Goal: Task Accomplishment & Management: Manage account settings

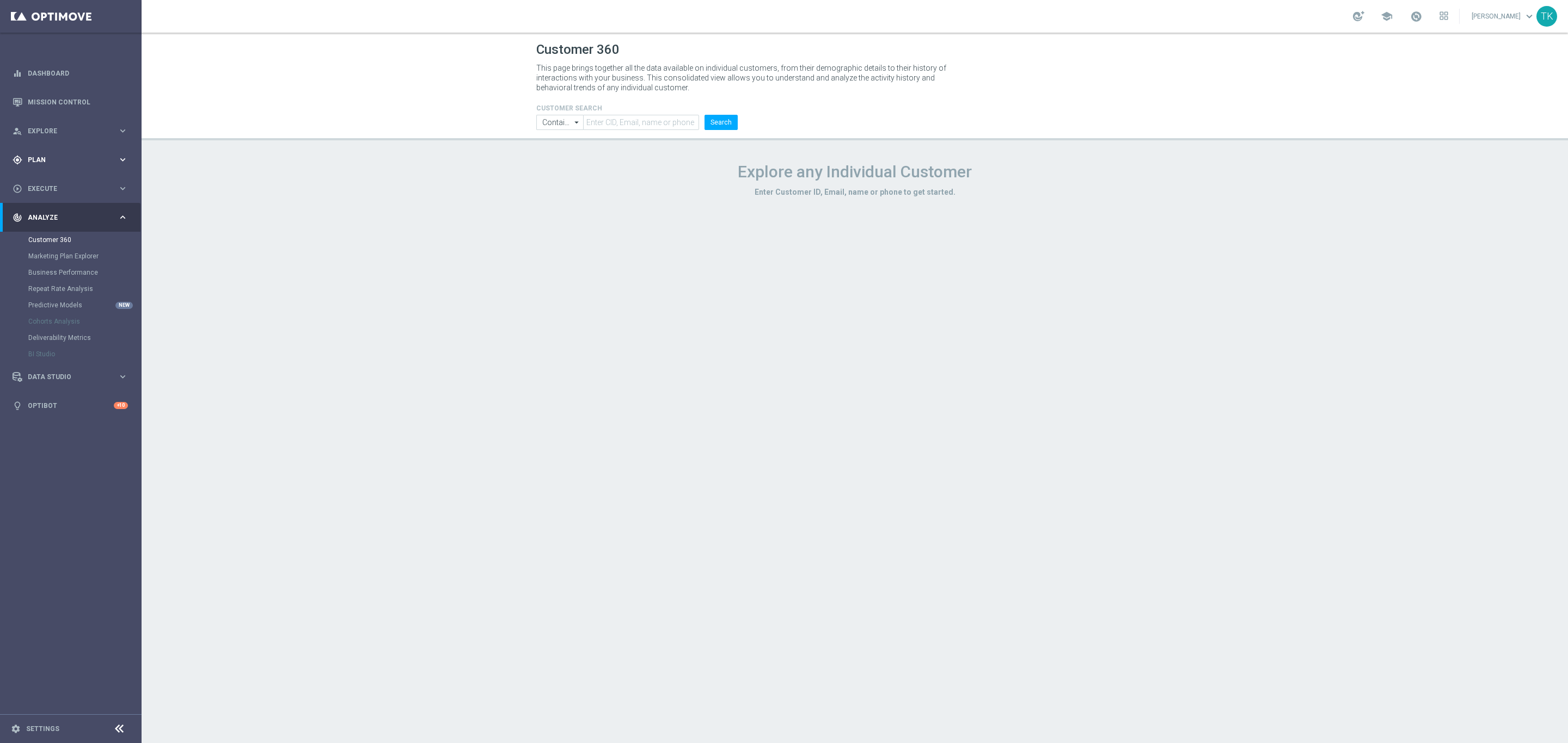
click at [44, 155] on div "gps_fixed Plan" at bounding box center [65, 160] width 105 height 10
click at [44, 184] on link "Target Groups" at bounding box center [71, 182] width 85 height 9
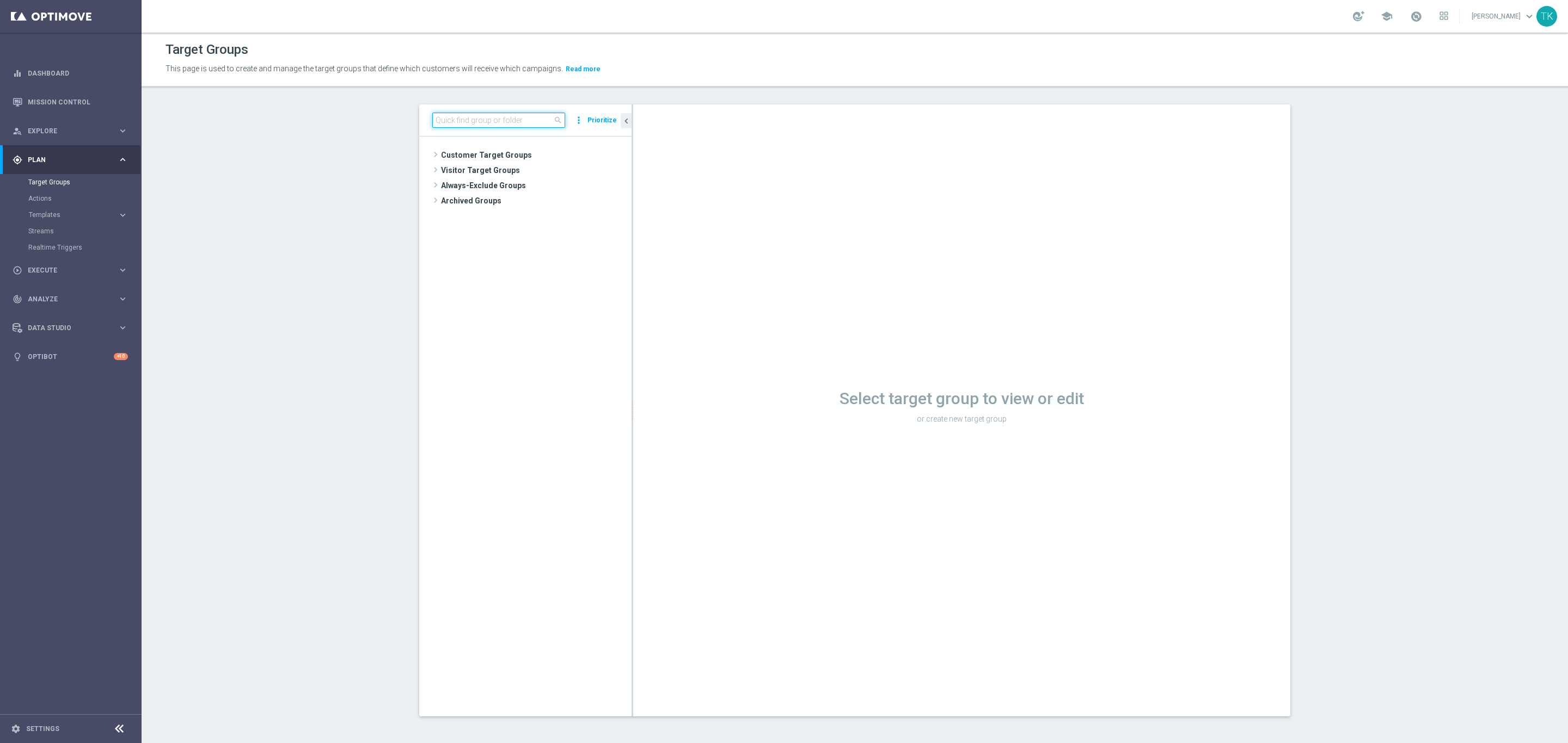
click at [485, 121] on input at bounding box center [499, 120] width 133 height 15
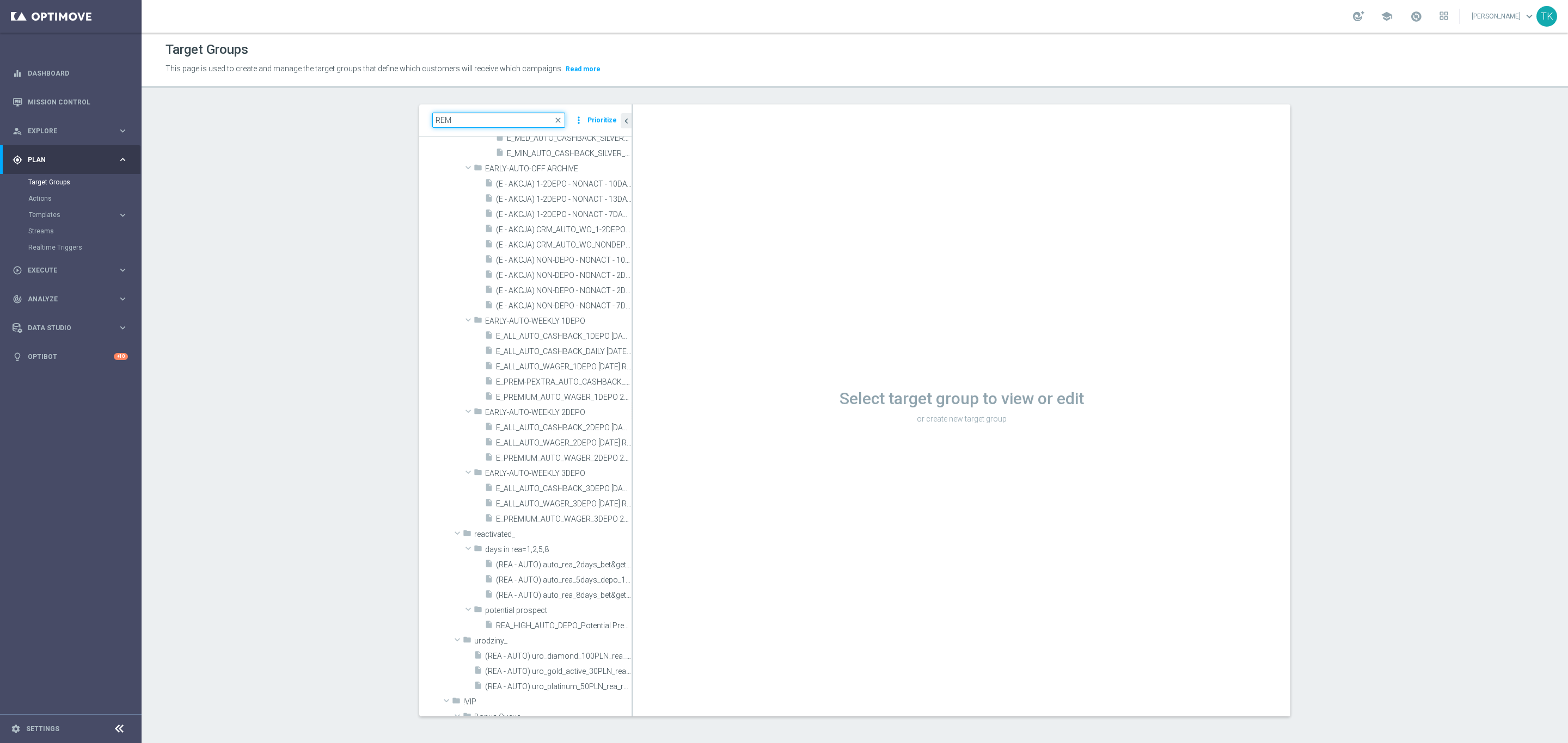
scroll to position [1959, 0]
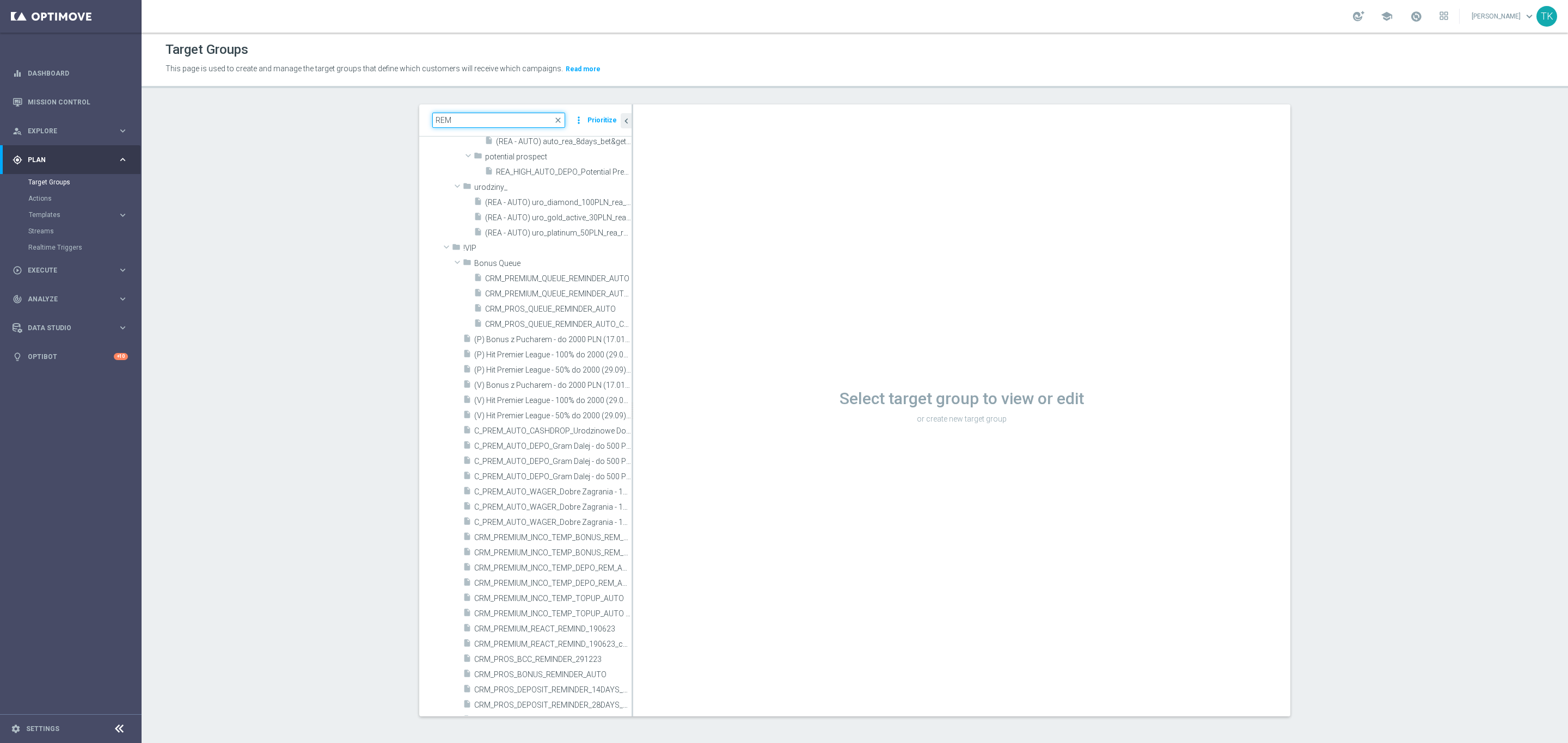
type input "REM"
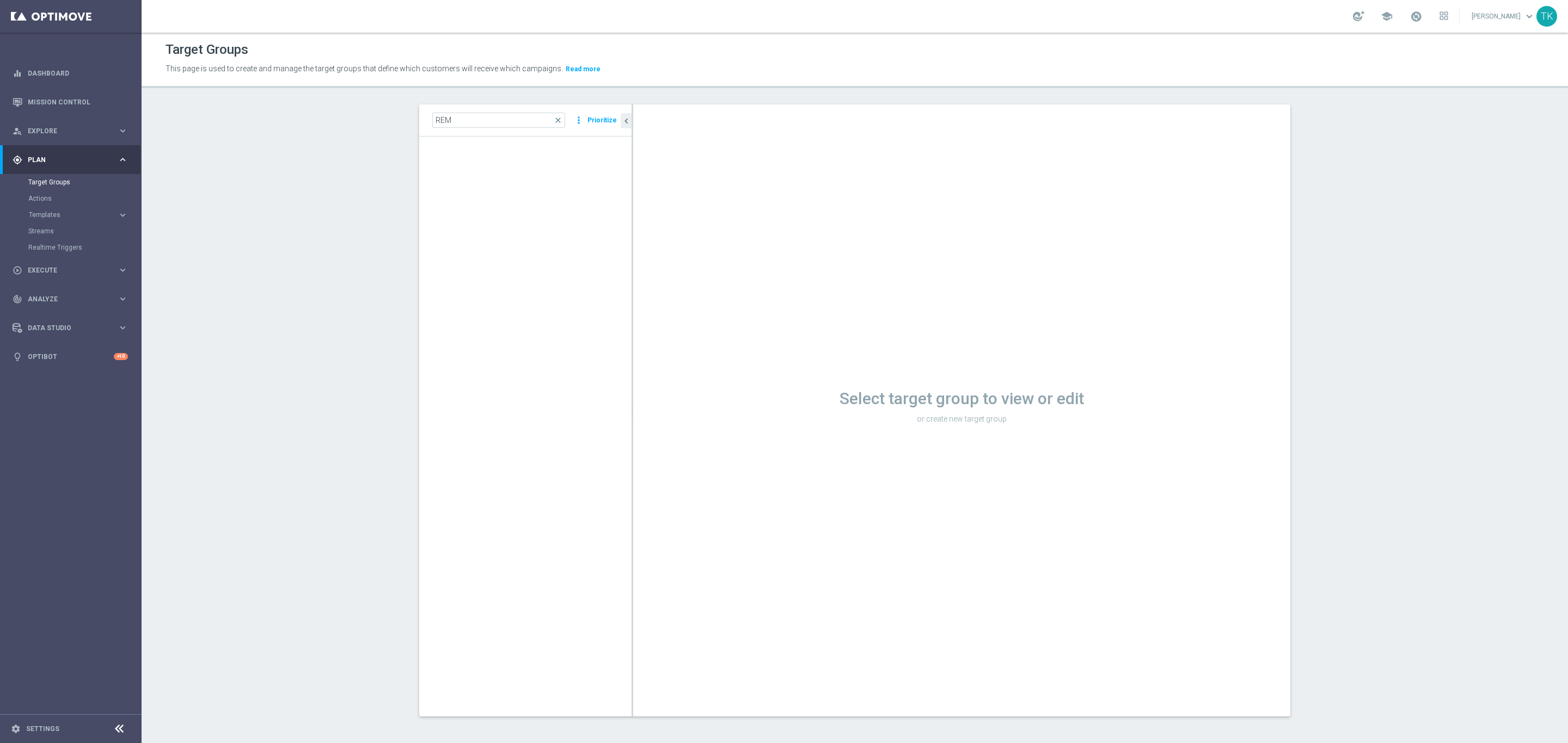
scroll to position [0, 0]
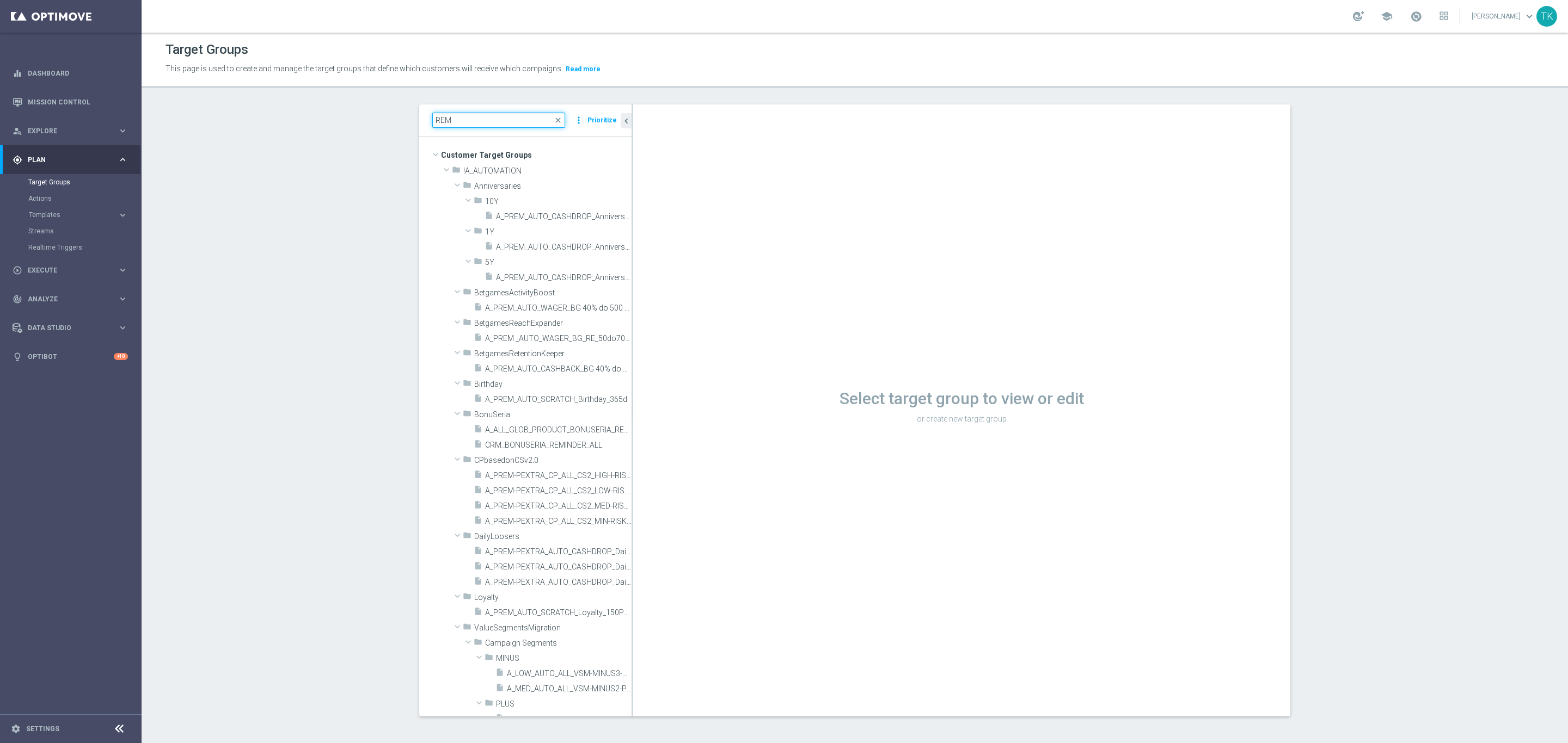
click at [441, 120] on input "REM" at bounding box center [499, 120] width 133 height 15
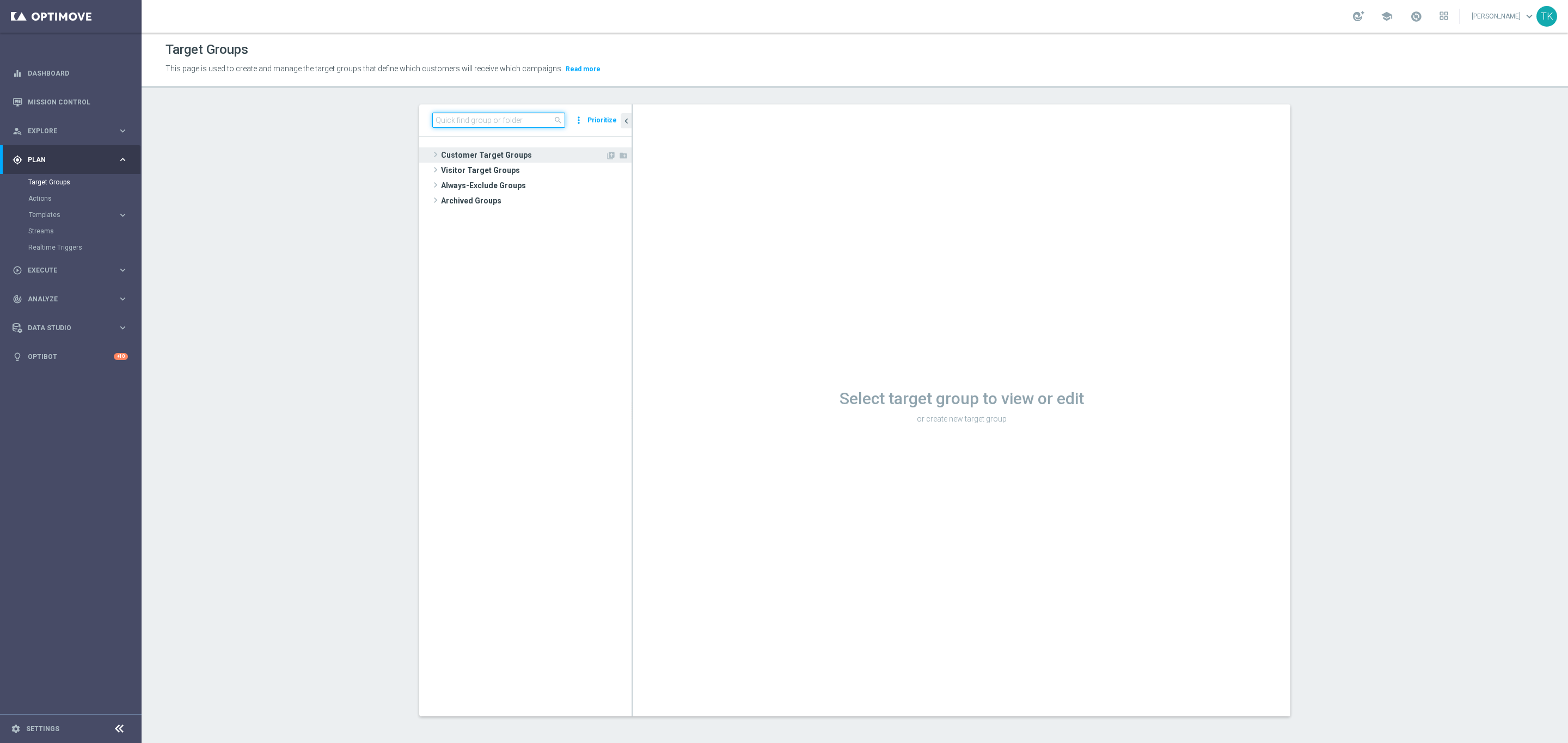
type input "_"
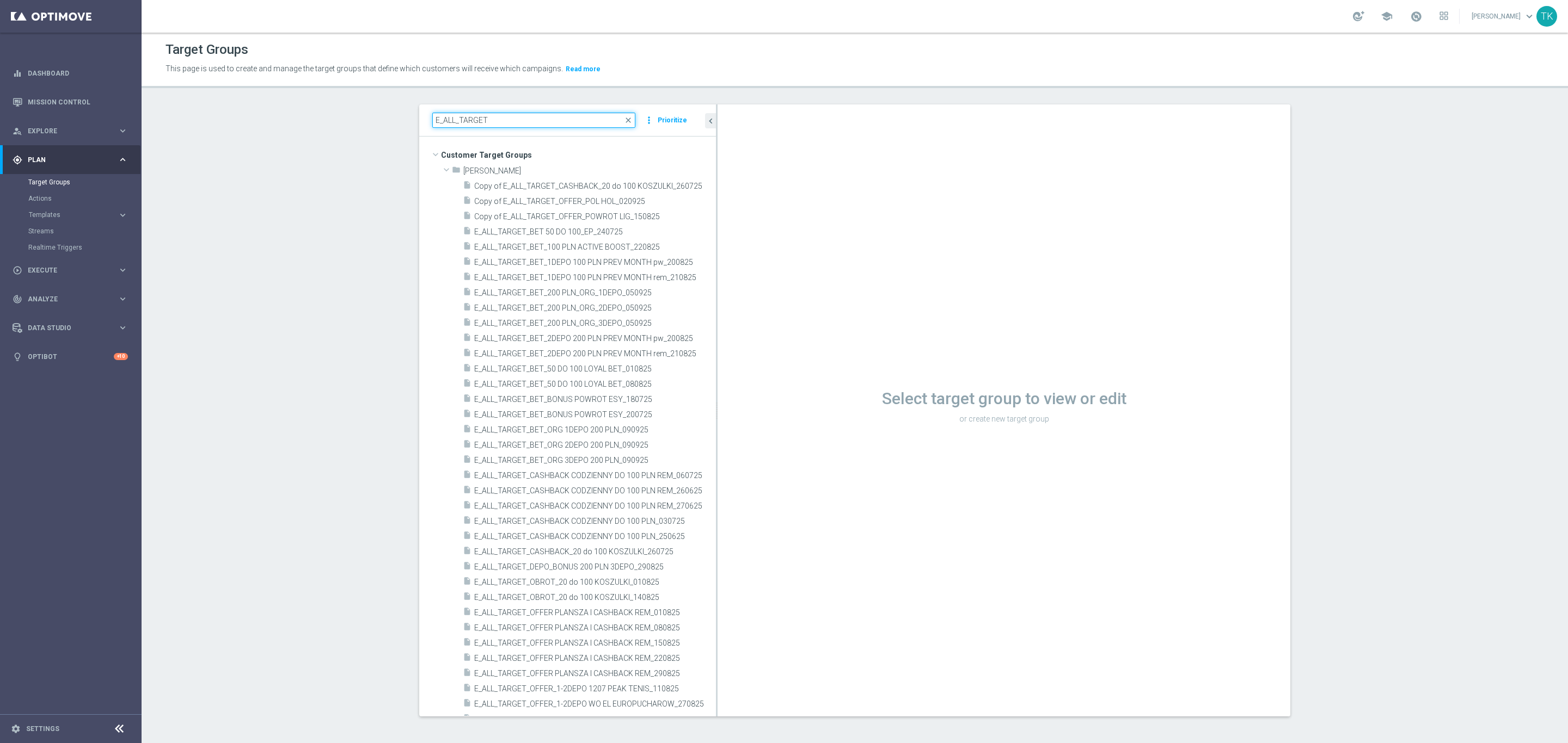
drag, startPoint x: 626, startPoint y: 268, endPoint x: 716, endPoint y: 268, distance: 90.0
click at [716, 268] on as-split "E_ALL_TARGET close more_vert Prioritize Customer Target Groups library_add crea…" at bounding box center [854, 411] width 871 height 612
type input "E_ALL_TARGET"
click at [604, 477] on span "E_ALL_TARGET_CASHBACK CODZIENNY DO 100 PLN REM_060725" at bounding box center [582, 476] width 217 height 9
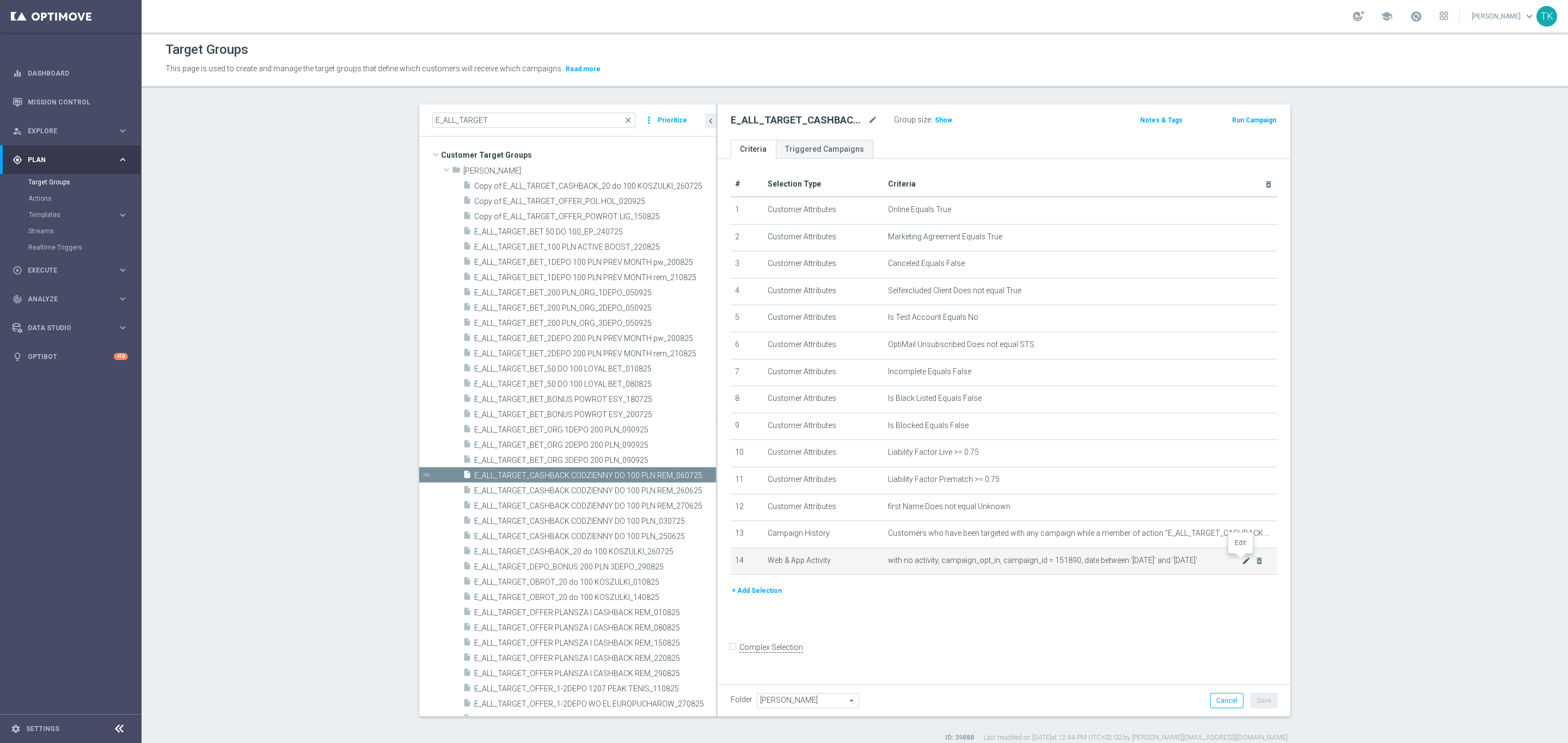
click at [1242, 561] on icon "mode_edit" at bounding box center [1246, 561] width 9 height 9
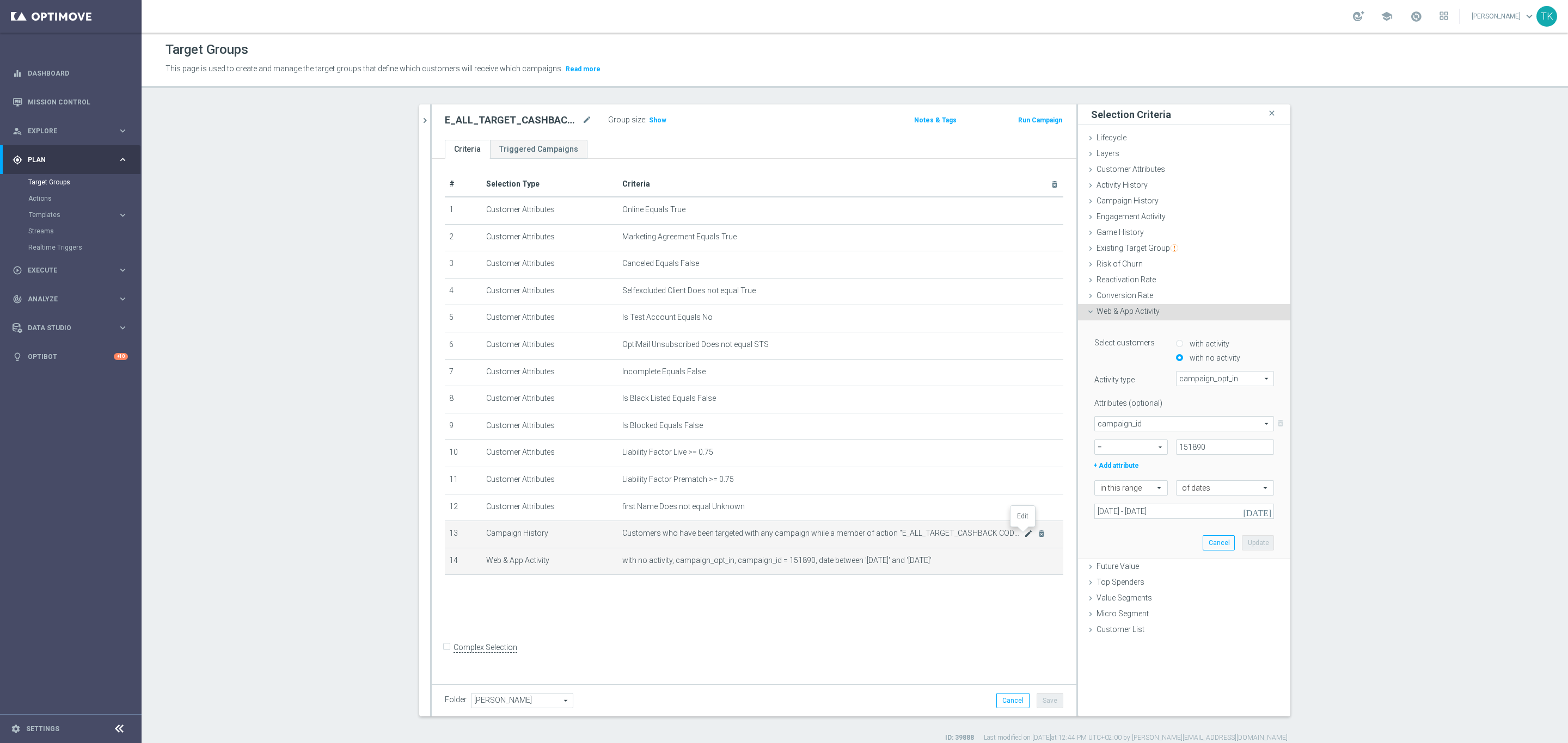
click at [1024, 529] on icon "mode_edit" at bounding box center [1028, 534] width 9 height 9
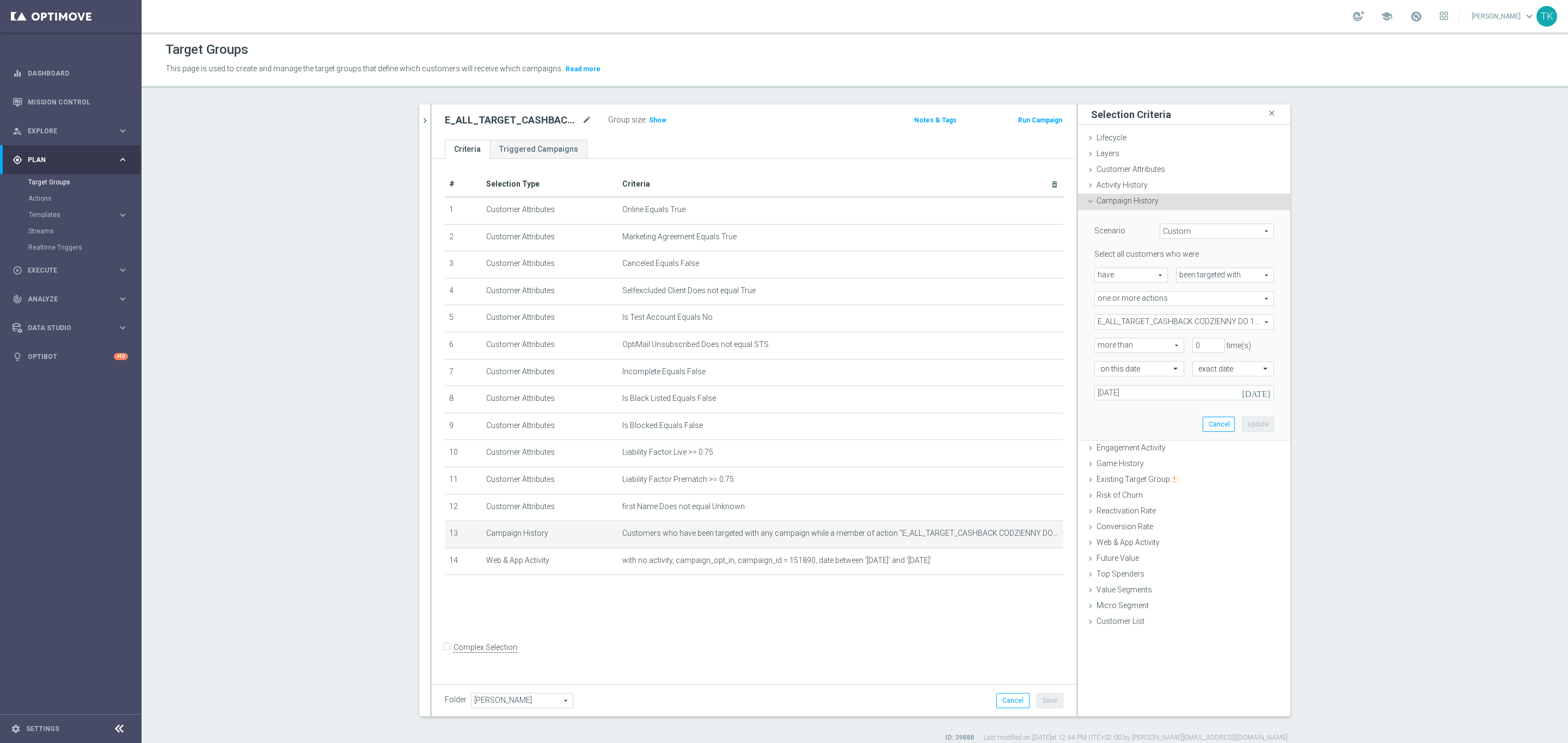
click at [1124, 315] on span "E_ALL_TARGET_CASHBACK CODZIENNY DO 100 PLN_030725" at bounding box center [1184, 322] width 179 height 14
click at [1098, 346] on input "Show Selected" at bounding box center [1101, 346] width 7 height 7
checkbox input "true"
click at [1078, 330] on div "Scenario Custom Custom arrow_drop_down search Select all customers who were hav…" at bounding box center [1184, 325] width 212 height 231
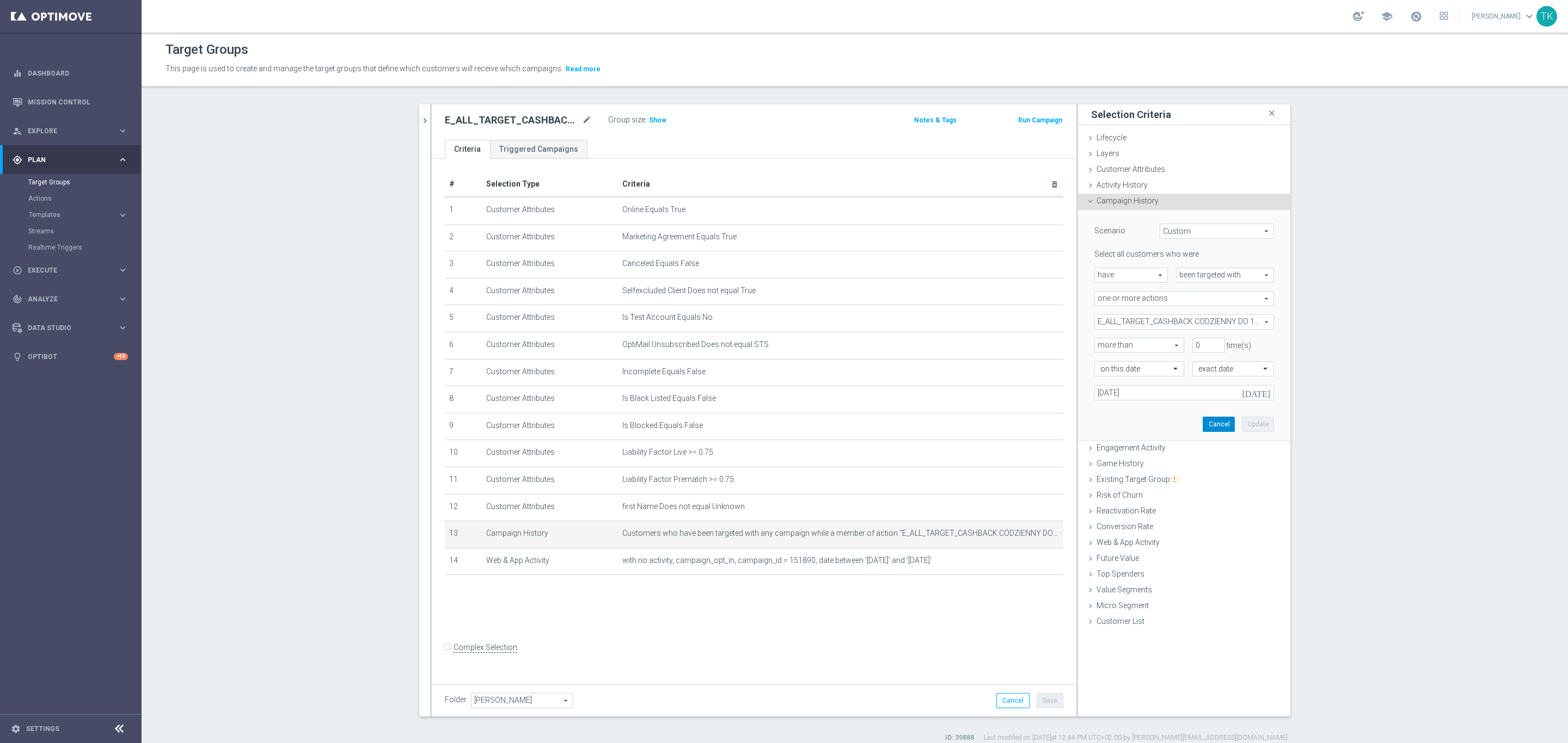
click at [1214, 425] on button "Cancel" at bounding box center [1219, 424] width 32 height 15
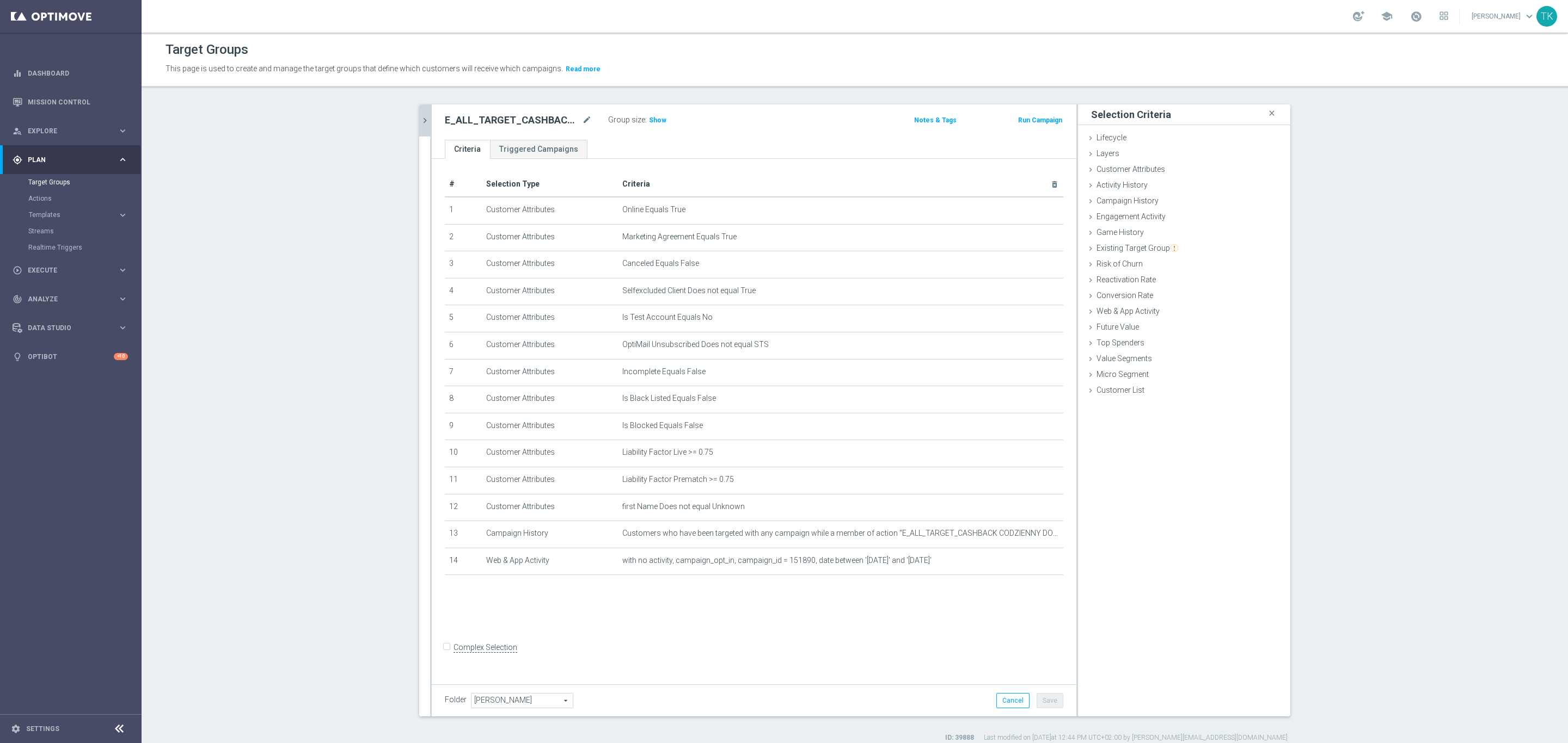
click at [420, 118] on icon "chevron_right" at bounding box center [425, 120] width 10 height 10
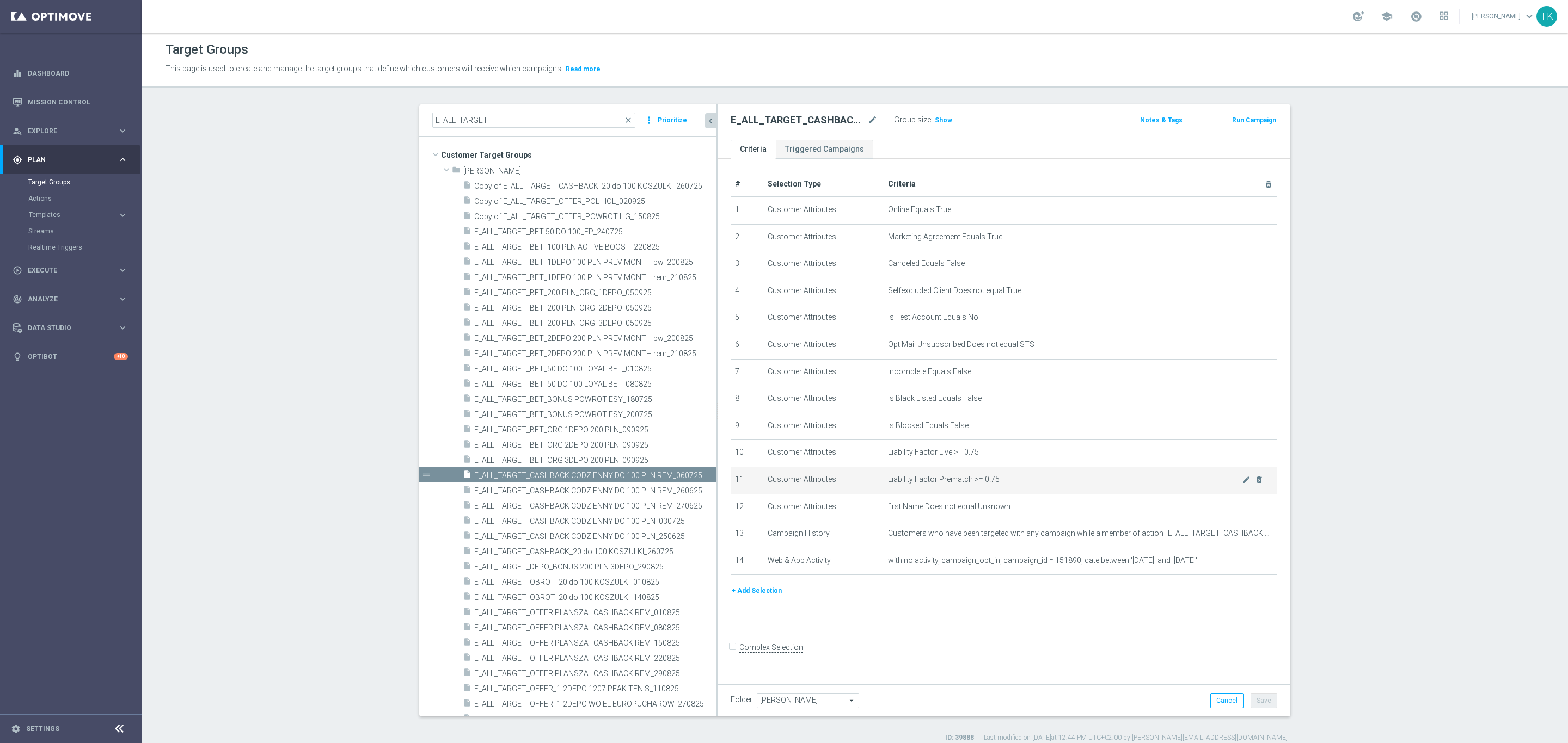
drag, startPoint x: 626, startPoint y: 495, endPoint x: 735, endPoint y: 488, distance: 109.2
click at [735, 488] on as-split "E_ALL_TARGET close more_vert Prioritize Customer Target Groups library_add crea…" at bounding box center [854, 411] width 871 height 612
click at [619, 611] on span "E_ALL_TARGET_OFFER PLANSZA I CASHBACK REM_010825" at bounding box center [582, 612] width 216 height 9
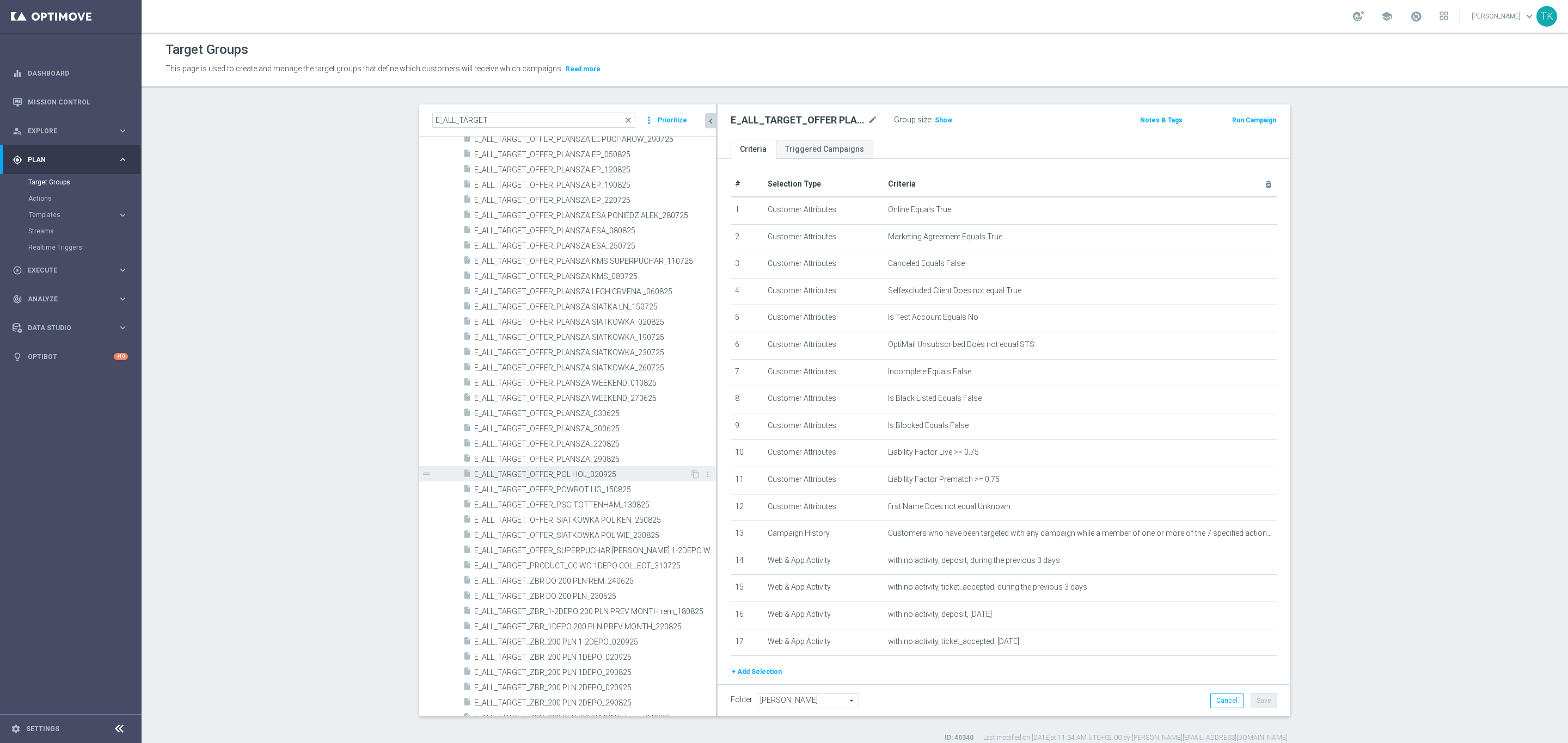
scroll to position [1061, 0]
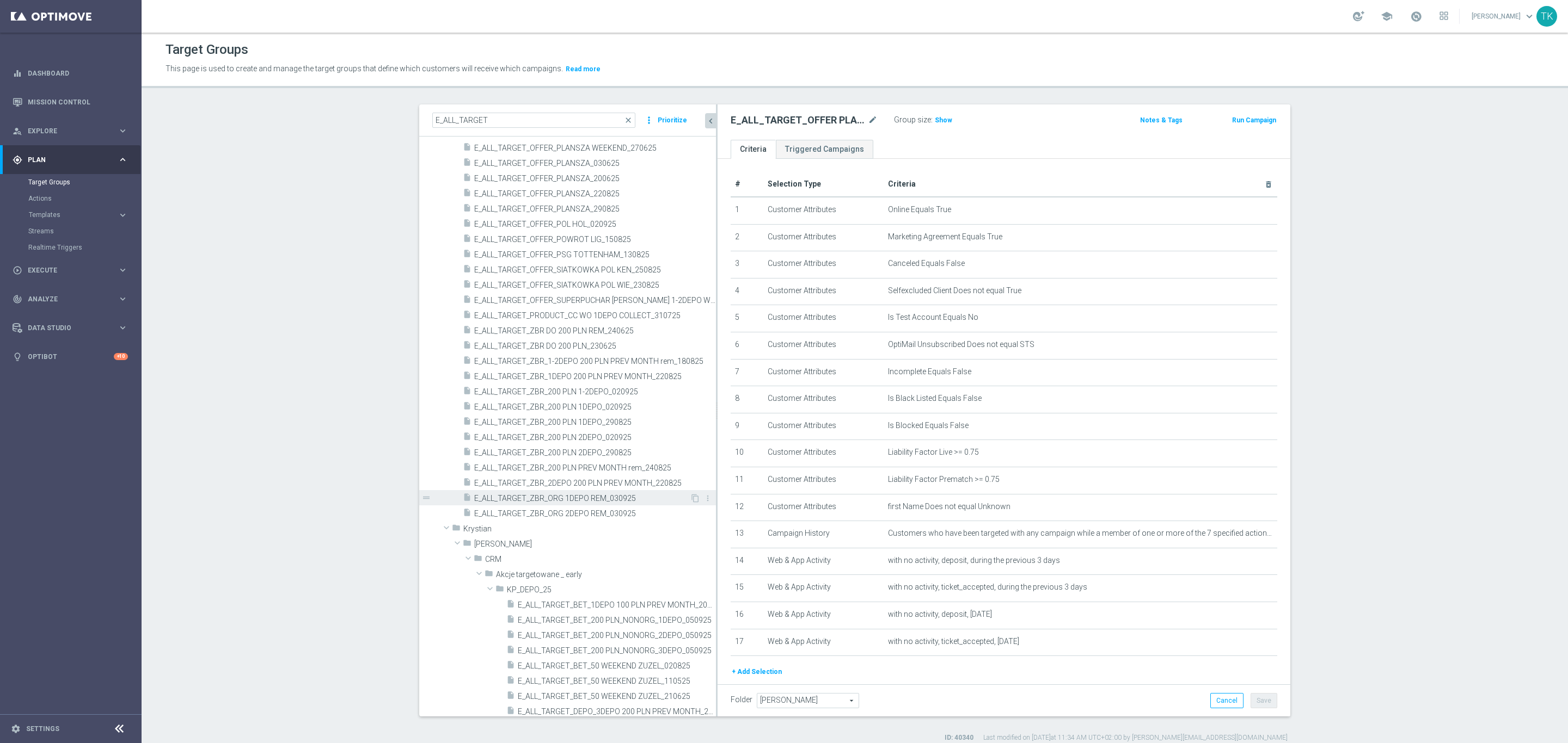
click at [566, 500] on span "E_ALL_TARGET_ZBR_ORG 1DEPO REM_030925" at bounding box center [582, 498] width 216 height 9
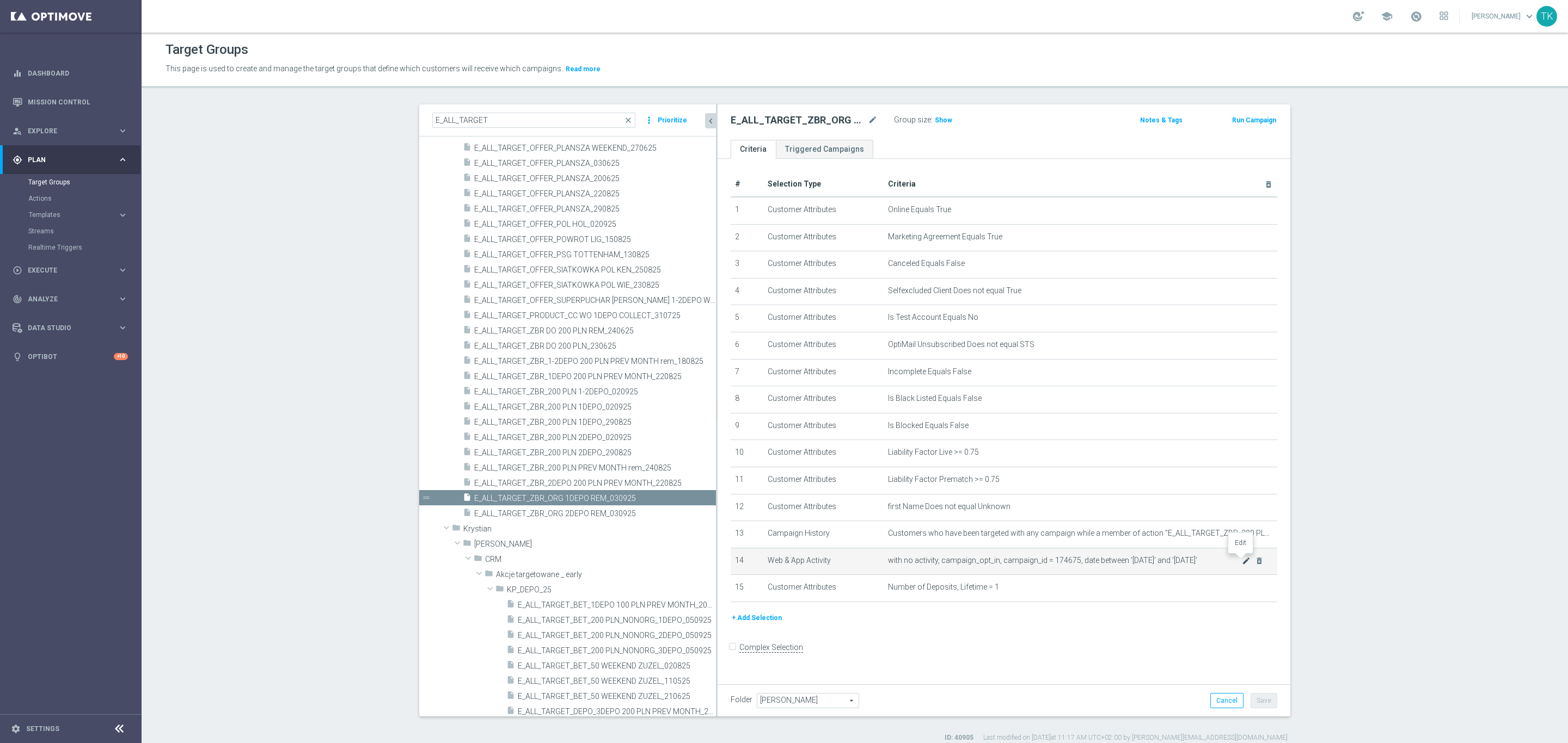
click at [1242, 561] on icon "mode_edit" at bounding box center [1246, 561] width 9 height 9
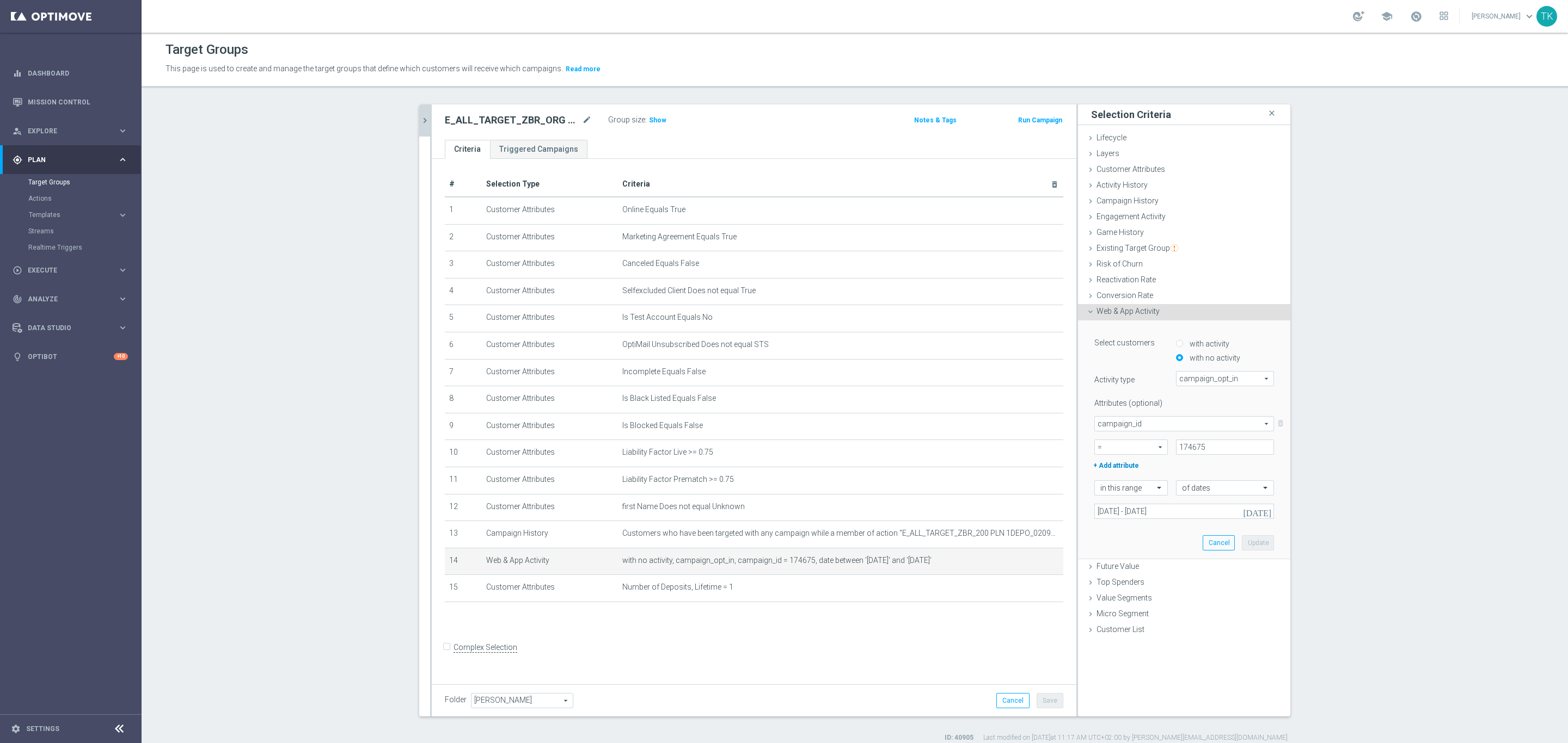
click at [1106, 463] on label "+ Add attribute" at bounding box center [1132, 465] width 79 height 14
click at [420, 116] on icon "chevron_right" at bounding box center [425, 120] width 10 height 10
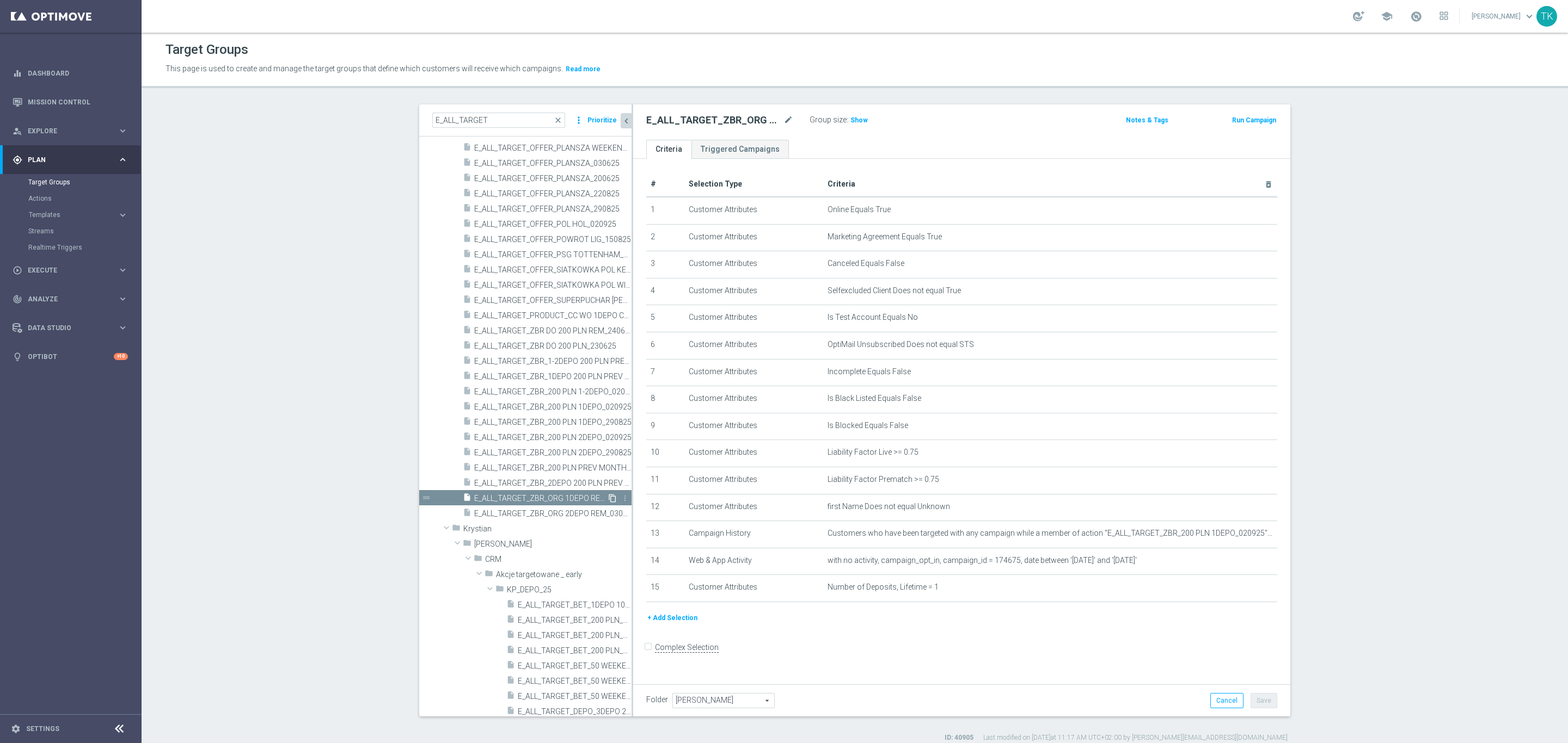
click at [608, 495] on icon "content_copy" at bounding box center [613, 498] width 9 height 9
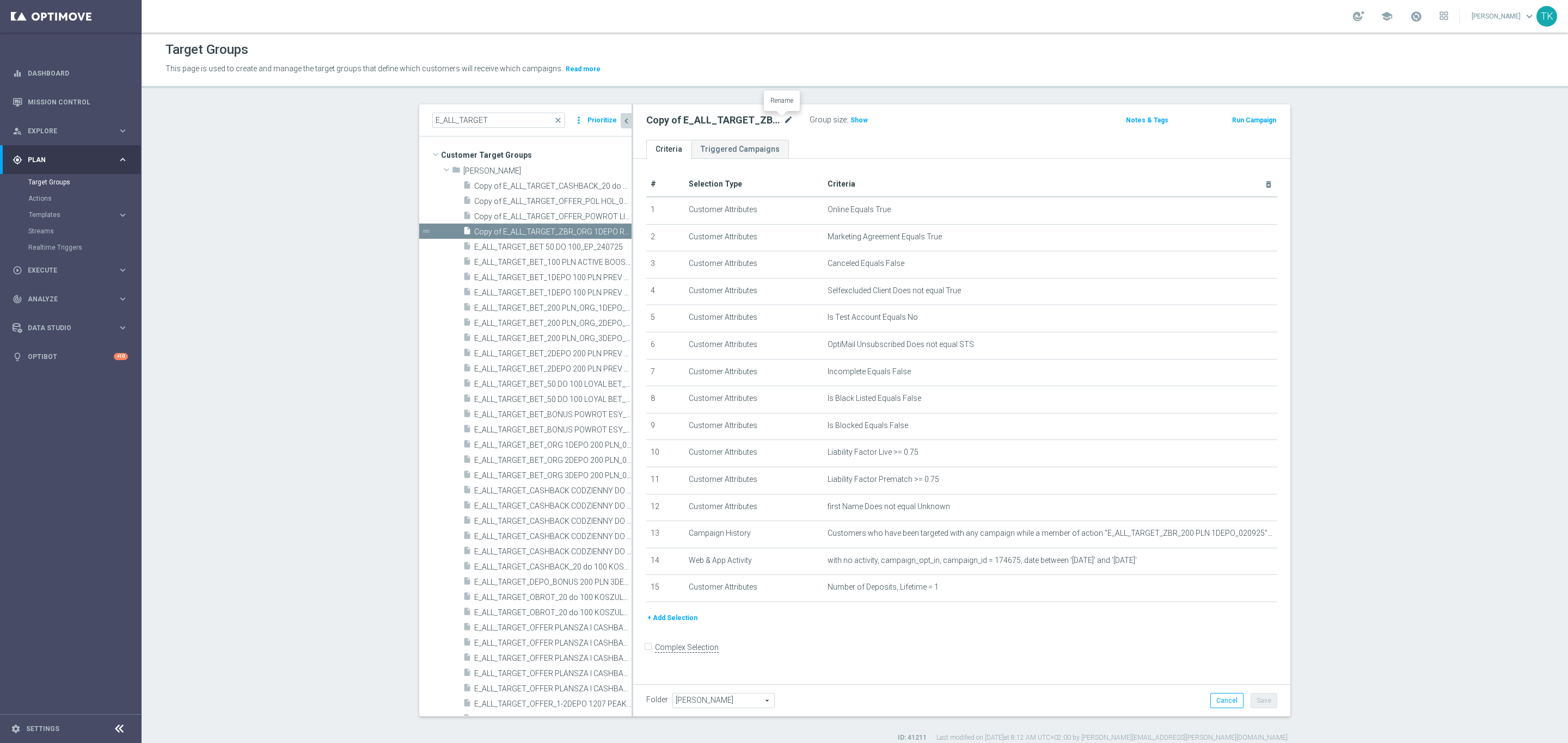
click at [783, 119] on icon "mode_edit" at bounding box center [788, 120] width 10 height 13
type input "E_ALL_TARGET_BET_1-3DEPO DO 200PLN_REM_160925"
click at [921, 124] on div "E_ALL_TARGET_BET_1-3DEPO DO 200PLN_REM_160925 Group size : Show" at bounding box center [854, 121] width 431 height 16
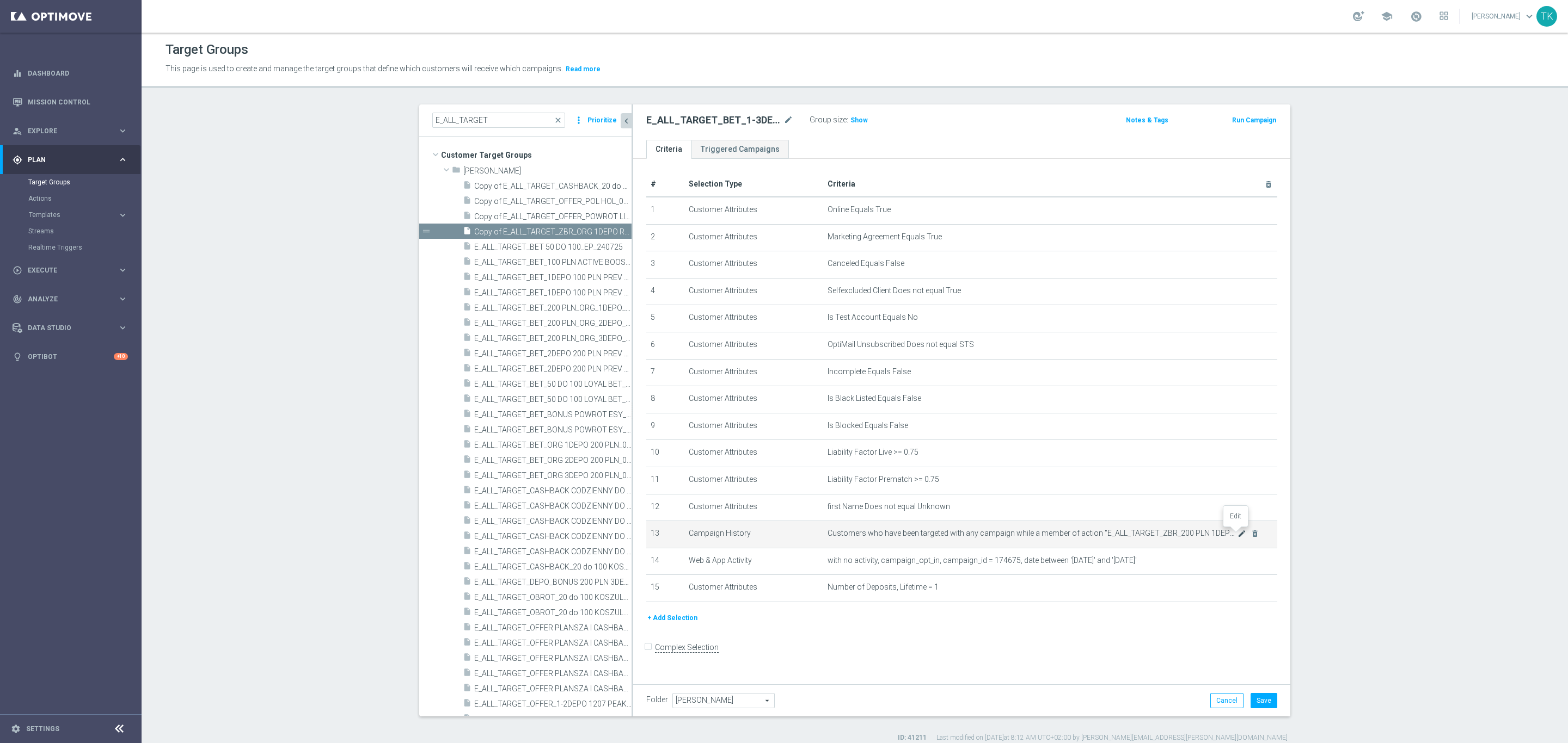
click at [1238, 534] on icon "mode_edit" at bounding box center [1242, 534] width 9 height 9
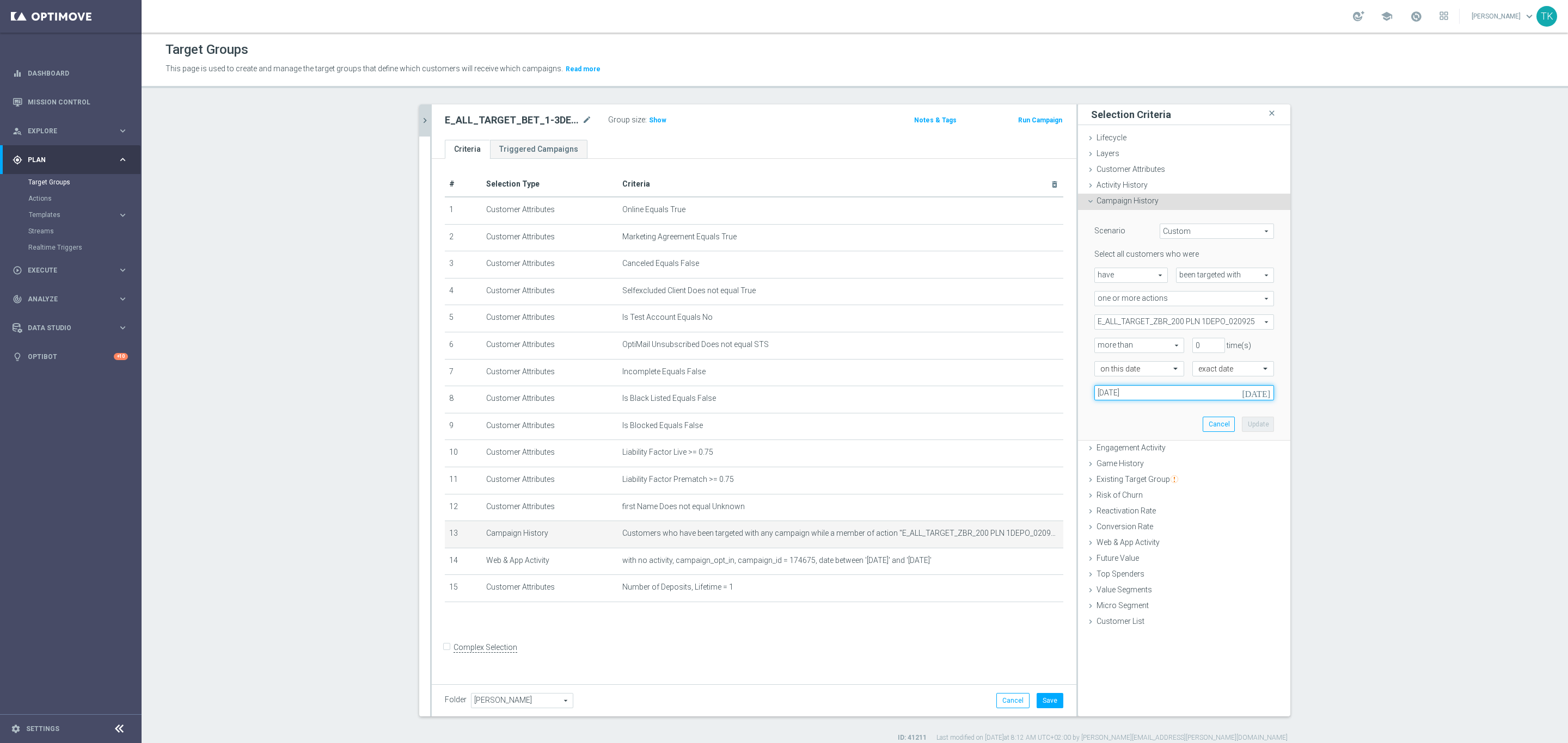
click at [1114, 394] on input "02 Sep 2025" at bounding box center [1183, 392] width 179 height 15
click at [1145, 489] on span "16" at bounding box center [1144, 489] width 17 height 17
type input "16 Sep 2025"
click at [1145, 322] on span "E_ALL_TARGET_ZBR_200 PLN 1DEPO_020925" at bounding box center [1184, 322] width 179 height 14
click at [1098, 344] on input "Show Selected" at bounding box center [1101, 346] width 7 height 7
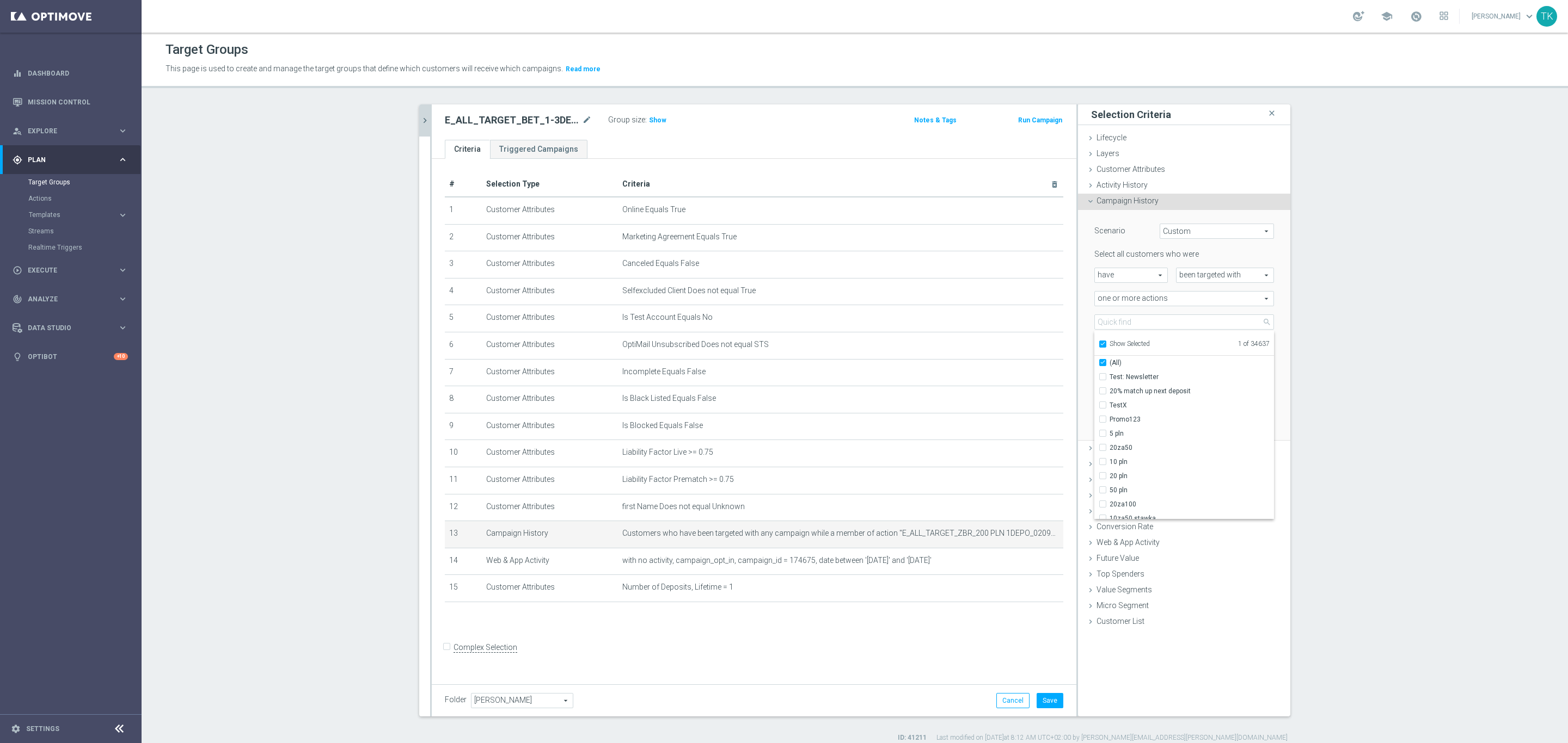
checkbox input "true"
click at [1103, 374] on input "E_ALL_TARGET_ZBR_200 PLN 1DEPO_020925" at bounding box center [1106, 376] width 7 height 7
checkbox input "false"
type input "Select Action"
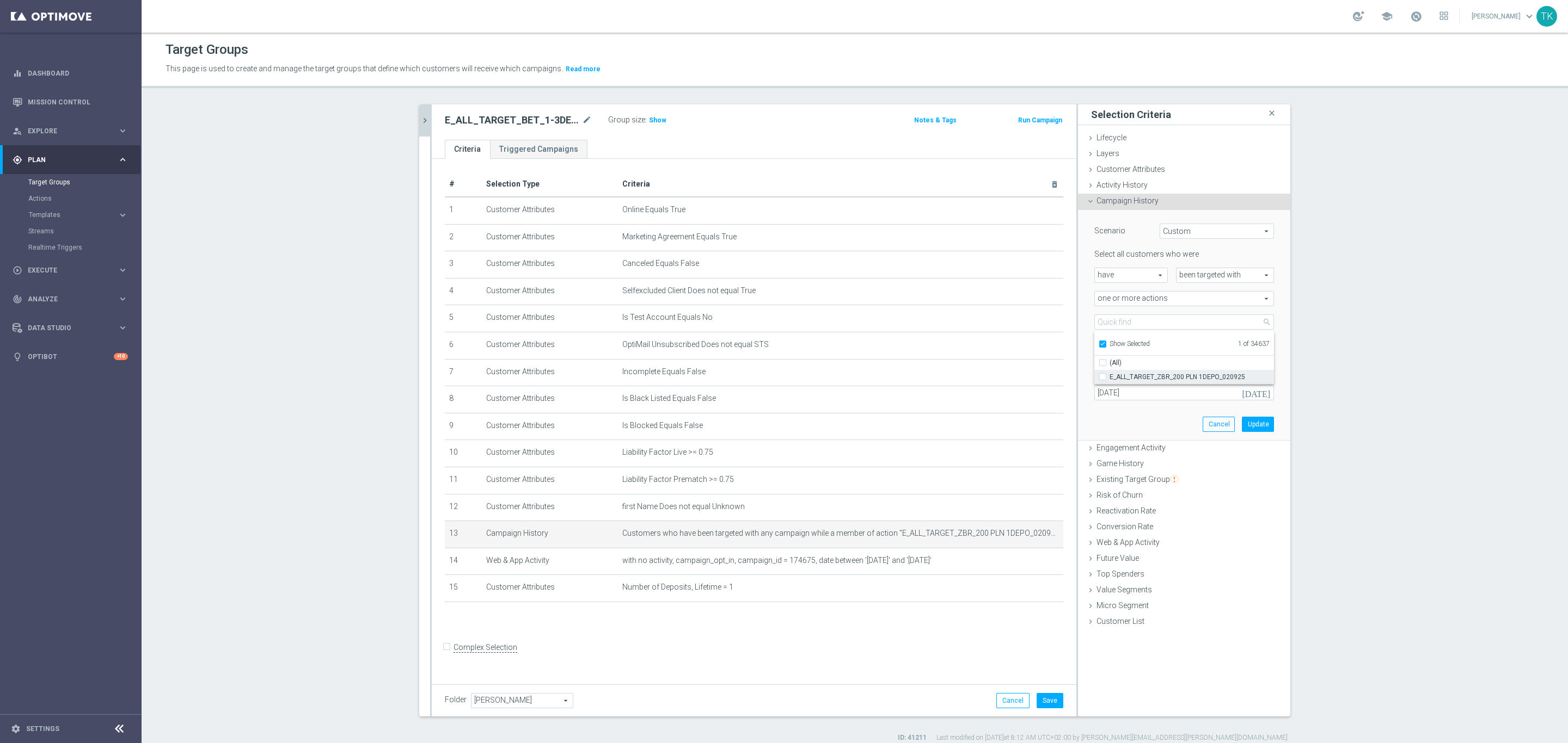
checkbox input "false"
click at [1109, 340] on label "Show Selected" at bounding box center [1129, 345] width 40 height 10
click at [1098, 343] on input "Show Selected" at bounding box center [1101, 346] width 7 height 7
checkbox input "false"
click at [1106, 320] on input "search" at bounding box center [1183, 322] width 179 height 15
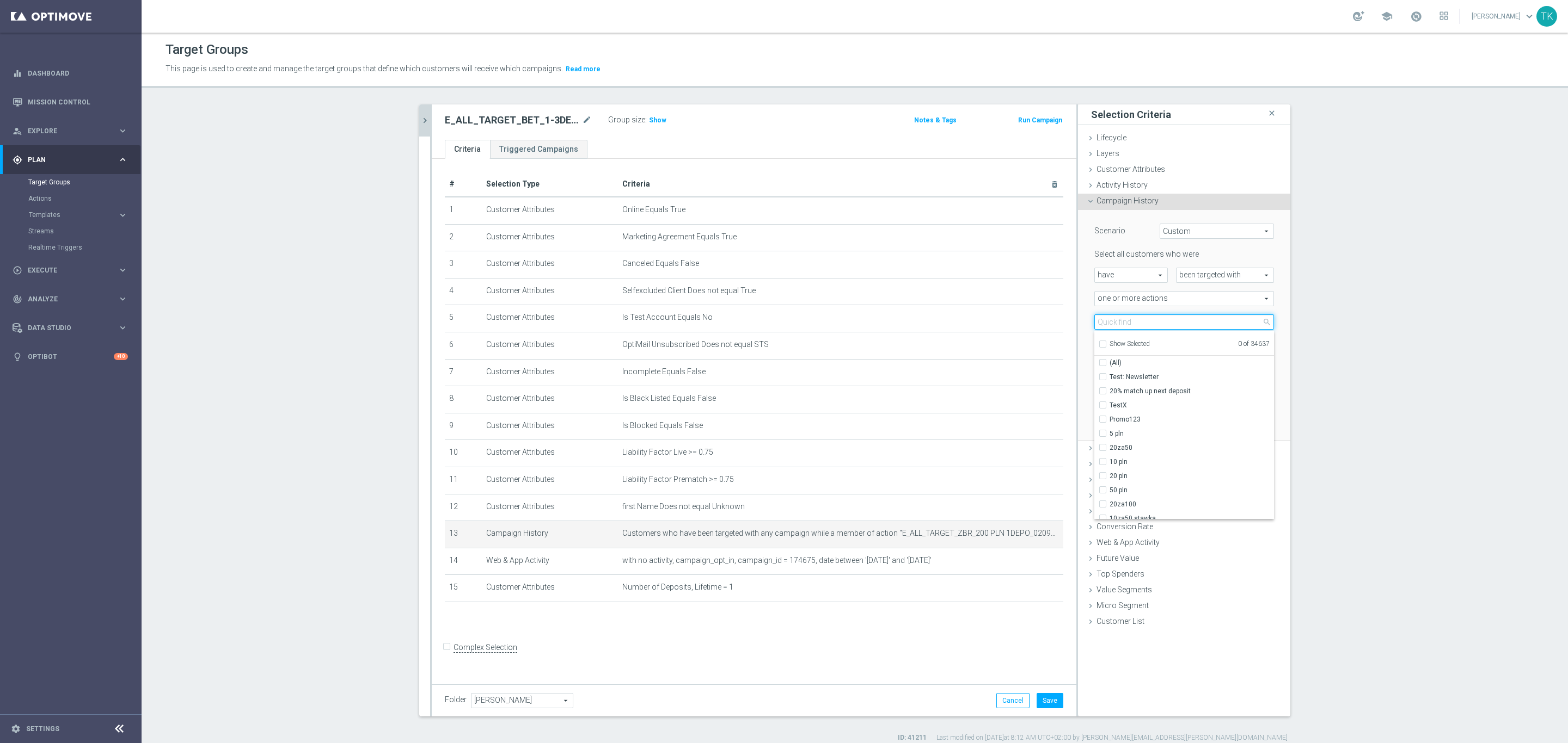
paste input "DO 200PLN_160925"
type input "DO 200PLN_160925"
click at [1140, 402] on span "E_ALL_TARGET_BET_3DEPO DO 200PLN_160925" at bounding box center [1191, 405] width 165 height 9
click at [1109, 402] on input "E_ALL_TARGET_BET_3DEPO DO 200PLN_160925" at bounding box center [1106, 405] width 7 height 7
checkbox input "true"
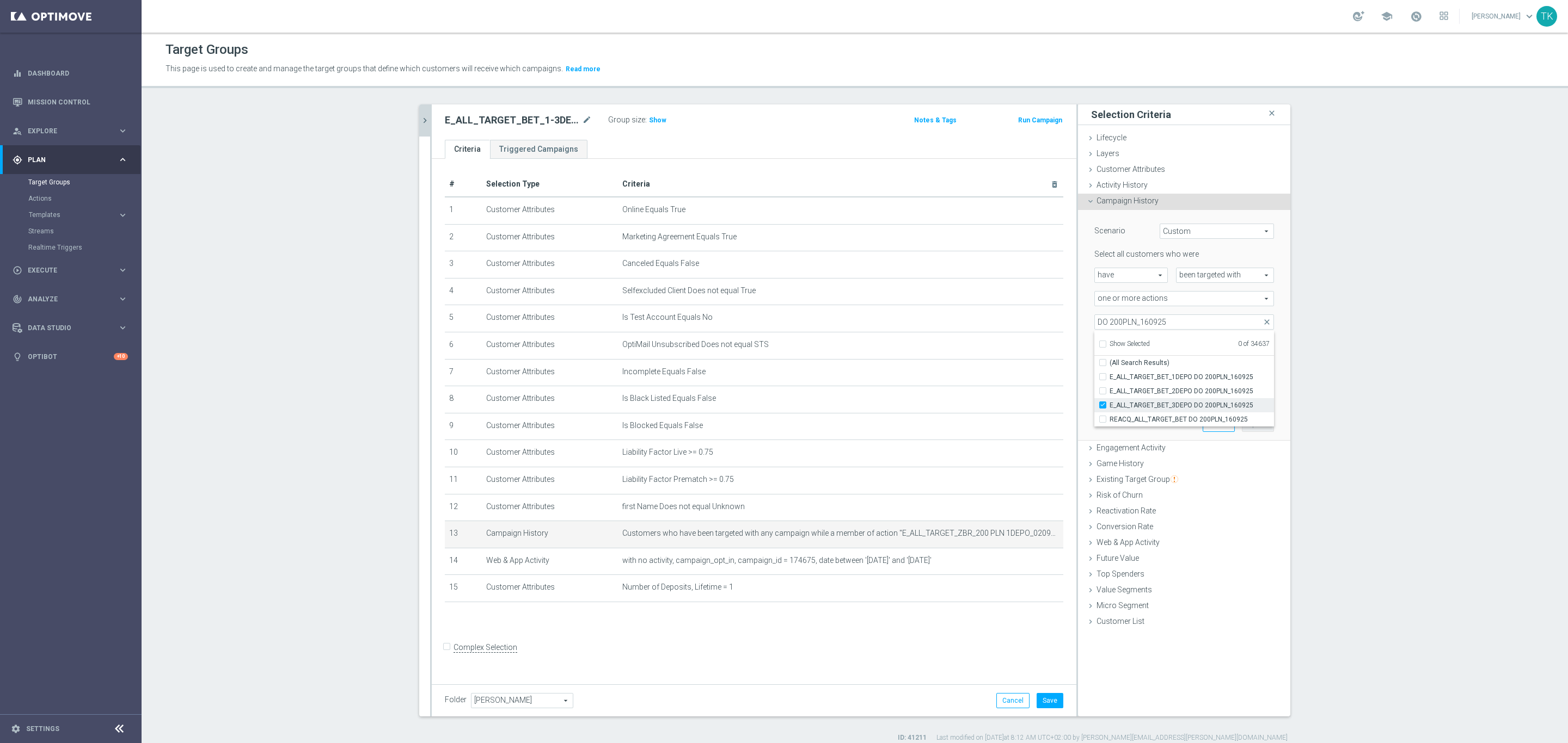
type input "E_ALL_TARGET_BET_3DEPO DO 200PLN_160925"
click at [1139, 389] on span "E_ALL_TARGET_BET_2DEPO DO 200PLN_160925" at bounding box center [1191, 391] width 165 height 9
click at [1109, 389] on input "E_ALL_TARGET_BET_2DEPO DO 200PLN_160925" at bounding box center [1106, 391] width 7 height 7
checkbox input "true"
type input "Selected 2 of 34637"
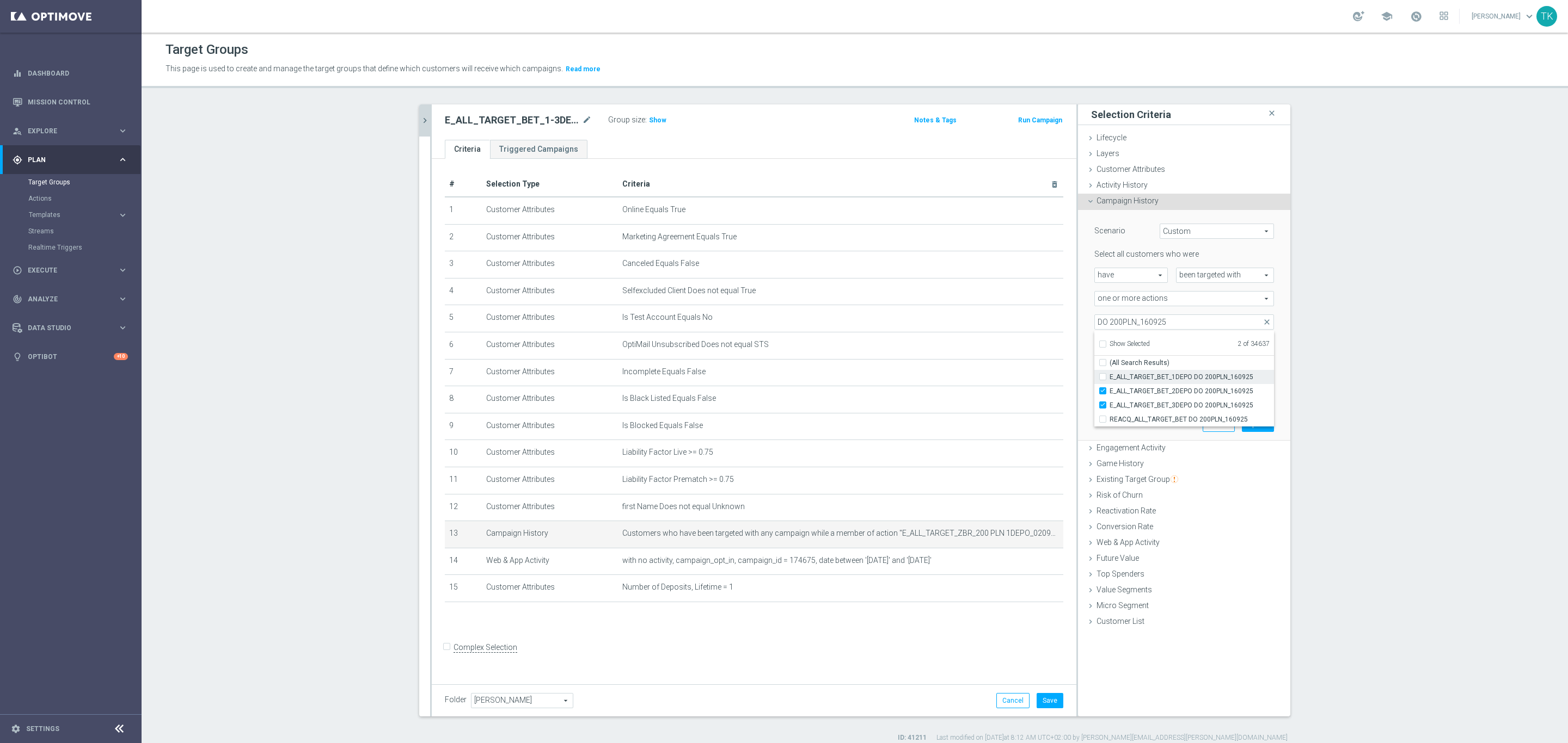
click at [1135, 380] on span "E_ALL_TARGET_BET_1DEPO DO 200PLN_160925" at bounding box center [1191, 377] width 165 height 9
click at [1109, 380] on input "E_ALL_TARGET_BET_1DEPO DO 200PLN_160925" at bounding box center [1106, 376] width 7 height 7
checkbox input "true"
type input "Selected 3 of 34637"
click at [1078, 328] on div "Scenario Custom Custom arrow_drop_down search Select all customers who were hav…" at bounding box center [1184, 325] width 212 height 231
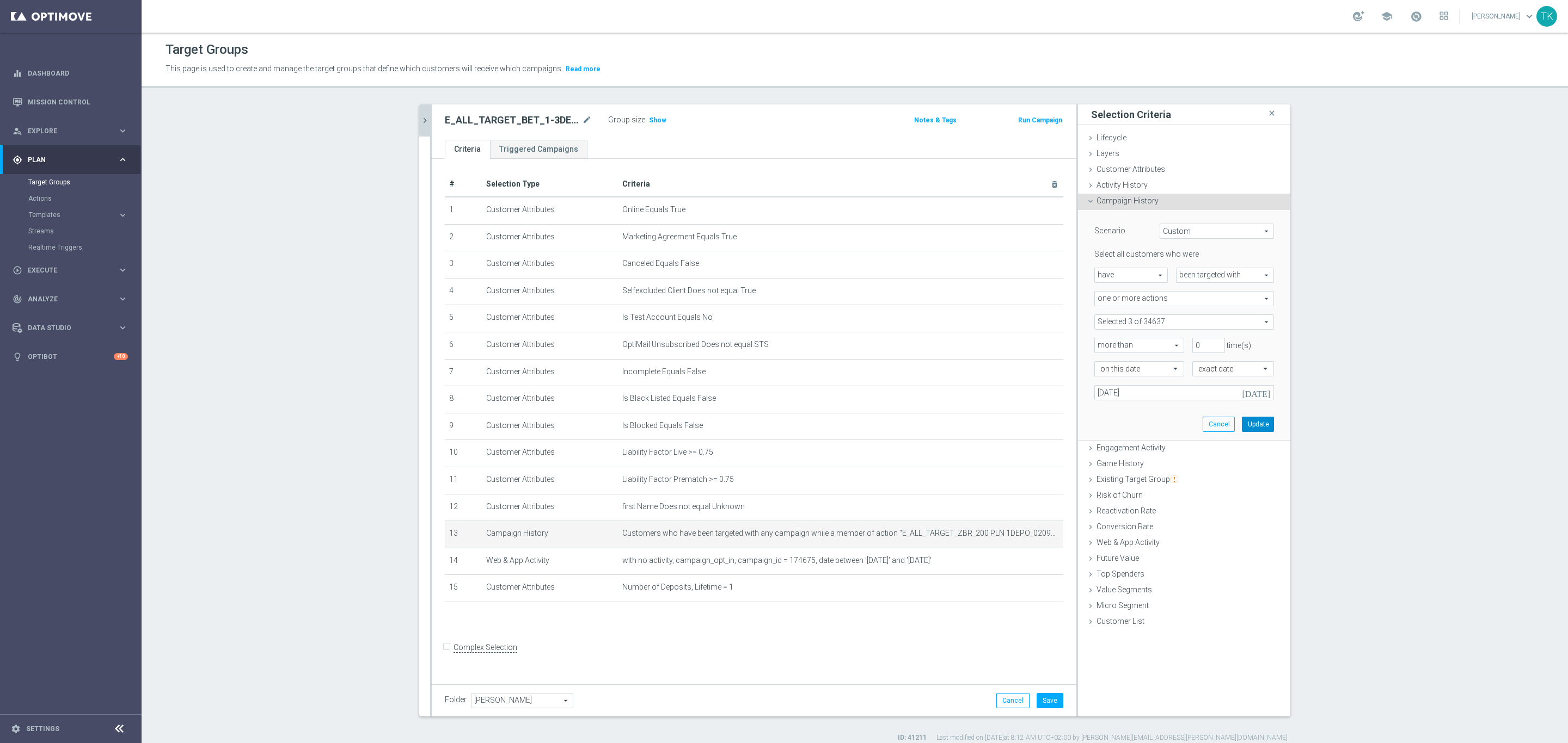
click at [1256, 428] on button "Update" at bounding box center [1258, 424] width 32 height 15
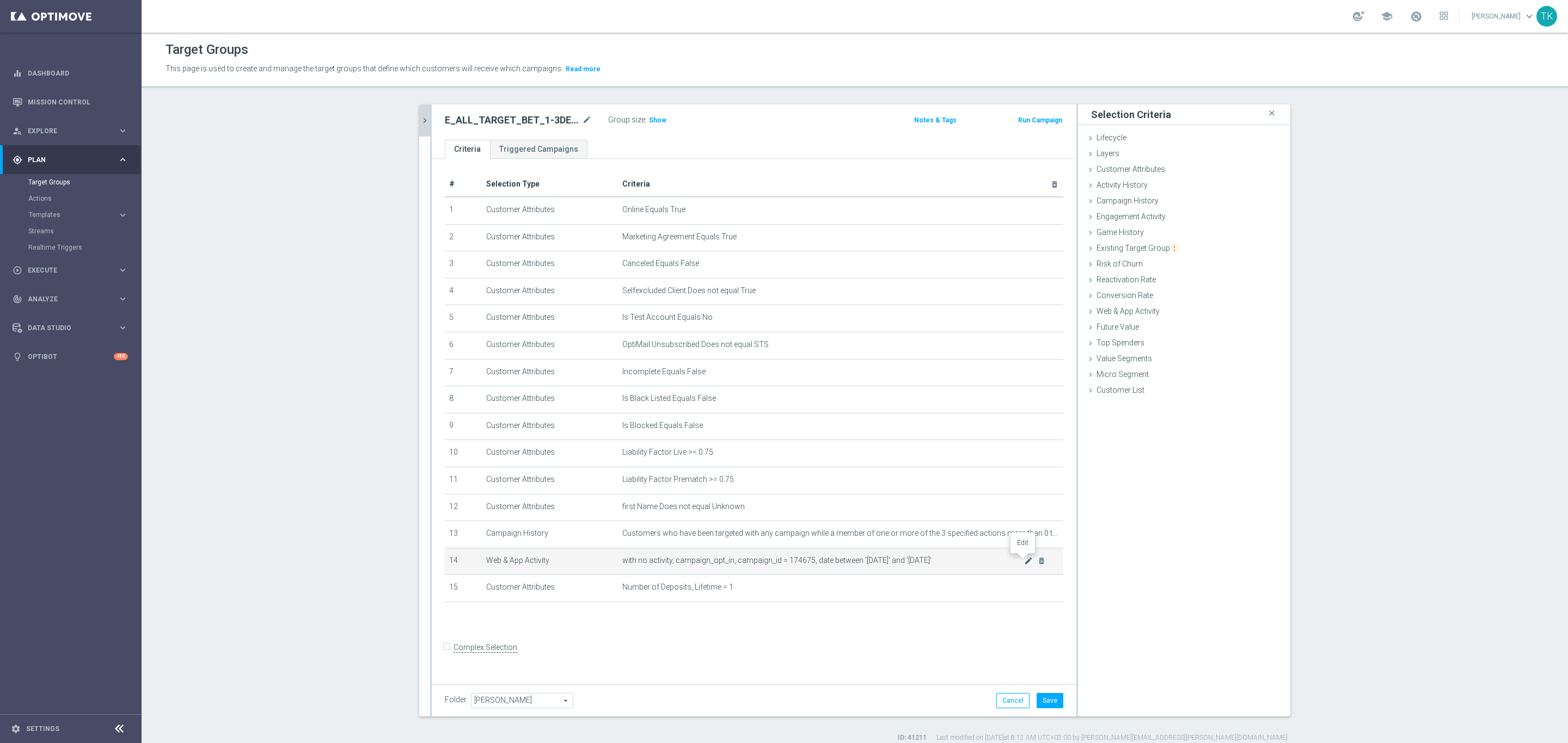
click at [1024, 561] on icon "mode_edit" at bounding box center [1028, 561] width 9 height 9
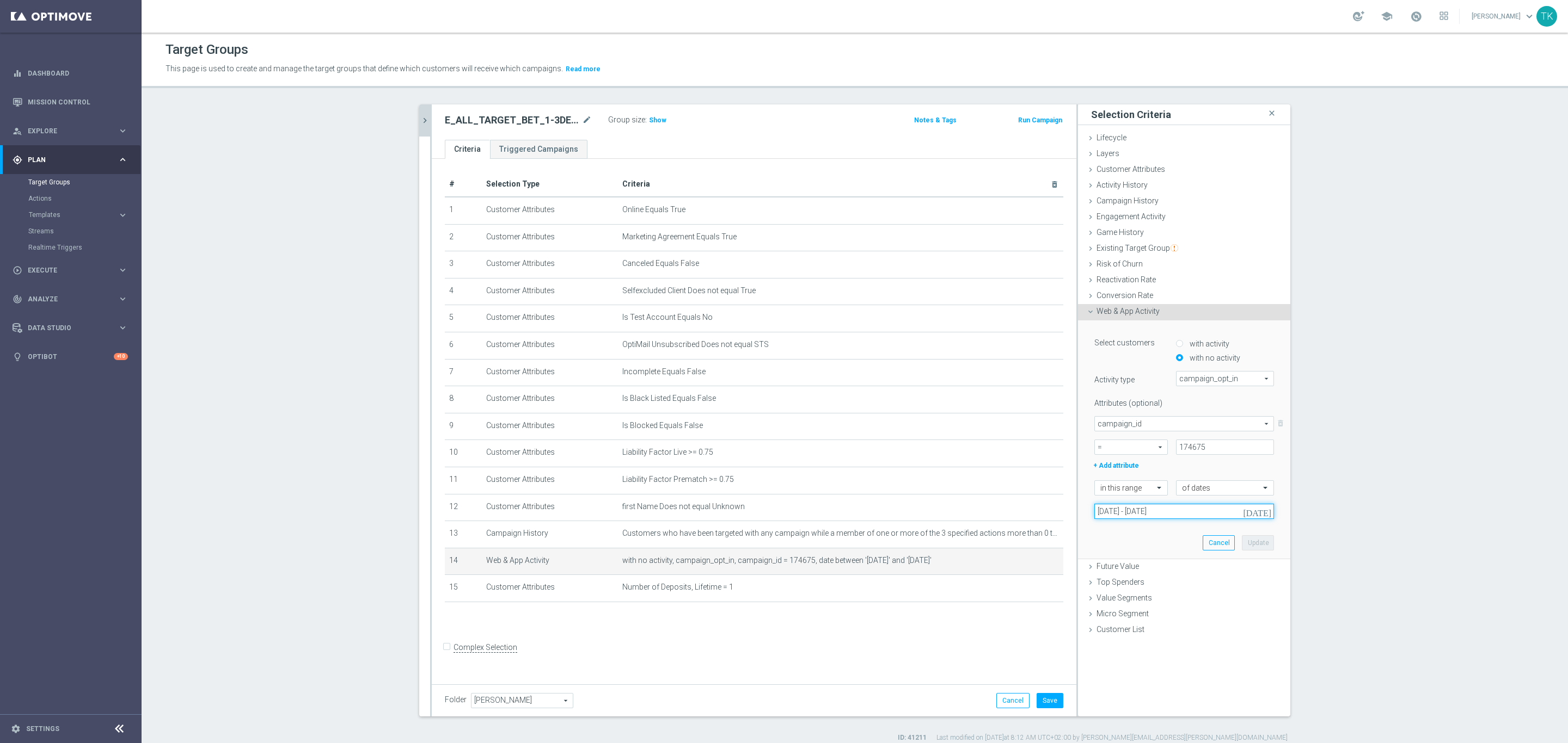
click at [1126, 513] on input "02 Sep 2025 - 03 Sep 2025" at bounding box center [1183, 511] width 179 height 15
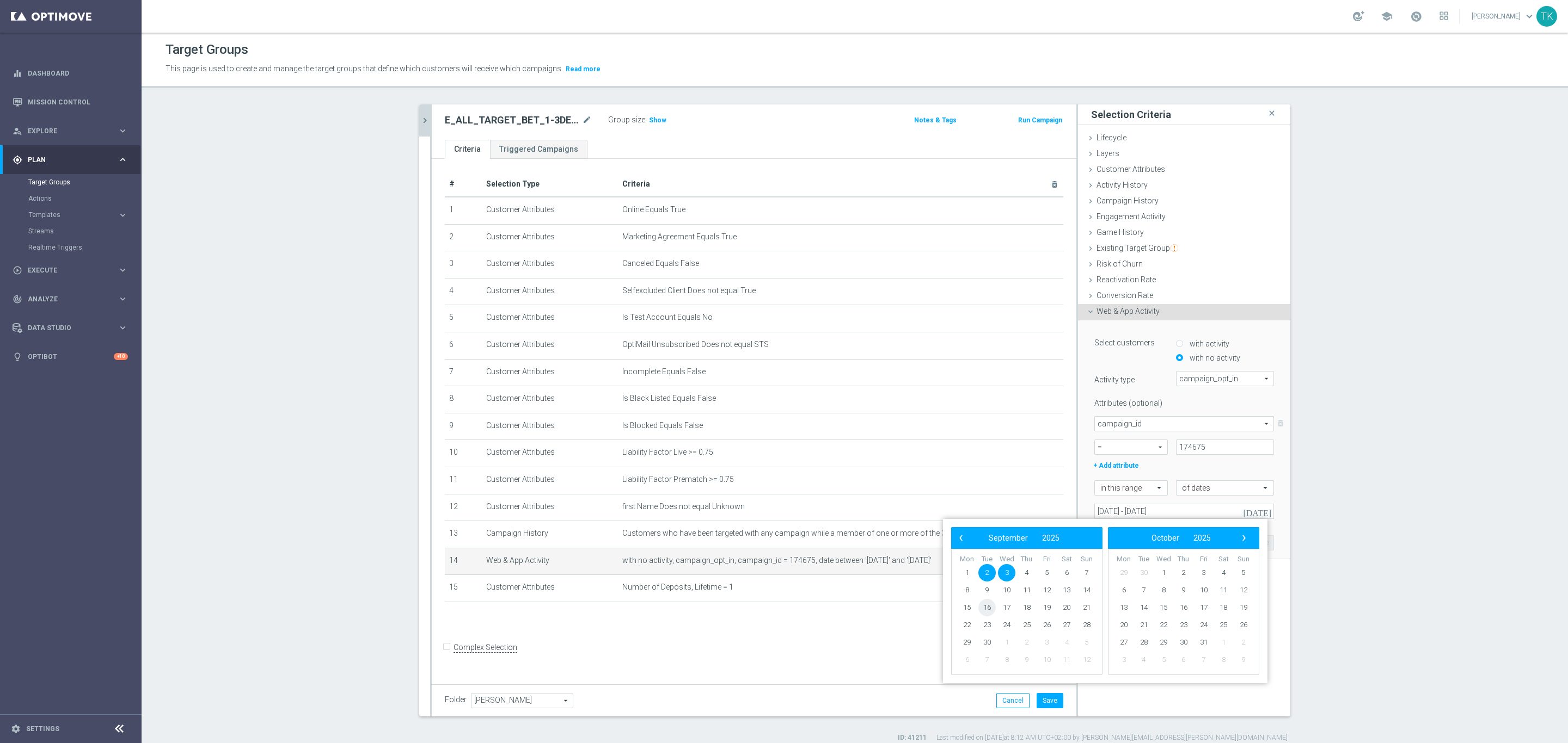
drag, startPoint x: 986, startPoint y: 616, endPoint x: 983, endPoint y: 601, distance: 15.3
click at [983, 601] on span "16" at bounding box center [987, 607] width 17 height 17
click at [1024, 604] on span "18" at bounding box center [1027, 607] width 17 height 17
type input "16 Sep 2025 - 18 Sep 2025"
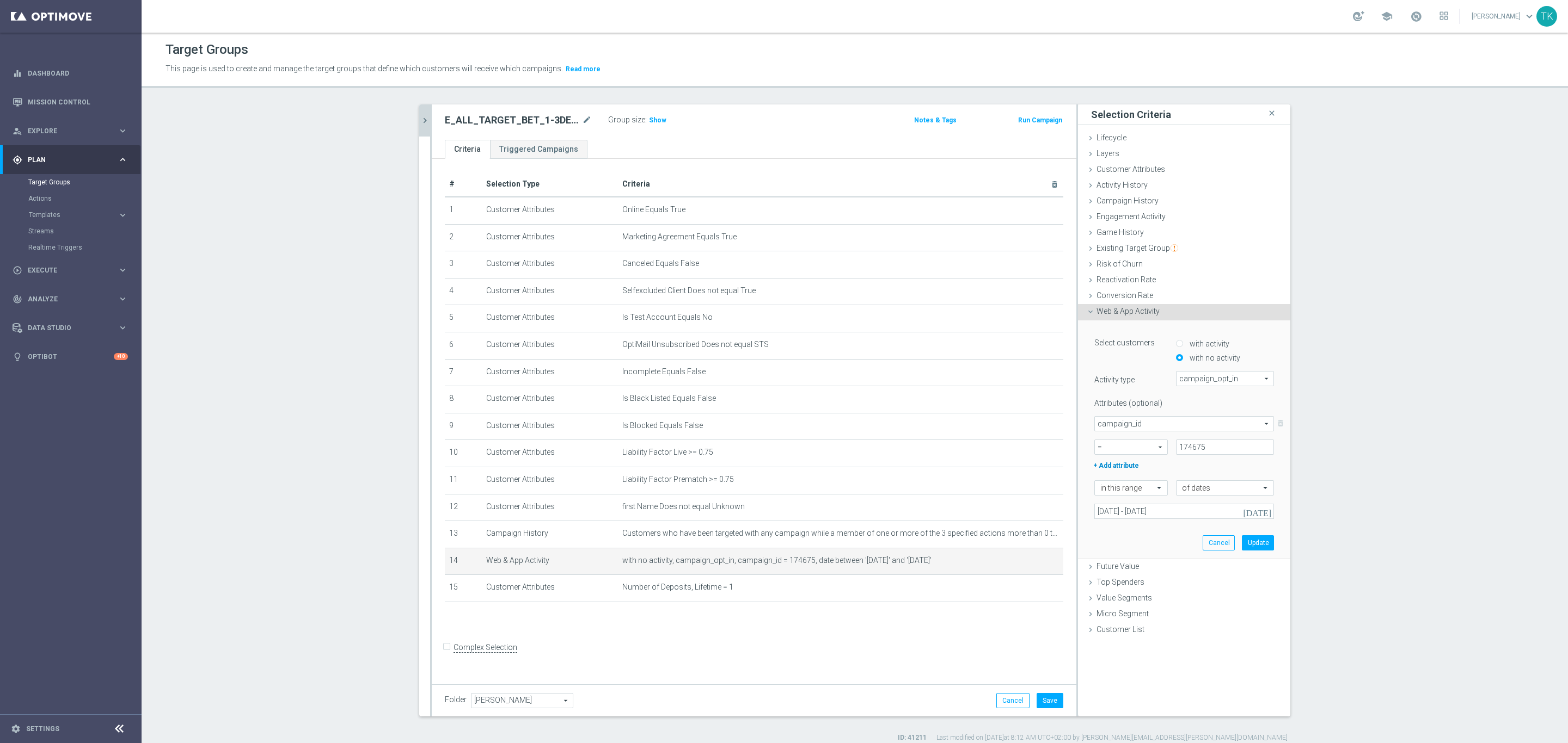
click at [1105, 462] on label "+ Add attribute" at bounding box center [1132, 465] width 79 height 14
click at [1109, 485] on span at bounding box center [1184, 487] width 179 height 14
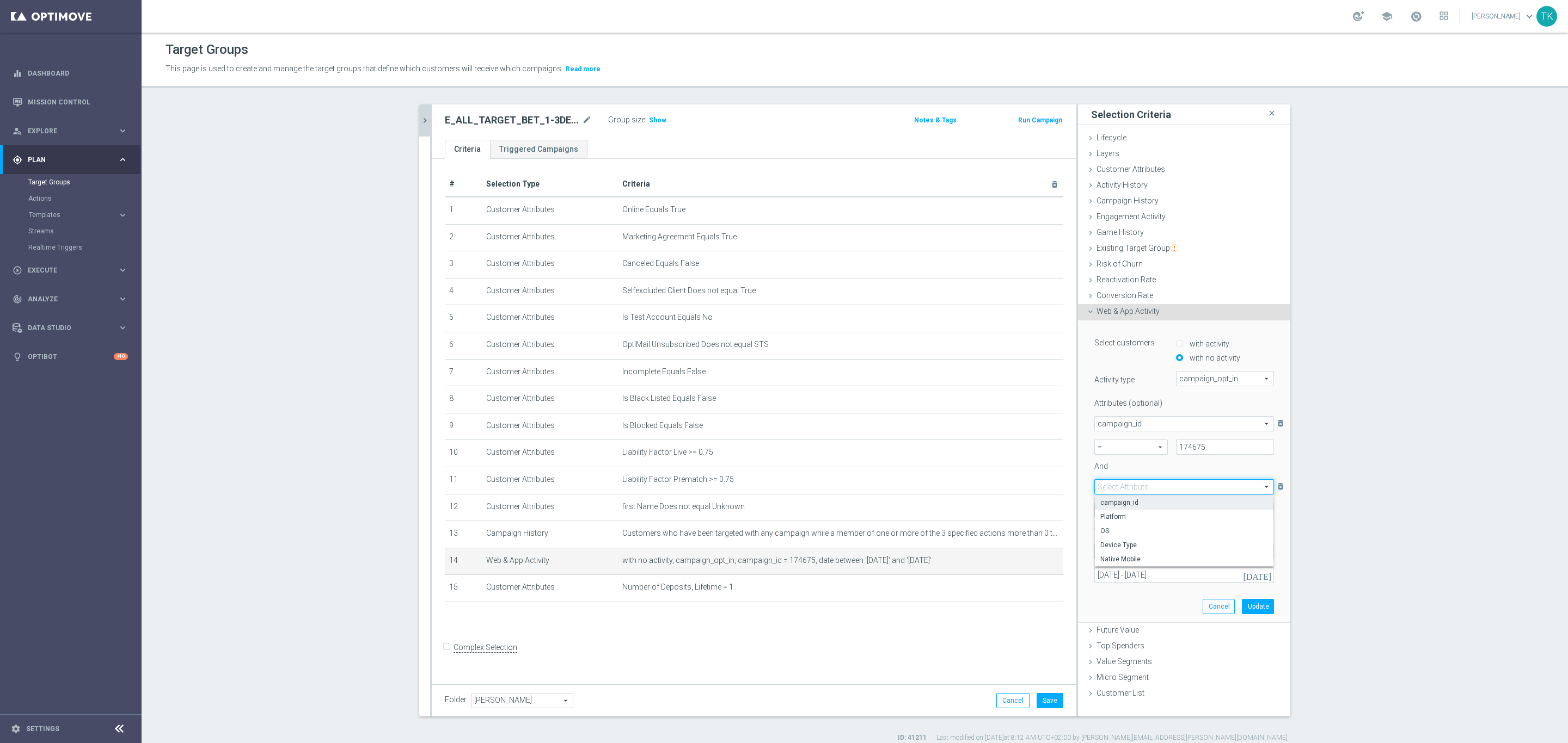
click at [1117, 498] on span "campaign_id" at bounding box center [1184, 503] width 168 height 9
type input "campaign_id"
click at [1126, 508] on span at bounding box center [1130, 510] width 72 height 14
click at [1109, 524] on span "=" at bounding box center [1131, 526] width 62 height 9
type input "="
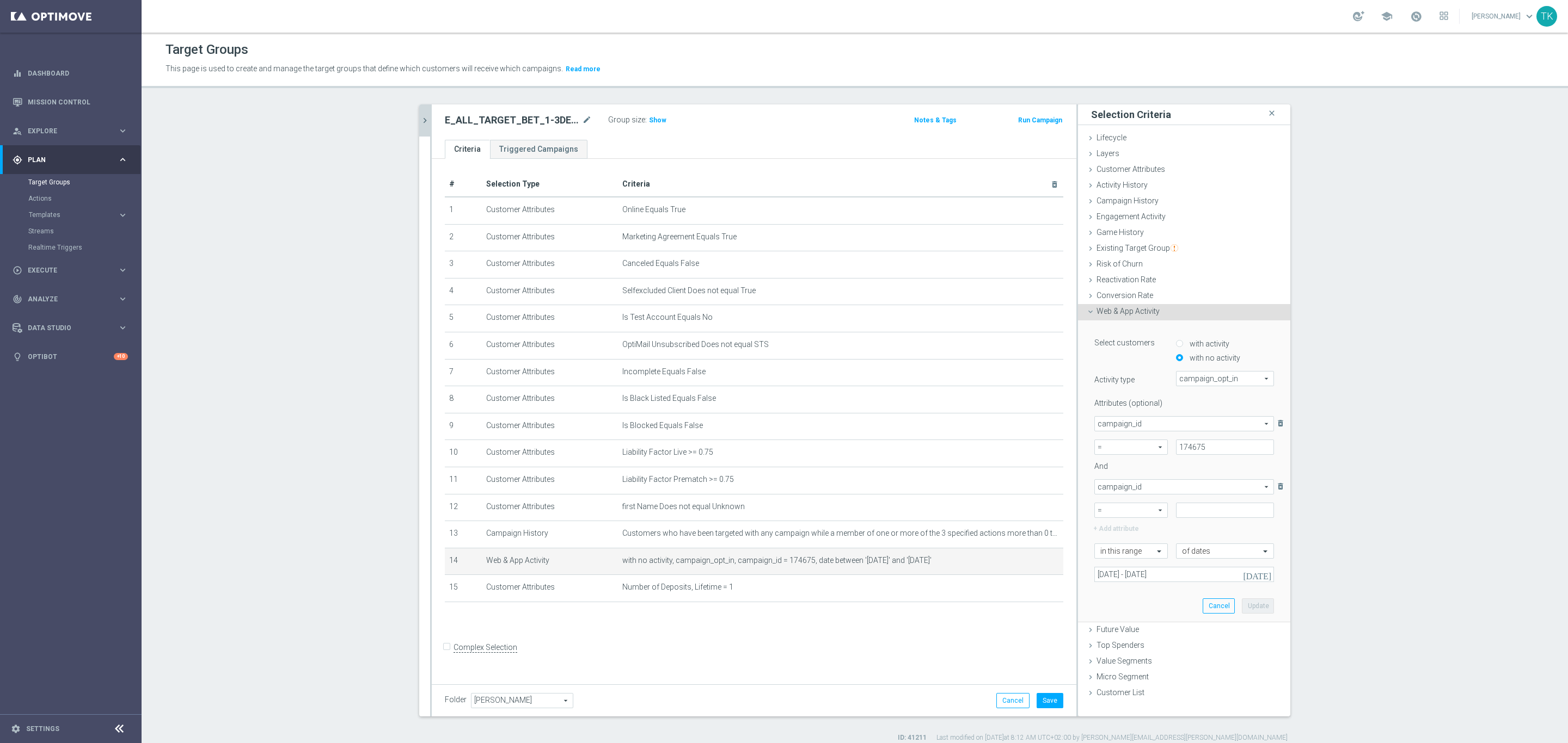
click at [1156, 530] on div "+ Add attribute" at bounding box center [1184, 527] width 196 height 14
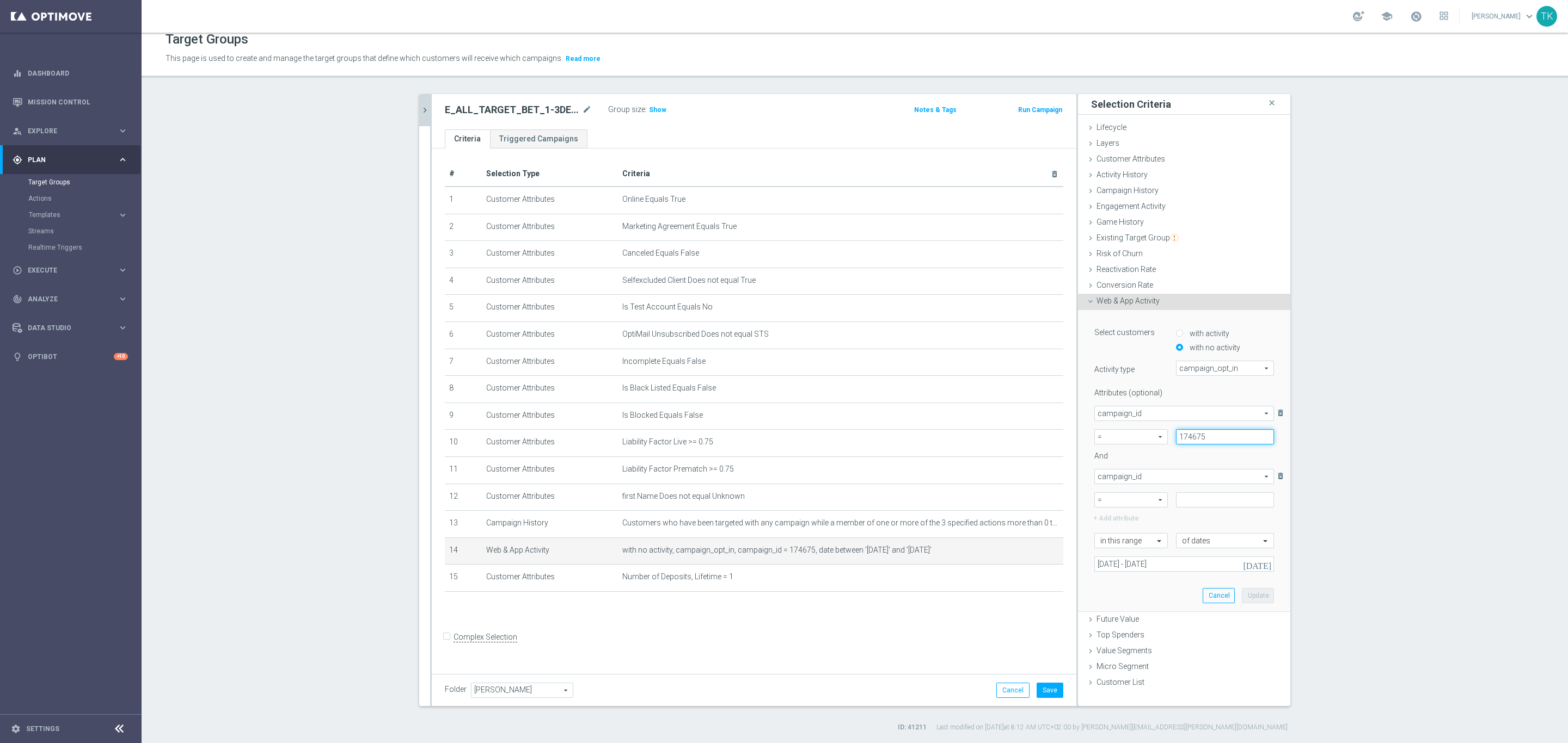
click at [1189, 439] on input "174675" at bounding box center [1225, 437] width 98 height 15
click at [1189, 438] on input "174675" at bounding box center [1225, 437] width 98 height 15
paste input "80122"
type input "180122"
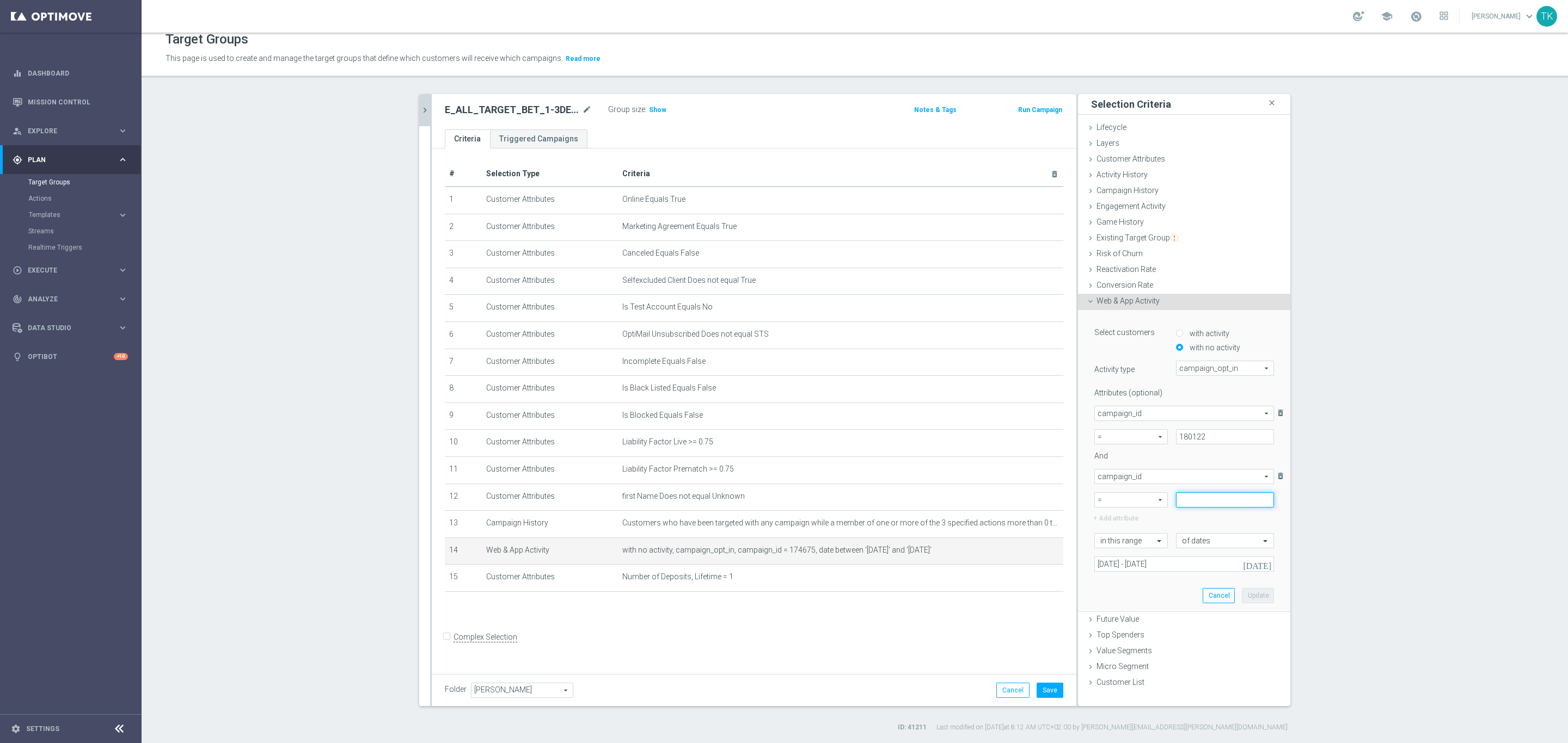
click at [1193, 503] on input at bounding box center [1225, 500] width 98 height 15
paste input "180122"
type input "180123"
click at [1116, 516] on label "+ Add attribute" at bounding box center [1132, 517] width 79 height 14
click at [1117, 538] on span at bounding box center [1184, 540] width 179 height 14
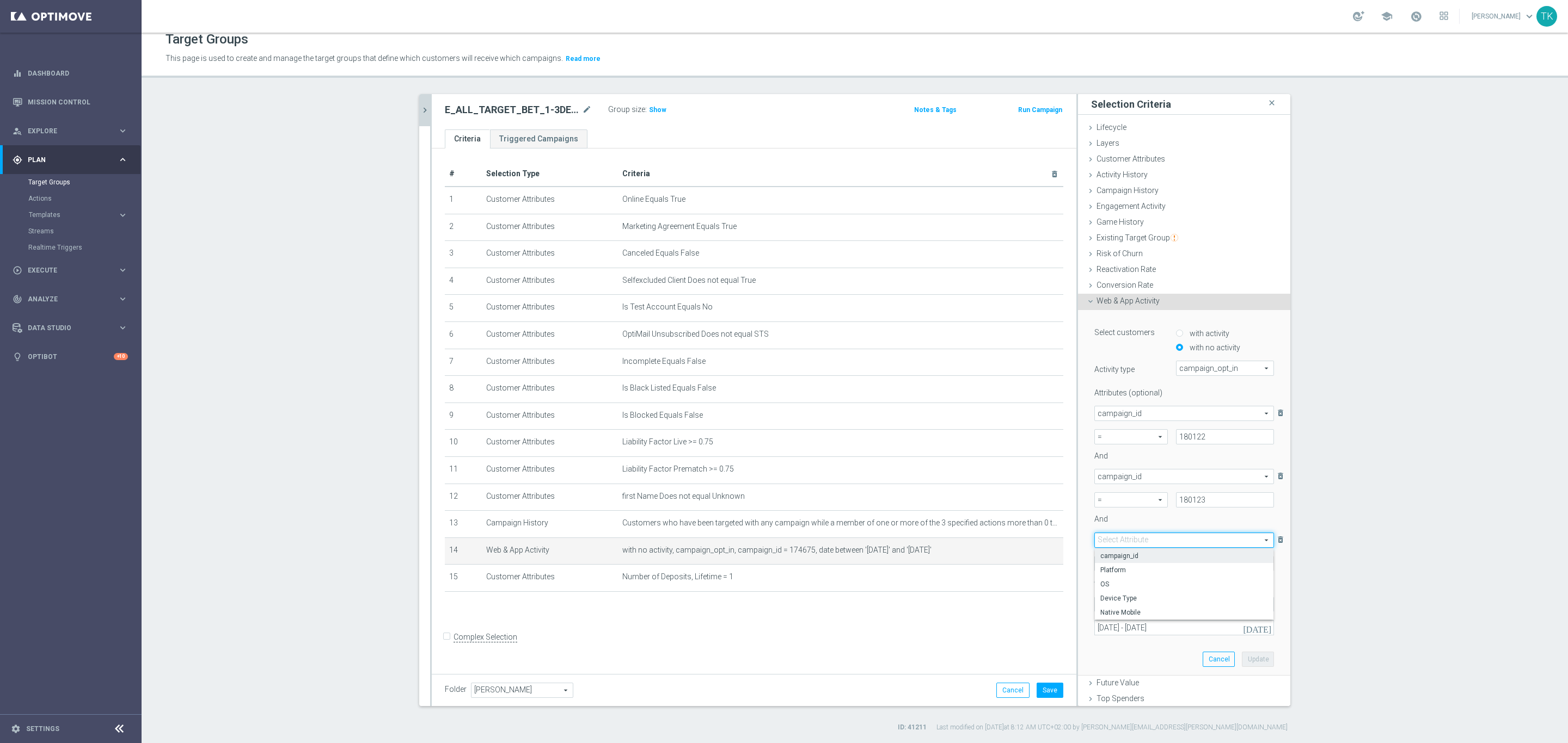
click at [1121, 556] on span "campaign_id" at bounding box center [1184, 556] width 168 height 9
type input "campaign_id"
click at [1108, 562] on span at bounding box center [1130, 564] width 72 height 14
click at [1117, 583] on span "=" at bounding box center [1131, 580] width 62 height 9
type input "="
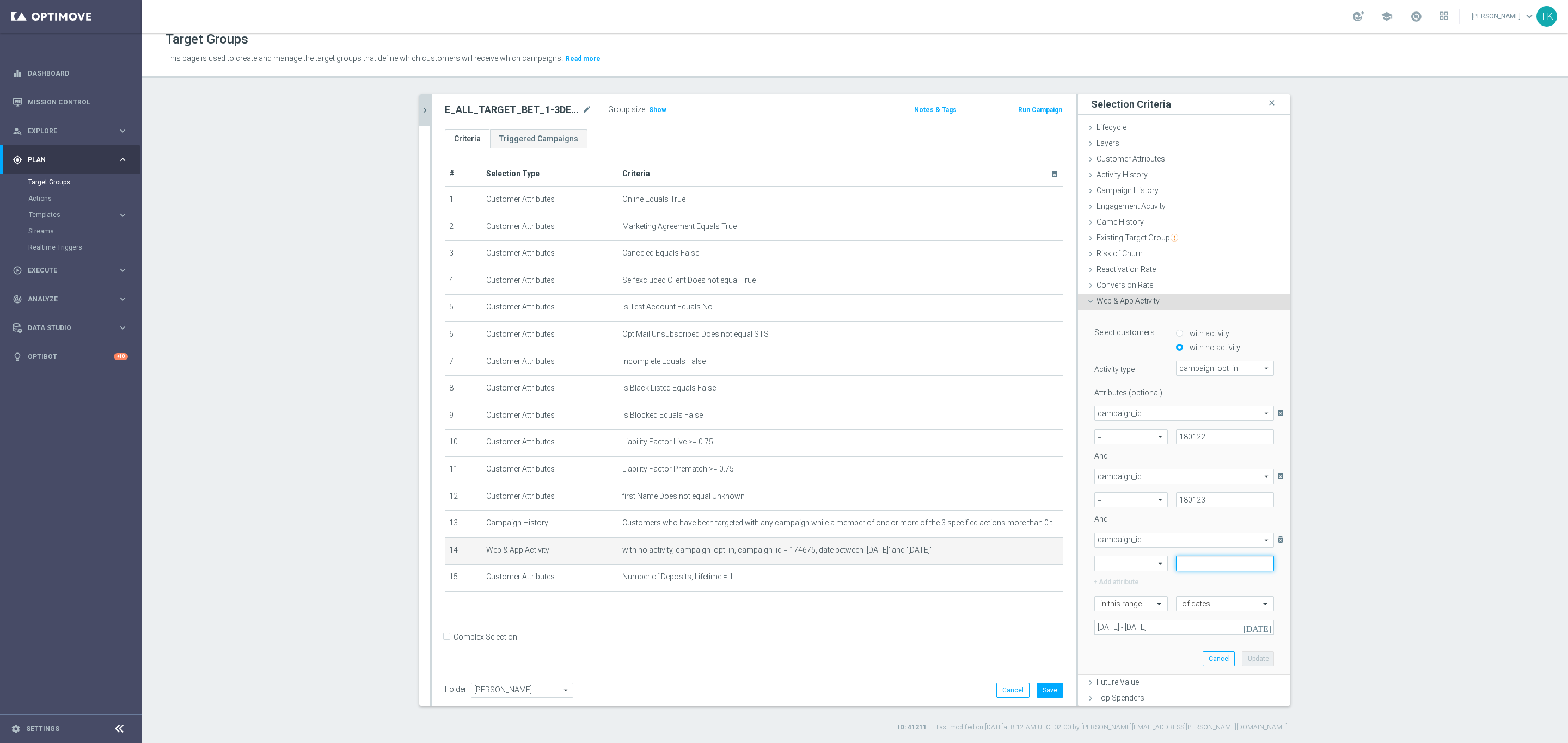
click at [1186, 563] on input at bounding box center [1225, 564] width 98 height 15
paste input "180122"
type input "180124"
click at [1242, 656] on button "Update" at bounding box center [1258, 659] width 32 height 15
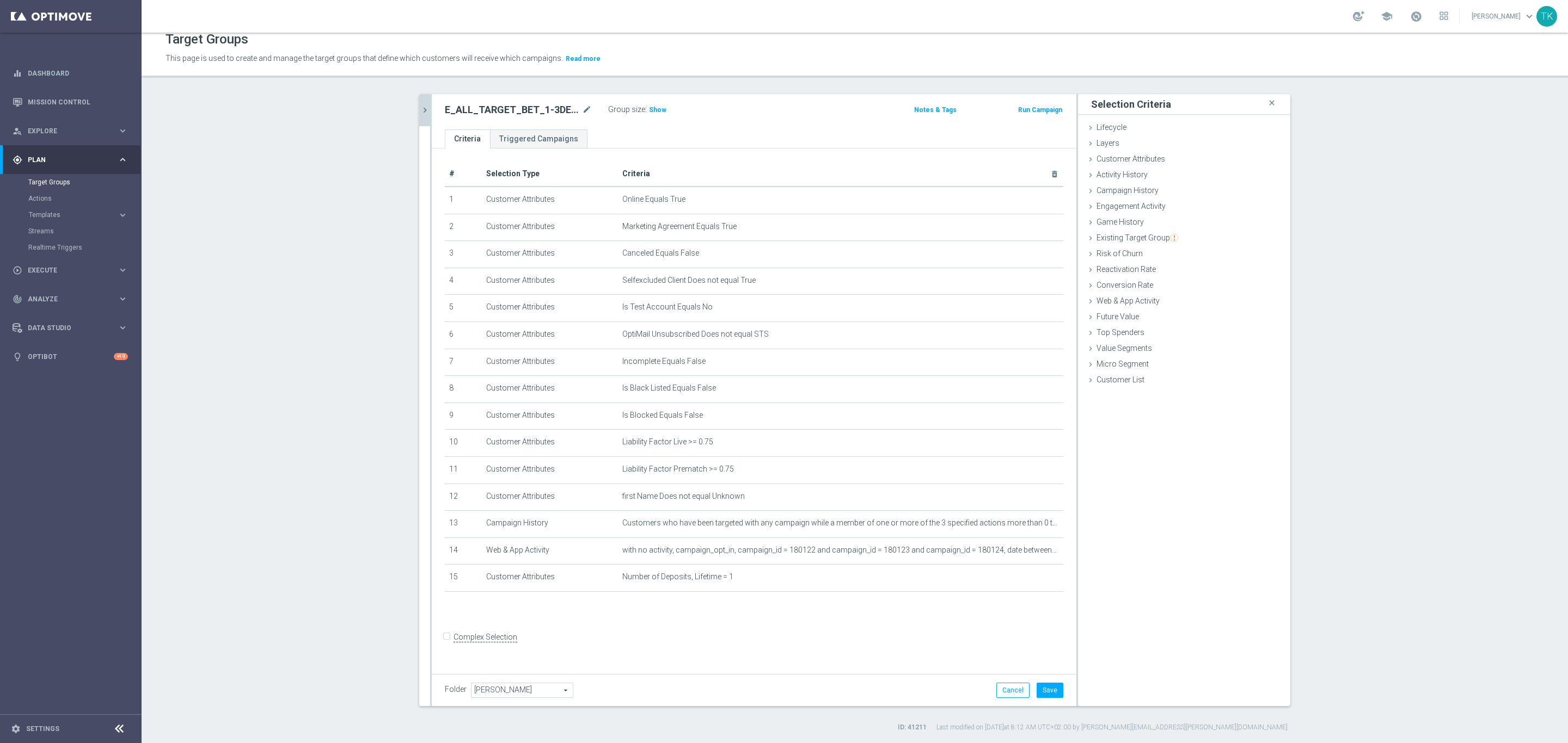
click at [668, 110] on div "Group size : Show" at bounding box center [663, 108] width 109 height 13
click at [655, 108] on span "Show" at bounding box center [658, 110] width 17 height 7
click at [1024, 551] on icon "mode_edit" at bounding box center [1028, 551] width 9 height 9
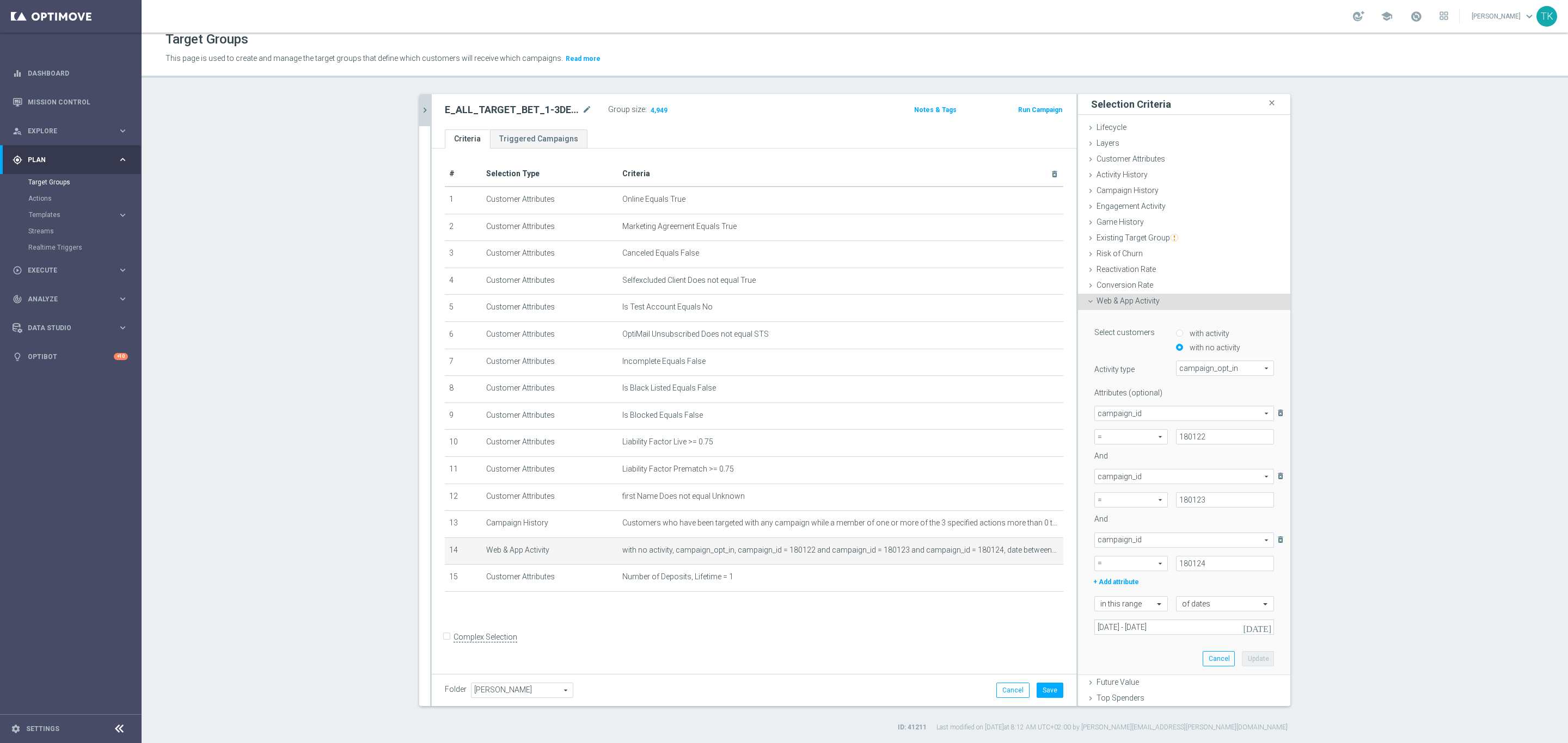
click at [948, 628] on div "# Selection Type Criteria delete_forever 1 Customer Attributes Online Equals Tr…" at bounding box center [754, 408] width 645 height 520
click at [734, 626] on div "# Selection Type Criteria delete_forever 1 Customer Attributes Online Equals Tr…" at bounding box center [754, 408] width 645 height 520
click at [1024, 579] on icon "mode_edit" at bounding box center [1028, 577] width 9 height 9
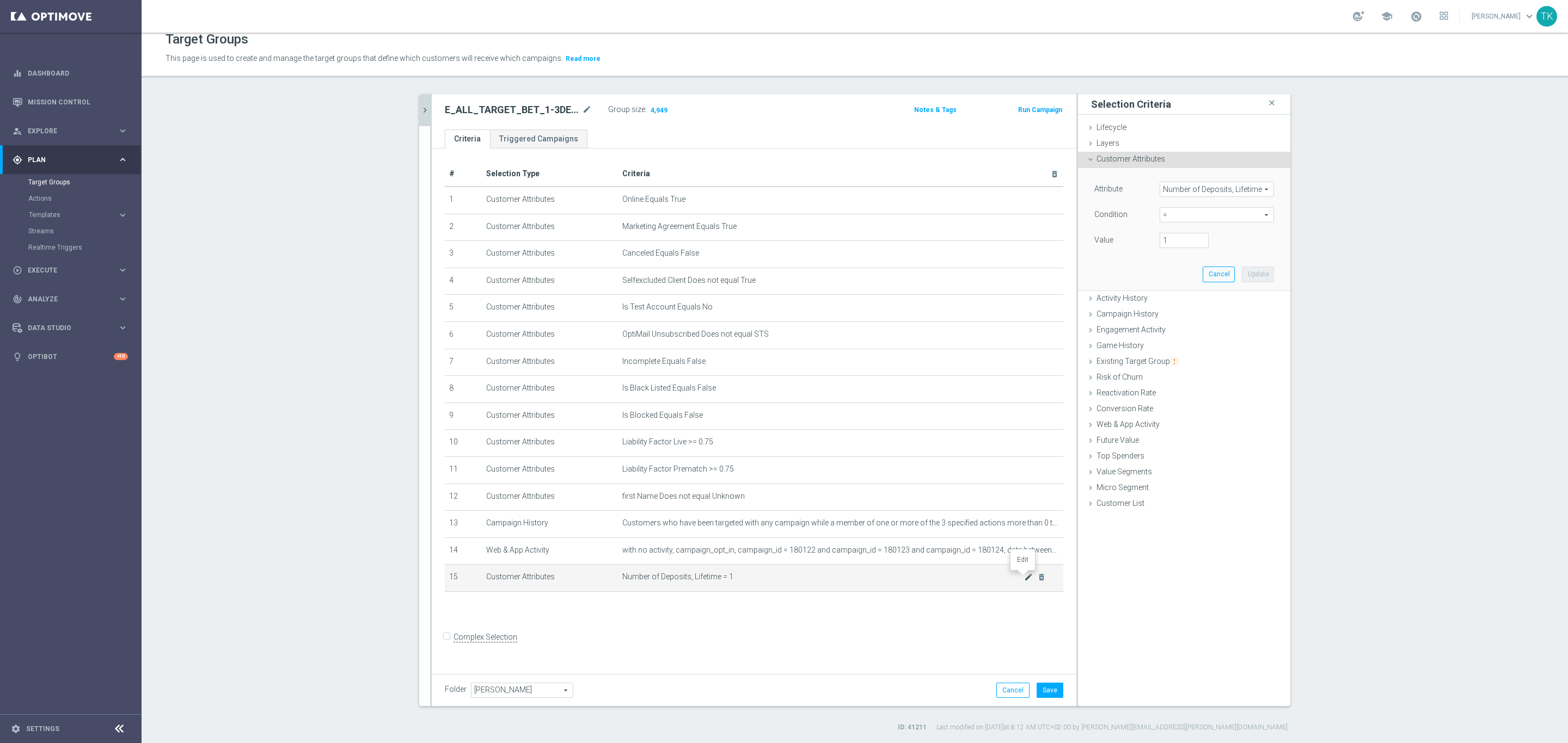
click at [1024, 579] on icon "mode_edit" at bounding box center [1028, 577] width 9 height 9
click at [1024, 575] on icon "mode_edit" at bounding box center [1028, 577] width 9 height 9
click at [1163, 214] on span "=" at bounding box center [1217, 214] width 113 height 14
click at [1181, 299] on span ">=" at bounding box center [1217, 302] width 104 height 9
type input ">="
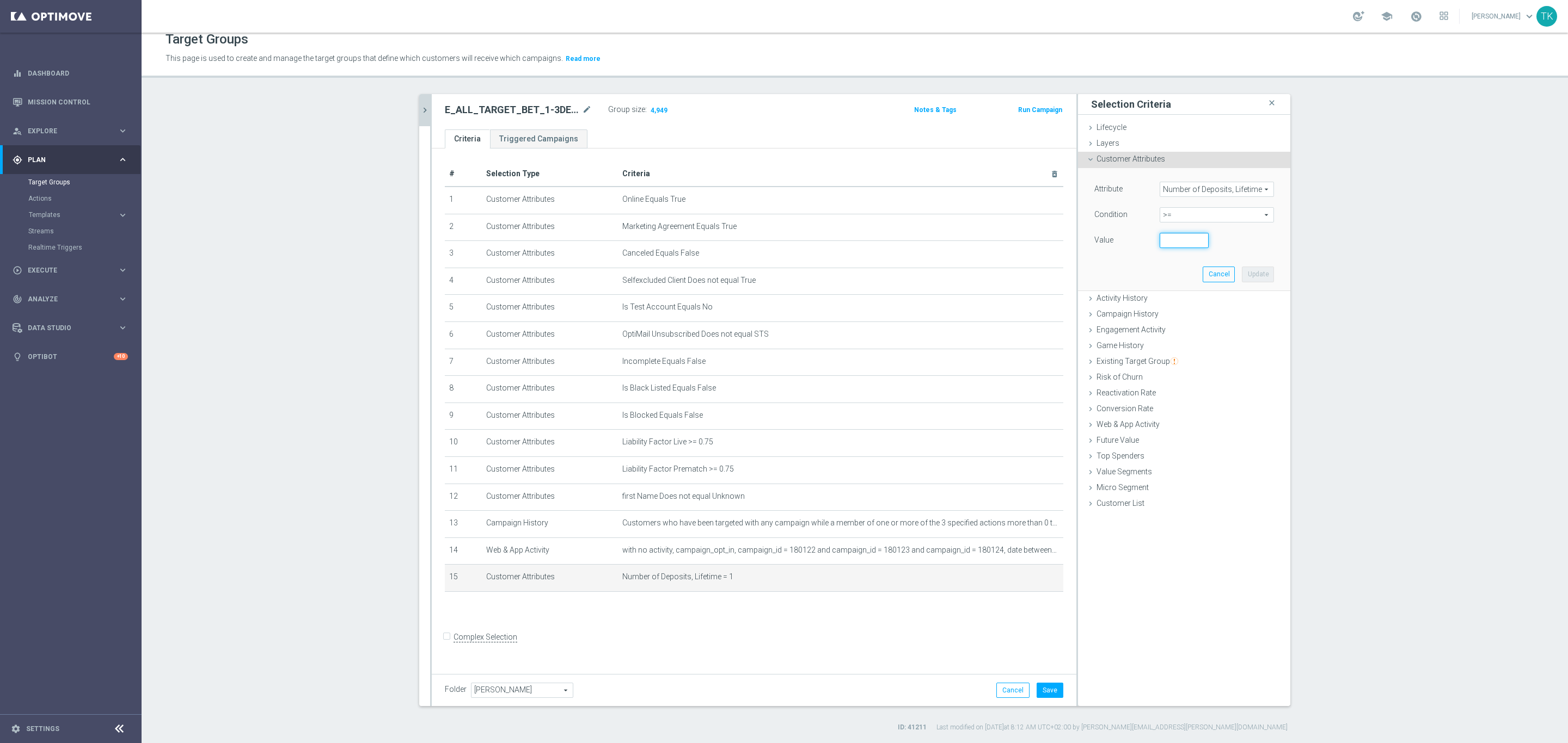
click at [1171, 235] on input "number" at bounding box center [1183, 240] width 49 height 15
type input "1"
click at [1243, 274] on button "Update" at bounding box center [1258, 274] width 32 height 15
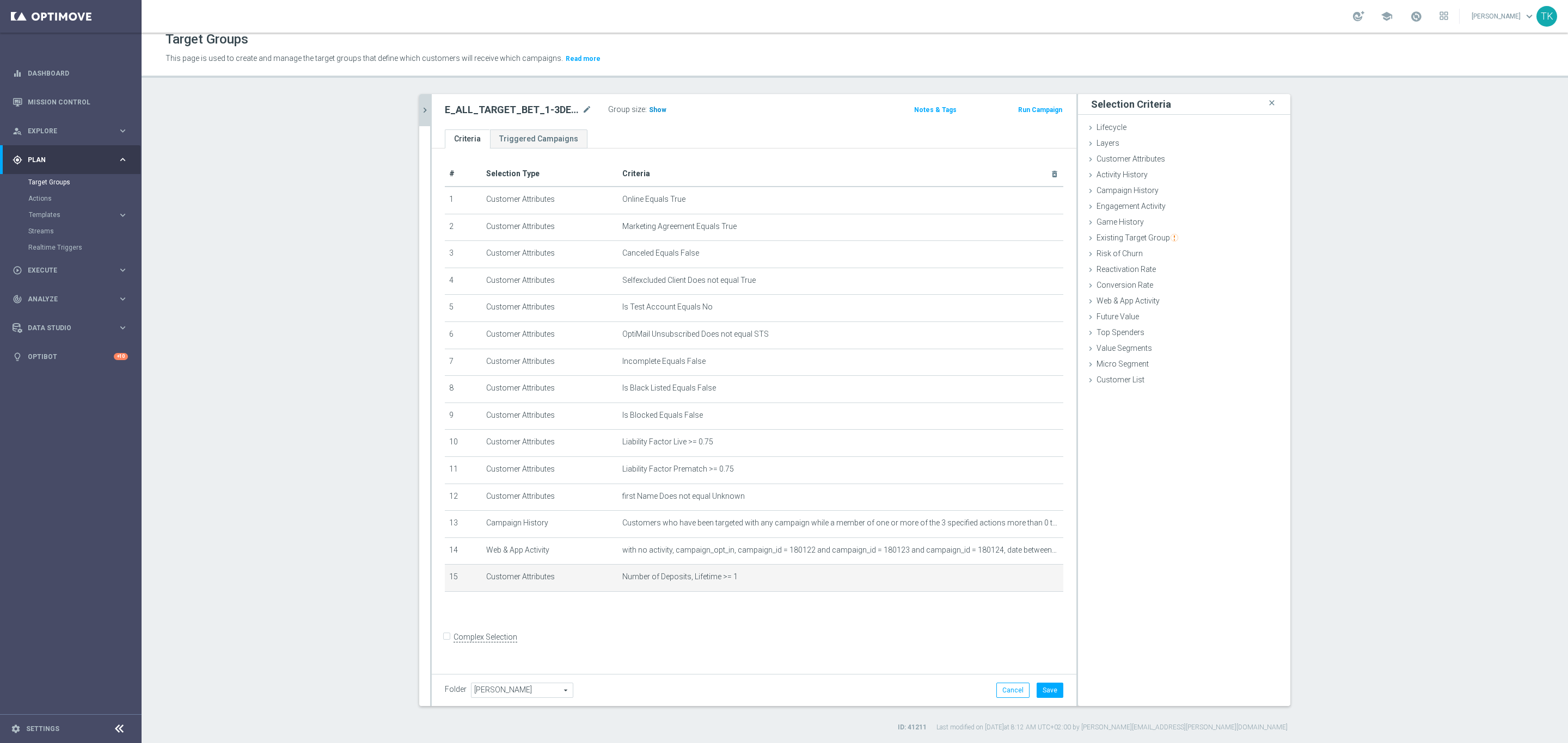
click at [654, 111] on span "Show" at bounding box center [658, 110] width 17 height 7
click at [1024, 547] on icon "mode_edit" at bounding box center [1028, 551] width 9 height 9
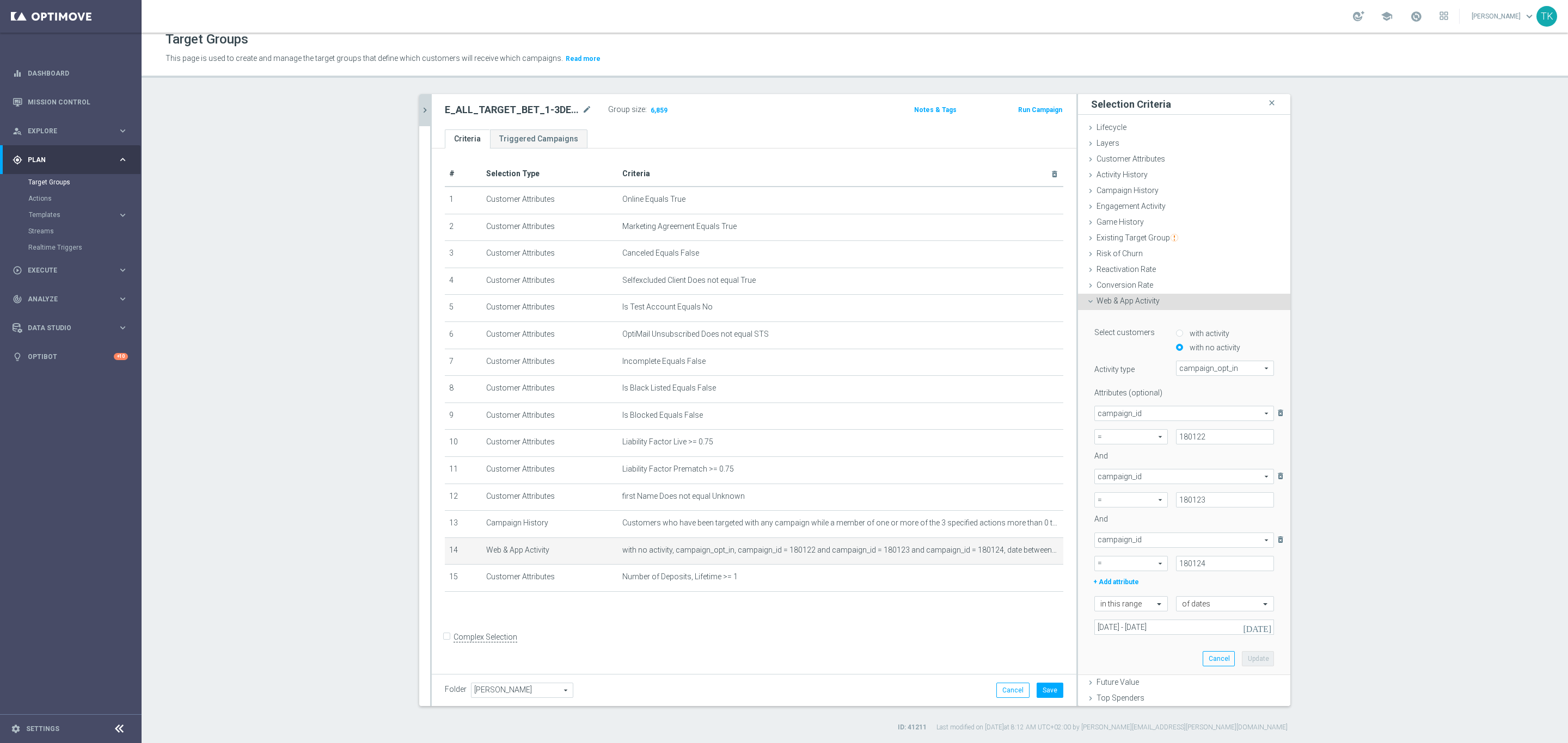
click at [610, 609] on div "+ Add Selection" at bounding box center [754, 606] width 635 height 9
click at [420, 113] on icon "chevron_right" at bounding box center [425, 110] width 10 height 10
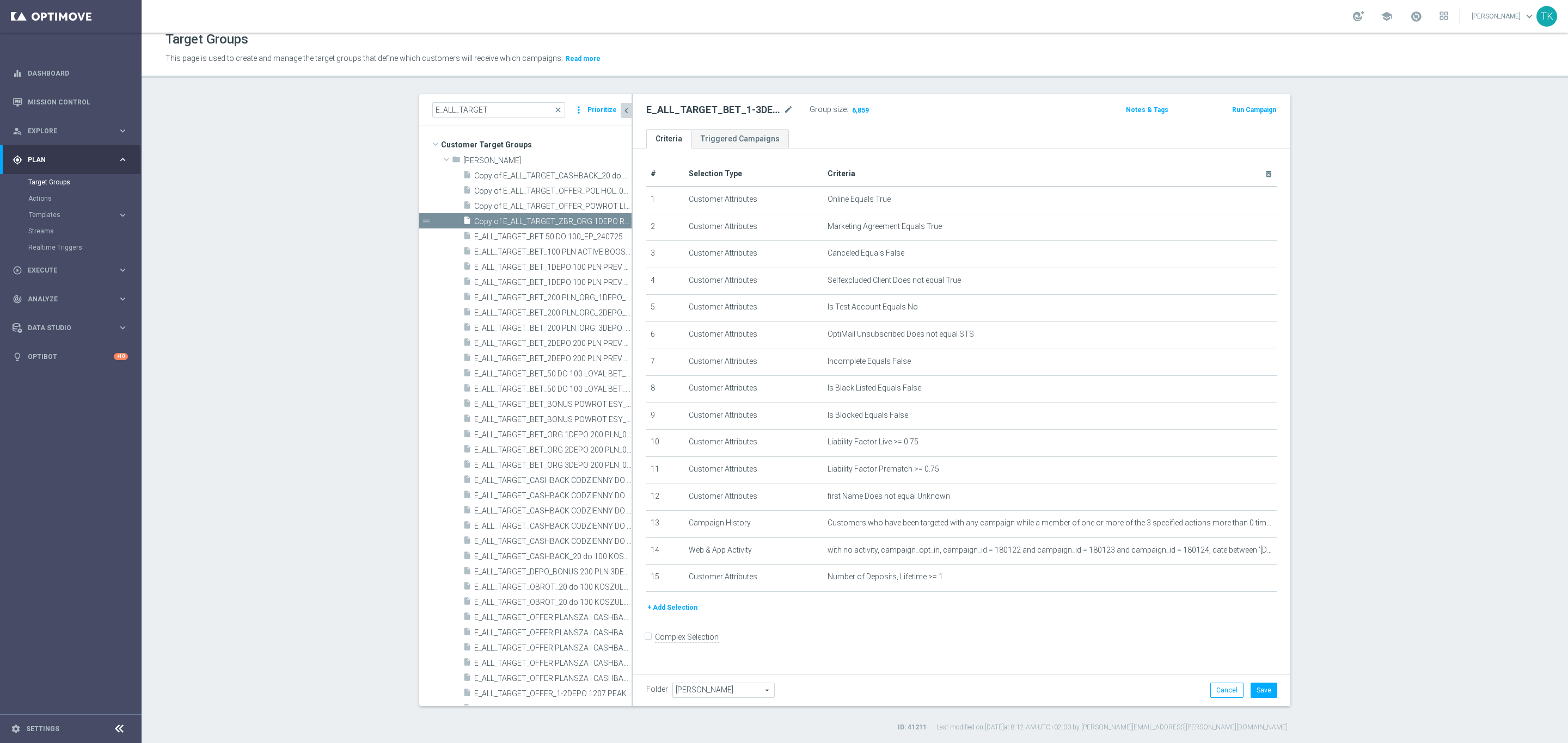
click at [668, 612] on button "+ Add Selection" at bounding box center [672, 607] width 52 height 12
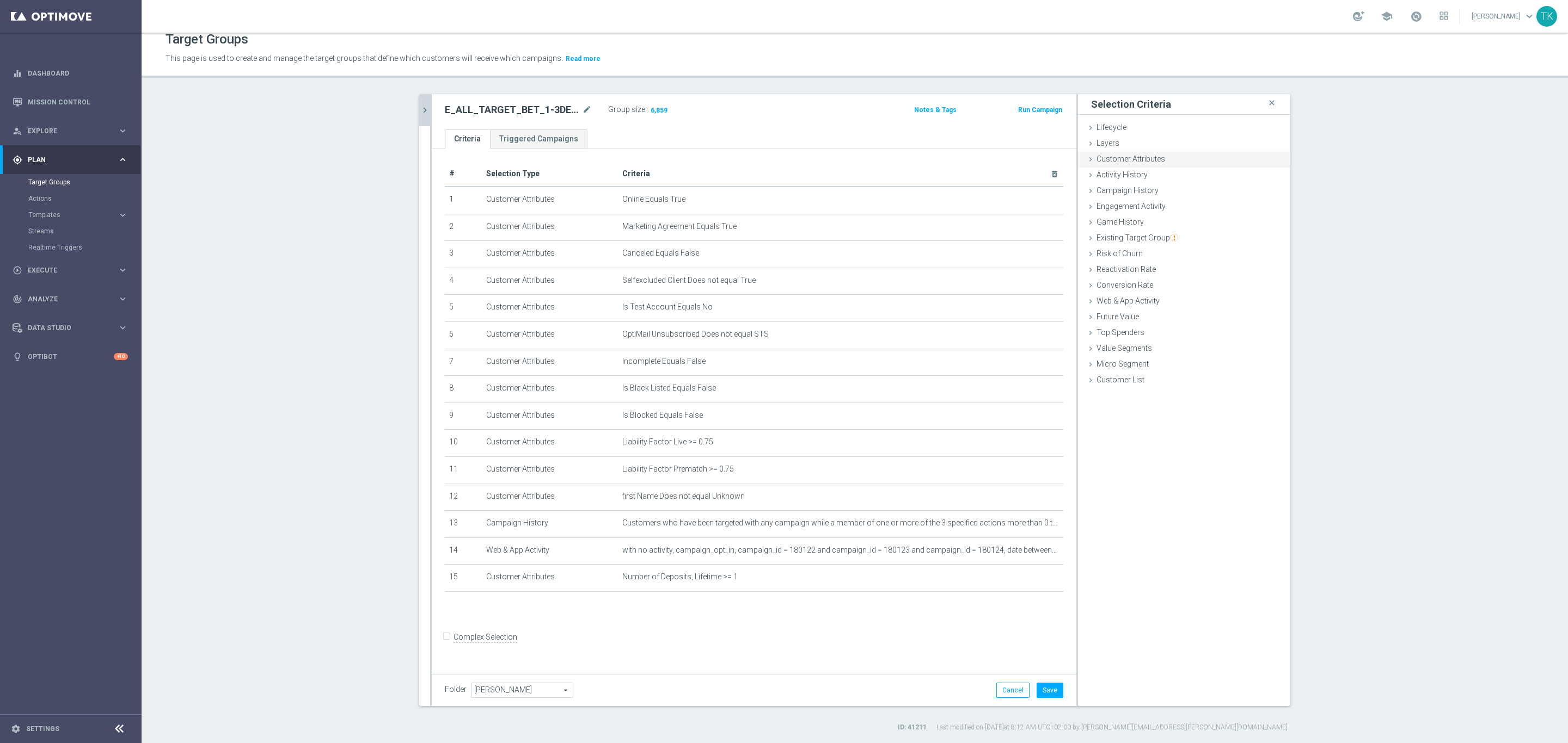
click at [1122, 156] on span "Customer Attributes" at bounding box center [1130, 159] width 68 height 9
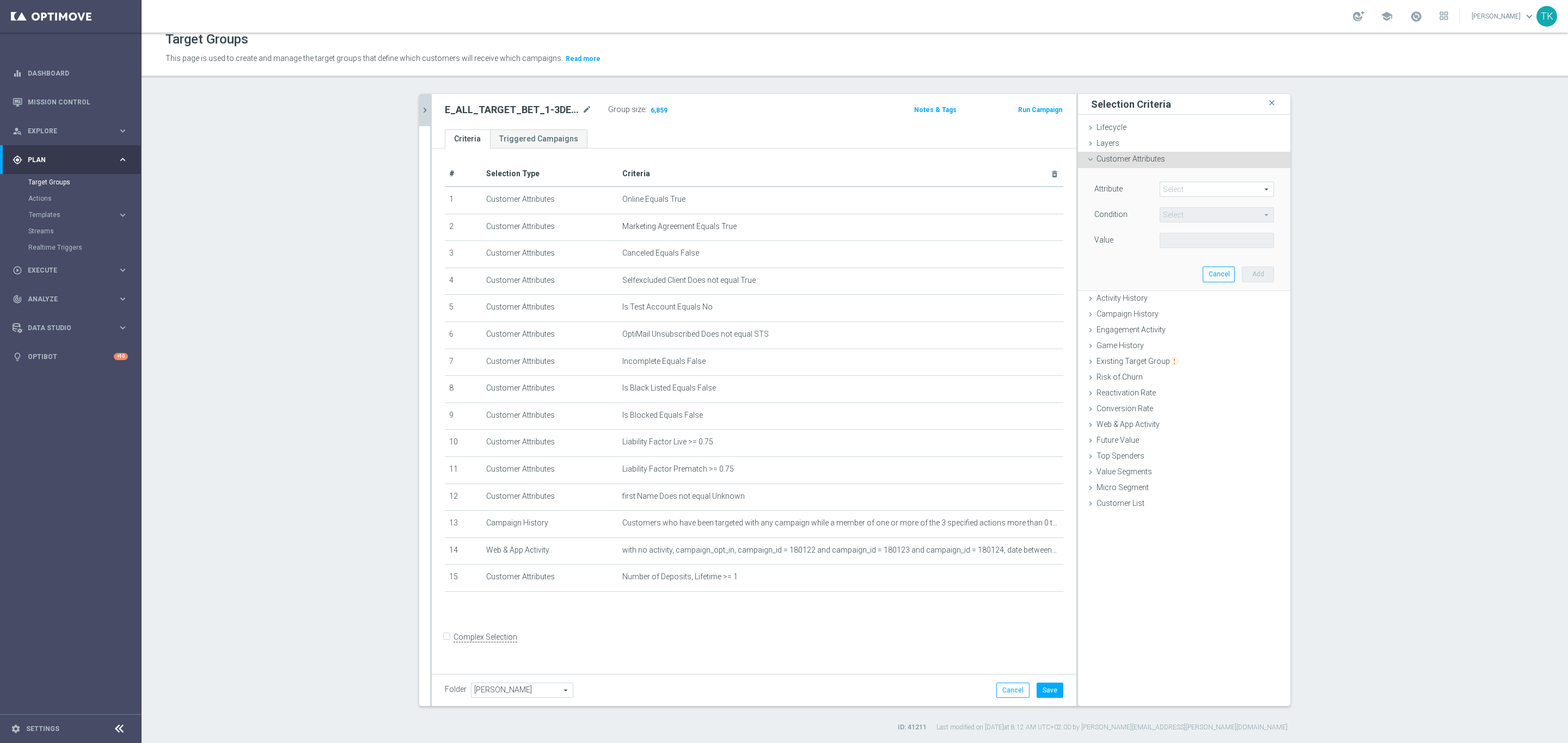
click at [1166, 188] on span at bounding box center [1217, 189] width 113 height 14
click at [1170, 189] on input "search" at bounding box center [1216, 189] width 114 height 15
type input "d"
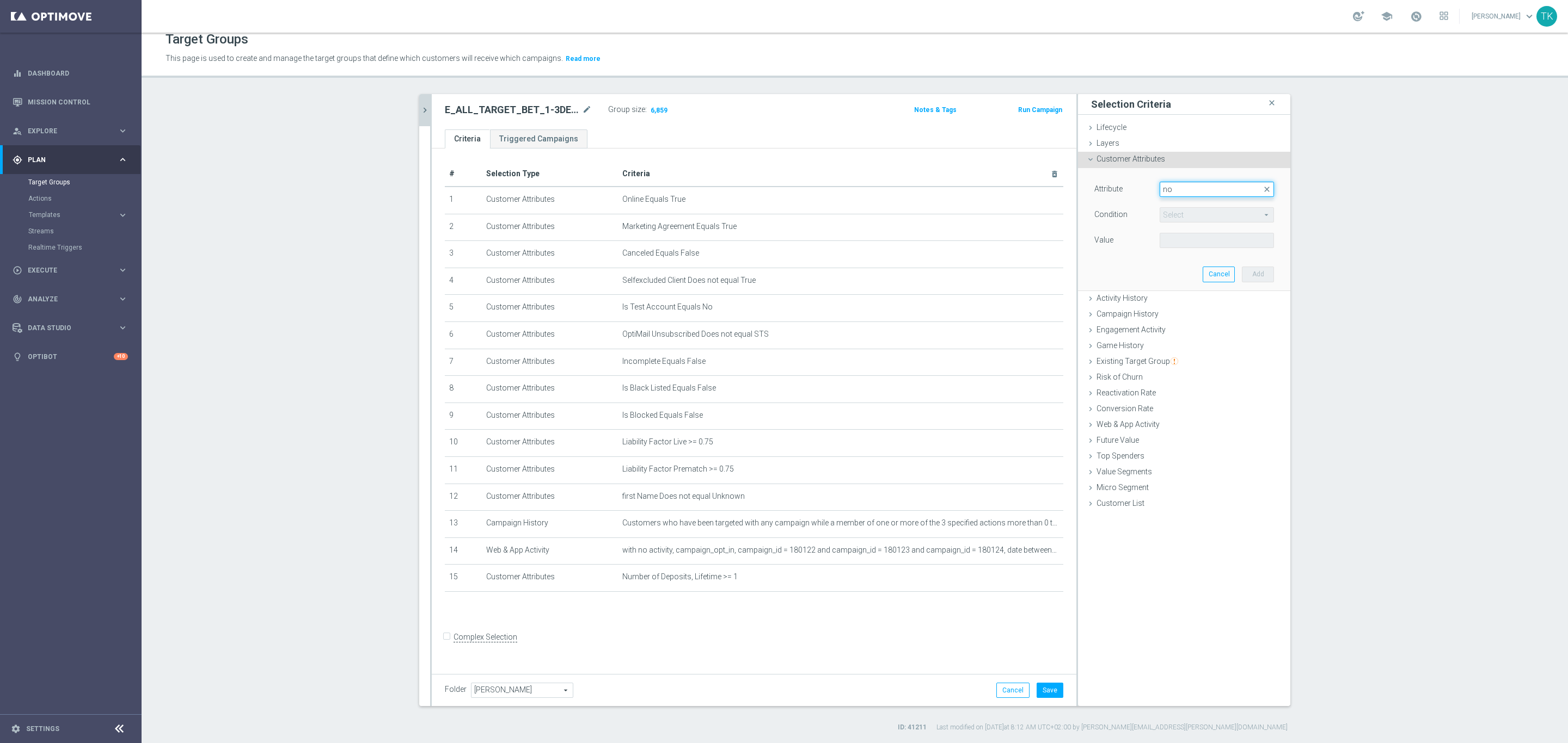
type input "n"
type input "deposit"
click at [431, 94] on div "E_ALL_TARGET_BET_1-3DEPO DO 200PLN_REM_160925 mode_edit Group size : 6,859 Note…" at bounding box center [754, 112] width 645 height 35
click at [419, 118] on button "chevron_right" at bounding box center [425, 110] width 11 height 32
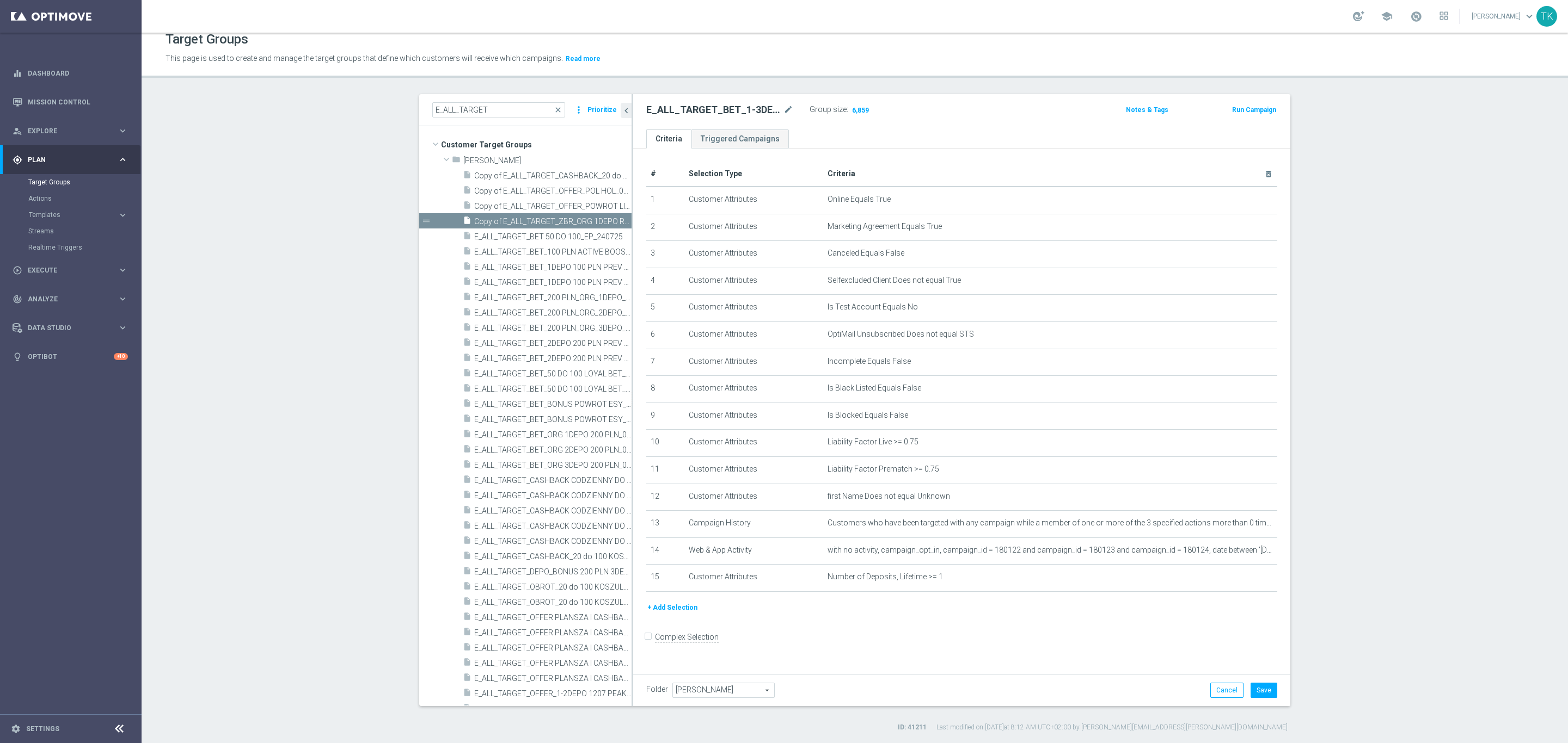
click at [664, 604] on button "+ Add Selection" at bounding box center [672, 607] width 52 height 12
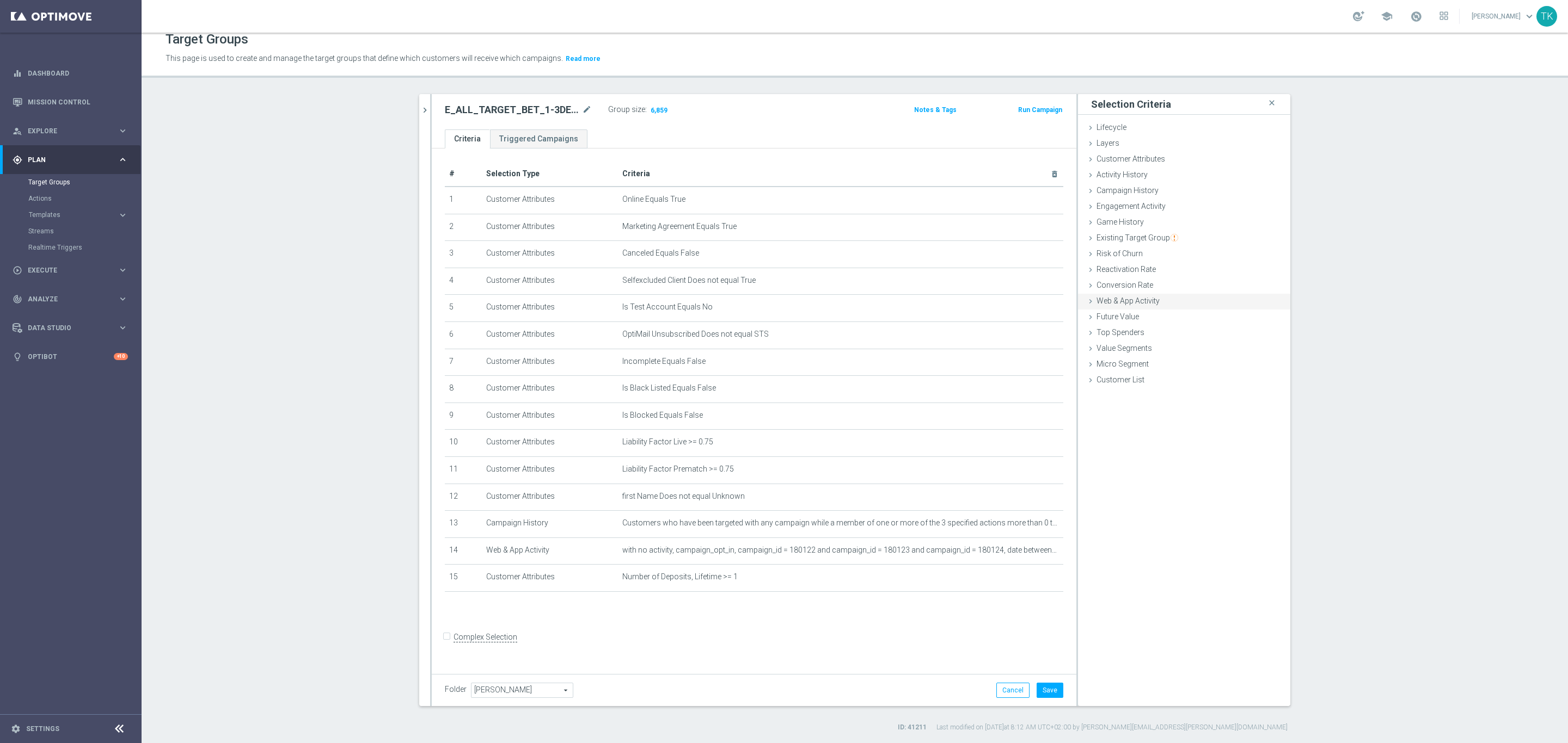
click at [1129, 296] on span "Web & App Activity" at bounding box center [1128, 301] width 63 height 9
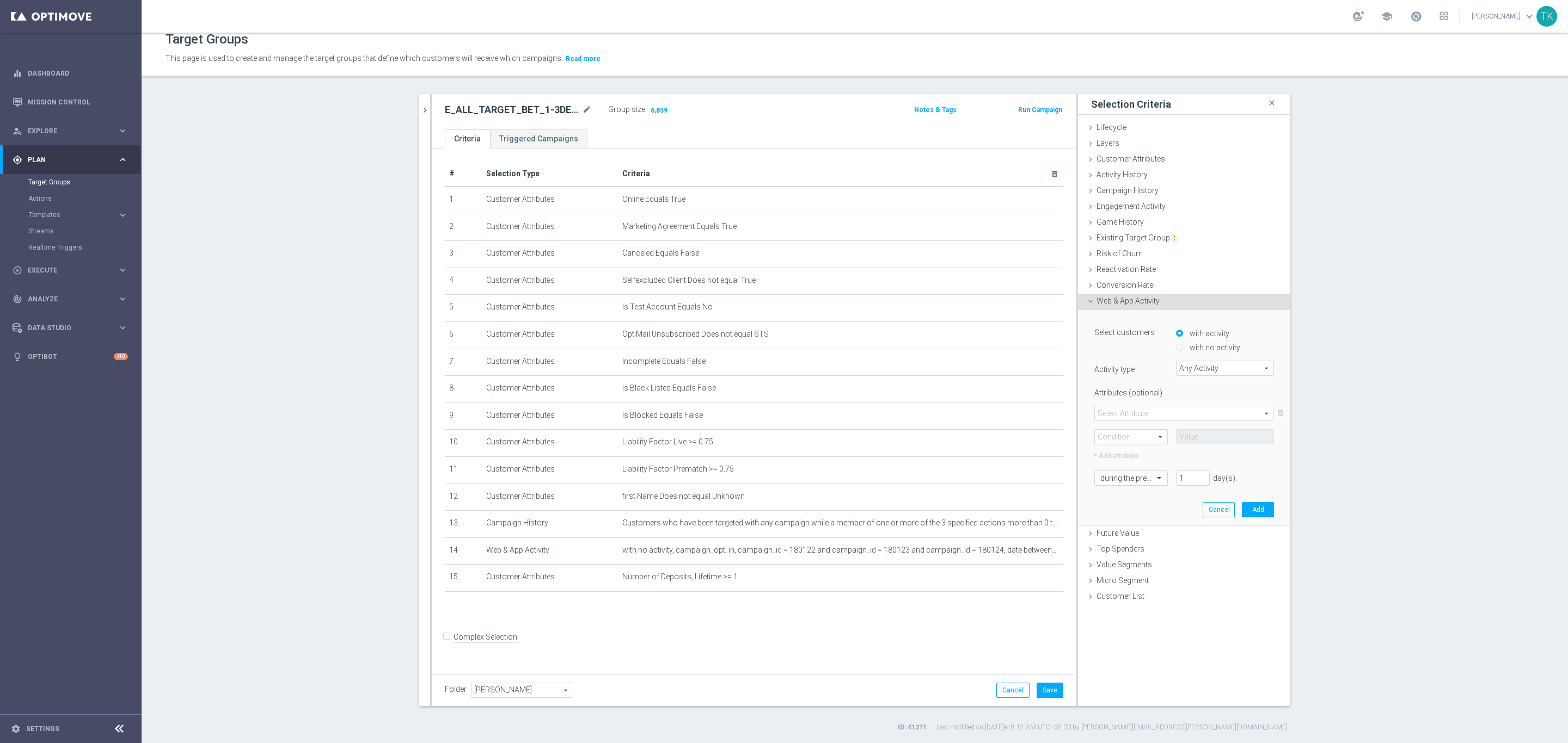
click at [1177, 345] on input "with no activity" at bounding box center [1179, 347] width 7 height 7
radio input "true"
click at [1190, 366] on span "Any Activity" at bounding box center [1225, 368] width 97 height 14
click at [1196, 469] on span "deposit" at bounding box center [1225, 469] width 87 height 9
type input "deposit"
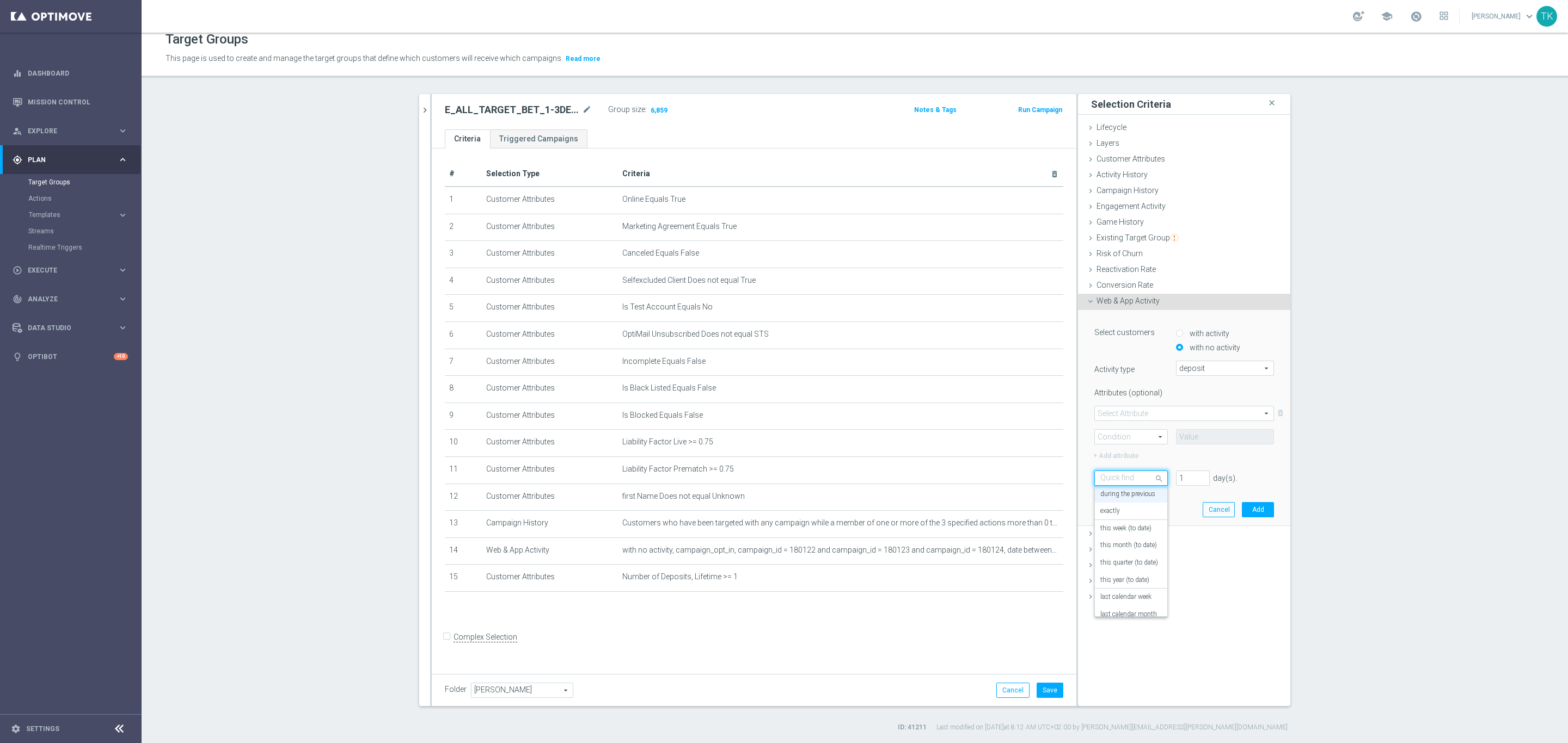
click at [1122, 477] on input "text" at bounding box center [1120, 479] width 39 height 10
click at [1173, 497] on div "Select customers with activity with no activity Activity type deposit deposit a…" at bounding box center [1184, 418] width 196 height 216
click at [1114, 473] on div "during the previous" at bounding box center [1130, 478] width 73 height 15
click at [1117, 566] on div "today" at bounding box center [1131, 571] width 62 height 17
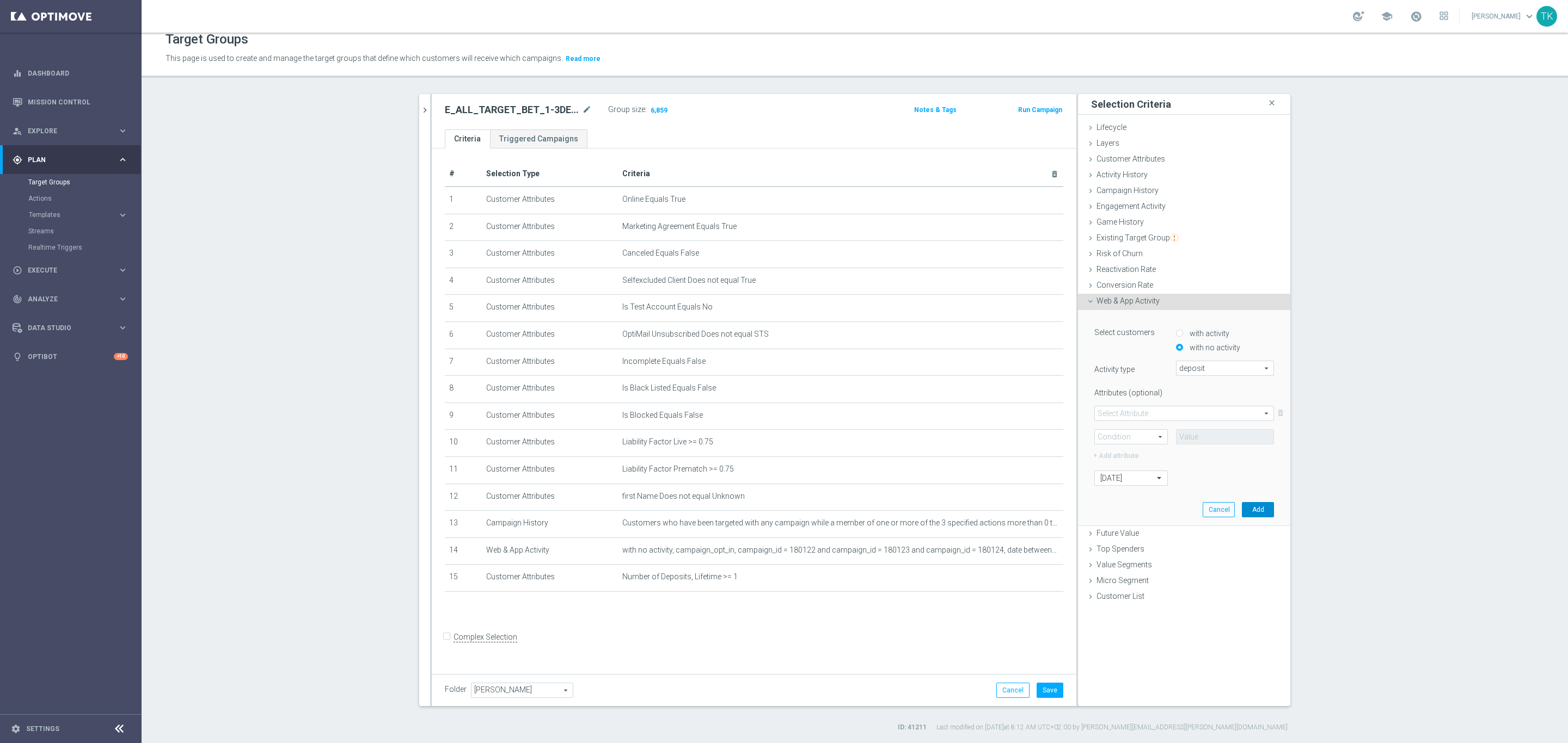
click at [1255, 505] on button "Add" at bounding box center [1258, 510] width 32 height 15
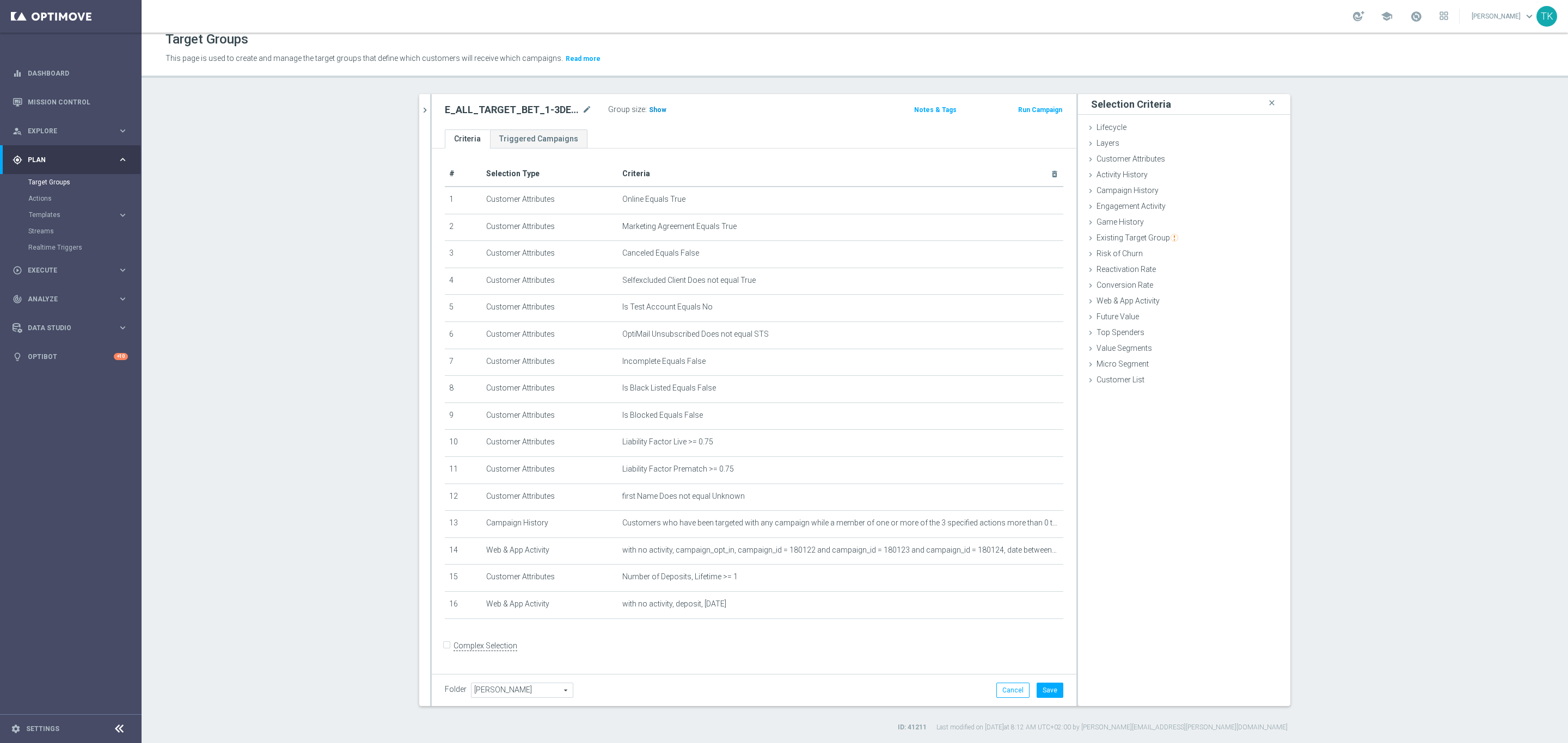
click at [653, 107] on span "Show" at bounding box center [658, 110] width 17 height 7
click at [1024, 521] on icon "mode_edit" at bounding box center [1028, 524] width 9 height 9
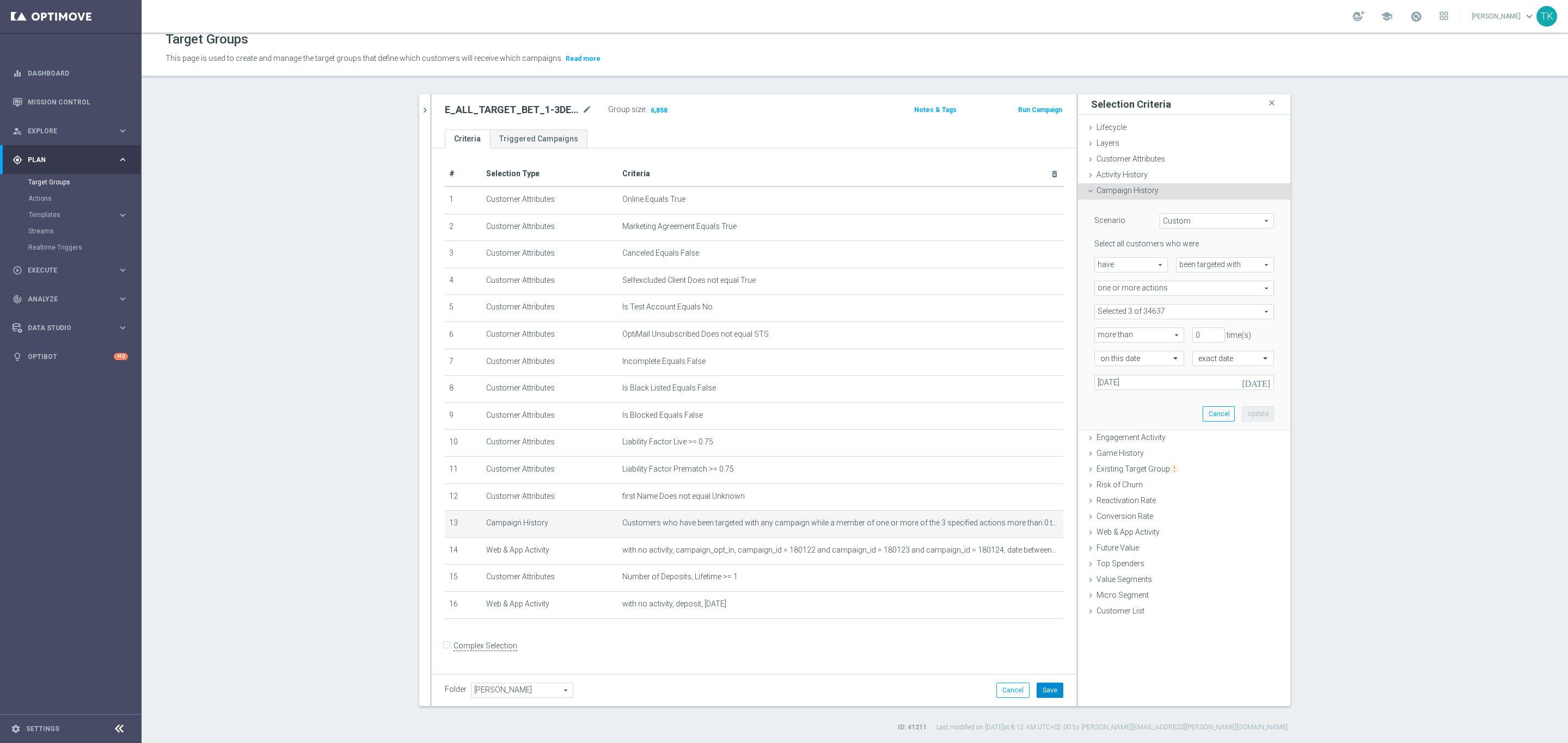
click at [1051, 686] on button "Save" at bounding box center [1050, 690] width 27 height 15
click at [582, 105] on icon "mode_edit" at bounding box center [587, 110] width 10 height 13
click at [372, 145] on section "E_ALL_TARGET close more_vert Prioritize Customer Target Groups library_add crea…" at bounding box center [855, 413] width 1426 height 638
click at [423, 112] on icon "chevron_right" at bounding box center [425, 110] width 10 height 10
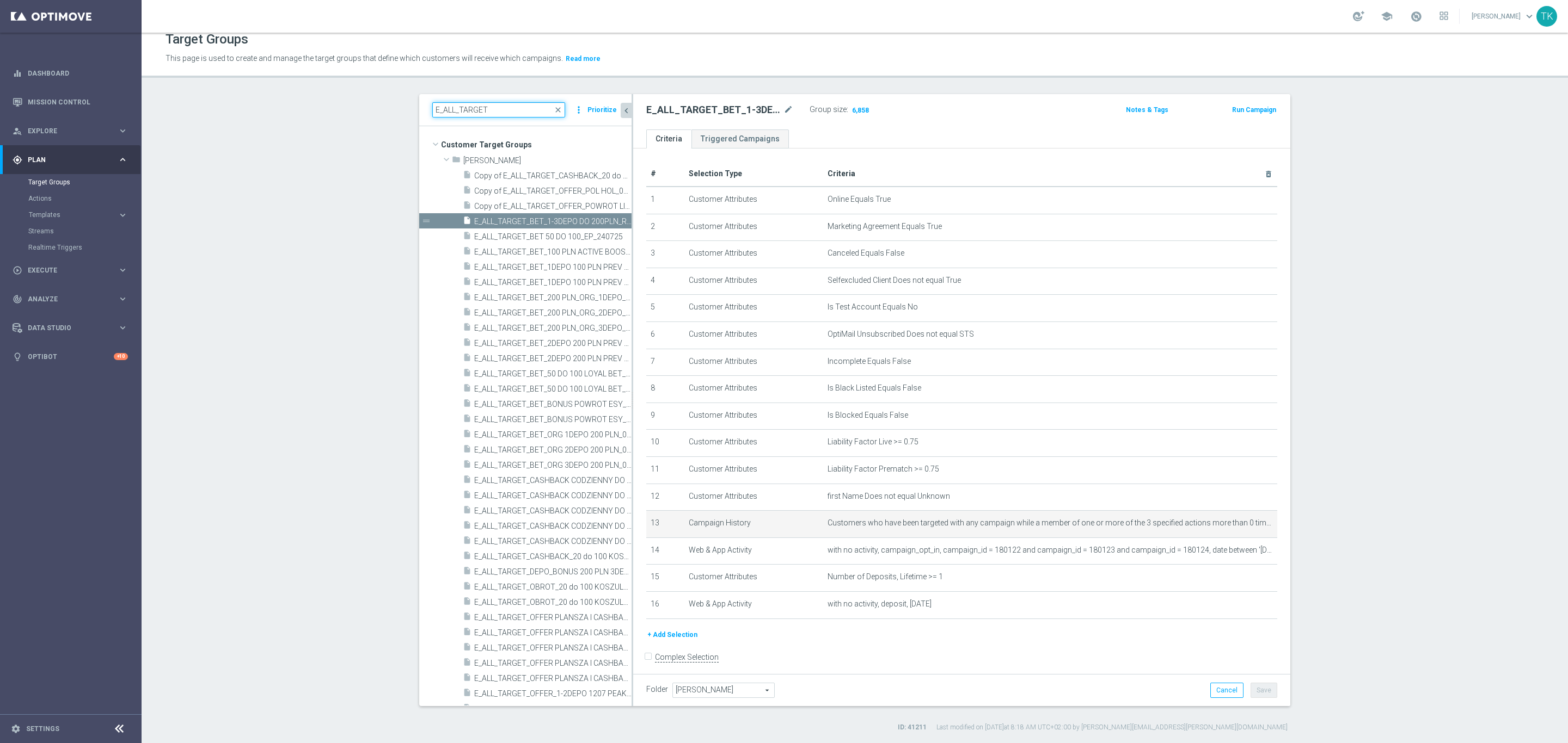
click at [460, 111] on input "E_ALL_TARGET" at bounding box center [499, 110] width 133 height 15
paste input "REACQ_ALL_TARGET_BET DO 200PLN_REM_160925"
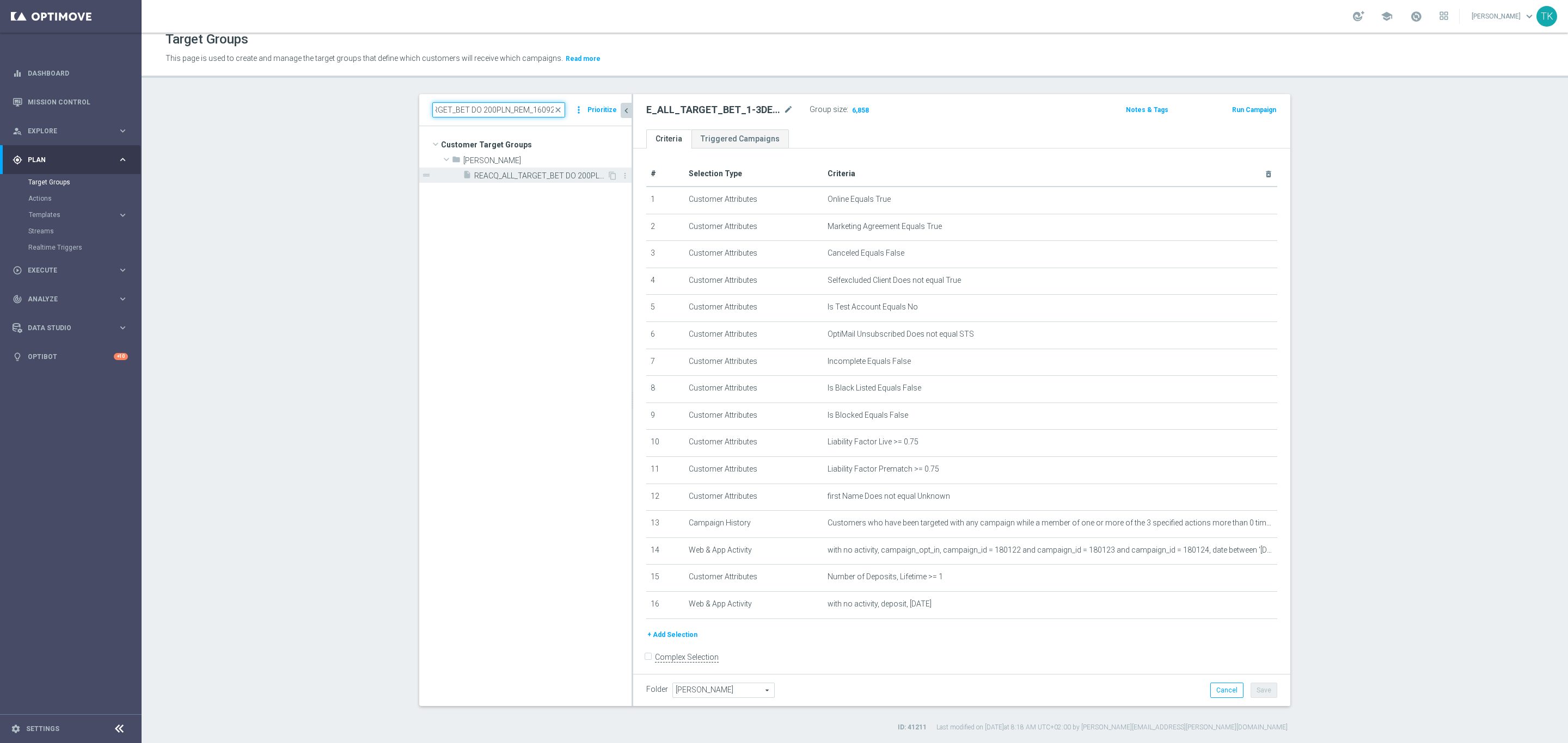
type input "REACQ_ALL_TARGET_BET DO 200PLN_REM_160925"
click at [533, 174] on span "REACQ_ALL_TARGET_BET DO 200PLN_REM_160925" at bounding box center [541, 176] width 133 height 9
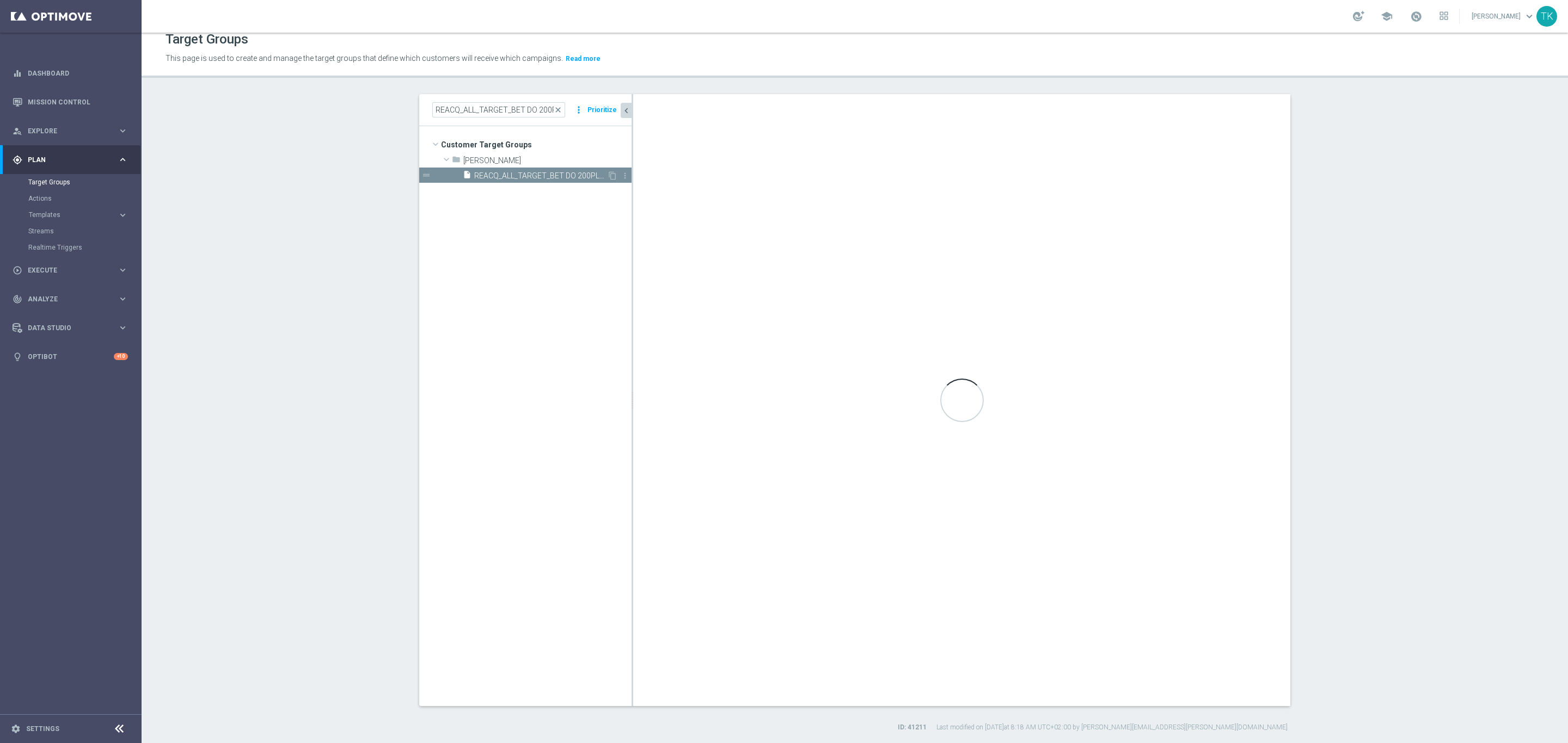
checkbox input "true"
type input "Tomasz K."
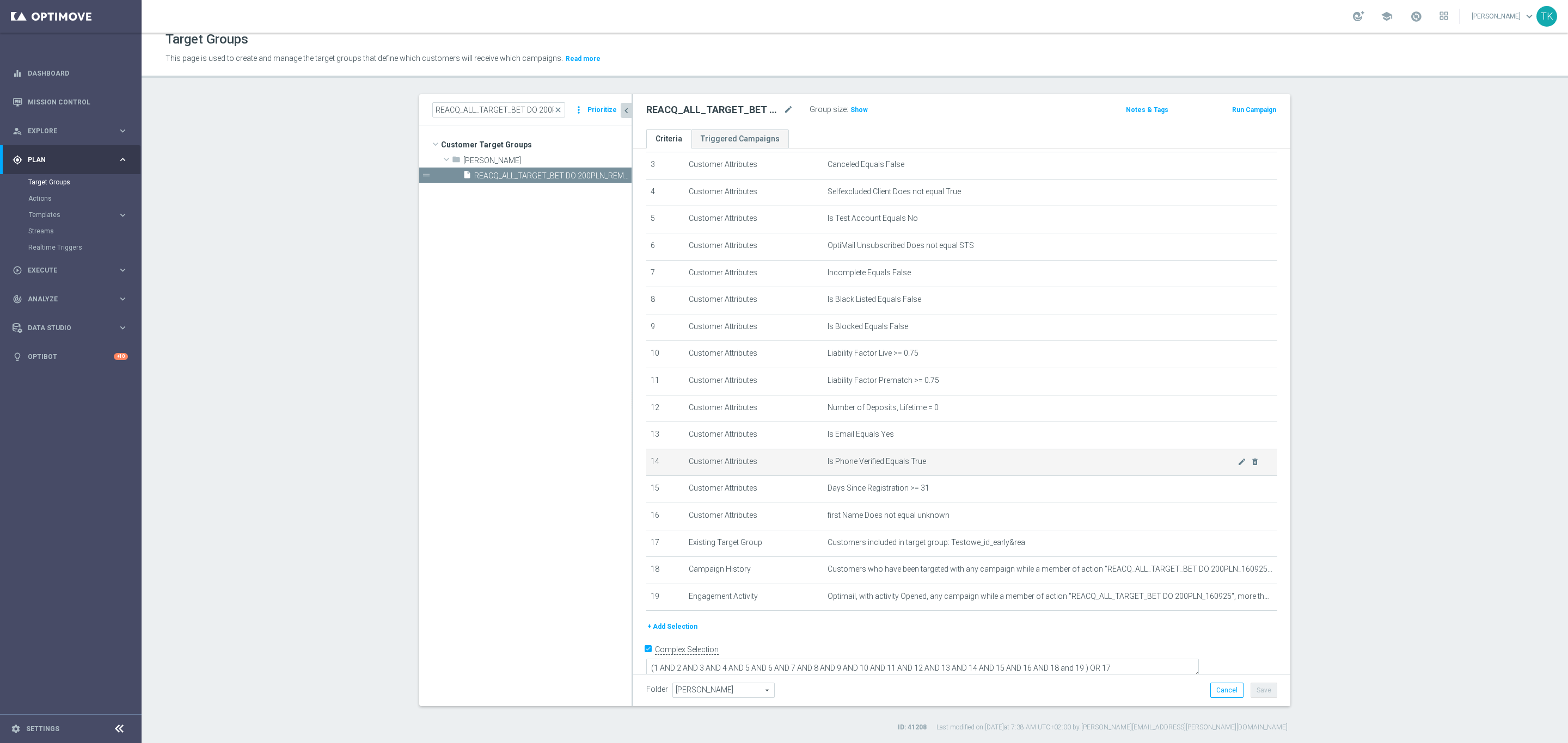
scroll to position [90, 0]
click at [851, 110] on span "Show" at bounding box center [859, 110] width 17 height 7
click at [489, 111] on input "REACQ_ALL_TARGET_BET DO 200PLN_REM_160925" at bounding box center [499, 110] width 133 height 15
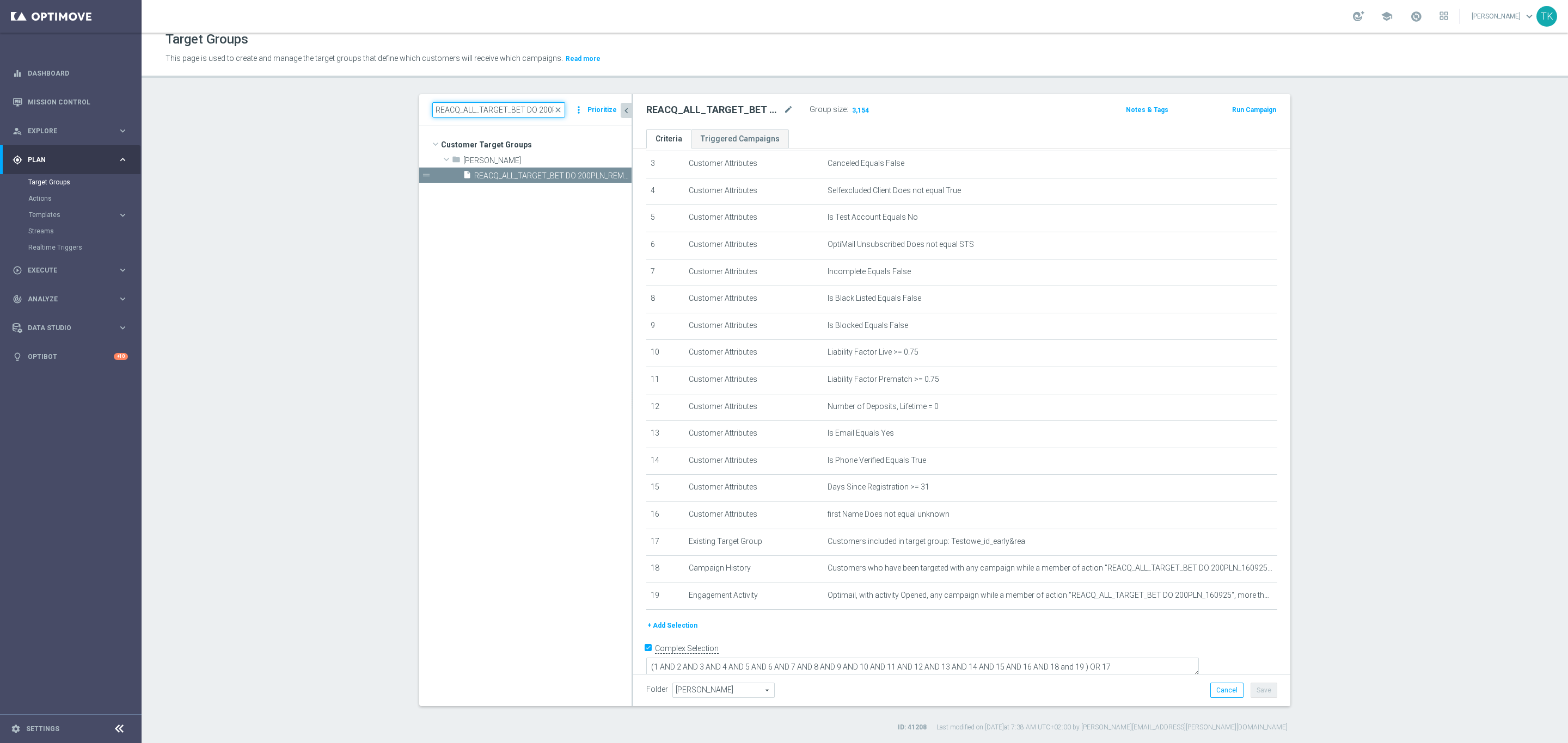
paste input "E_ALL_TARGET_BET_1-3DEPO"
type input "E_ALL_TARGET_BET_1-3DEPO DO 200PLN_REM_160925"
click at [531, 173] on span "E_ALL_TARGET_BET_1-3DEPO DO 200PLN_REM_160925" at bounding box center [541, 176] width 133 height 9
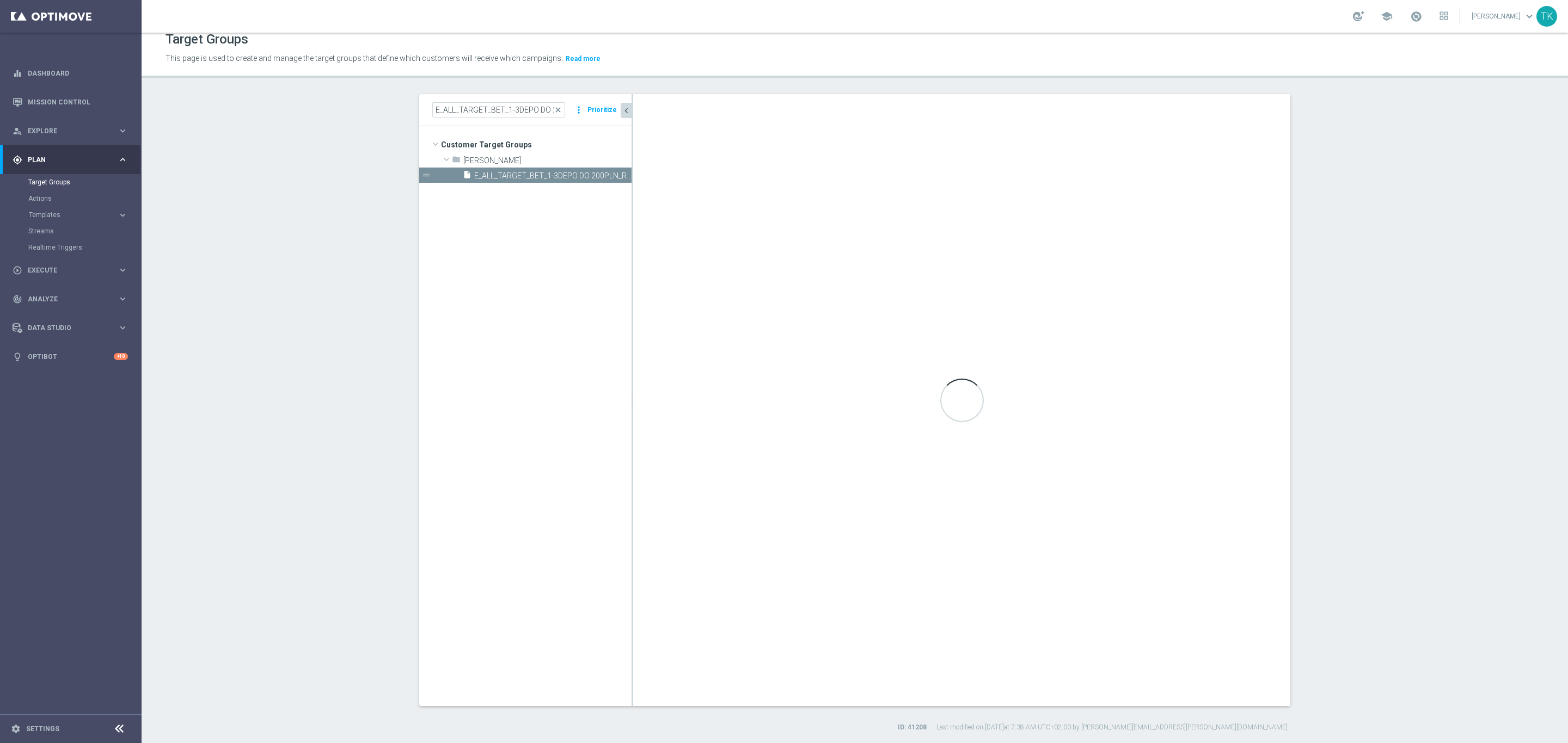
checkbox input "false"
type input "Andżelika B."
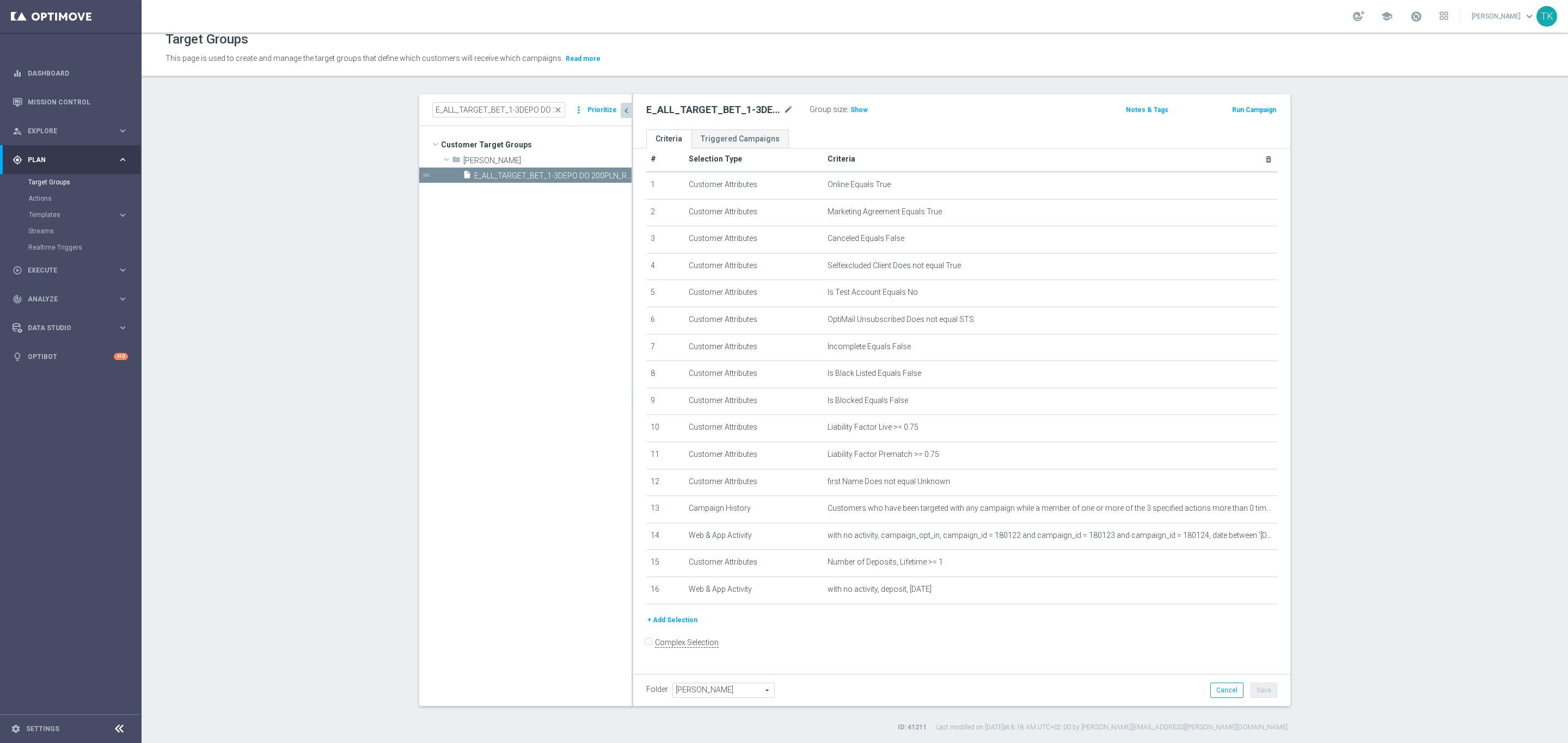
scroll to position [7, 0]
click at [1238, 571] on icon "mode_edit" at bounding box center [1242, 570] width 9 height 9
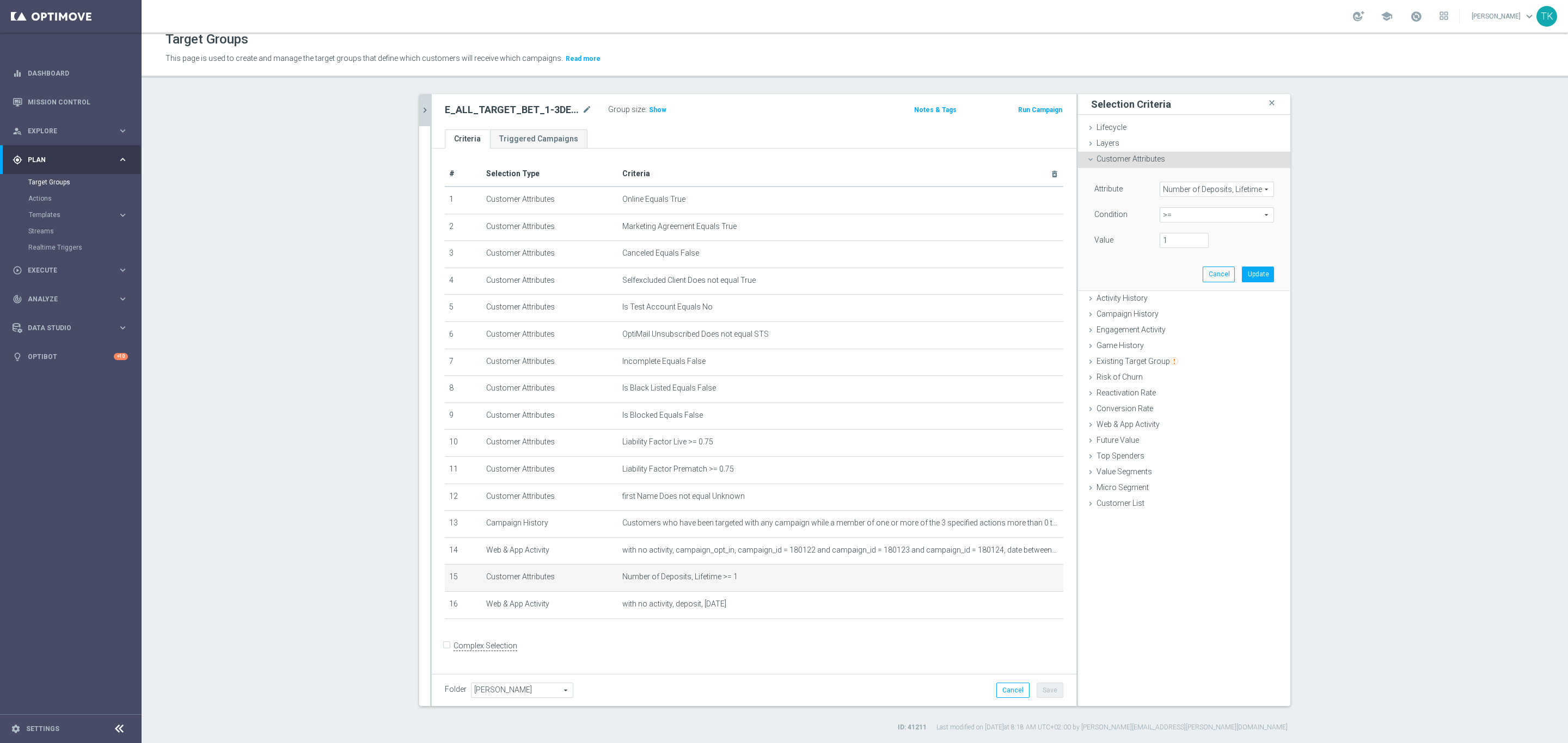
click at [1176, 209] on span ">=" at bounding box center [1217, 214] width 113 height 14
click at [1172, 279] on label "=" at bounding box center [1216, 274] width 114 height 14
type input "="
click at [1169, 245] on input "number" at bounding box center [1183, 240] width 49 height 15
type input "1"
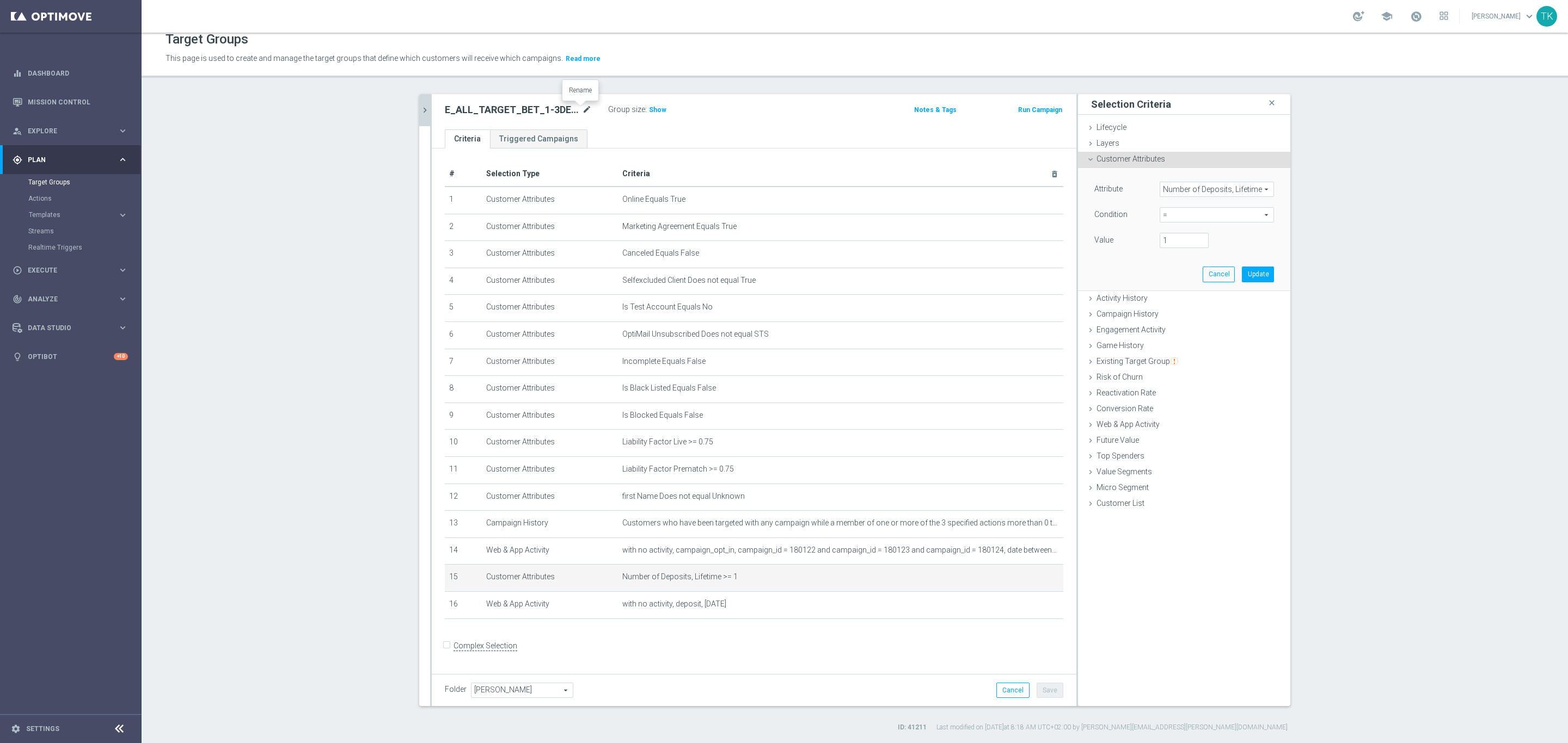
click at [582, 105] on icon "mode_edit" at bounding box center [587, 110] width 10 height 13
click at [470, 118] on input "E_ALL_TARGET_BET_1-3DEPO DO 200PLN_REM_160925" at bounding box center [518, 111] width 147 height 15
click at [472, 110] on input "E_ALL_TARGET_BET_1-3DEPO DO 200PLN_REM_160925" at bounding box center [518, 111] width 147 height 15
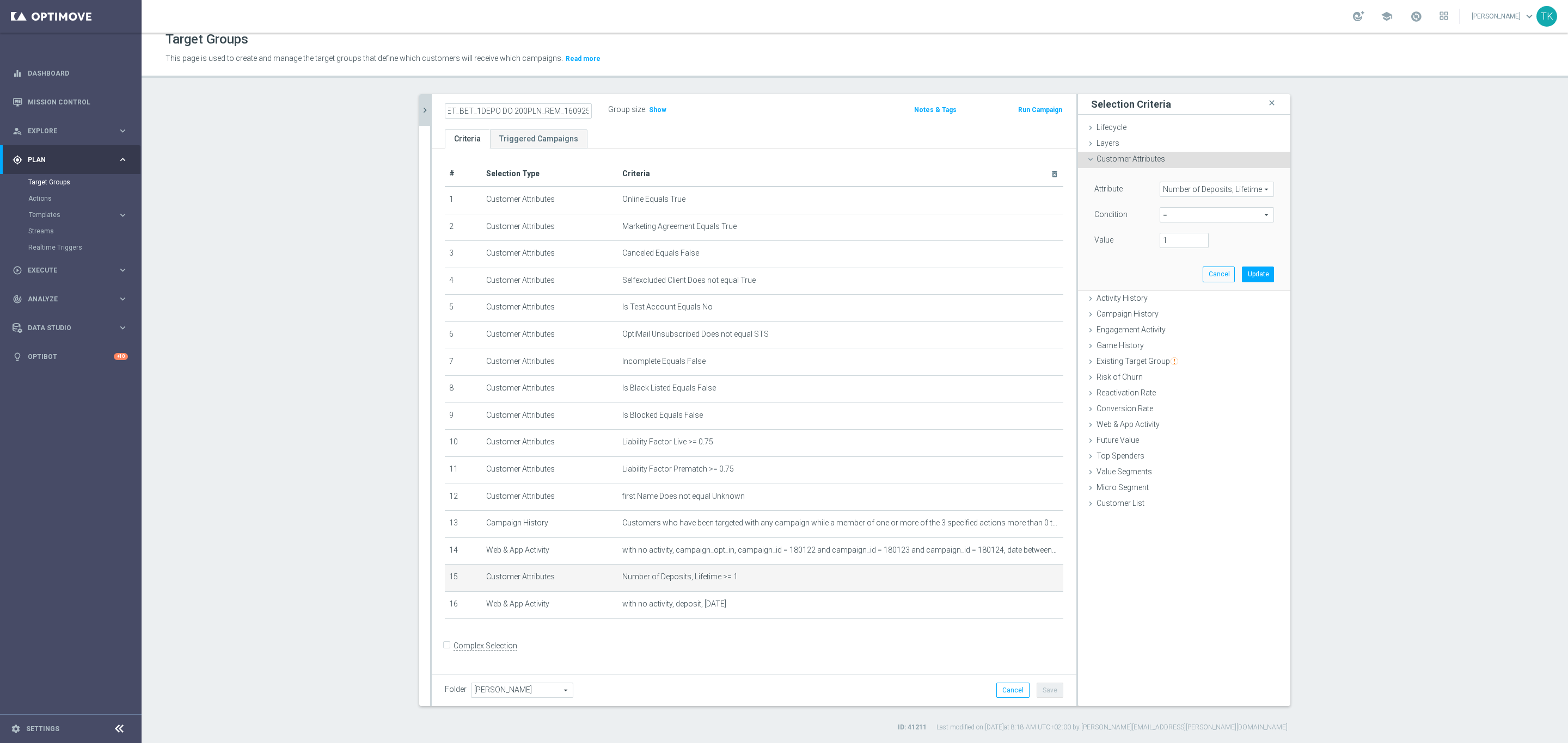
type input "E_ALL_TARGET_BET_1DEPO DO 200PLN_REM_160925"
click at [818, 126] on div "E_ALL_TARGET_BET_1DEPO DO 200PLN_REM_160925 Group size : Show Notes & Tags Run …" at bounding box center [754, 112] width 645 height 35
click at [1024, 548] on icon "mode_edit" at bounding box center [1028, 551] width 9 height 9
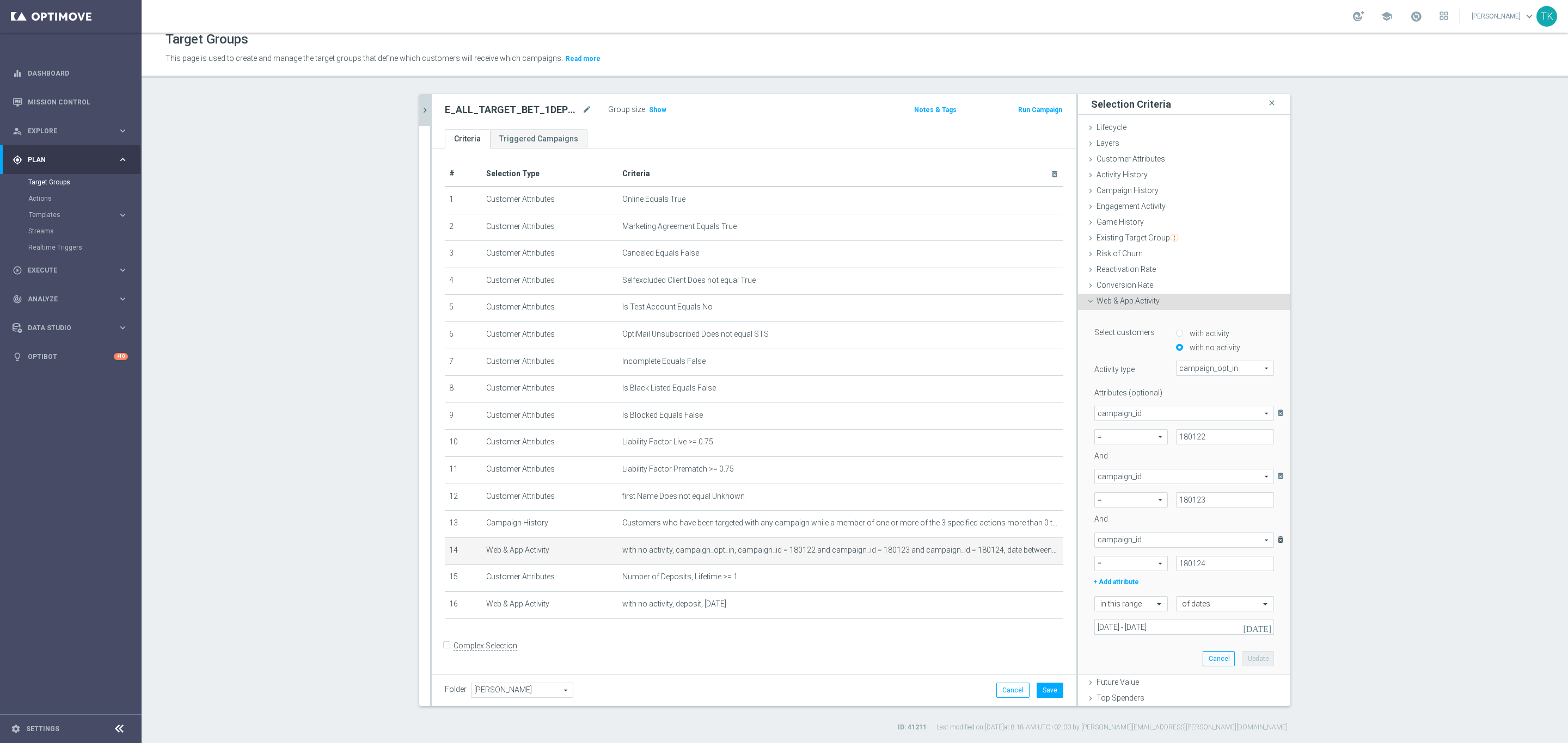
click at [1275, 541] on icon "delete_forever" at bounding box center [1281, 540] width 11 height 15
click at [1275, 476] on icon "delete_forever" at bounding box center [1281, 476] width 11 height 15
click at [1243, 532] on button "Update" at bounding box center [1258, 532] width 32 height 15
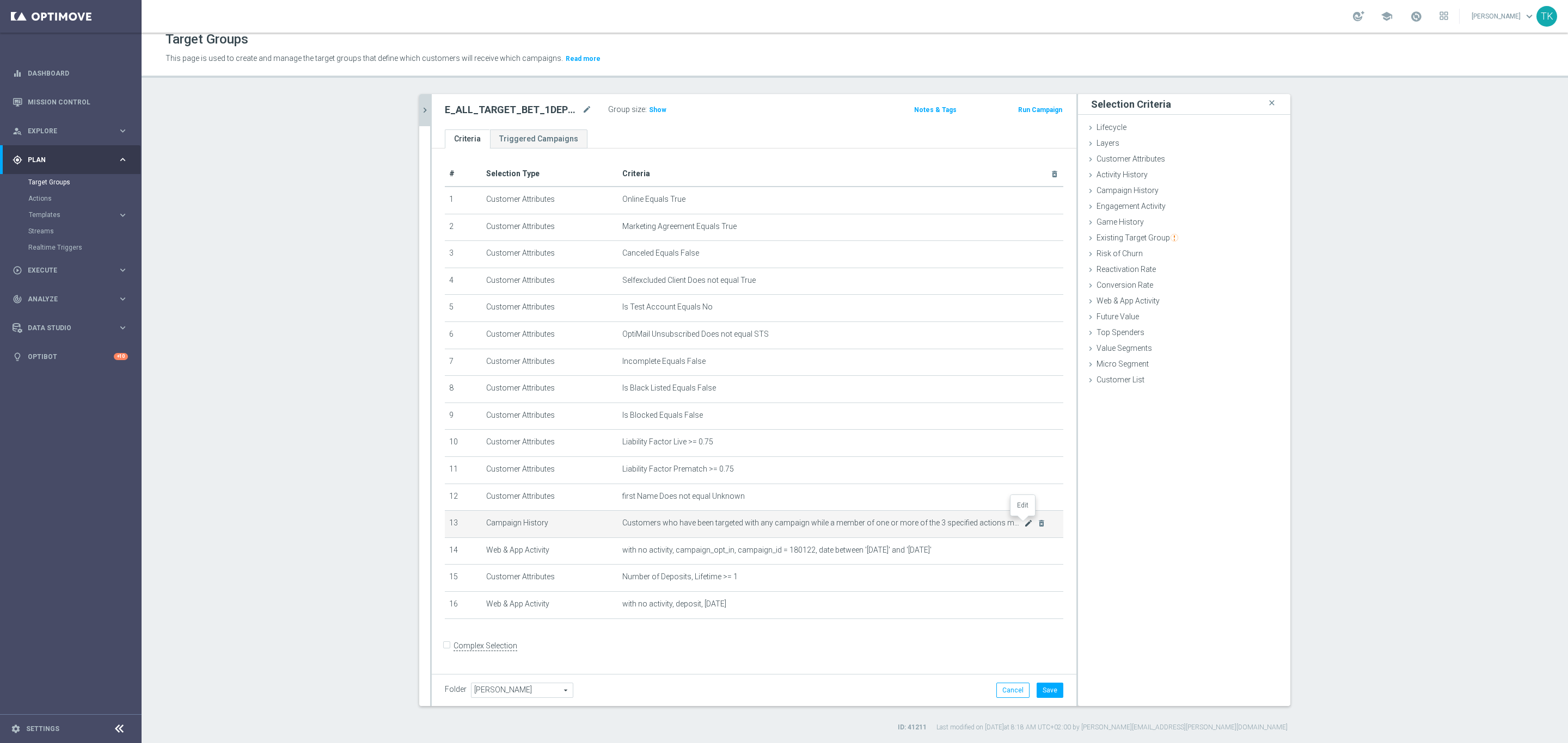
click at [1024, 523] on icon "mode_edit" at bounding box center [1028, 524] width 9 height 9
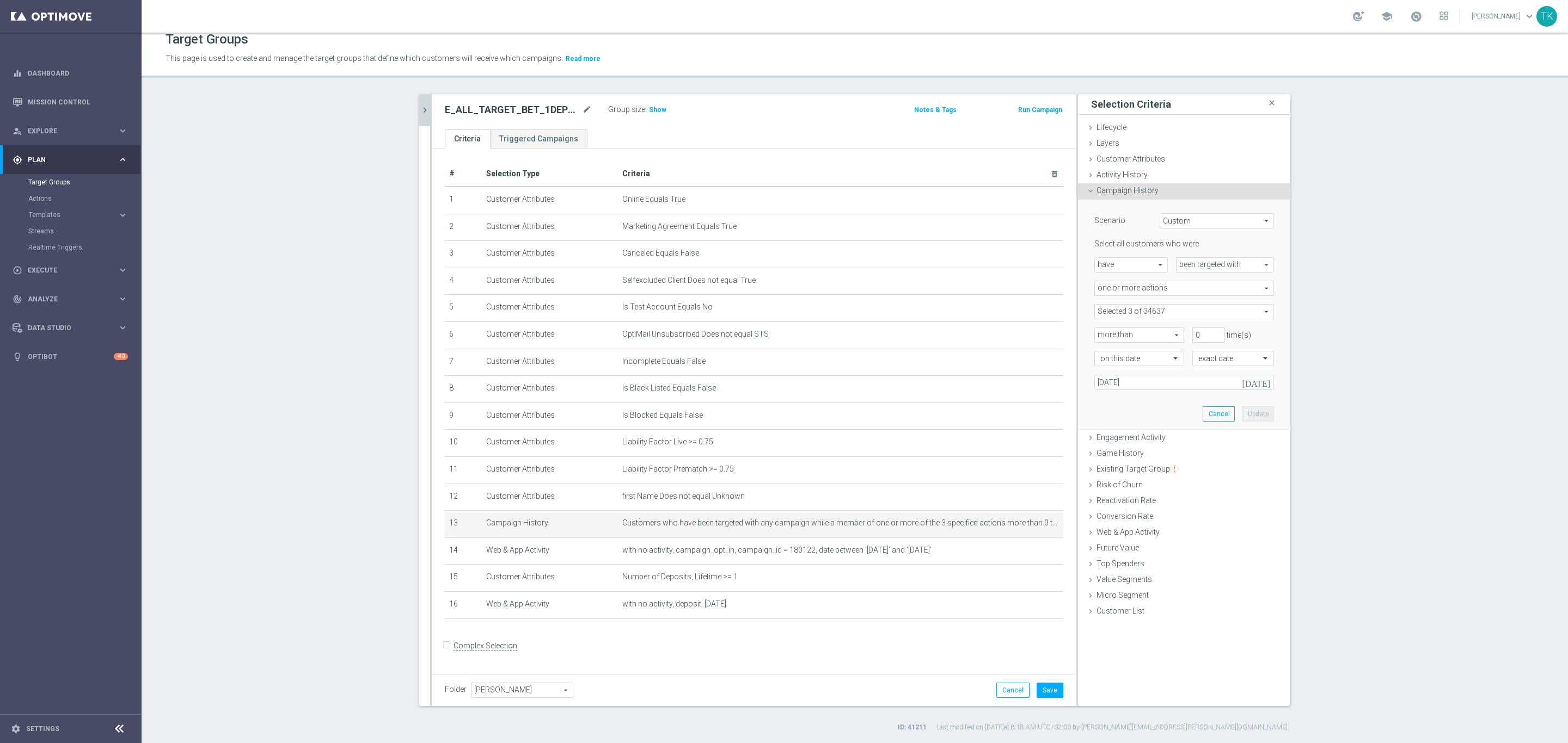
click at [1111, 311] on span at bounding box center [1184, 312] width 179 height 14
click at [1109, 330] on label "Show Selected" at bounding box center [1129, 335] width 40 height 10
click at [1098, 332] on input "Show Selected" at bounding box center [1101, 335] width 7 height 7
checkbox input "true"
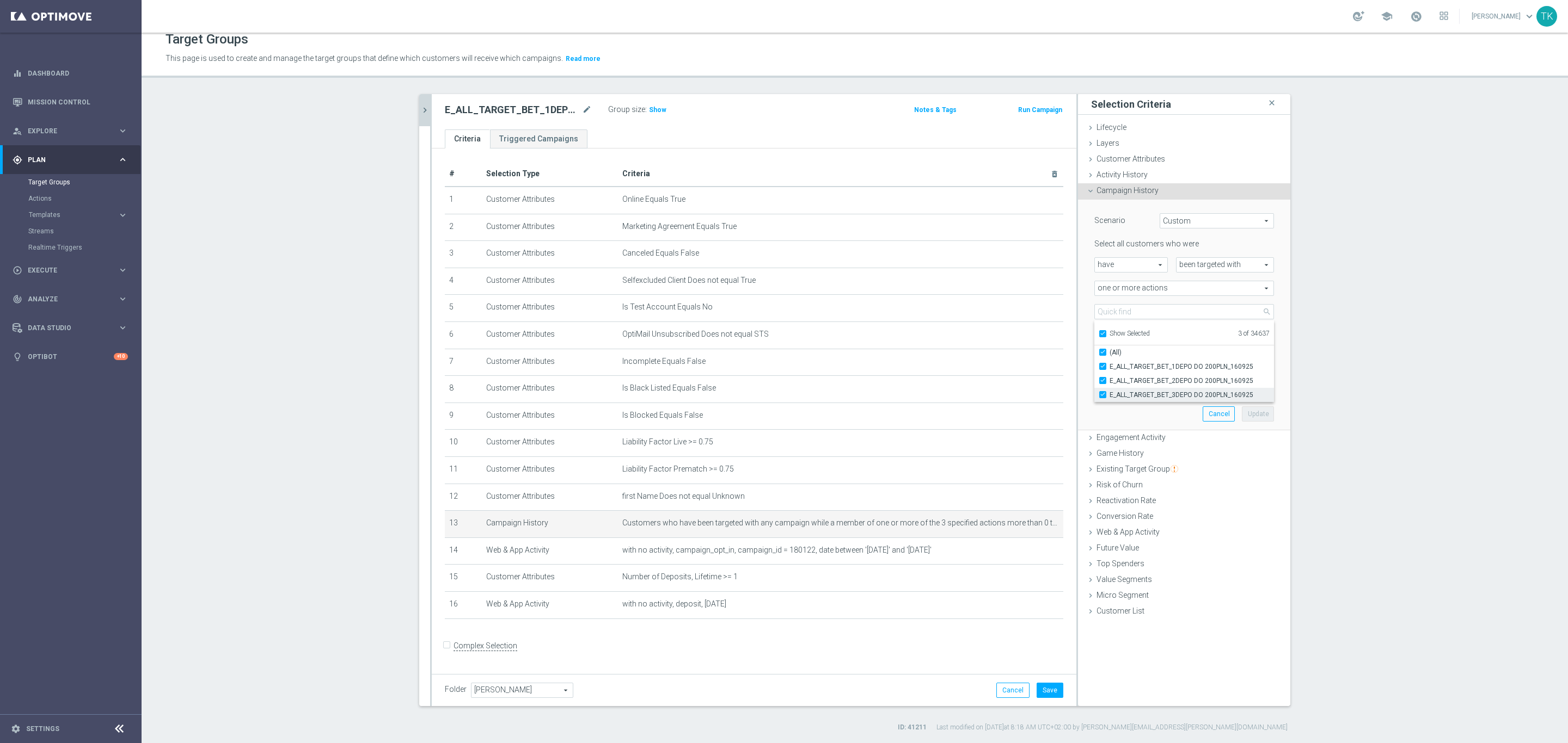
click at [1148, 392] on span "E_ALL_TARGET_BET_3DEPO DO 200PLN_160925" at bounding box center [1191, 395] width 165 height 9
click at [1109, 392] on input "E_ALL_TARGET_BET_3DEPO DO 200PLN_160925" at bounding box center [1106, 394] width 7 height 7
checkbox input "false"
type input "Selected 2 of 34637"
checkbox input "false"
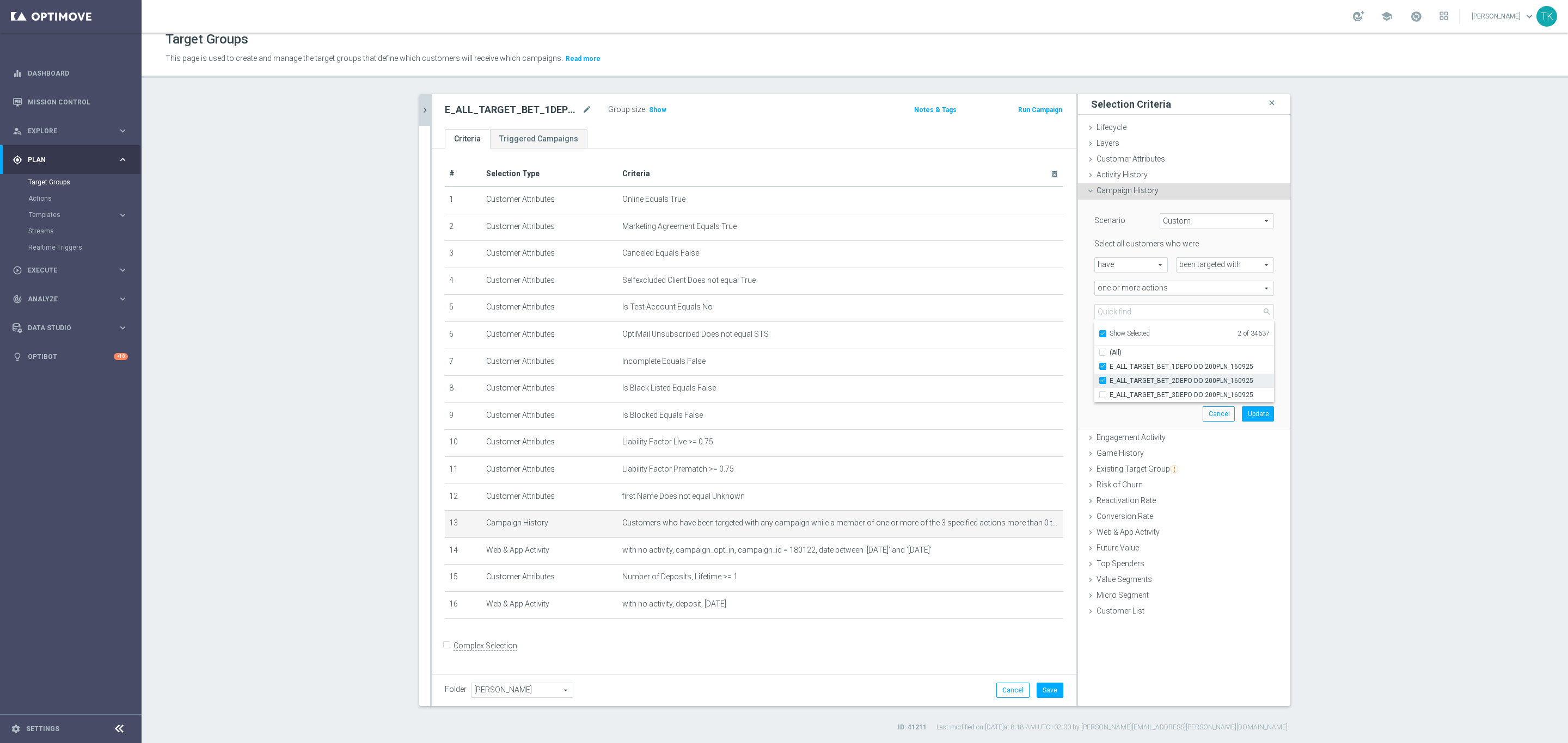
click at [1145, 381] on span "E_ALL_TARGET_BET_2DEPO DO 200PLN_160925" at bounding box center [1191, 381] width 165 height 9
click at [1109, 381] on input "E_ALL_TARGET_BET_2DEPO DO 200PLN_160925" at bounding box center [1106, 380] width 7 height 7
checkbox input "false"
type input "E_ALL_TARGET_BET_1DEPO DO 200PLN_160925"
click at [1242, 413] on button "Update" at bounding box center [1258, 414] width 32 height 15
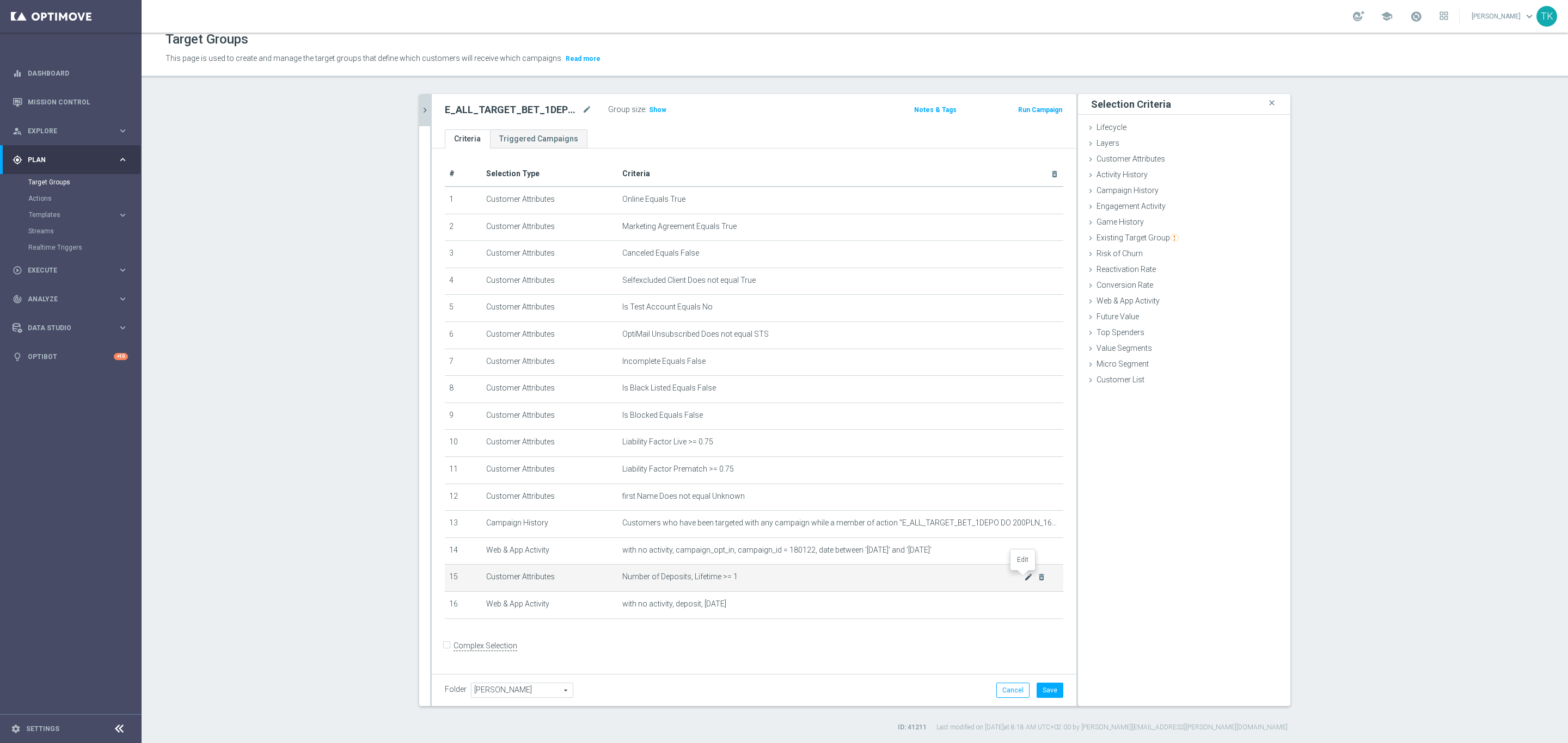
click at [1024, 580] on icon "mode_edit" at bounding box center [1028, 577] width 9 height 9
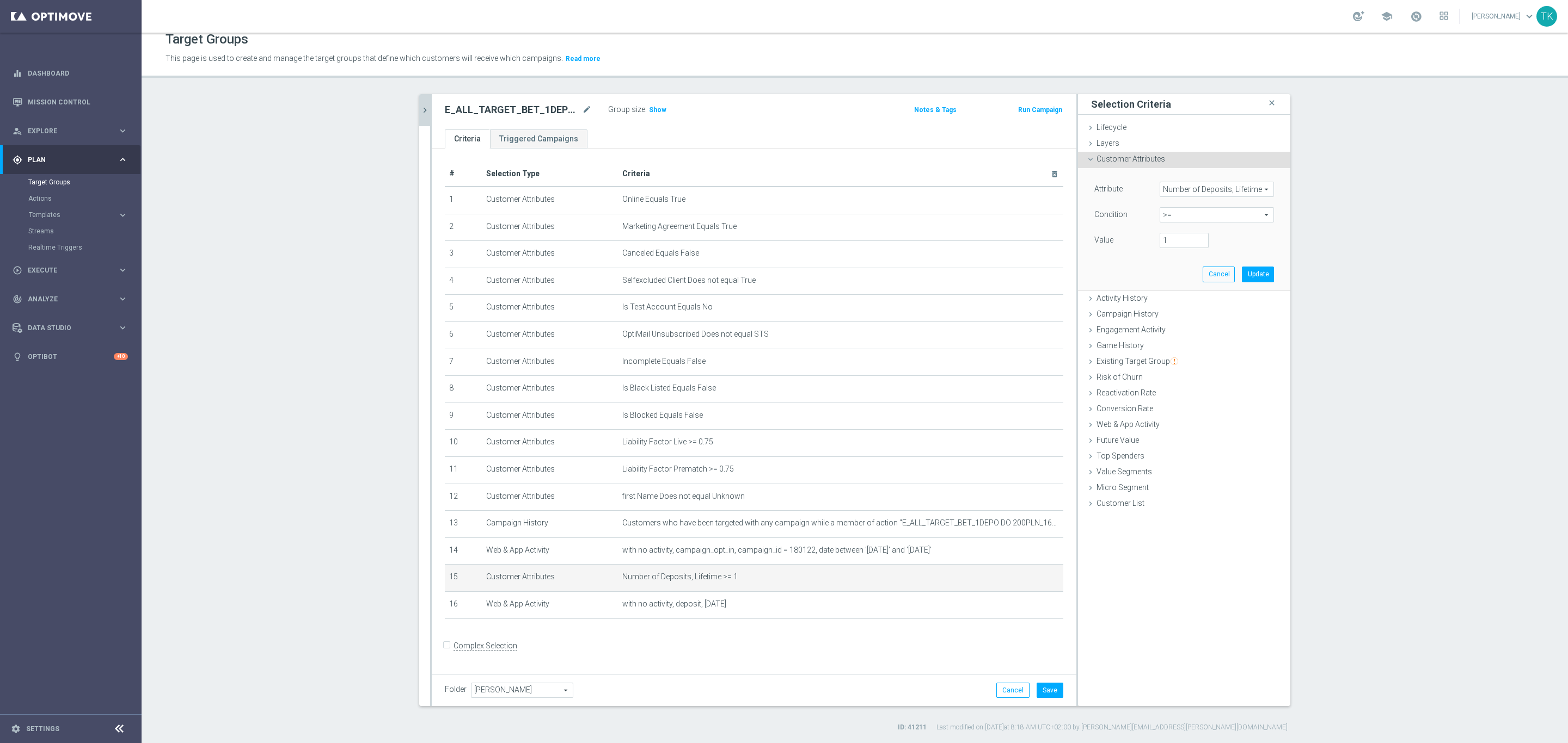
click at [1167, 216] on span ">=" at bounding box center [1217, 214] width 113 height 14
click at [1173, 276] on span "=" at bounding box center [1217, 274] width 104 height 9
type input "="
click at [1217, 245] on div "Value" at bounding box center [1184, 242] width 196 height 17
click at [1184, 242] on input "number" at bounding box center [1183, 240] width 49 height 15
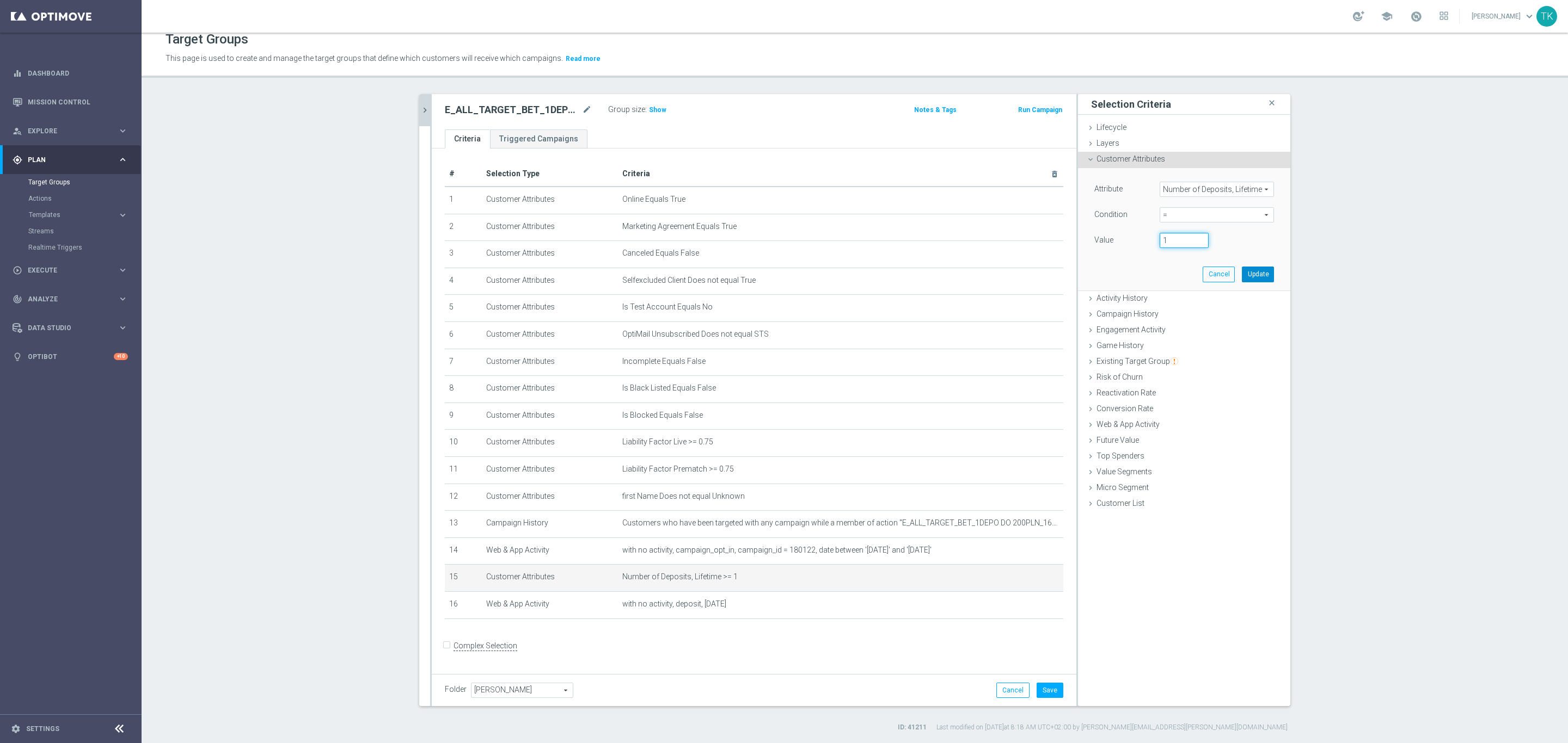
type input "1"
click at [1245, 272] on button "Update" at bounding box center [1258, 274] width 32 height 15
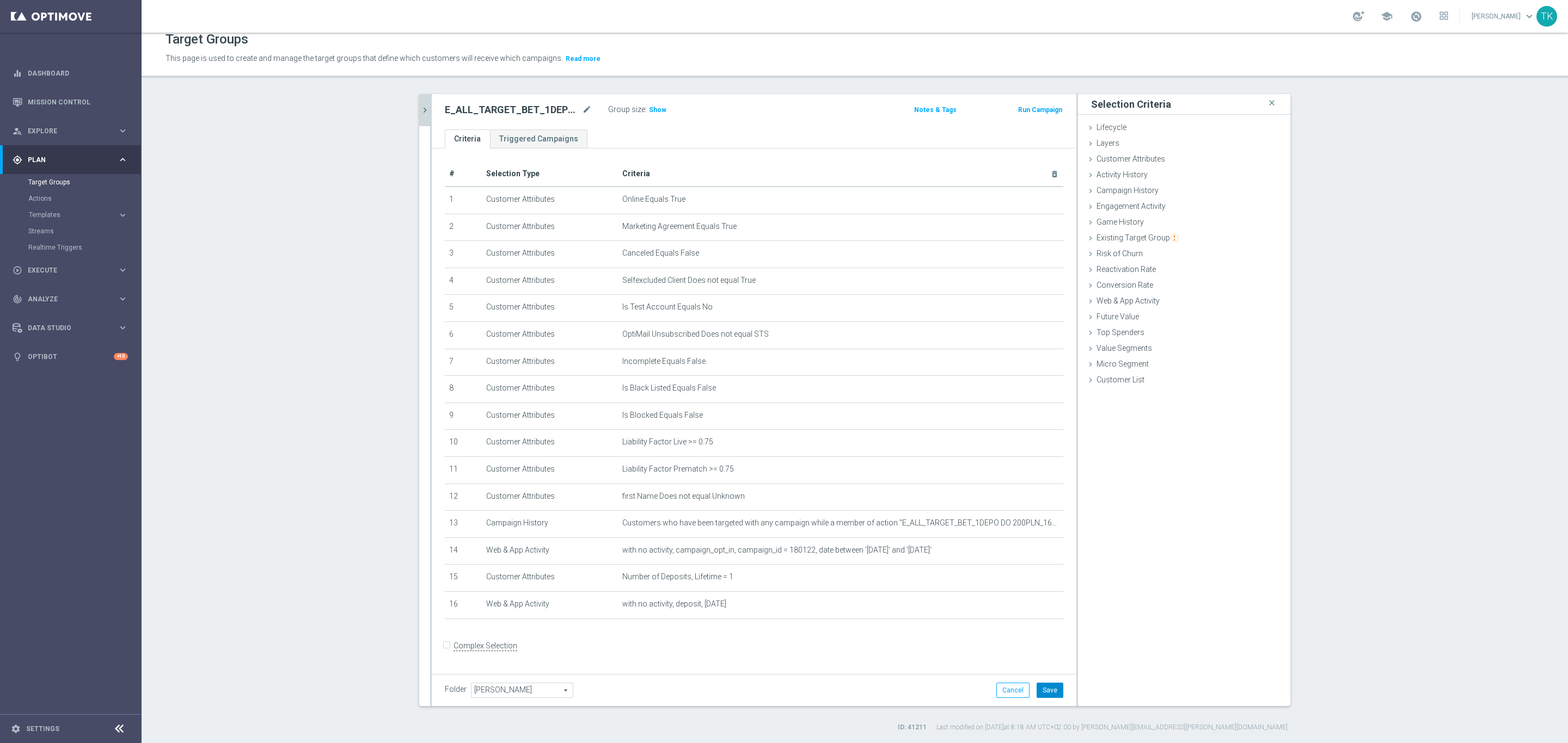
click at [1049, 689] on button "Save" at bounding box center [1050, 690] width 27 height 15
click at [419, 103] on button "chevron_right" at bounding box center [425, 110] width 11 height 32
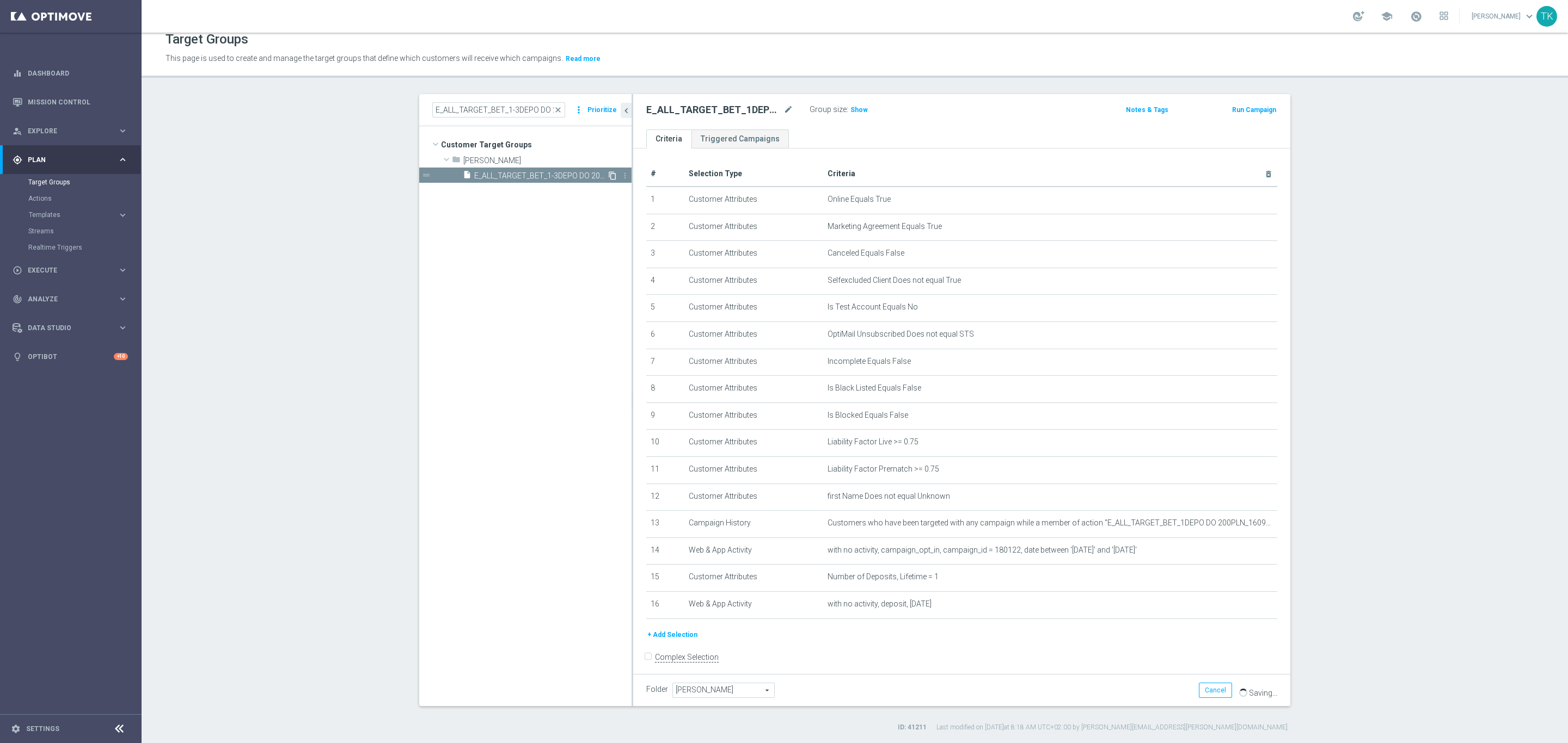
click at [608, 175] on icon "content_copy" at bounding box center [613, 176] width 9 height 9
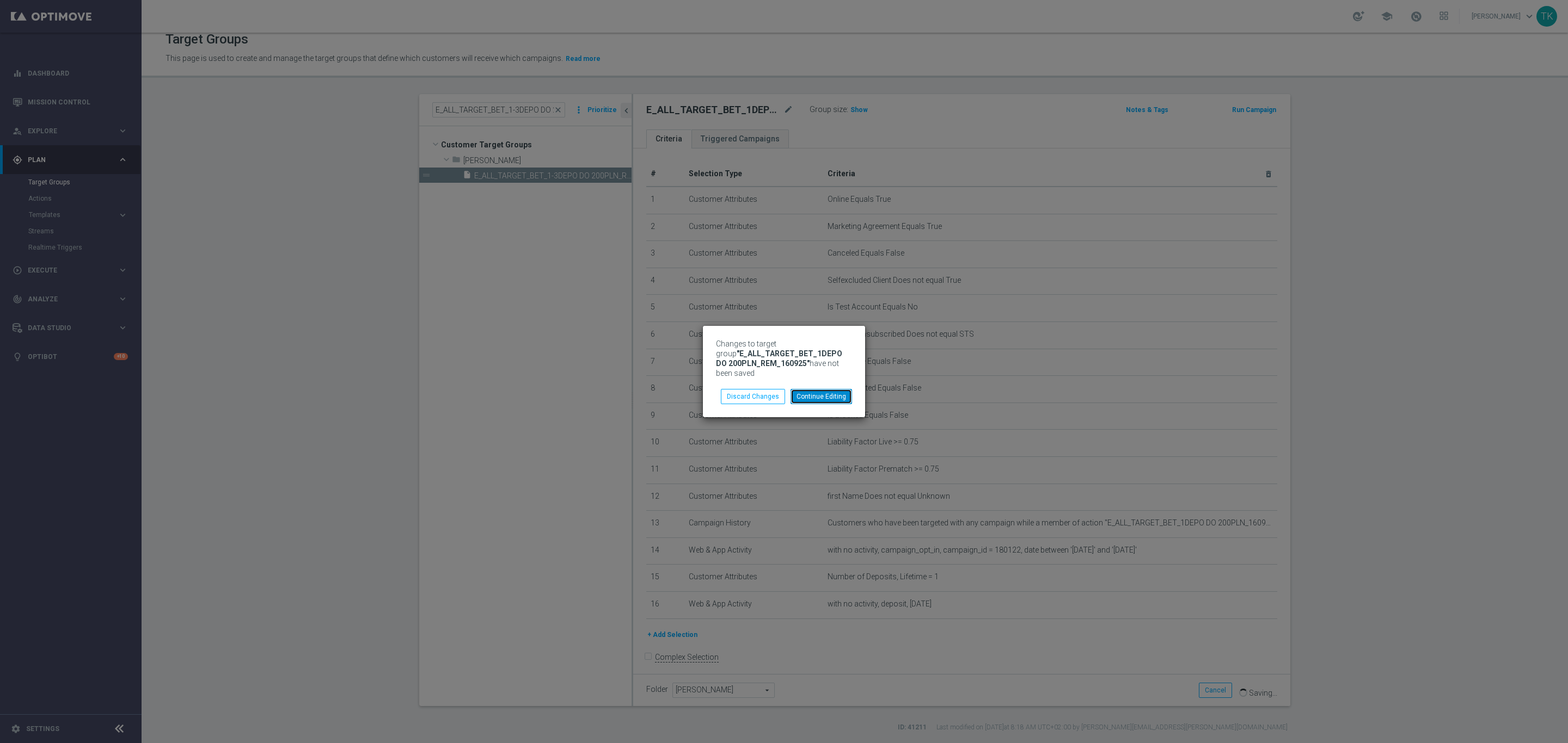
click at [820, 395] on button "Continue Editing" at bounding box center [821, 397] width 62 height 15
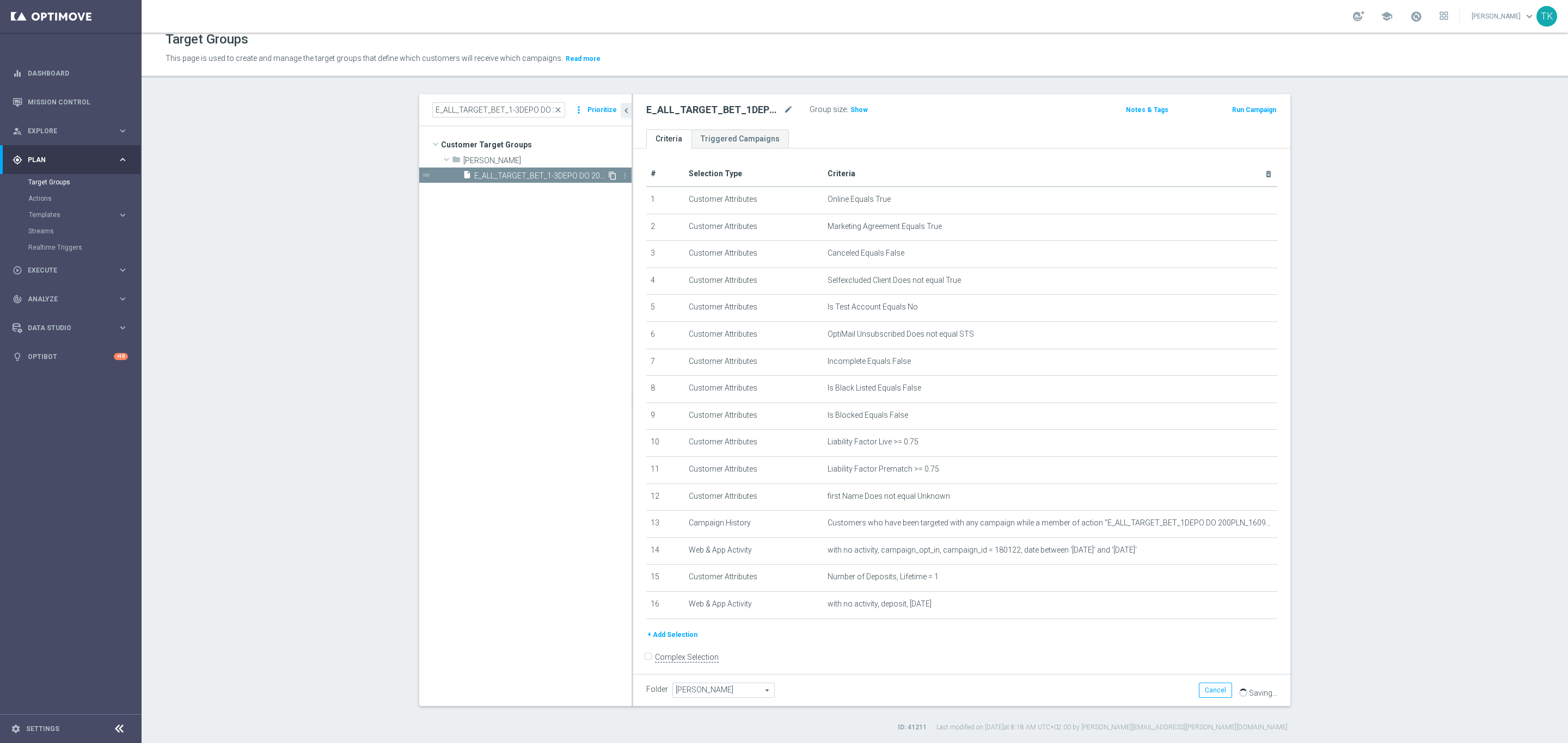
click at [608, 174] on icon "content_copy" at bounding box center [613, 176] width 9 height 9
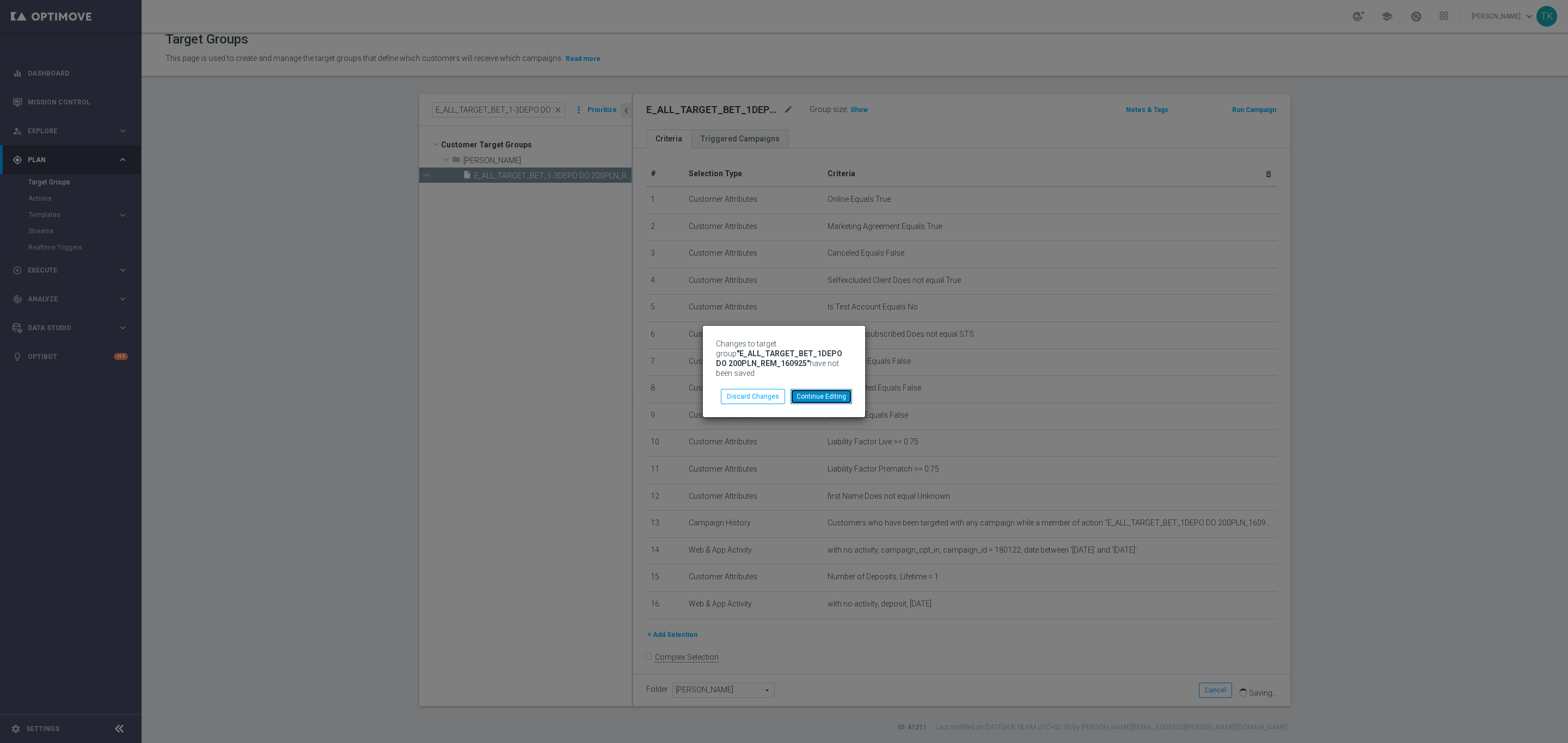
click at [820, 392] on button "Continue Editing" at bounding box center [821, 397] width 62 height 15
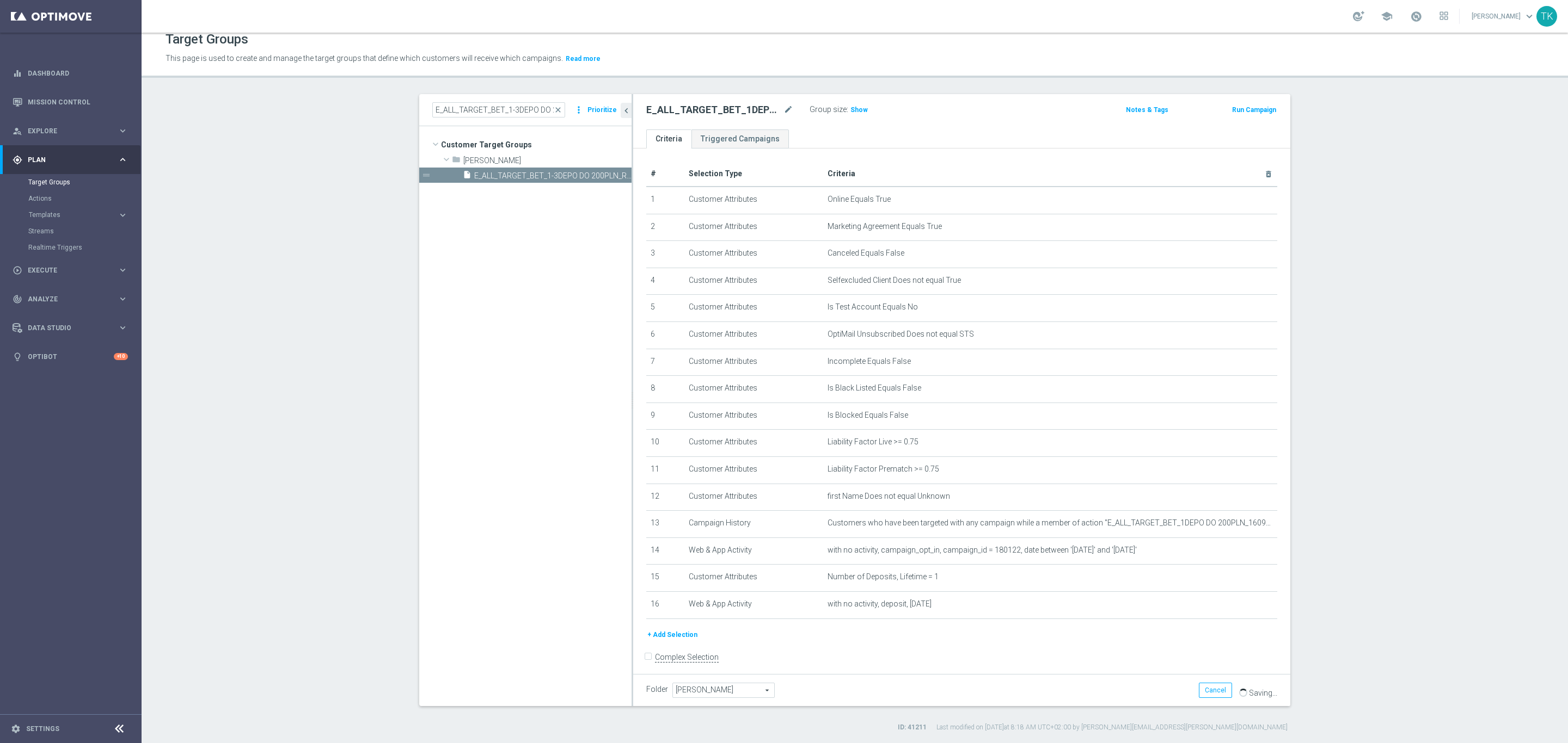
click at [1222, 656] on form "Complex Selection Invalid Expression" at bounding box center [962, 669] width 631 height 40
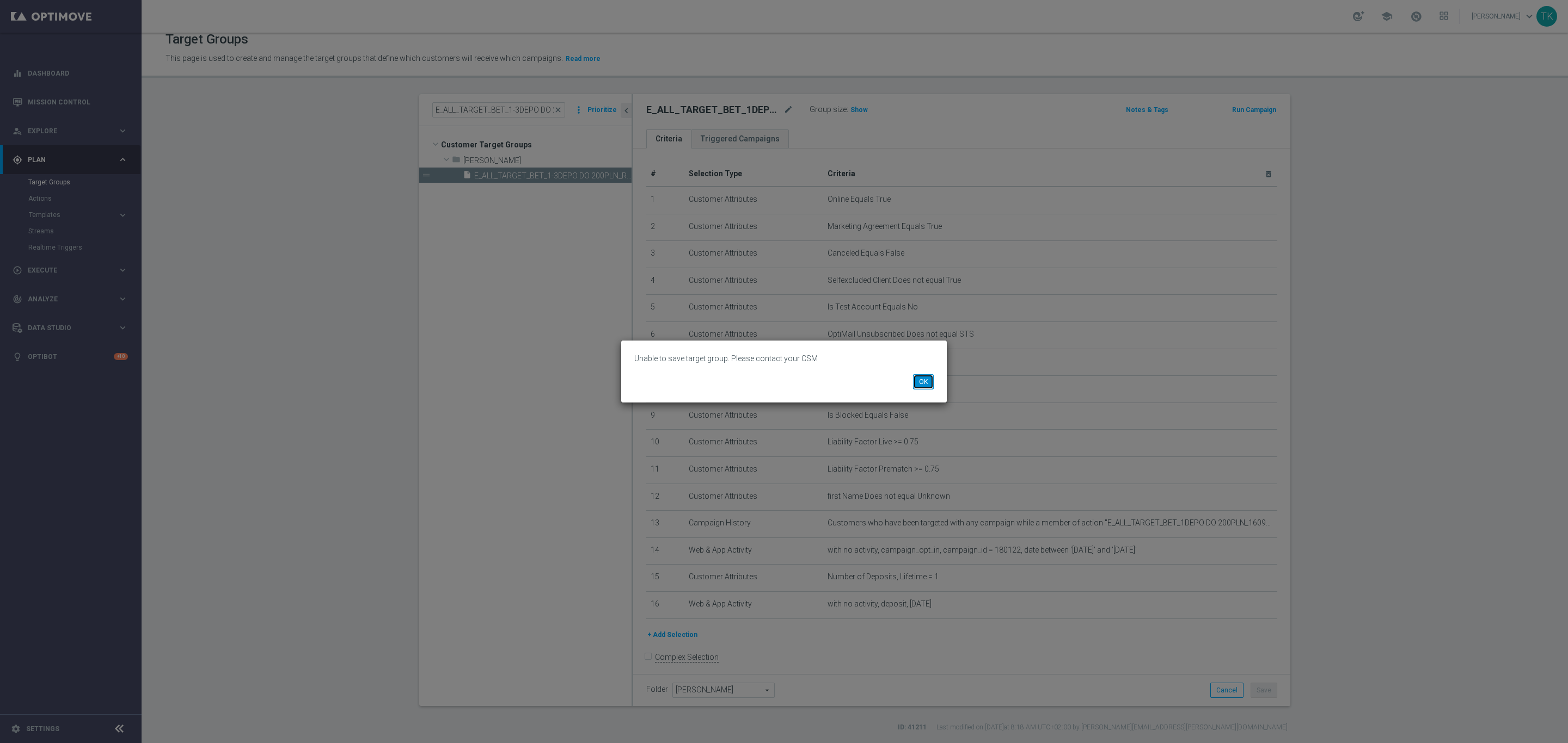
click at [918, 379] on button "OK" at bounding box center [923, 382] width 21 height 15
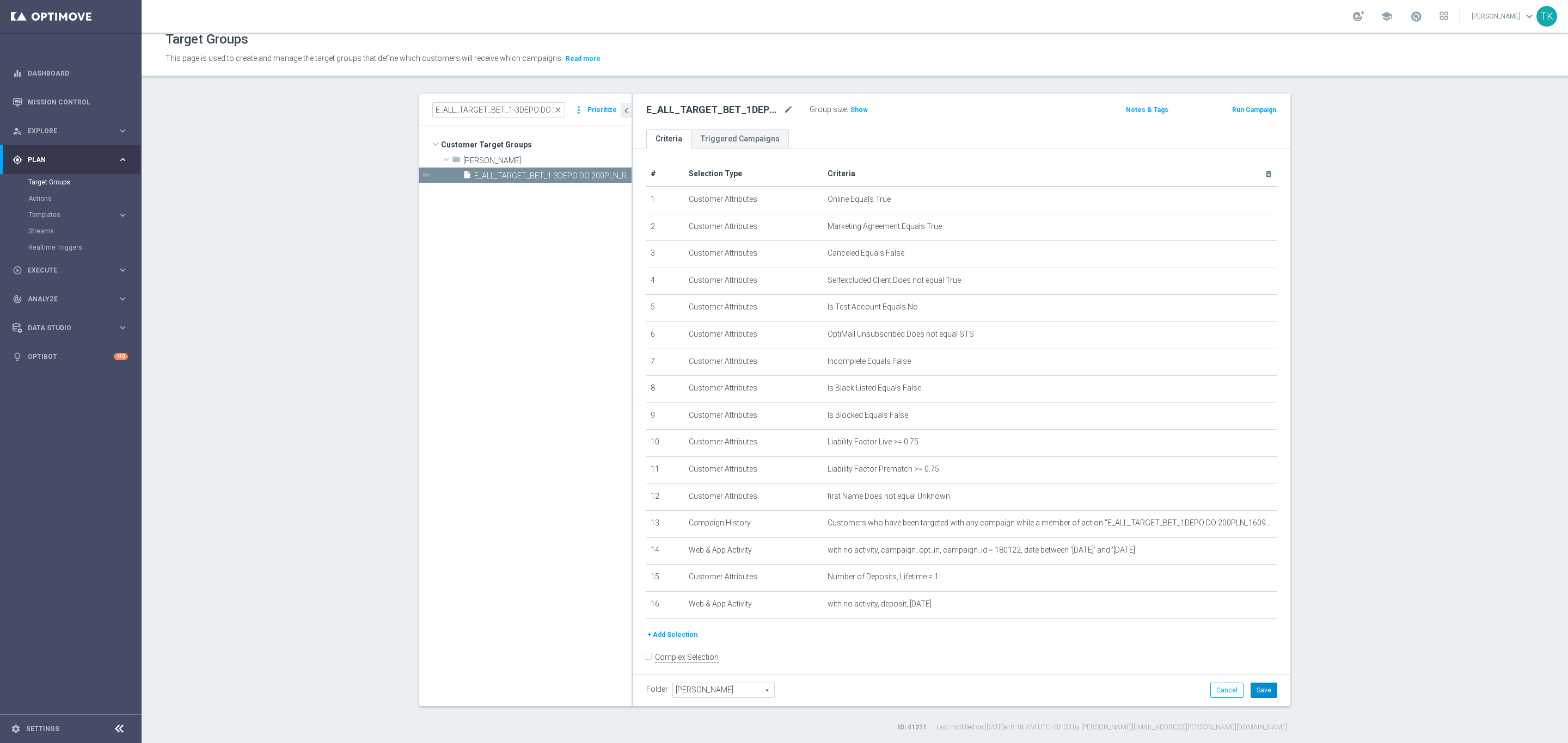
click at [1266, 691] on button "Save" at bounding box center [1264, 690] width 27 height 15
click at [1227, 686] on button "Cancel" at bounding box center [1227, 690] width 33 height 15
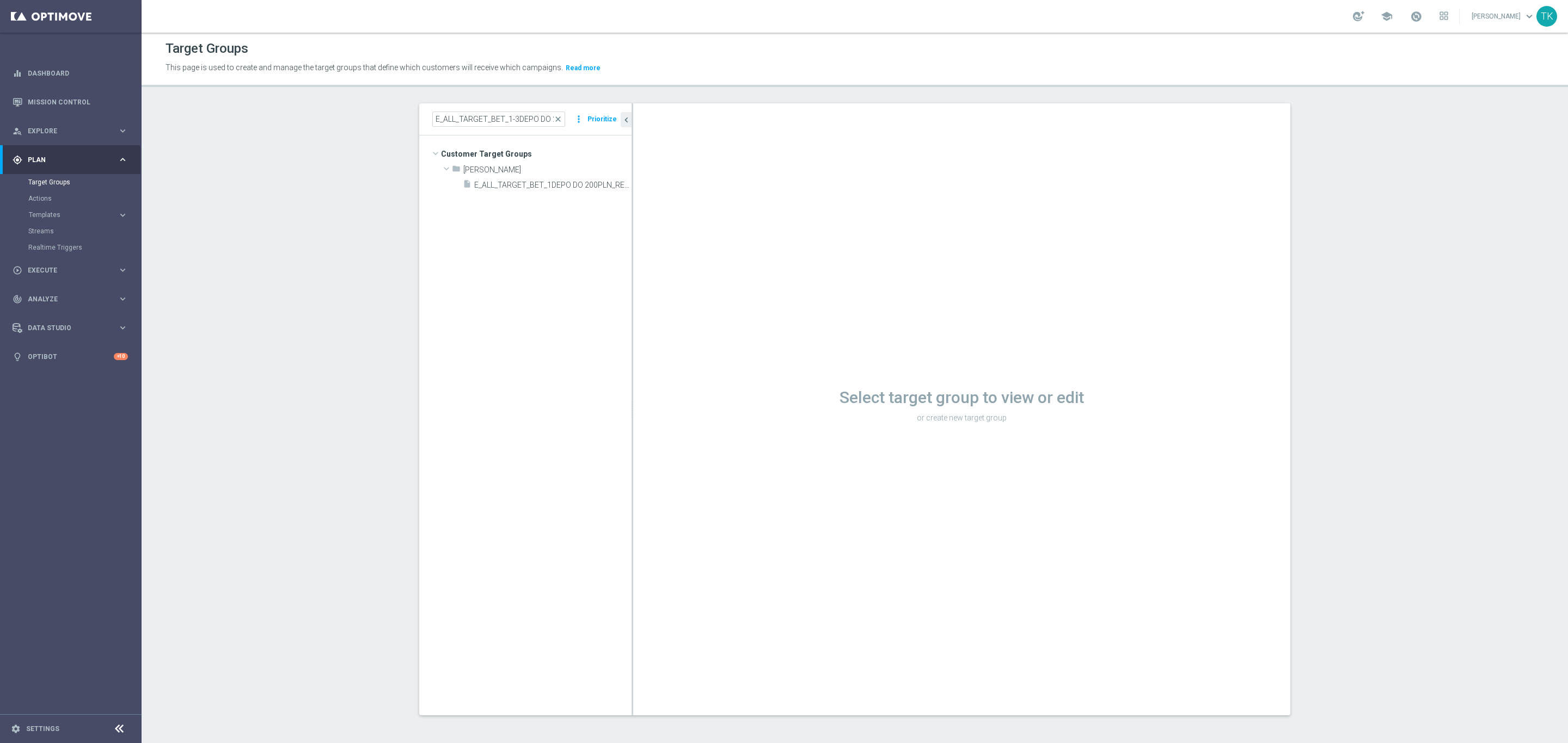
scroll to position [1, 0]
click at [478, 123] on input "E_ALL_TARGET_BET_1-3DEPO DO 200PLN_REM_160925" at bounding box center [499, 120] width 133 height 15
paste input "E_ALL_TARGET_BET_1DEPO DO 200PLN_REM_160925"
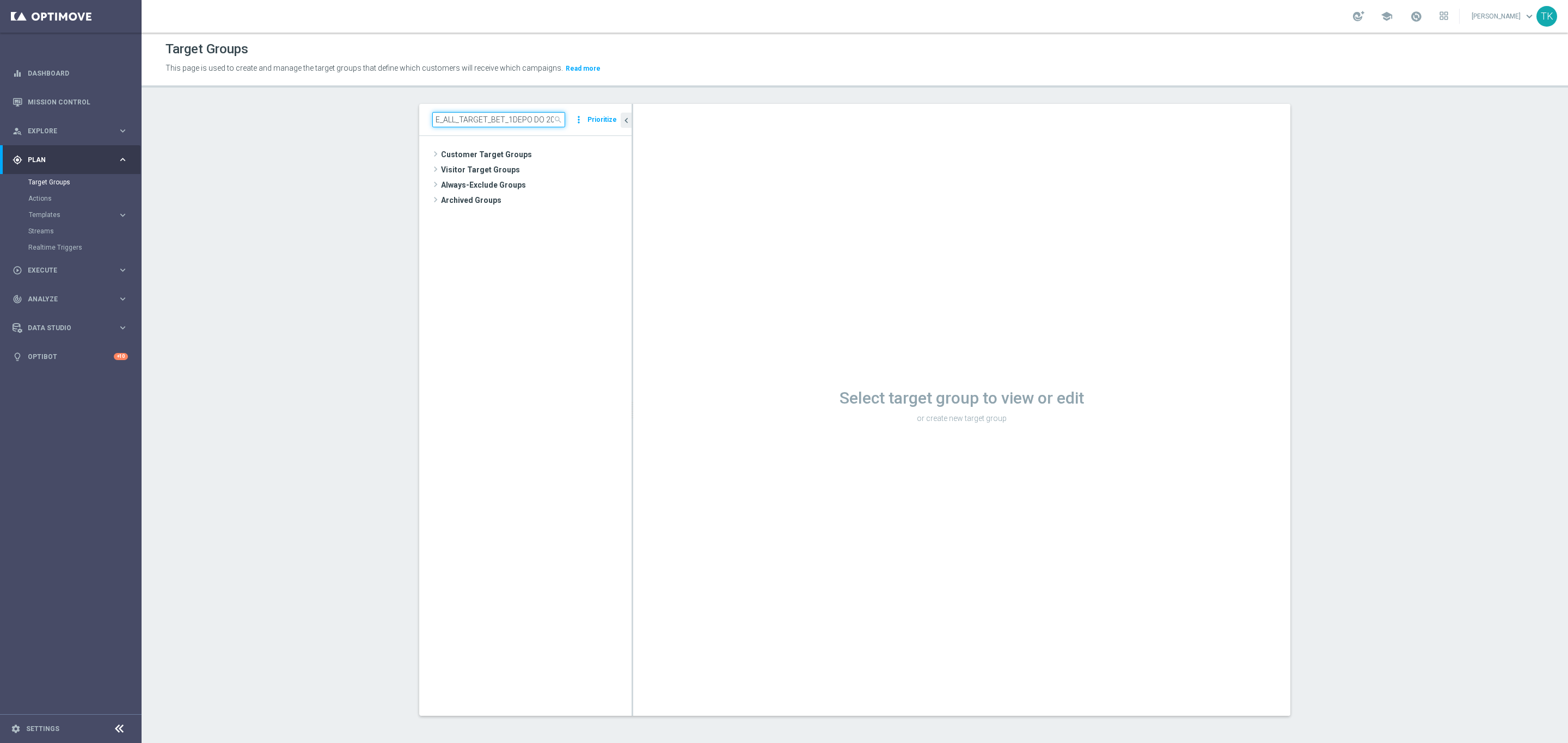
scroll to position [0, 63]
type input "E_ALL_TARGET_BET_1DEPO DO 200PLN_REM_160925"
click at [528, 184] on span "E_ALL_TARGET_BET_1DEPO DO 200PLN_REM_160925" at bounding box center [541, 185] width 133 height 9
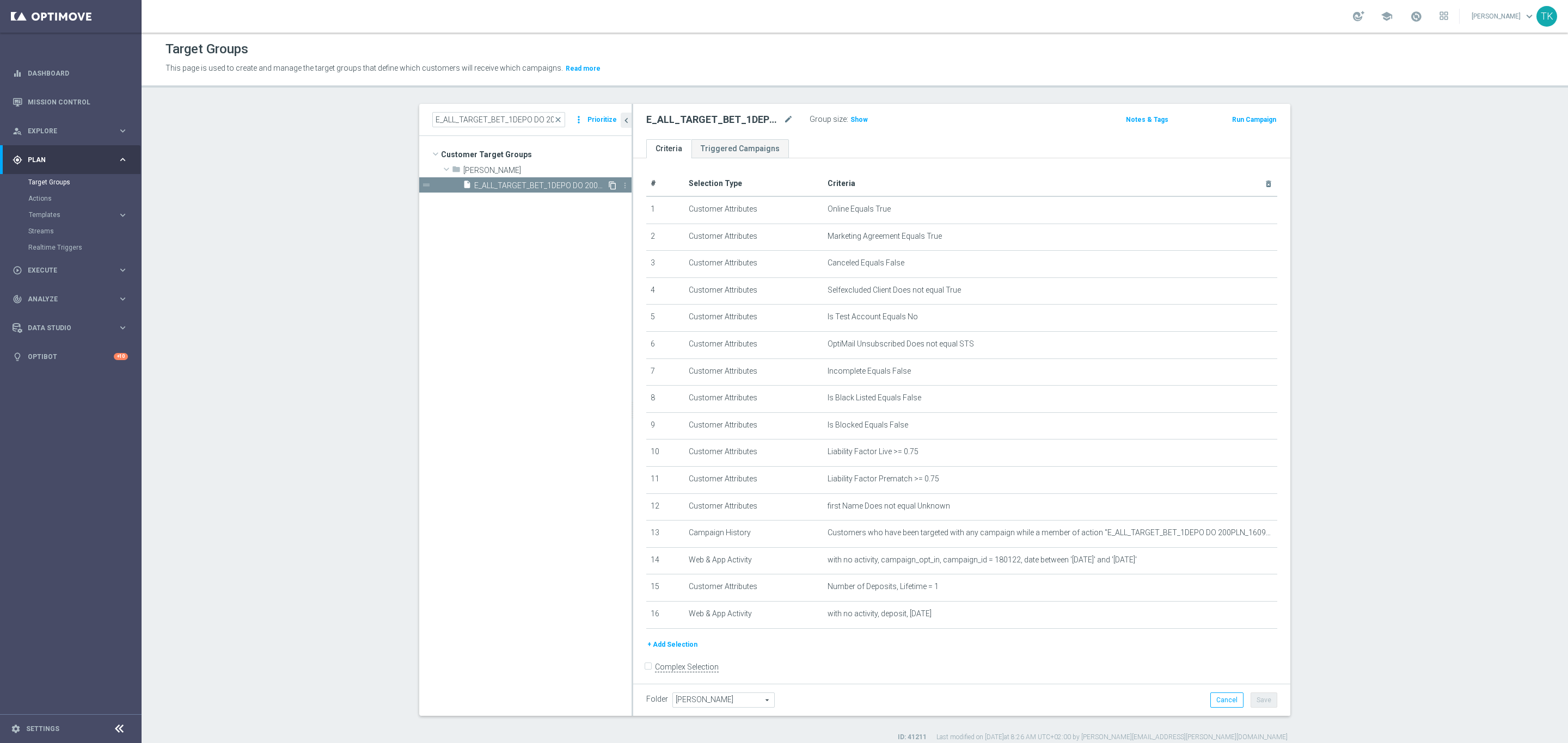
click at [608, 188] on icon "content_copy" at bounding box center [613, 185] width 9 height 9
click at [783, 113] on icon "mode_edit" at bounding box center [788, 120] width 10 height 13
paste input "E_ALL_TARGET_BET_2"
type input "E_ALL_TARGET_BET_2DEPO DO 200PLN_REM_160925"
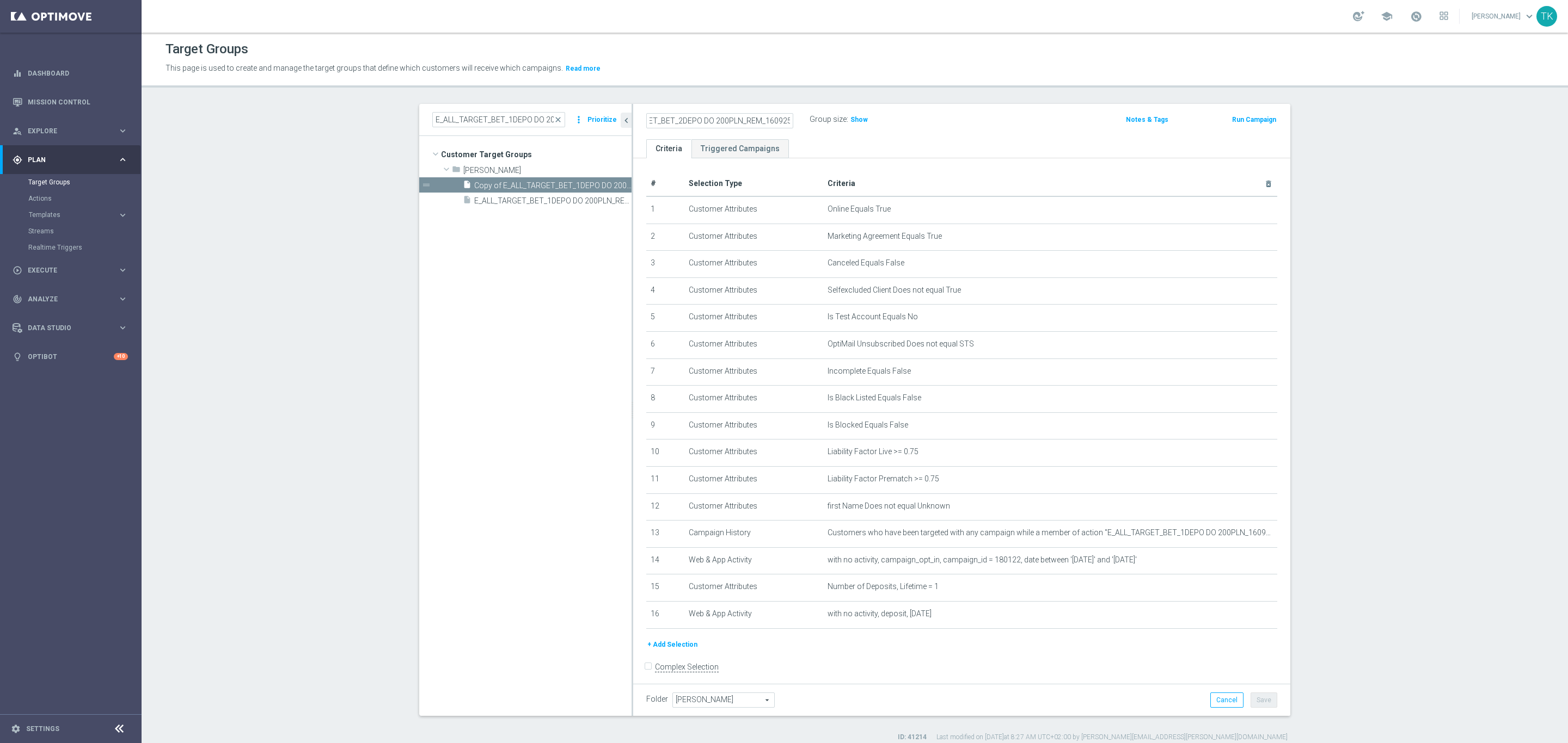
click at [912, 128] on div "Group size : Show" at bounding box center [864, 120] width 109 height 16
click at [1238, 583] on icon "mode_edit" at bounding box center [1242, 587] width 9 height 9
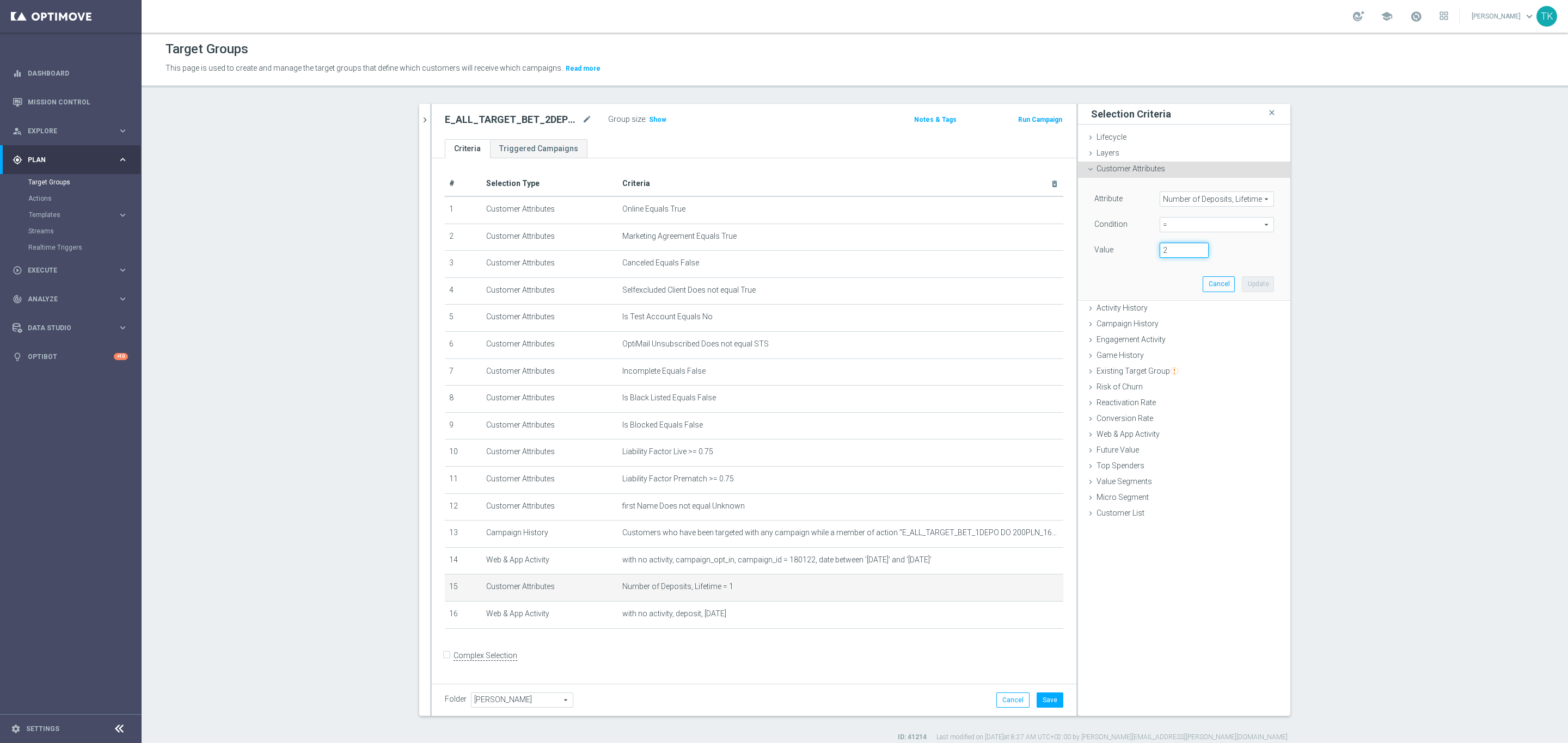
type input "2"
click at [1192, 249] on input "2" at bounding box center [1183, 250] width 49 height 15
click at [1252, 283] on button "Update" at bounding box center [1258, 284] width 32 height 15
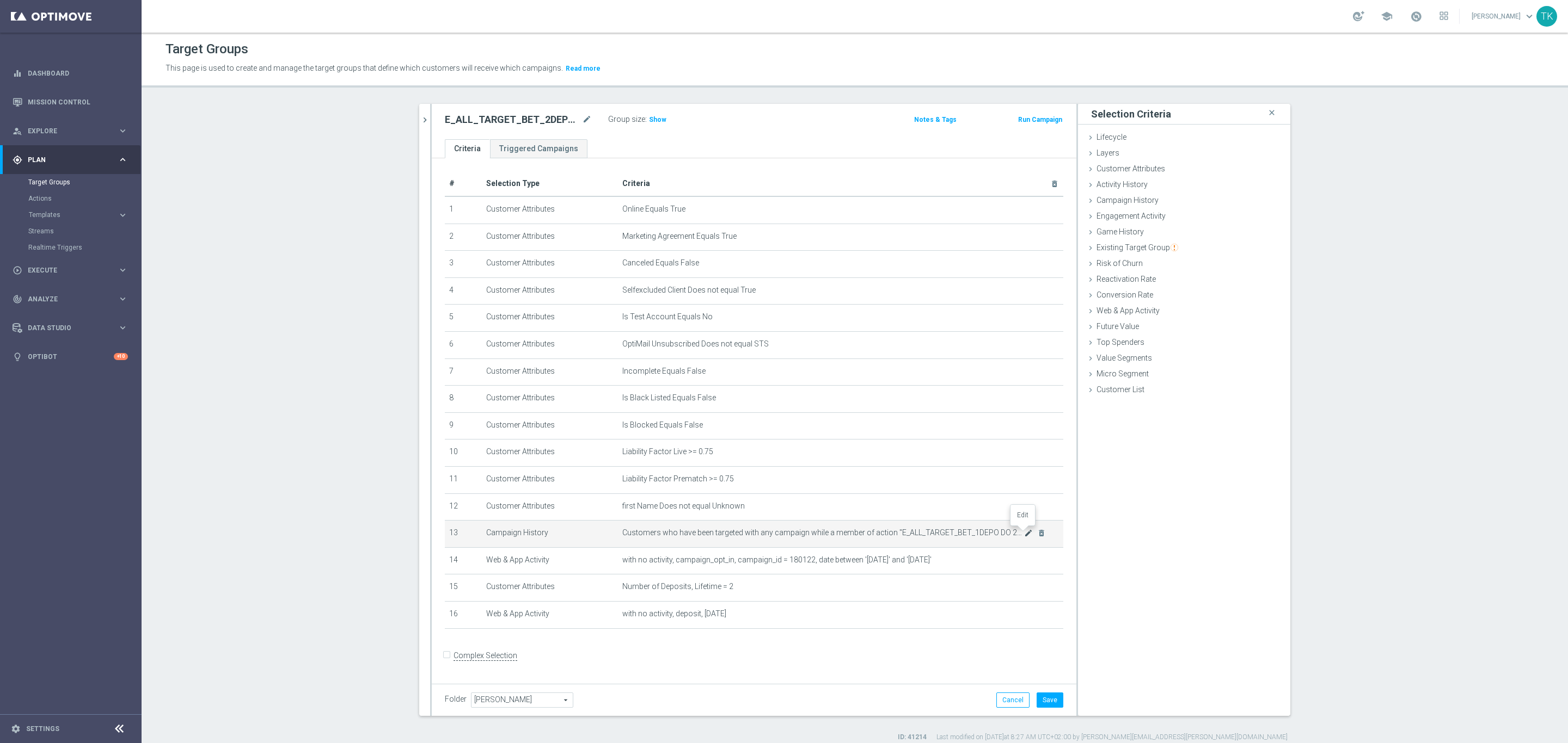
click at [1024, 532] on icon "mode_edit" at bounding box center [1028, 533] width 9 height 9
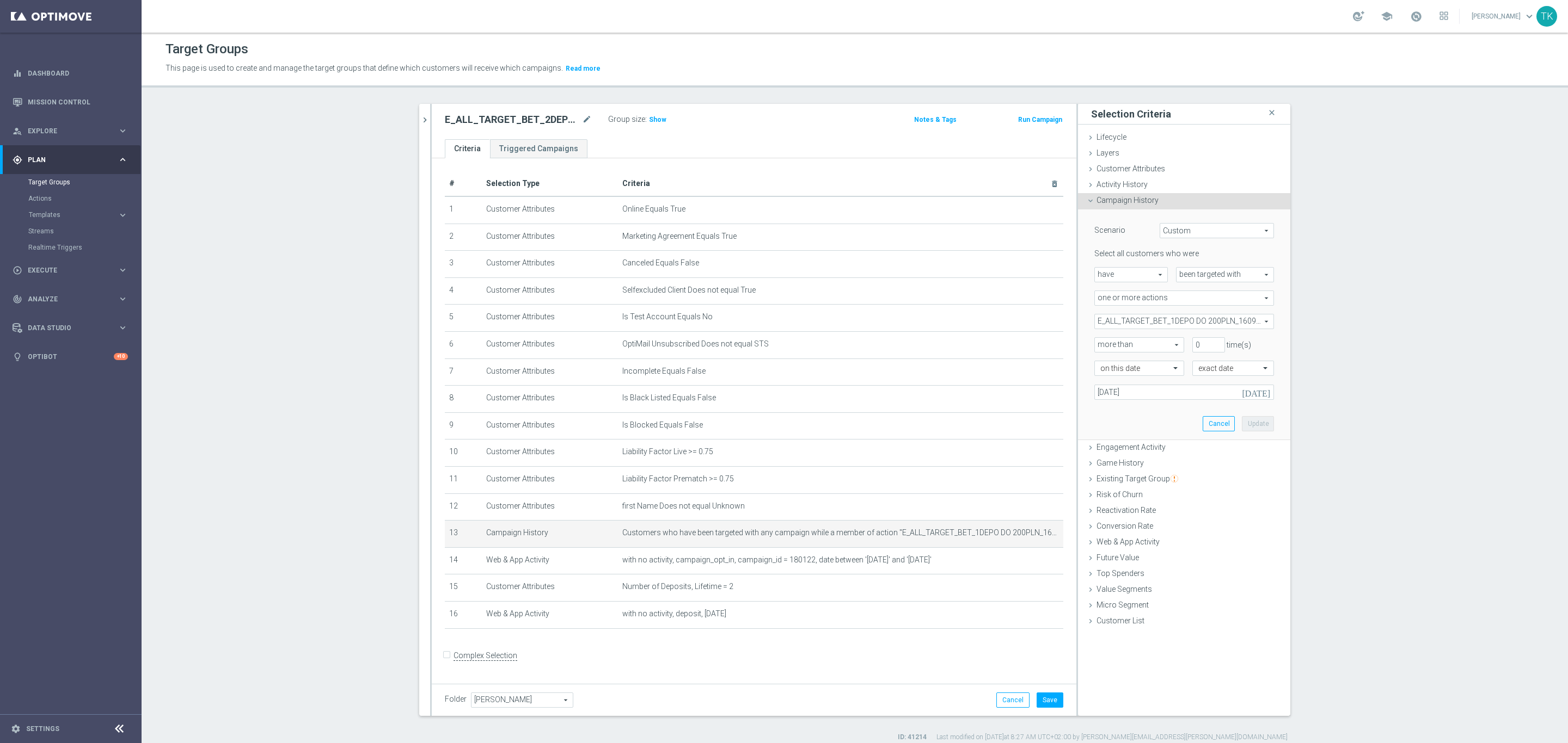
click at [1098, 320] on span "E_ALL_TARGET_BET_1DEPO DO 200PLN_160925" at bounding box center [1184, 322] width 179 height 14
click at [1098, 347] on input "Show Selected" at bounding box center [1101, 345] width 7 height 7
checkbox input "true"
click at [1109, 372] on label "E_ALL_TARGET_BET_1DEPO DO 200PLN_160925" at bounding box center [1191, 376] width 165 height 14
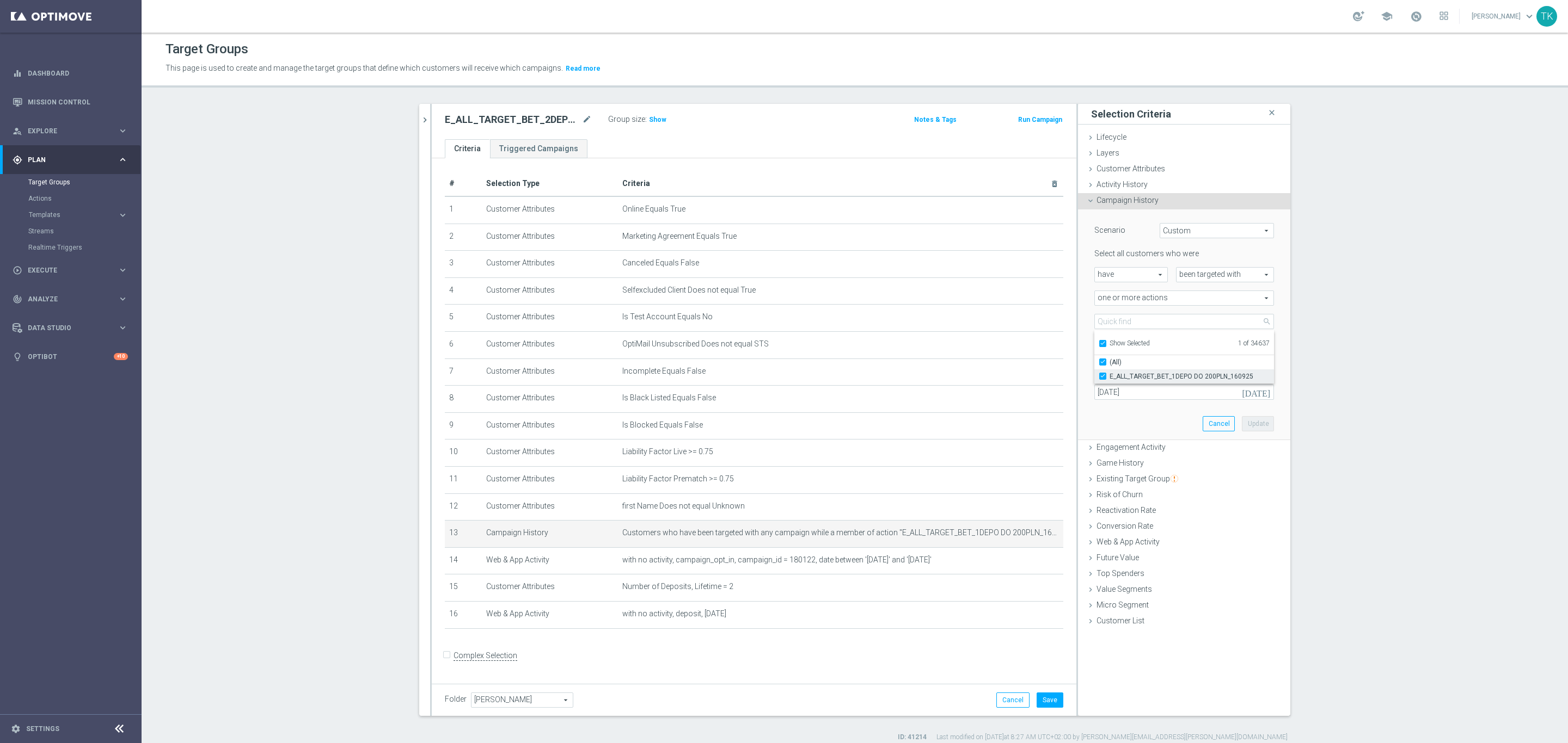
click at [1103, 373] on input "E_ALL_TARGET_BET_1DEPO DO 200PLN_160925" at bounding box center [1106, 376] width 7 height 7
checkbox input "false"
type input "Select Action"
checkbox input "false"
click at [1101, 319] on input "search" at bounding box center [1183, 322] width 179 height 15
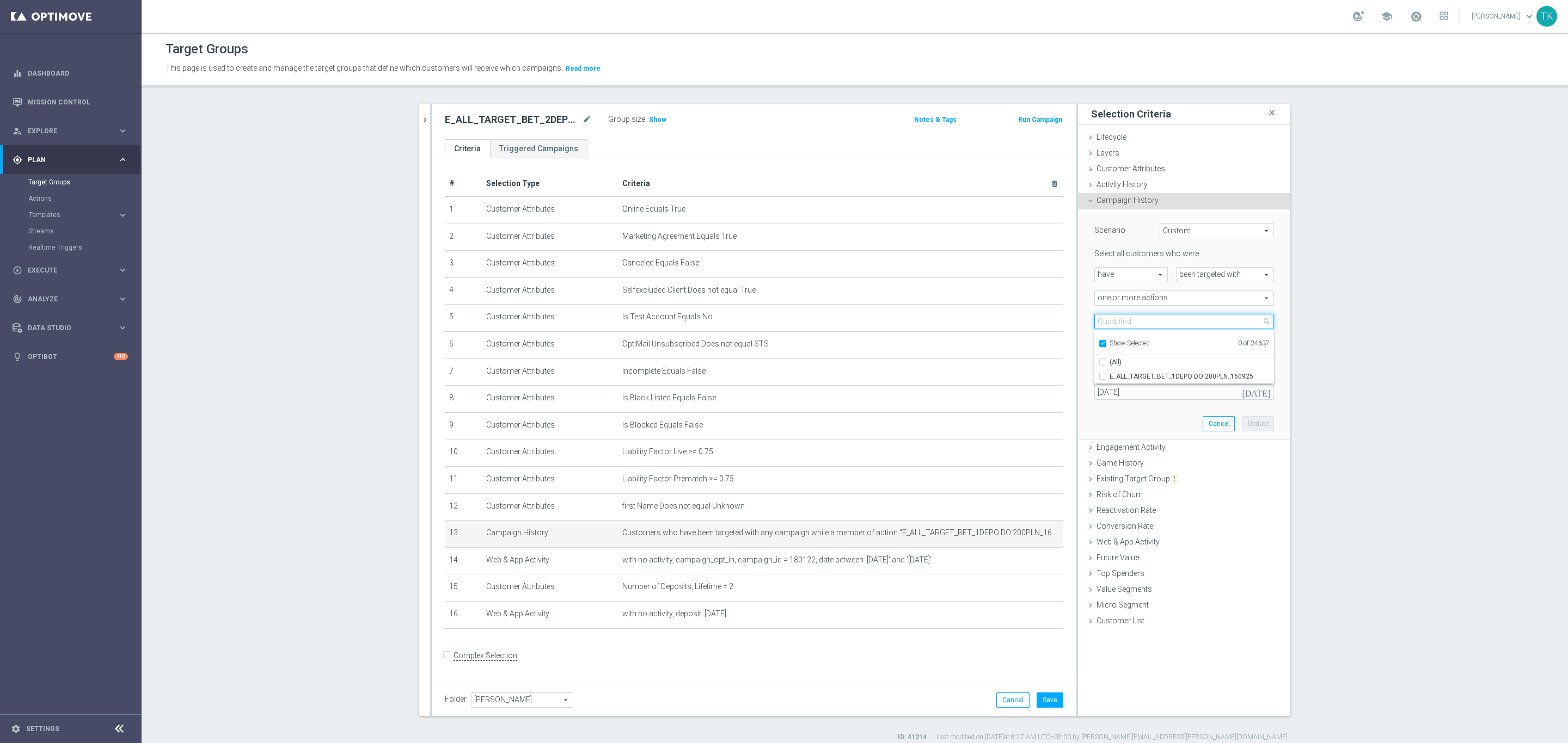
paste input "E_ALL_TARGET_BET_2DEPO DO 200PLN_REM_160925"
click at [1106, 317] on input "E_ALL_TARGET_BET_2DEPO DO 200PLN_REM_160925" at bounding box center [1183, 322] width 179 height 15
paste input "search"
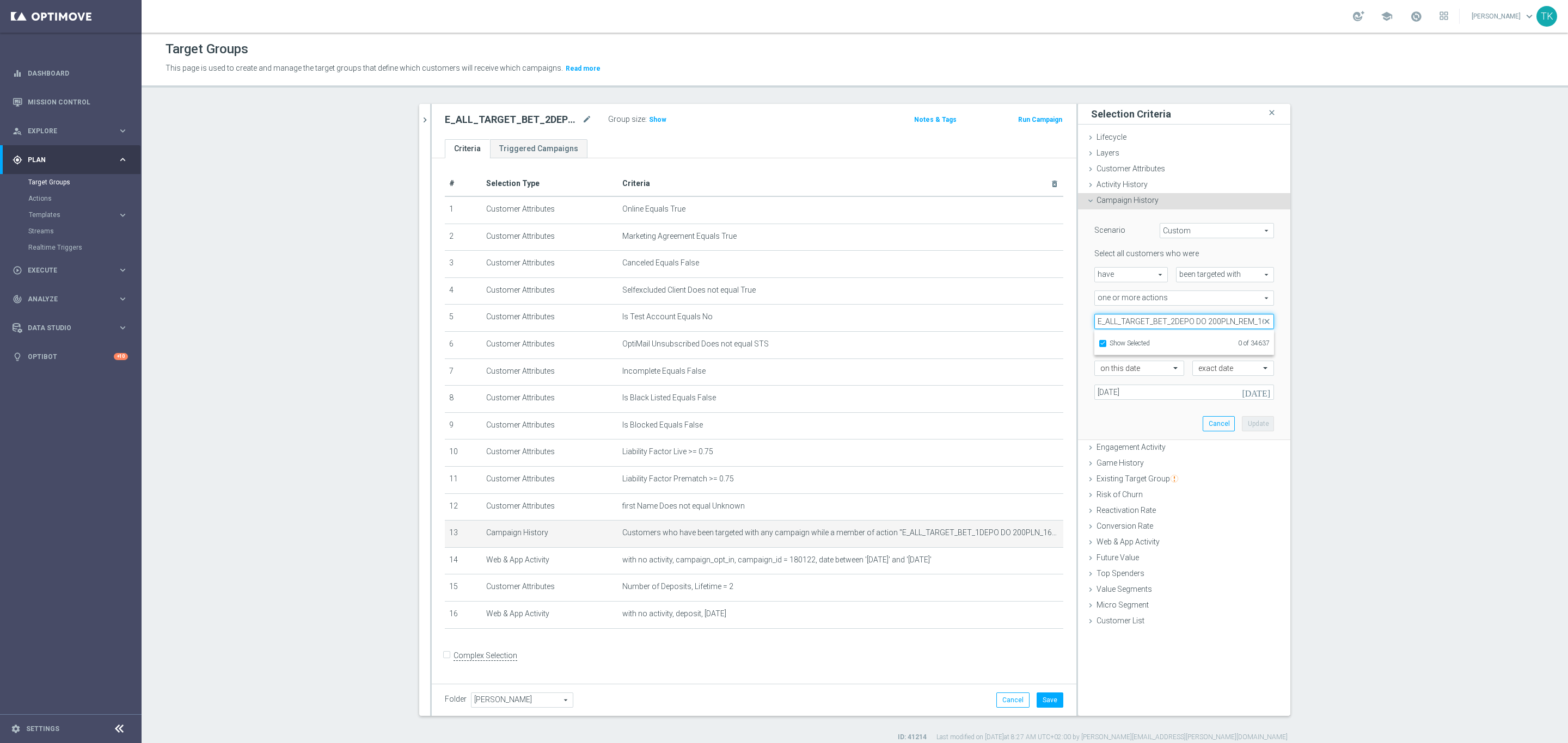
type input "E_ALL_TARGET_BET_2DEPO DO 200PLN_160925"
click at [1114, 322] on input "E_ALL_TARGET_BET_2DEPO DO 200PLN_160925" at bounding box center [1183, 322] width 179 height 15
click at [1098, 342] on input "Show Selected" at bounding box center [1101, 345] width 7 height 7
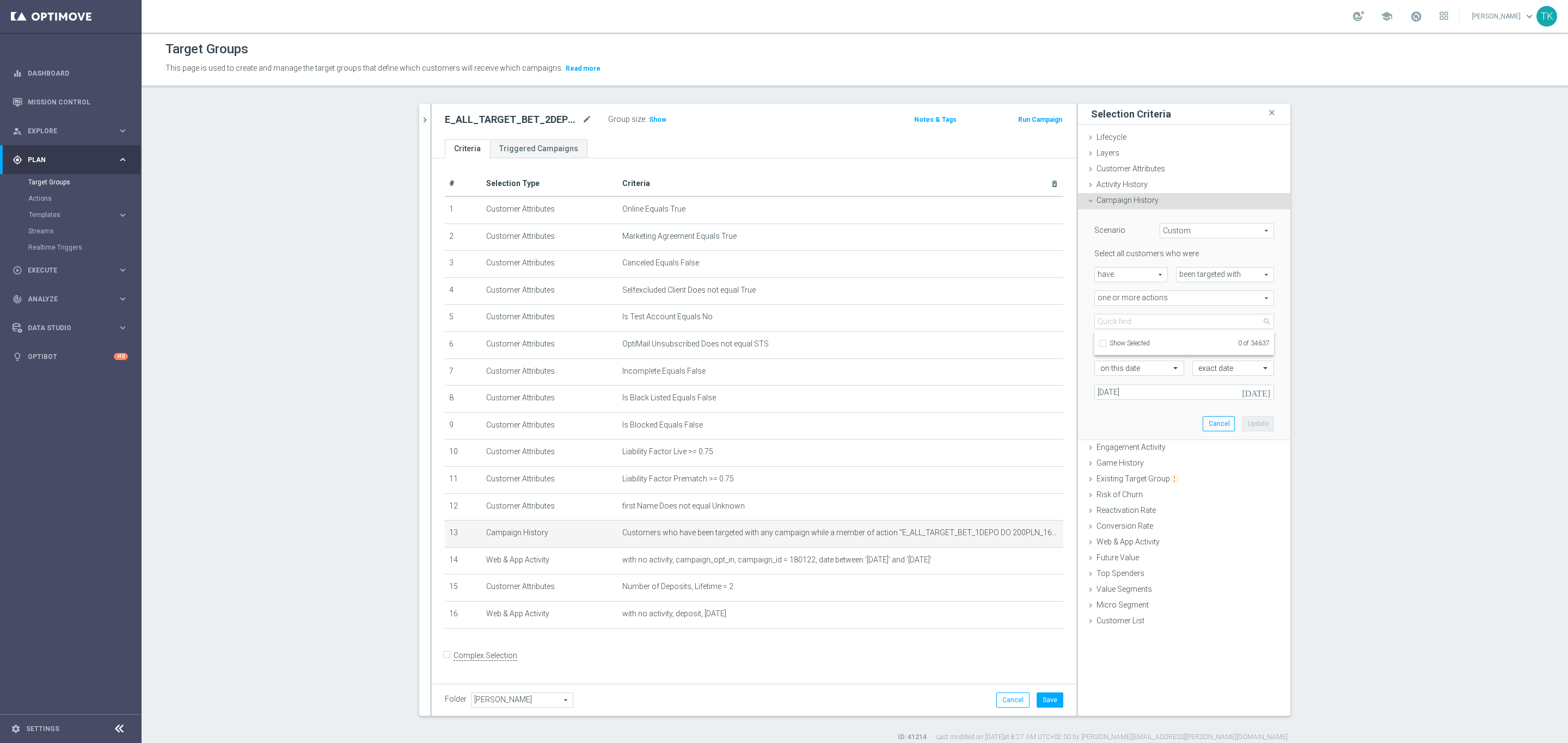
checkbox input "false"
click at [1109, 320] on input "search" at bounding box center [1183, 322] width 179 height 15
paste input "E_ALL_TARGET_BET_2DEPO DO 200PLN_160925"
type input "E_ALL_TARGET_BET_2DEPO DO 200PLN_160925"
click at [1121, 377] on span "E_ALL_TARGET_BET_2DEPO DO 200PLN_160925" at bounding box center [1191, 376] width 165 height 9
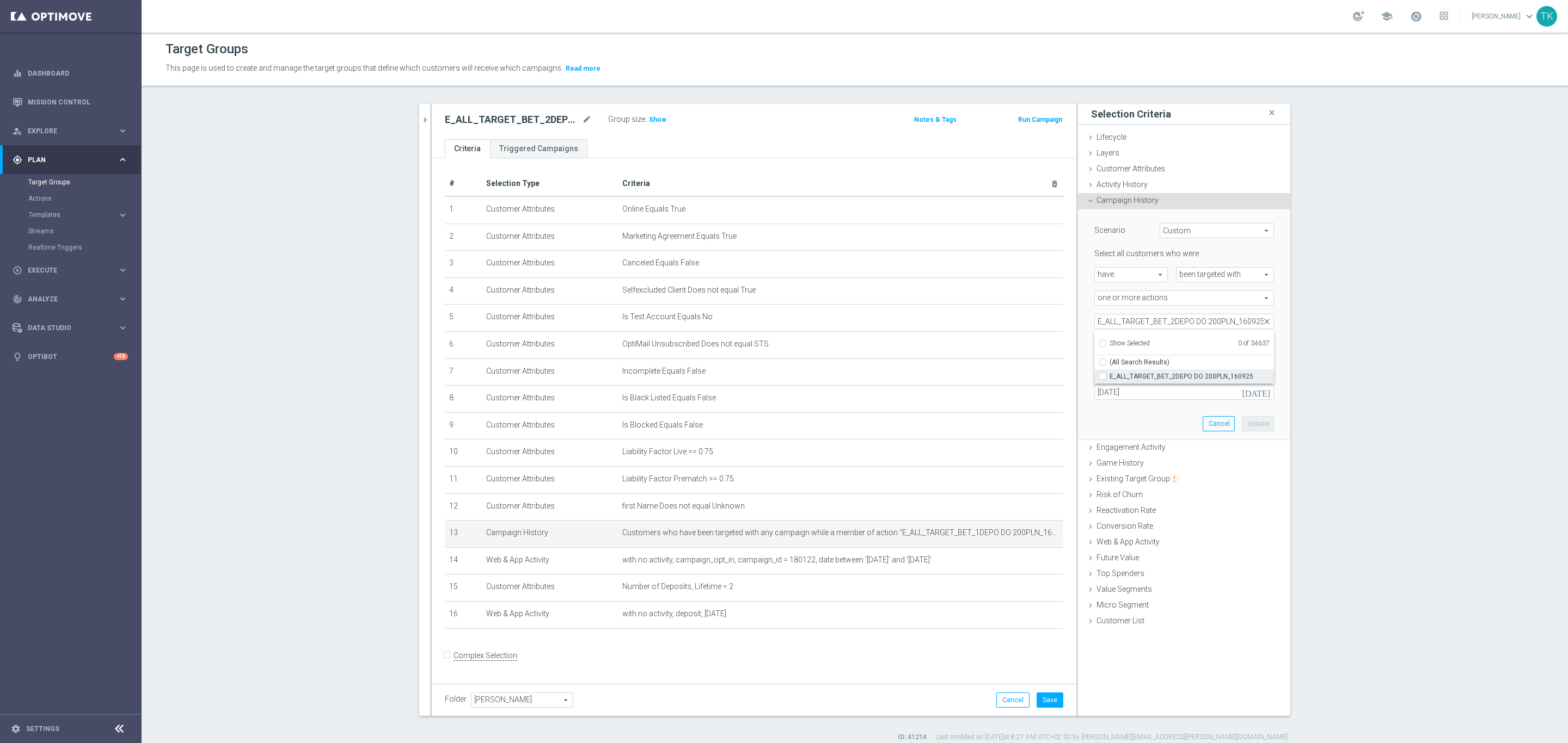
click at [1109, 377] on input "E_ALL_TARGET_BET_2DEPO DO 200PLN_160925" at bounding box center [1106, 376] width 7 height 7
checkbox input "true"
type input "E_ALL_TARGET_BET_2DEPO DO 200PLN_160925"
checkbox input "true"
click at [1078, 327] on div "Scenario Custom Custom arrow_drop_down search Select all customers who were hav…" at bounding box center [1184, 325] width 212 height 231
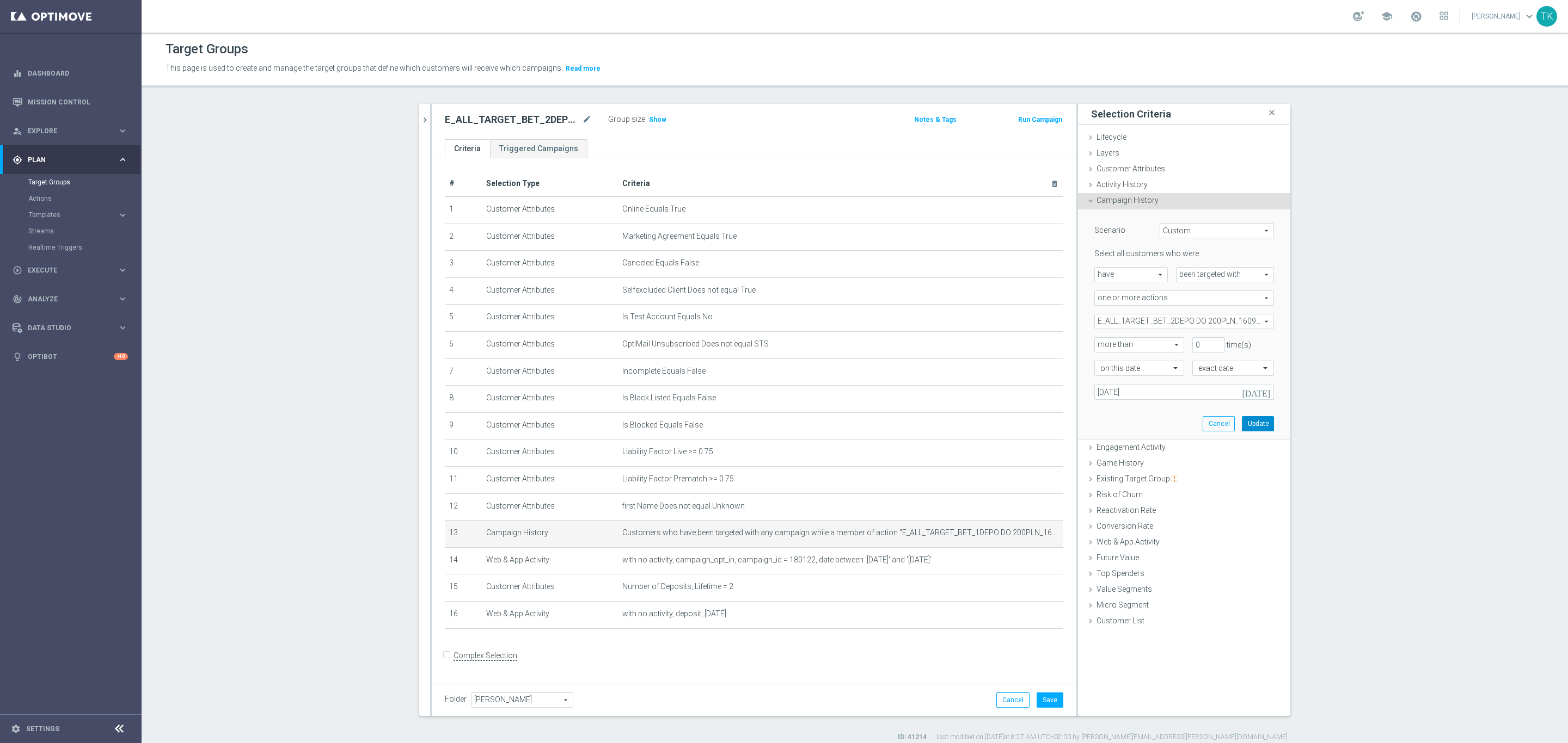
click at [1253, 423] on button "Update" at bounding box center [1258, 424] width 32 height 15
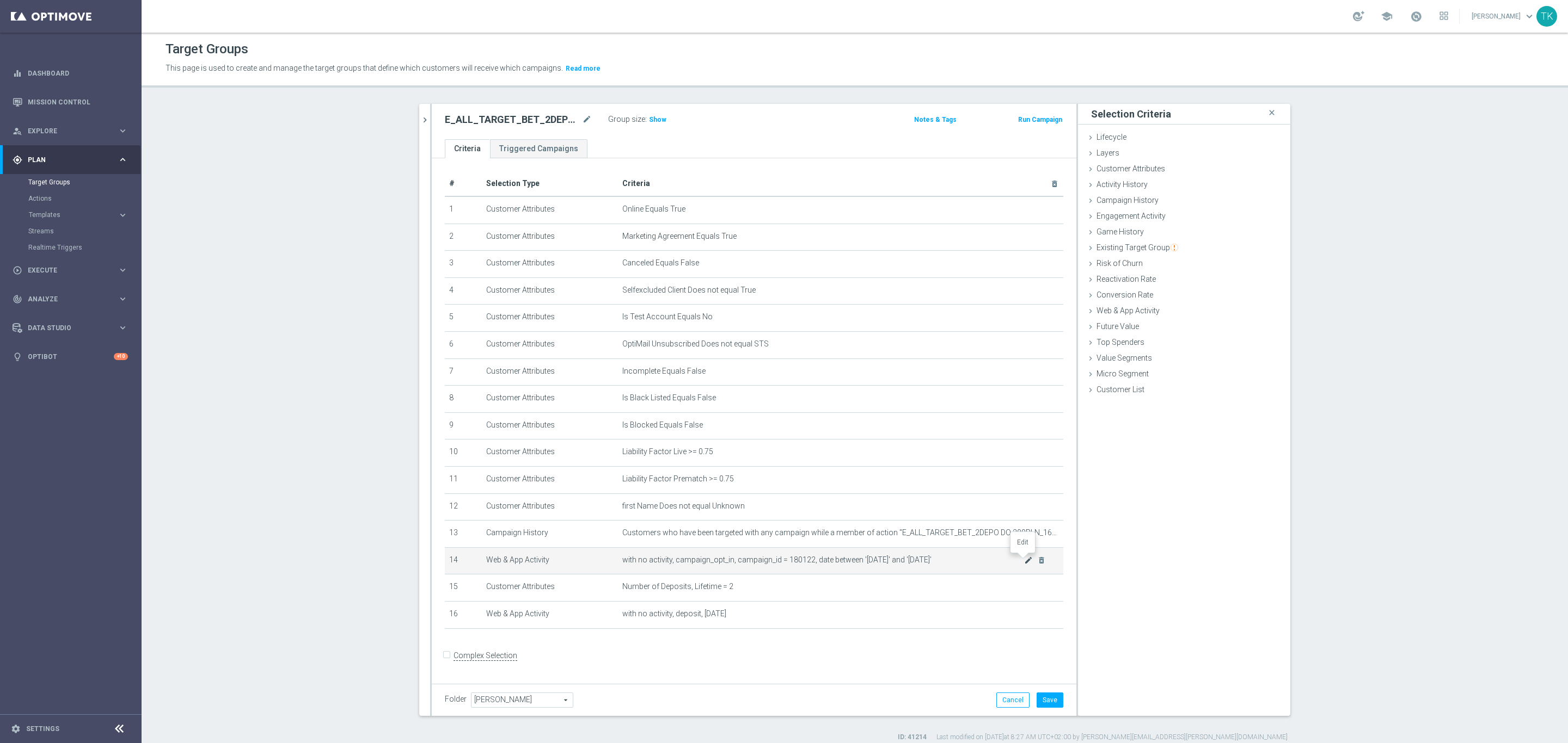
click at [1024, 561] on icon "mode_edit" at bounding box center [1028, 561] width 9 height 9
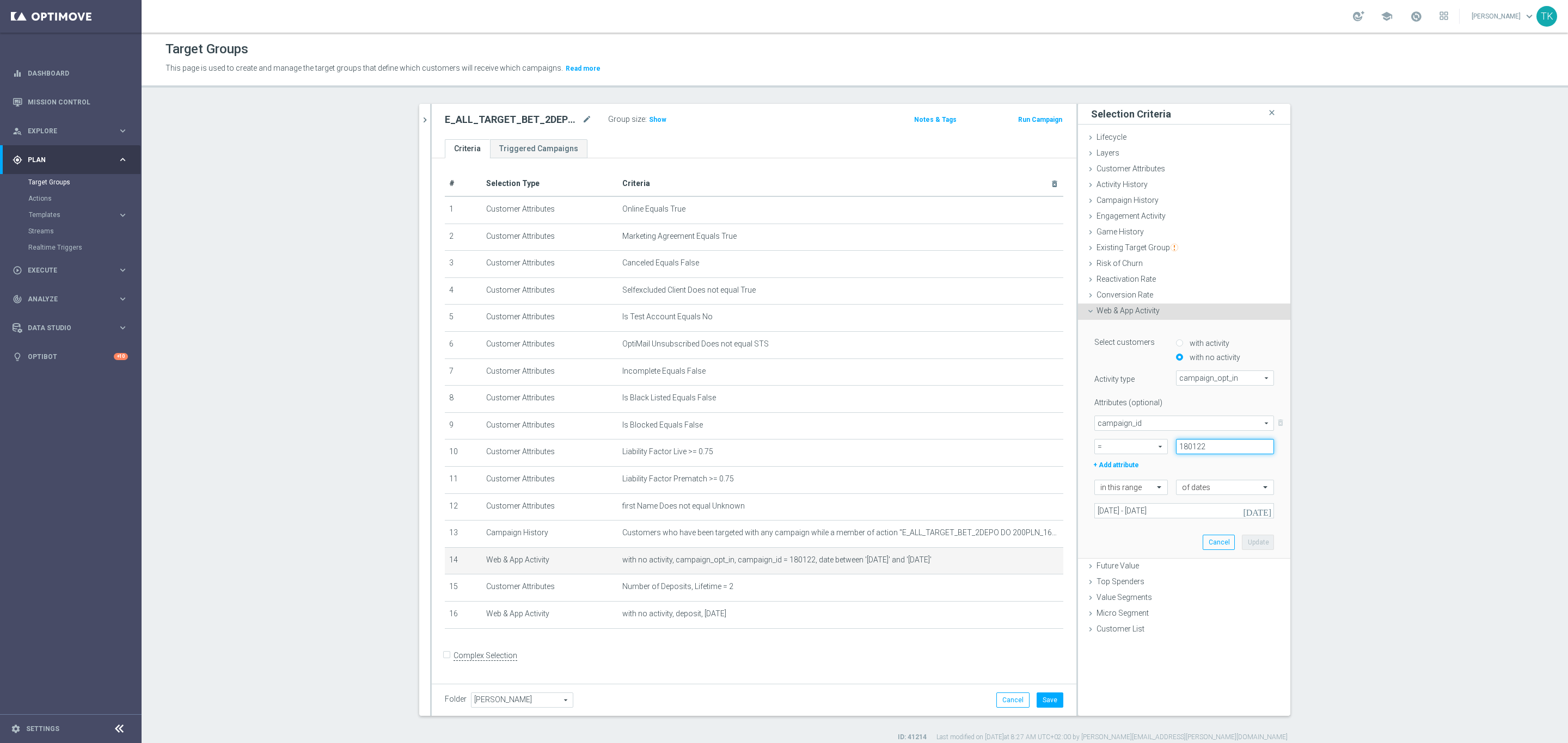
click at [1191, 445] on input "180122" at bounding box center [1225, 447] width 98 height 15
click at [1190, 443] on input "180122" at bounding box center [1225, 447] width 98 height 15
paste input "3"
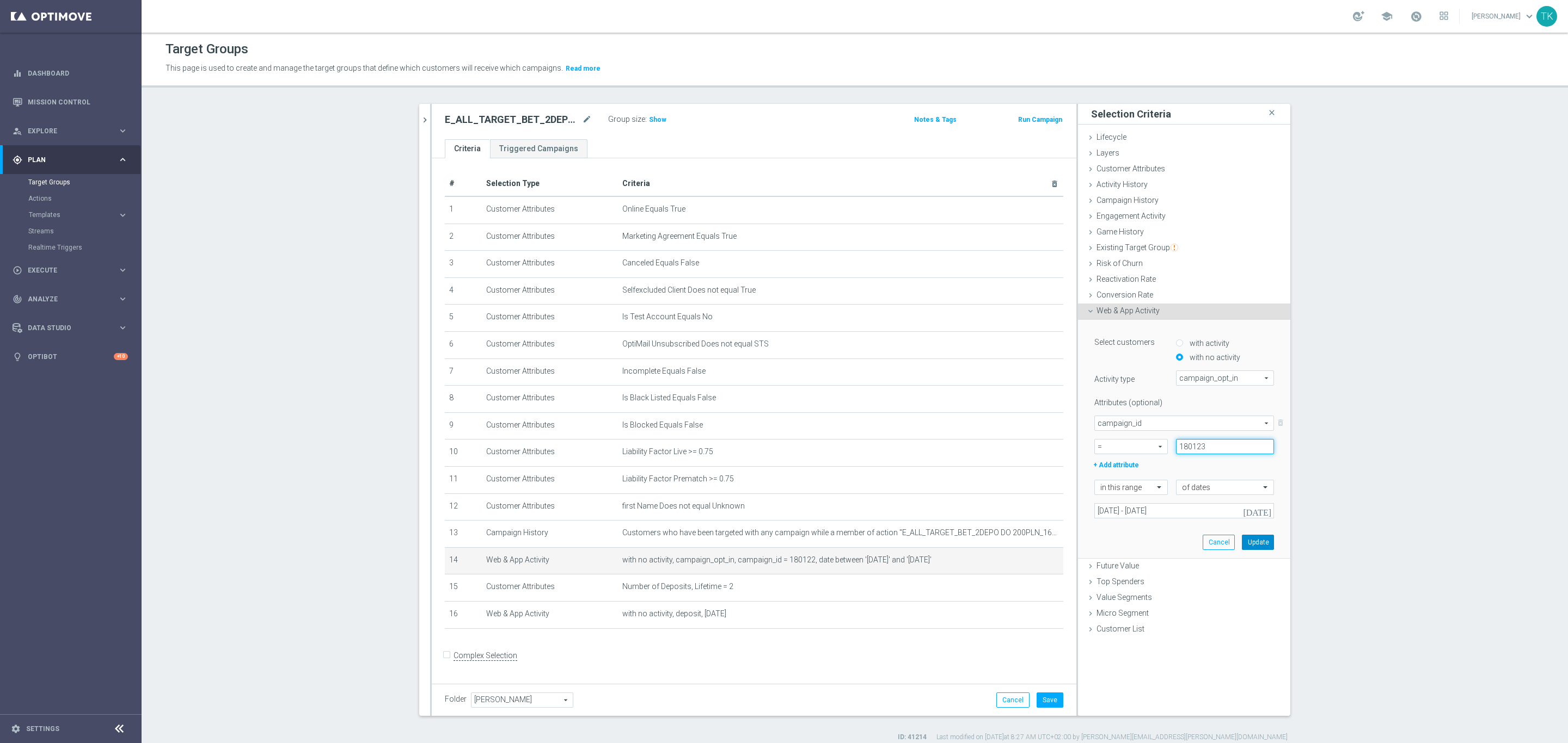
type input "180123"
click at [1254, 544] on button "Update" at bounding box center [1258, 542] width 32 height 15
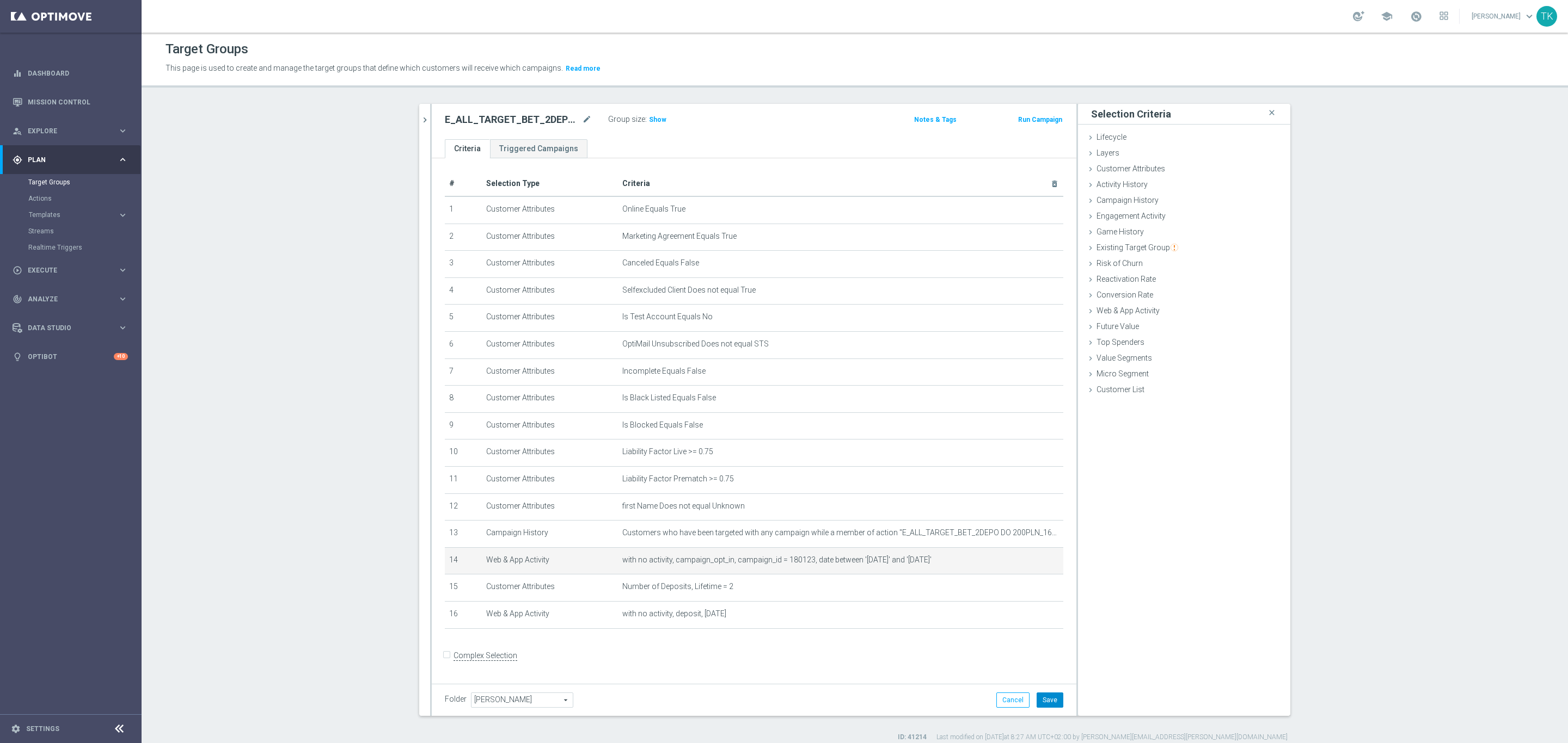
click at [1039, 697] on button "Save" at bounding box center [1050, 700] width 27 height 15
click at [420, 115] on icon "chevron_right" at bounding box center [425, 120] width 10 height 10
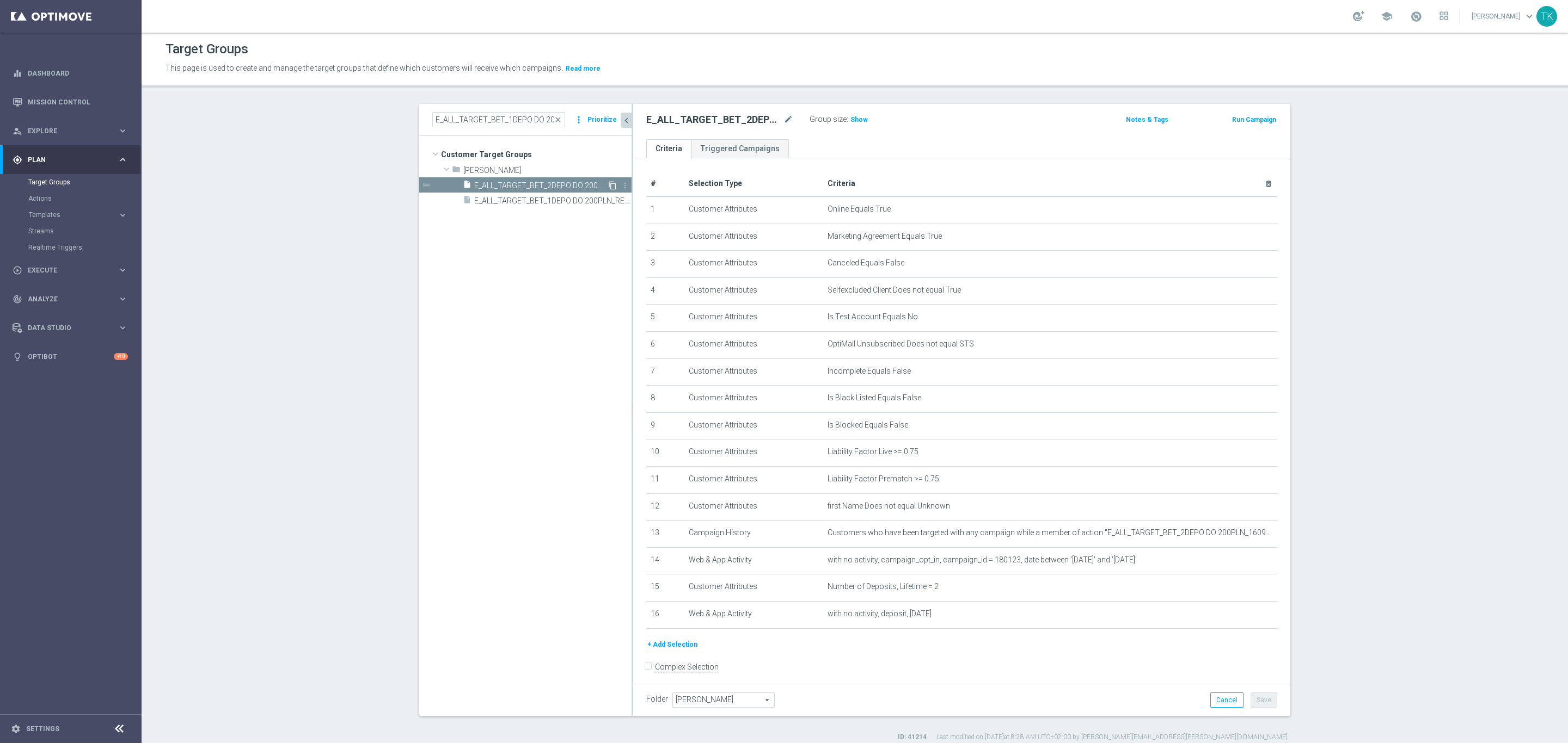
click at [608, 185] on icon "content_copy" at bounding box center [613, 185] width 9 height 9
click at [784, 112] on div "Copy of E_ALL_TARGET_BET_2DEPO DO 200PLN_REM_160925 mode_edit" at bounding box center [727, 120] width 163 height 15
click at [783, 119] on icon "mode_edit" at bounding box center [788, 120] width 10 height 13
click at [902, 121] on div "Group size : Show" at bounding box center [864, 118] width 109 height 13
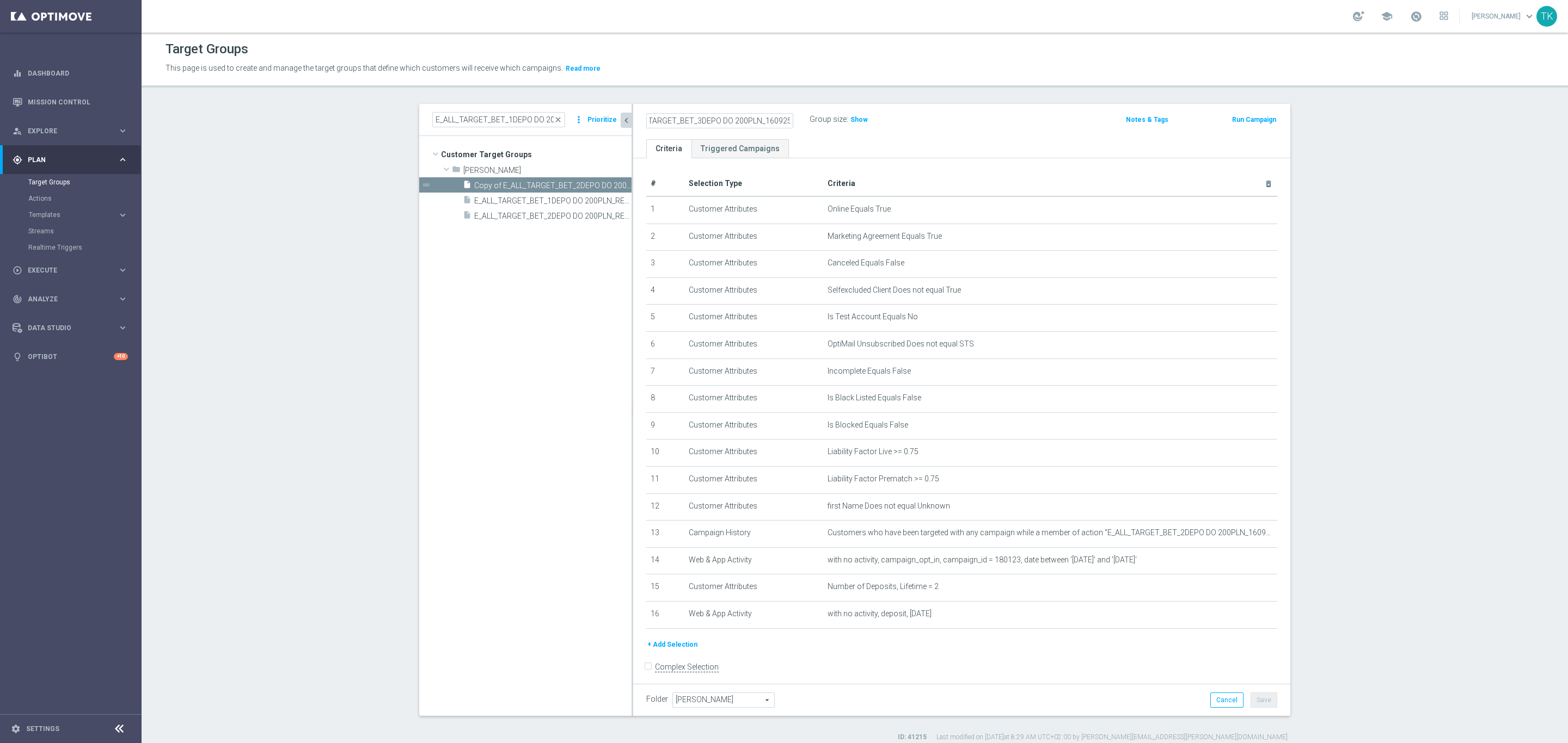
scroll to position [0, 0]
click at [679, 121] on input "E_ALL_TARGET_BET_3DEPO DO 200PLN_160925" at bounding box center [719, 121] width 147 height 15
paste input "REM_"
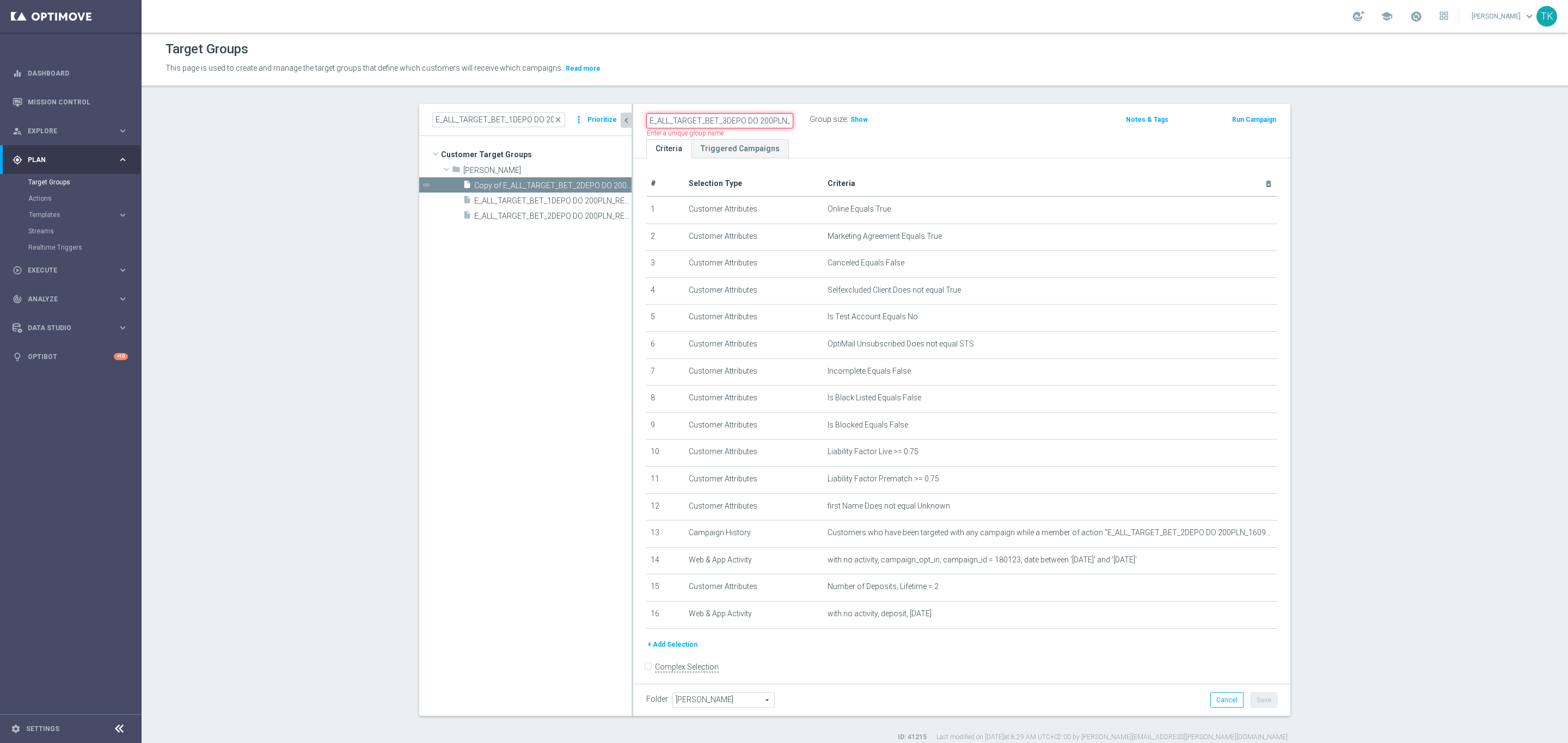
scroll to position [0, 44]
type input "E_ALL_TARGET_BET_3DEPO DO 200PLN_REM_160925"
click at [934, 144] on ul "Criteria Triggered Campaigns" at bounding box center [962, 148] width 657 height 19
click at [1238, 587] on icon "mode_edit" at bounding box center [1242, 587] width 9 height 9
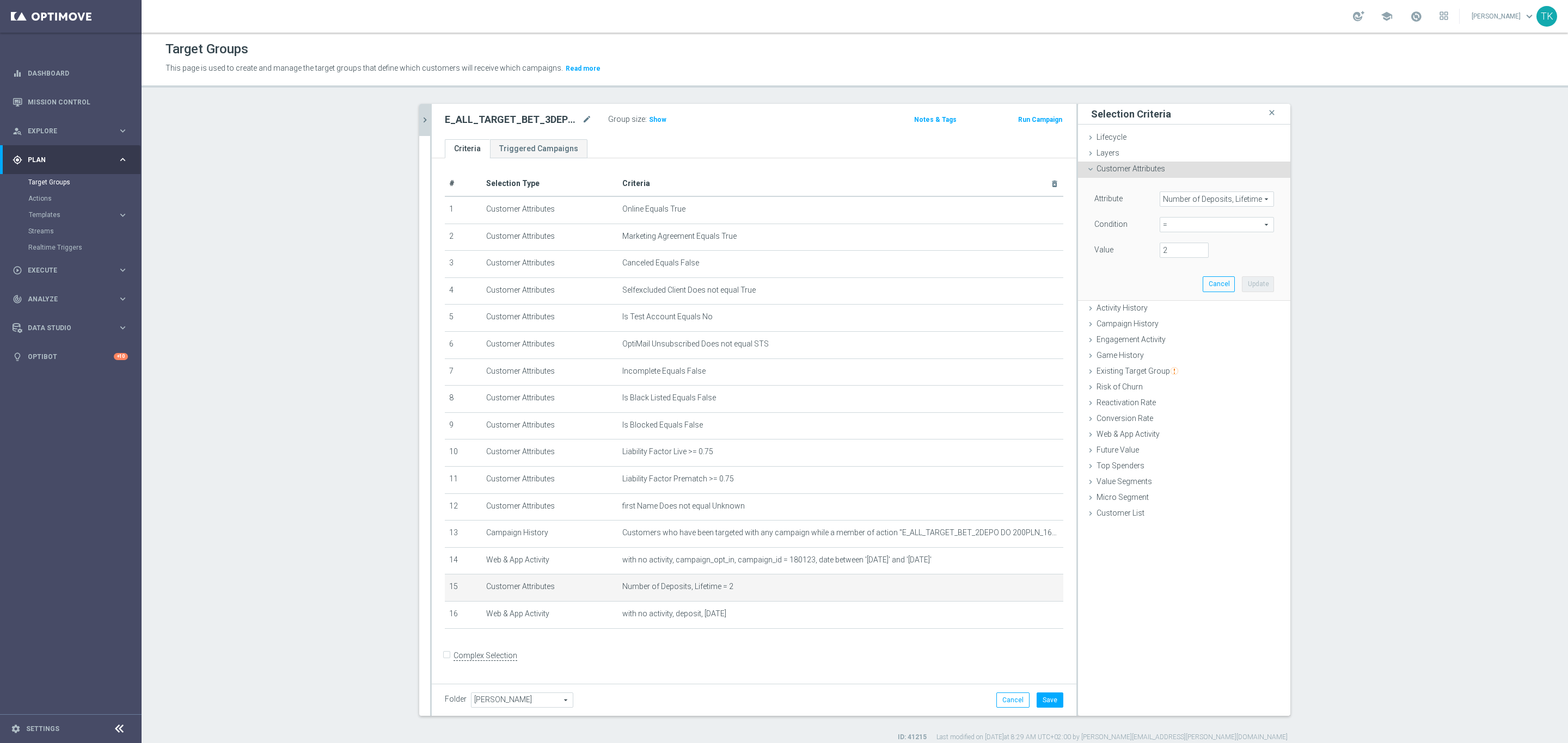
click at [1163, 226] on span "=" at bounding box center [1217, 224] width 113 height 14
click at [1180, 307] on span ">=" at bounding box center [1217, 312] width 104 height 9
type input ">="
click at [1175, 254] on input "number" at bounding box center [1183, 250] width 49 height 15
type input "3"
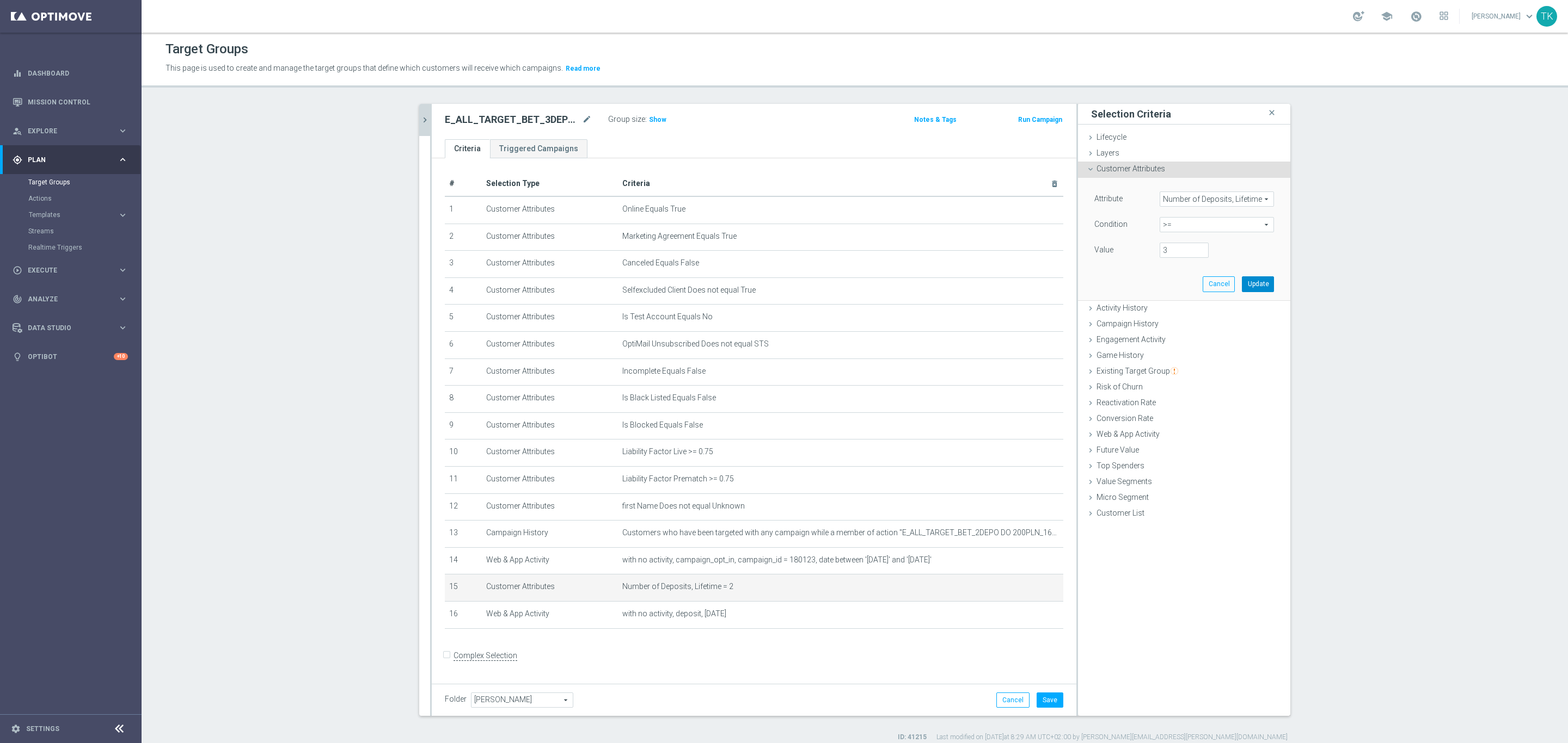
click at [1250, 284] on button "Update" at bounding box center [1258, 284] width 32 height 15
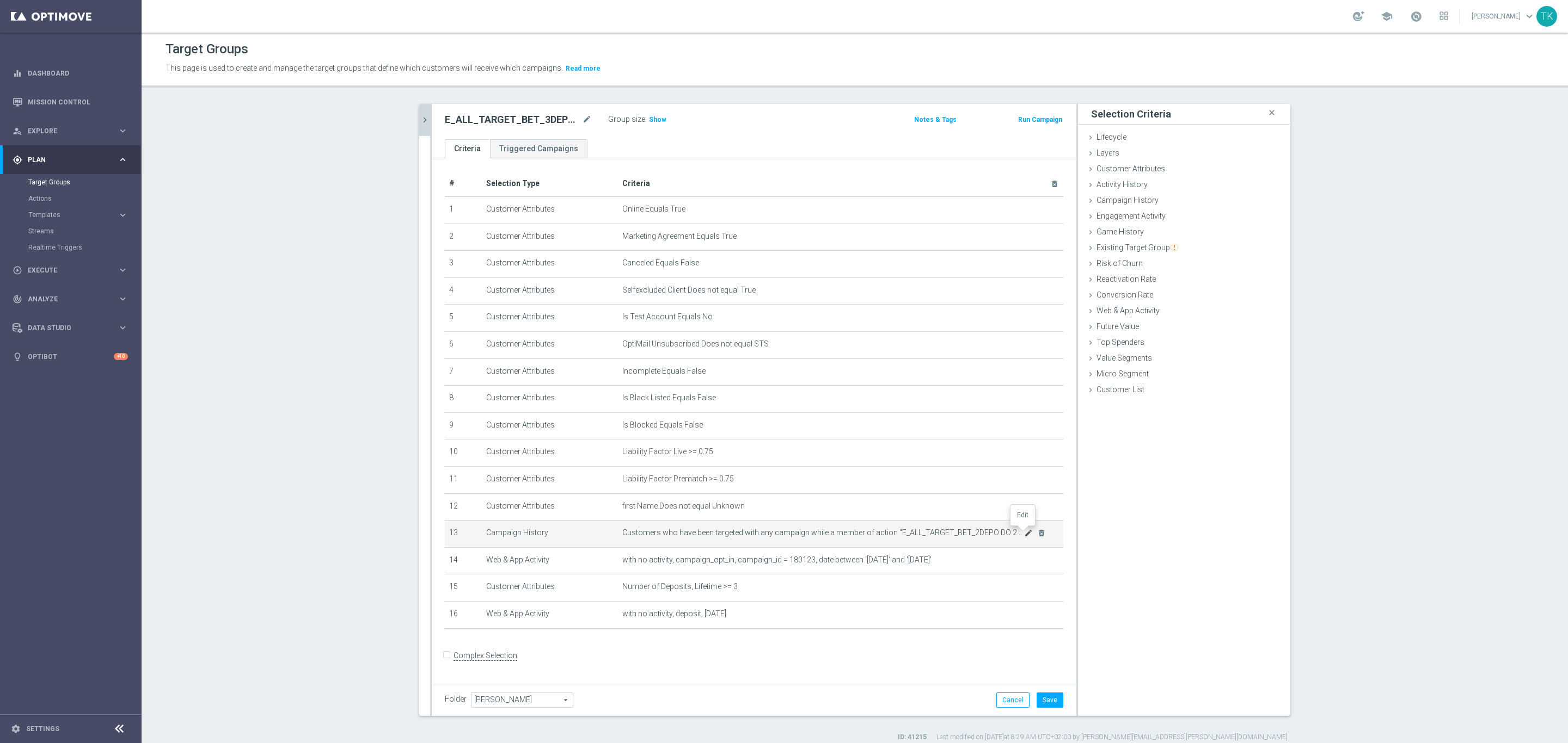
click at [1024, 529] on icon "mode_edit" at bounding box center [1028, 533] width 9 height 9
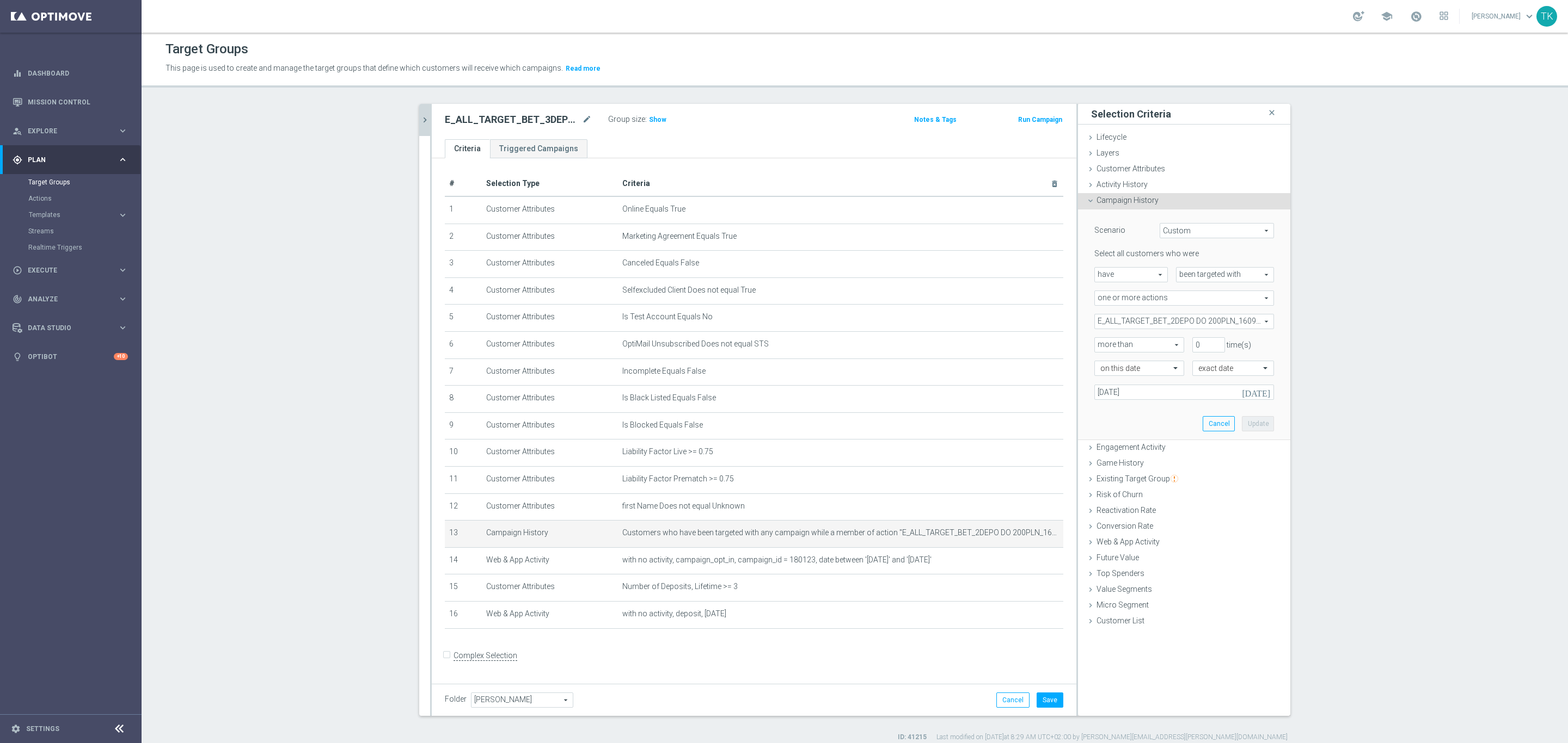
click at [1098, 315] on span "E_ALL_TARGET_BET_2DEPO DO 200PLN_160925" at bounding box center [1184, 322] width 179 height 14
click at [1109, 339] on label "Show Selected" at bounding box center [1129, 344] width 40 height 10
click at [1098, 342] on input "Show Selected" at bounding box center [1101, 345] width 7 height 7
checkbox input "true"
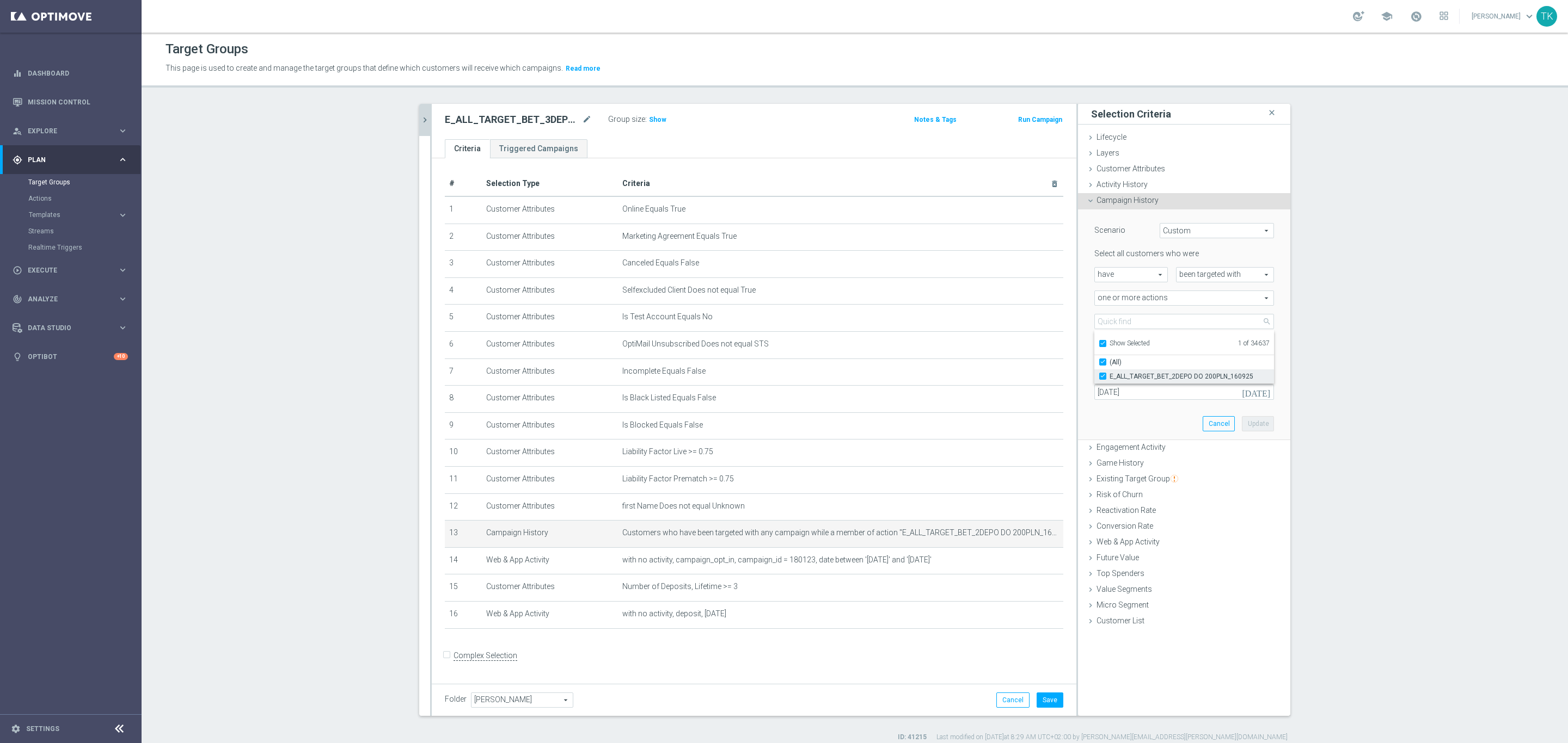
click at [1103, 373] on input "E_ALL_TARGET_BET_2DEPO DO 200PLN_160925" at bounding box center [1106, 376] width 7 height 7
checkbox input "false"
type input "Select Action"
checkbox input "false"
click at [1098, 344] on input "Show Selected" at bounding box center [1101, 345] width 7 height 7
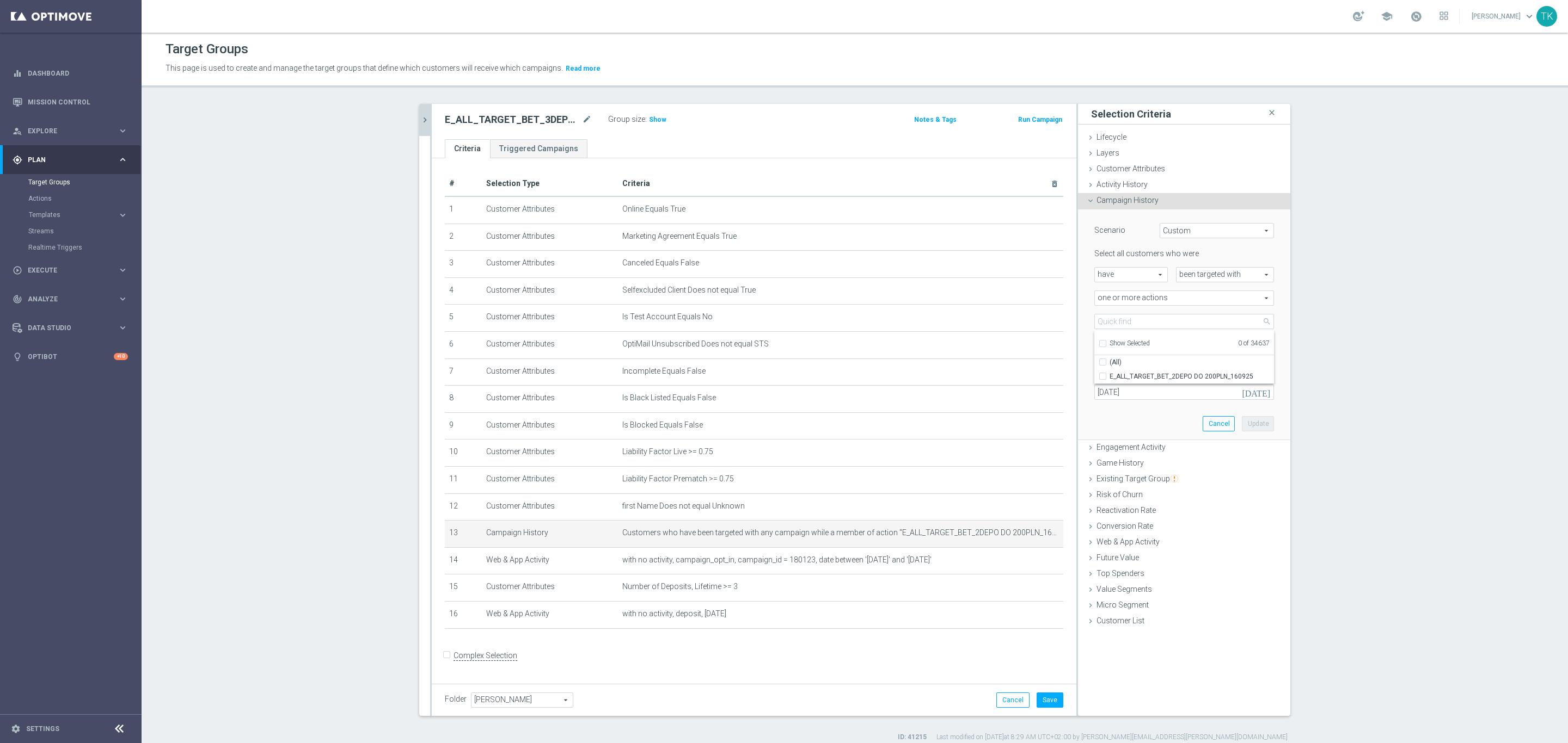
checkbox input "false"
click at [1112, 317] on input "search" at bounding box center [1183, 322] width 179 height 15
paste input "E_ALL_TARGET_BET_3DEPO DO 200PLN_160925"
type input "E_ALL_TARGET_BET_3DEPO DO 200PLN_160925"
click at [1130, 377] on span "E_ALL_TARGET_BET_3DEPO DO 200PLN_160925" at bounding box center [1191, 376] width 165 height 9
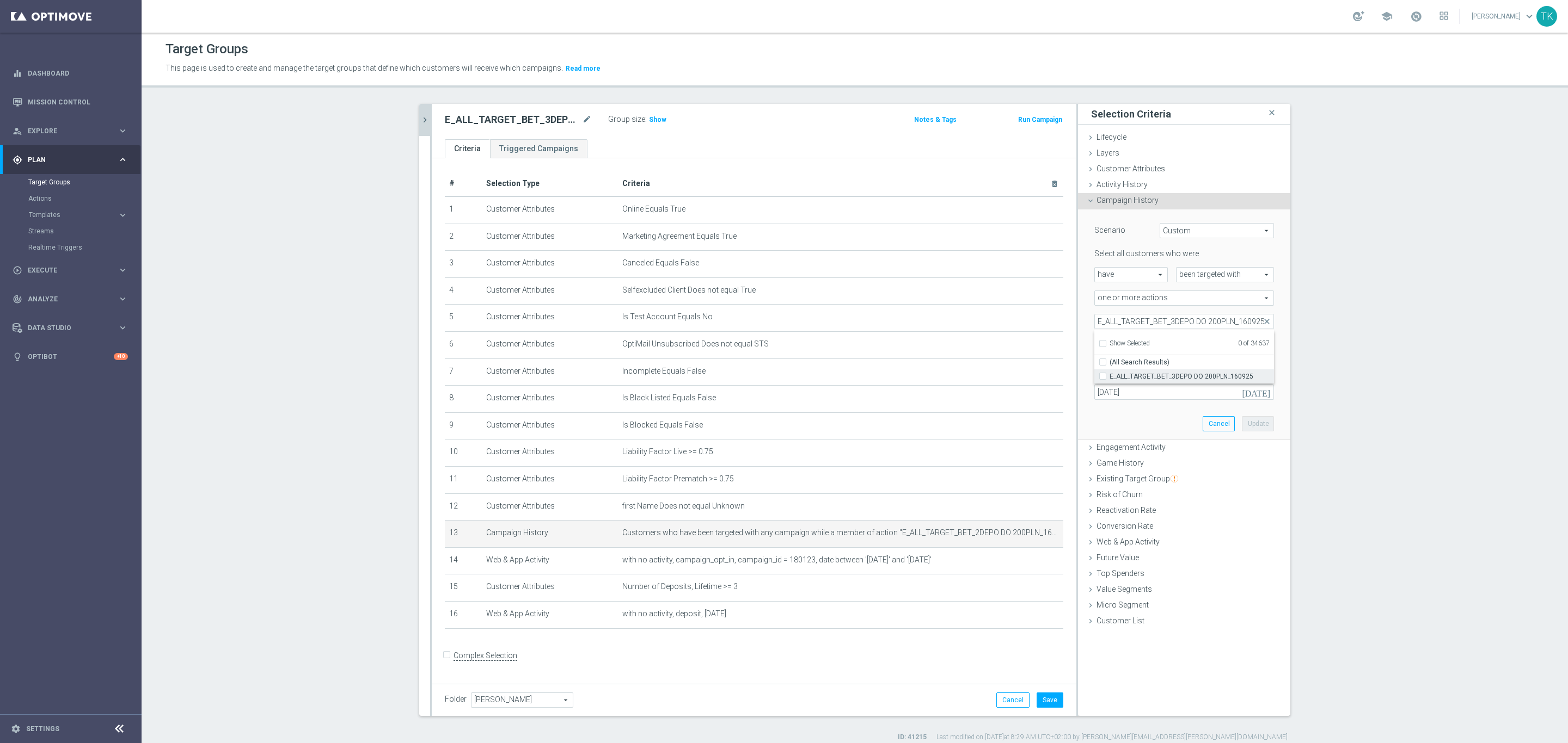
click at [1109, 377] on input "E_ALL_TARGET_BET_3DEPO DO 200PLN_160925" at bounding box center [1106, 376] width 7 height 7
checkbox input "true"
type input "E_ALL_TARGET_BET_3DEPO DO 200PLN_160925"
checkbox input "true"
click at [1078, 338] on div "Scenario Custom Custom arrow_drop_down search Select all customers who were hav…" at bounding box center [1184, 325] width 212 height 231
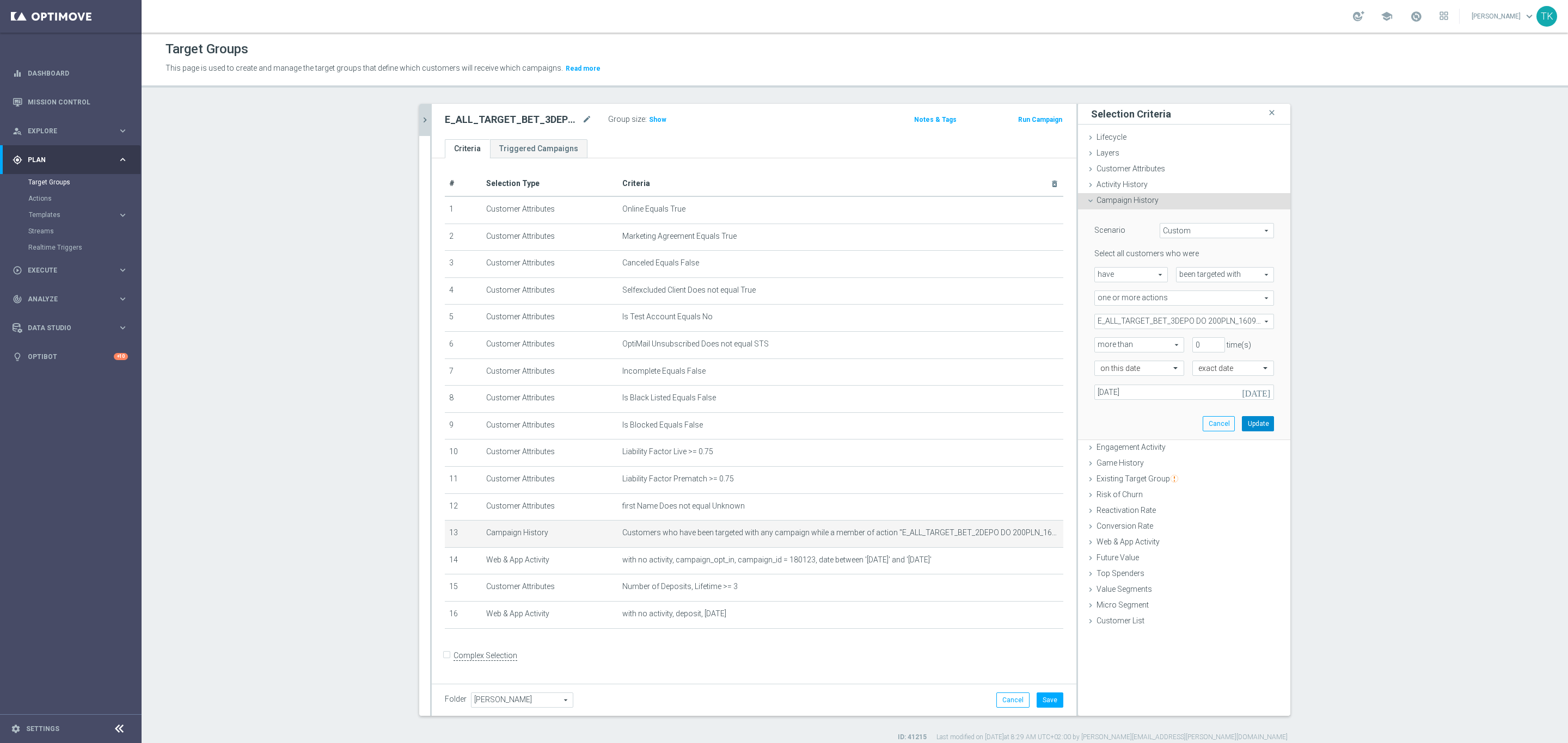
click at [1249, 422] on button "Update" at bounding box center [1258, 424] width 32 height 15
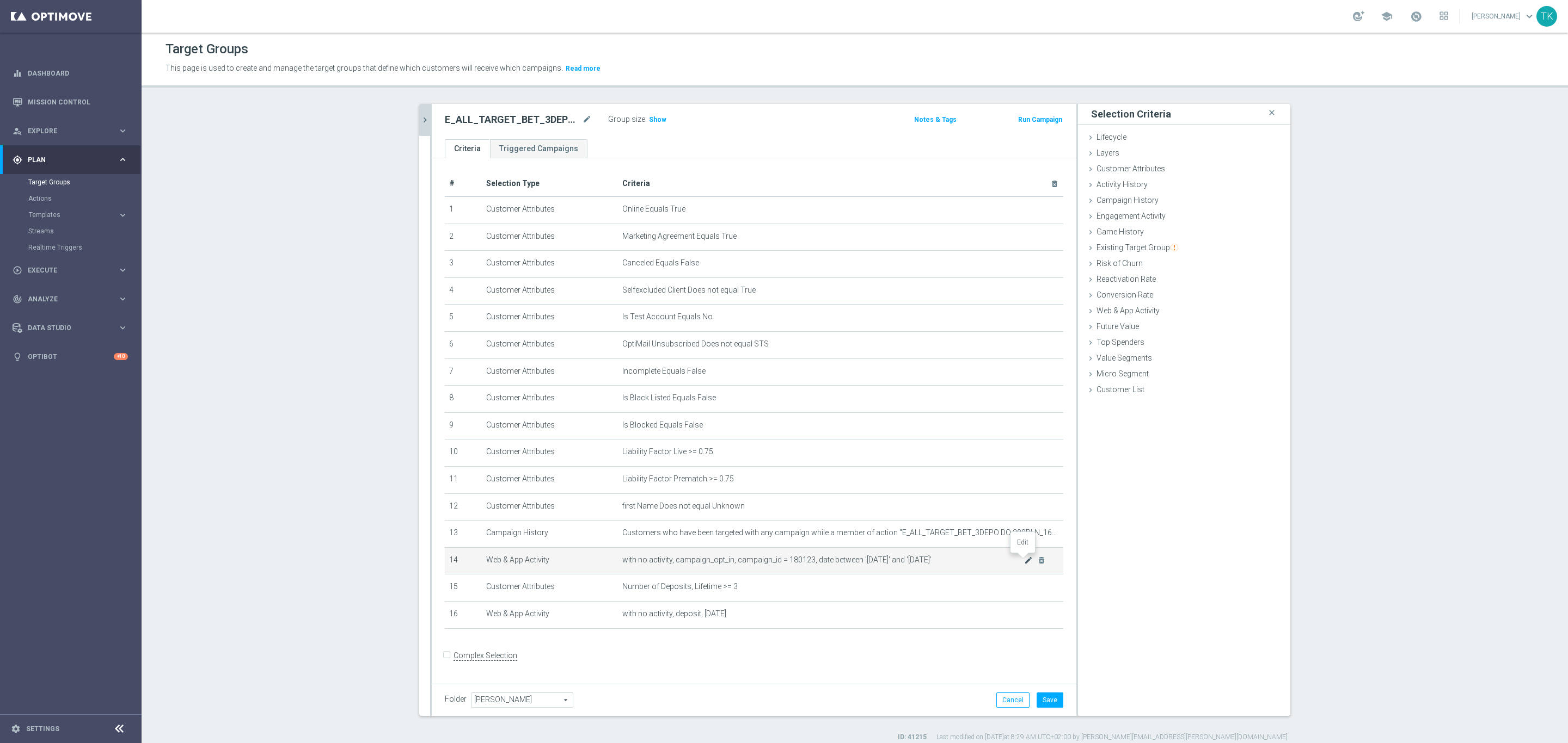
click at [1024, 557] on icon "mode_edit" at bounding box center [1028, 561] width 9 height 9
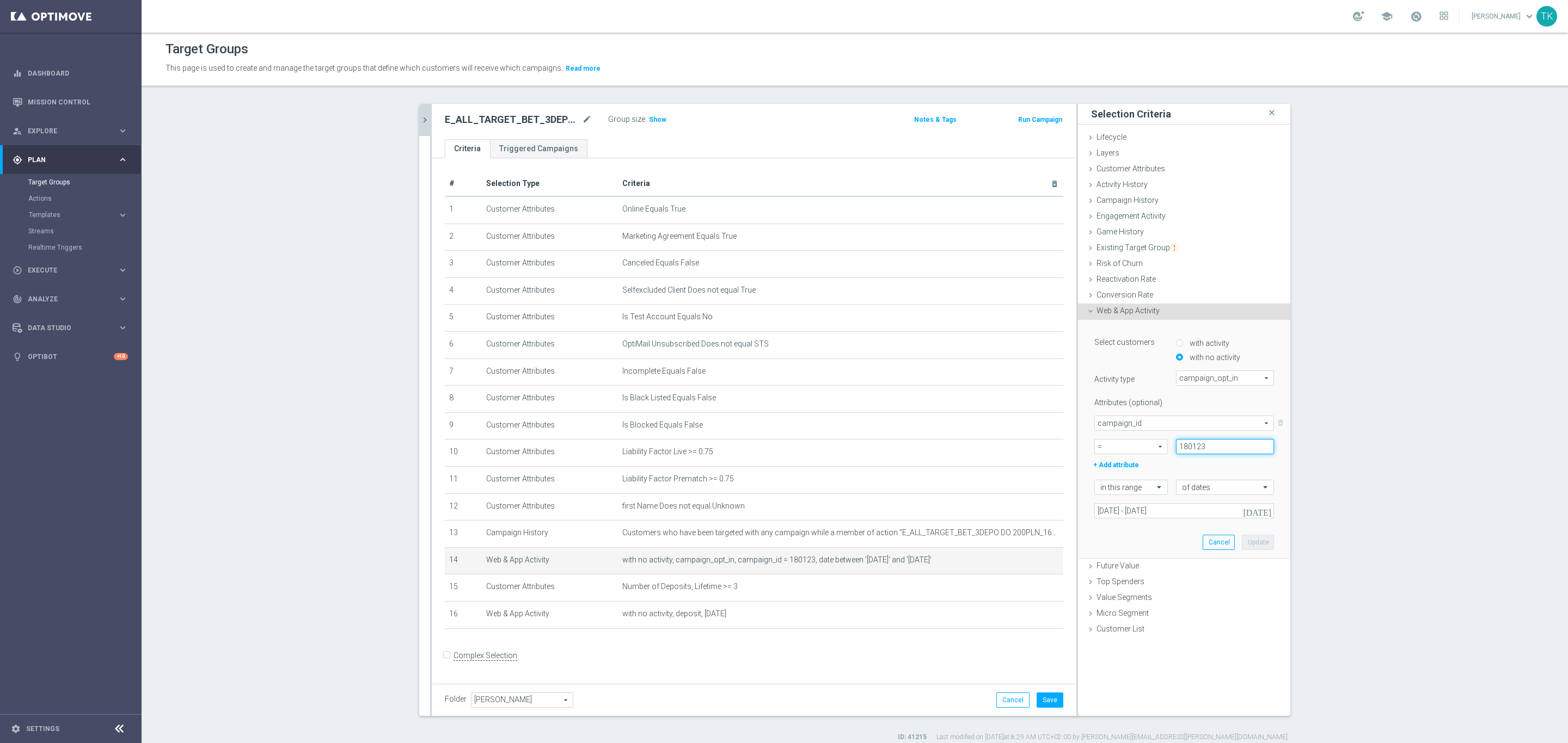
click at [1209, 446] on input "180123" at bounding box center [1225, 447] width 98 height 15
type input "180124"
click at [1242, 541] on button "Update" at bounding box center [1258, 542] width 32 height 15
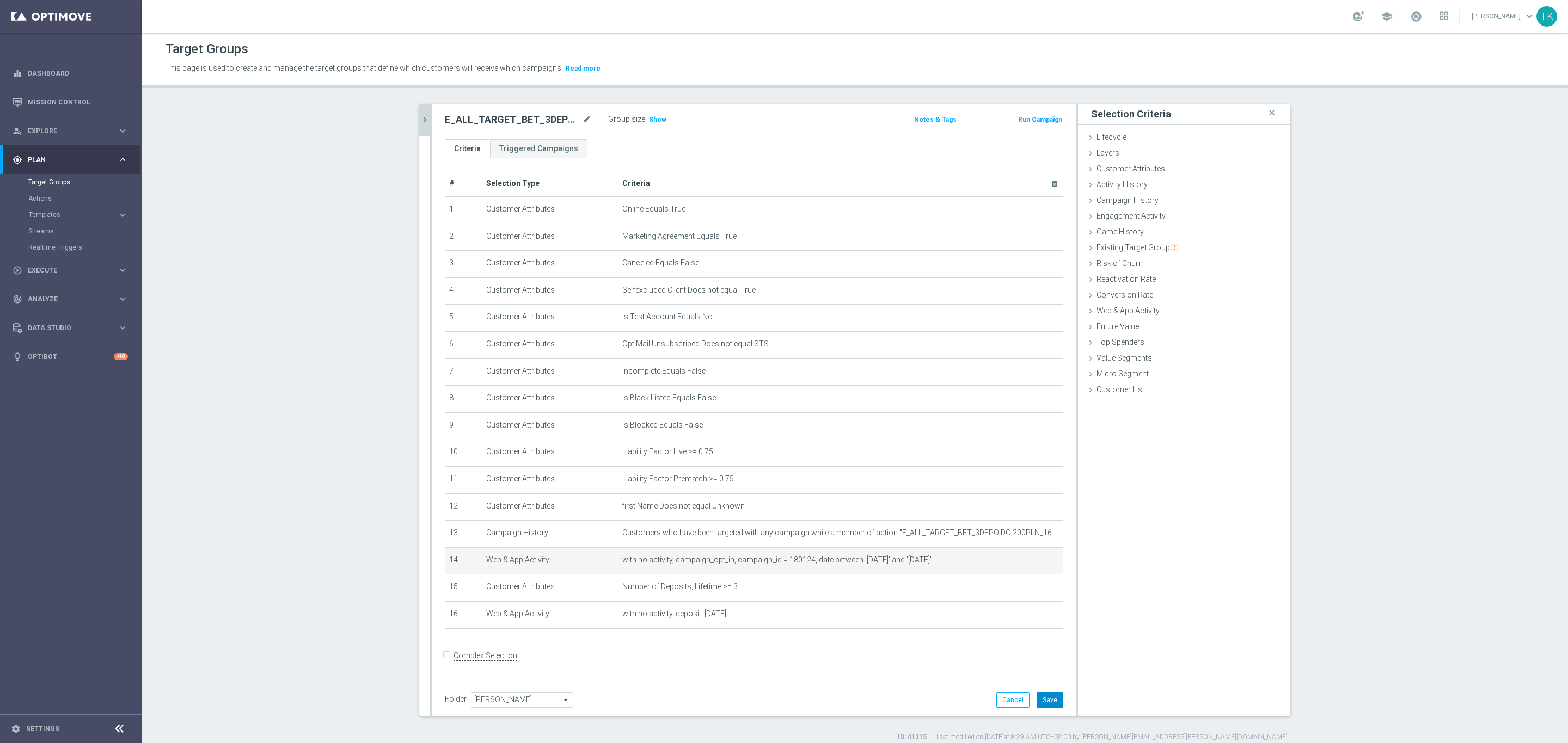
click at [1042, 697] on button "Save" at bounding box center [1050, 700] width 27 height 15
click at [420, 115] on icon "chevron_right" at bounding box center [425, 120] width 10 height 10
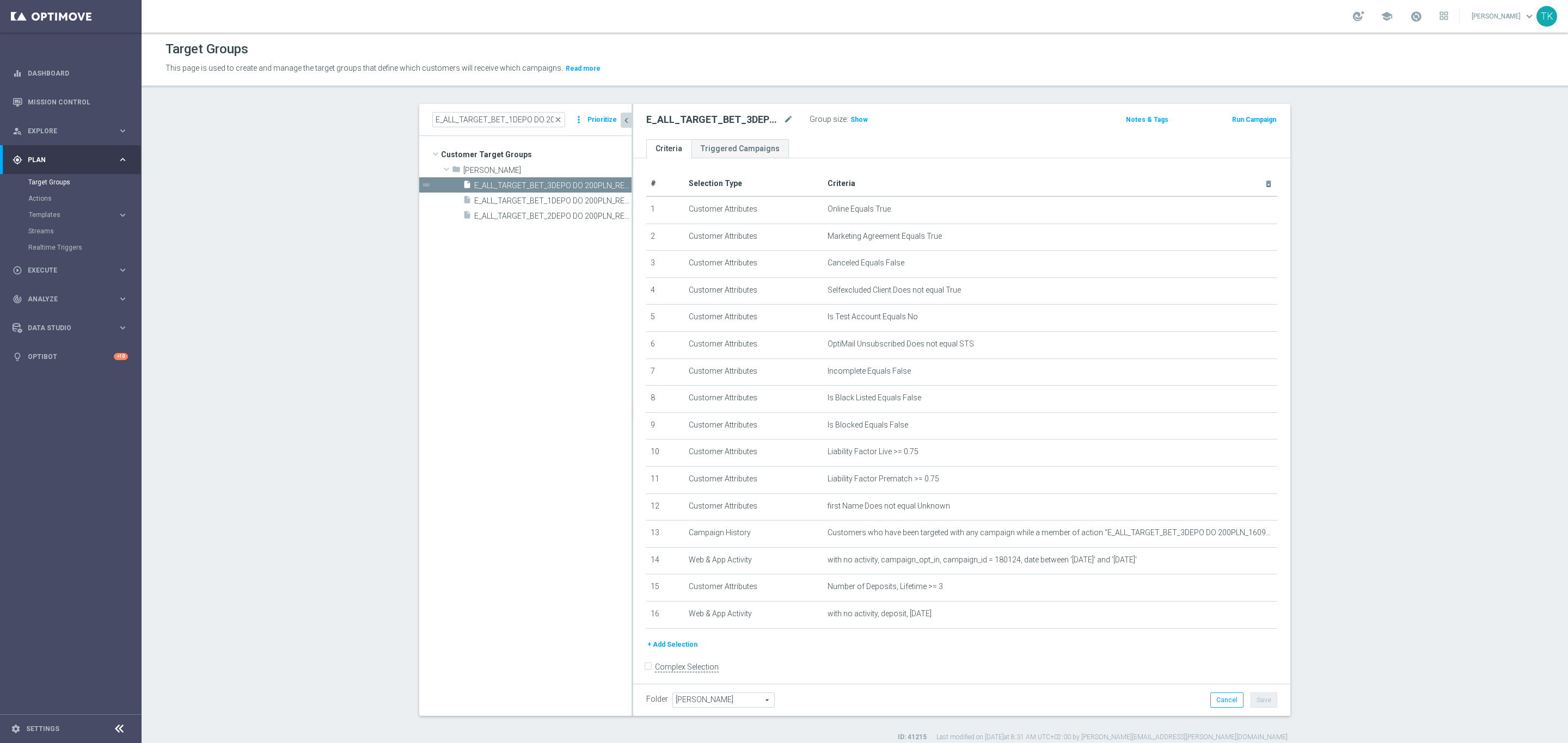
click at [454, 110] on div "E_ALL_TARGET_BET_1DEPO DO 200PLN_REM_160925 close more_vert Prioritize" at bounding box center [525, 120] width 212 height 32
click at [458, 121] on input "E_ALL_TARGET_BET_1DEPO DO 200PLN_REM_160925" at bounding box center [499, 120] width 133 height 15
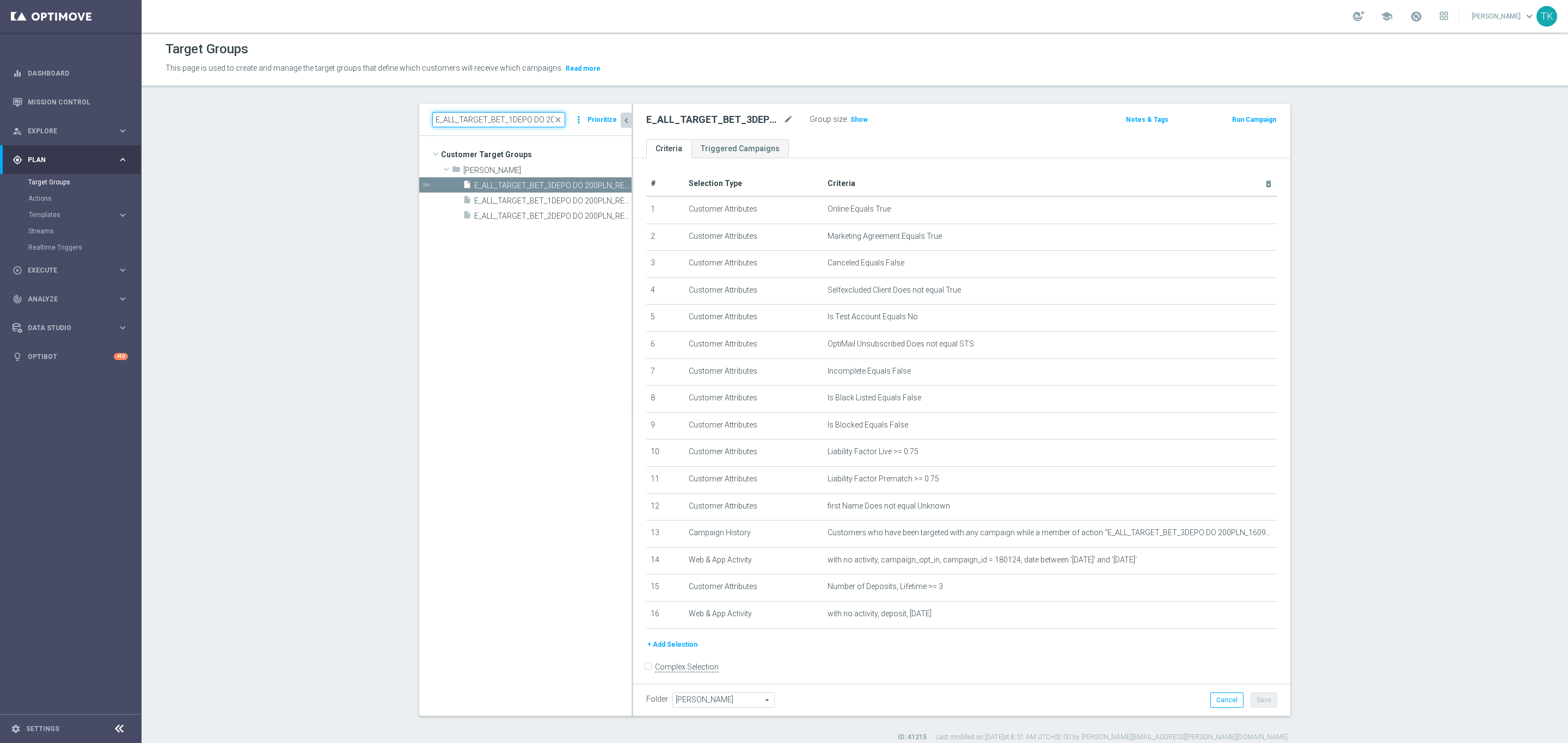
paste input "3"
click at [552, 187] on span "E_ALL_TARGET_BET_3DEPO DO 200PLN_REM_160925" at bounding box center [541, 185] width 133 height 9
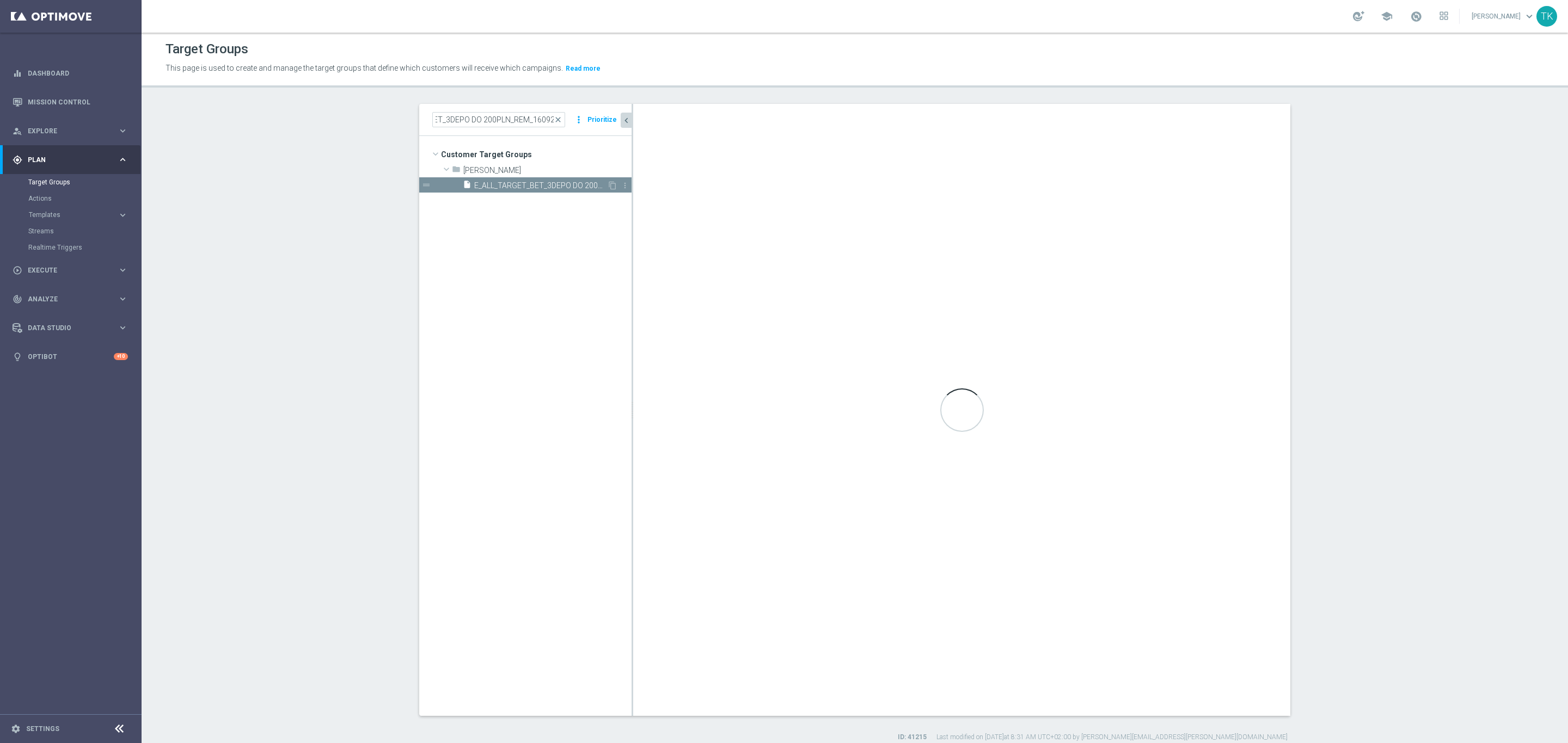
scroll to position [0, 0]
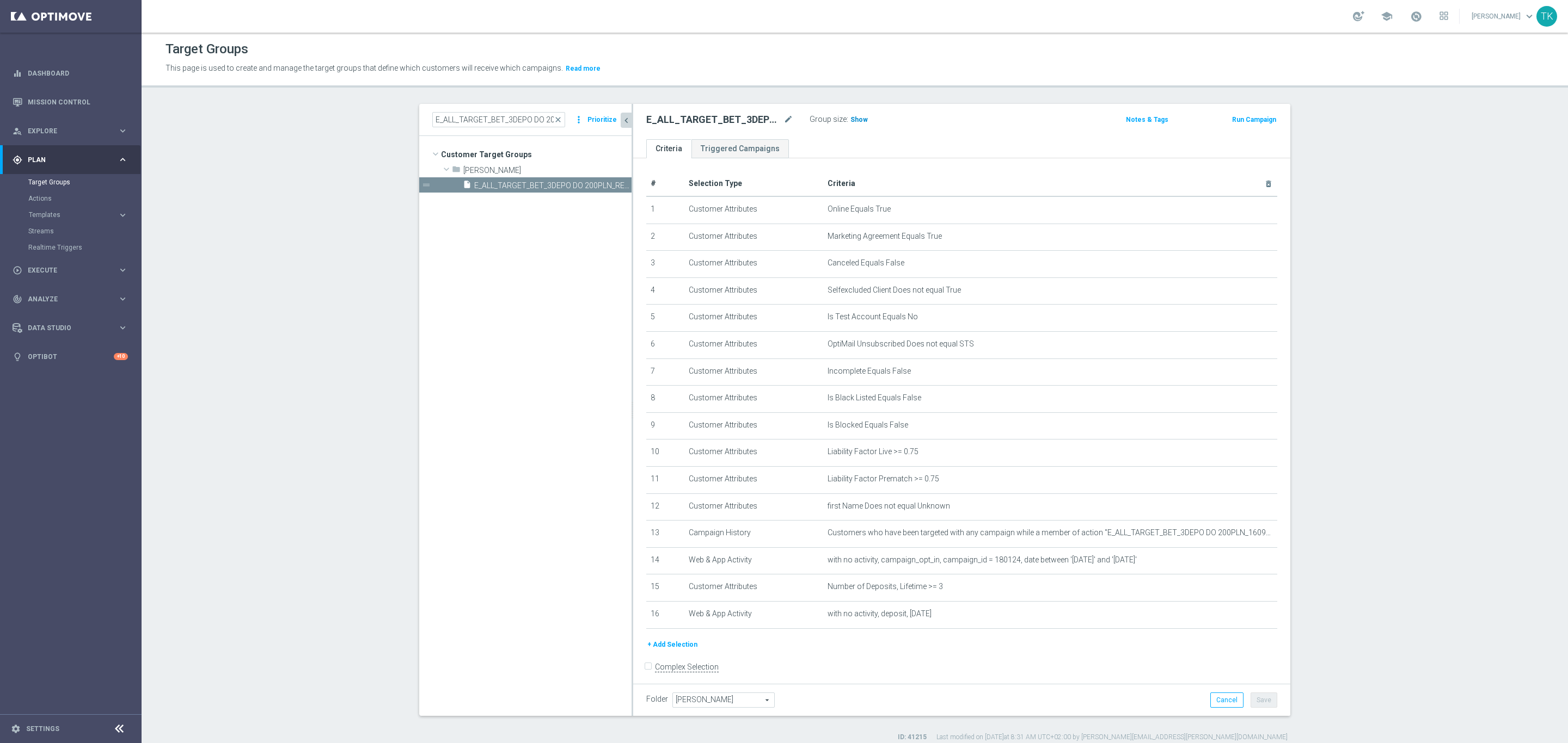
click at [851, 123] on span "Show" at bounding box center [859, 120] width 17 height 7
click at [463, 118] on input "E_ALL_TARGET_BET_3DEPO DO 200PLN_REM_160925" at bounding box center [499, 120] width 133 height 15
type input "v"
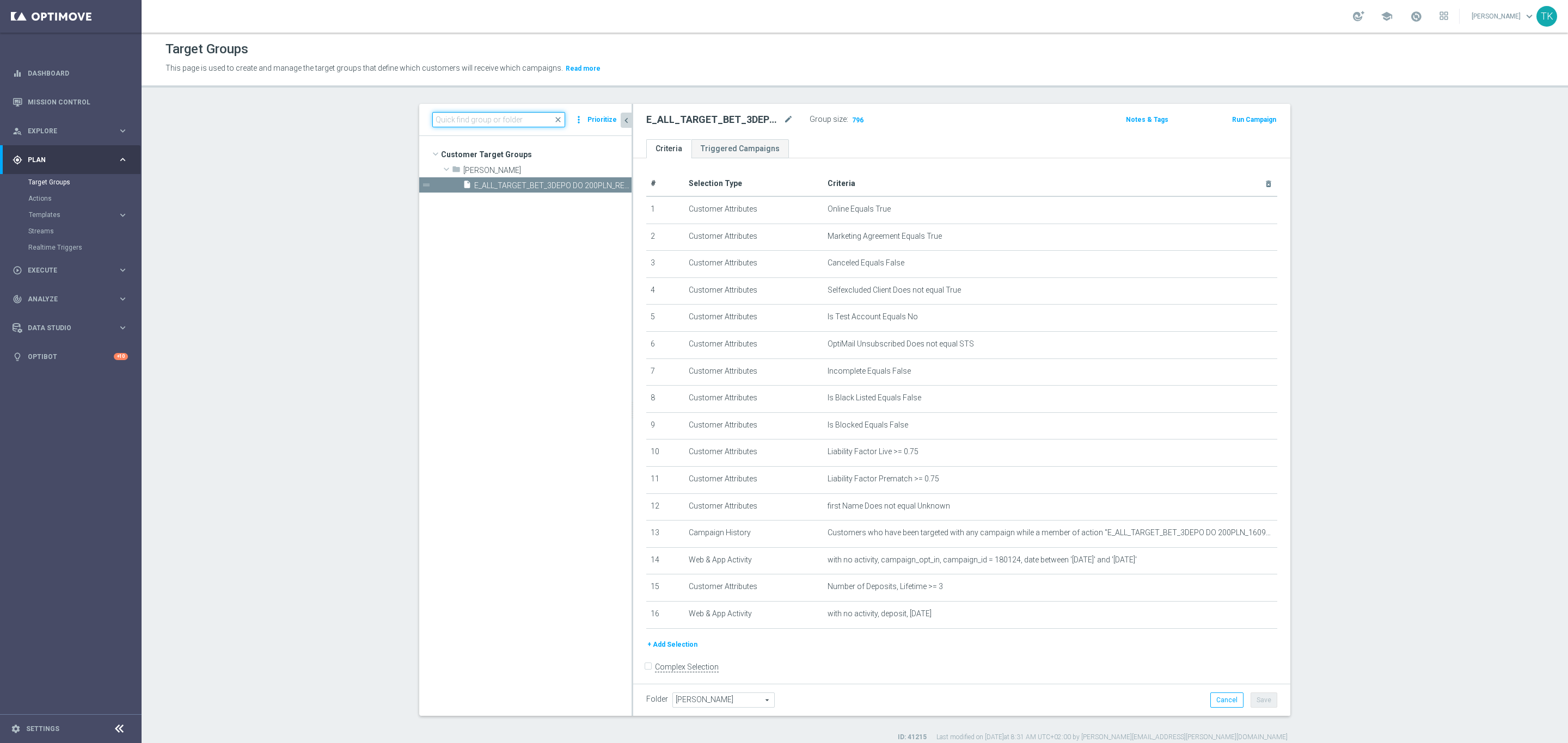
paste input "E_ALL_TARGET_BET_1DEPO DO 200PLN_REM_160925"
click at [464, 119] on input "E_ALL_TARGET_BET_1DEPO DO 200PLN_REM_160925" at bounding box center [499, 120] width 133 height 15
click at [531, 189] on span "E_ALL_TARGET_BET_1DEPO DO 200PLN_REM_160925" at bounding box center [541, 185] width 133 height 9
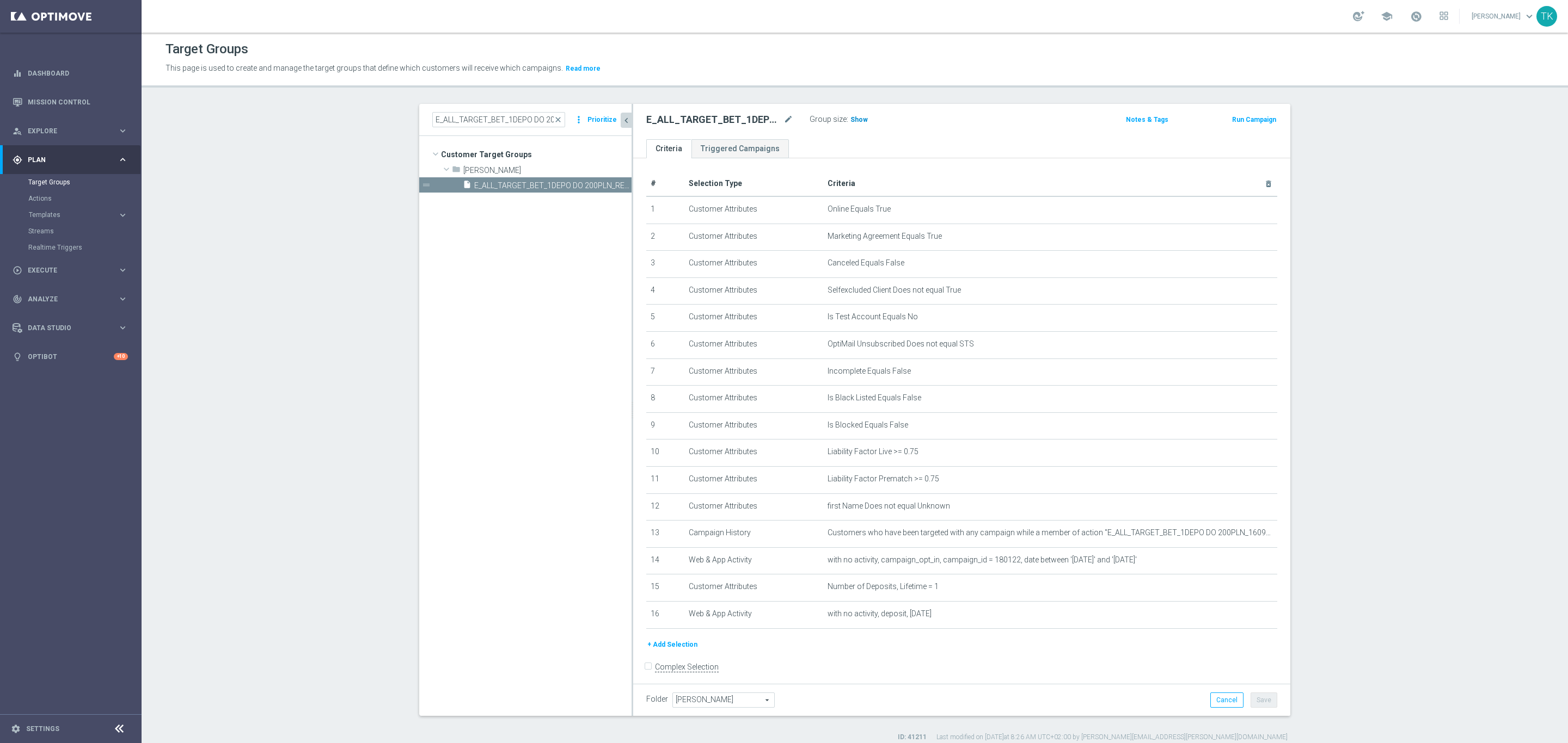
click at [851, 119] on span "Show" at bounding box center [859, 120] width 17 height 7
click at [1238, 533] on icon "mode_edit" at bounding box center [1242, 533] width 9 height 9
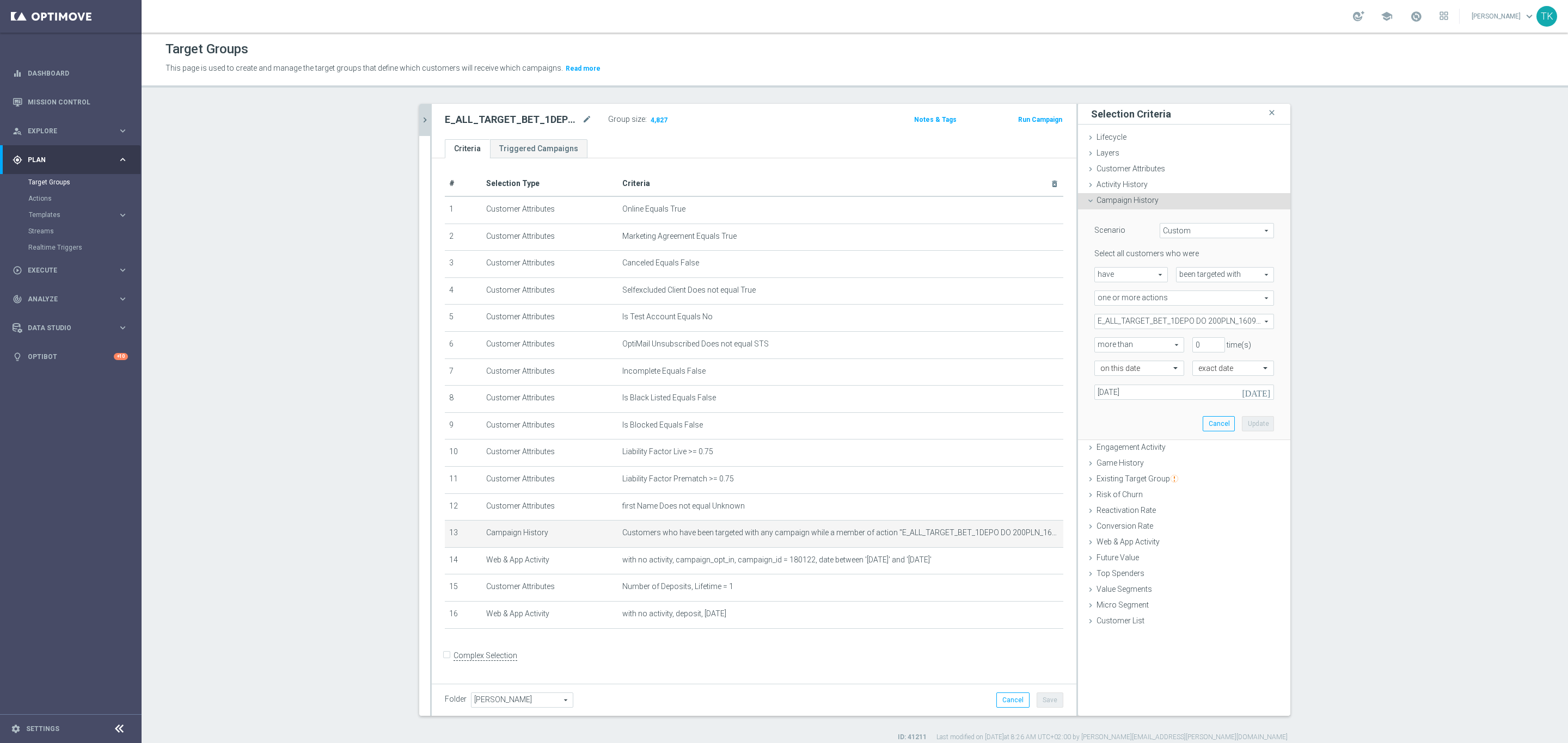
click at [420, 115] on icon "chevron_right" at bounding box center [425, 120] width 10 height 10
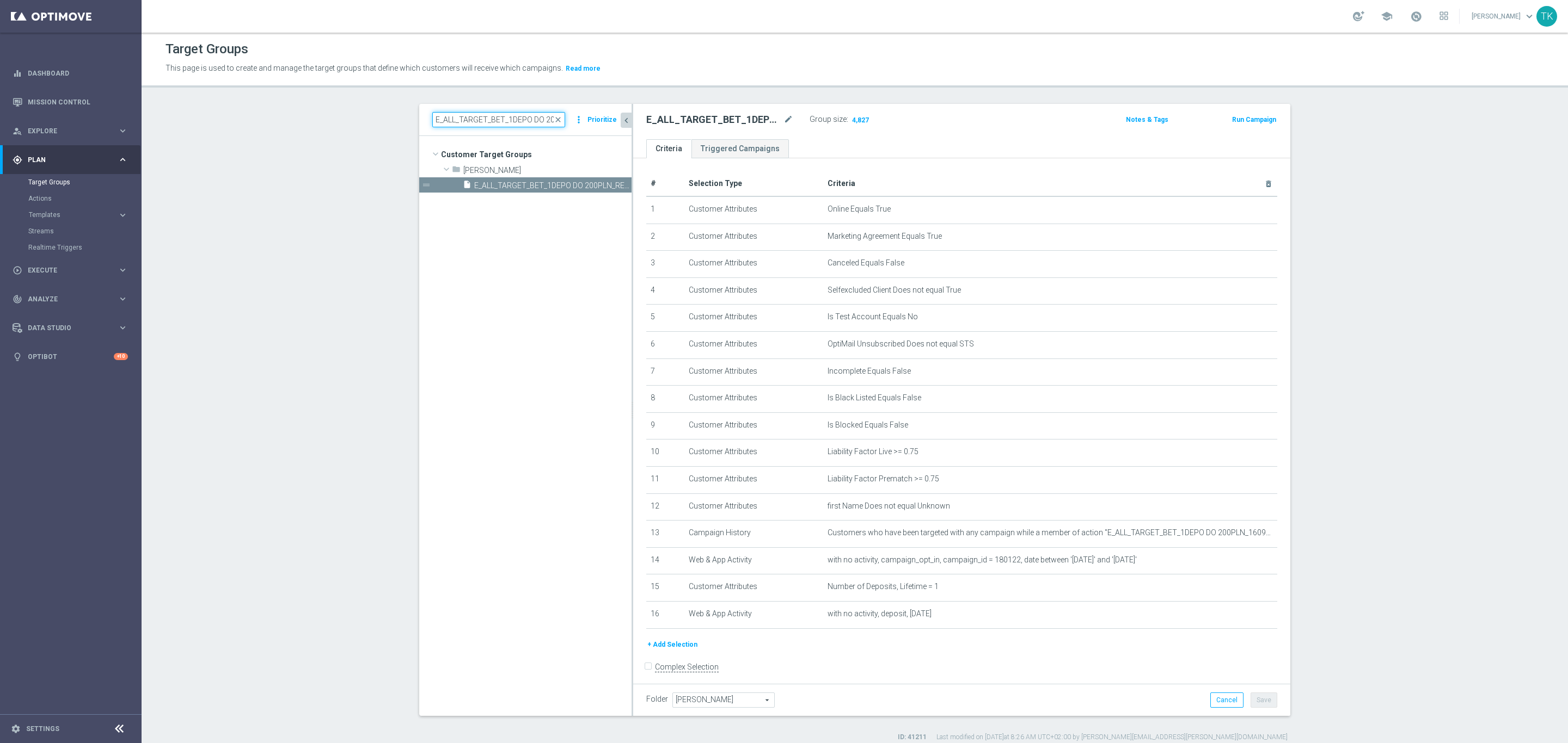
click at [493, 116] on input "E_ALL_TARGET_BET_1DEPO DO 200PLN_REM_160925" at bounding box center [499, 120] width 133 height 15
paste input "2"
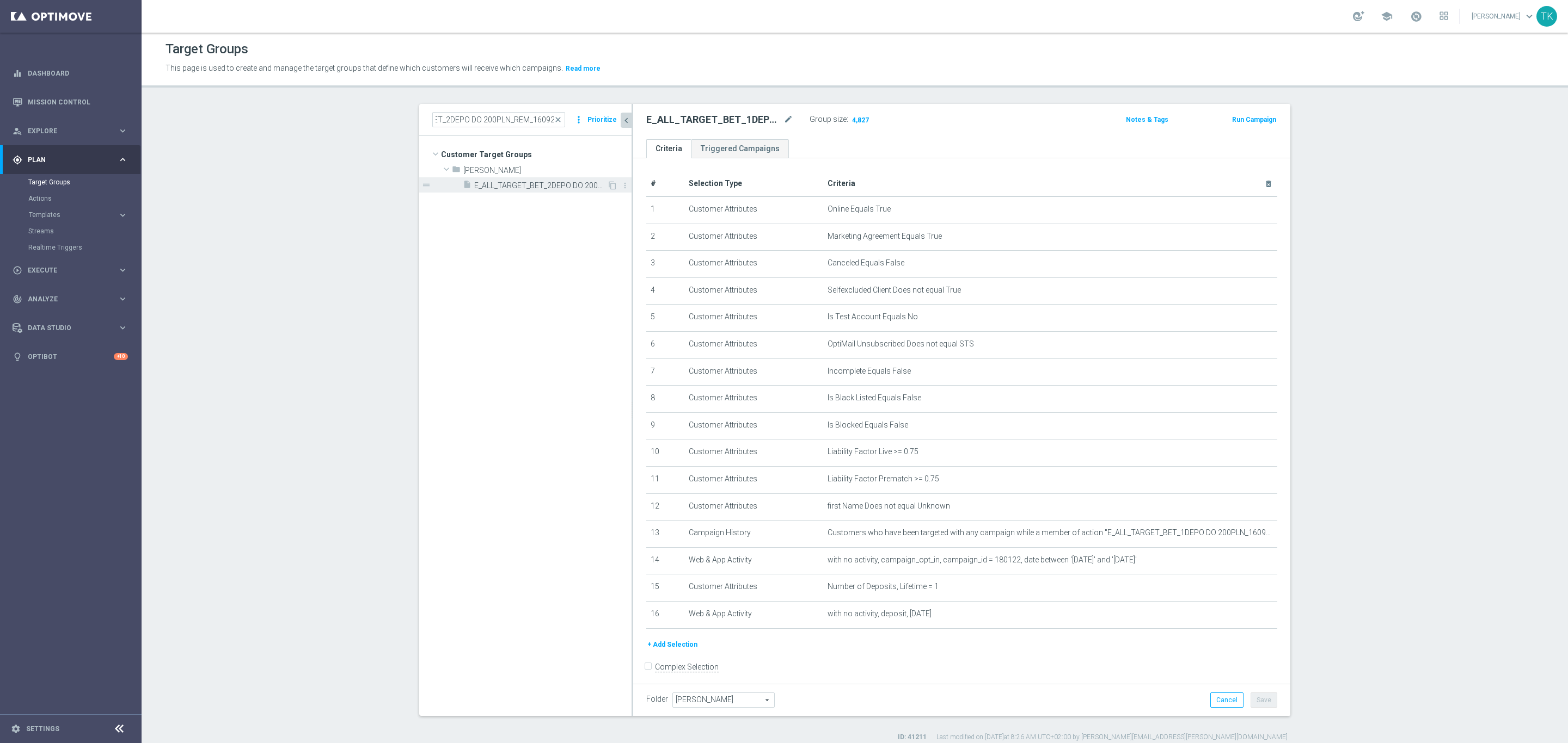
click at [525, 184] on span "E_ALL_TARGET_BET_2DEPO DO 200PLN_REM_160925" at bounding box center [541, 185] width 133 height 9
click at [852, 118] on span "Show" at bounding box center [859, 120] width 17 height 7
click at [521, 118] on input "E_ALL_TARGET_BET_2DEPO DO 200PLN_REM_160925" at bounding box center [499, 120] width 133 height 15
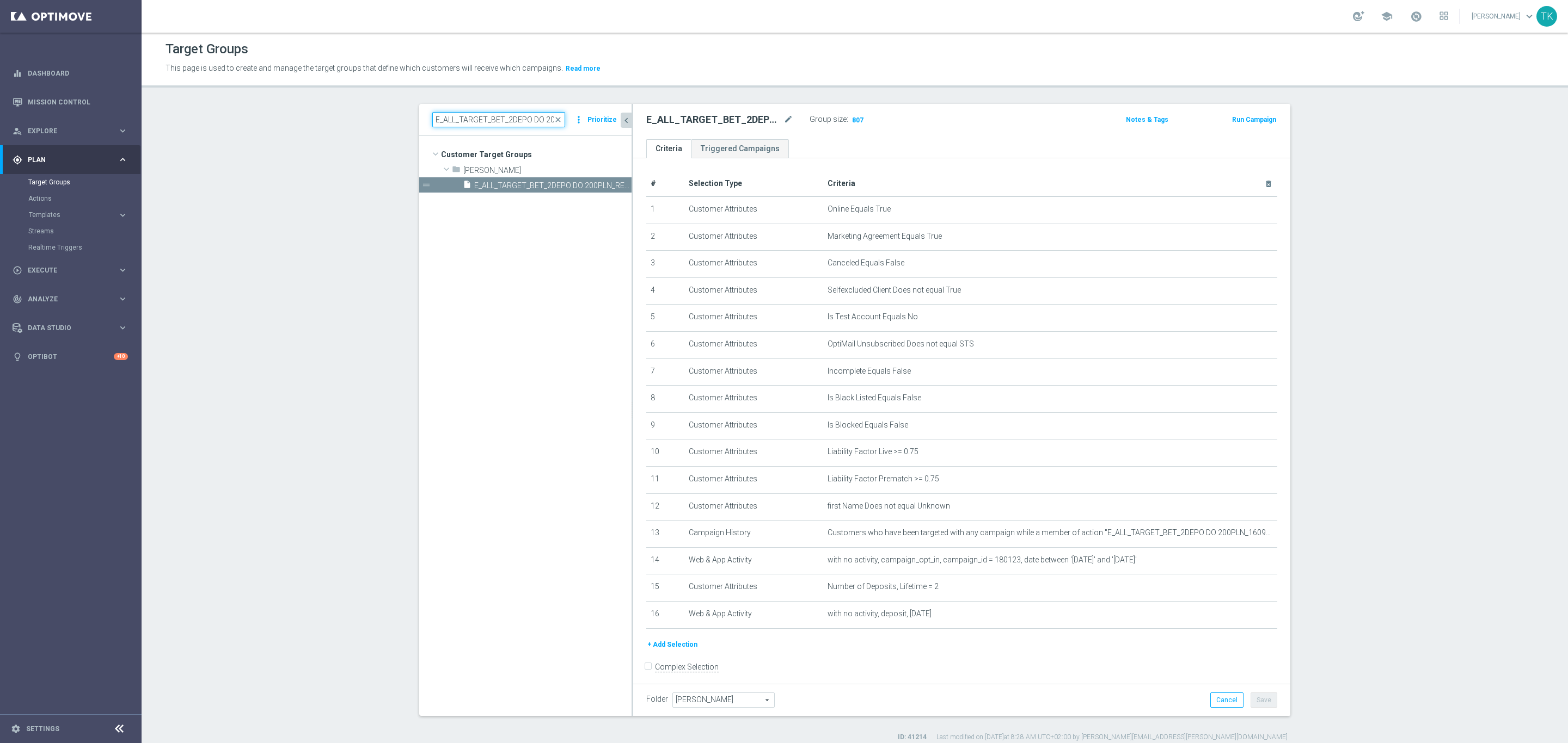
click at [521, 118] on input "E_ALL_TARGET_BET_2DEPO DO 200PLN_REM_160925" at bounding box center [499, 120] width 133 height 15
paste input "3"
type input "E_ALL_TARGET_BET_3DEPO DO 200PLN_REM_160925"
click at [549, 182] on span "E_ALL_TARGET_BET_3DEPO DO 200PLN_REM_160925" at bounding box center [541, 185] width 133 height 9
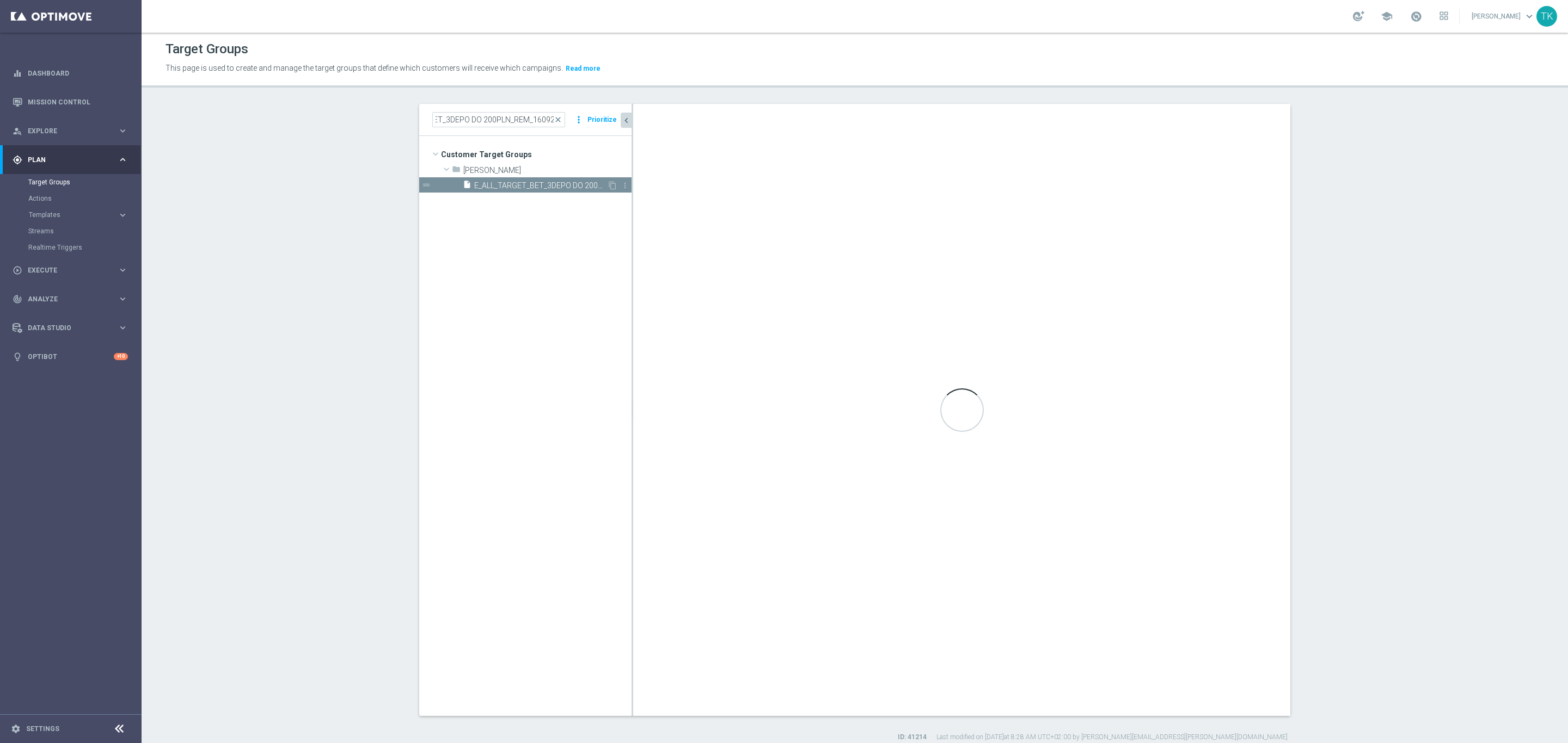
scroll to position [0, 0]
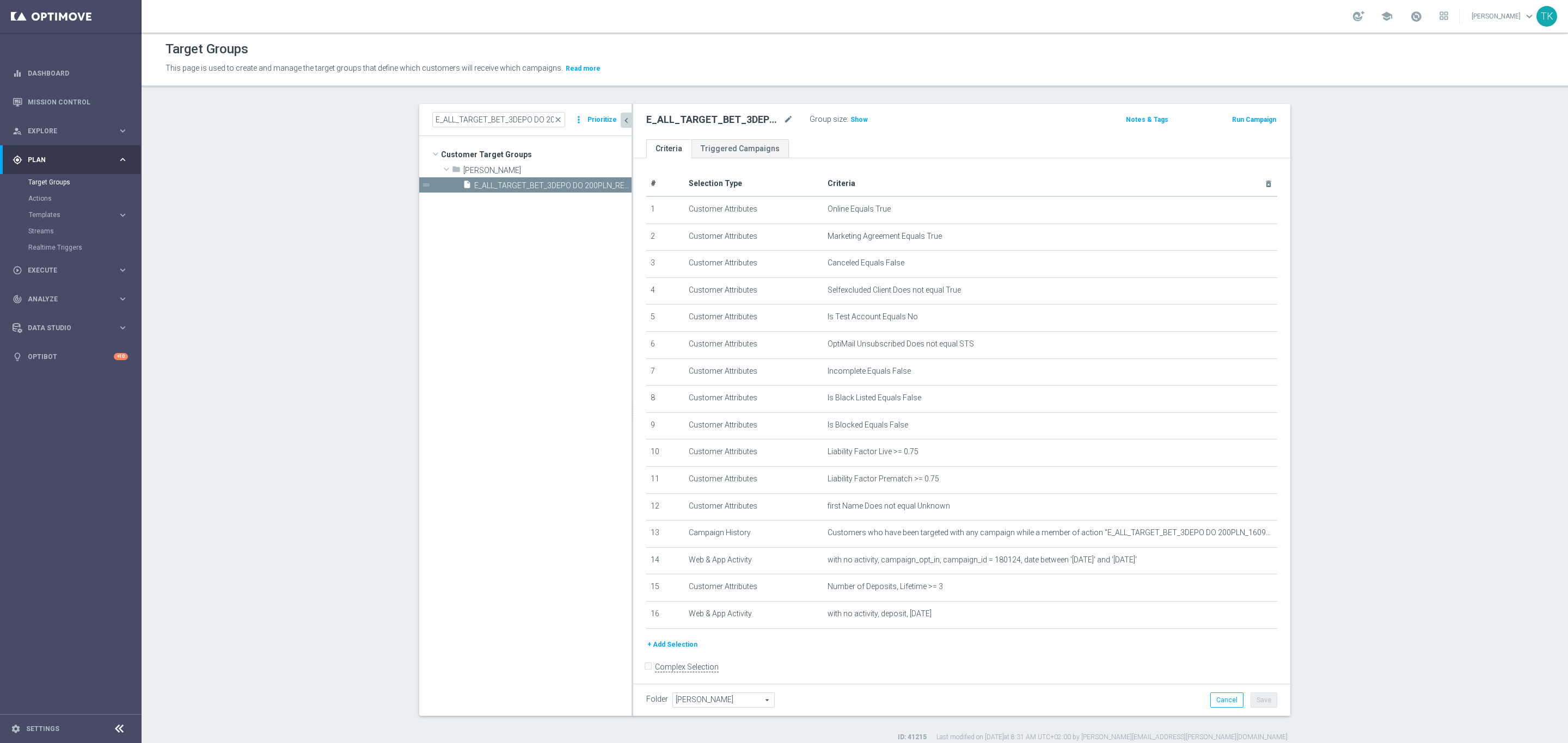
click at [858, 112] on div "Group size : Show" at bounding box center [864, 118] width 109 height 13
click at [853, 116] on span "Show" at bounding box center [859, 120] width 17 height 7
click at [541, 179] on div "insert_drive_file E_ALL_TARGET_BET_3DEPO DO 200PLN_REM_160925" at bounding box center [535, 185] width 144 height 15
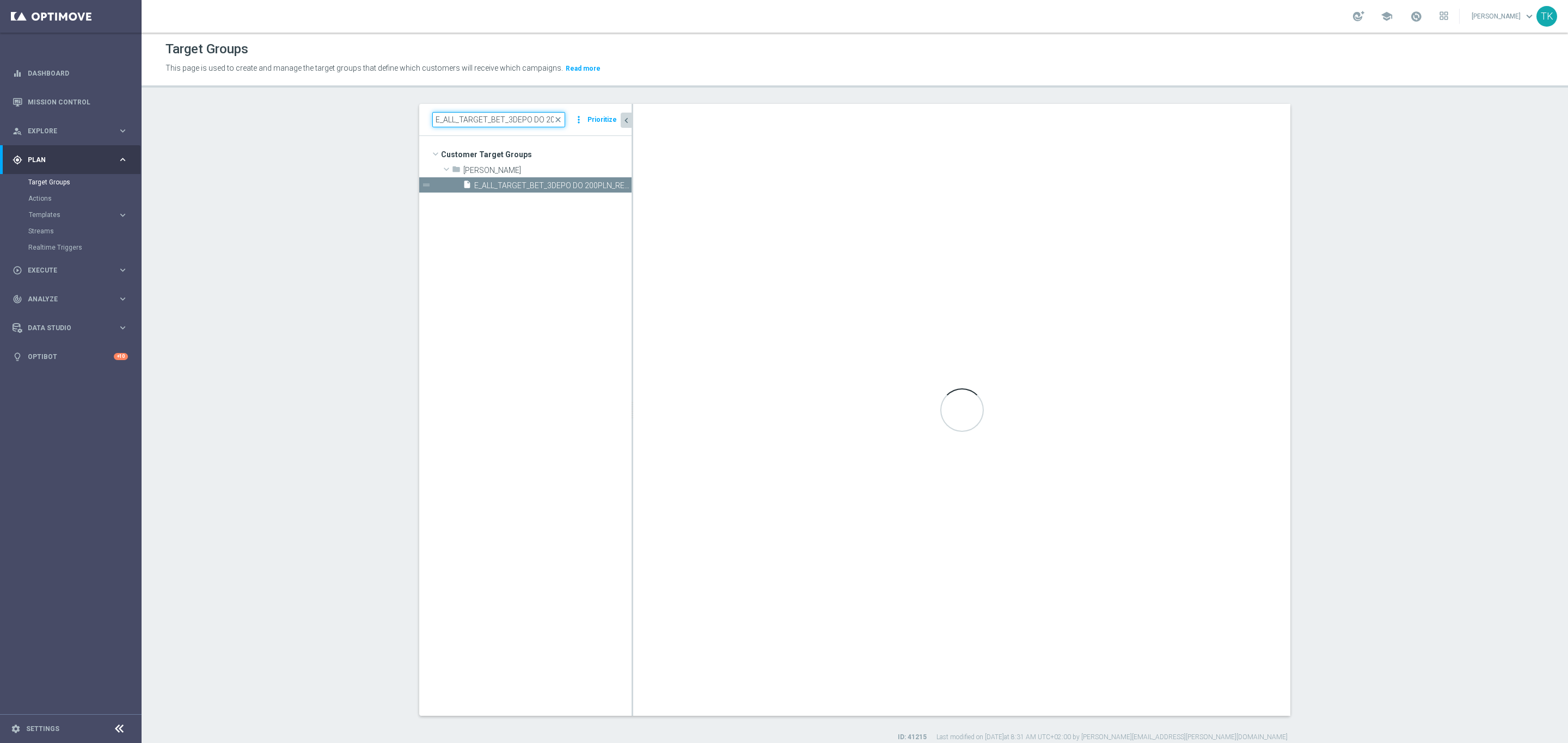
drag, startPoint x: 510, startPoint y: 114, endPoint x: 501, endPoint y: 116, distance: 9.2
click at [507, 115] on input "E_ALL_TARGET_BET_3DEPO DO 200PLN_REM_160925" at bounding box center [499, 120] width 133 height 15
click at [501, 116] on input "E_ALL_TARGET_BET_3DEPO DO 200PLN_REM_160925" at bounding box center [499, 120] width 133 height 15
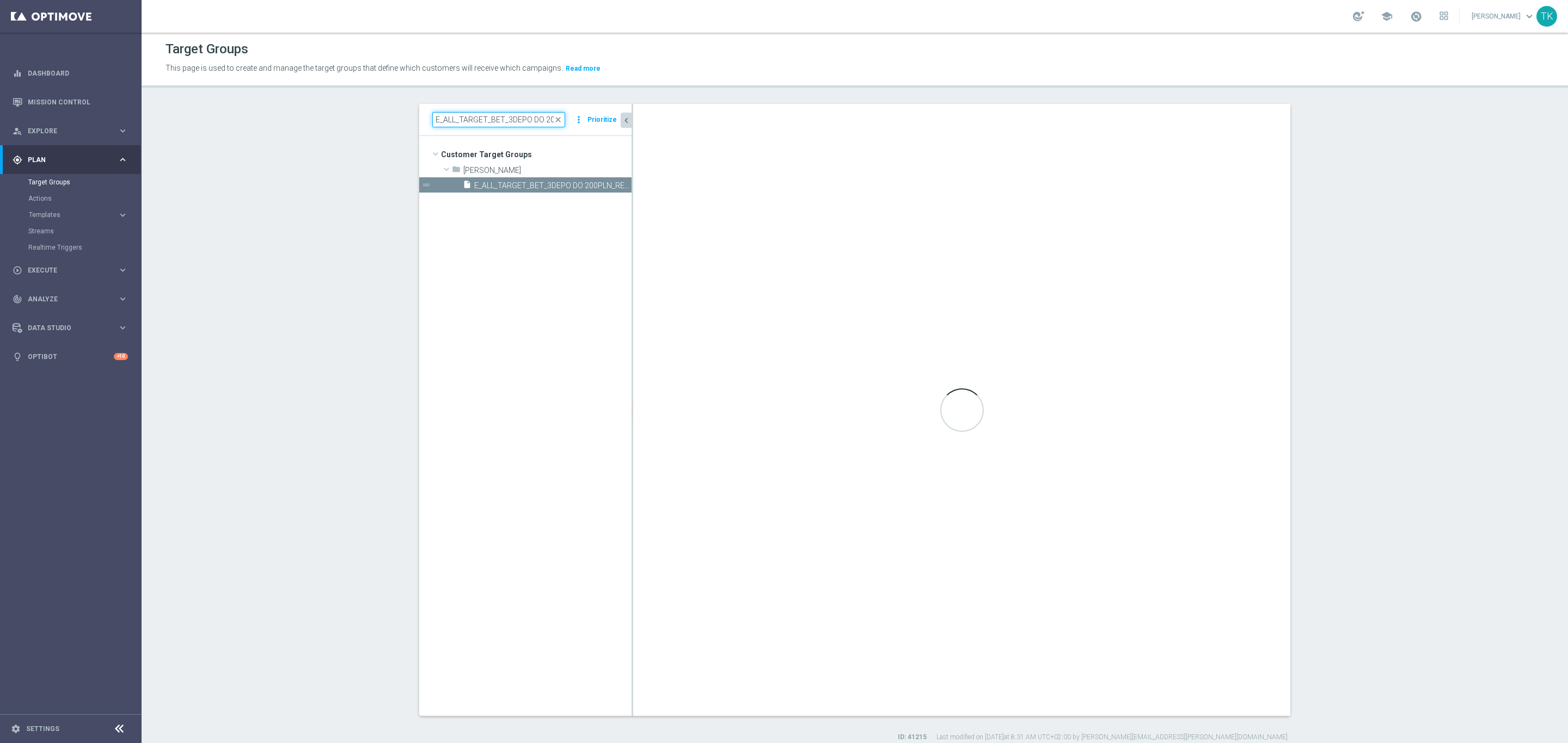
click at [501, 116] on input "E_ALL_TARGET_BET_3DEPO DO 200PLN_REM_160925" at bounding box center [499, 120] width 133 height 15
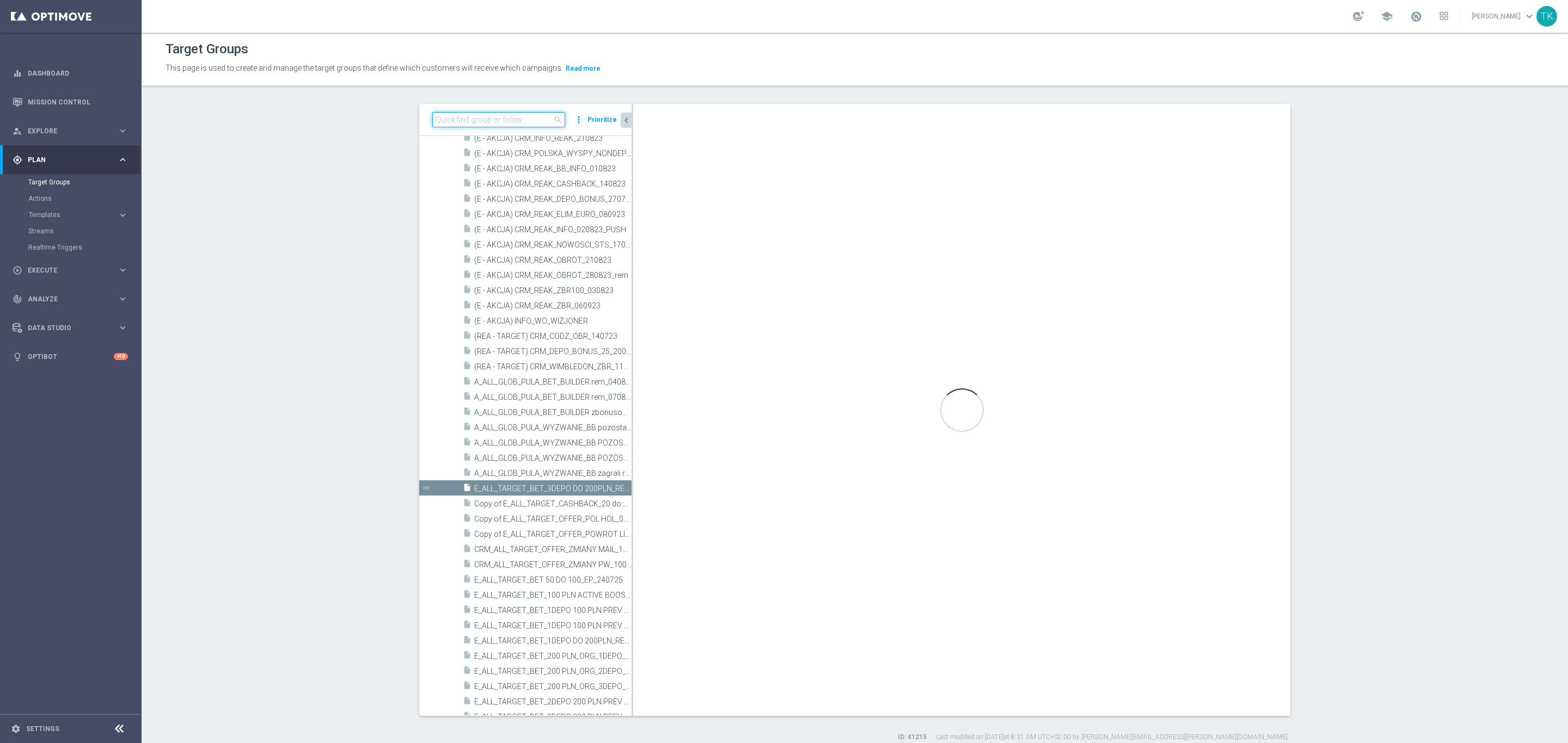
paste input "E_ALL_TARGET_BET_3DEPO DO 200PLN_REM_160925"
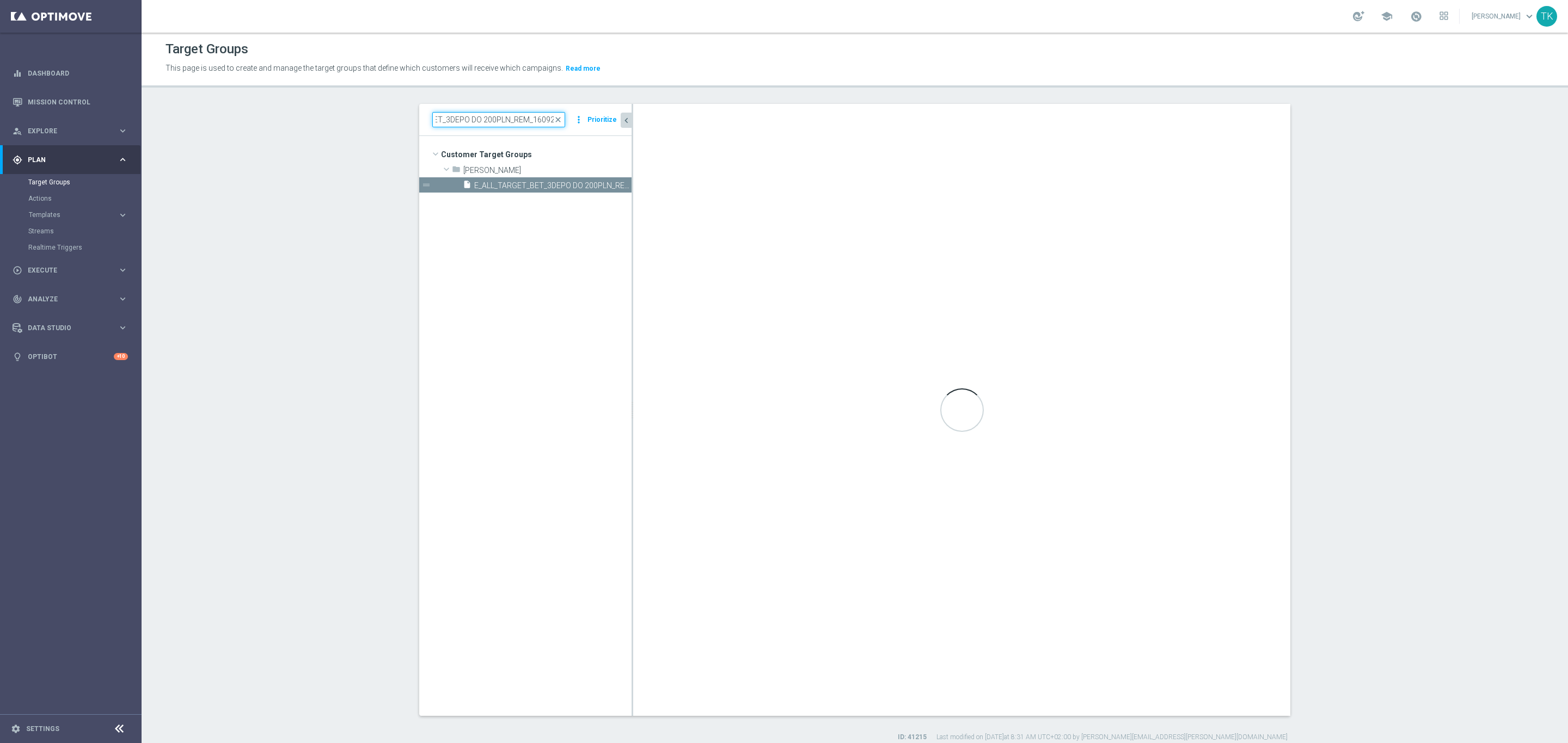
scroll to position [0, 0]
click at [517, 184] on span "E_ALL_TARGET_BET_3DEPO DO 200PLN_REM_160925" at bounding box center [541, 185] width 133 height 9
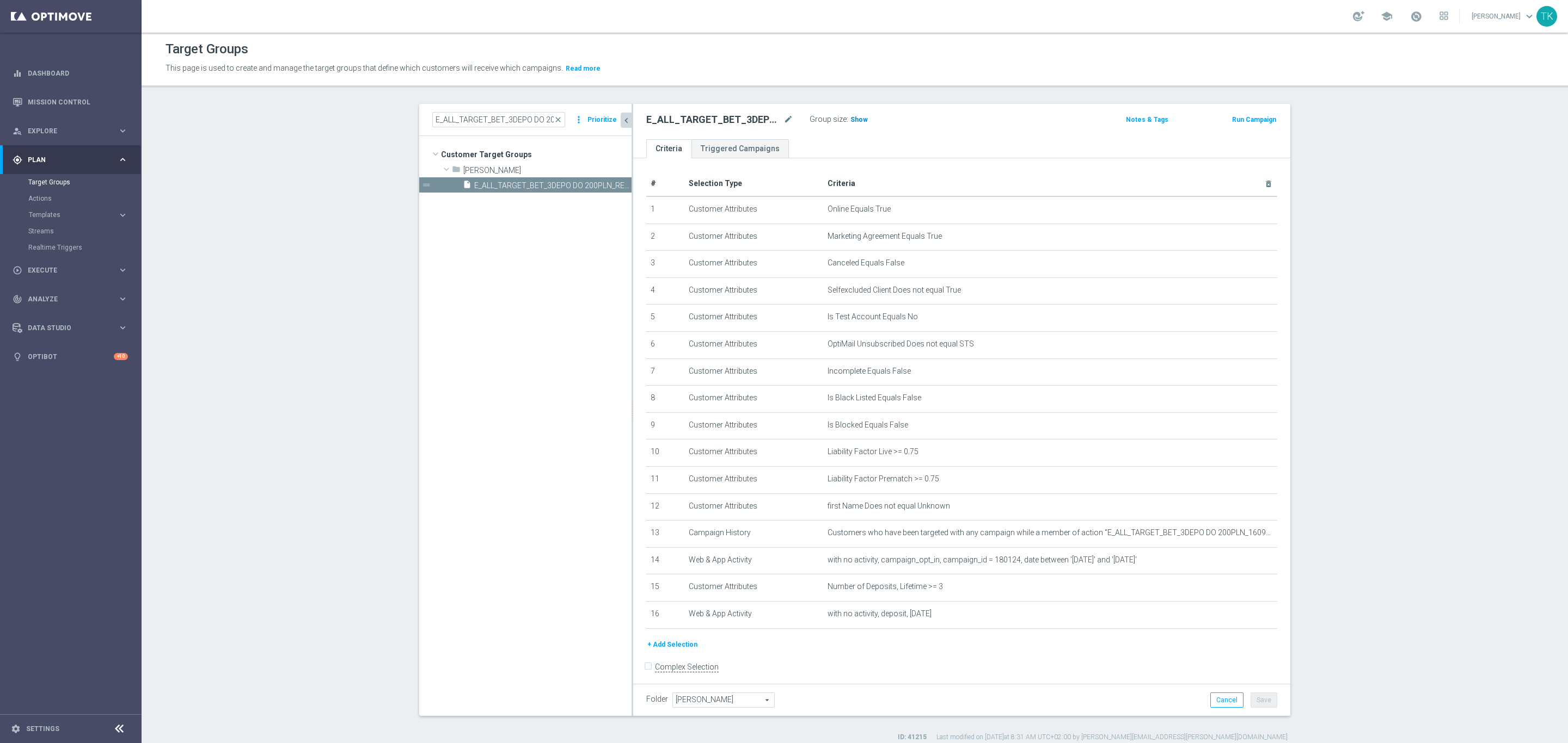
click at [851, 116] on span "Show" at bounding box center [859, 120] width 17 height 7
click at [460, 121] on input "E_ALL_TARGET_BET_3DEPO DO 200PLN_REM_160925" at bounding box center [499, 120] width 133 height 15
paste input "MED_AUTO_DEPO_GOLD_EVIP_25 do 500 PLN_WEEKLY"
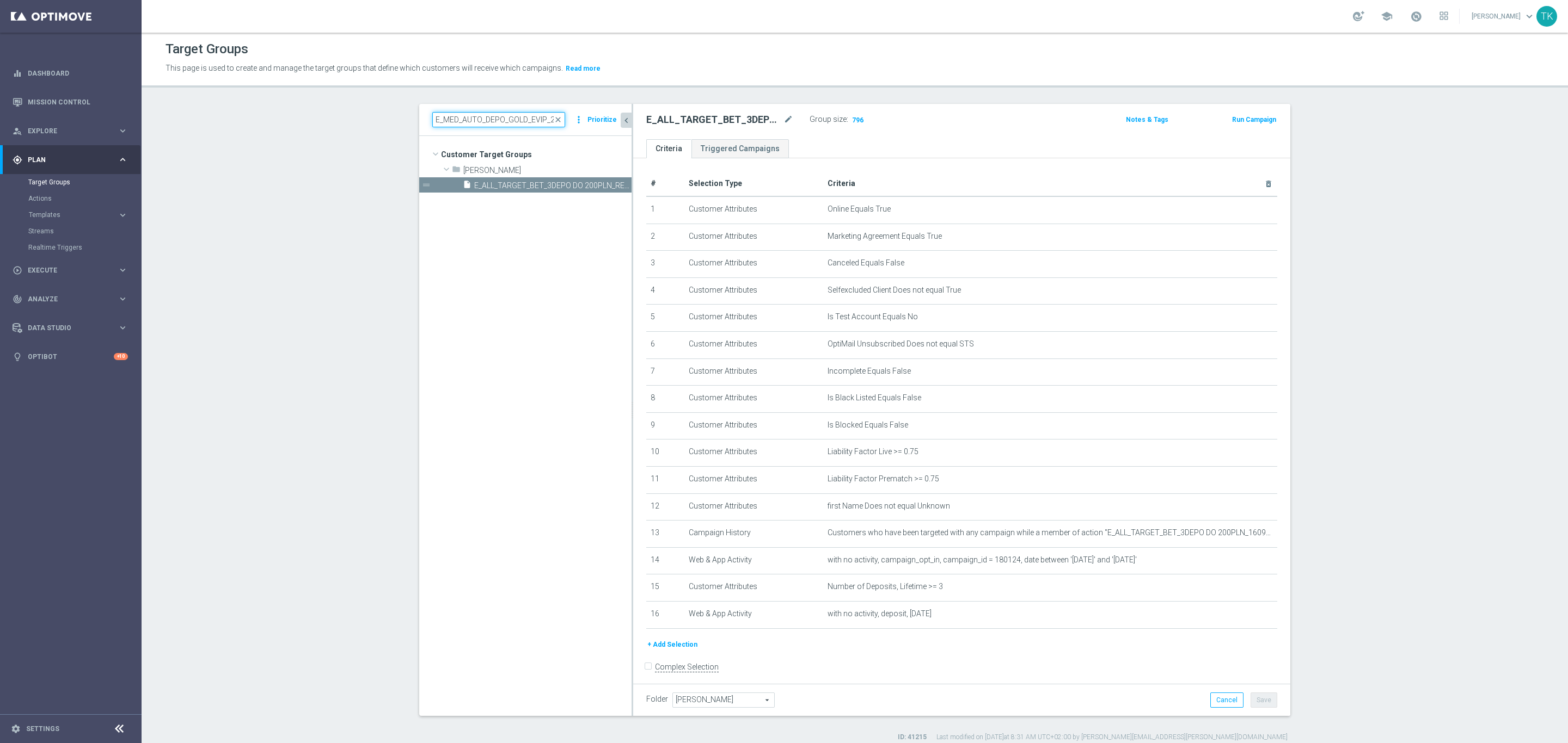
scroll to position [0, 73]
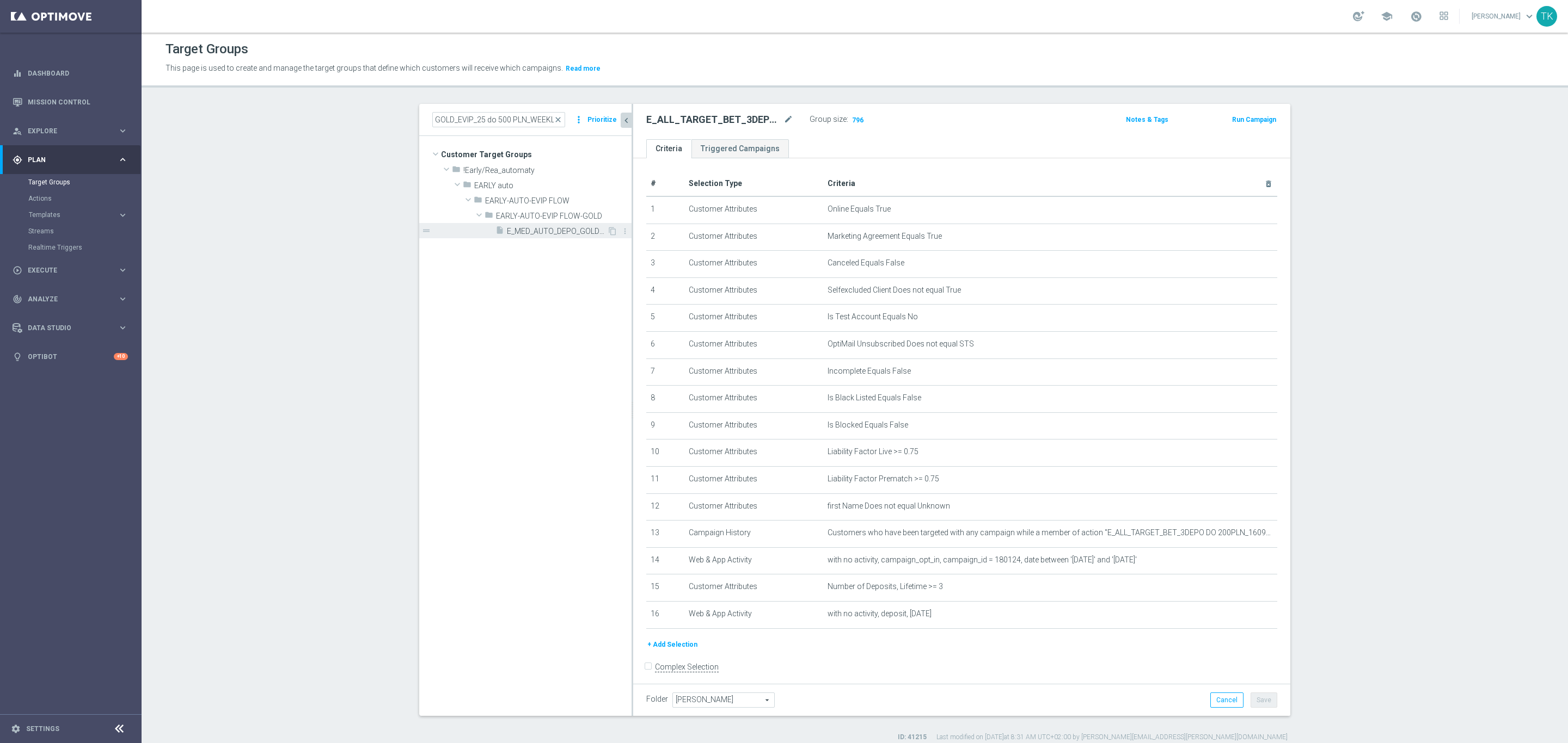
click at [529, 232] on span "E_MED_AUTO_DEPO_GOLD_EVIP_25 do 500 PLN_WEEKLY" at bounding box center [557, 231] width 100 height 9
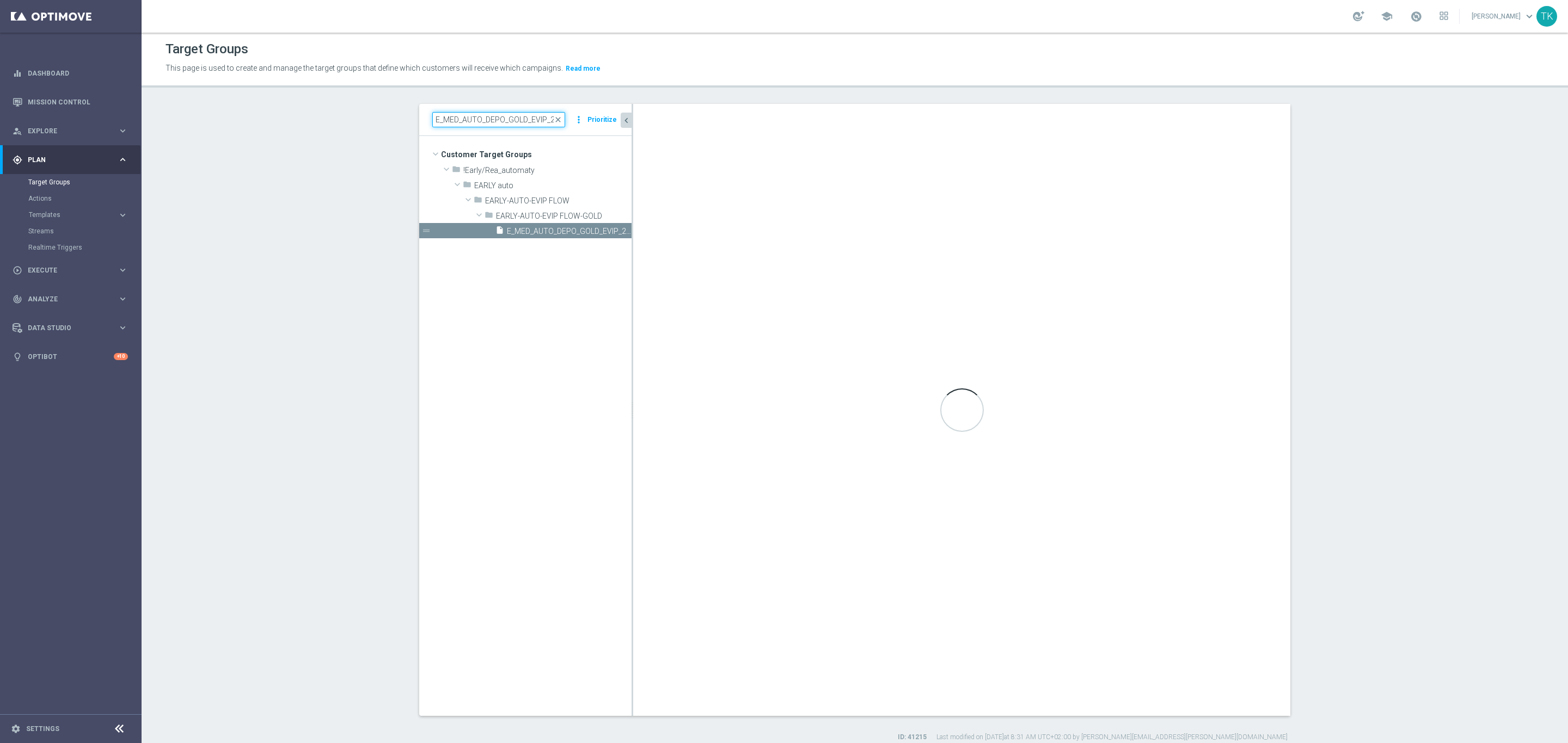
click at [465, 119] on input "E_MED_AUTO_DEPO_GOLD_EVIP_25 do 500 PLN_WEEKLY" at bounding box center [499, 120] width 133 height 15
paste input "HIGH_AUTO_DEPO_SILVER"
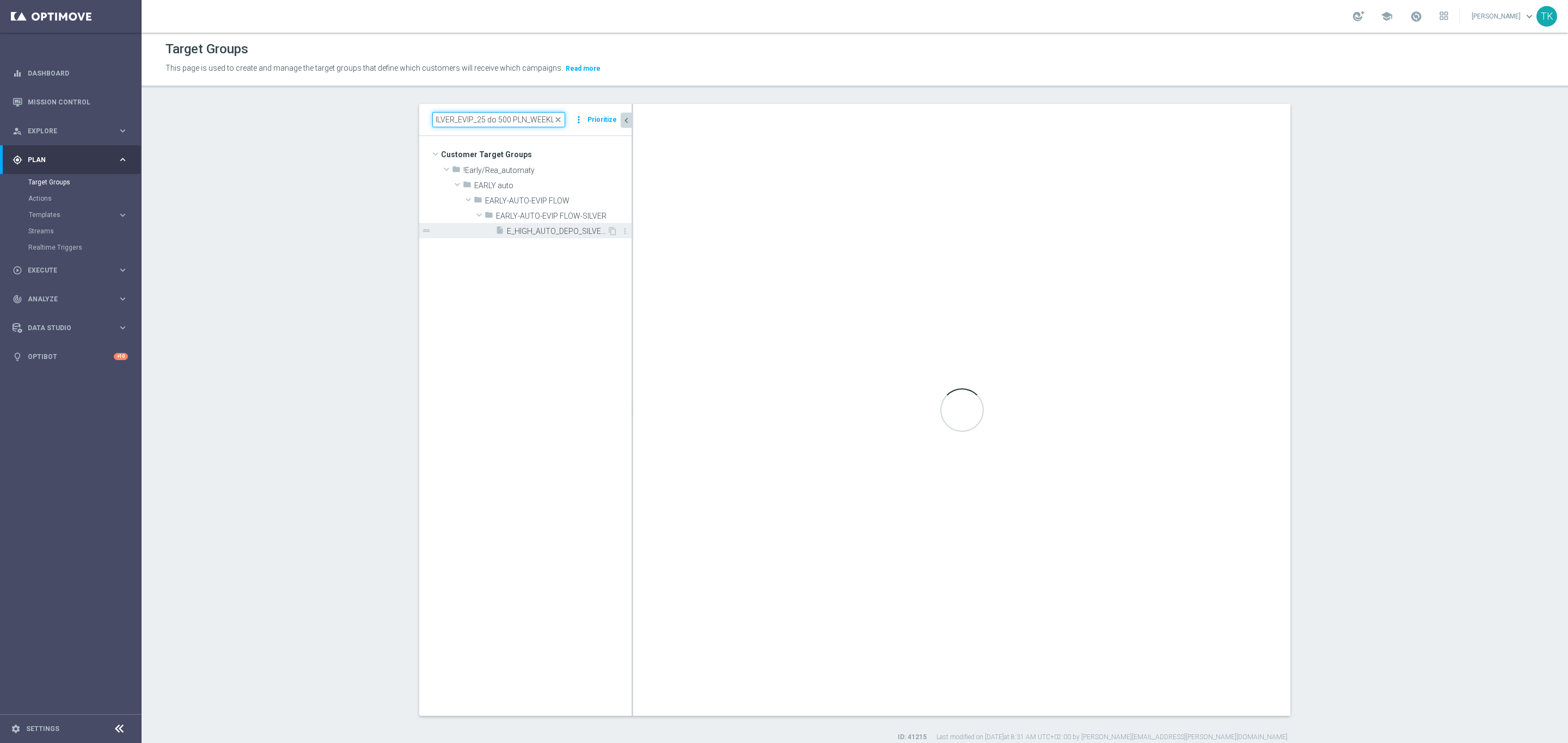
type input "E_HIGH_AUTO_DEPO_SILVER_EVIP_25 do 500 PLN_WEEKLY"
click at [528, 230] on span "E_HIGH_AUTO_DEPO_SILVER_EVIP_25 do 500 PLN_WEEKLY" at bounding box center [557, 231] width 100 height 9
checkbox input "true"
type input "EARLY-AUTO-EVIP FLOW-SILVER"
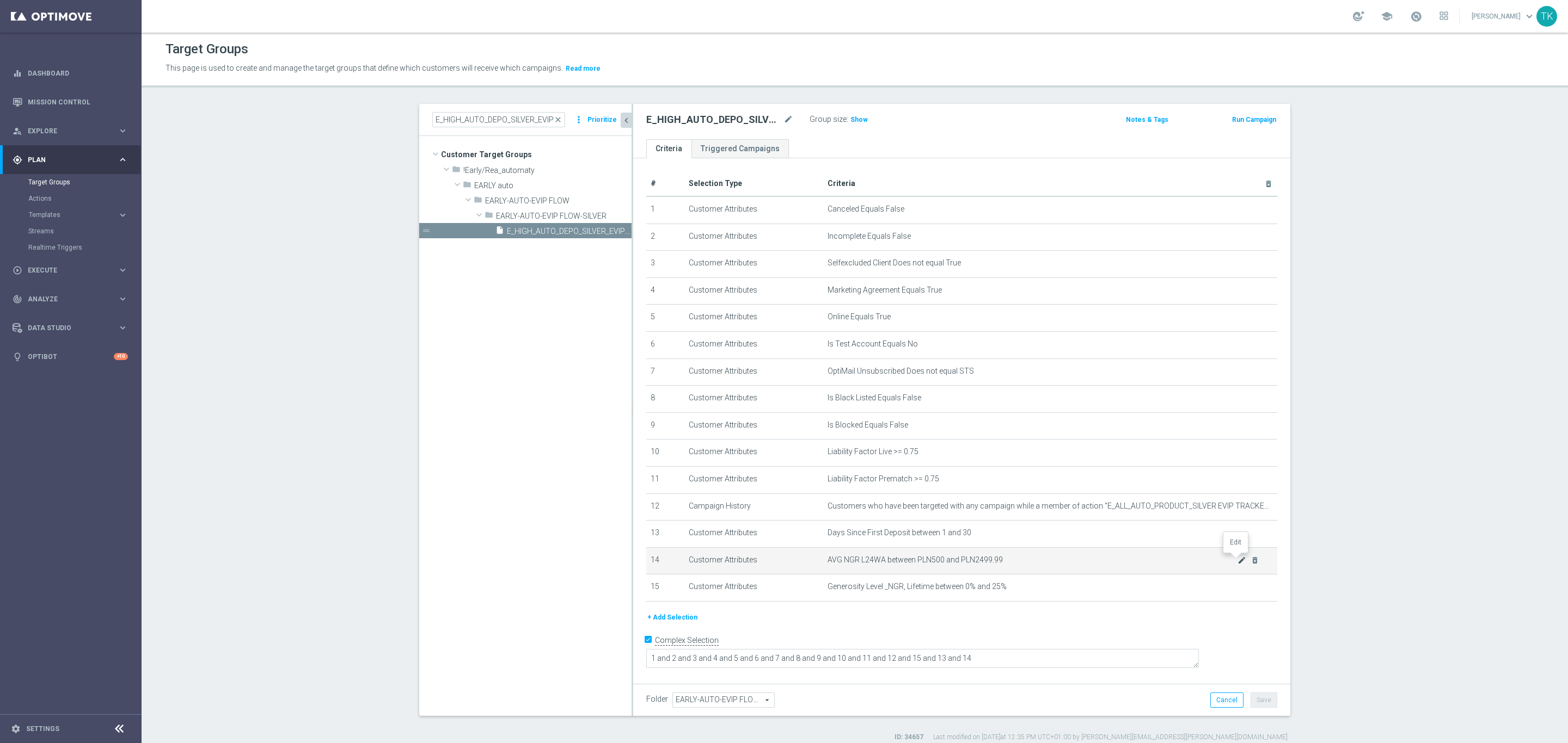
click at [1238, 557] on icon "mode_edit" at bounding box center [1242, 561] width 9 height 9
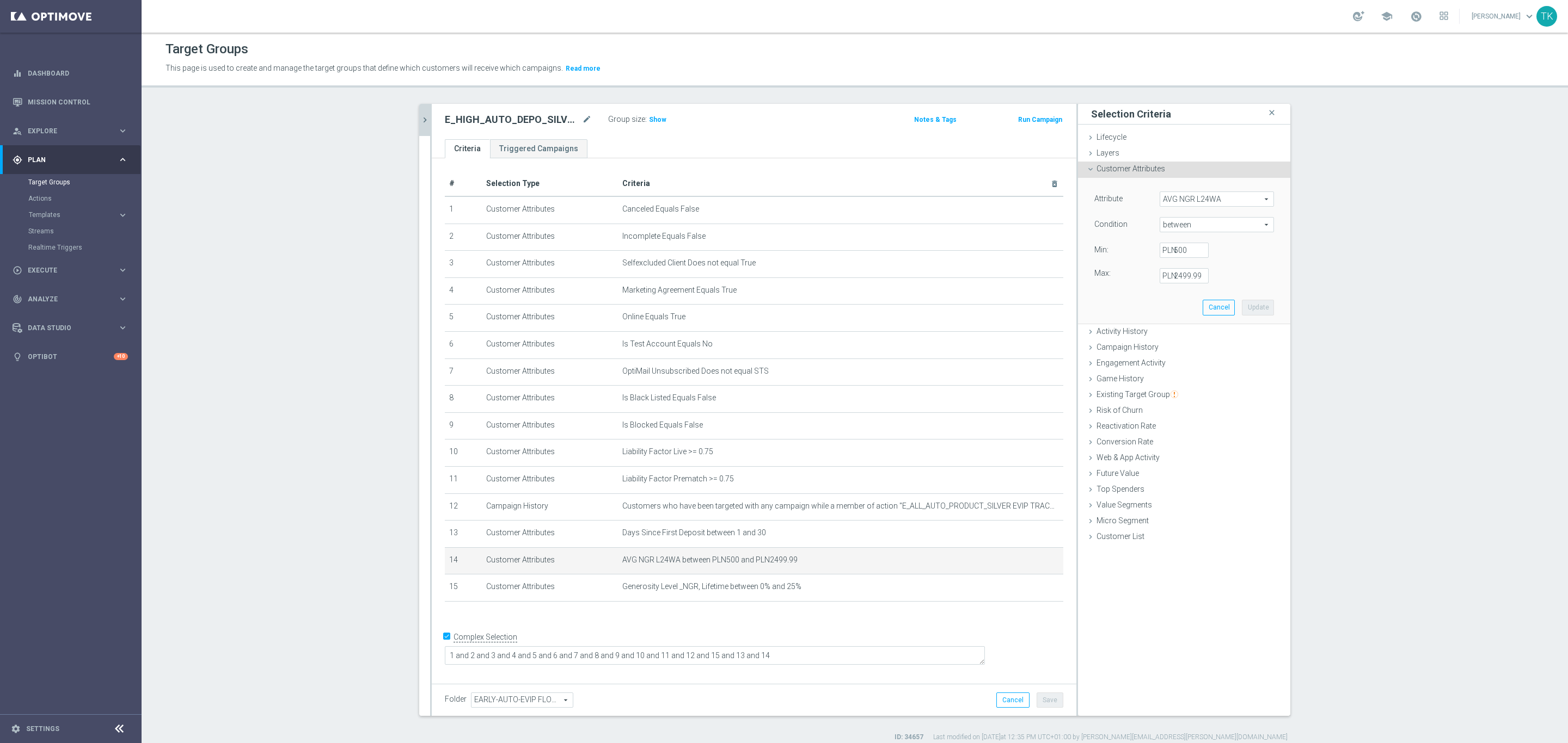
click at [1162, 250] on label "PLN" at bounding box center [1168, 250] width 11 height 10
click at [1162, 250] on input "500" at bounding box center [1183, 250] width 49 height 15
click at [1173, 247] on input "500" at bounding box center [1183, 250] width 49 height 15
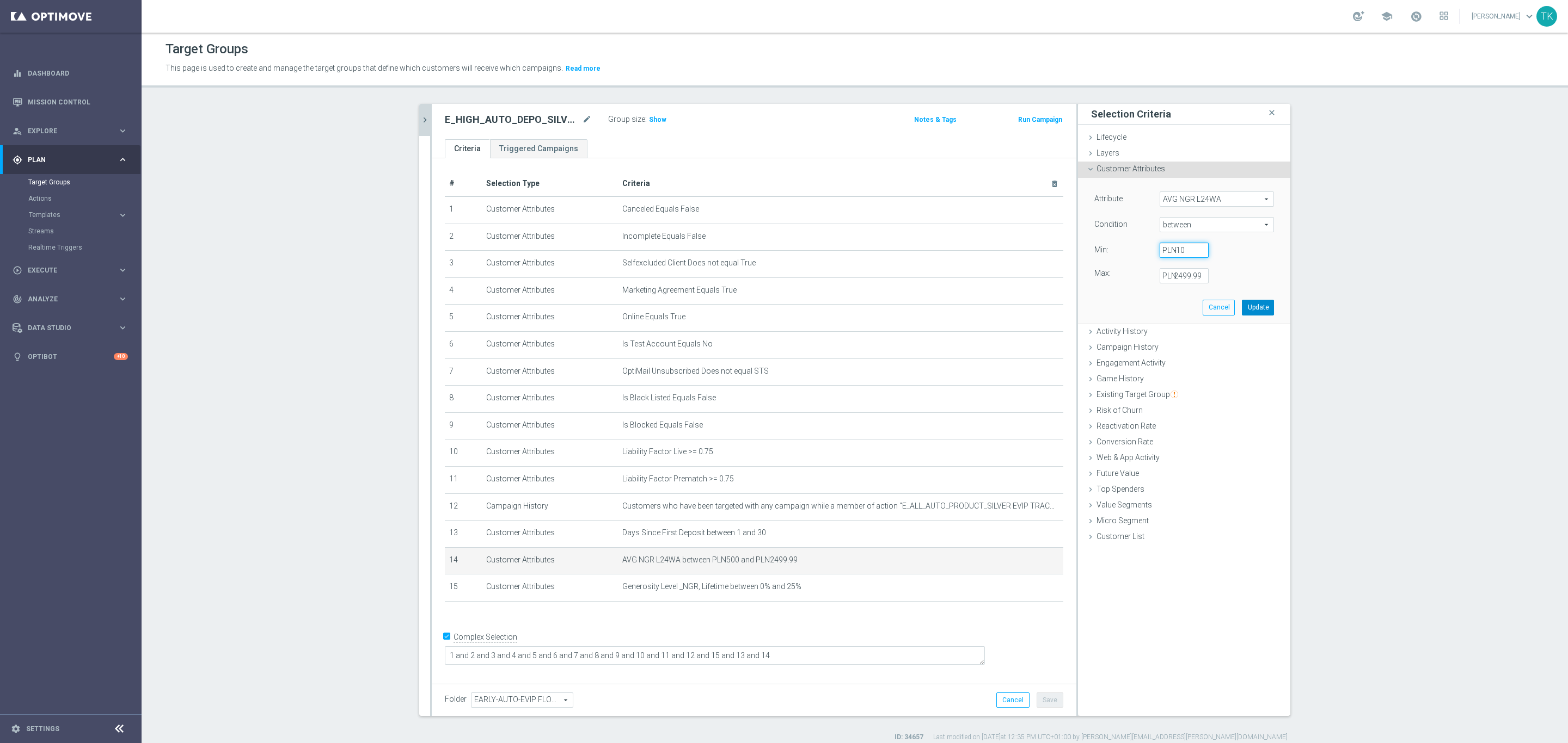
type input "-10"
click at [1259, 302] on button "Update" at bounding box center [1258, 307] width 32 height 15
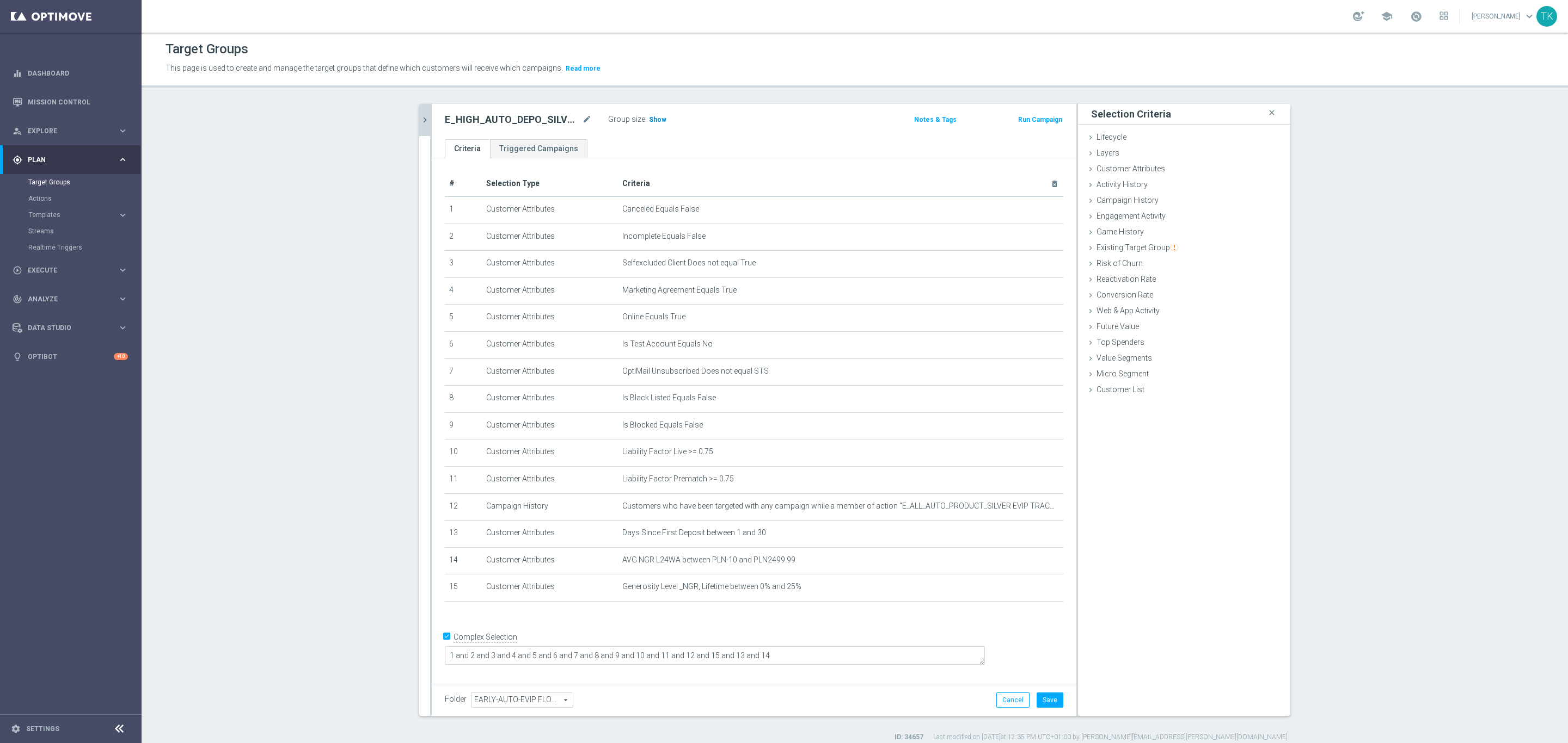
click at [650, 116] on span "Show" at bounding box center [658, 120] width 17 height 7
click at [1044, 696] on button "Save" at bounding box center [1050, 700] width 27 height 15
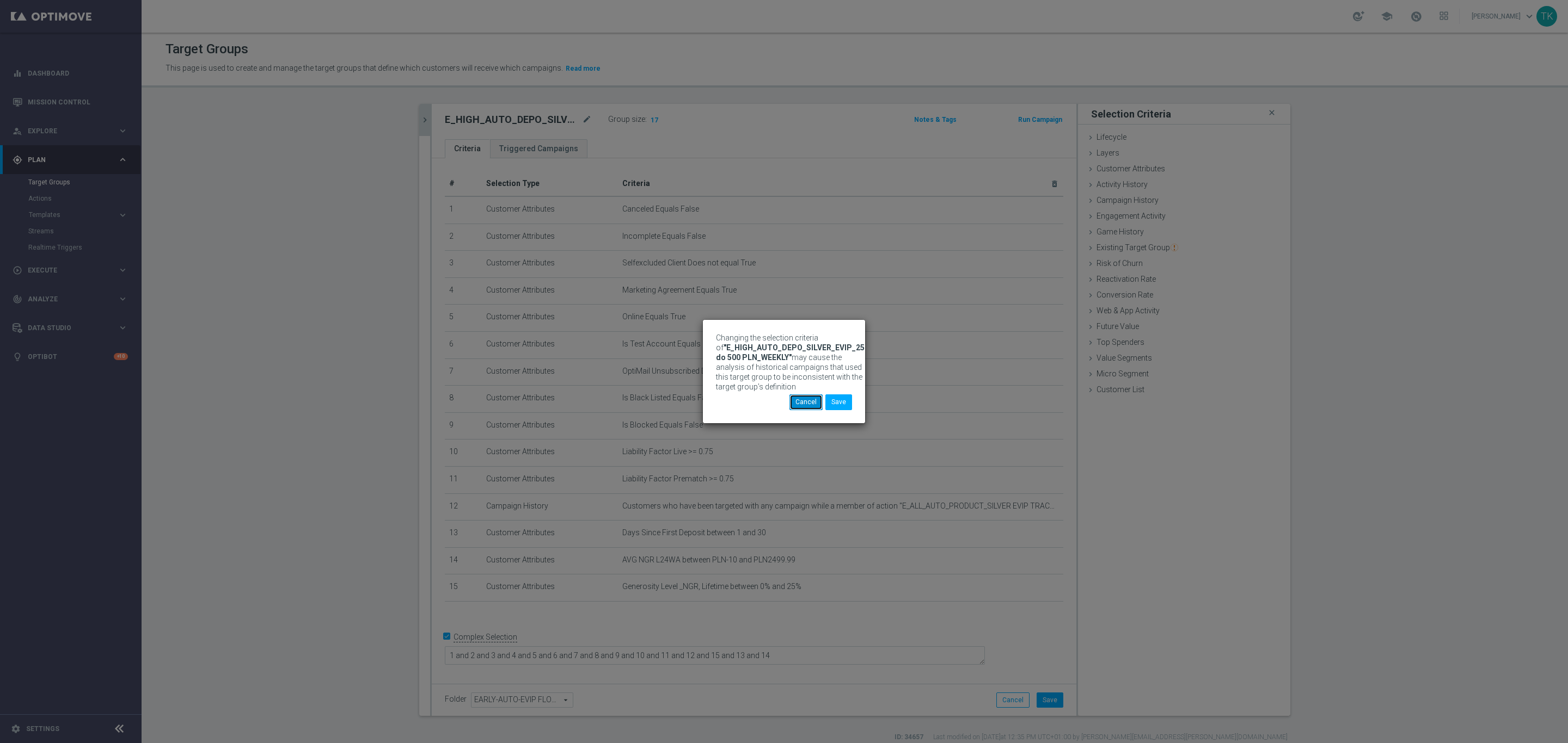
click at [804, 402] on button "Cancel" at bounding box center [806, 402] width 33 height 15
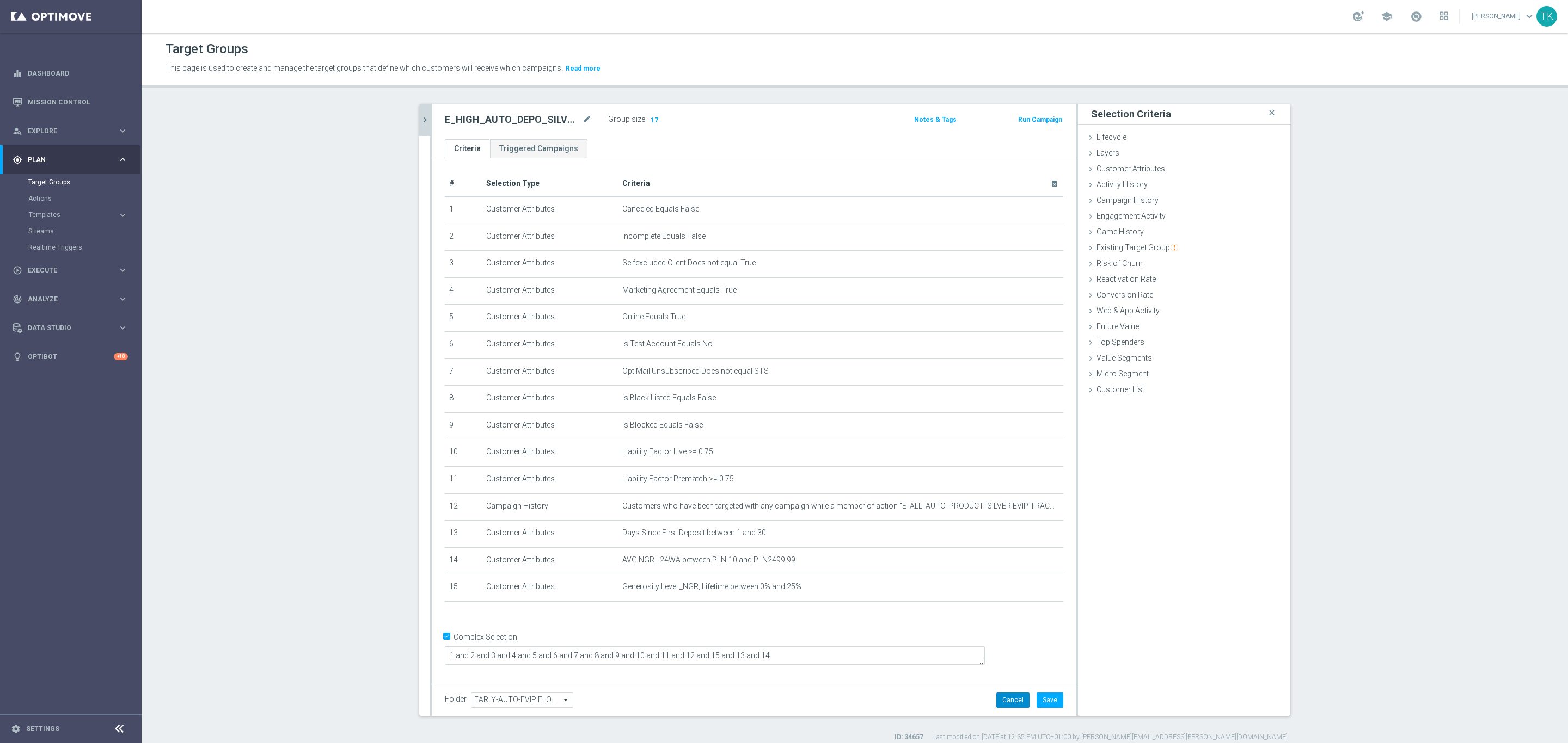
click at [1013, 701] on button "Cancel" at bounding box center [1013, 700] width 33 height 15
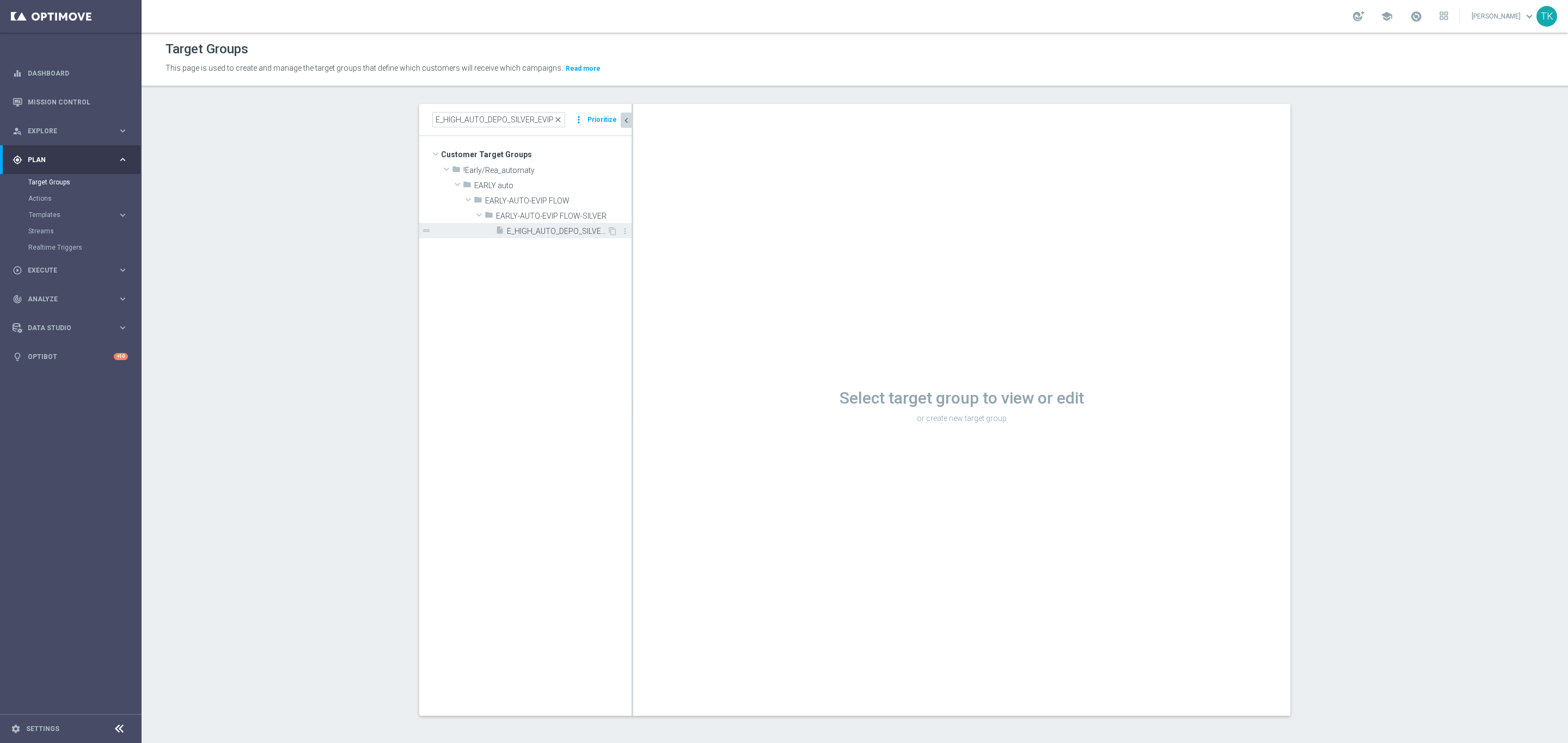
click at [560, 229] on span "E_HIGH_AUTO_DEPO_SILVER_EVIP_25 do 500 PLN_WEEKLY" at bounding box center [557, 231] width 100 height 9
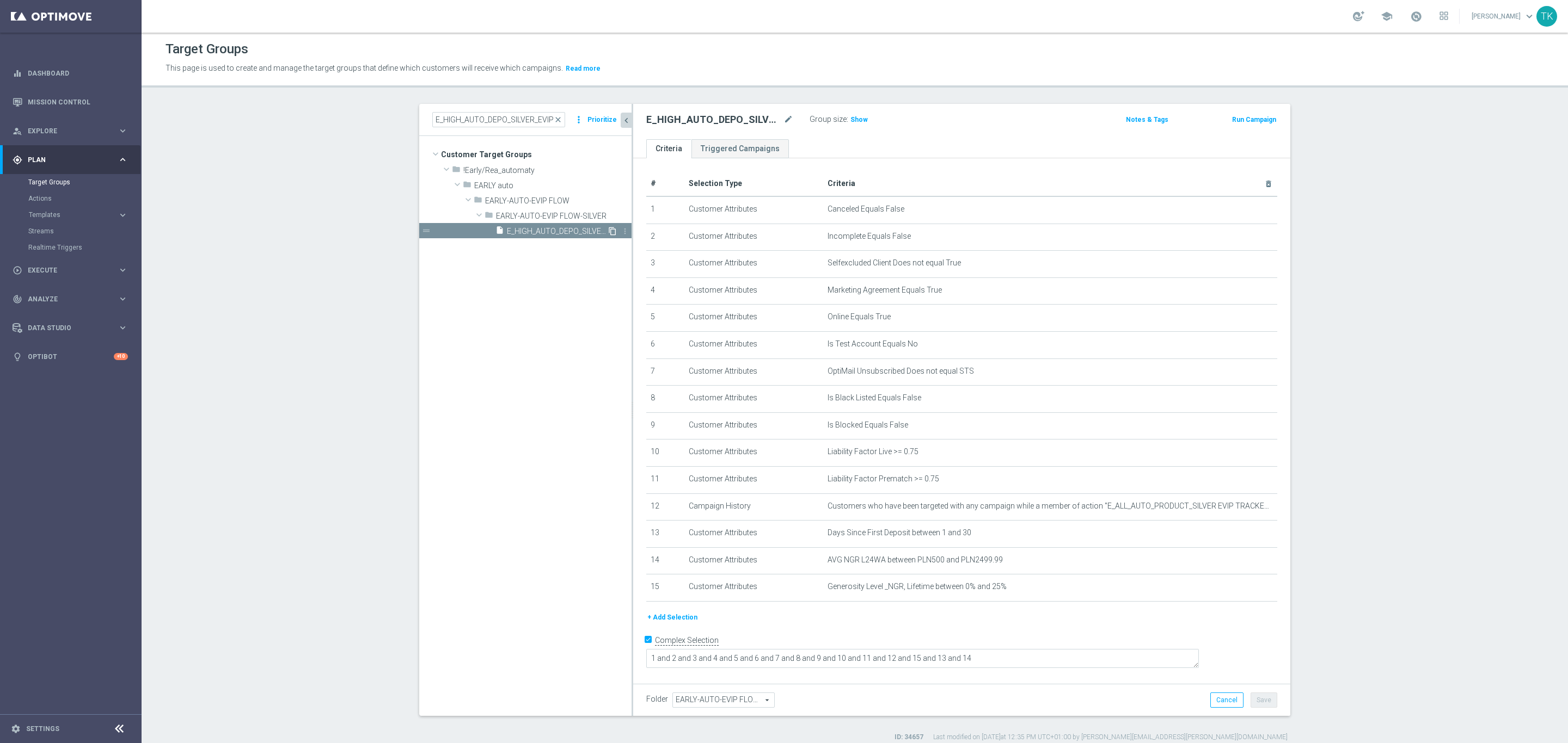
click at [608, 229] on icon "content_copy" at bounding box center [613, 231] width 9 height 9
click at [783, 118] on icon "mode_edit" at bounding box center [788, 120] width 10 height 13
drag, startPoint x: 745, startPoint y: 123, endPoint x: 639, endPoint y: 142, distance: 107.7
click at [639, 142] on div "E_ALL_AUTO_DEPO_SILVER_EVIP_25 do 500 PLN_WEEKLY Group size : Show Notes & Tags…" at bounding box center [962, 410] width 657 height 612
type input "E_ALL_AUTO_DEPO_SILVER_EVIP_25 do 500 PLN_WEEKLY"
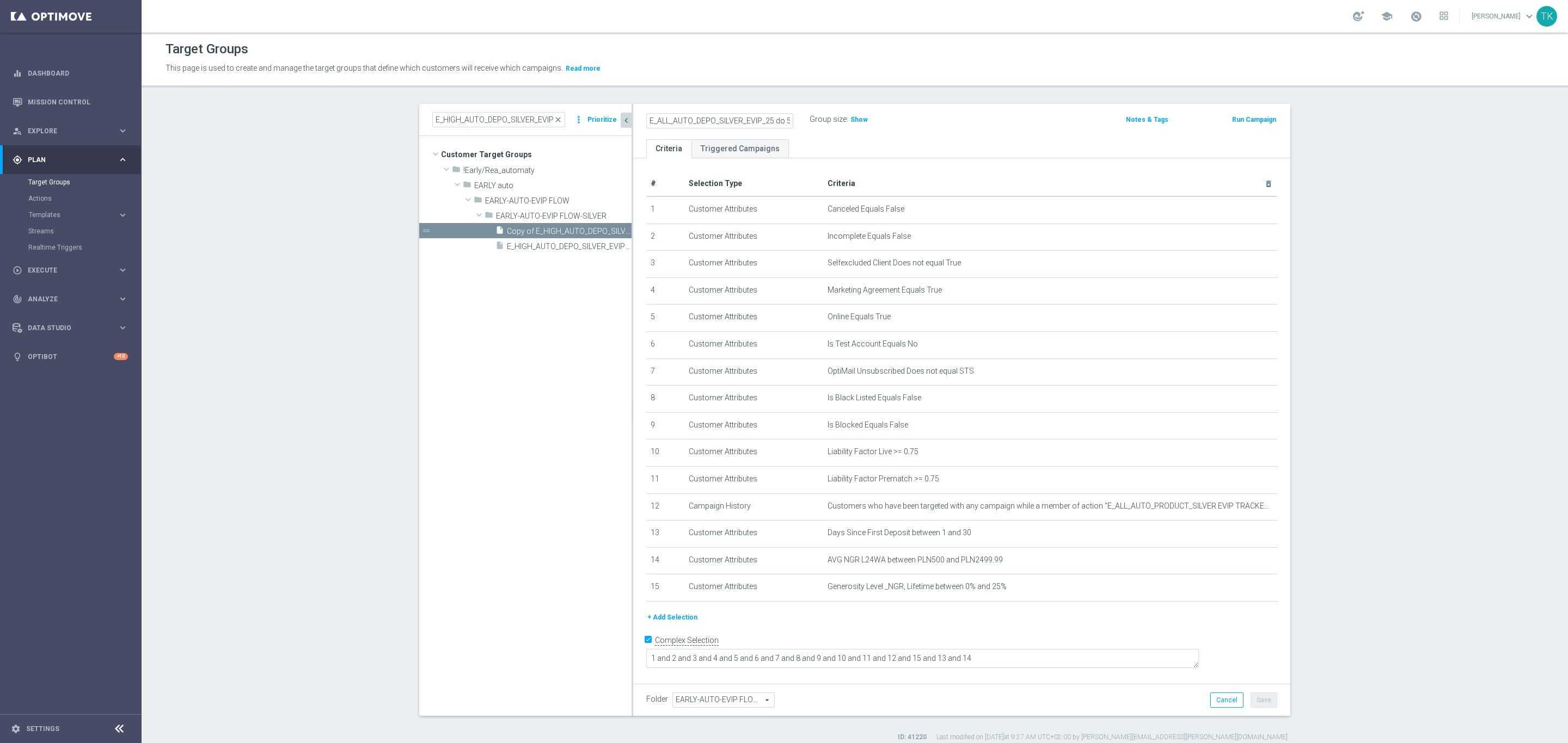
click at [953, 132] on div "E_ALL_AUTO_DEPO_SILVER_EVIP_25 do 500 PLN_WEEKLY Group size : Show Notes & Tags…" at bounding box center [962, 121] width 657 height 35
click at [1238, 558] on icon "mode_edit" at bounding box center [1242, 561] width 9 height 9
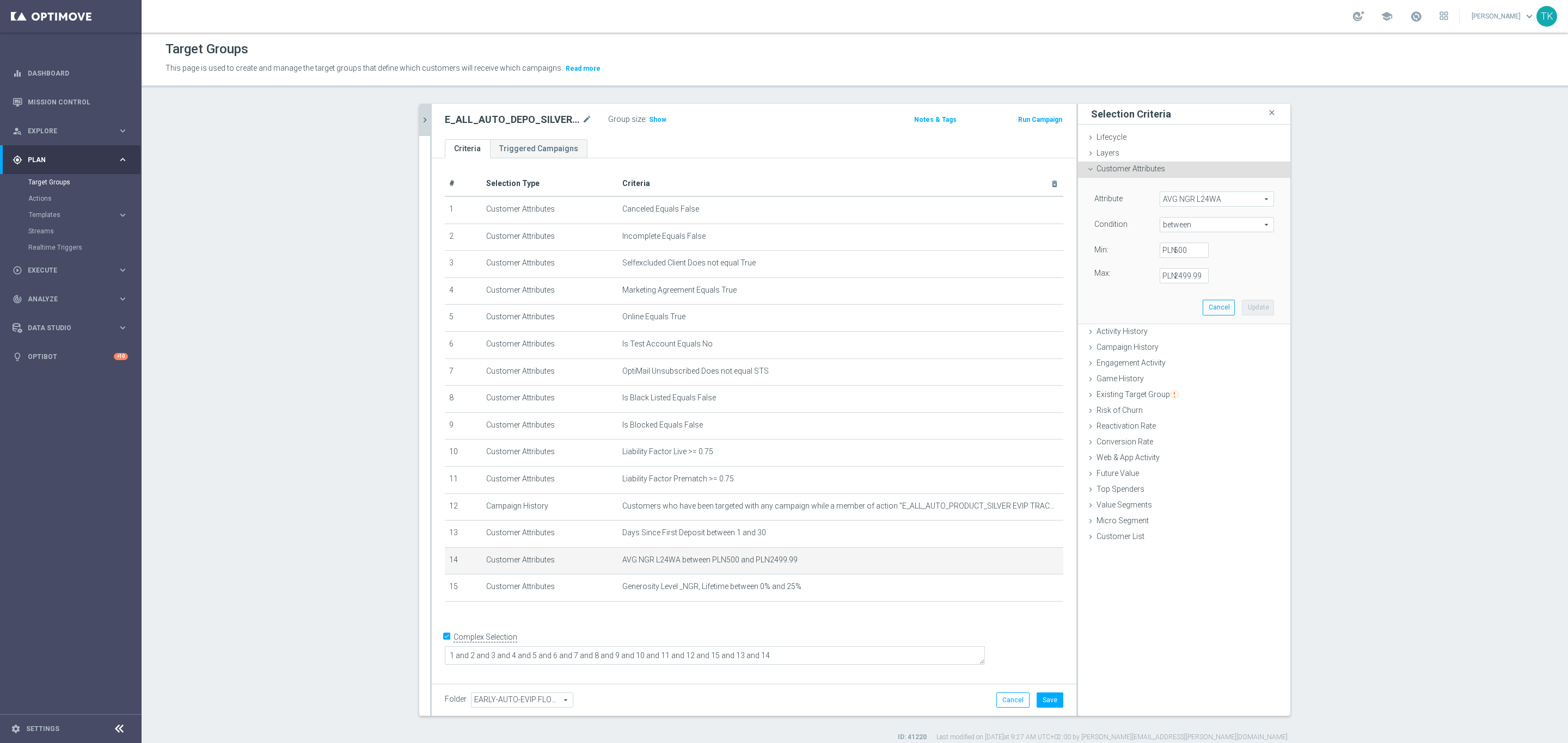
click at [1166, 248] on label "PLN" at bounding box center [1168, 250] width 11 height 10
click at [1166, 248] on input "500" at bounding box center [1183, 250] width 49 height 15
click at [1167, 253] on label "PLN" at bounding box center [1168, 250] width 11 height 10
click at [1167, 253] on input "500" at bounding box center [1183, 250] width 49 height 15
click at [1171, 249] on input "500" at bounding box center [1183, 250] width 49 height 15
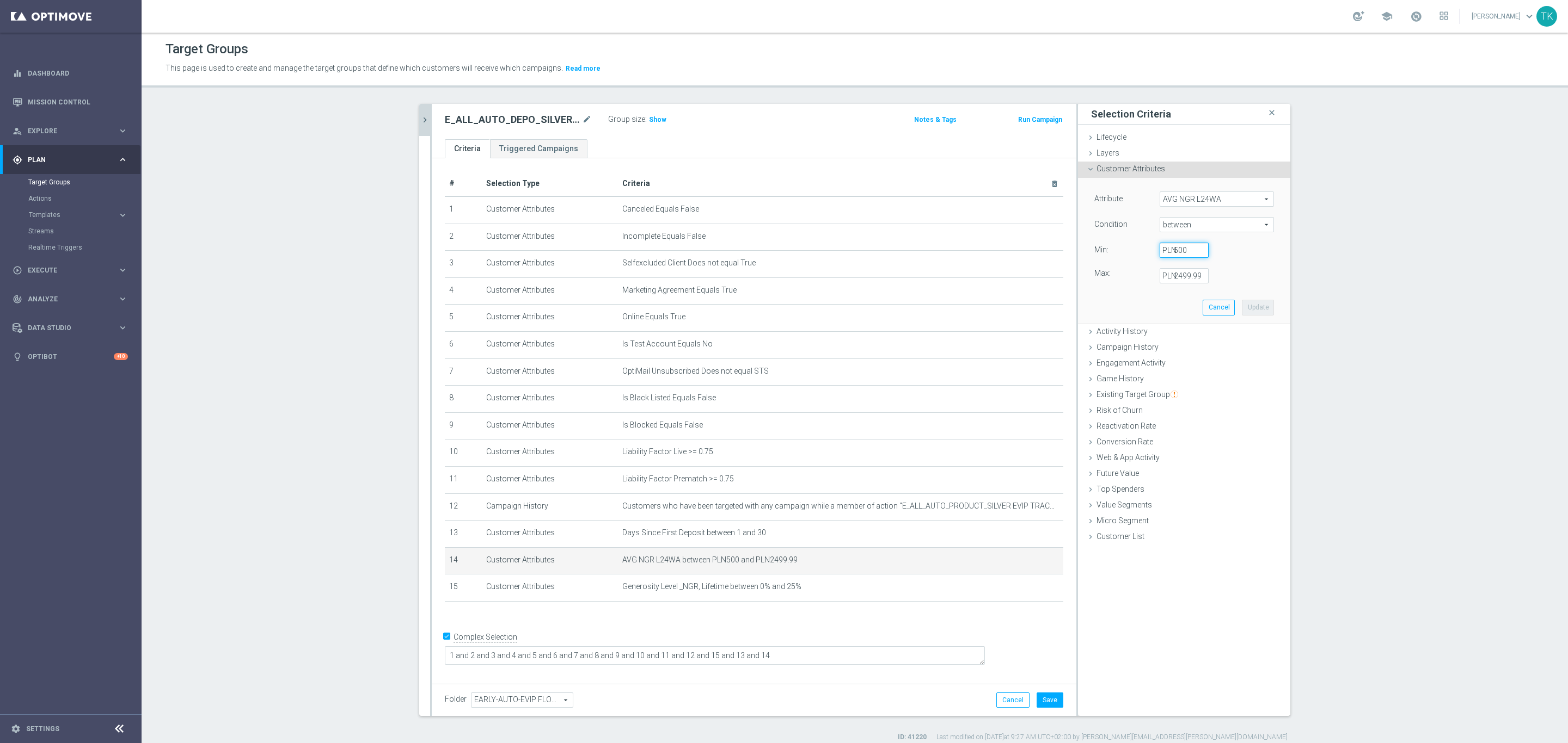
click at [1171, 249] on input "500" at bounding box center [1183, 250] width 49 height 15
type input "-10"
click at [1235, 272] on div "Max: 2499.99 PLN" at bounding box center [1184, 275] width 196 height 15
click at [1261, 314] on button "Update" at bounding box center [1258, 307] width 32 height 15
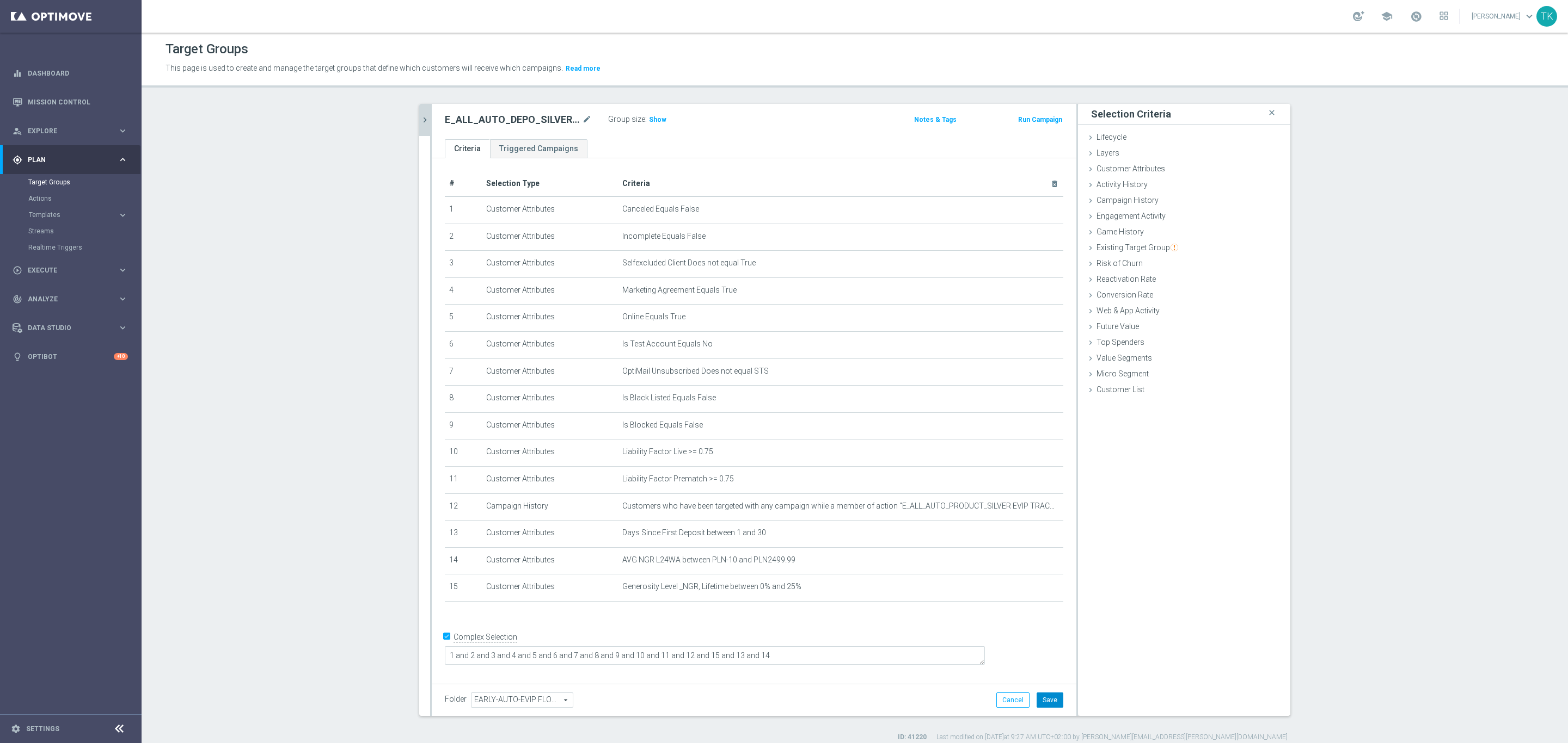
click at [1042, 697] on button "Save" at bounding box center [1050, 700] width 27 height 15
click at [653, 114] on h3 "Show" at bounding box center [658, 120] width 20 height 12
click at [420, 115] on icon "chevron_right" at bounding box center [425, 120] width 10 height 10
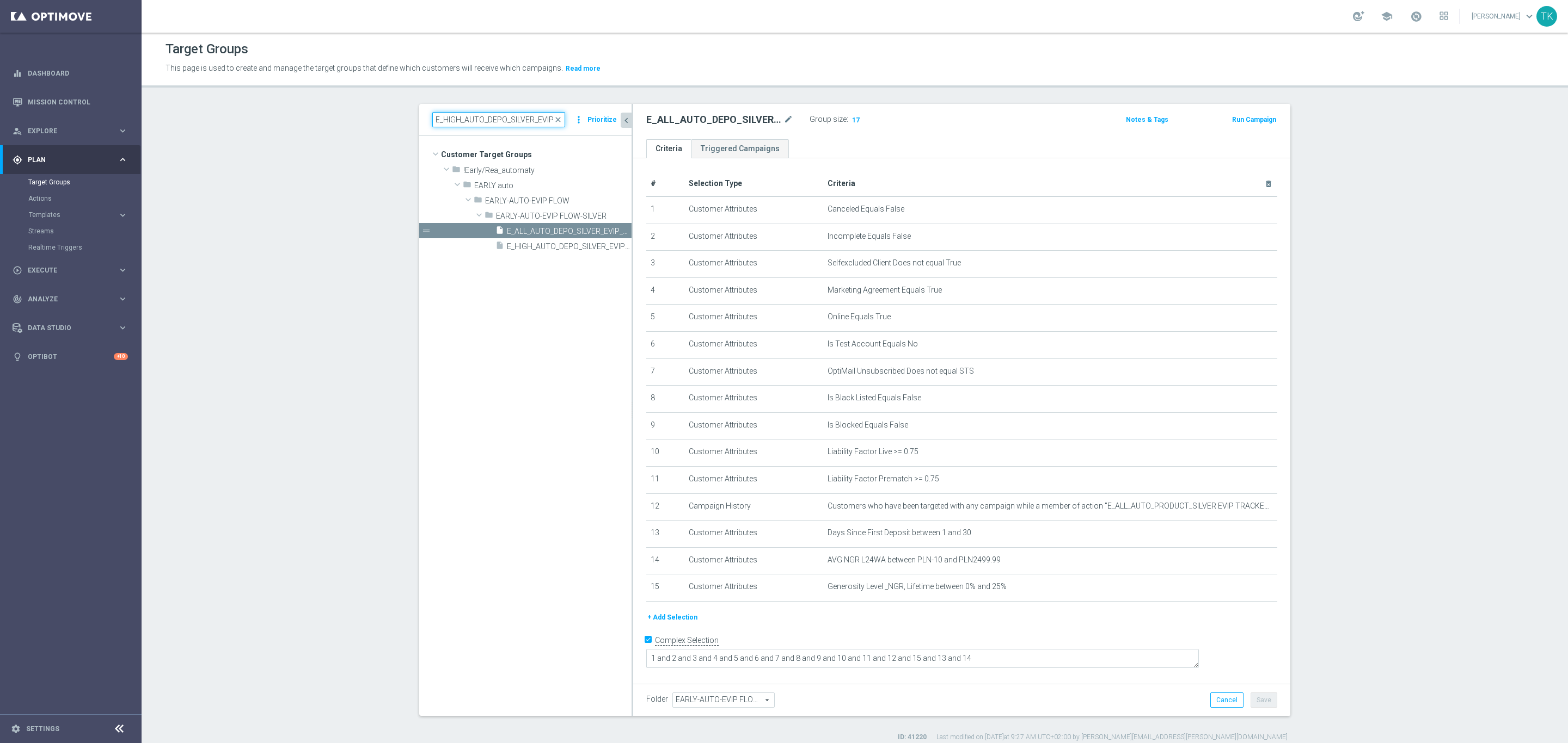
click at [467, 124] on input "E_HIGH_AUTO_DEPO_SILVER_EVIP_25 do 500 PLN_WEEKLY" at bounding box center [499, 120] width 133 height 15
paste input "MED_AUTO_DEPO_GOLD"
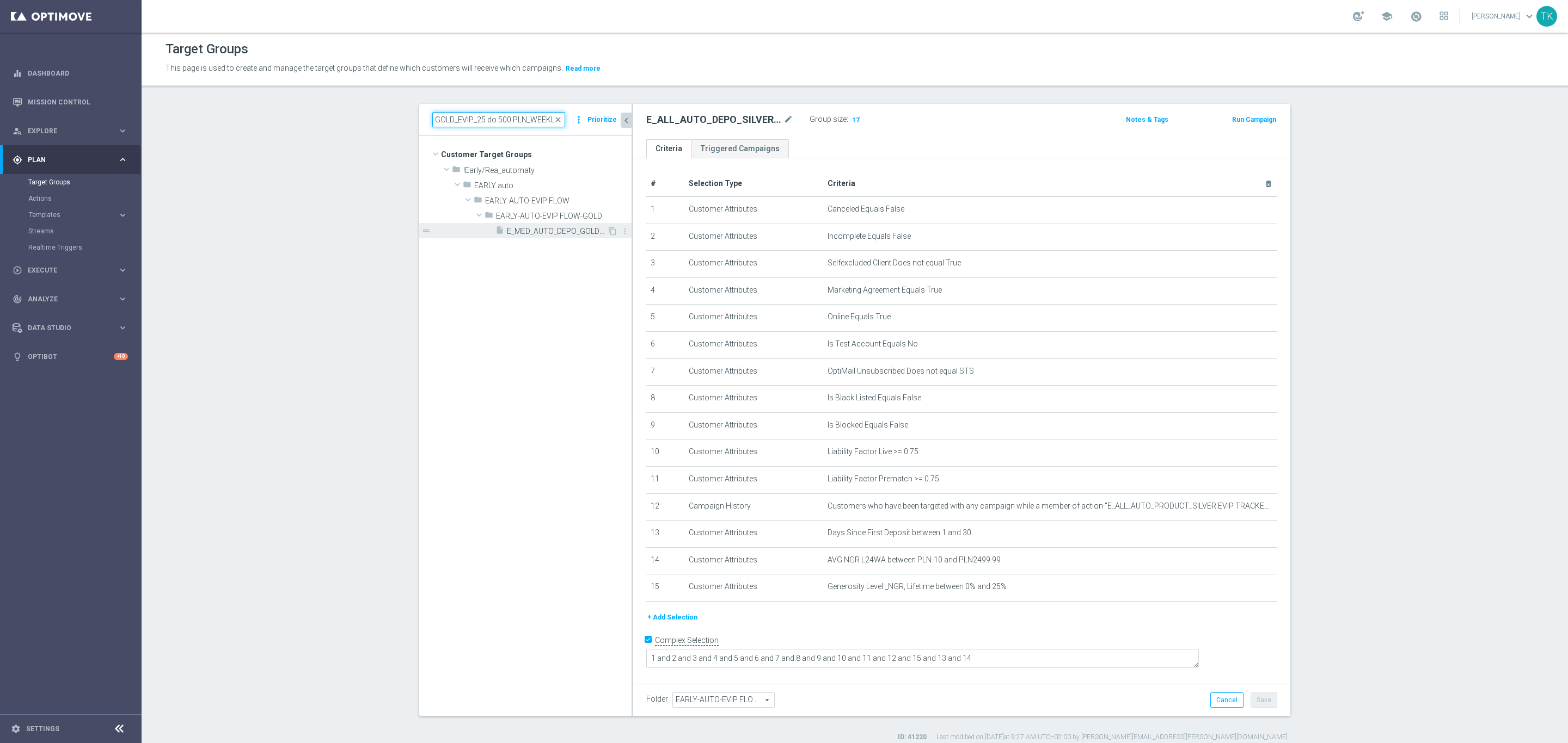
type input "E_MED_AUTO_DEPO_GOLD_EVIP_25 do 500 PLN_WEEKLY"
click at [578, 235] on div "insert_drive_file E_MED_AUTO_DEPO_GOLD_EVIP_25 do 500 PLN_WEEKLY" at bounding box center [551, 230] width 112 height 15
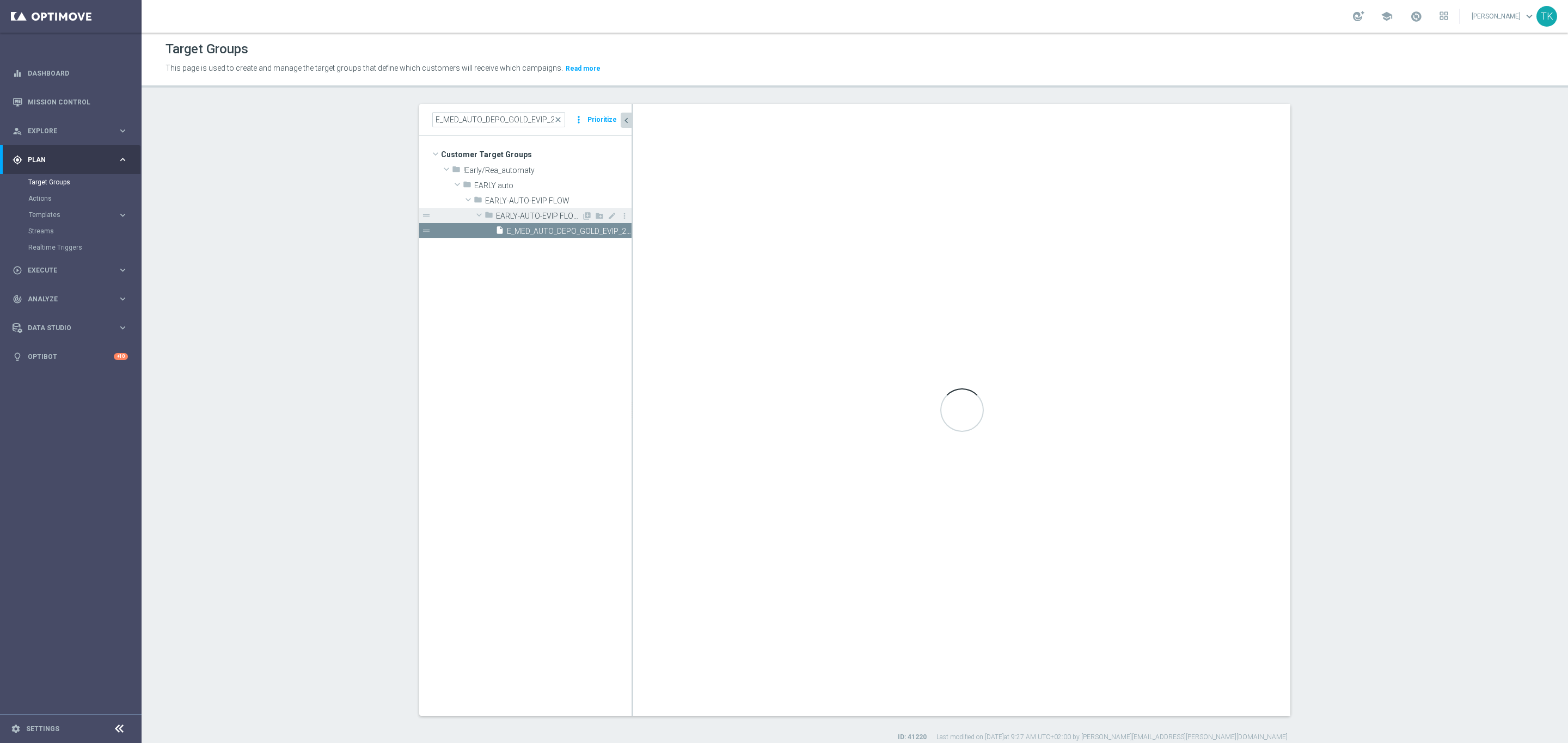
type input "EARLY-AUTO-EVIP FLOW-GOLD"
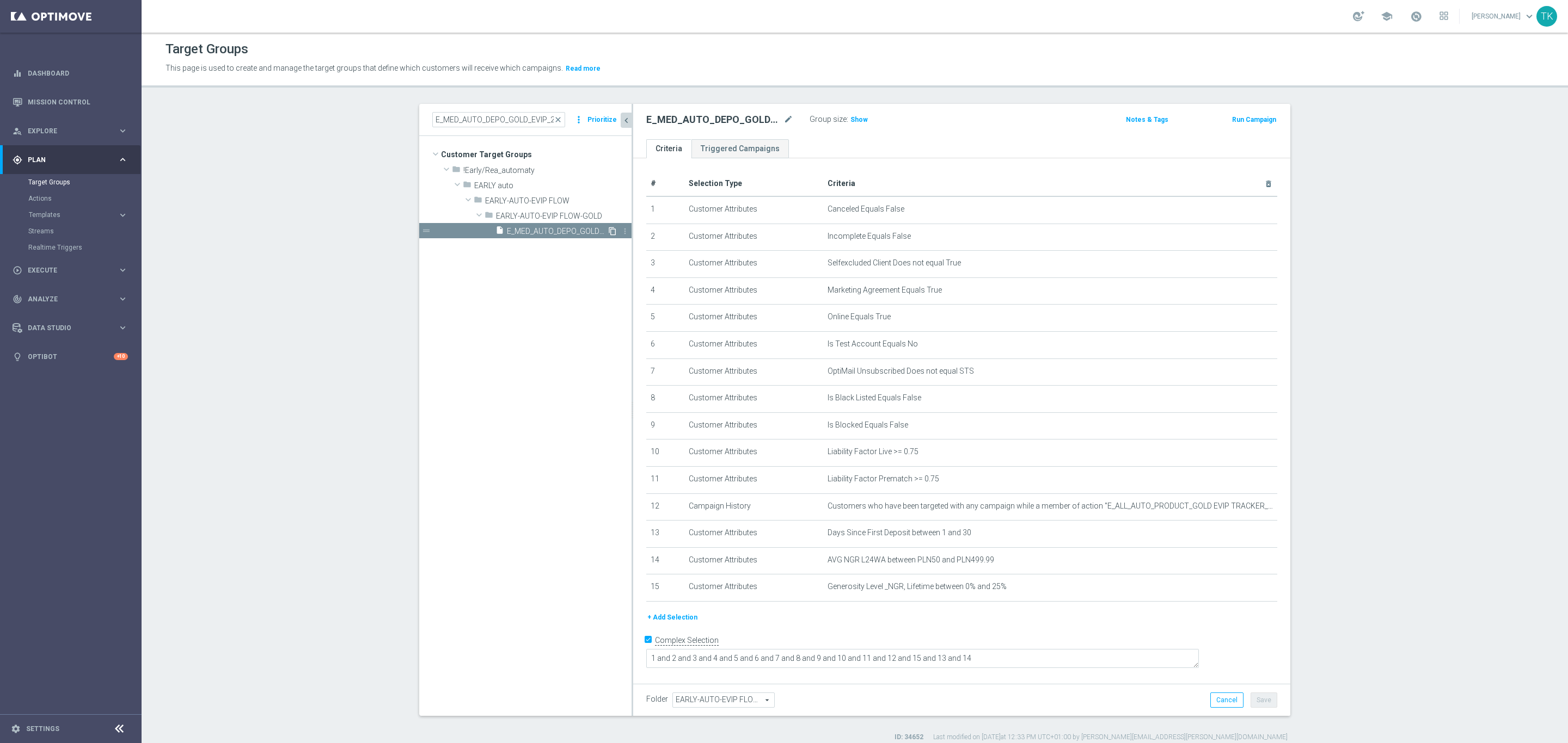
click at [608, 229] on icon "content_copy" at bounding box center [613, 231] width 9 height 9
click at [783, 118] on icon "mode_edit" at bounding box center [788, 120] width 10 height 13
type input "E_ALL_AUTO_DEPO_GOLD_EVIP_25 do 500 PLN_WEEKLY"
click at [915, 123] on div "E_ALL_AUTO_DEPO_GOLD_EVIP_25 do 500 PLN_WEEKLY Group size : Show" at bounding box center [854, 120] width 431 height 16
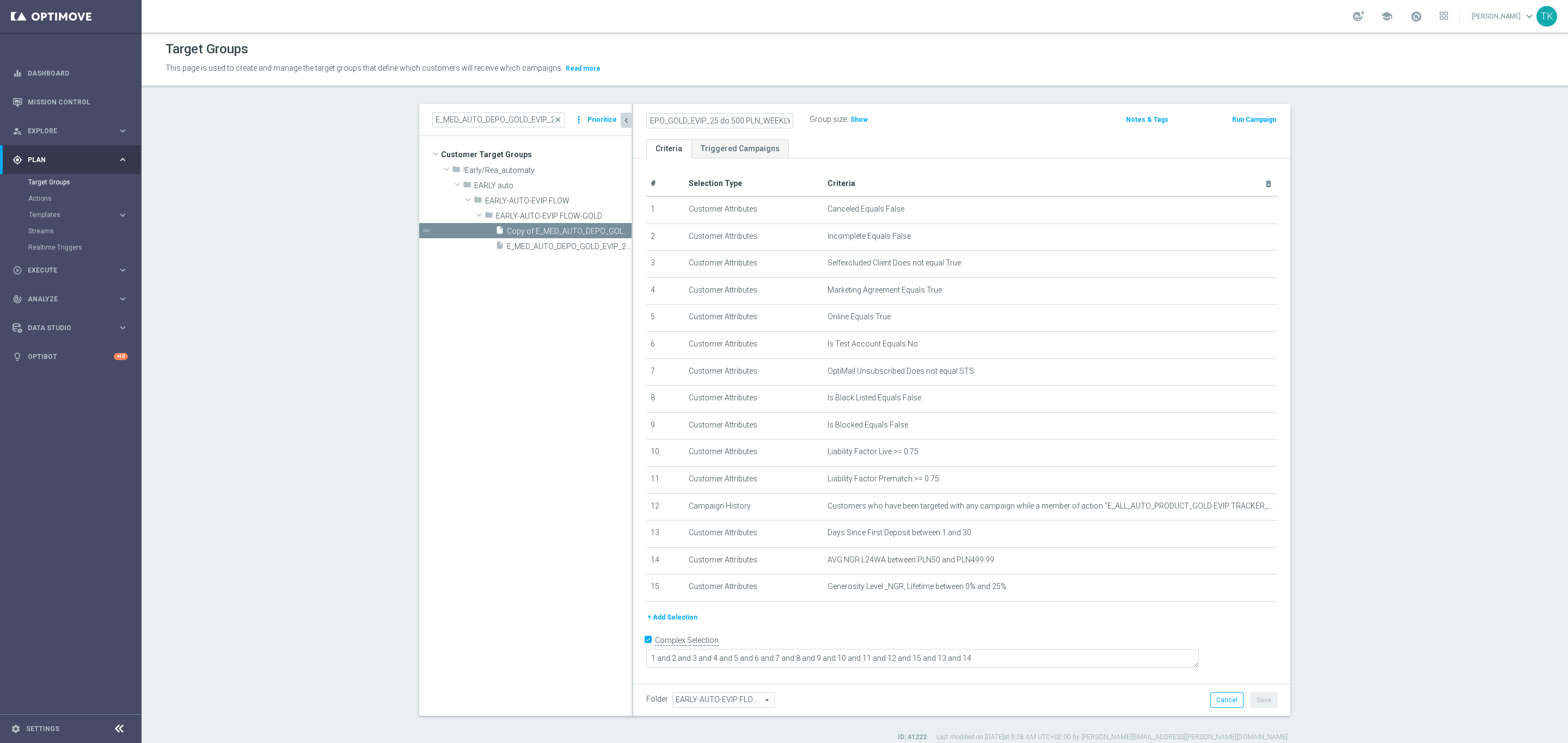
scroll to position [0, 0]
click at [1238, 559] on icon "mode_edit" at bounding box center [1242, 561] width 9 height 9
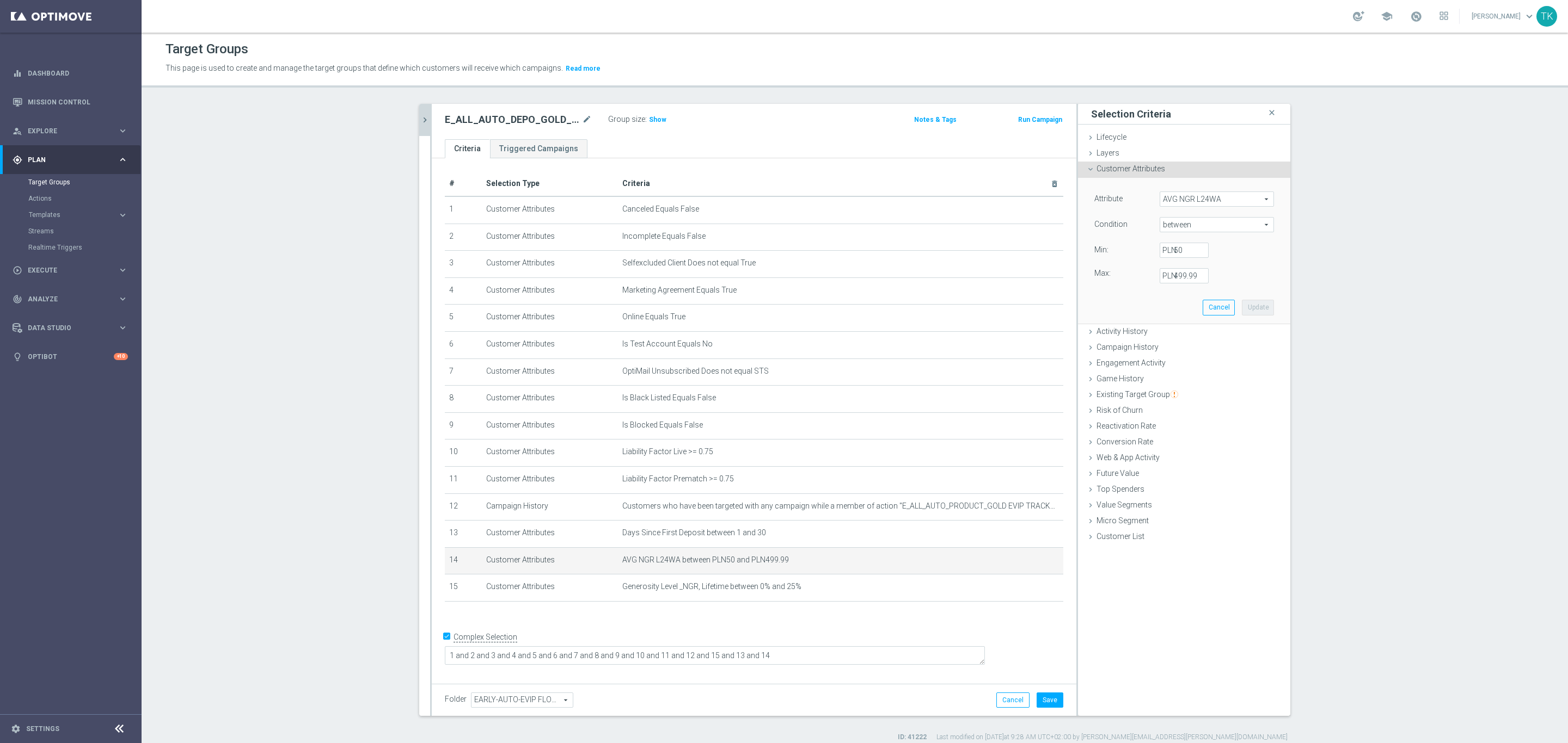
click at [1163, 250] on label "PLN" at bounding box center [1168, 250] width 11 height 10
click at [1163, 250] on input "50" at bounding box center [1183, 250] width 49 height 15
click at [1172, 254] on input "50" at bounding box center [1183, 250] width 49 height 15
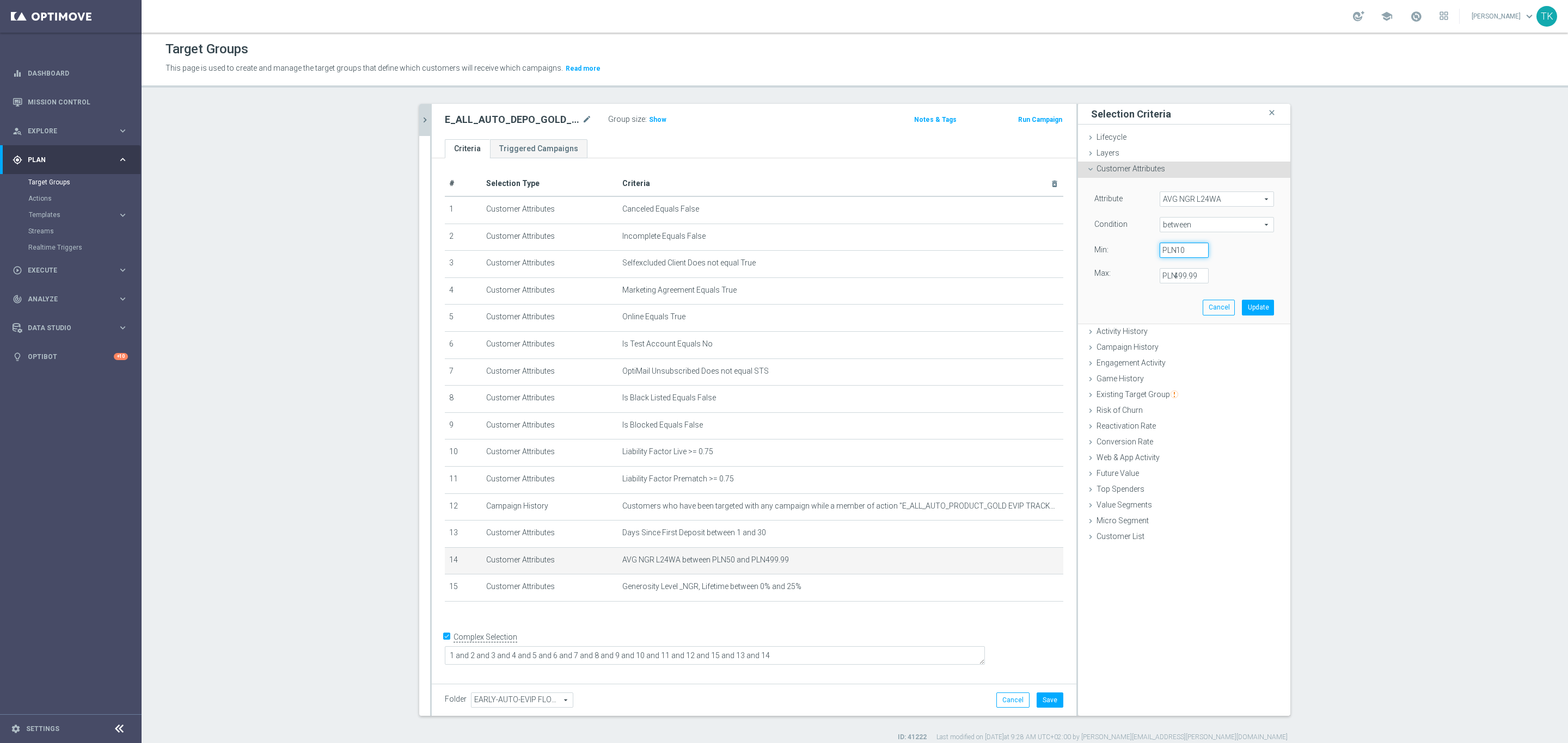
type input "-10"
click at [1227, 263] on div "Attribute AVG NGR L24WA AVG NGR L24WA arrow_drop_down search Condition between …" at bounding box center [1183, 237] width 179 height 92
click at [1246, 305] on button "Update" at bounding box center [1258, 307] width 32 height 15
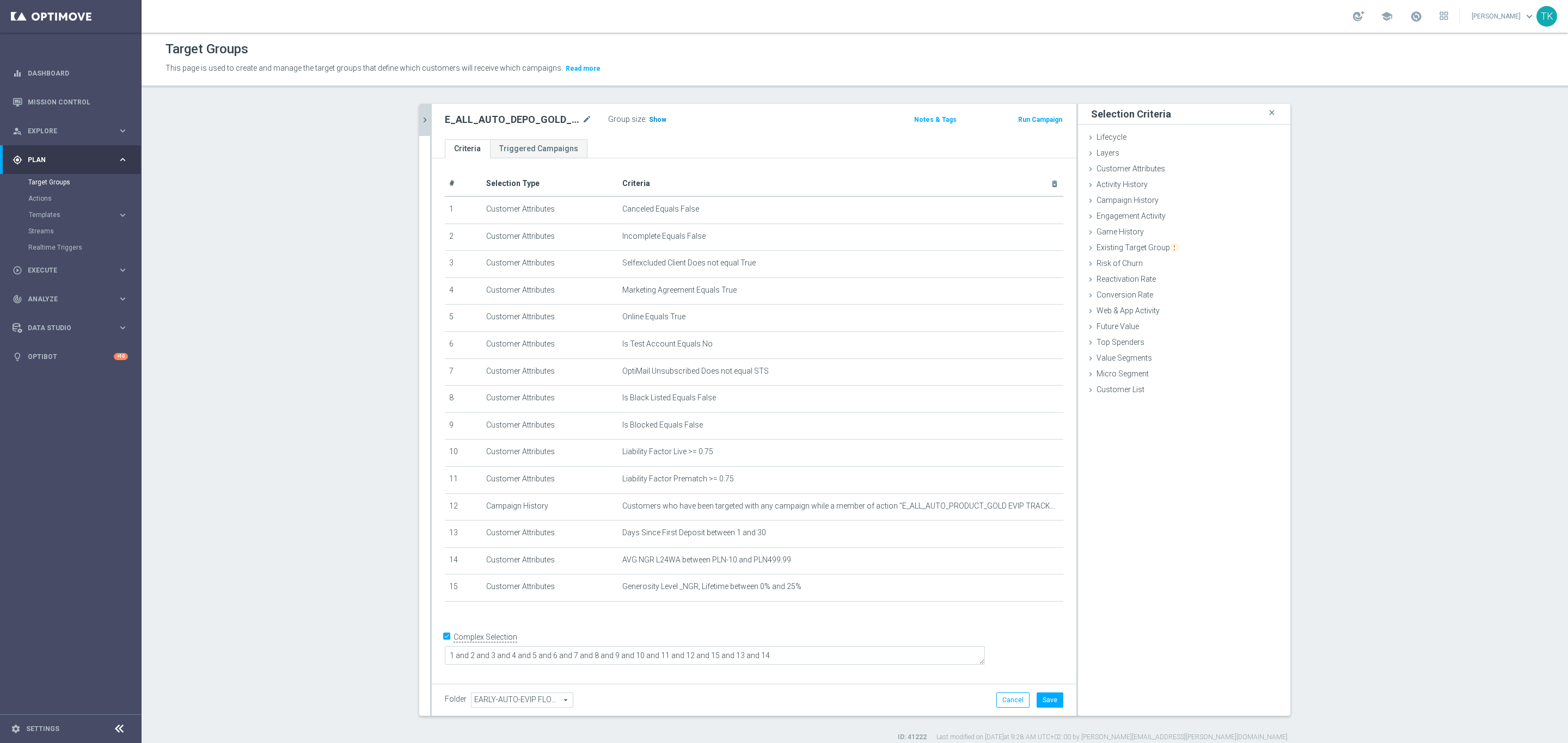
click at [649, 121] on span "Show" at bounding box center [658, 120] width 17 height 7
click at [1024, 561] on icon "mode_edit" at bounding box center [1028, 561] width 9 height 9
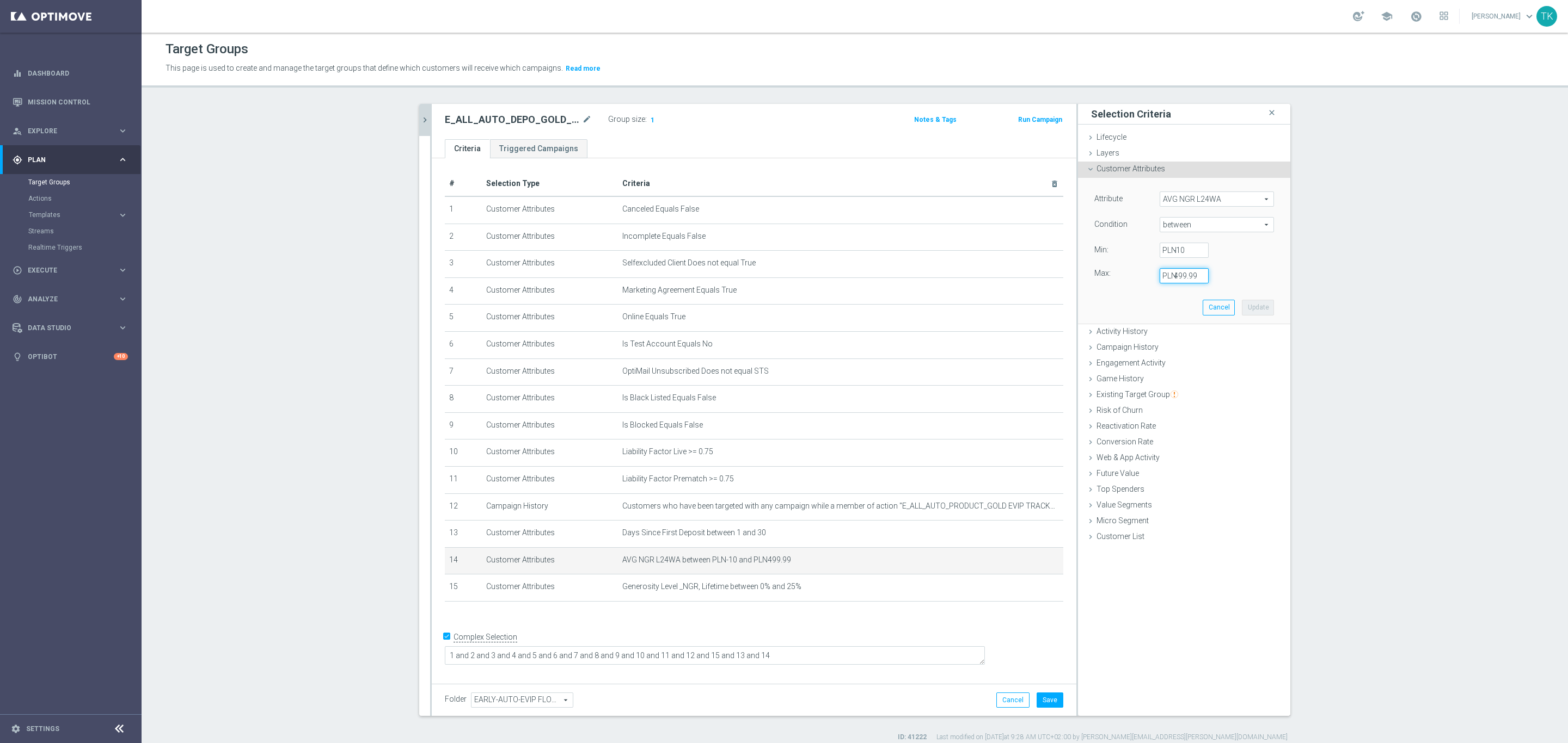
click at [1170, 280] on input "499.99" at bounding box center [1183, 275] width 49 height 15
type input "2499"
type input "2499.99"
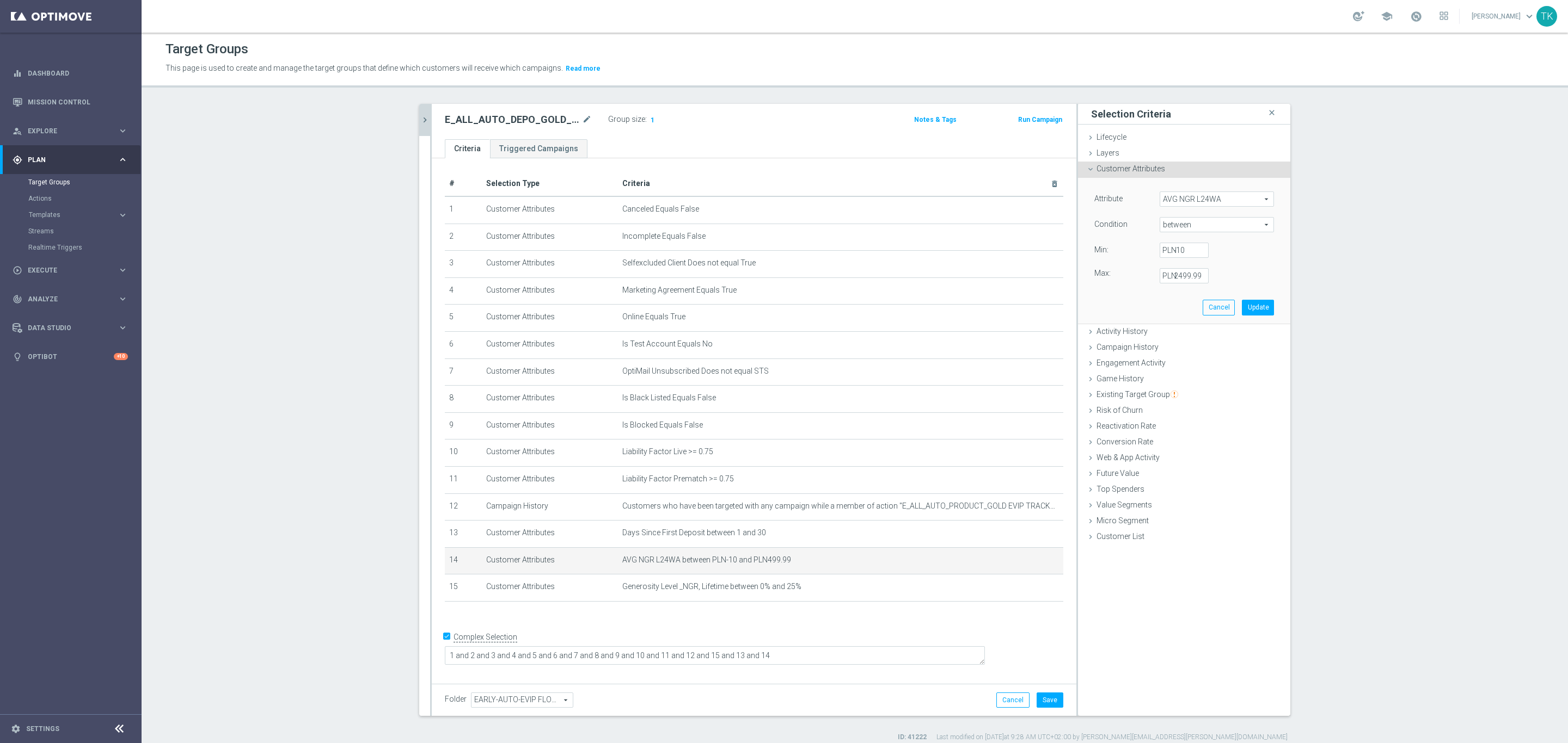
click at [1233, 275] on div "Max: 2499.99 PLN" at bounding box center [1184, 275] width 196 height 15
click at [1254, 310] on button "Update" at bounding box center [1258, 307] width 32 height 15
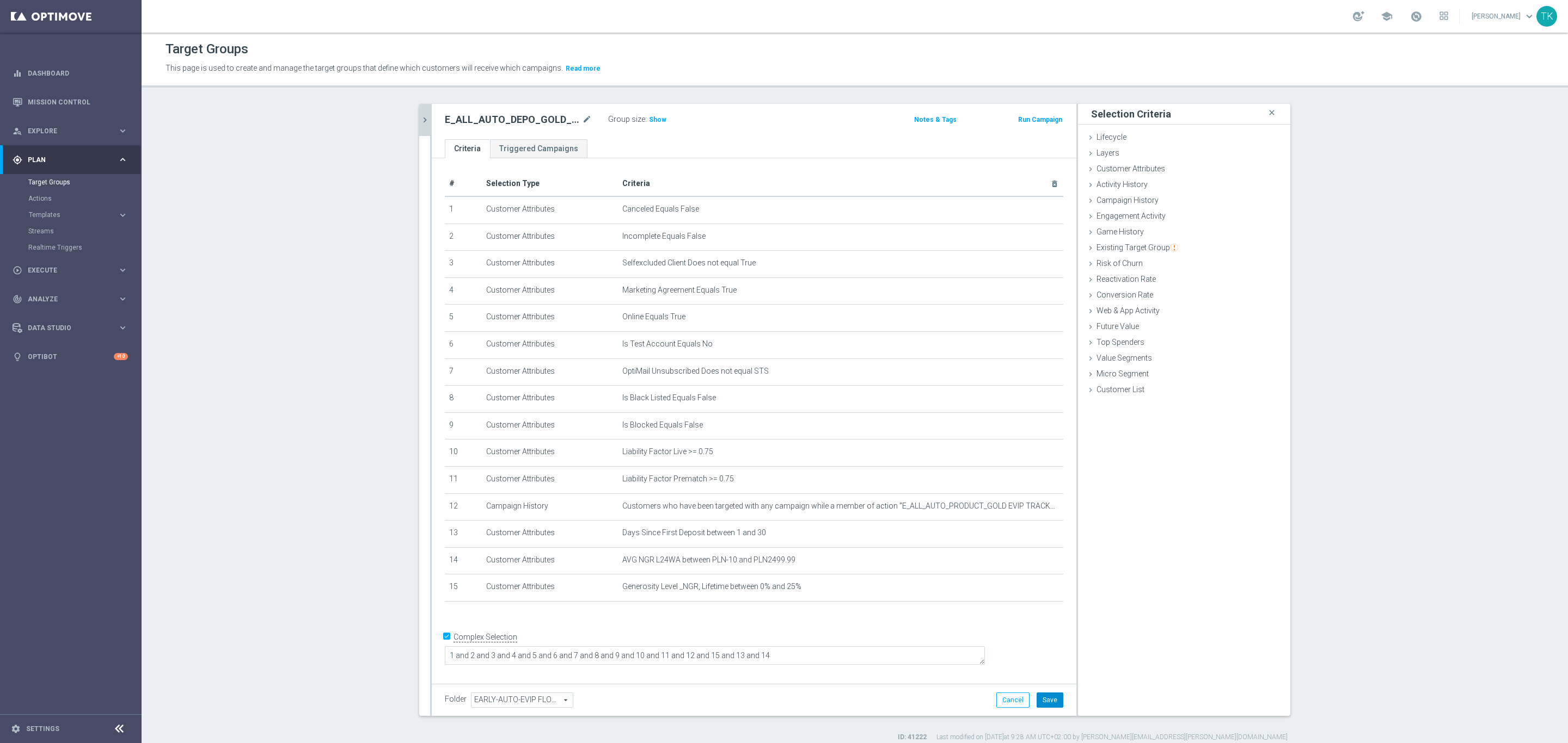
click at [1047, 702] on button "Save" at bounding box center [1050, 700] width 27 height 15
click at [652, 121] on span "Show" at bounding box center [658, 120] width 17 height 7
click at [422, 113] on button "chevron_right" at bounding box center [425, 120] width 11 height 32
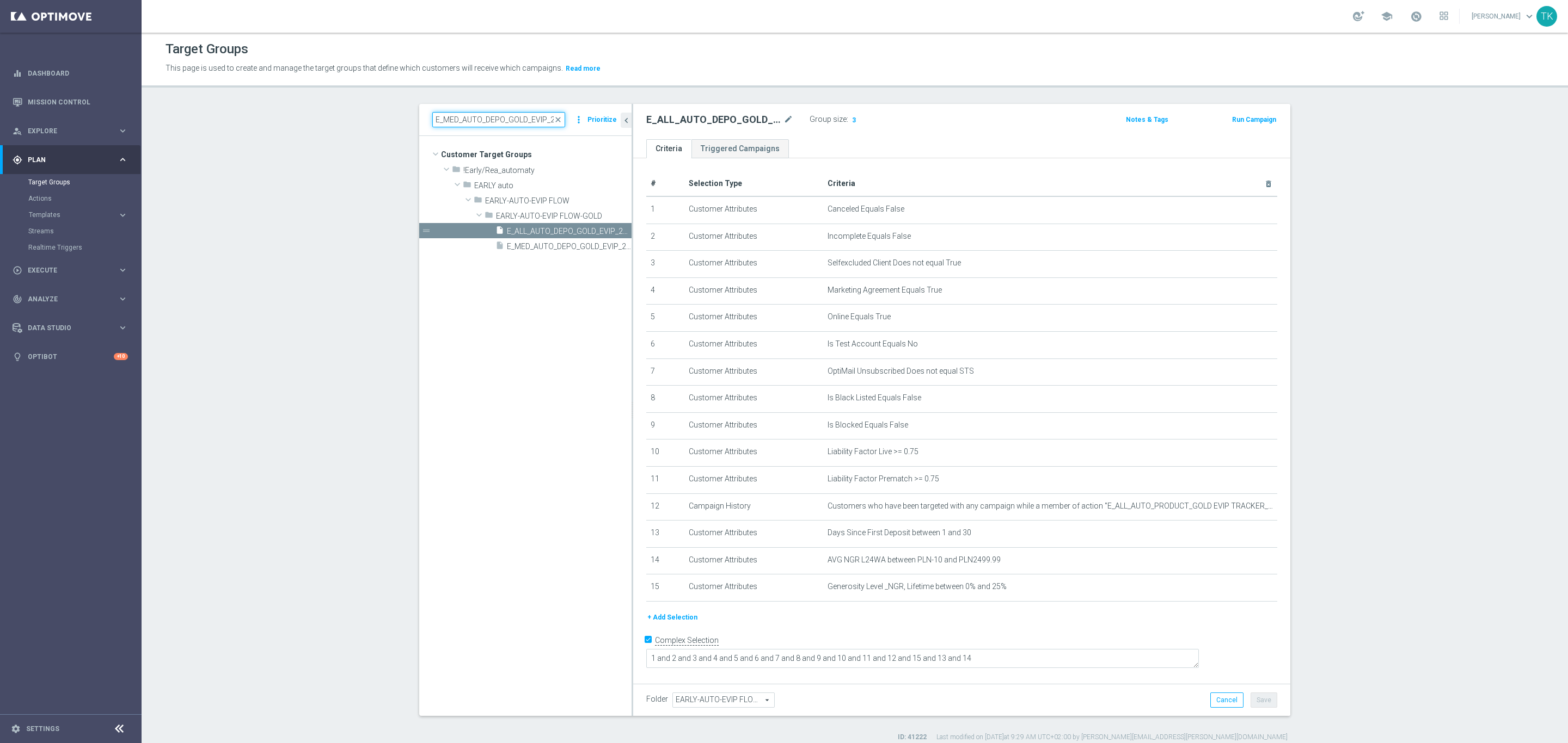
click at [497, 118] on input "E_MED_AUTO_DEPO_GOLD_EVIP_25 do 500 PLN_WEEKLY" at bounding box center [499, 120] width 133 height 15
paste input "ALL_AUTO_DEPO_SILVER"
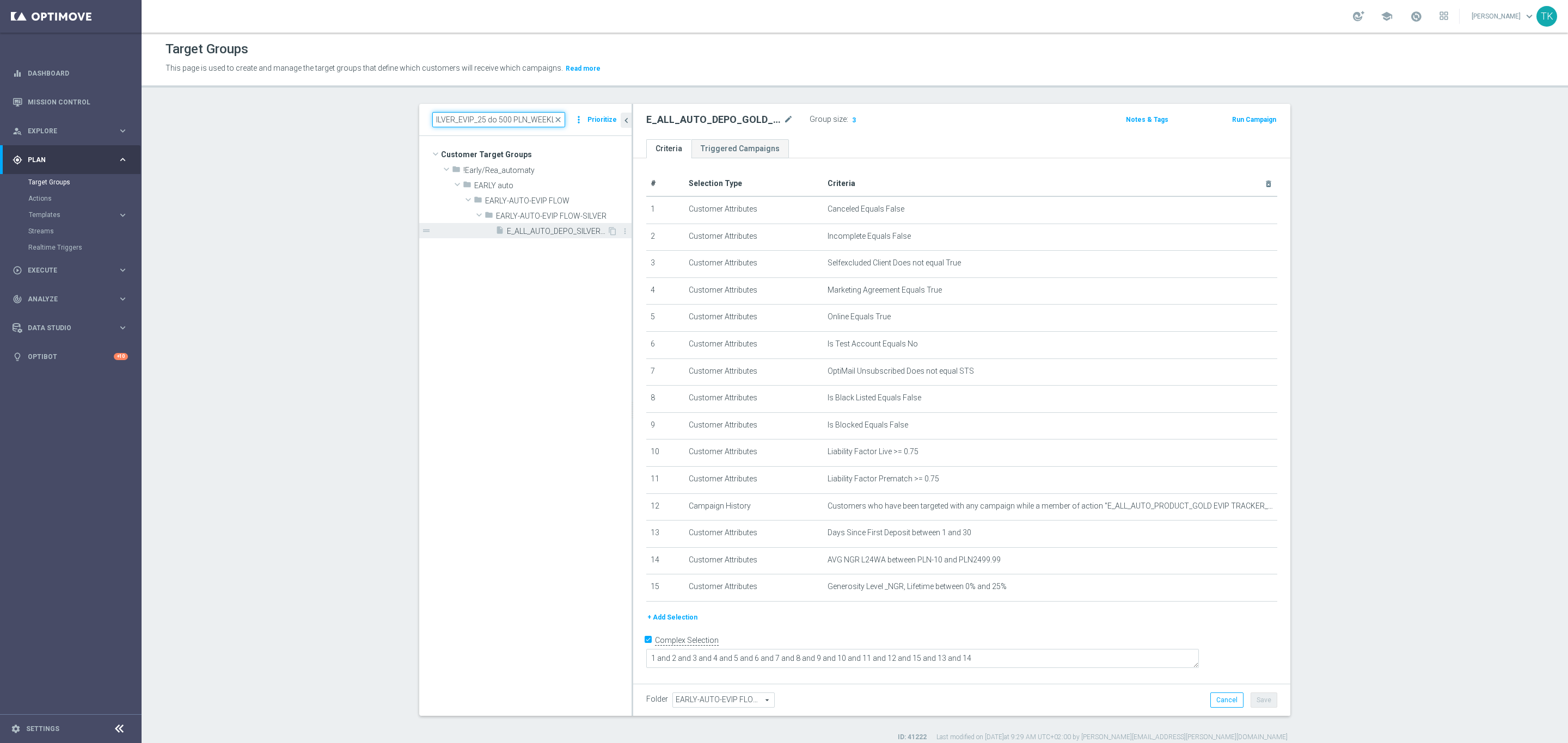
type input "E_ALL_AUTO_DEPO_SILVER_EVIP_25 do 500 PLN_WEEKLY"
click at [539, 232] on span "E_ALL_AUTO_DEPO_SILVER_EVIP_25 do 500 PLN_WEEKLY" at bounding box center [557, 231] width 100 height 9
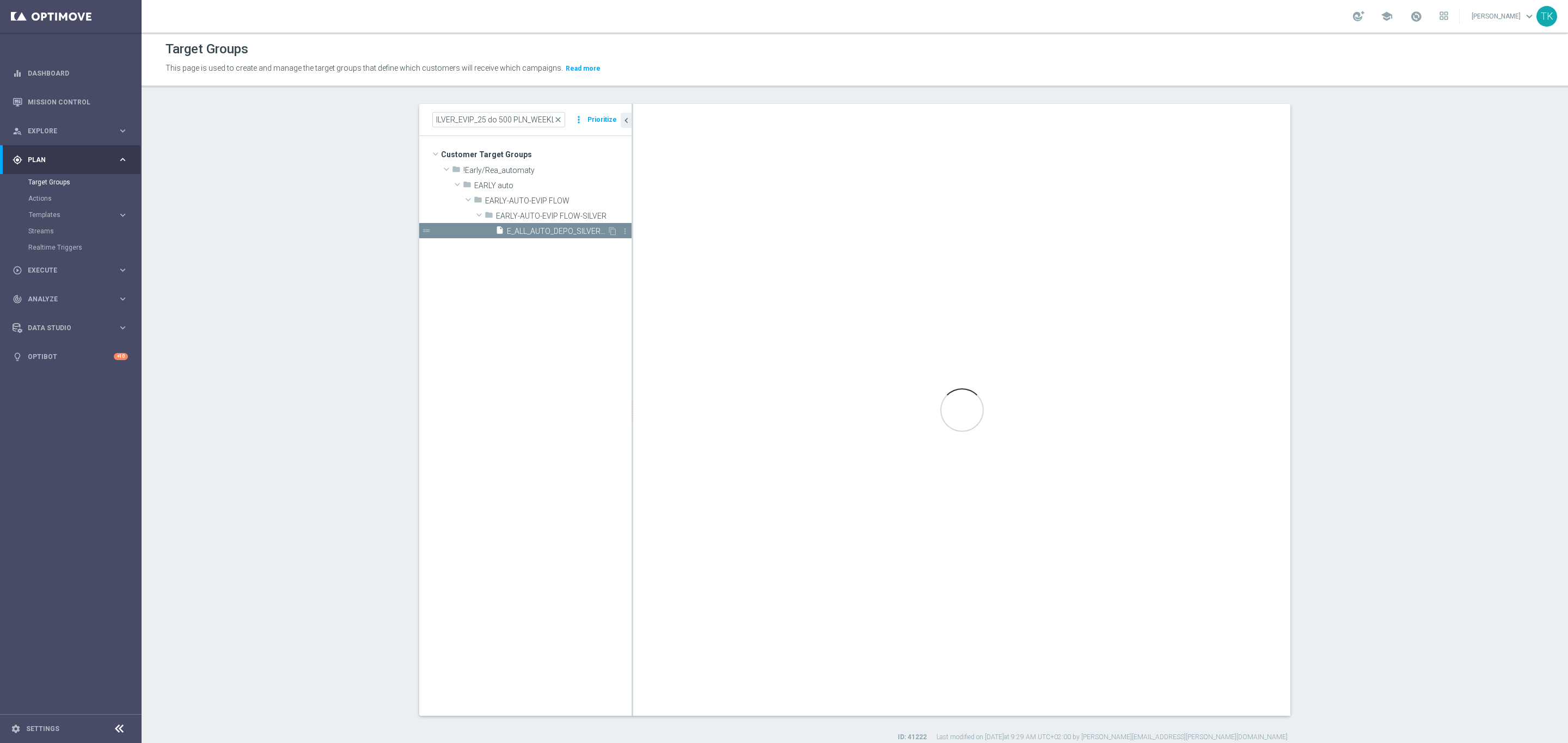
scroll to position [0, 0]
type input "EARLY-AUTO-EVIP FLOW-SILVER"
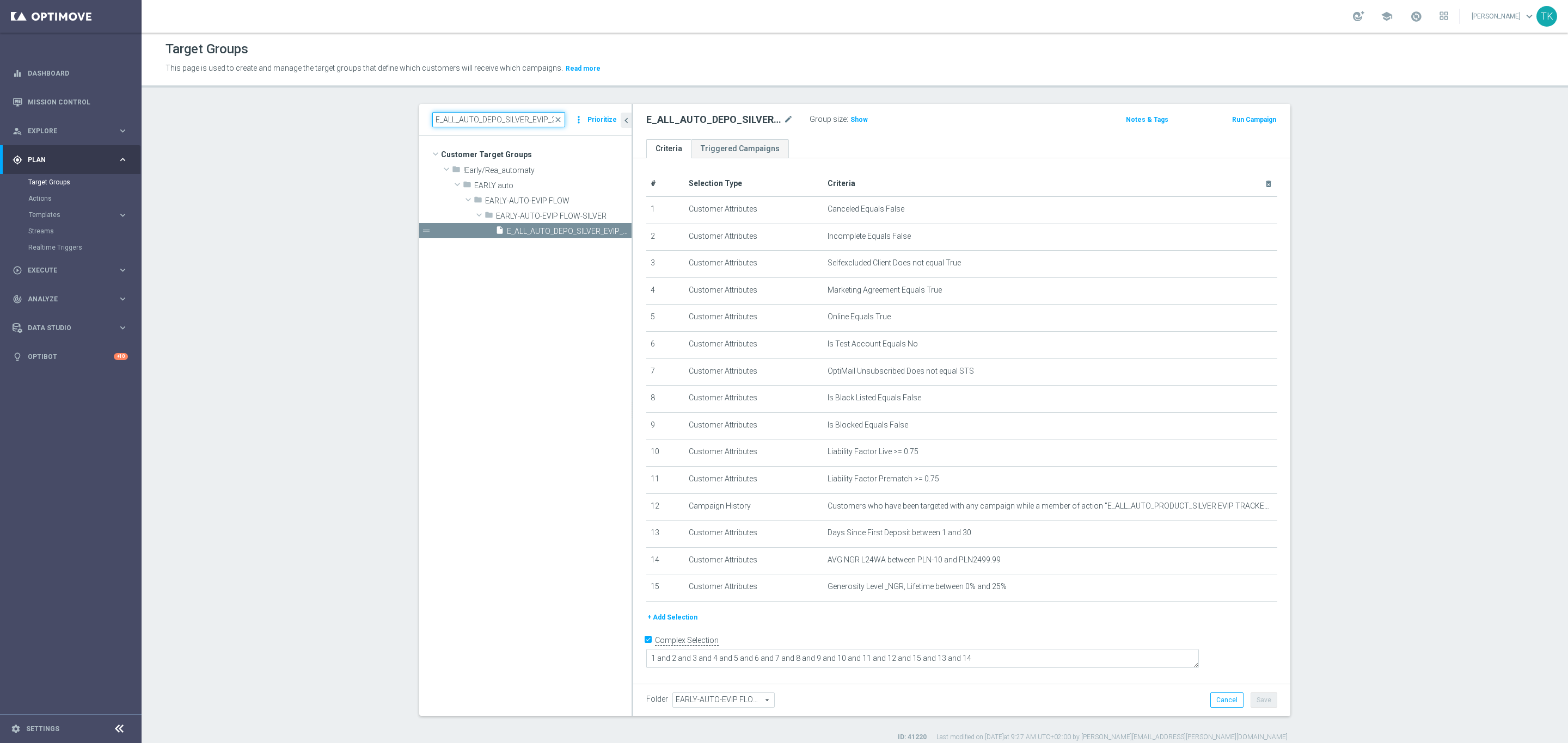
click at [452, 120] on input "E_ALL_AUTO_DEPO_SILVER_EVIP_25 do 500 PLN_WEEKLY" at bounding box center [499, 120] width 133 height 15
paste input "REACQ_ALL_TARGET_BET DO 200PLN_REM_160925"
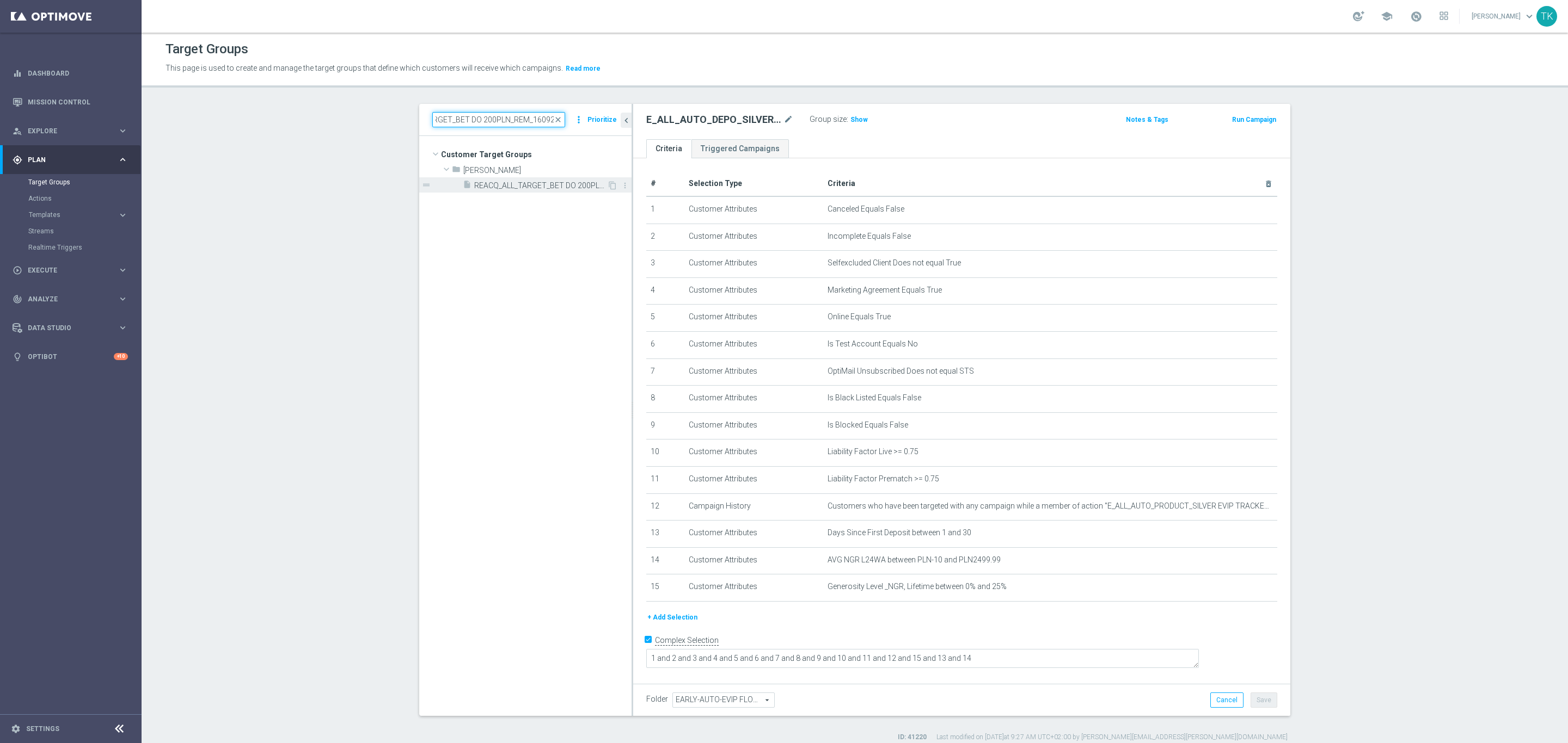
type input "REACQ_ALL_TARGET_BET DO 200PLN_REM_160925"
click at [538, 187] on span "REACQ_ALL_TARGET_BET DO 200PLN_REM_160925" at bounding box center [541, 185] width 133 height 9
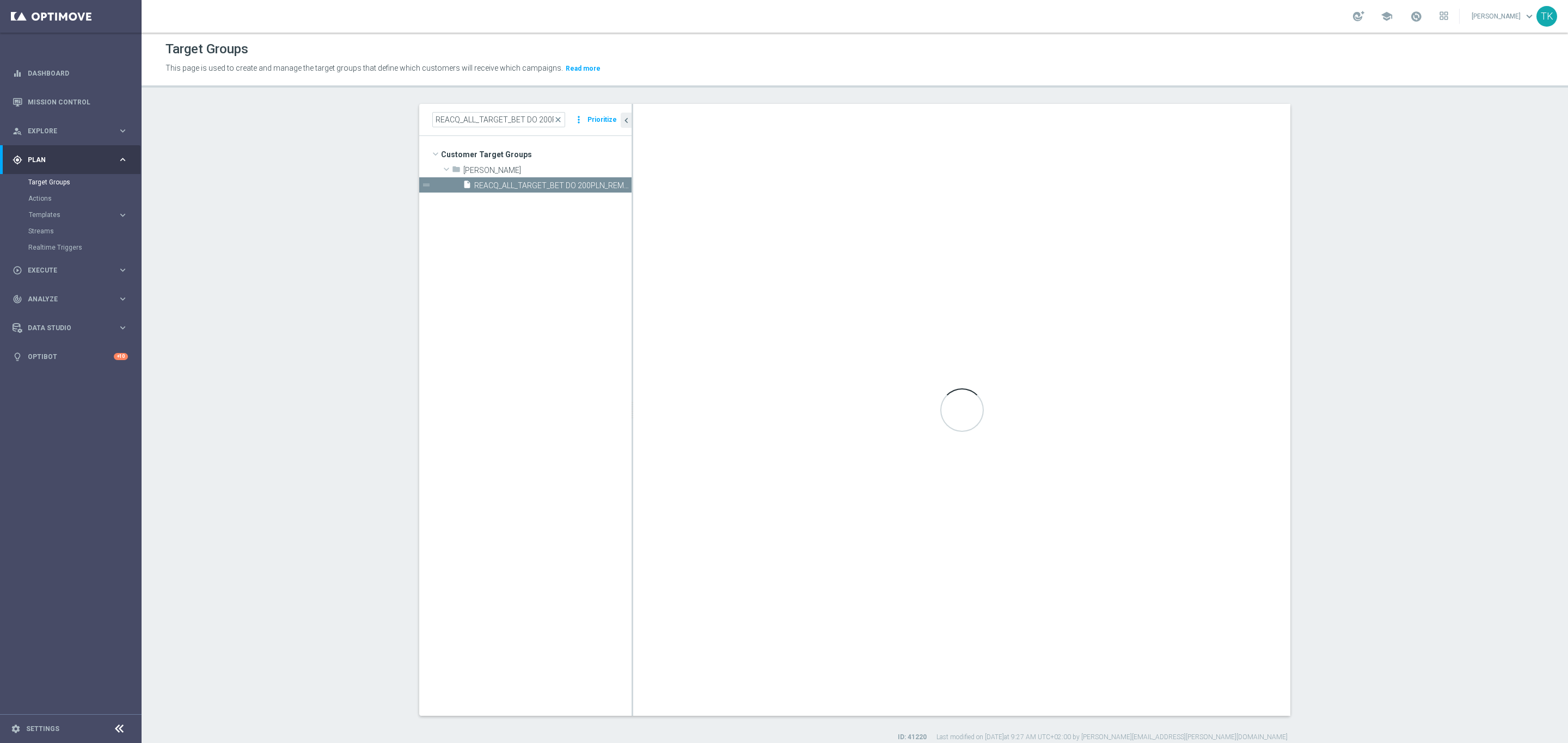
type textarea "(1 AND 2 AND 3 AND 4 AND 5 AND 6 AND 7 AND 8 AND 9 AND 10 AND 11 AND 12 AND 13 …"
type input "Tomasz K."
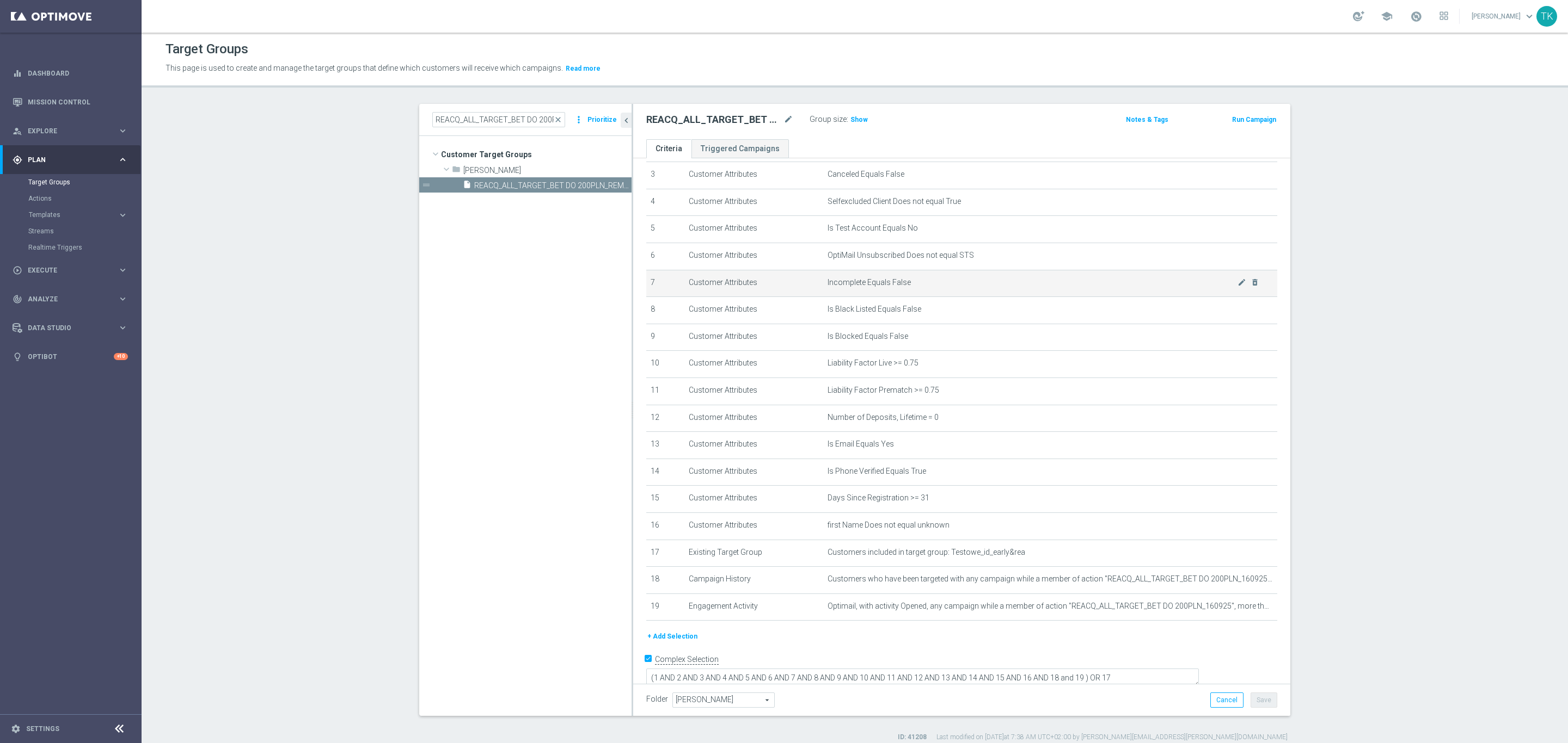
scroll to position [90, 0]
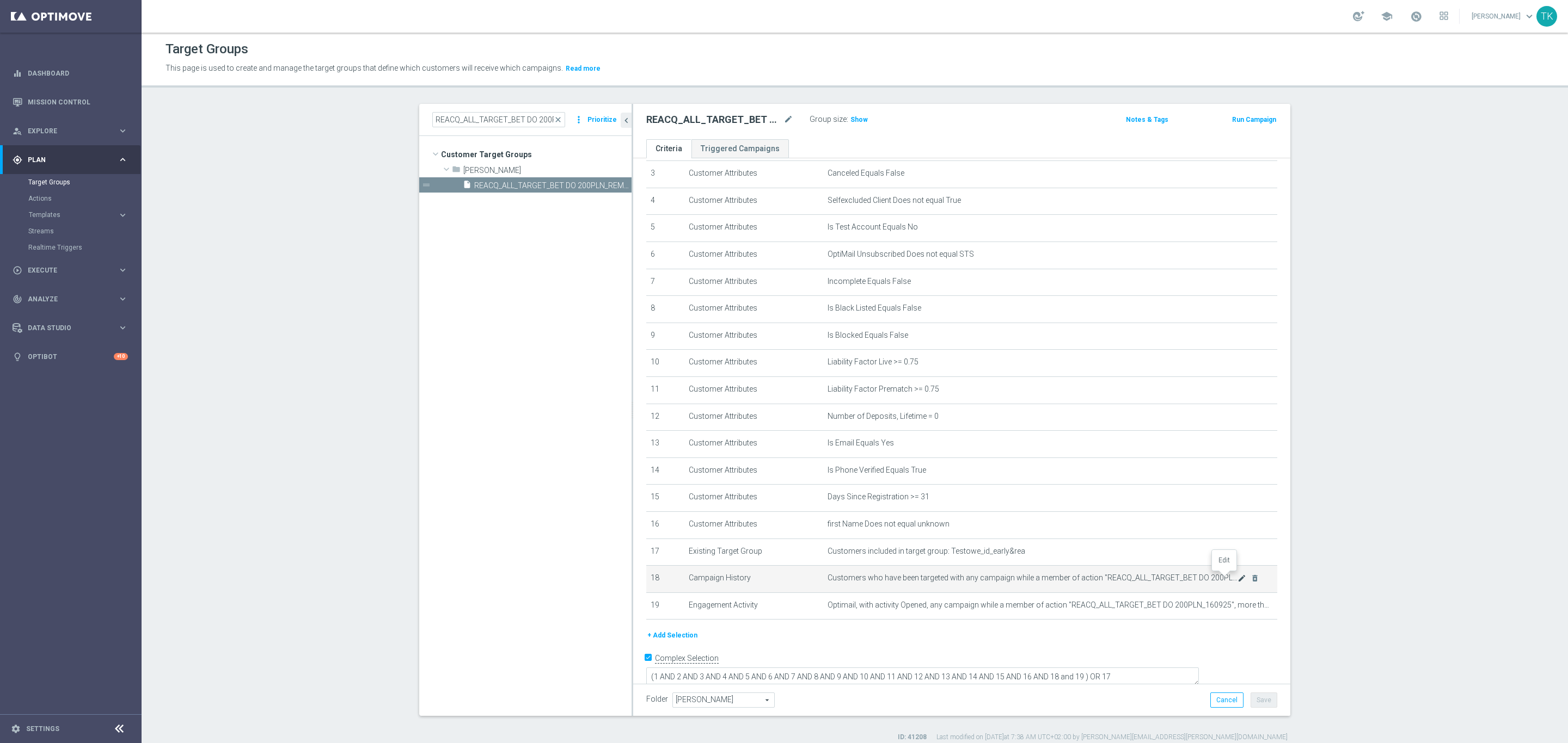
click at [1238, 578] on icon "mode_edit" at bounding box center [1242, 579] width 9 height 9
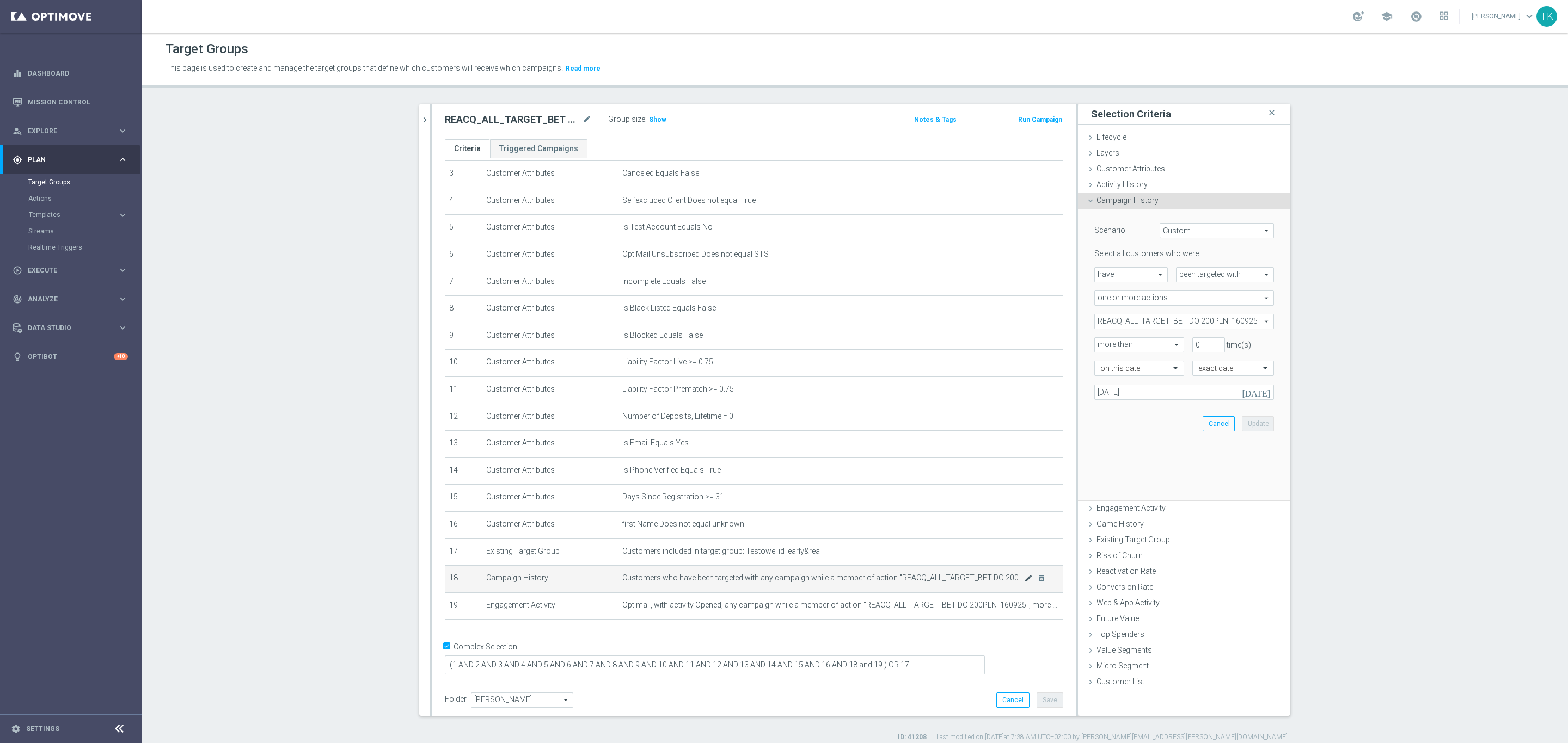
scroll to position [77, 0]
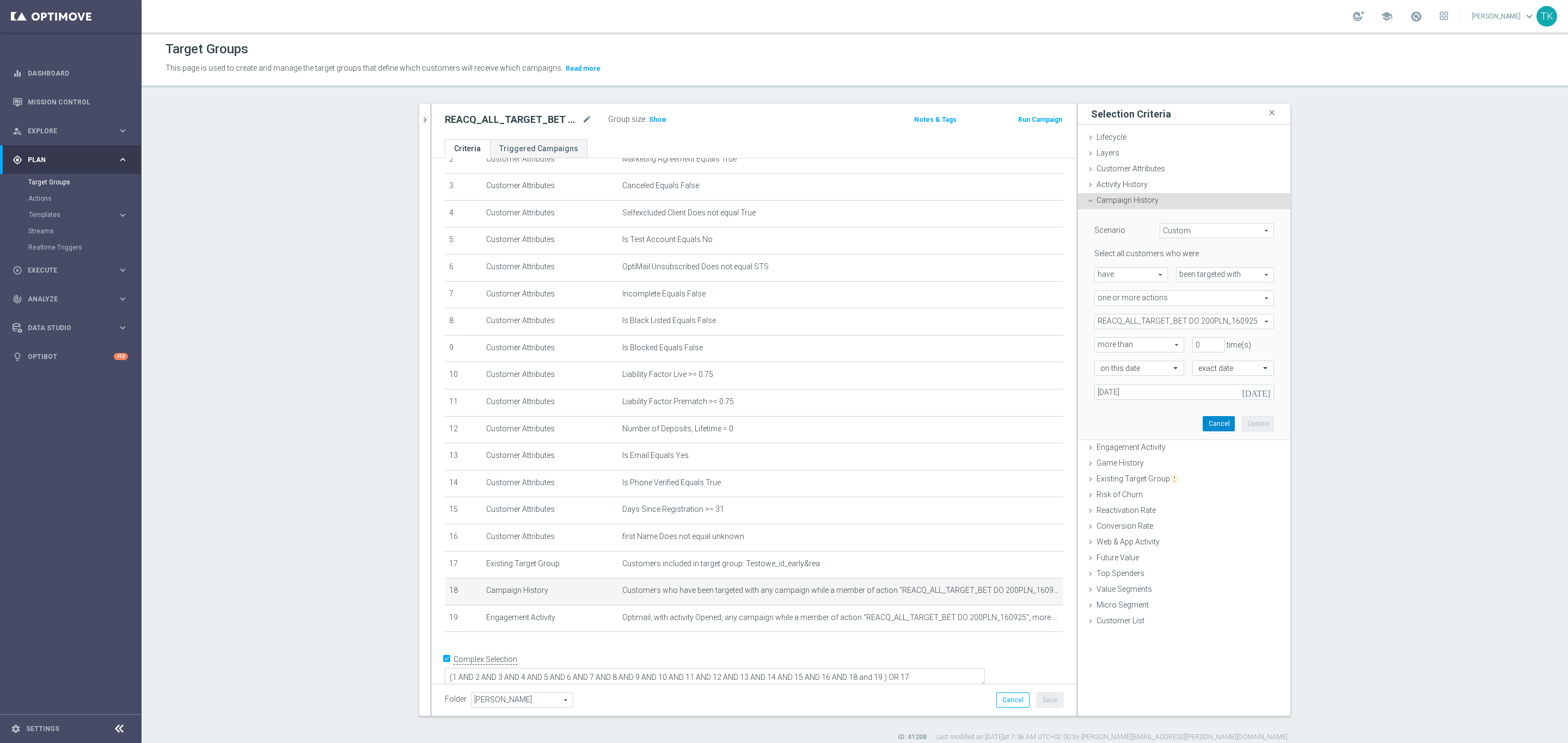
click at [1207, 416] on button "Cancel" at bounding box center [1219, 424] width 32 height 15
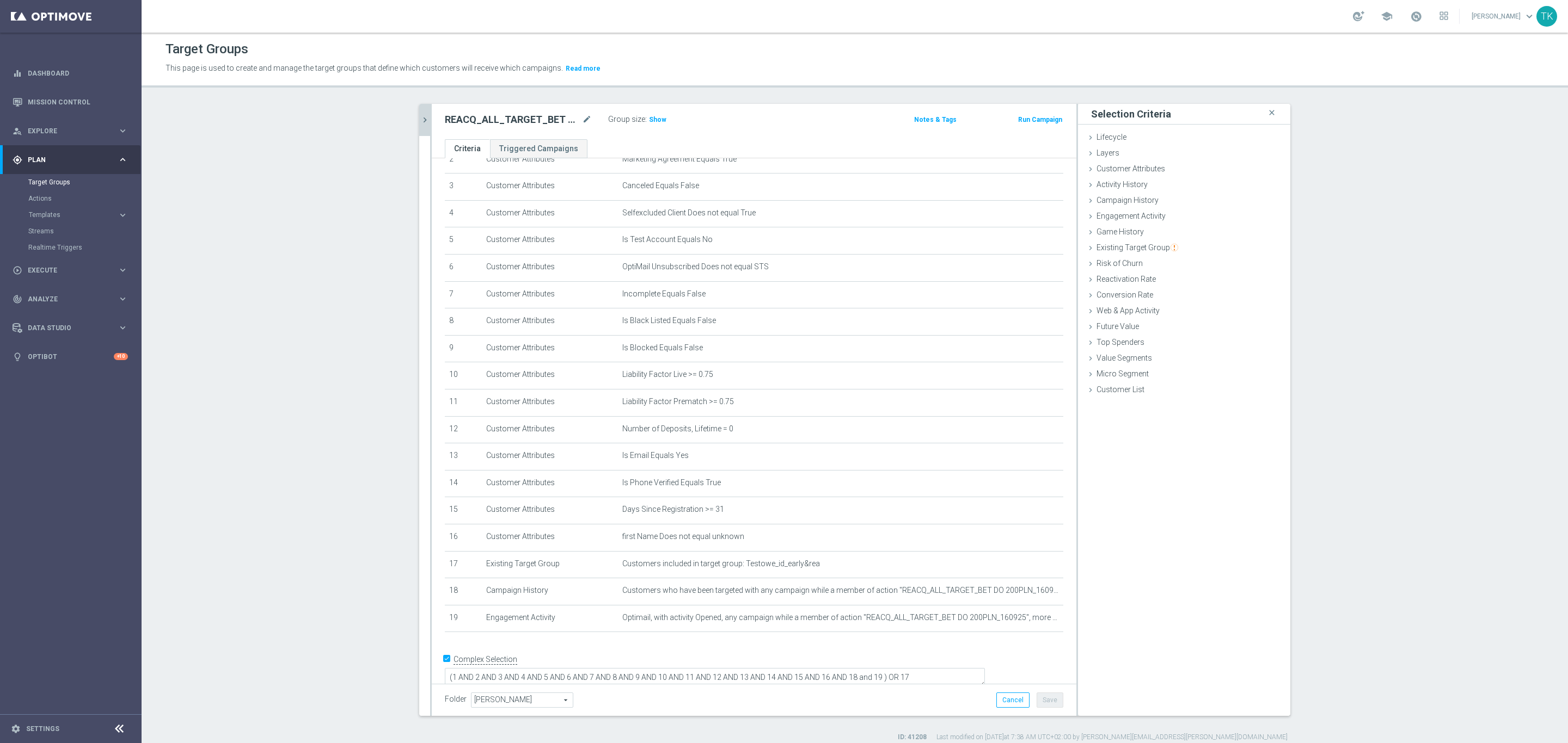
click at [420, 110] on button "chevron_right" at bounding box center [425, 120] width 11 height 32
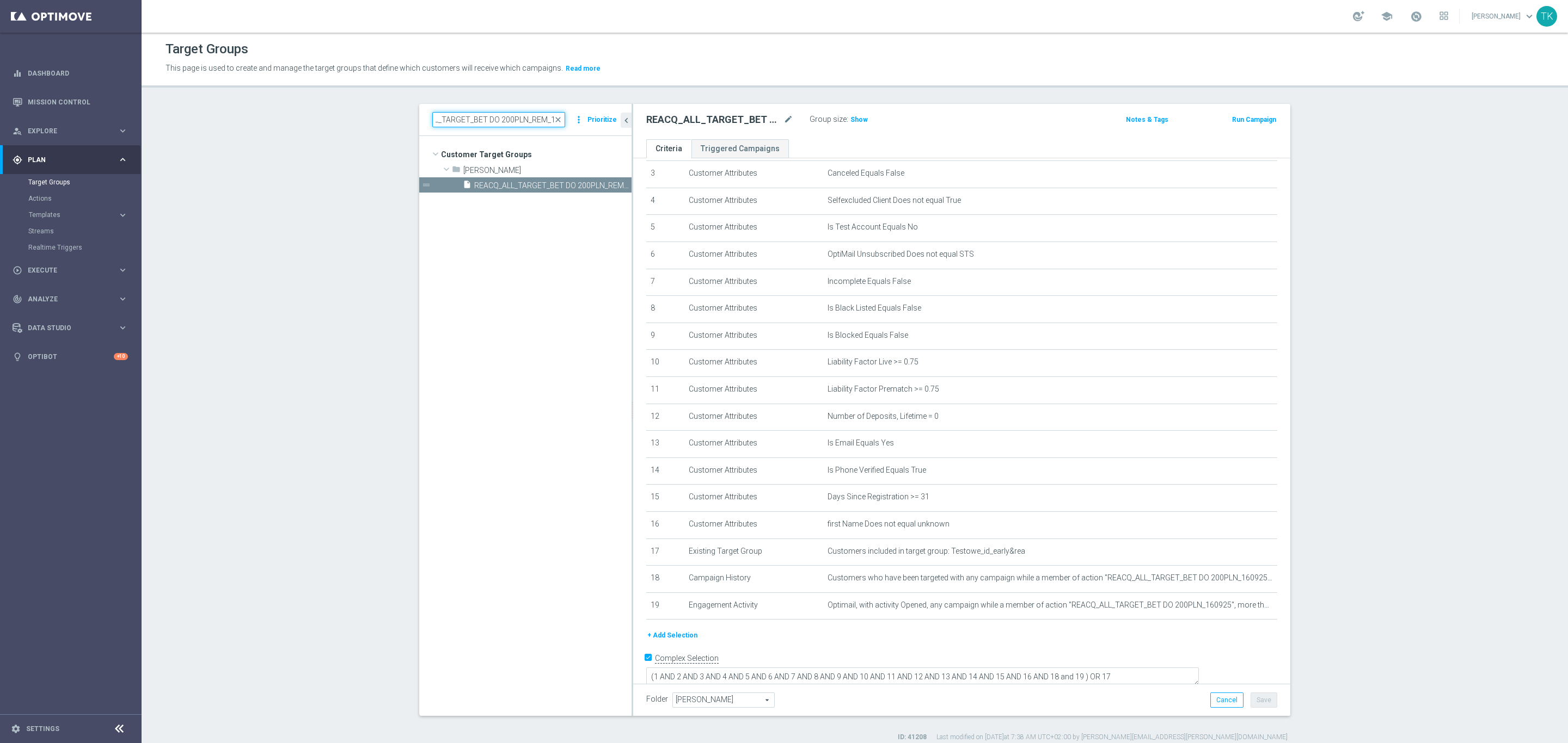
scroll to position [0, 55]
drag, startPoint x: 504, startPoint y: 120, endPoint x: 559, endPoint y: 120, distance: 55.0
click at [559, 120] on input "REACQ_ALL_TARGET_BET DO 200PLN_REM_160925" at bounding box center [499, 120] width 133 height 15
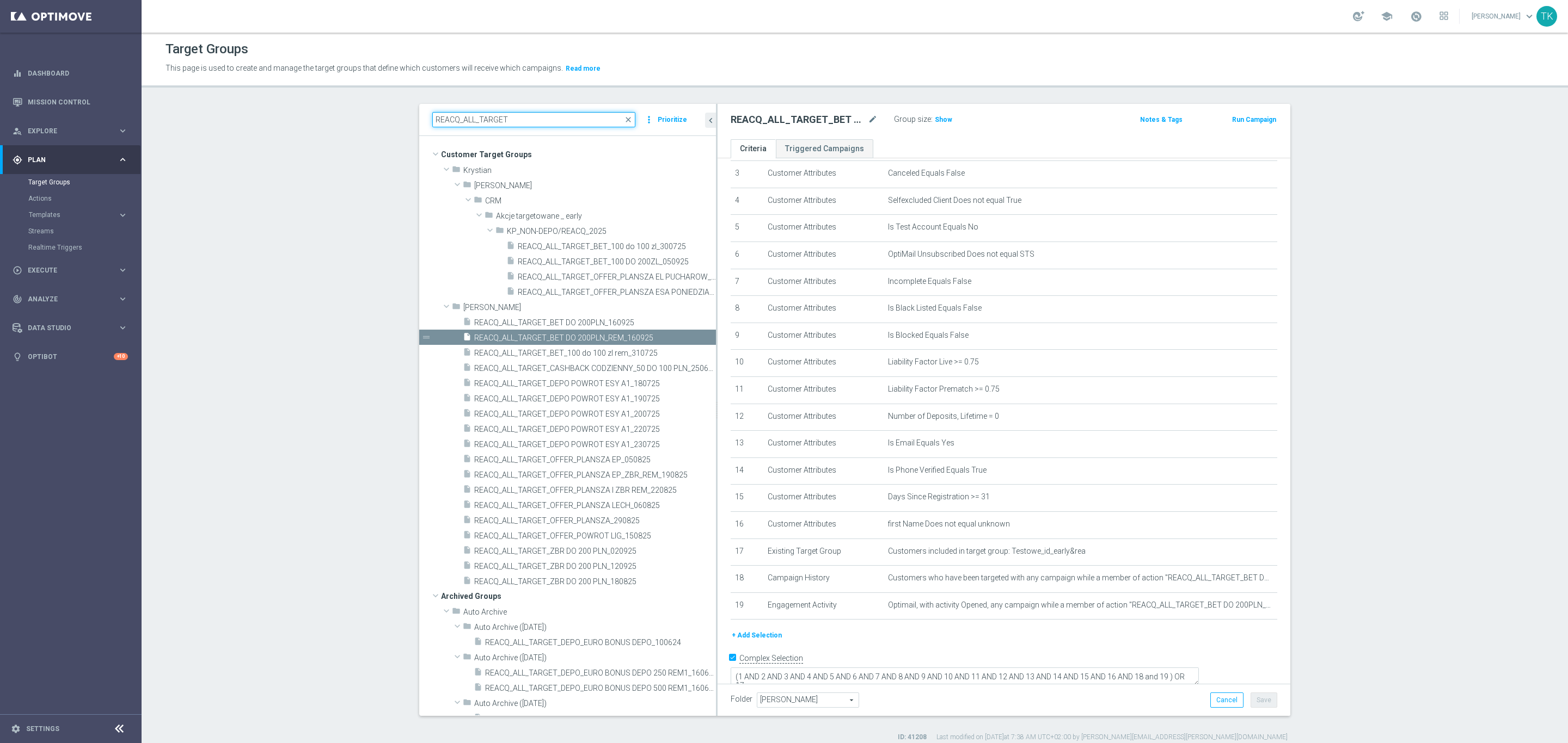
drag, startPoint x: 626, startPoint y: 351, endPoint x: 709, endPoint y: 501, distance: 171.4
click at [717, 350] on as-split "REACQ_ALL_TARGET close more_vert Prioritize Customer Target Groups library_add …" at bounding box center [854, 410] width 871 height 612
type input "REACQ_ALL_TARGET"
click at [626, 475] on span "REACQ_ALL_TARGET_OFFER_PLANSZA EP_ZBR_REM_190825" at bounding box center [582, 475] width 216 height 9
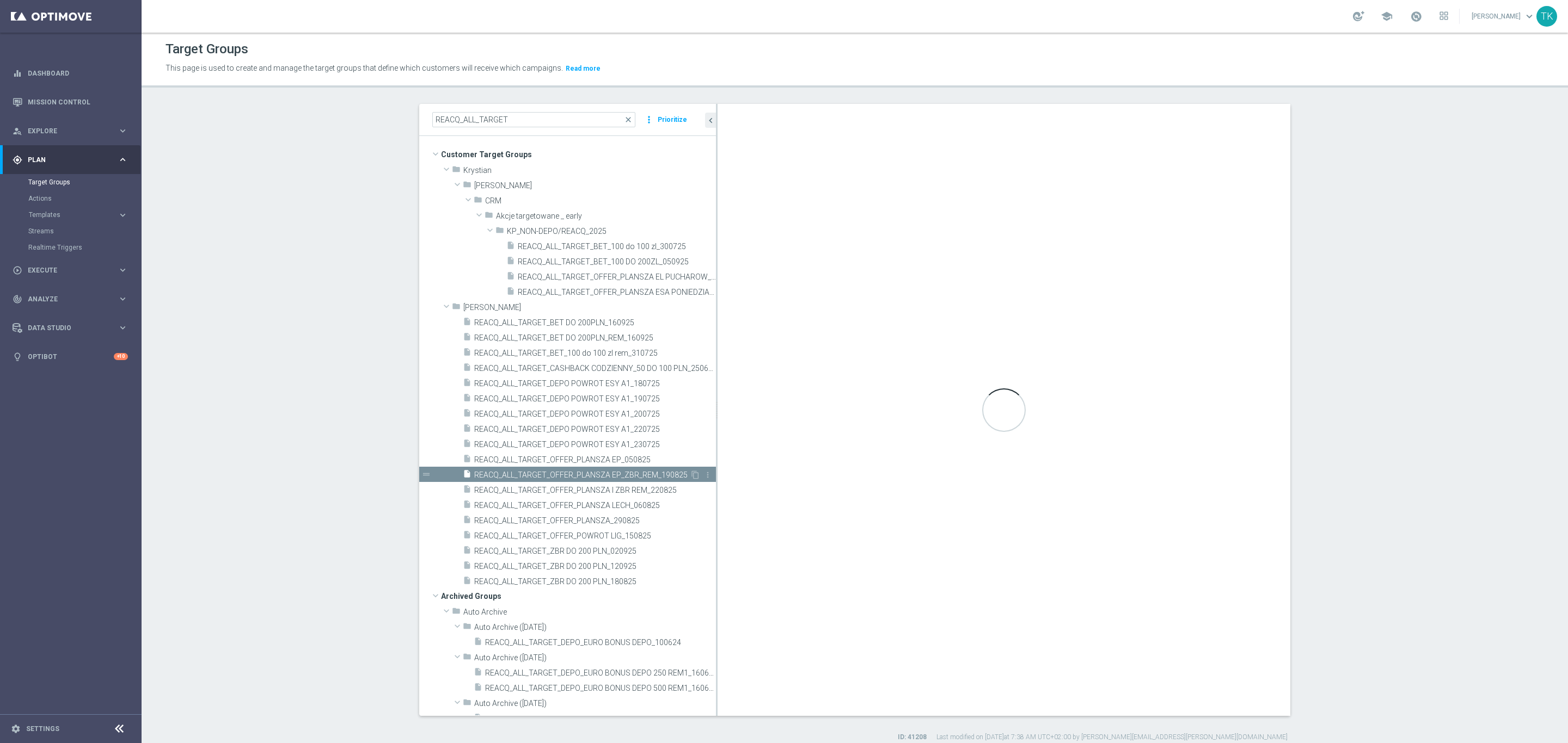
type textarea "(1 AND 2 AND 3 AND 4 AND 5 AND 6 AND 7 AND 8 AND 9 AND 10 AND 11 AND 12 AND 13 …"
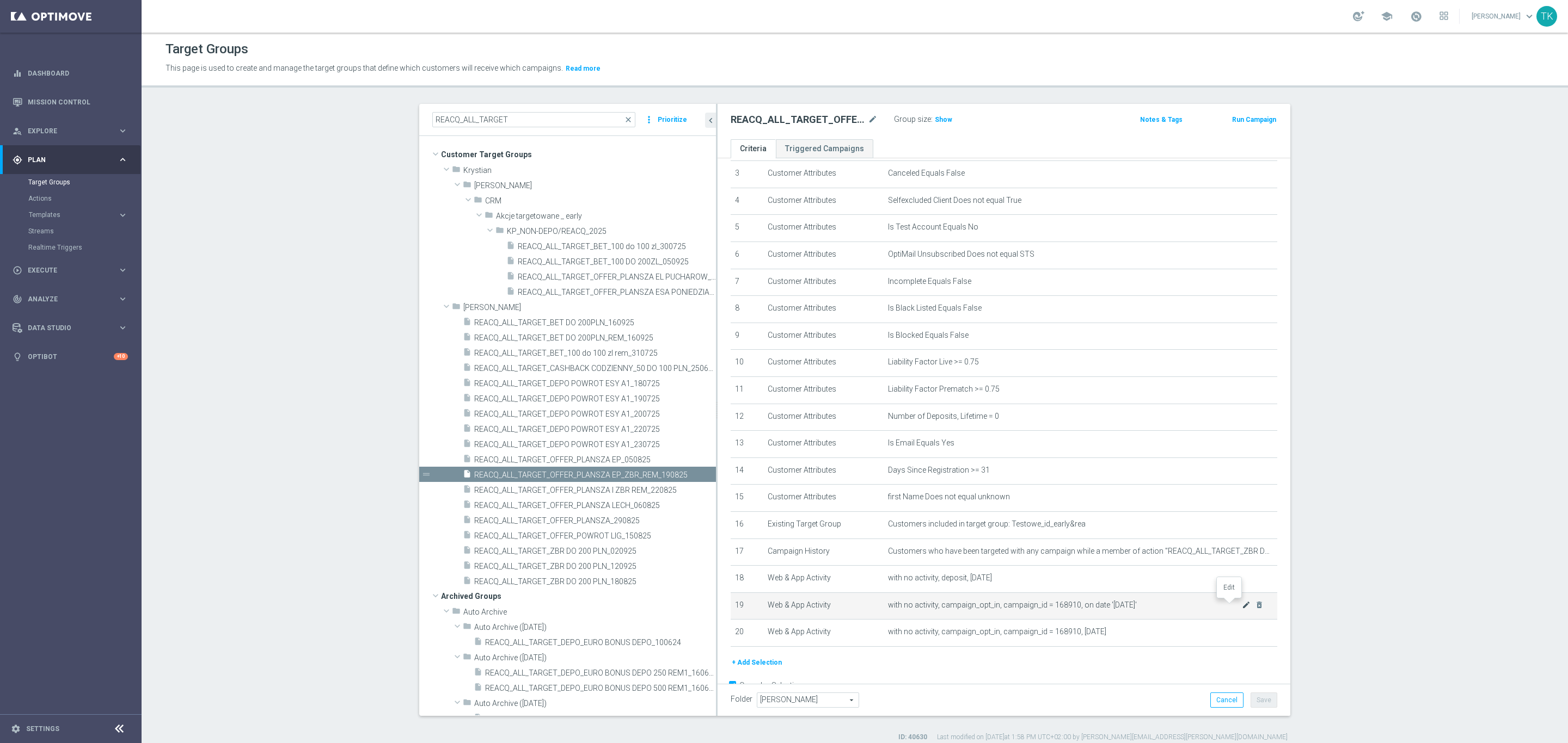
click at [1242, 601] on icon "mode_edit" at bounding box center [1246, 605] width 9 height 9
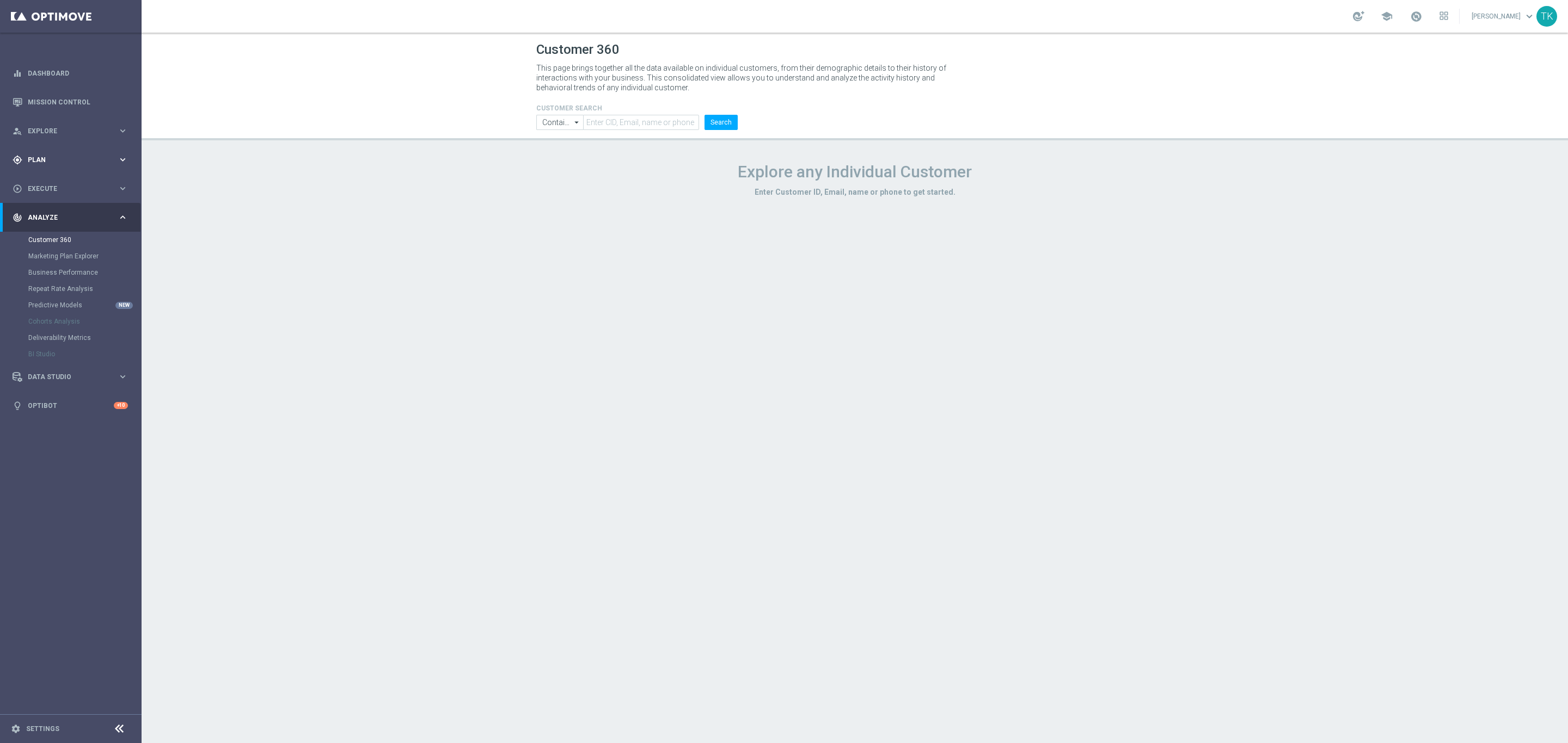
click at [36, 161] on span "Plan" at bounding box center [73, 160] width 90 height 7
click at [43, 212] on span "Templates" at bounding box center [68, 215] width 78 height 7
click at [46, 232] on link "Optimail" at bounding box center [73, 231] width 80 height 9
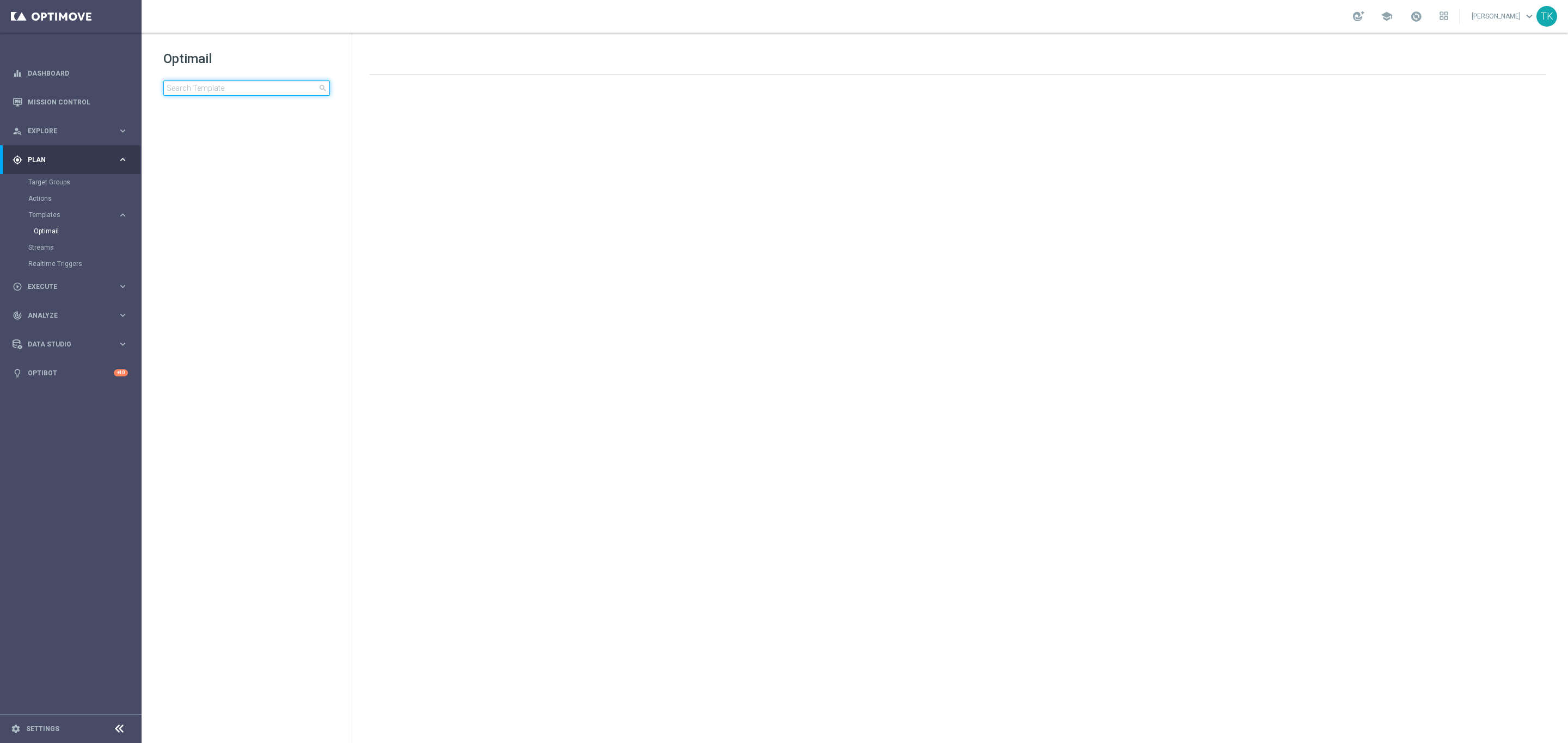
click at [206, 90] on input at bounding box center [247, 88] width 166 height 15
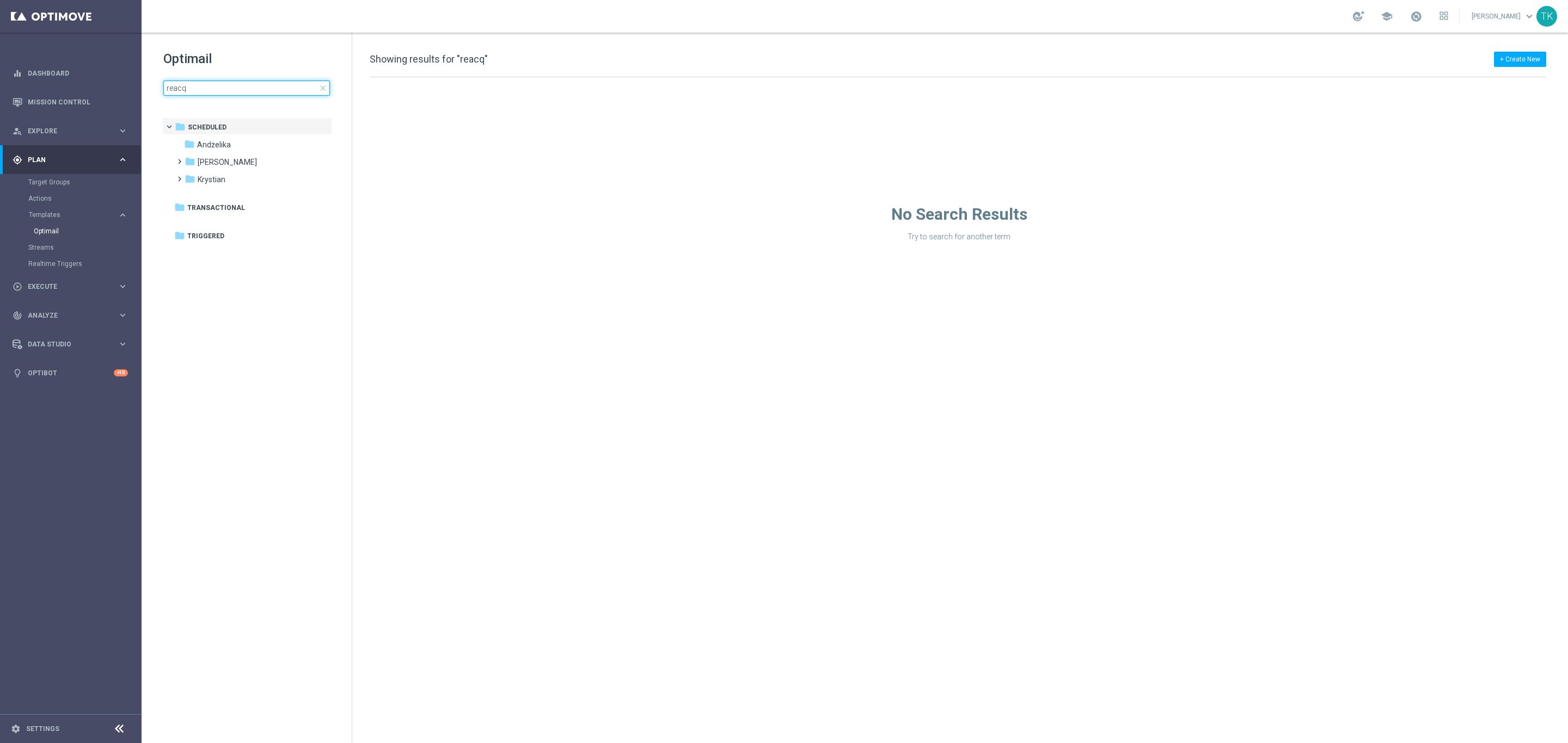
click at [179, 91] on input "reacq" at bounding box center [247, 88] width 166 height 15
type input "REACQ"
click at [211, 92] on input "REACQ" at bounding box center [247, 88] width 166 height 15
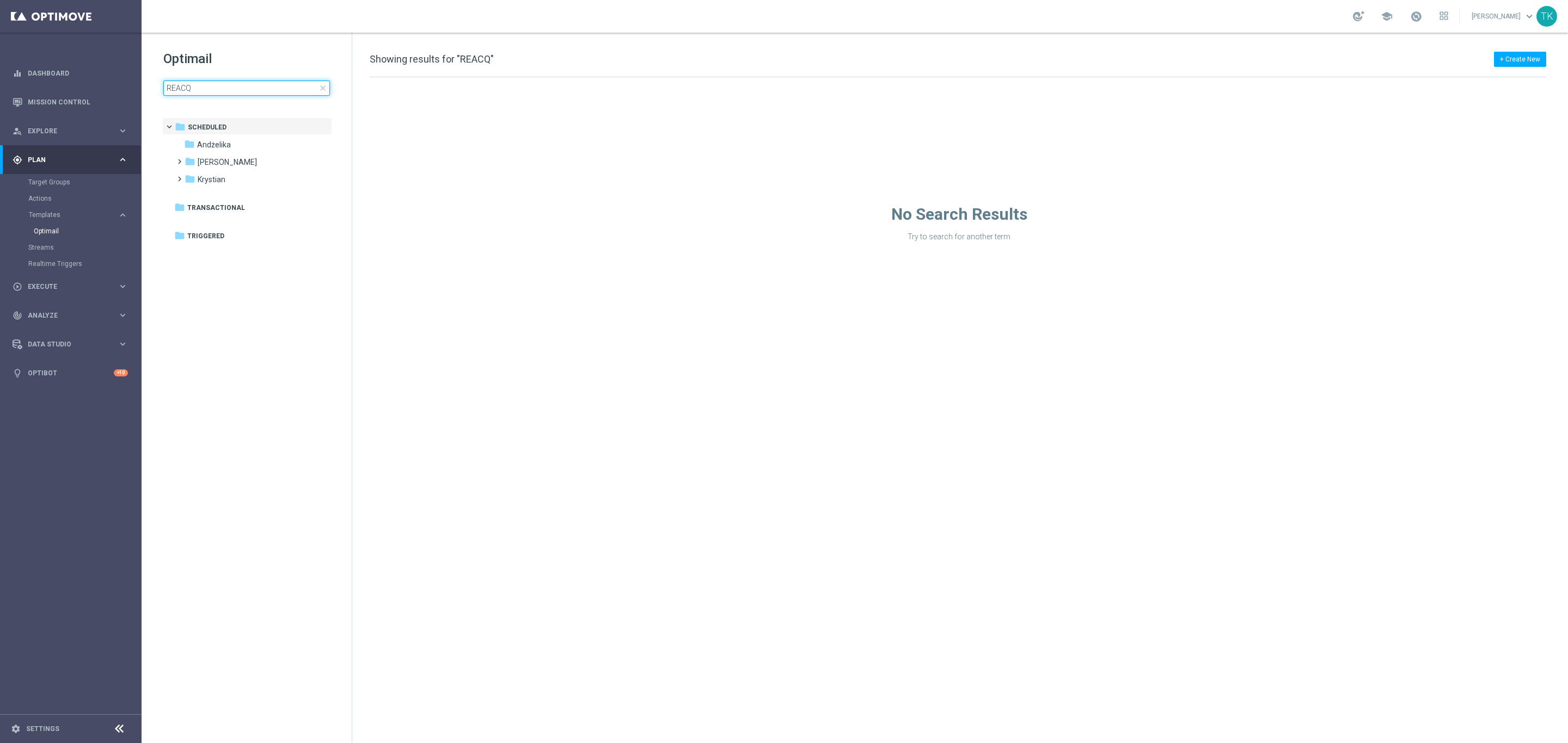
click at [211, 92] on input "REACQ" at bounding box center [247, 88] width 166 height 15
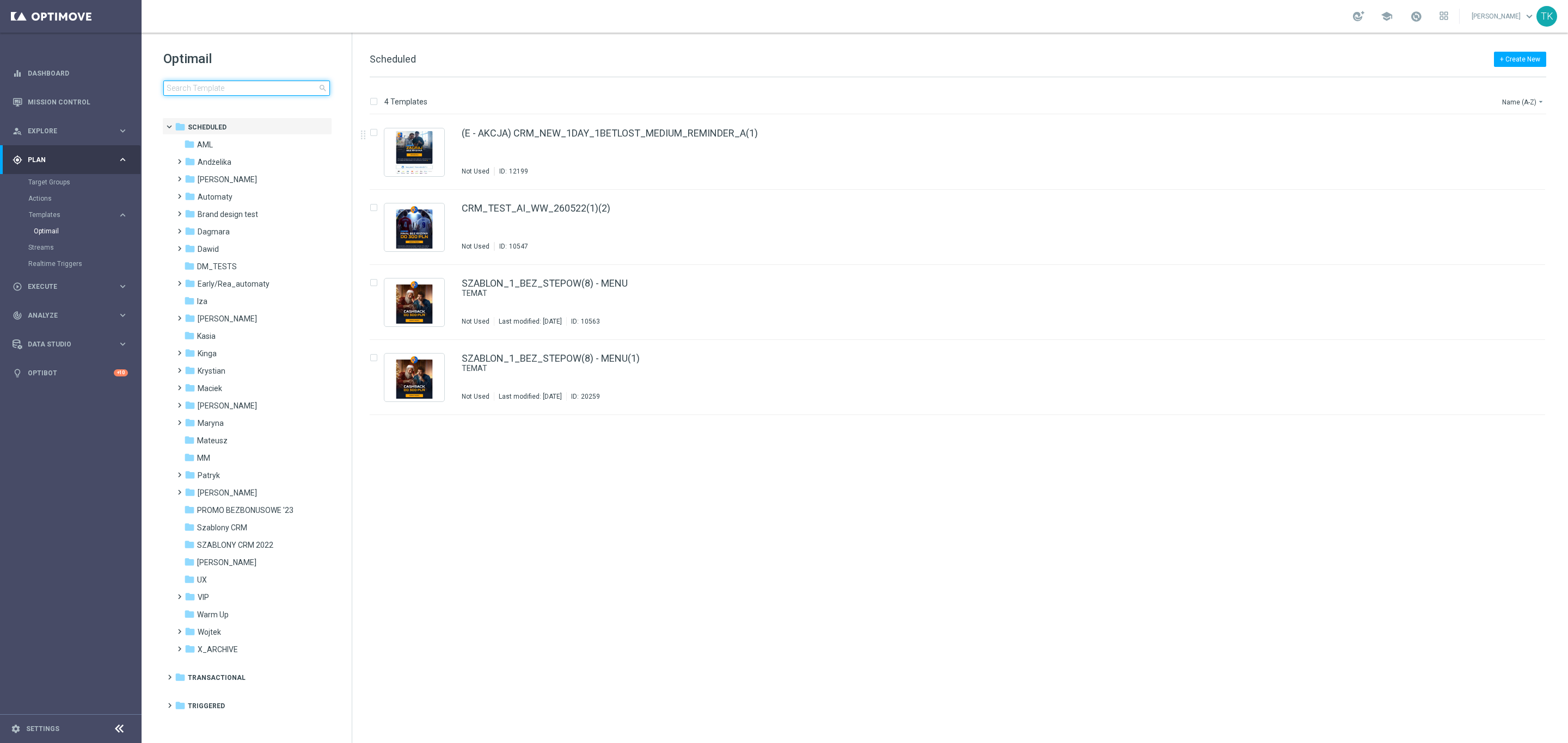
click at [214, 86] on input at bounding box center [247, 88] width 166 height 15
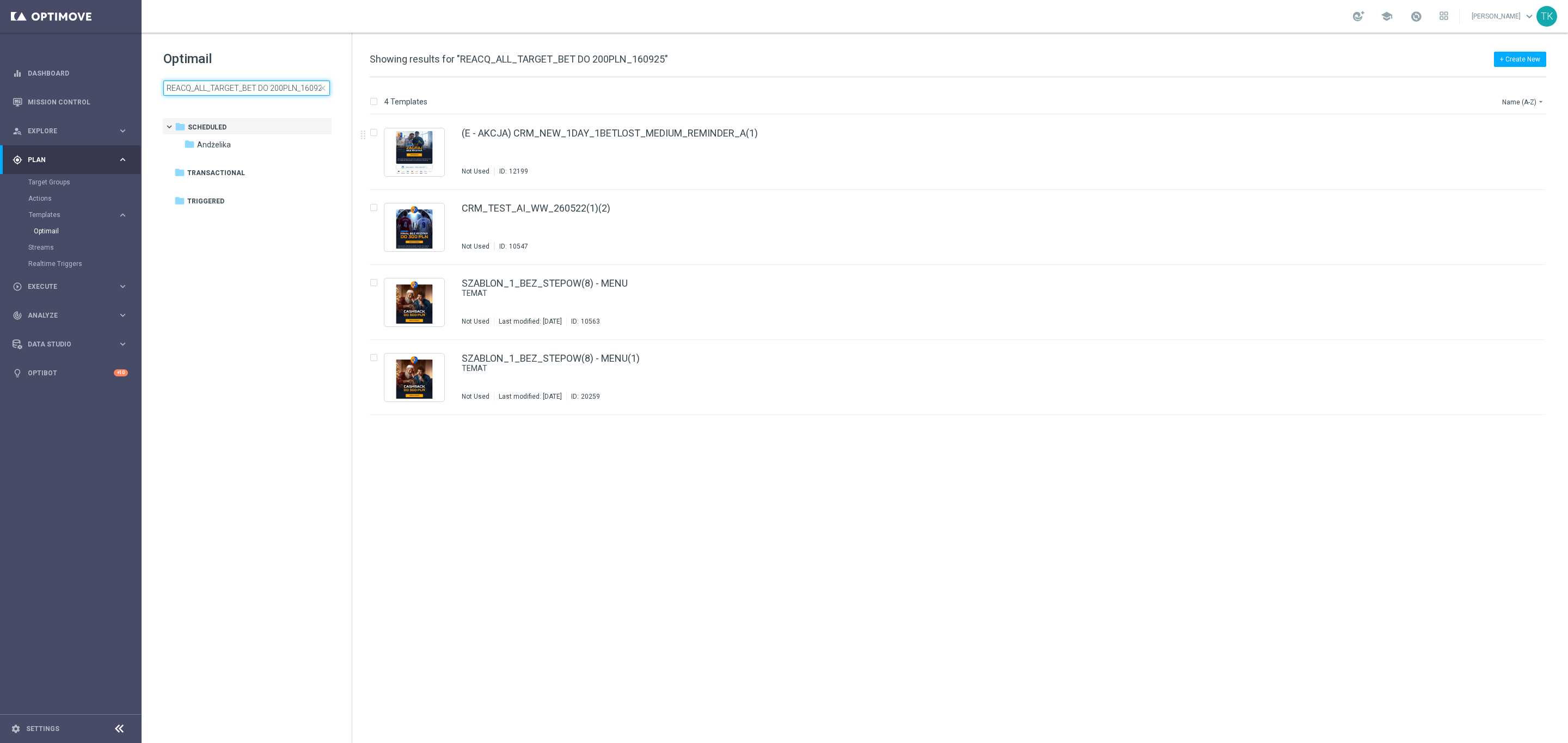
scroll to position [0, 3]
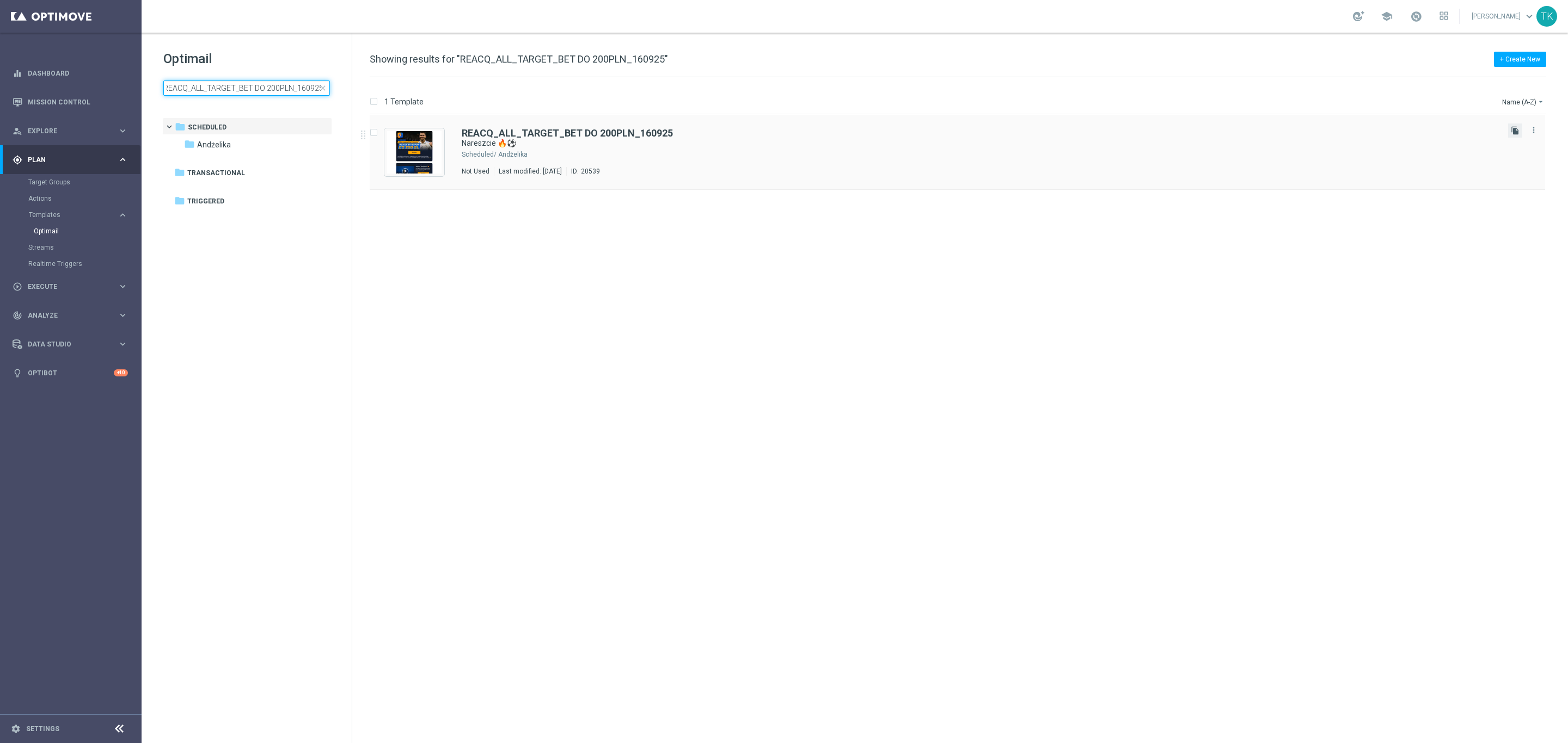
type input "REACQ_ALL_TARGET_BET DO 200PLN_160925"
click at [1516, 131] on icon "file_copy" at bounding box center [1515, 131] width 9 height 9
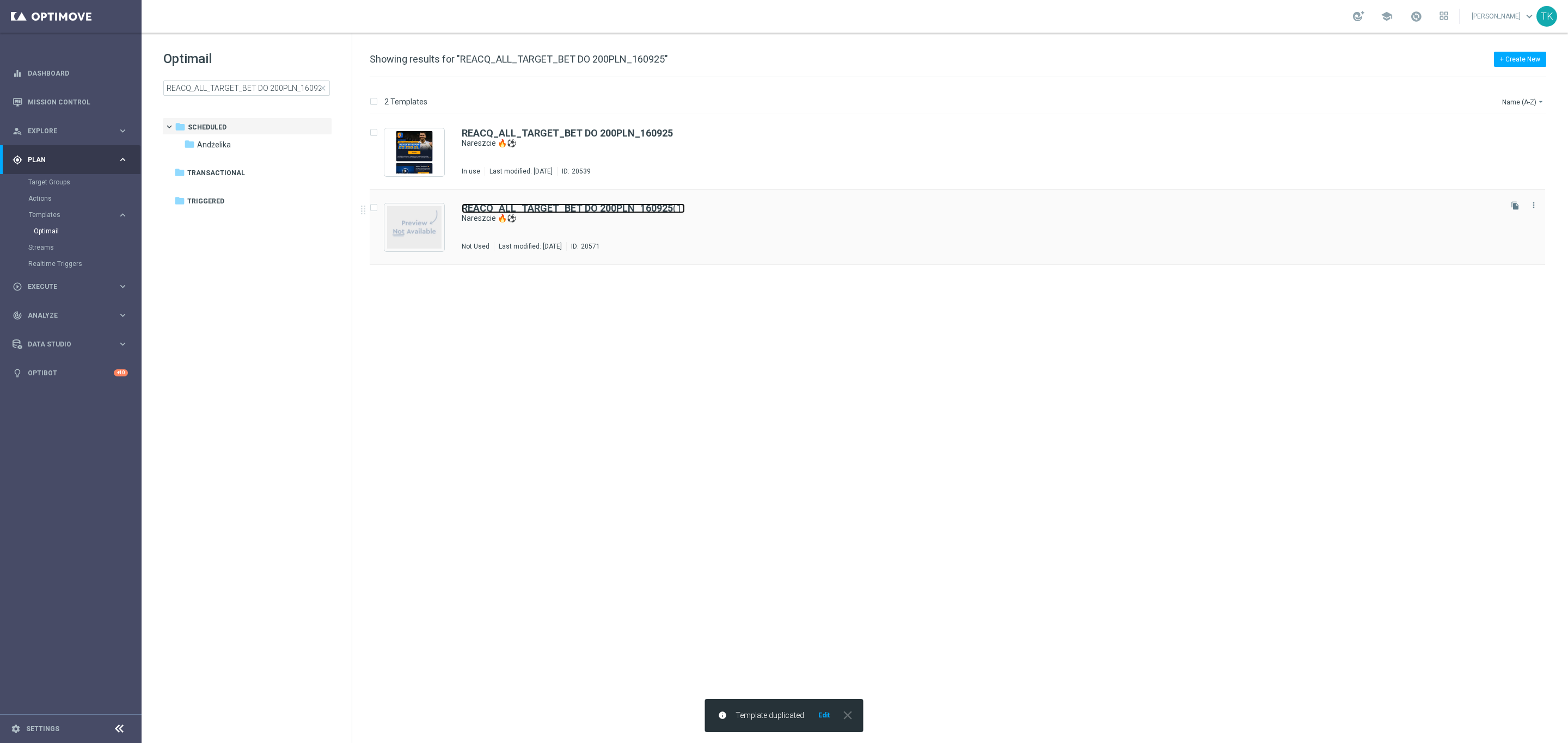
click at [664, 213] on b "REACQ_ALL_TARGET_BET DO 200PLN_160925" at bounding box center [567, 208] width 211 height 12
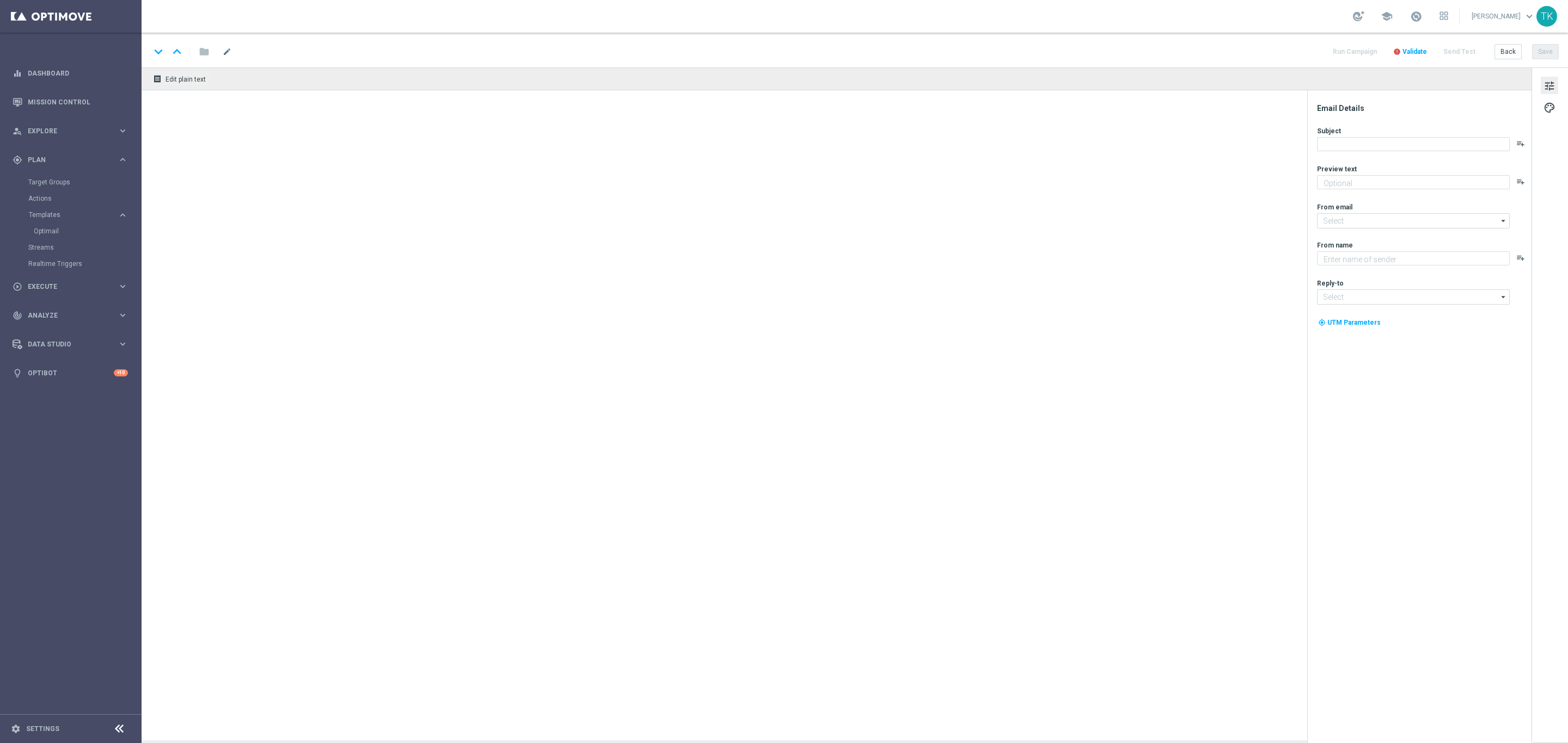
type textarea "Wraca Liga Mistrzów! Zgarnij bonus za kupon do 200 zł 💸"
type textarea "STS"
type input "oferta@sts.pl"
type input "kontakt@sts.pl"
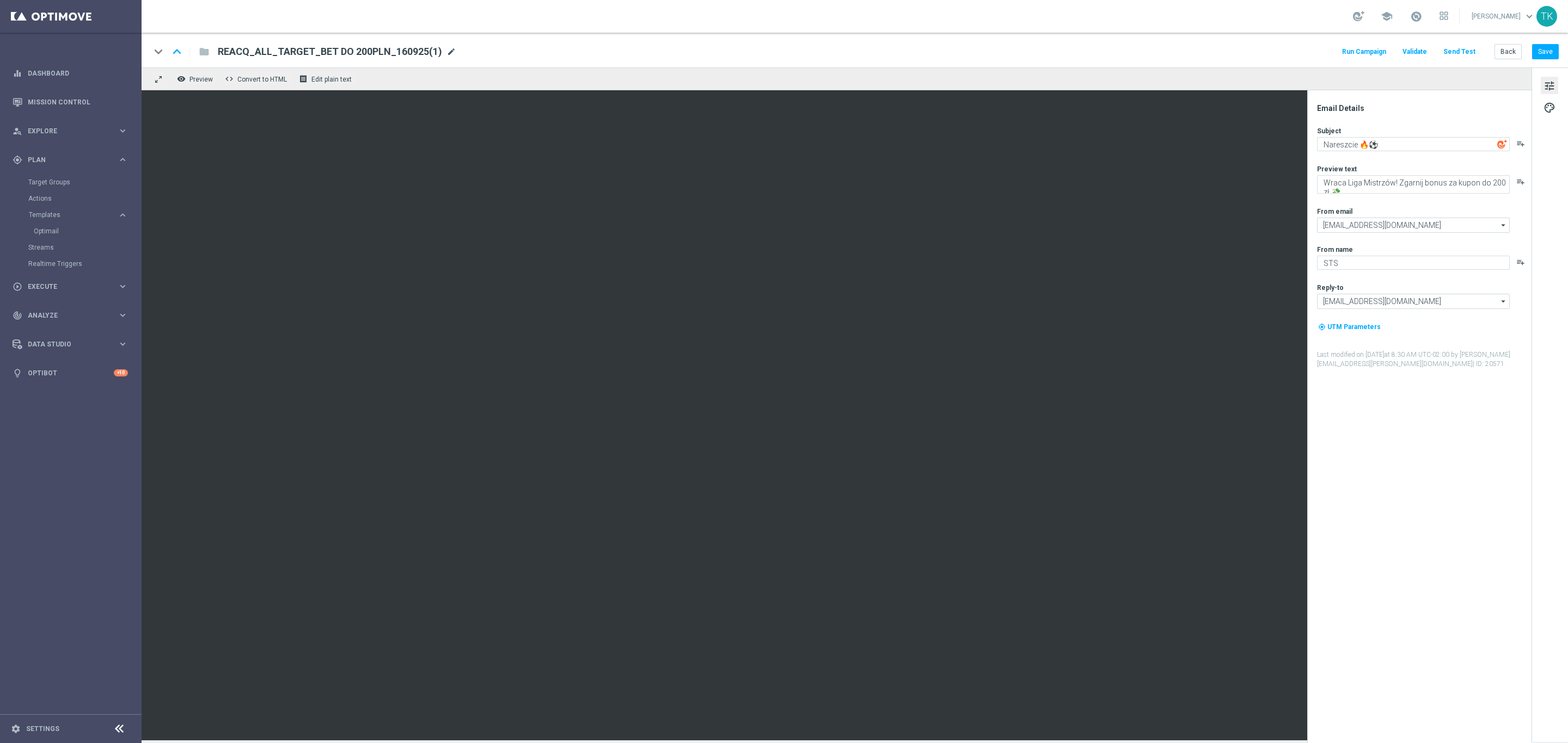
click at [446, 49] on span "mode_edit" at bounding box center [451, 52] width 10 height 10
click at [310, 48] on input "REACQ_ALL_TARGET_BET DO 200PLN_160925(1)" at bounding box center [353, 51] width 270 height 14
paste input "REM_160925"
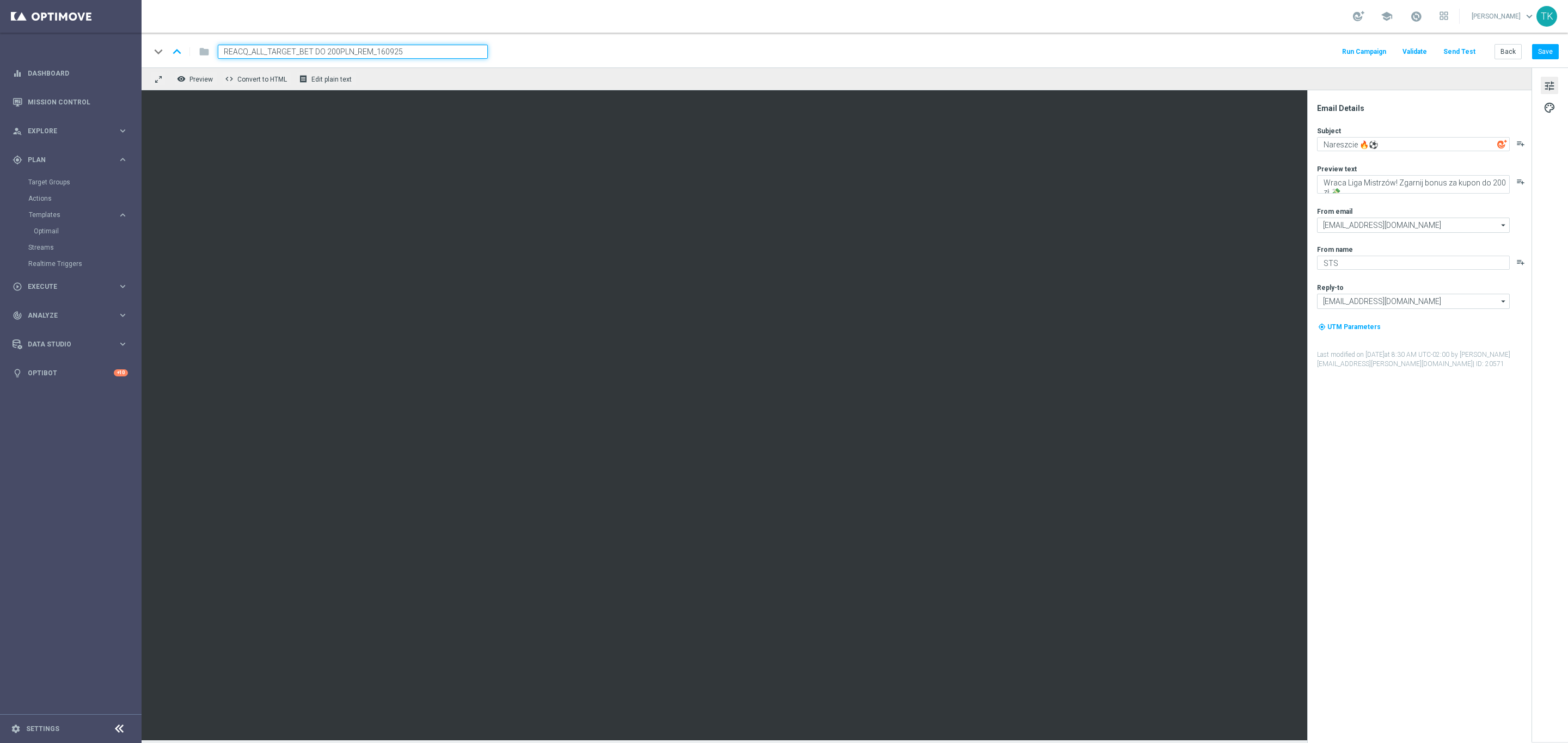
type input "REACQ_ALL_TARGET_BET DO 200PLN_REM_160925"
click at [542, 55] on div "keyboard_arrow_down keyboard_arrow_up folder REACQ_ALL_TARGET_BET DO 200PLN_REM…" at bounding box center [854, 51] width 1408 height 14
click at [1347, 147] on textarea "Nareszcie 🔥⚽" at bounding box center [1413, 144] width 193 height 14
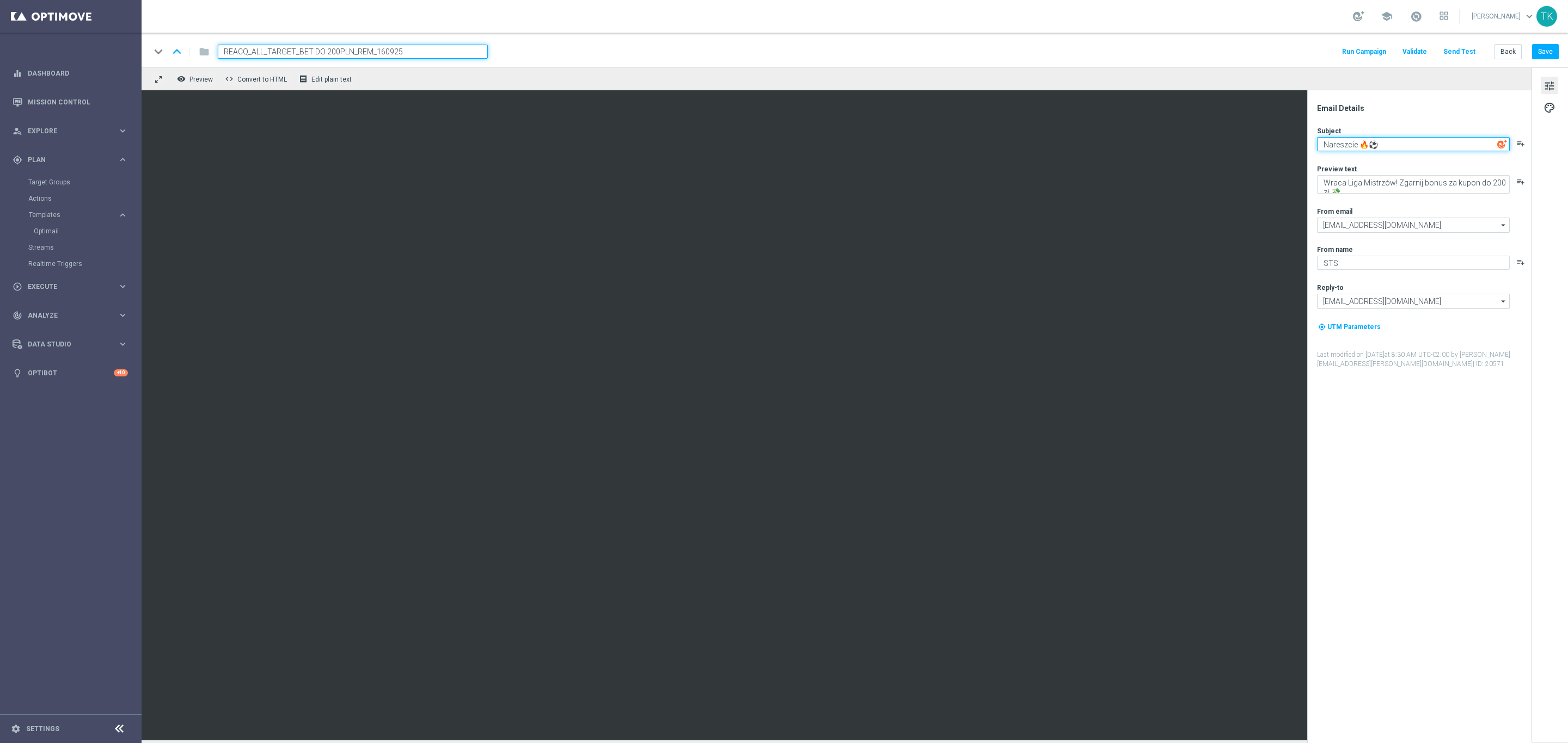
paste textarea "Pamiętasz ❓"
type textarea "Pamiętasz ❓"
click at [1362, 179] on textarea "Wraca Liga Mistrzów! Zgarnij bonus za kupon do 200 zł 💸" at bounding box center [1413, 184] width 193 height 18
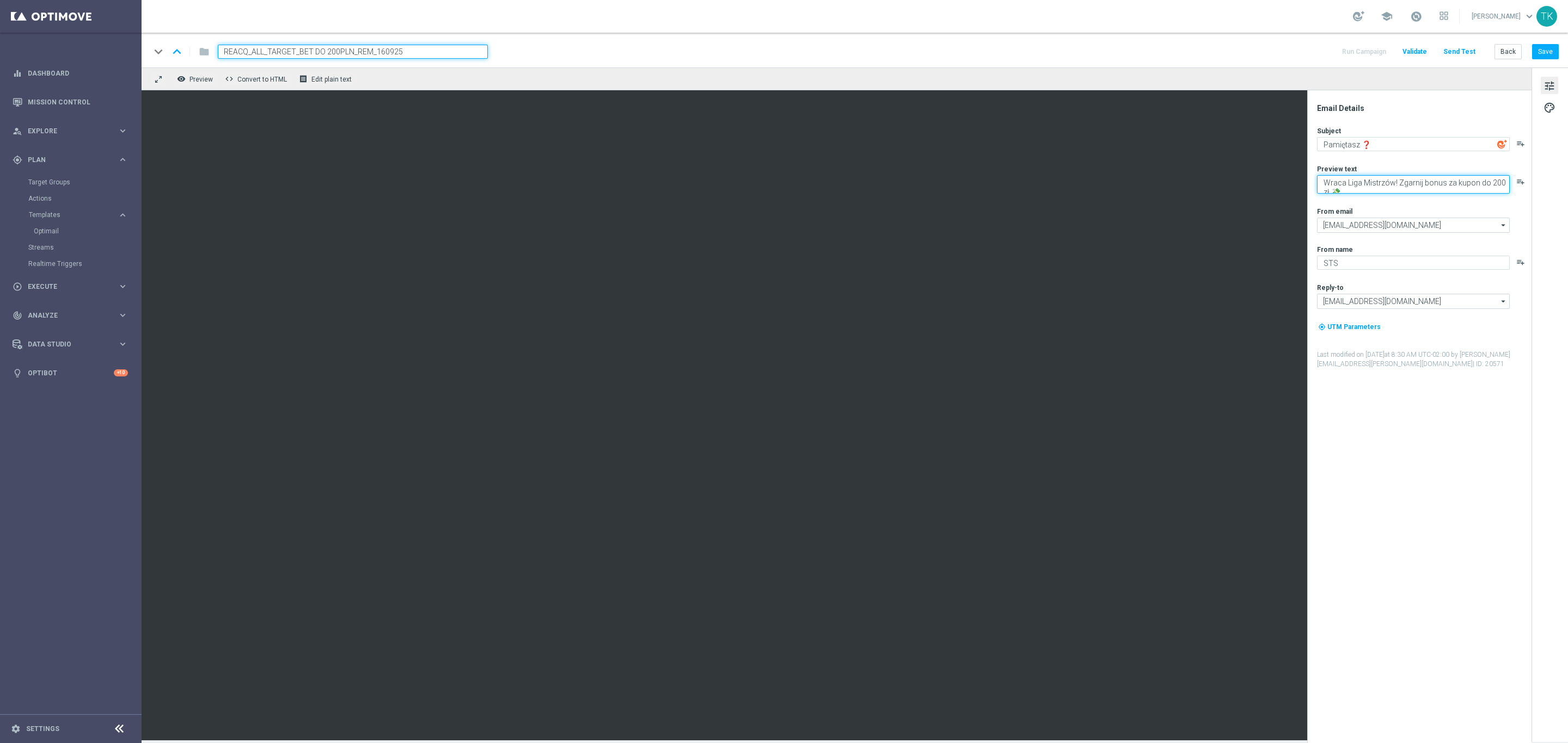
paste textarea "Jeszcze dziś Liga Mistrzów i szansa na bonus do 200 zł 💰"
type textarea "Jeszcze dziś Liga Mistrzów i szansa na bonus do 200 zł 💰"
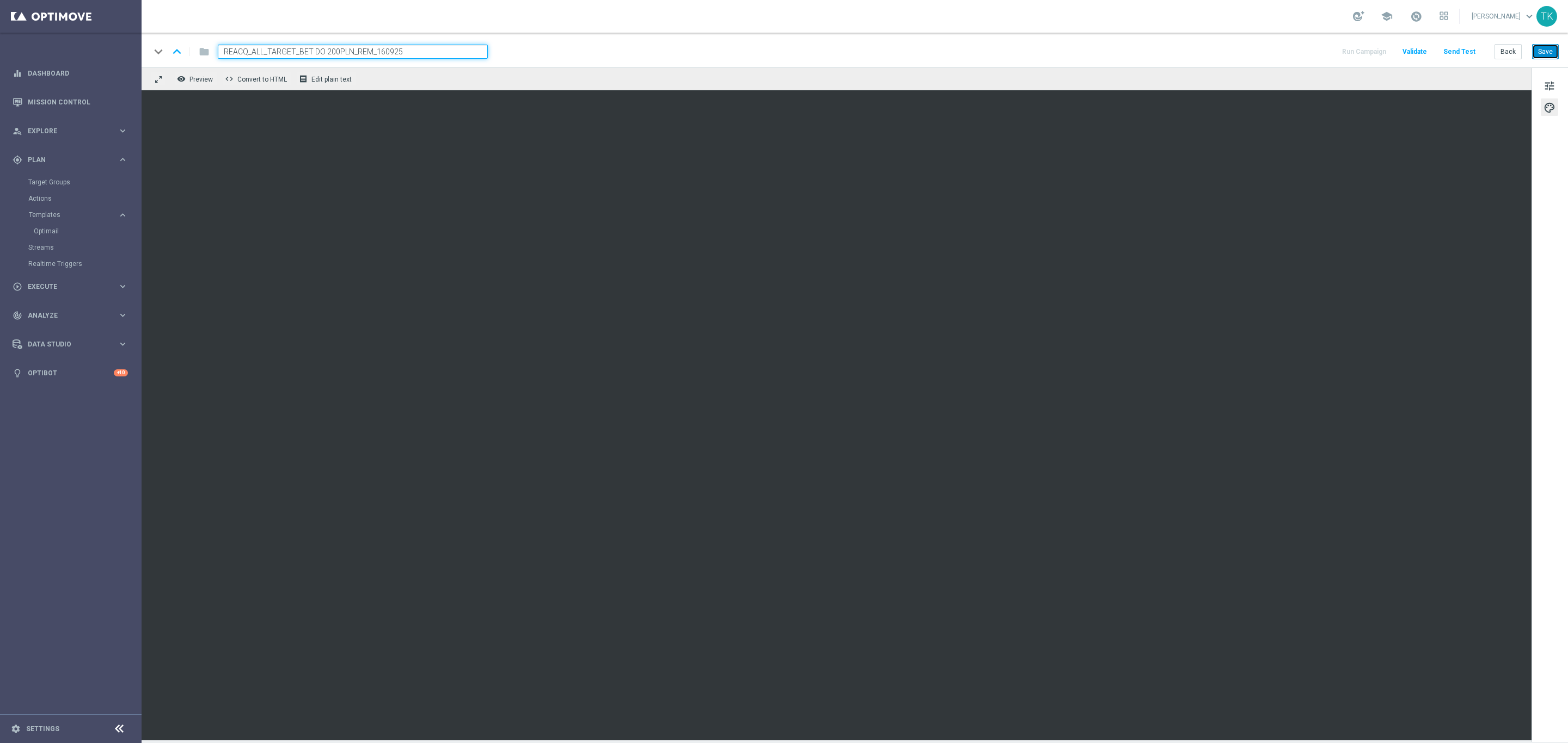
click at [1547, 52] on button "Save" at bounding box center [1545, 52] width 27 height 15
click at [1508, 51] on button "Back" at bounding box center [1508, 52] width 27 height 15
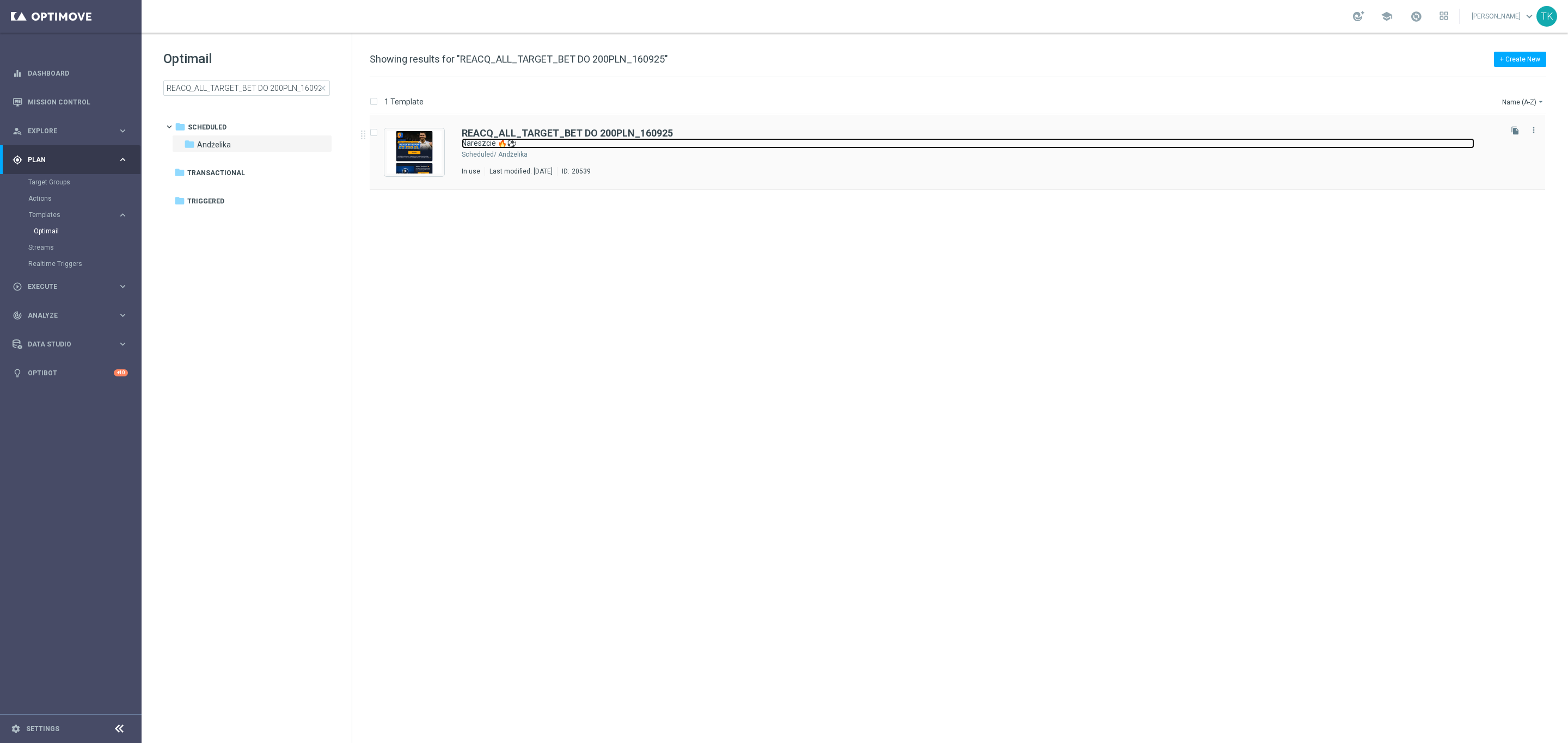
click at [636, 148] on link "Nareszcie 🔥⚽" at bounding box center [968, 143] width 1013 height 10
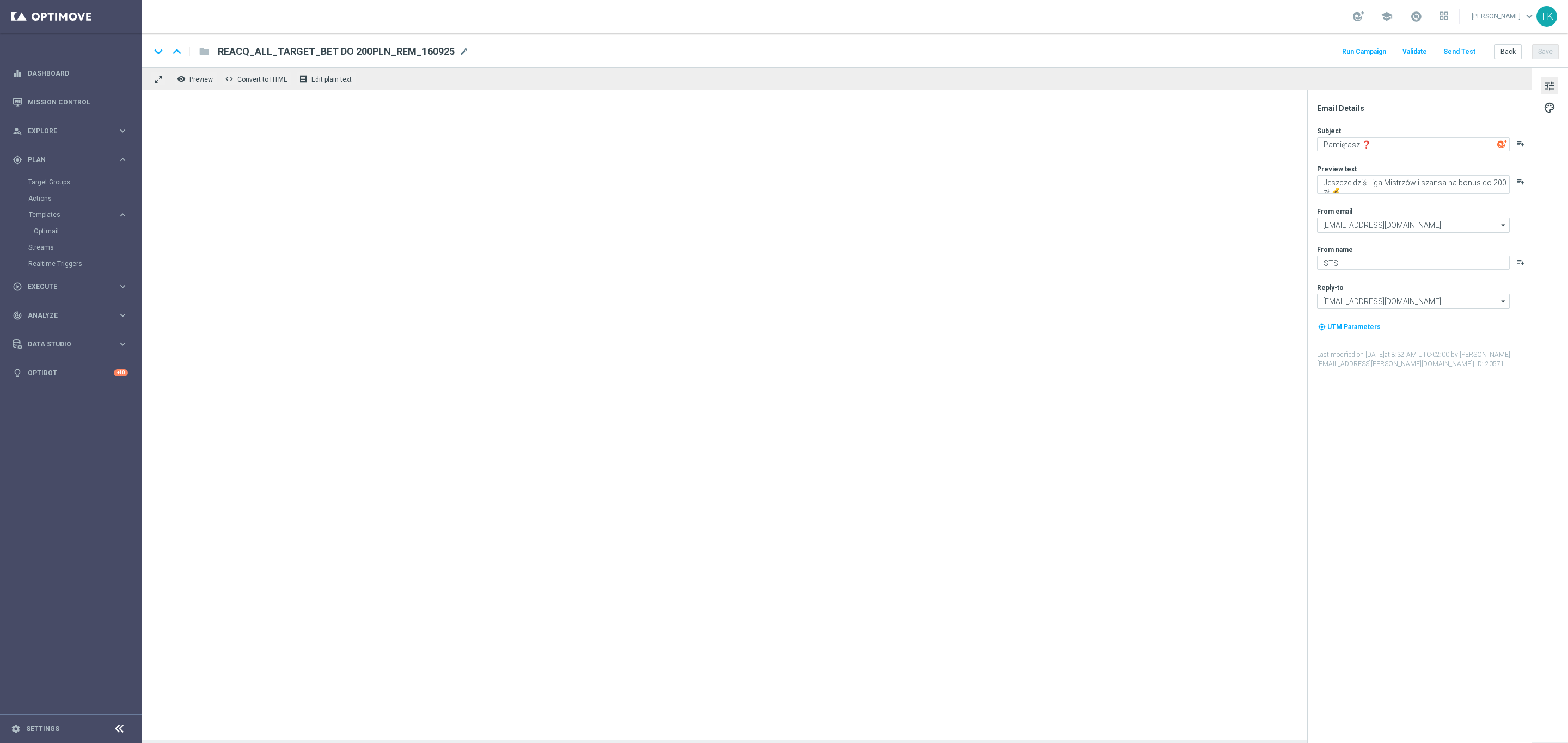
type textarea "Nareszcie 🔥⚽"
type textarea "Wraca Liga Mistrzów! Zgarnij bonus za kupon do 200 zł 💸"
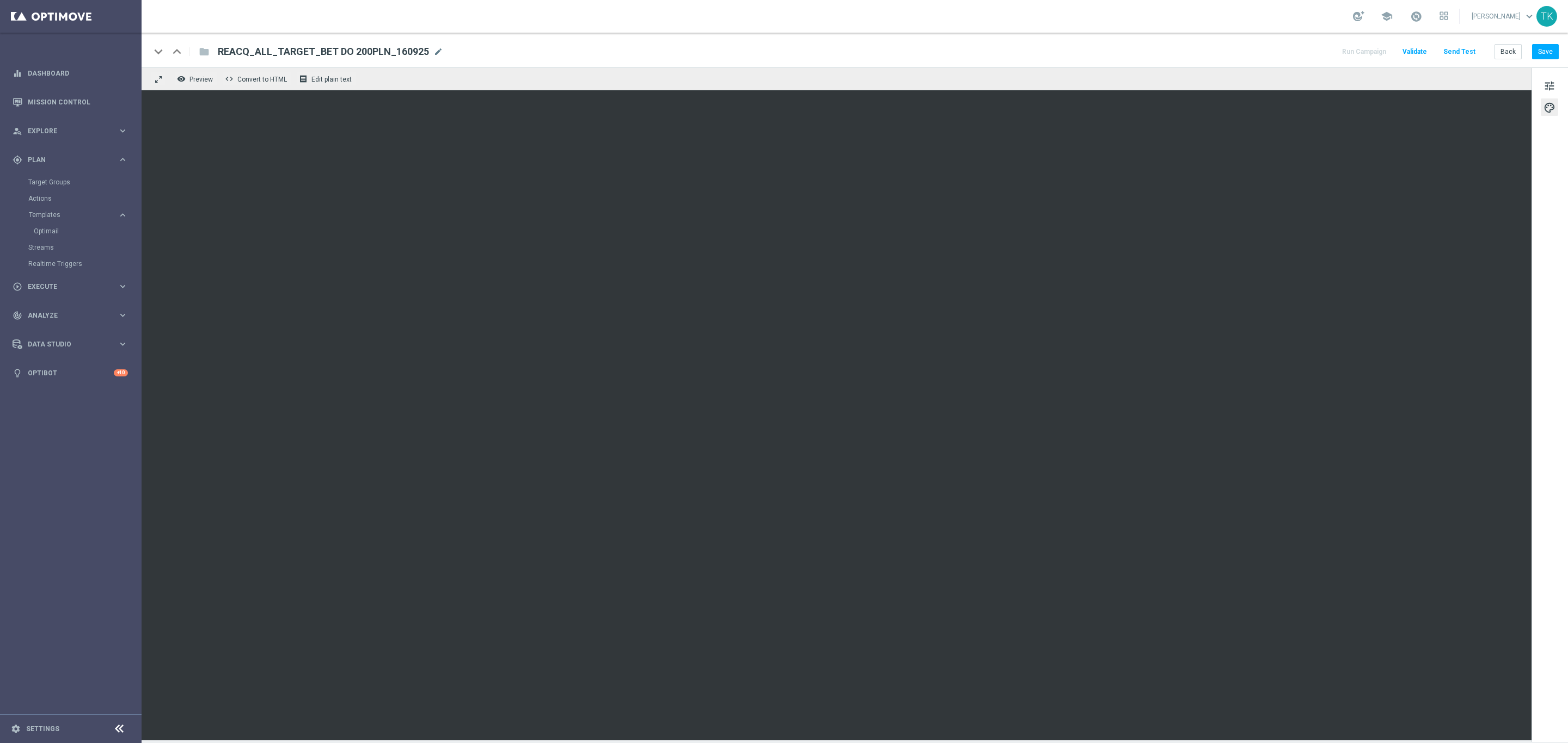
click at [1413, 91] on iframe at bounding box center [836, 415] width 1390 height 650
click at [1511, 49] on button "Back" at bounding box center [1508, 52] width 27 height 15
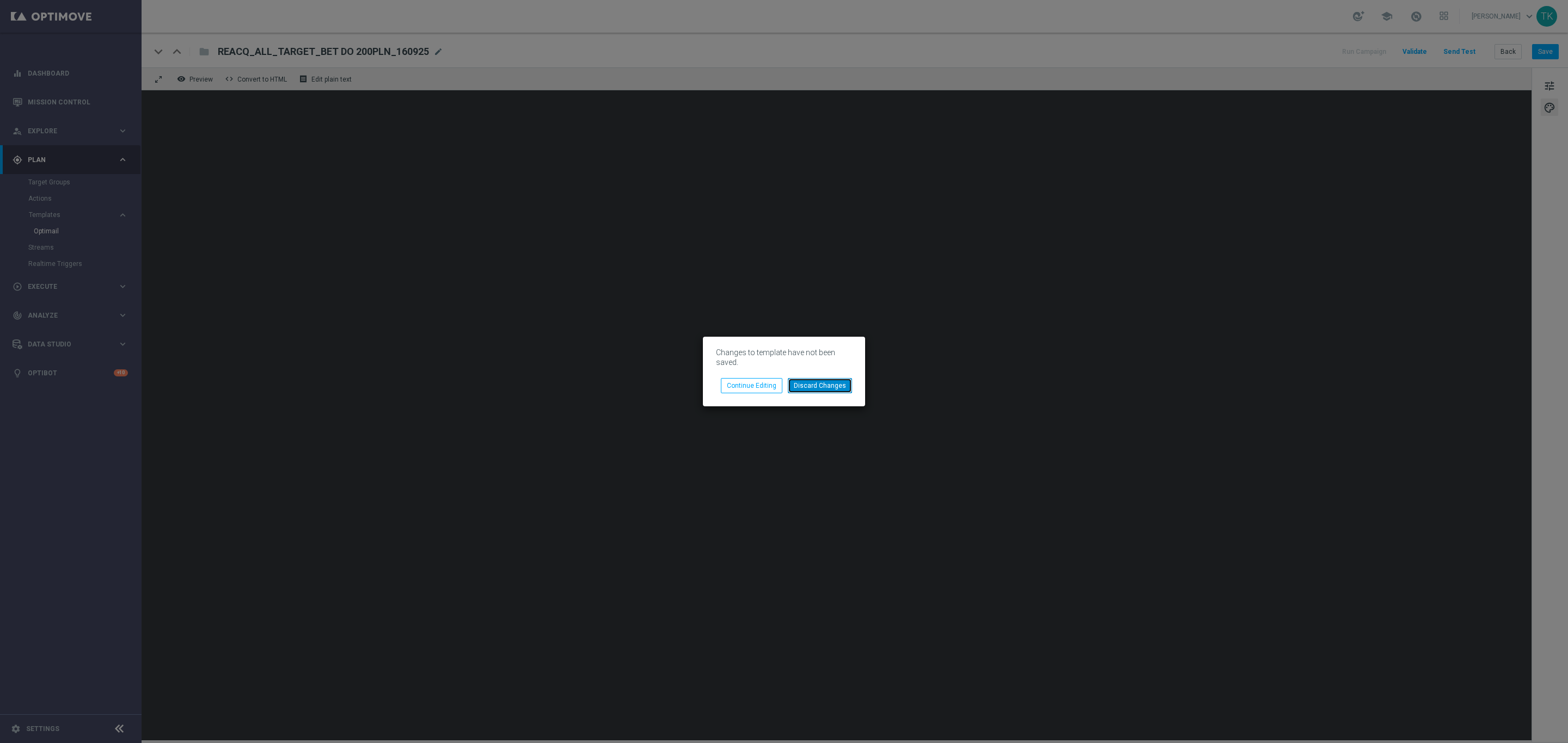
click at [838, 380] on button "Discard Changes" at bounding box center [820, 386] width 64 height 15
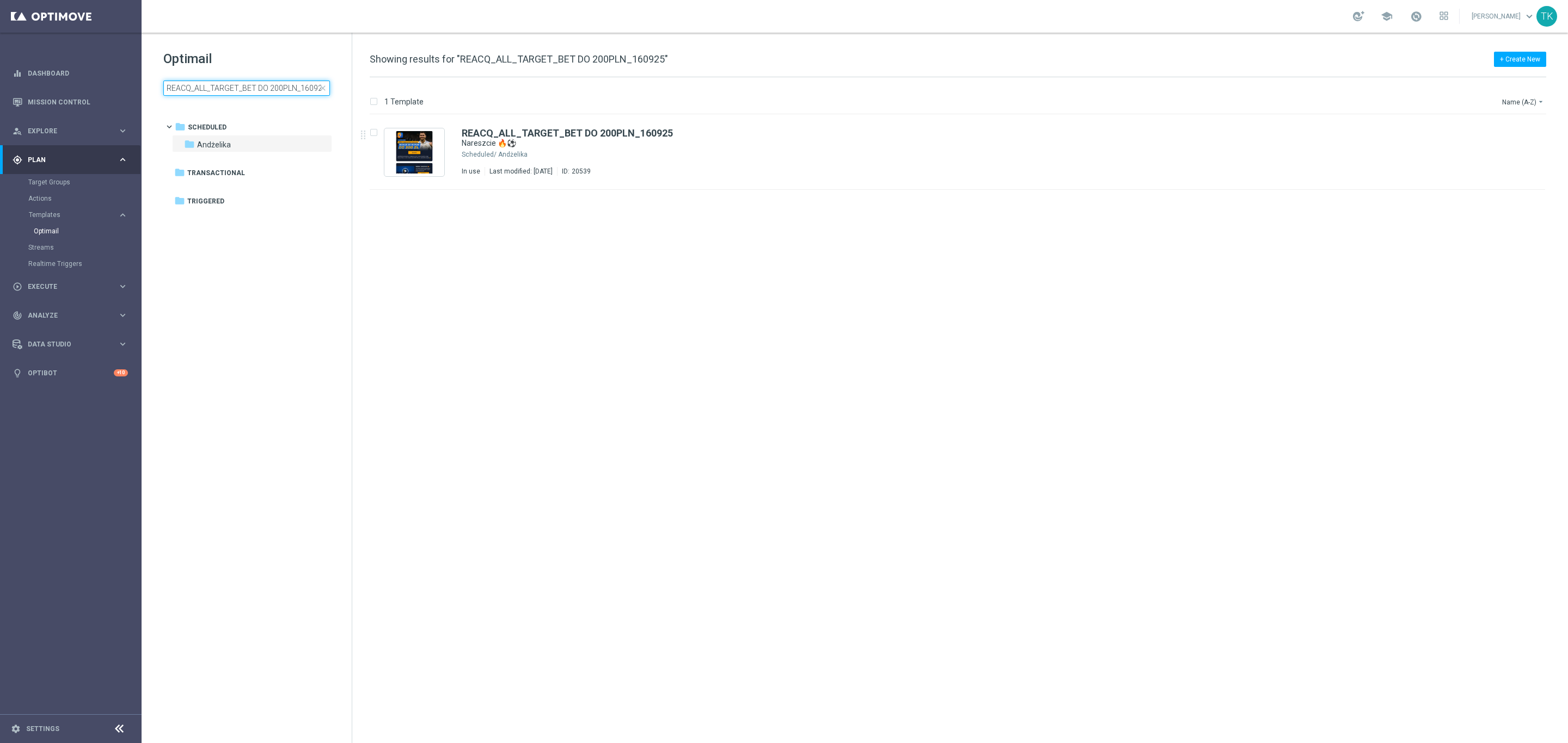
click at [217, 81] on input "REACQ_ALL_TARGET_BET DO 200PLN_160925" at bounding box center [247, 88] width 166 height 15
type input "REACQ_ALL_TARGET_BET DO 200PLN_REM_160925"
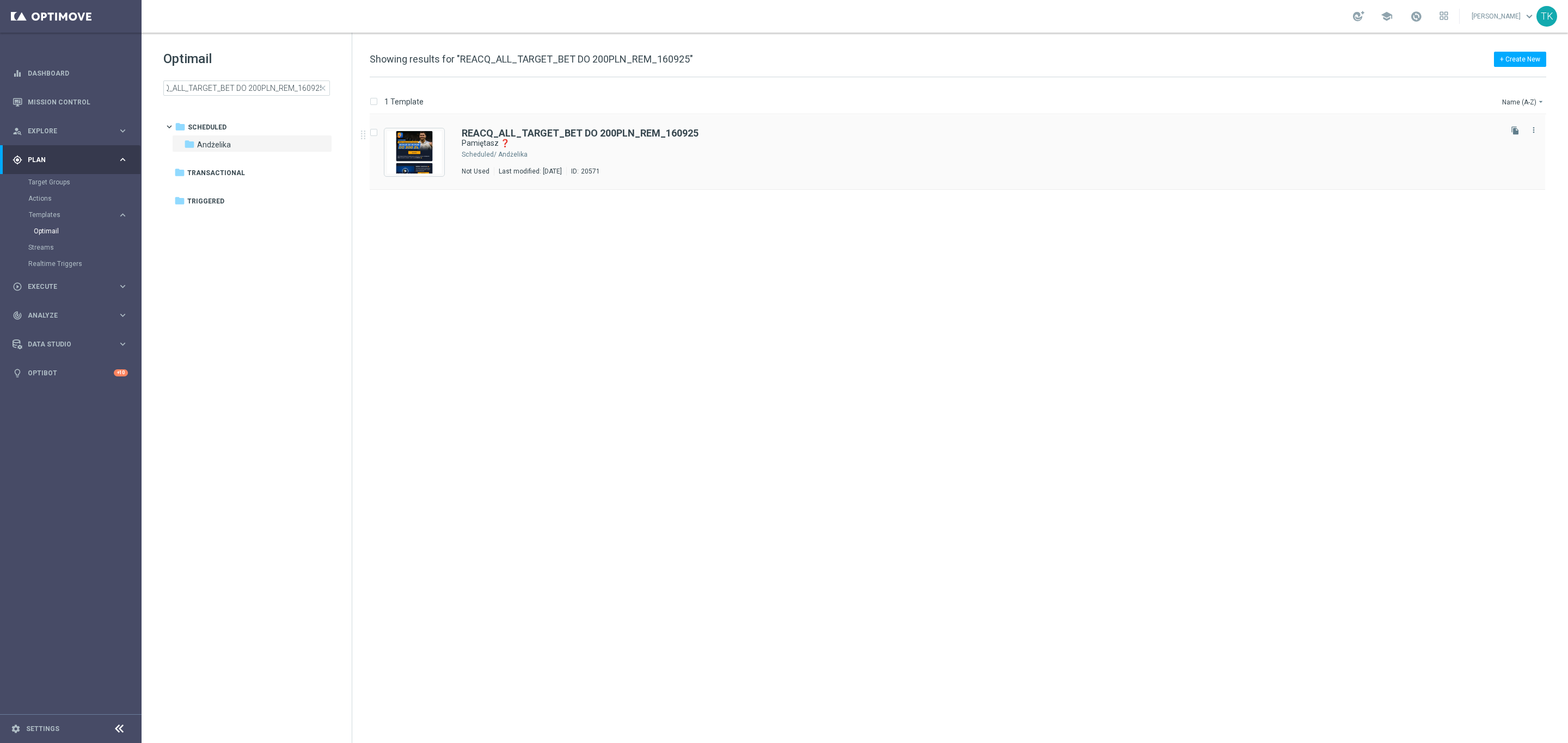
click at [626, 154] on div "Andżelika" at bounding box center [998, 155] width 1001 height 9
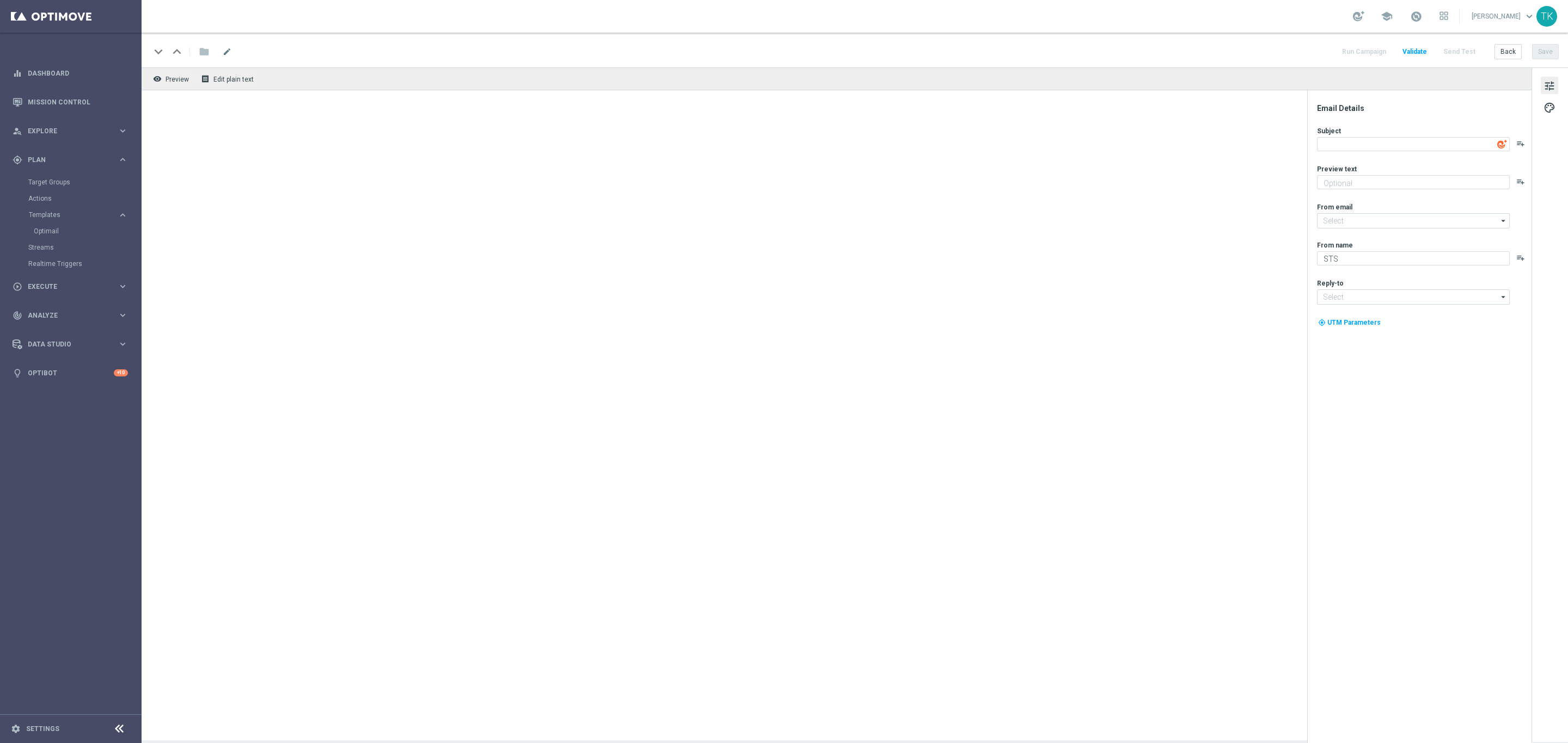
type input "afiliacja@sts.pl"
type input "kontakt@sts.pl"
type textarea "Pamiętasz ❓"
type textarea "Jeszcze dziś Liga Mistrzów i szansa na bonus do 200 zł 💰"
type input "oferta@sts.pl"
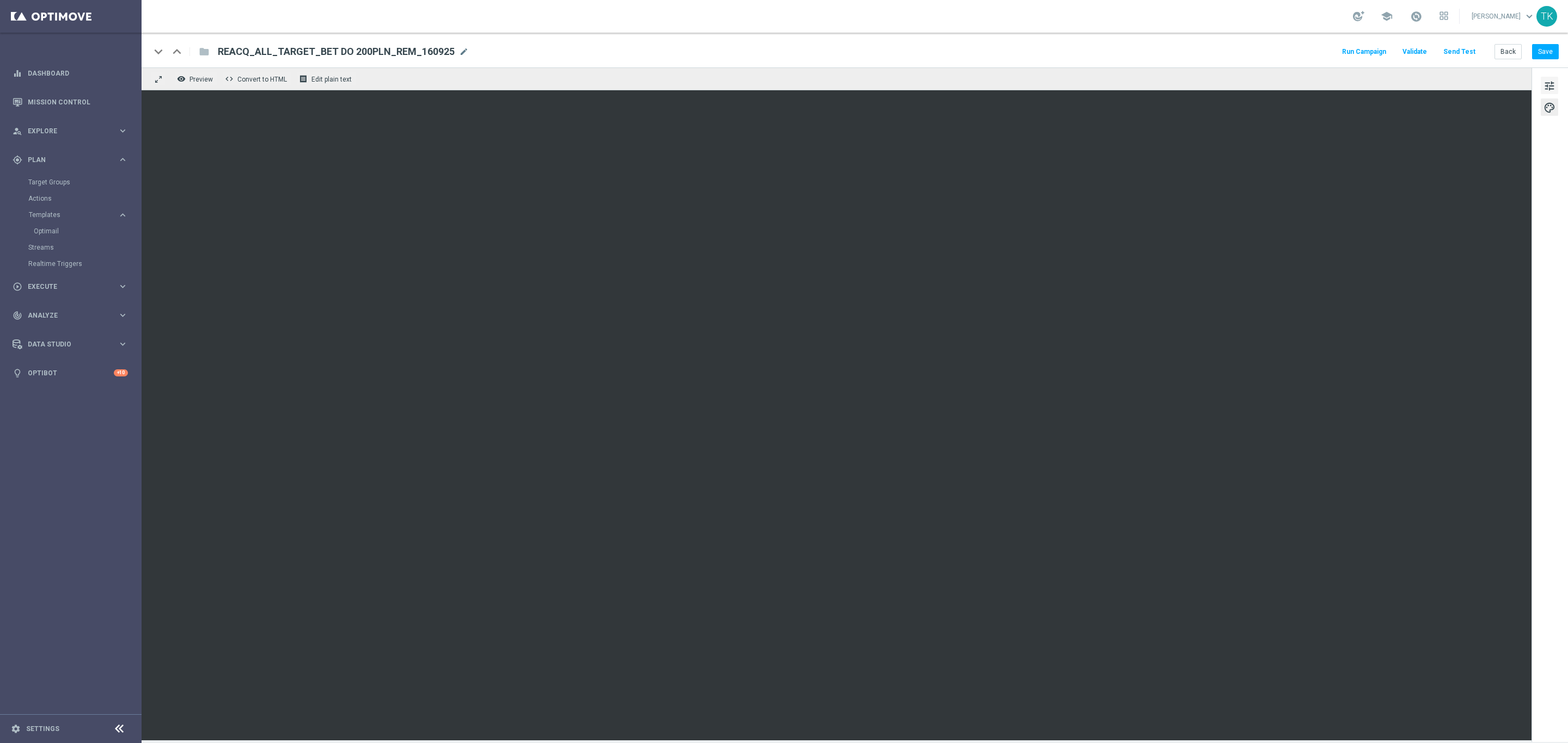
click at [1551, 86] on span "tune" at bounding box center [1549, 86] width 12 height 14
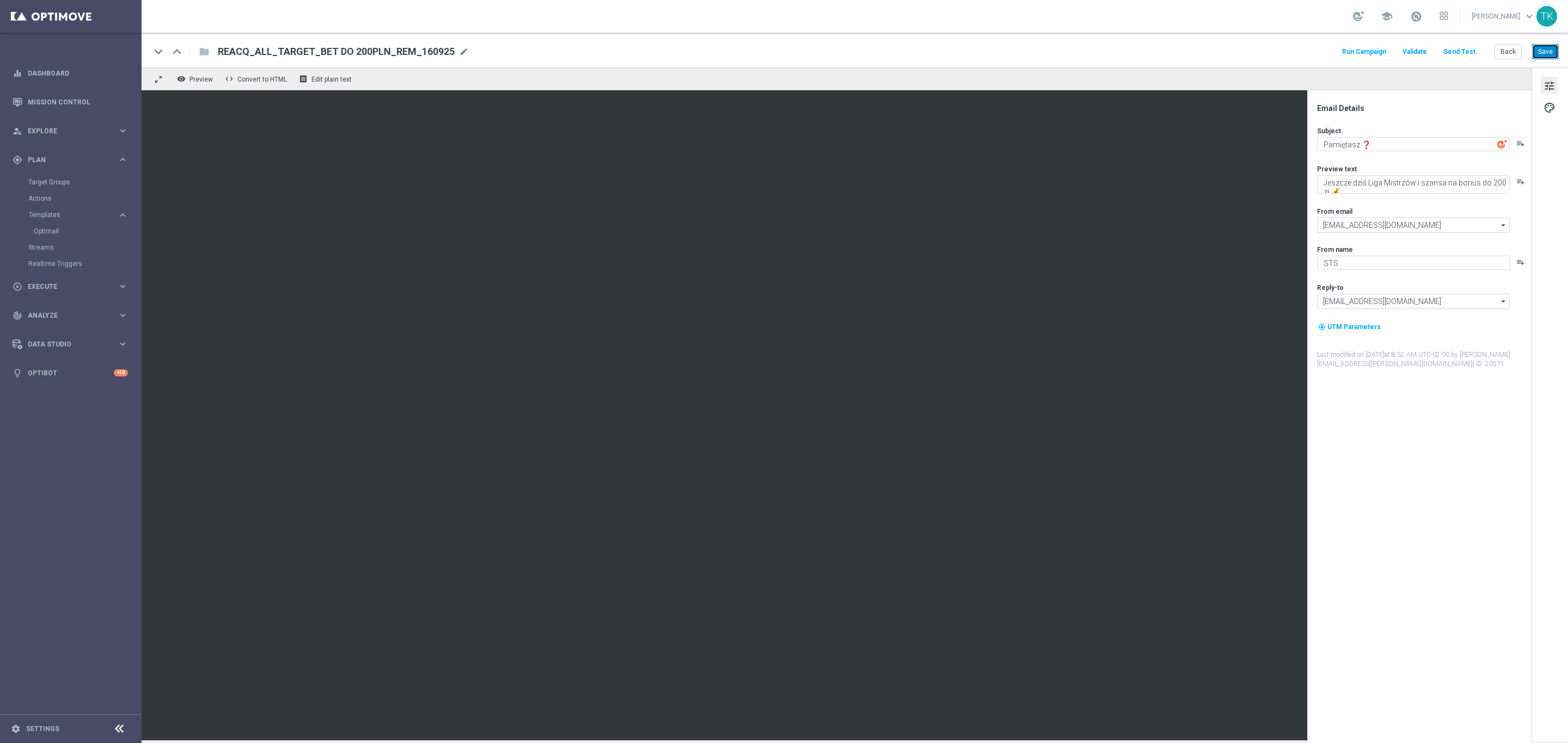
click at [1542, 53] on button "Save" at bounding box center [1545, 52] width 27 height 15
click at [1509, 51] on button "Back" at bounding box center [1508, 52] width 27 height 15
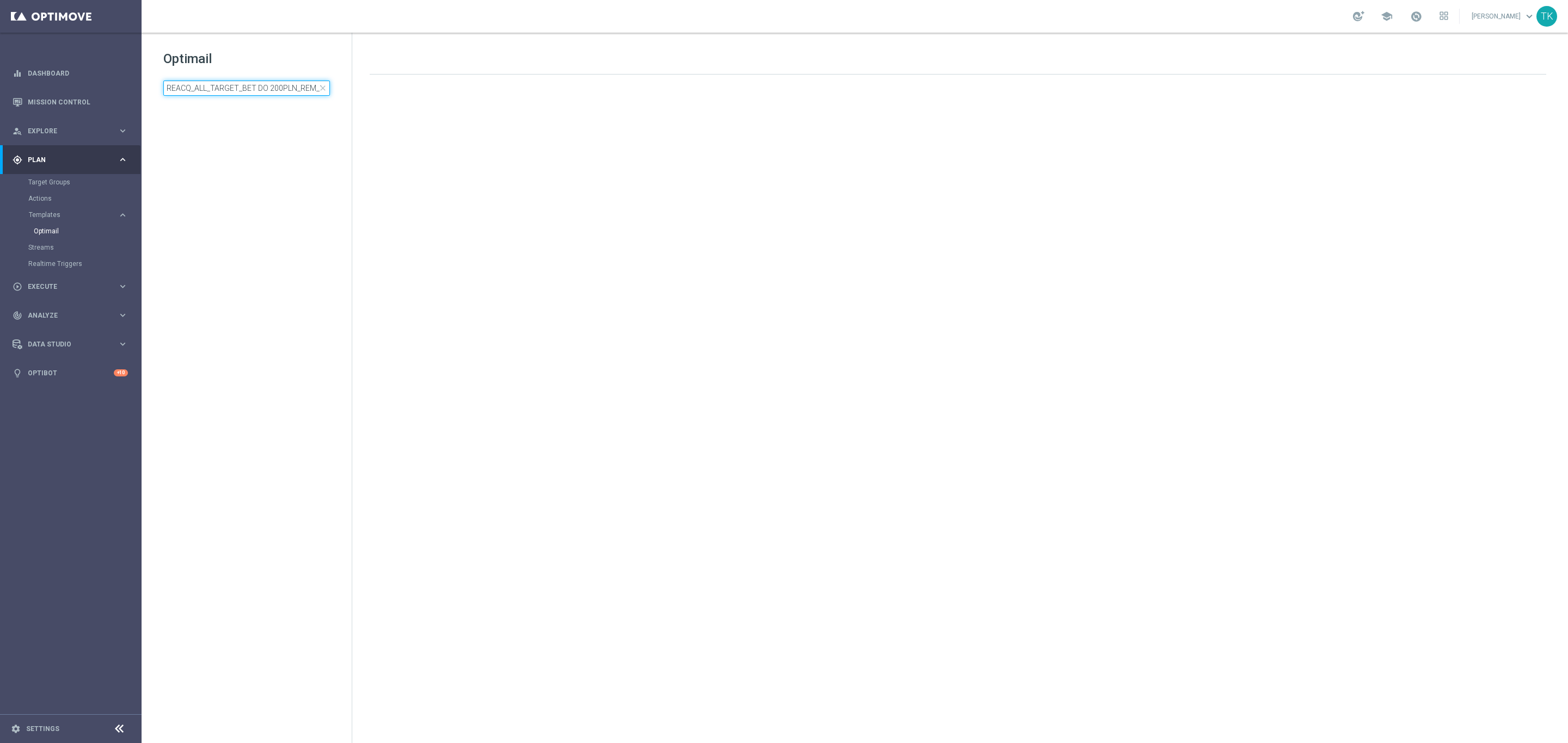
click at [224, 86] on input "REACQ_ALL_TARGET_BET DO 200PLN_REM_160925" at bounding box center [247, 88] width 166 height 15
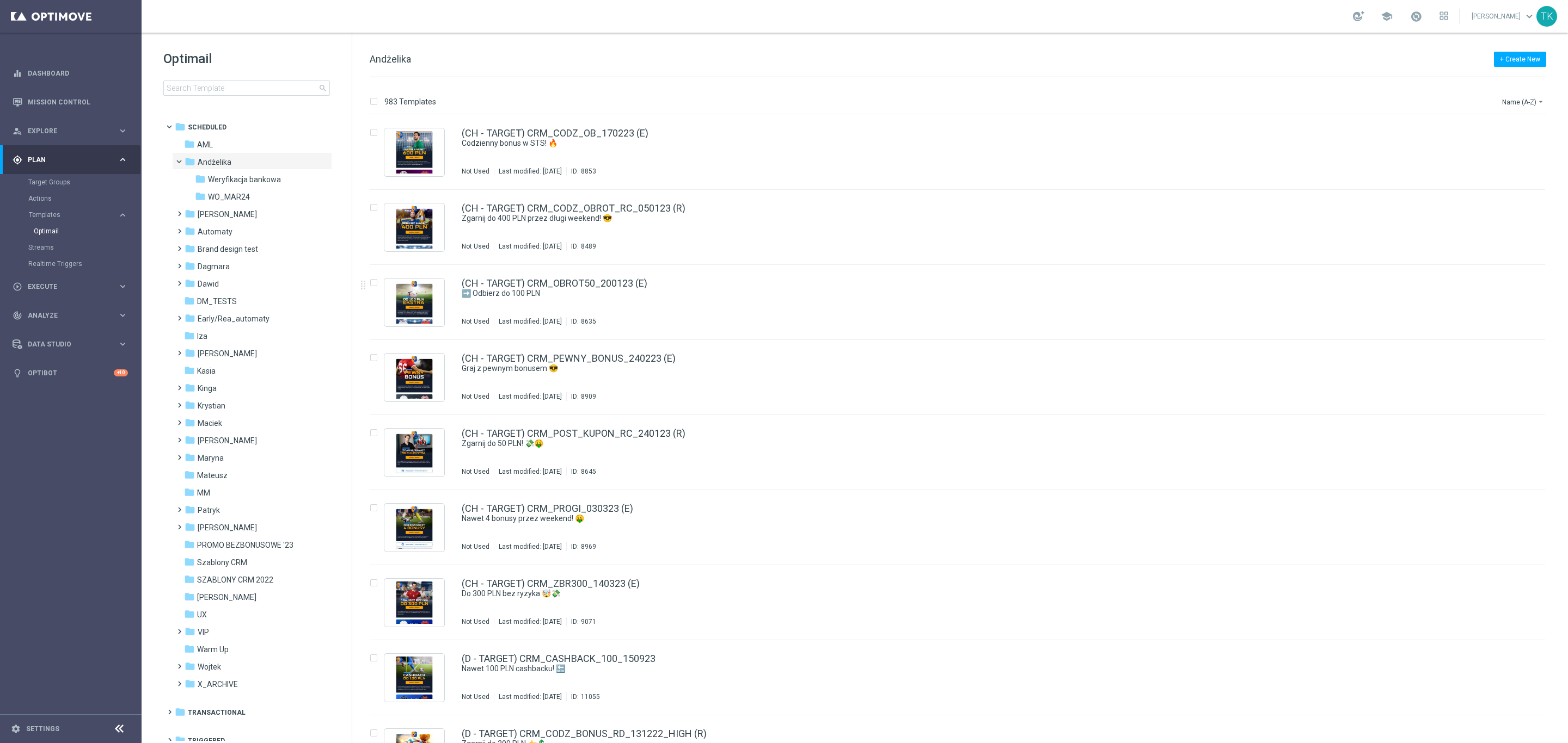
click at [179, 77] on div "Optimail search" at bounding box center [258, 73] width 189 height 46
click at [179, 88] on input at bounding box center [247, 88] width 166 height 15
type input "v"
click at [194, 88] on input at bounding box center [247, 88] width 166 height 15
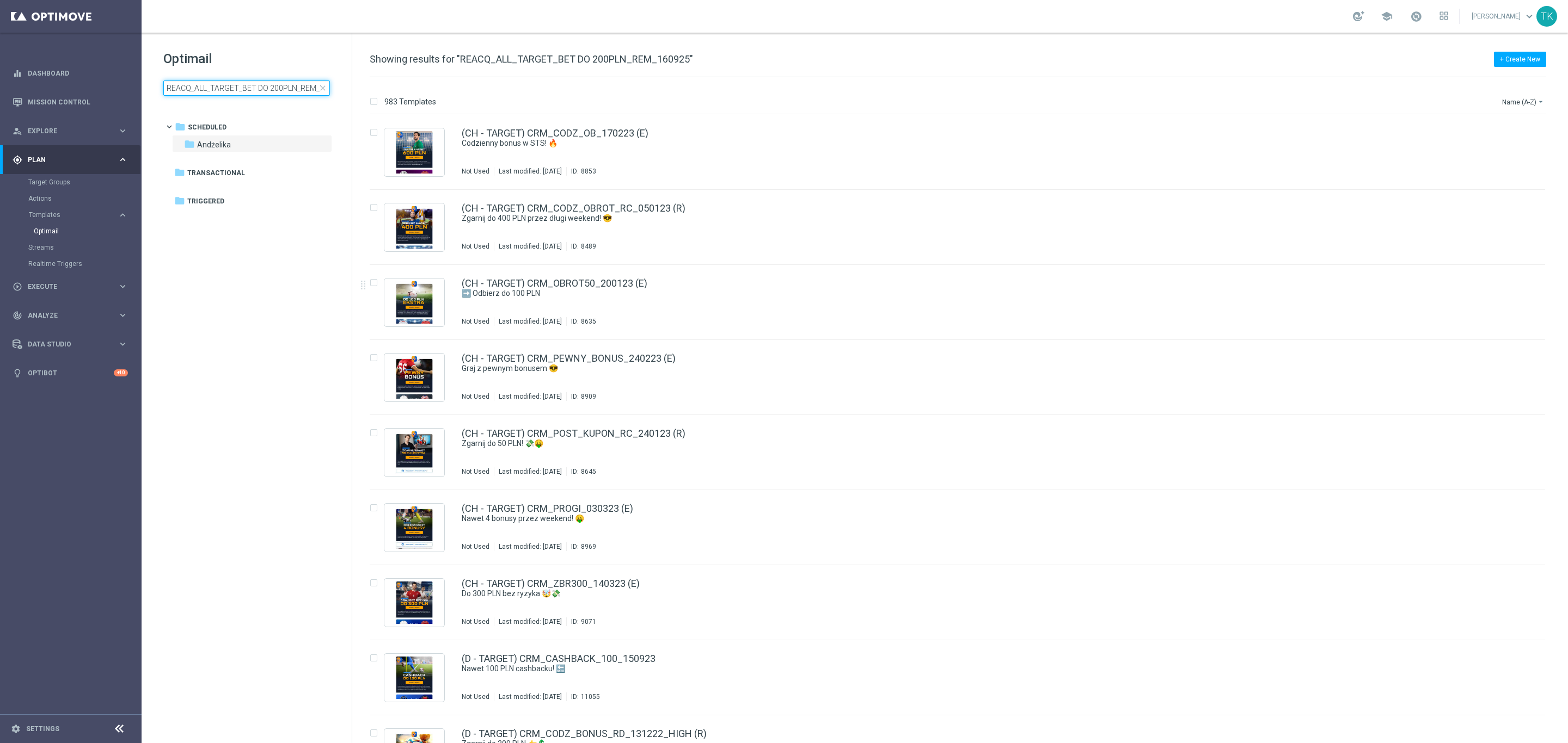
scroll to position [0, 22]
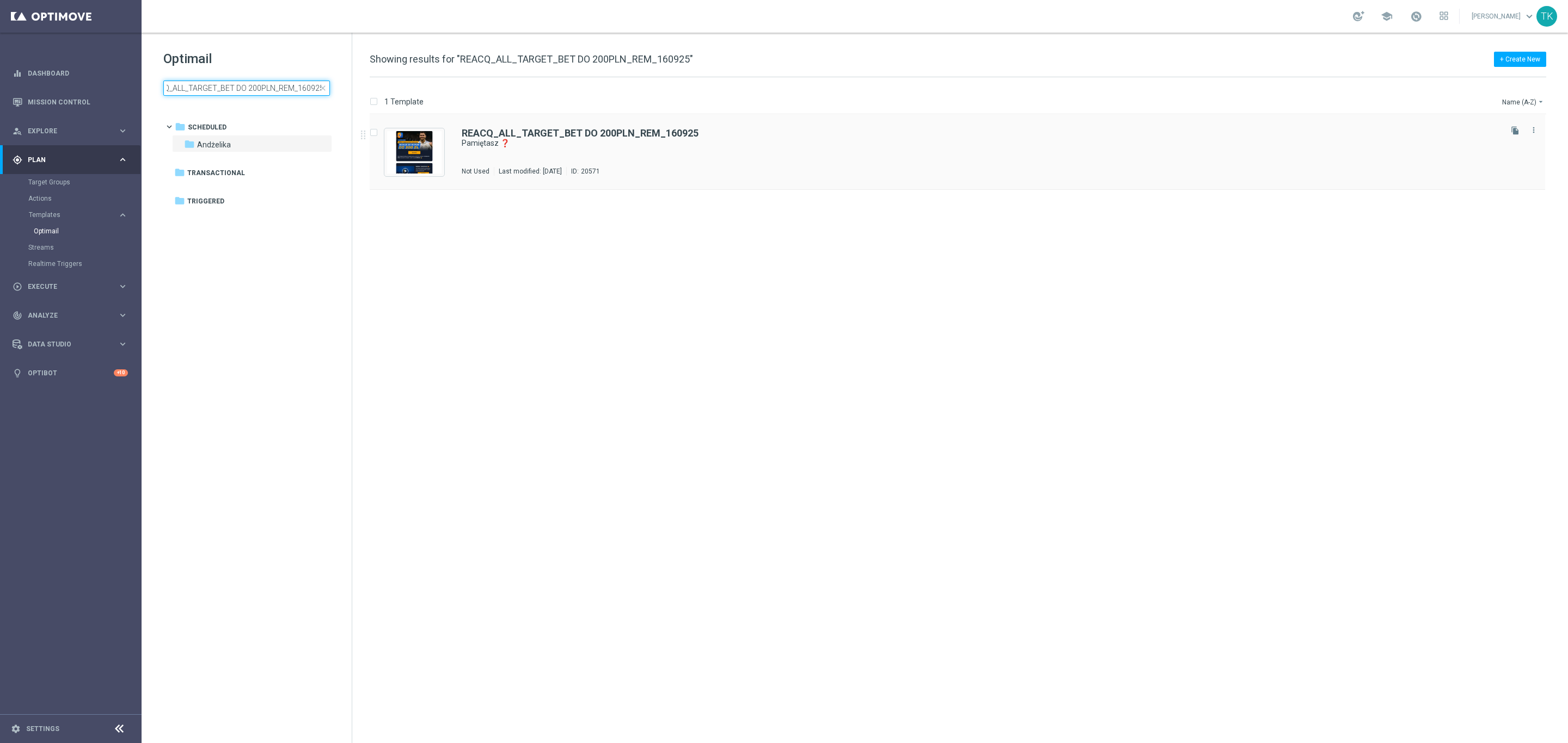
type input "REACQ_ALL_TARGET_BET DO 200PLN_REM_160925"
click at [604, 160] on div "REACQ_ALL_TARGET_BET DO 200PLN_REM_160925 Pamiętasz ❓ Not Used Last modified: T…" at bounding box center [980, 152] width 1037 height 47
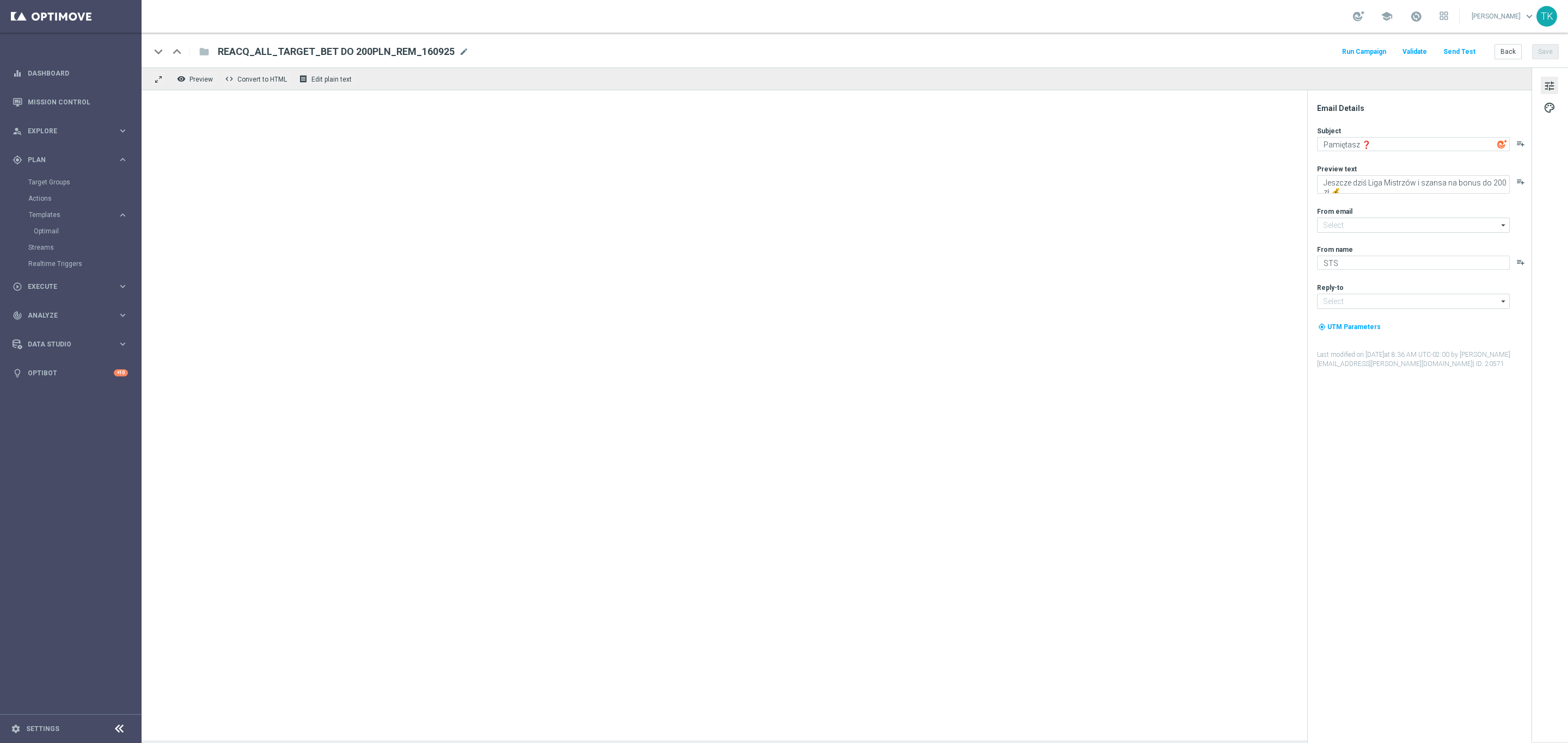
type input "oferta@sts.pl"
type input "kontakt@sts.pl"
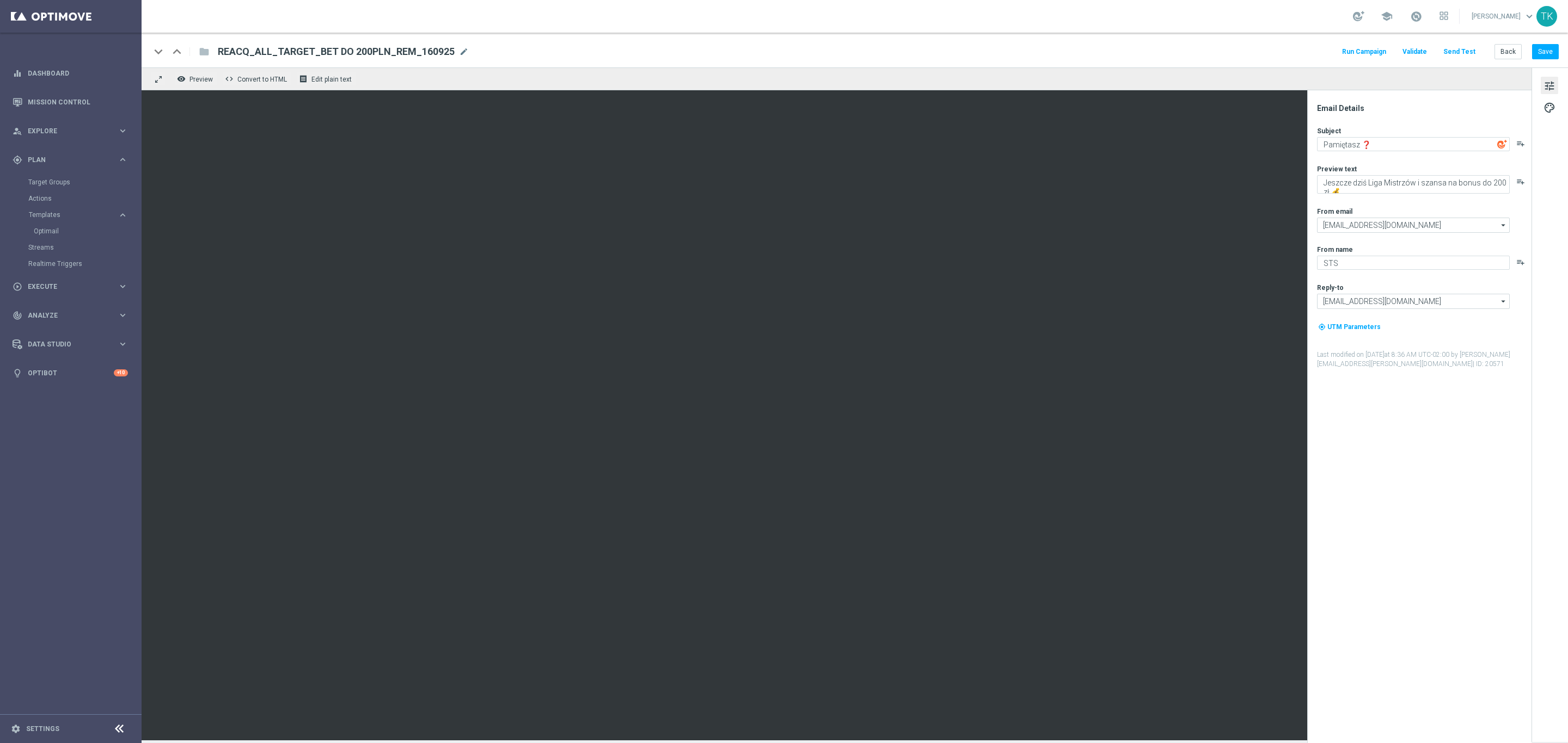
click at [1457, 57] on button "Send Test" at bounding box center [1459, 52] width 35 height 15
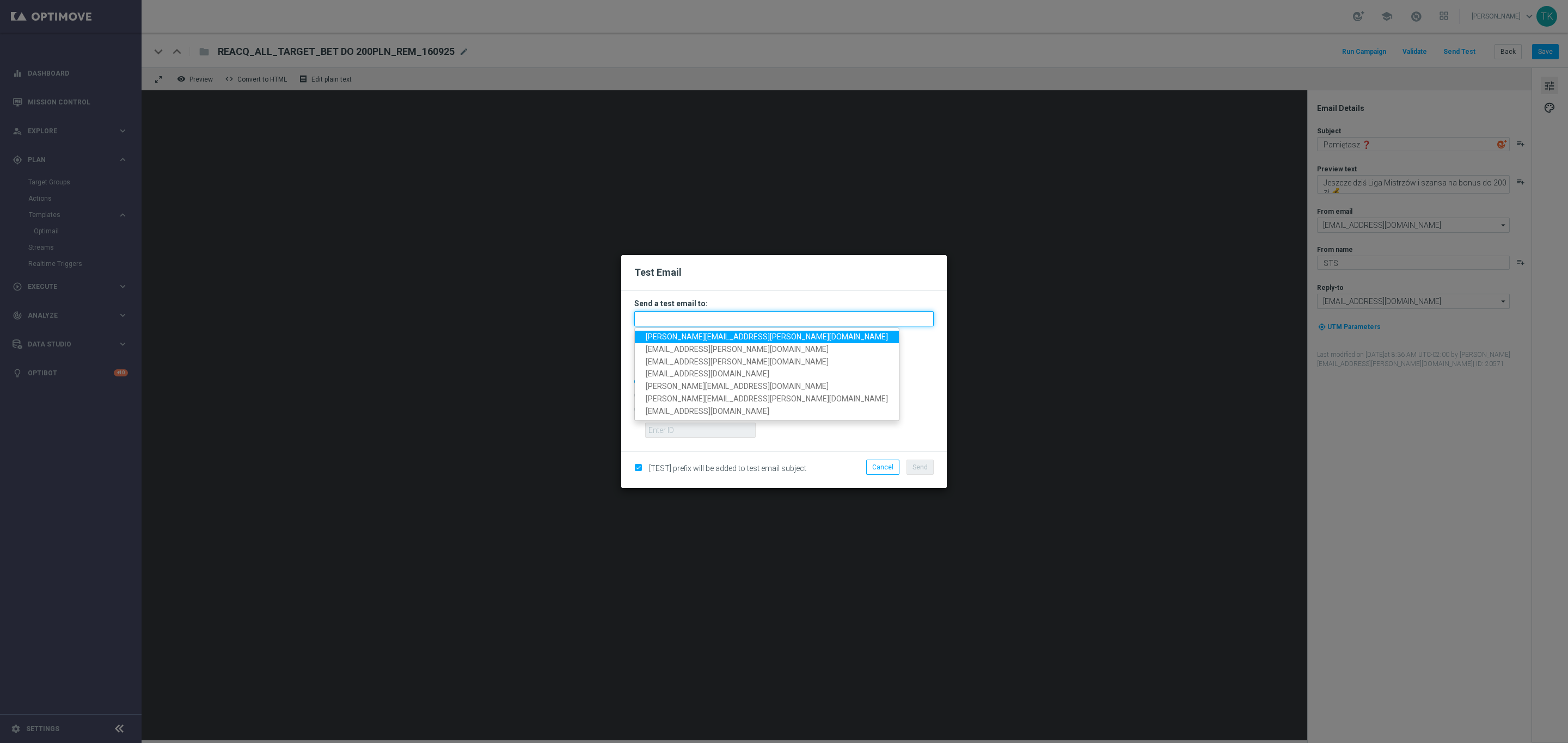
click at [655, 317] on input "text" at bounding box center [784, 319] width 300 height 15
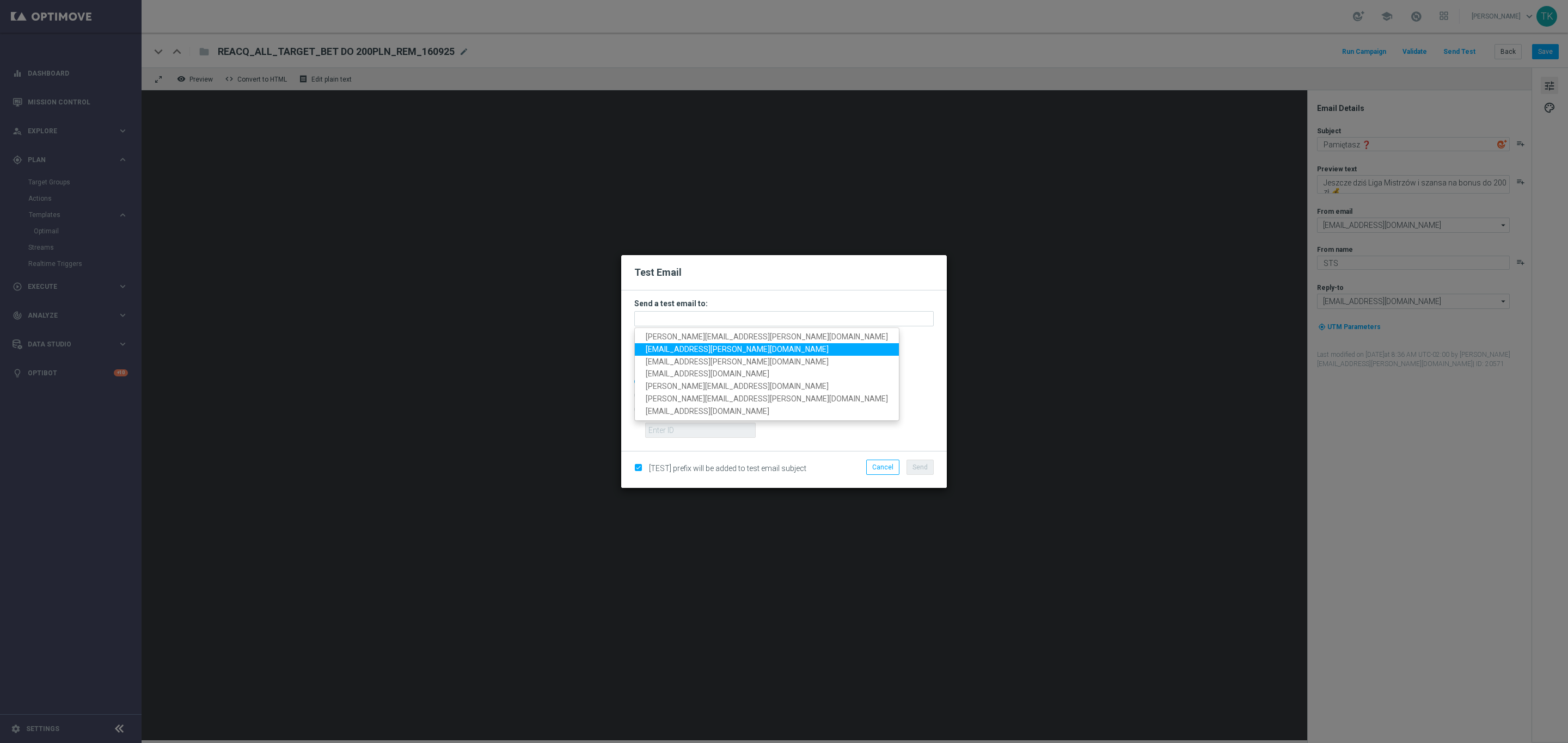
click at [688, 343] on link "andzelika.binek@sts.pl" at bounding box center [767, 349] width 264 height 12
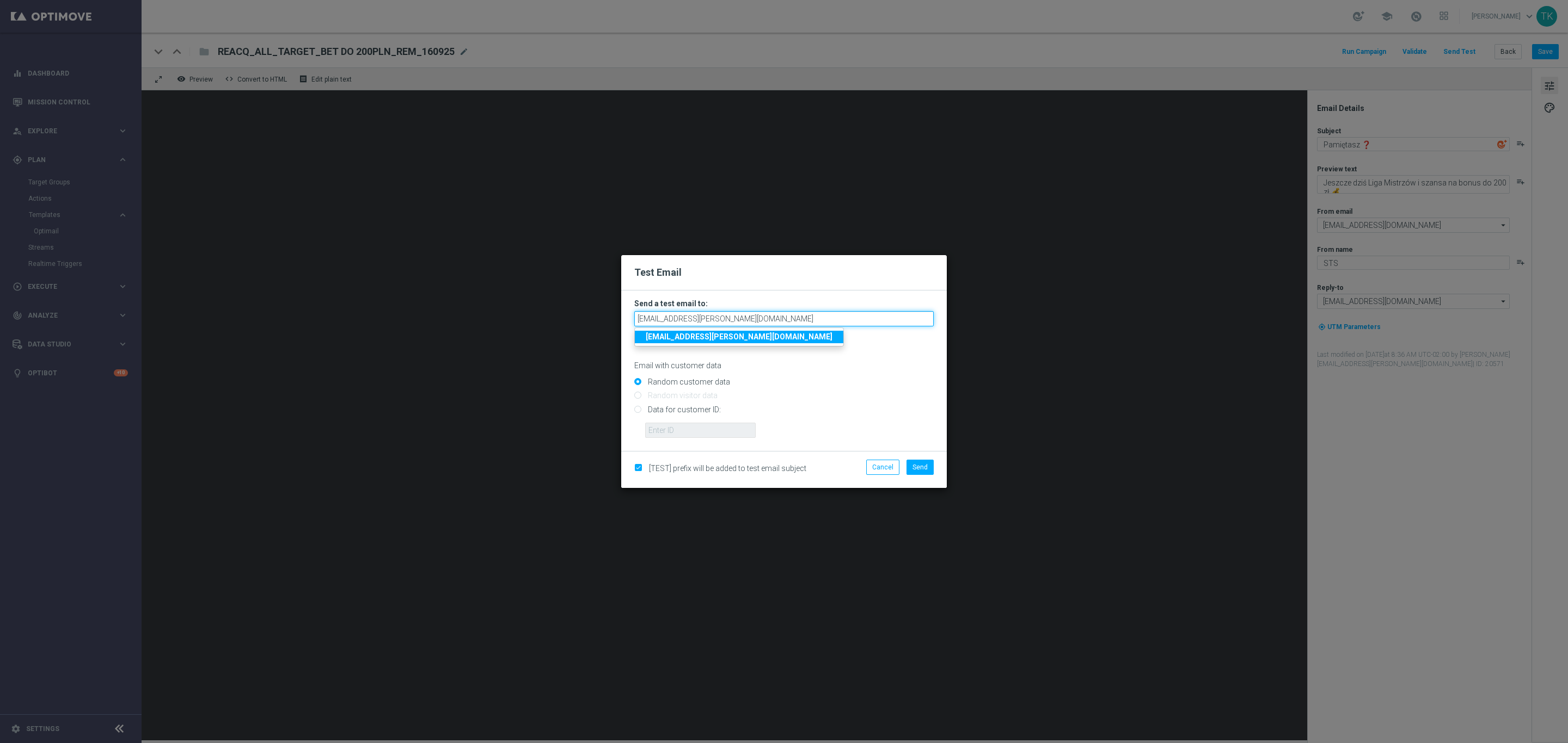
click at [733, 317] on input "andzelika.binek@sts.pl" at bounding box center [784, 319] width 300 height 15
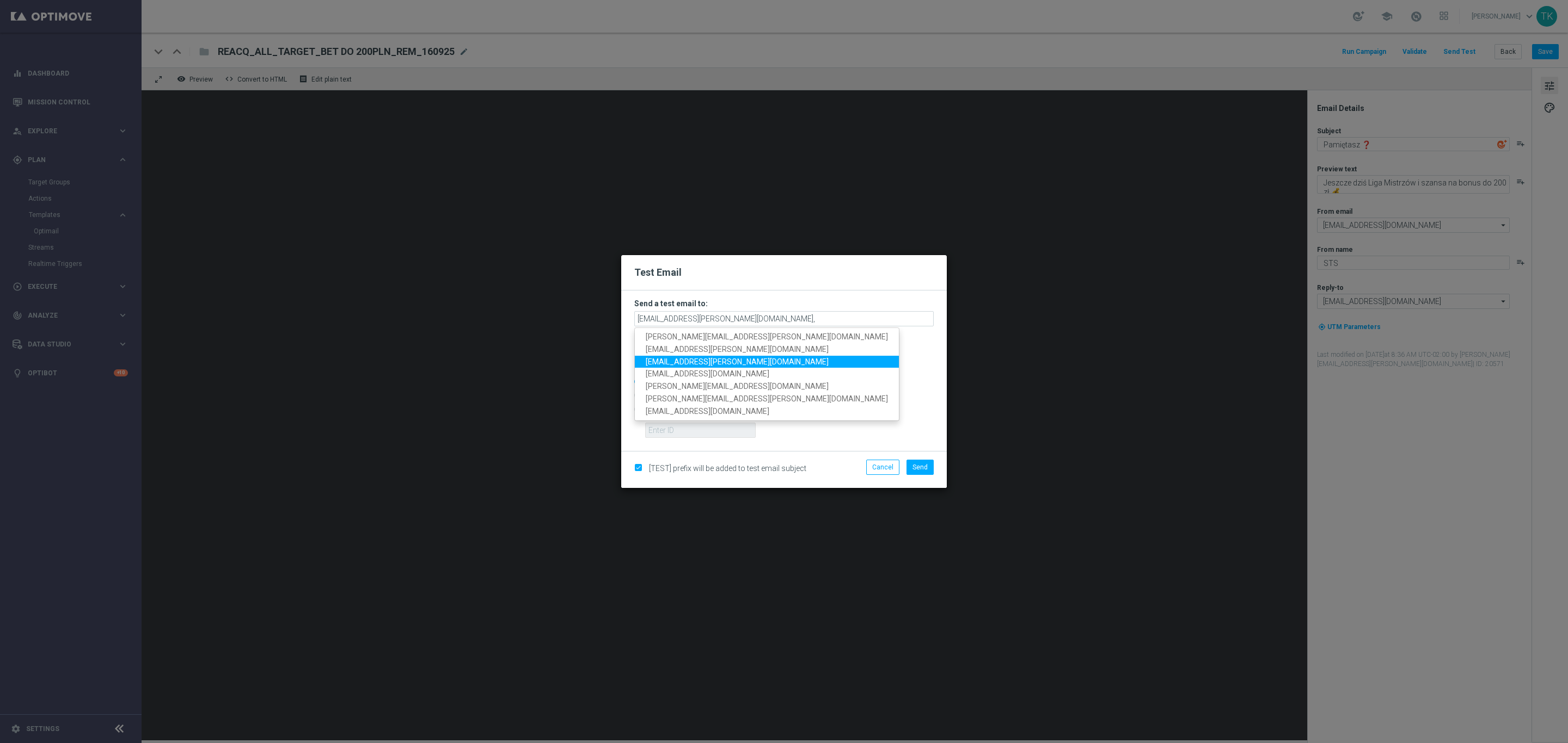
click at [702, 357] on span "krystian.potoczny@sts.pl" at bounding box center [737, 361] width 183 height 9
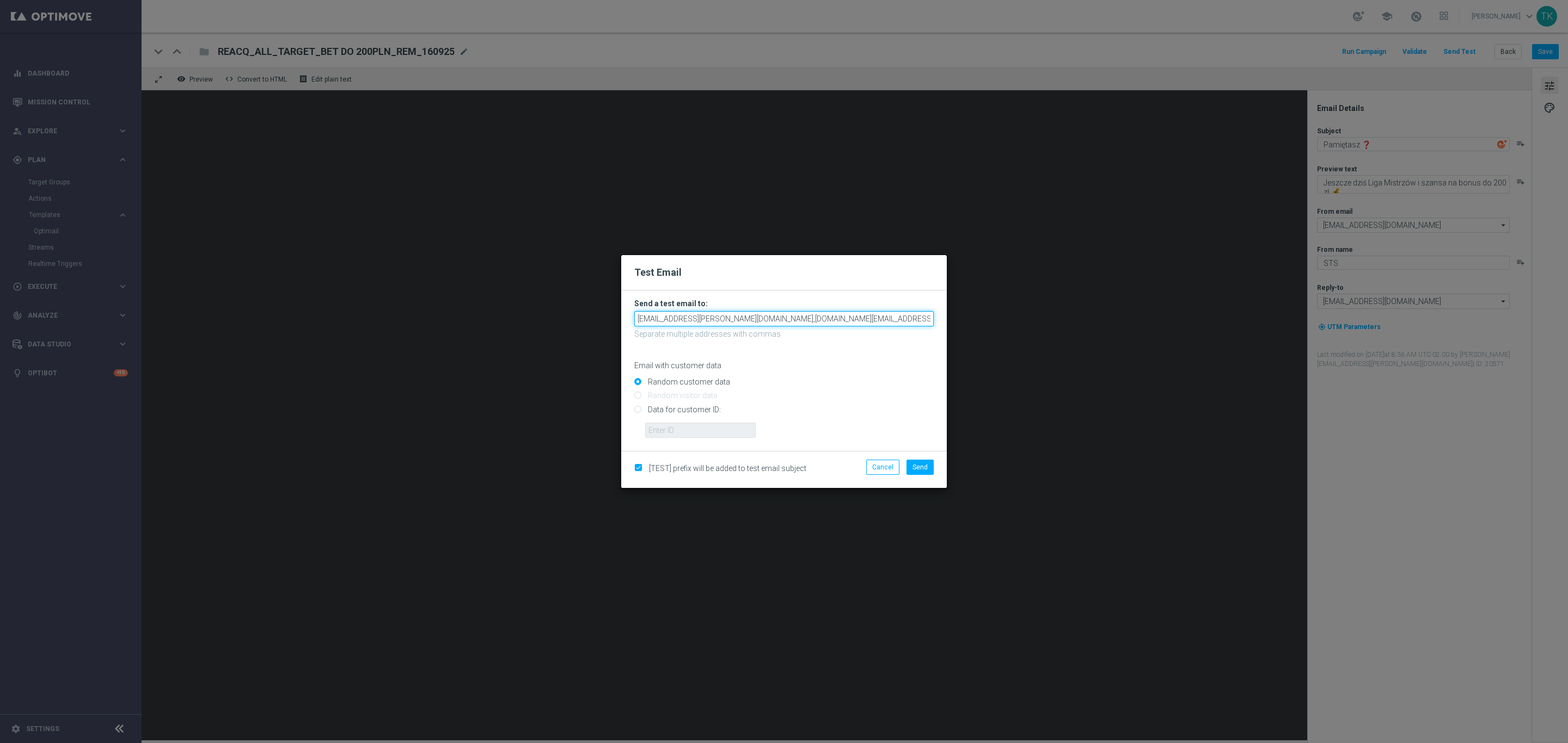
click at [822, 311] on input "andzelika.binek@sts.pl,krystian.potoczny@sts.pl" at bounding box center [784, 319] width 300 height 15
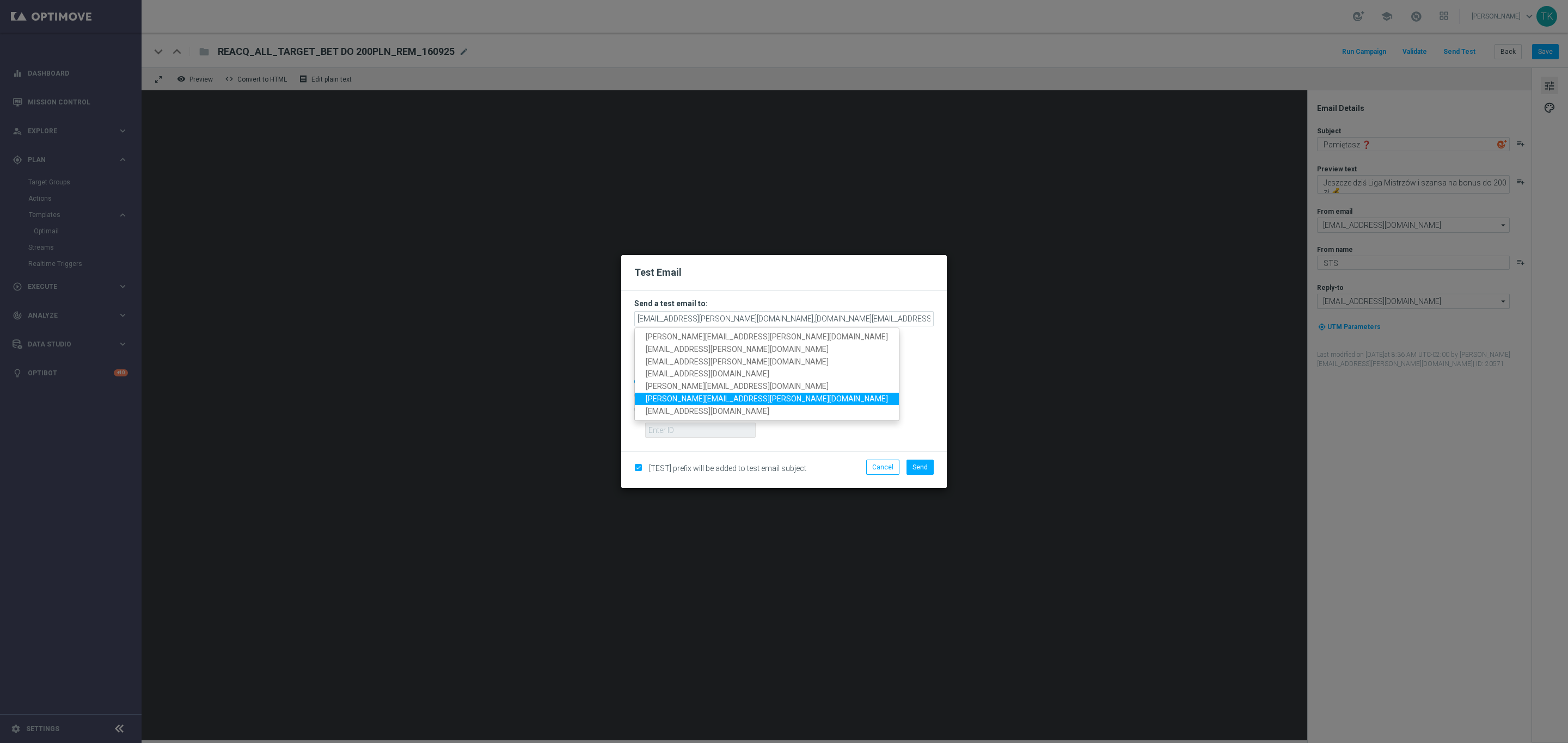
click at [714, 394] on span "tomasz.kowalczyk@sts.pl" at bounding box center [767, 399] width 242 height 9
type input "andzelika.binek@sts.pl,krystian.potoczny@sts.pl,tomasz.kowalczyk@sts.pl"
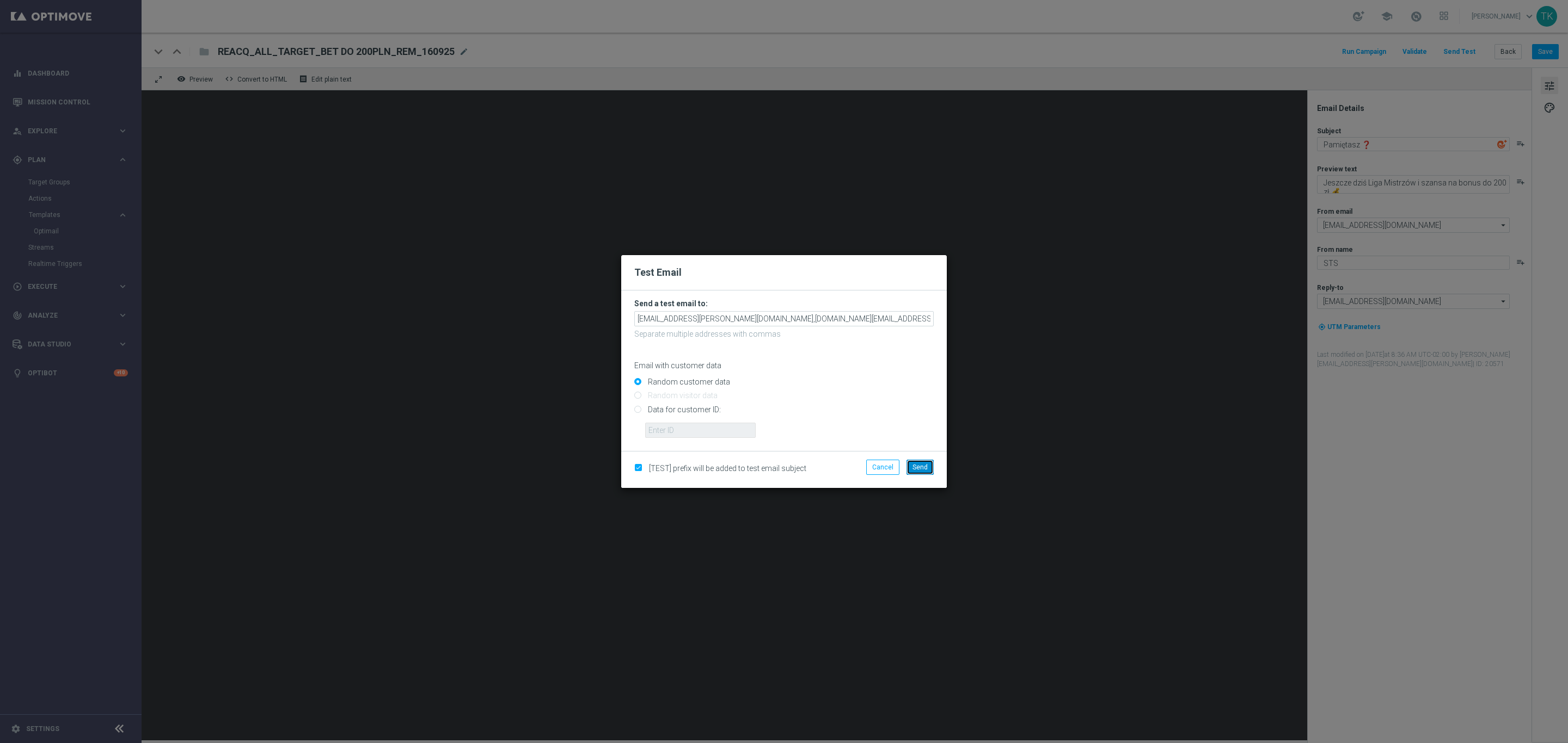
click at [917, 468] on span "Send" at bounding box center [920, 468] width 15 height 7
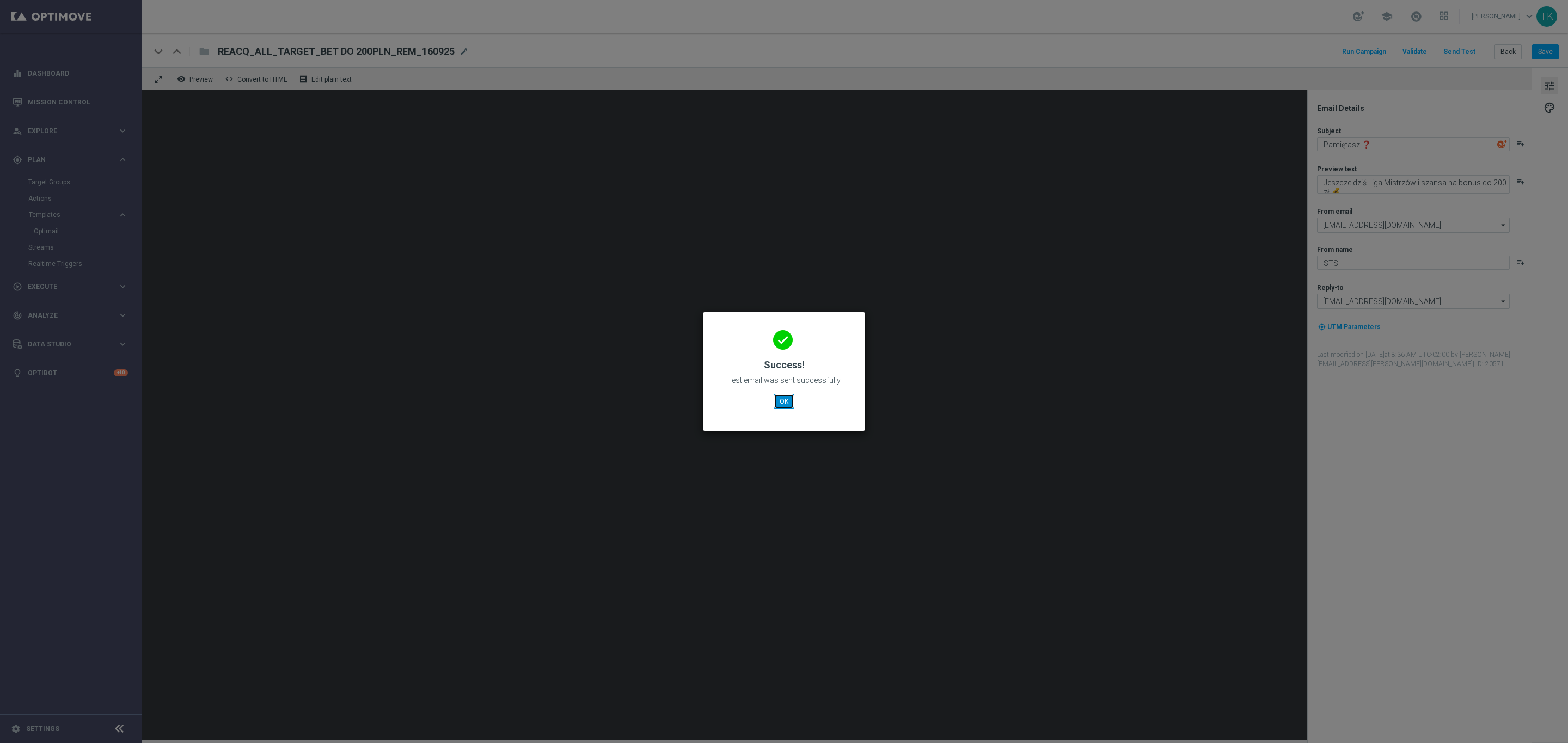
click at [786, 396] on button "OK" at bounding box center [784, 401] width 21 height 15
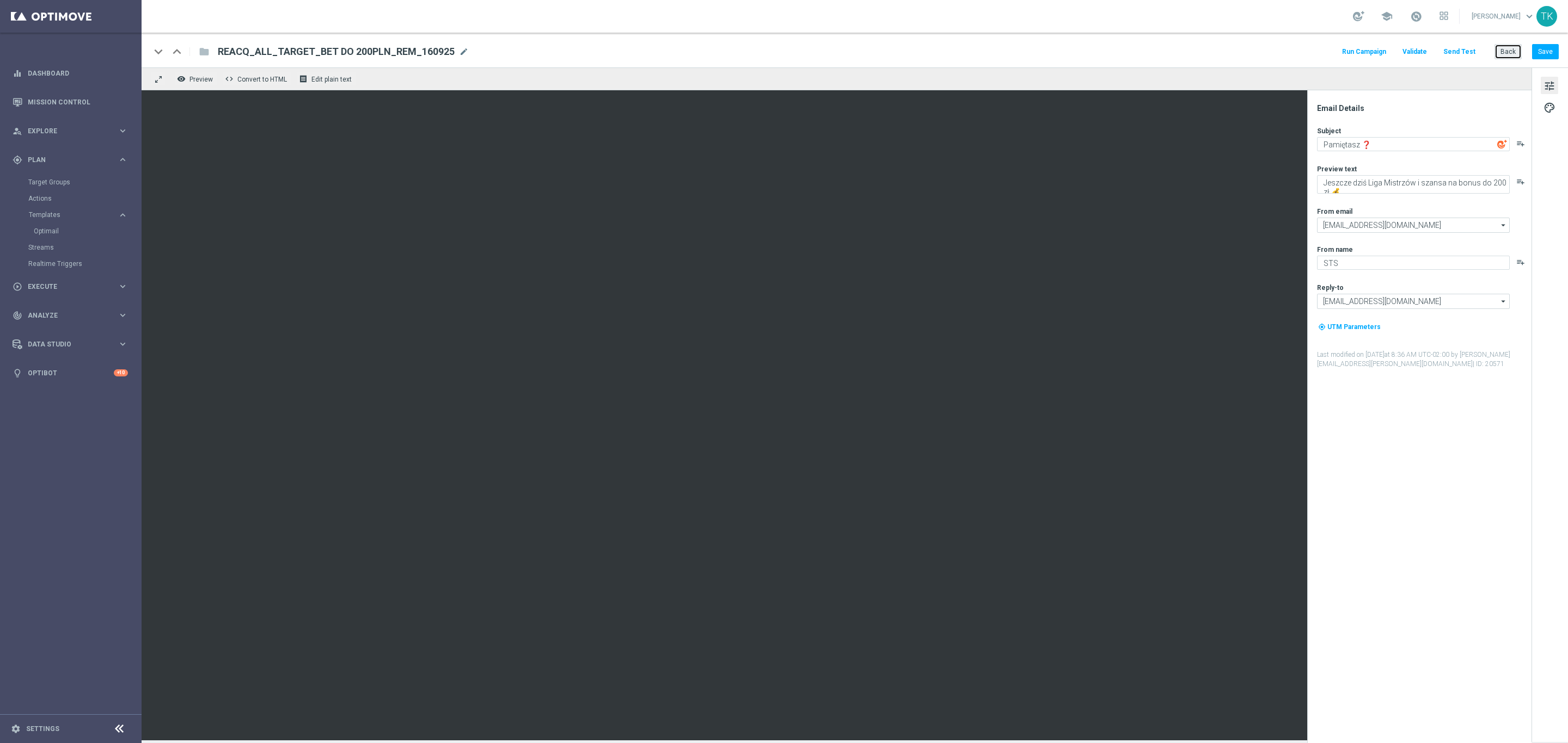
click at [1513, 51] on button "Back" at bounding box center [1508, 52] width 27 height 15
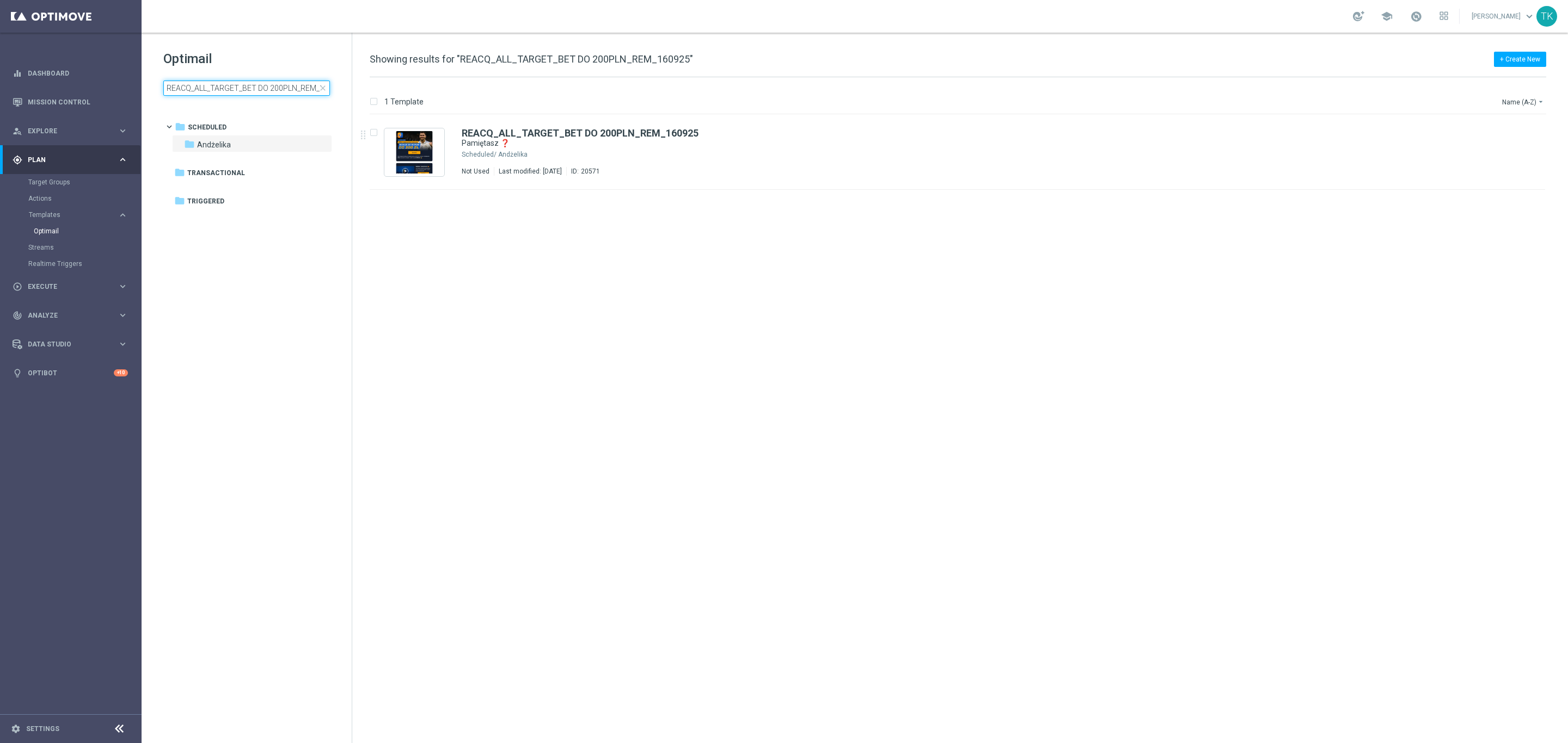
click at [186, 82] on input "REACQ_ALL_TARGET_BET DO 200PLN_REM_160925" at bounding box center [247, 88] width 166 height 15
click at [187, 82] on input "REACQ_ALL_TARGET_BET DO 200PLN_REM_160925" at bounding box center [247, 88] width 166 height 15
type input "E_MED_AUTO_DEPO_GOLD_EVIP_25 do 500 PLN_WEEKLY"
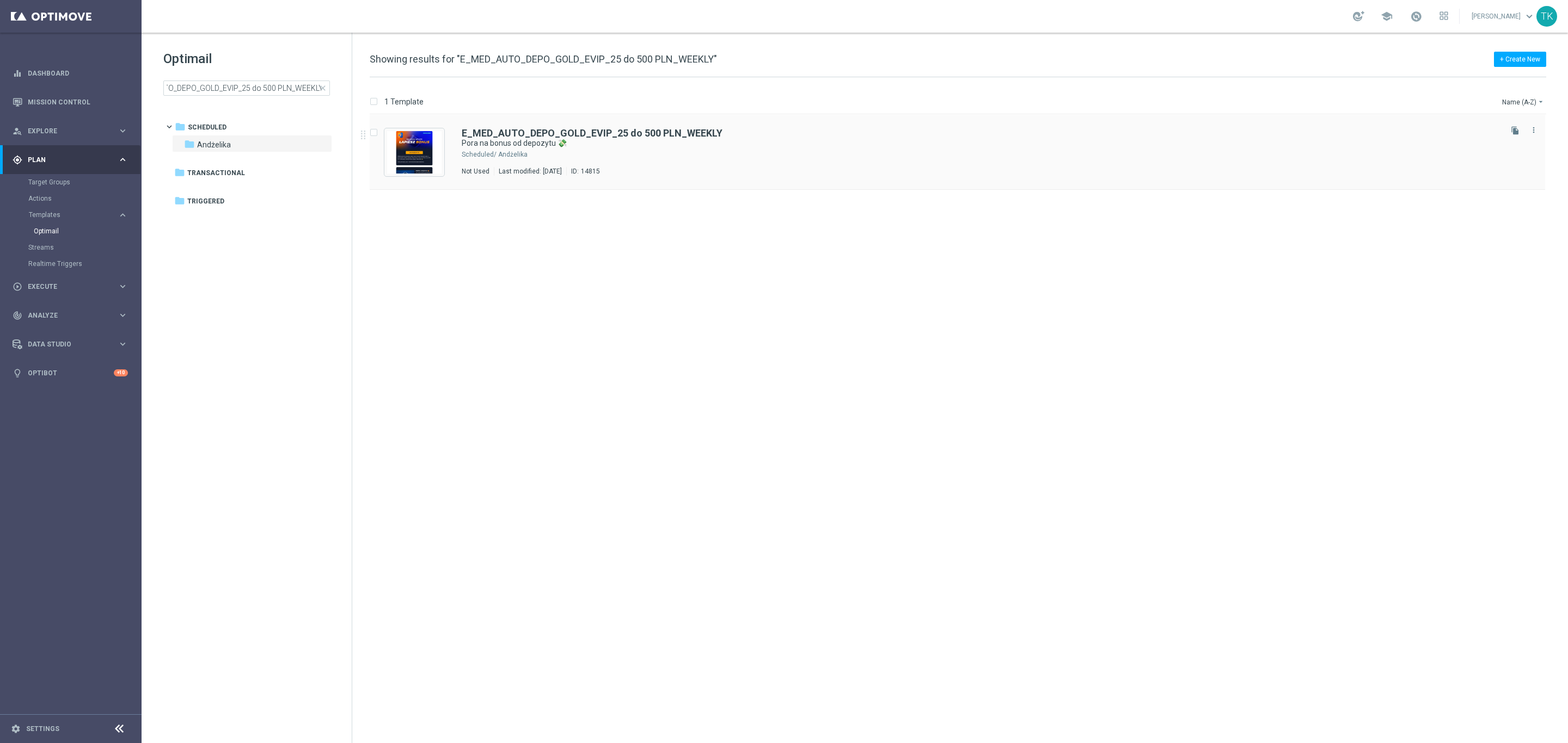
click at [1513, 136] on button "file_copy" at bounding box center [1515, 130] width 14 height 14
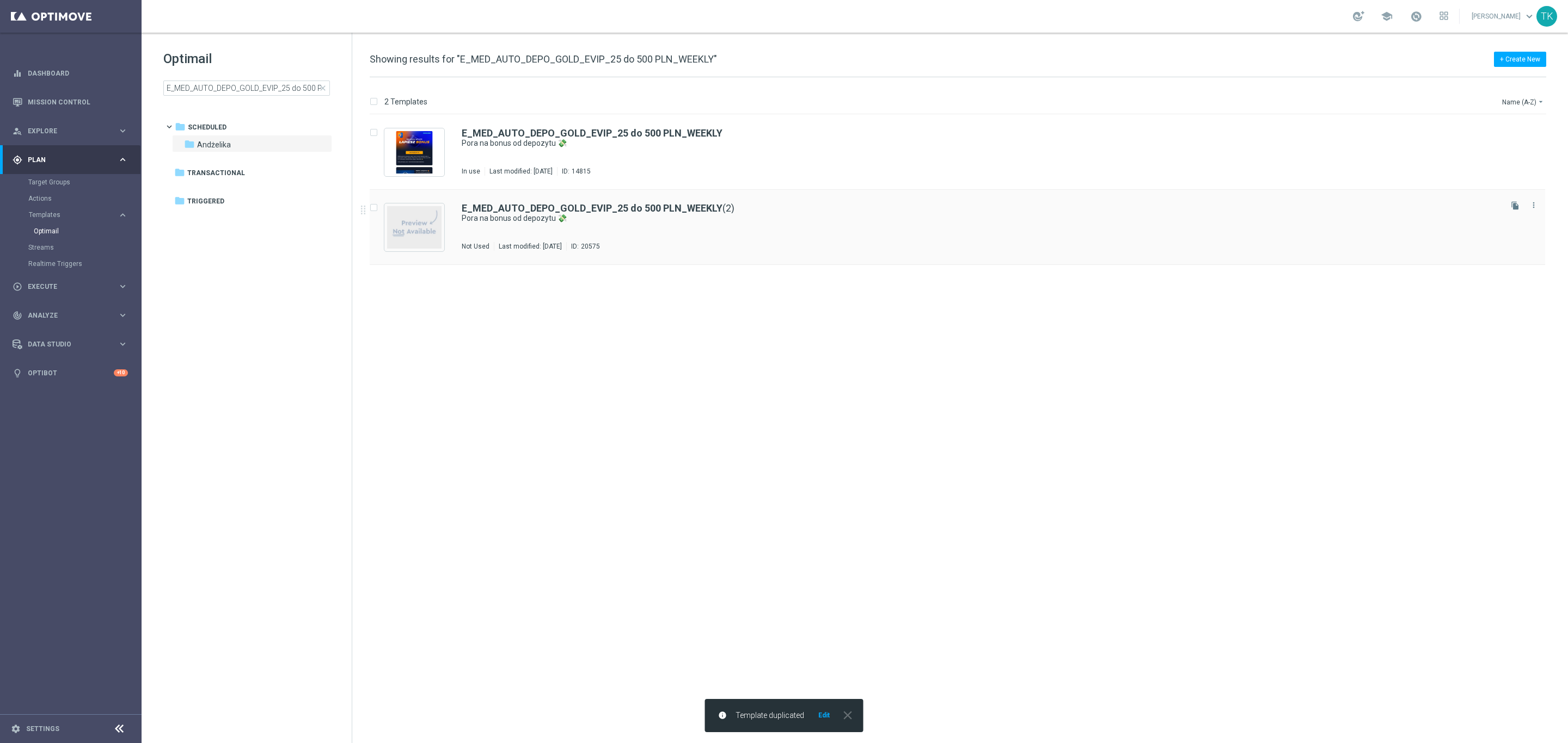
click at [634, 238] on div "E_MED_AUTO_DEPO_GOLD_EVIP_25 do 500 PLN_WEEKLY (2) Pora na bonus od depozytu 💸 …" at bounding box center [980, 227] width 1037 height 47
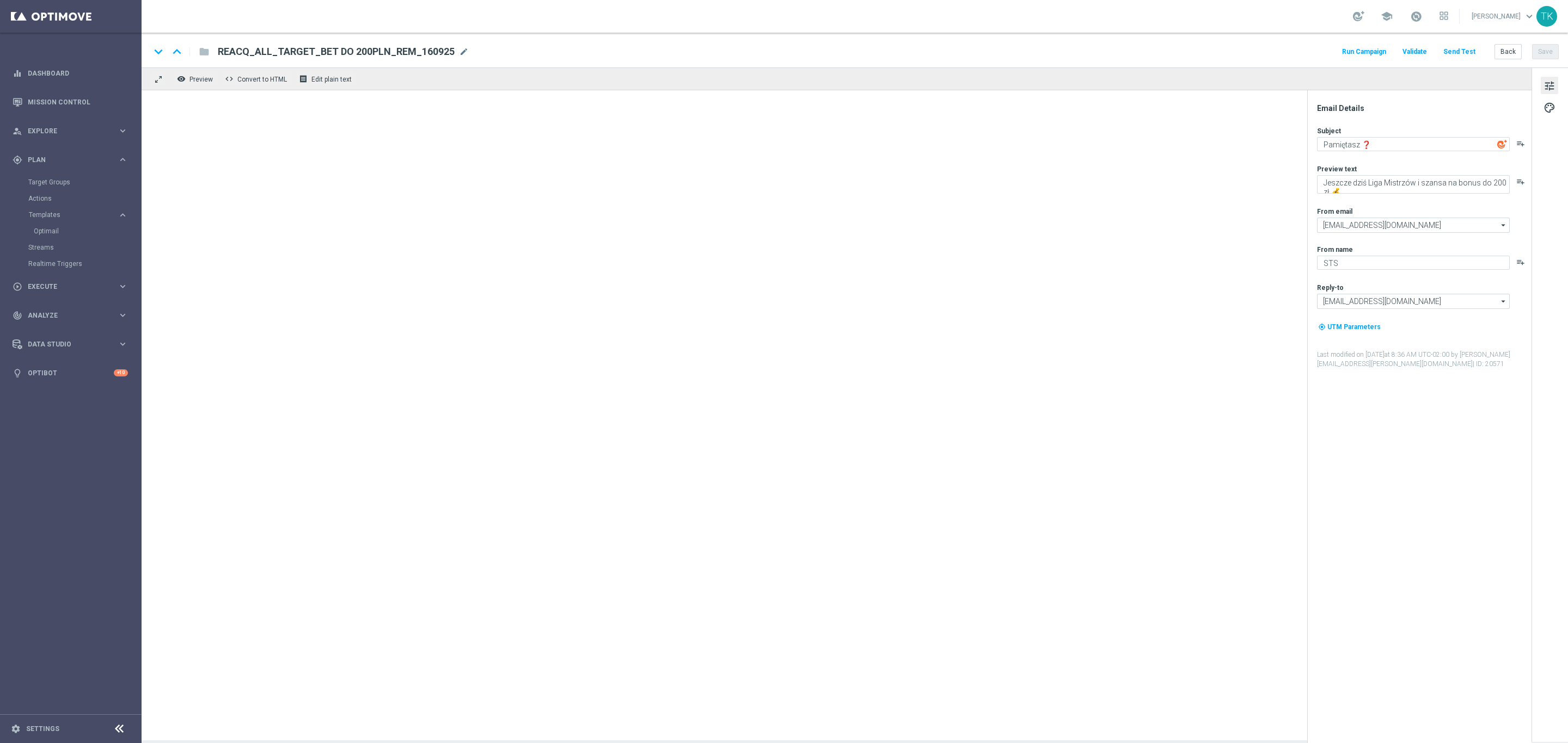
type textarea "Pora na bonus od depozytu 💸"
type textarea "Zgarnij do 500 PLN! Wpłać i otrzymaj ekstra kasę na kolejne zakłady 💪"
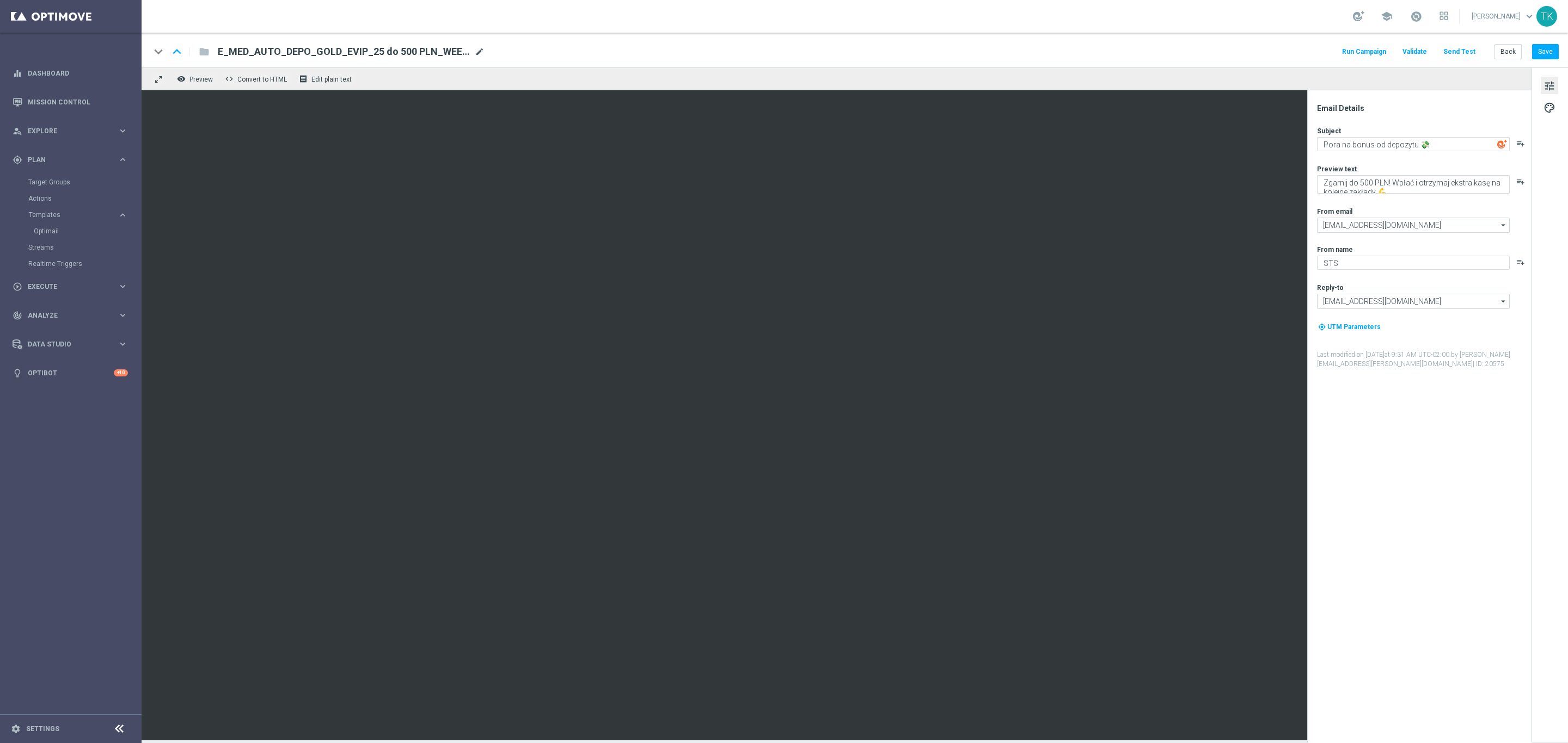
click at [475, 51] on span "mode_edit" at bounding box center [480, 52] width 10 height 10
click at [338, 53] on input "E_MED_AUTO_DEPO_GOLD_EVIP_25 do 500 PLN_WEEKLY(2)" at bounding box center [353, 51] width 270 height 14
paste input "ALL_AUTO_DEPO_GOLD_EVIP_25 do 500 PLN_WEEKLY"
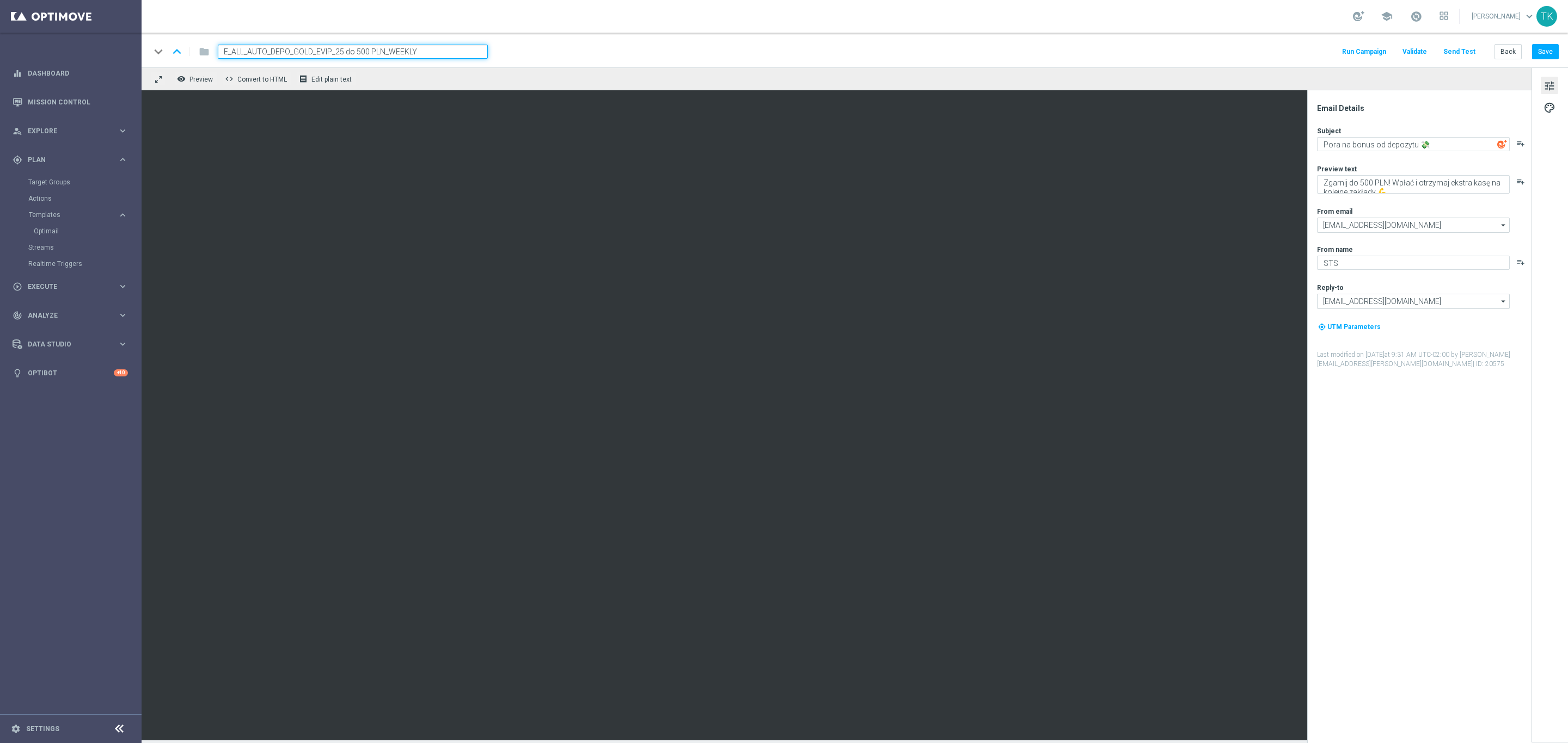
type input "E_ALL_AUTO_DEPO_GOLD_EVIP_25 do 500 PLN_WEEKLY"
click at [552, 53] on div "keyboard_arrow_down keyboard_arrow_up folder E_ALL_AUTO_DEPO_GOLD_EVIP_25 do 50…" at bounding box center [854, 51] width 1408 height 14
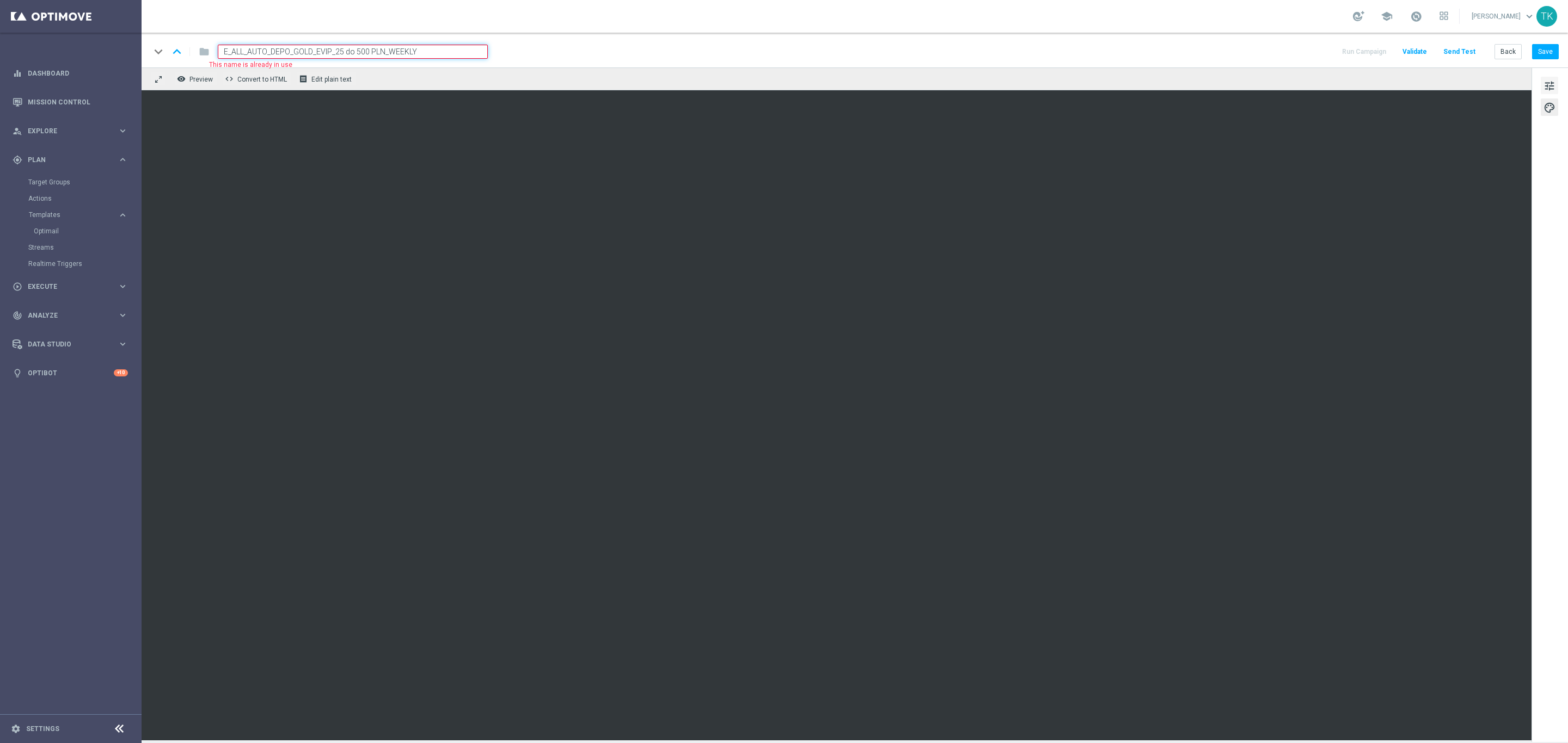
click at [1541, 91] on button "tune" at bounding box center [1550, 86] width 17 height 17
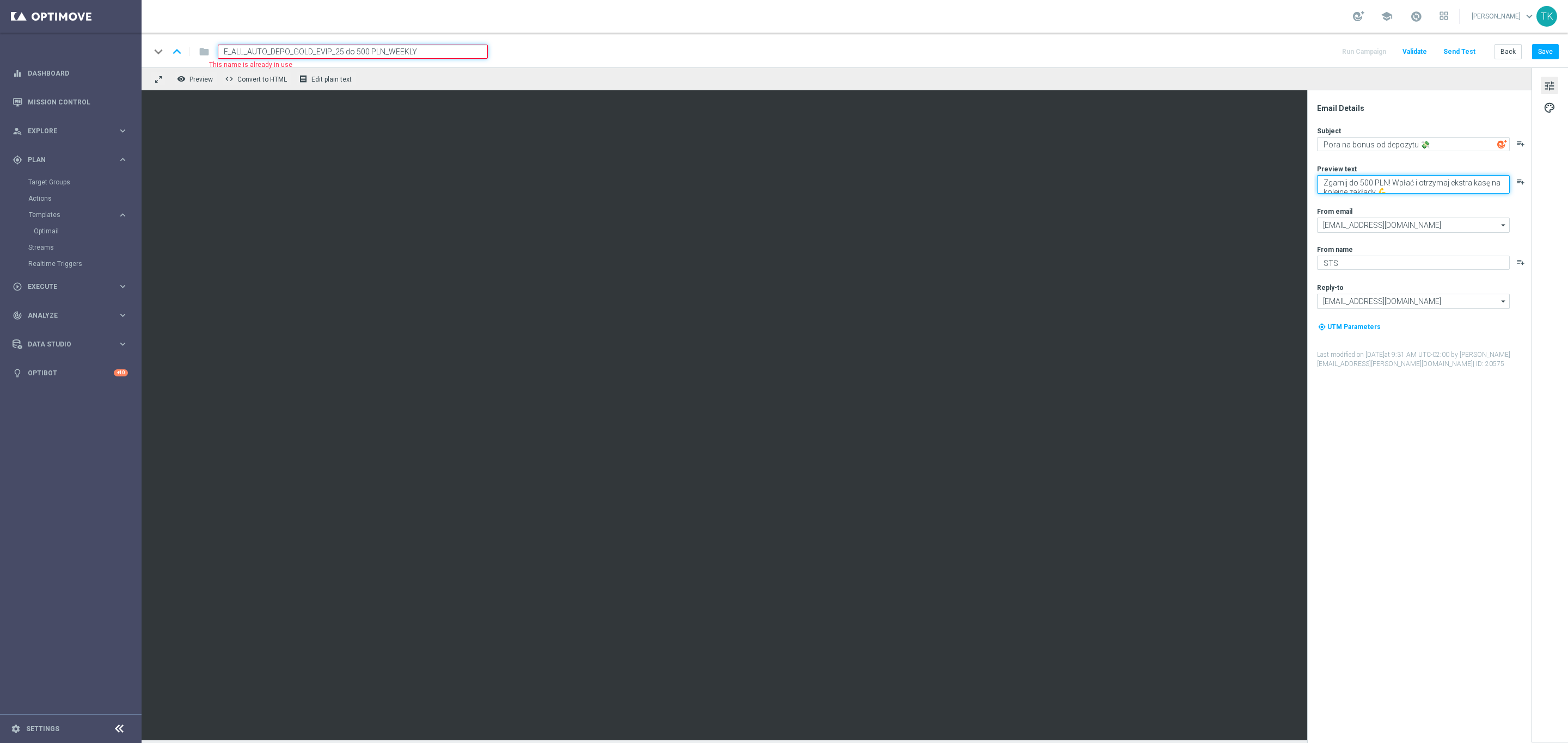
click at [1386, 184] on textarea "Zgarnij do 500 PLN! Wpłać i otrzymaj ekstra kasę na kolejne zakłady 💪" at bounding box center [1413, 184] width 193 height 18
type textarea "Zgarnij do 500 zł! Wpłać i otrzymaj ekstra kasę na kolejne zakłady 💪"
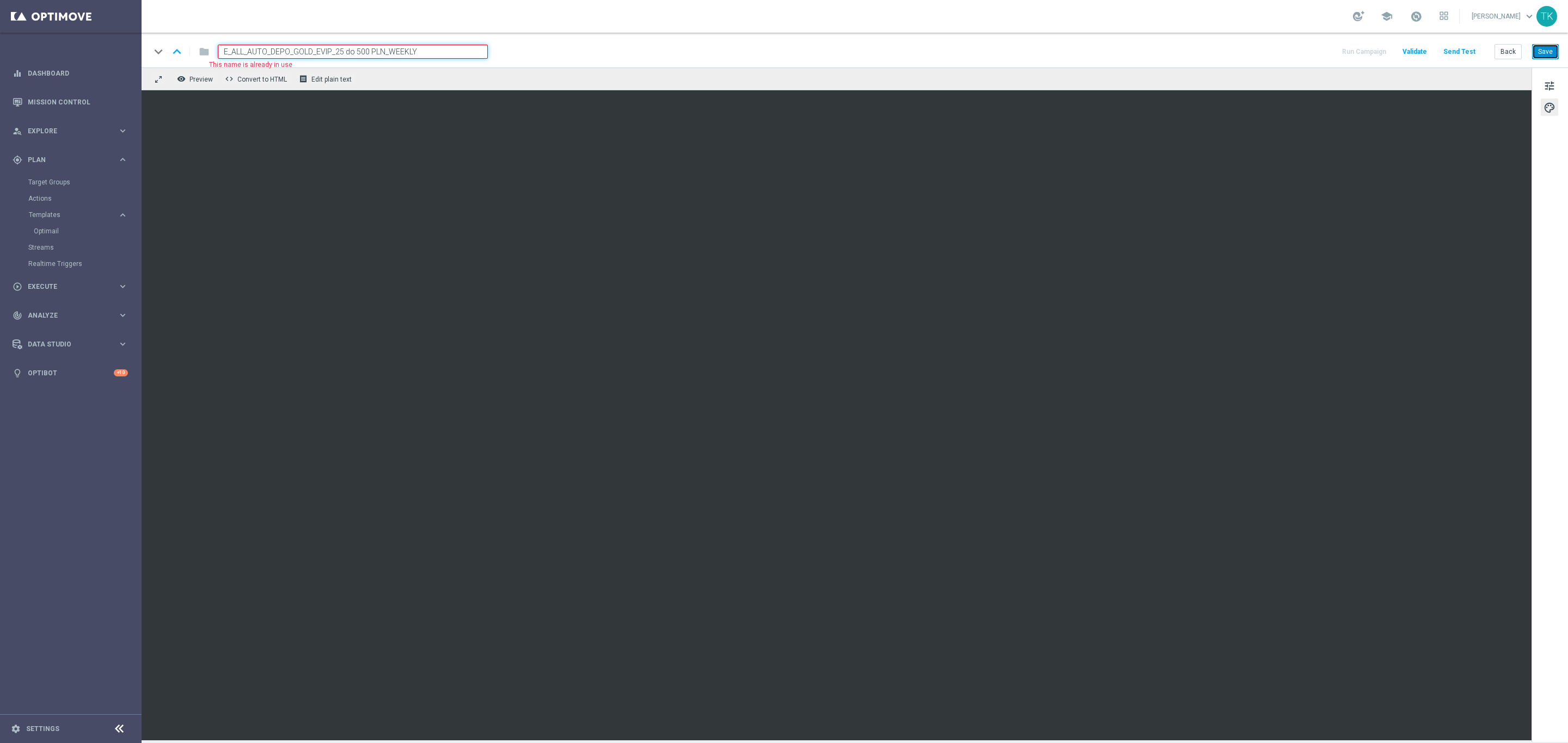
click at [1541, 52] on button "Save" at bounding box center [1545, 52] width 27 height 15
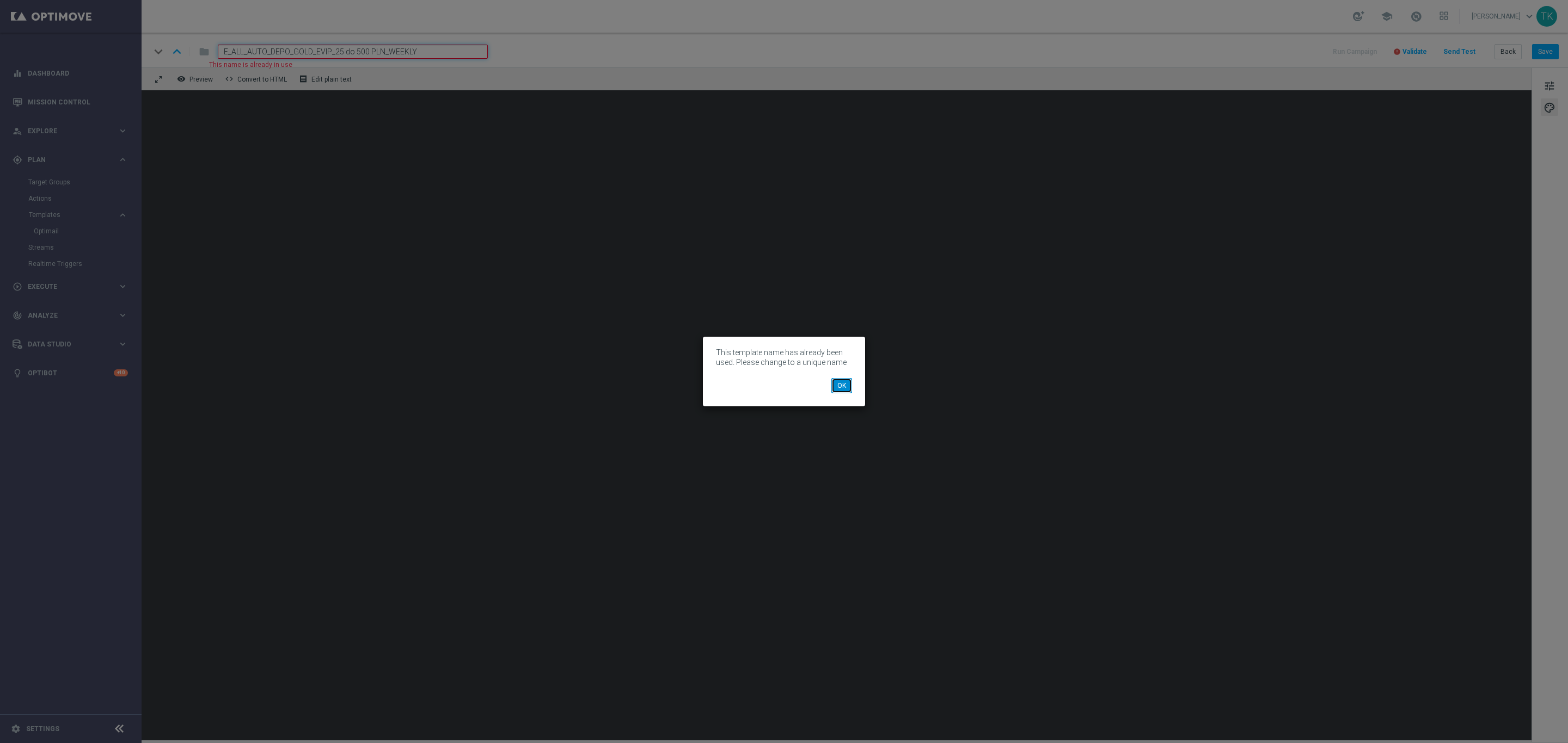
click at [838, 385] on button "OK" at bounding box center [842, 386] width 21 height 15
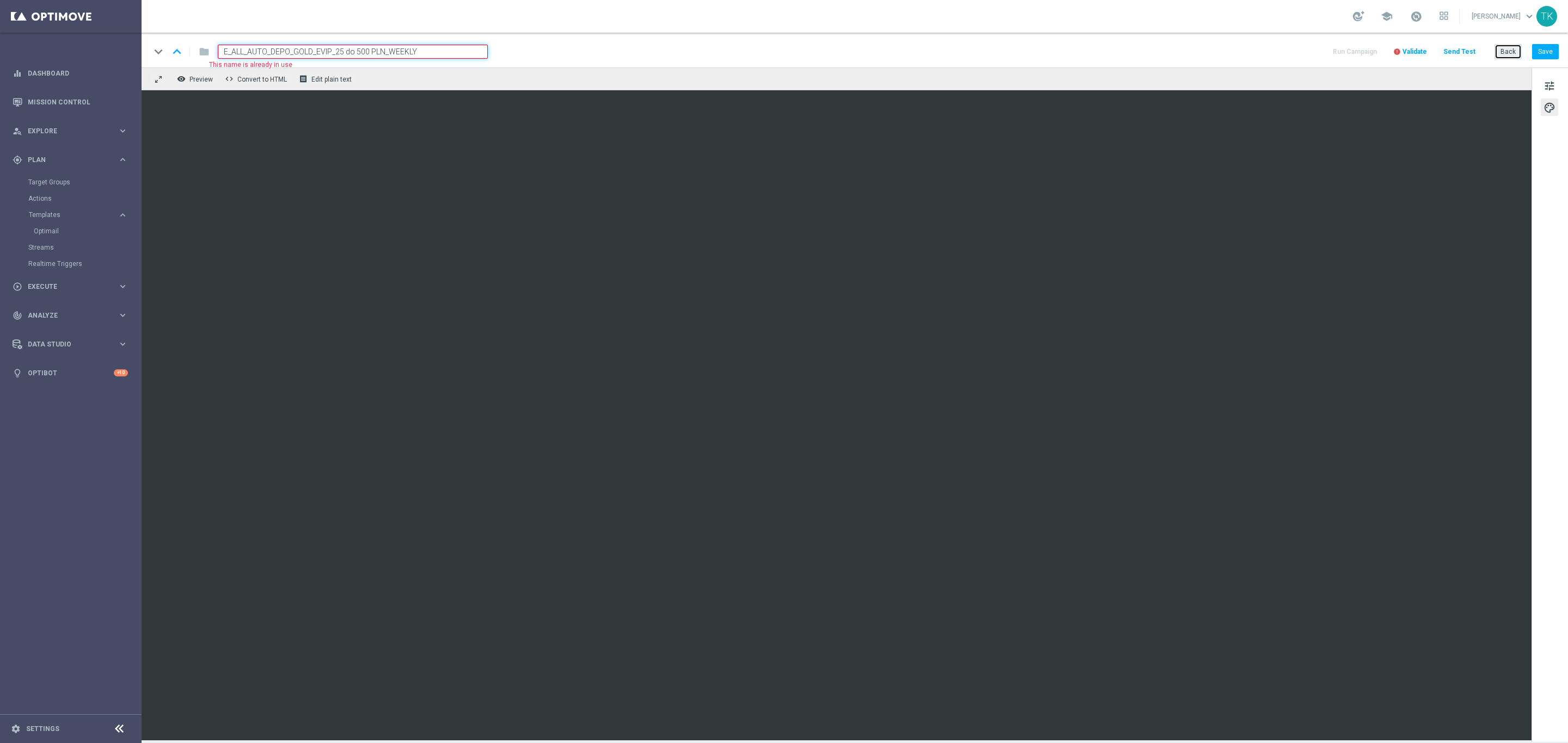
click at [1503, 54] on button "Back" at bounding box center [1508, 52] width 27 height 15
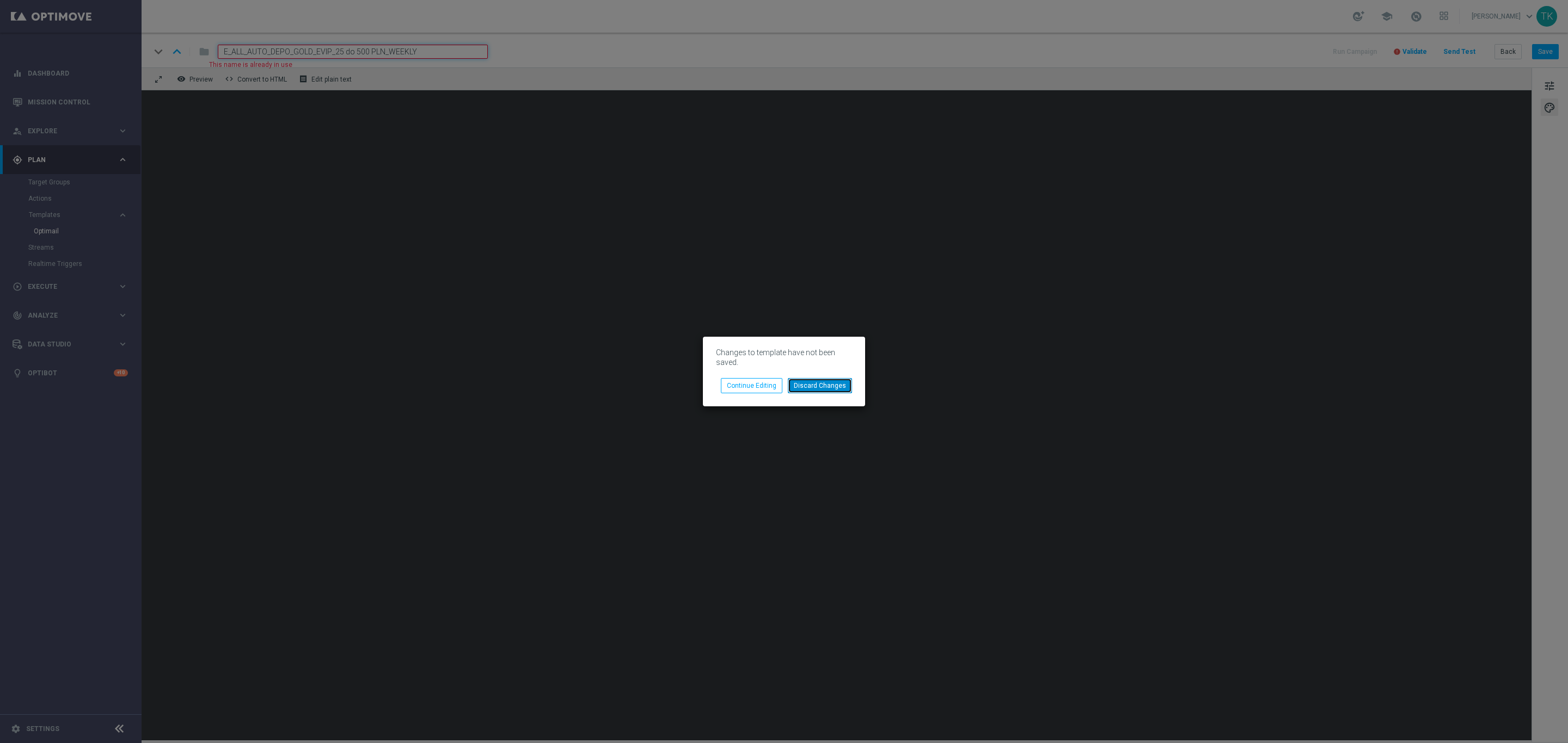
click at [822, 388] on button "Discard Changes" at bounding box center [820, 386] width 64 height 15
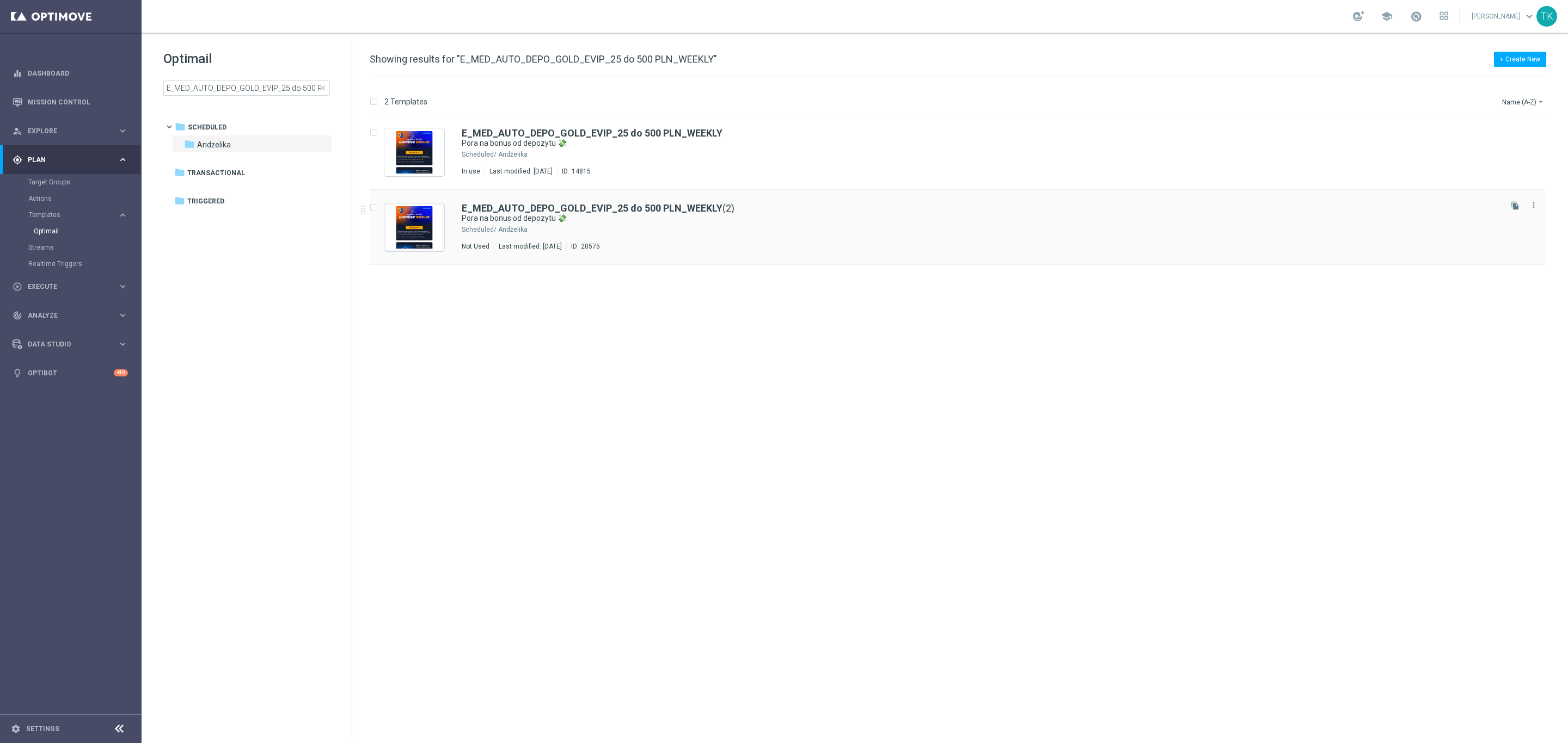
click at [721, 235] on div "E_MED_AUTO_DEPO_GOLD_EVIP_25 do 500 PLN_WEEKLY (2) Pora na bonus od depozytu 💸 …" at bounding box center [980, 227] width 1037 height 47
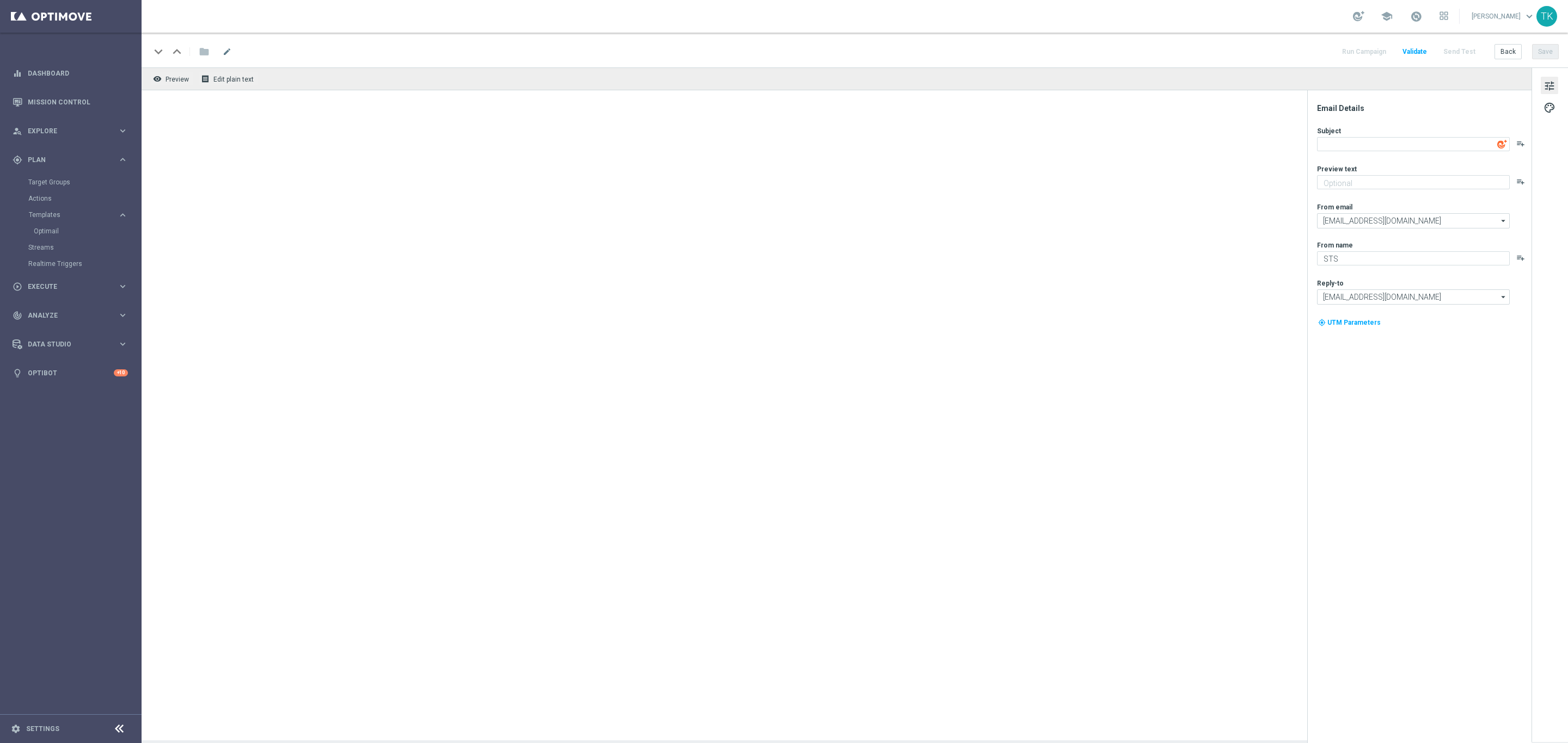
type textarea "Pora na bonus od depozytu 💸"
type textarea "Zgarnij do 500 PLN! Wpłać i otrzymaj ekstra kasę na kolejne zakłady 💪"
type input "oferta@sts.pl"
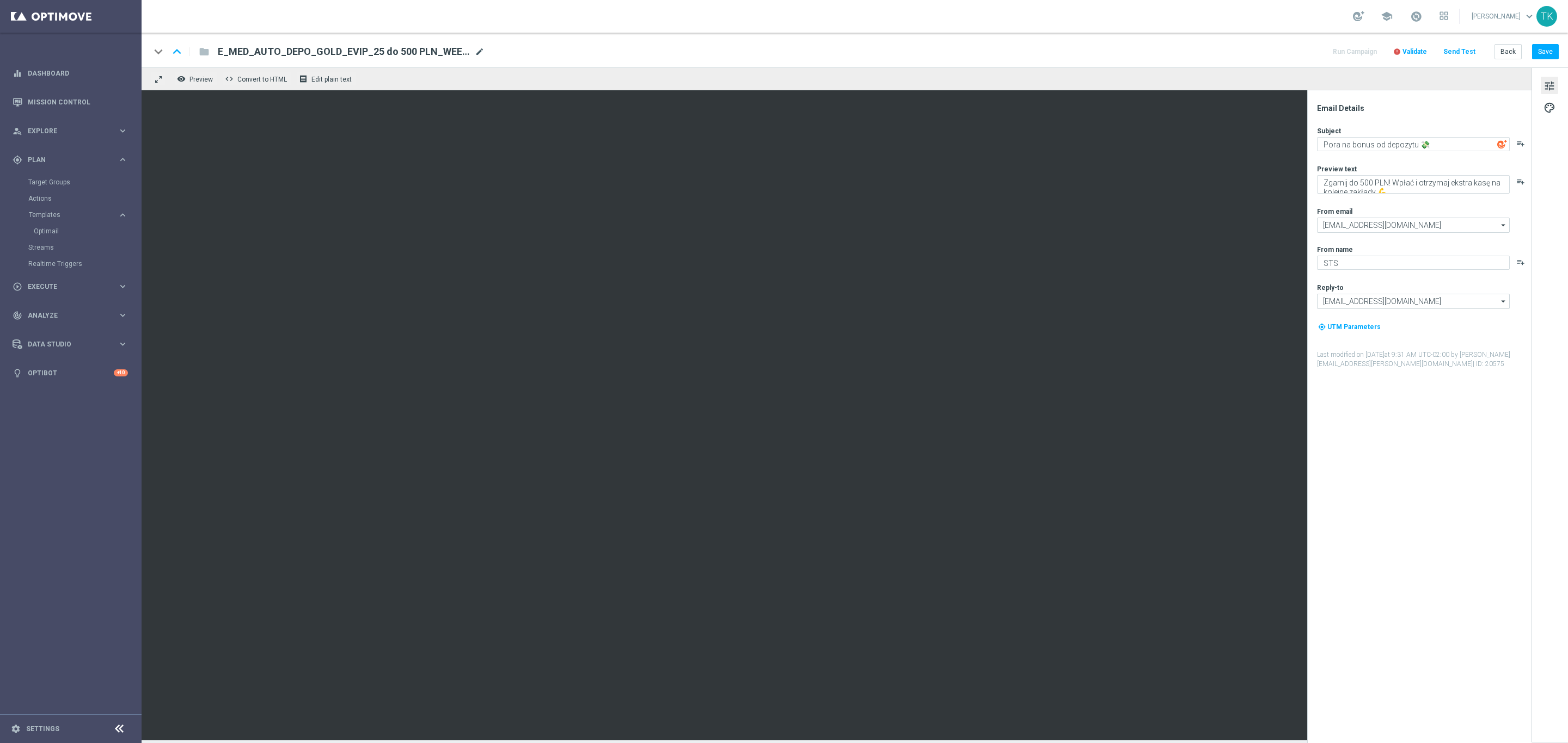
click at [478, 54] on span "mode_edit" at bounding box center [480, 52] width 10 height 10
click at [385, 49] on input "E_MED_AUTO_DEPO_GOLD_EVIP_25 do 500 PLN_WEEKLY(2)" at bounding box center [353, 51] width 270 height 14
paste input "ALL_AUTO_DEPO_GOLD_EVIP_25 do 500 PLN_WEEKLY"
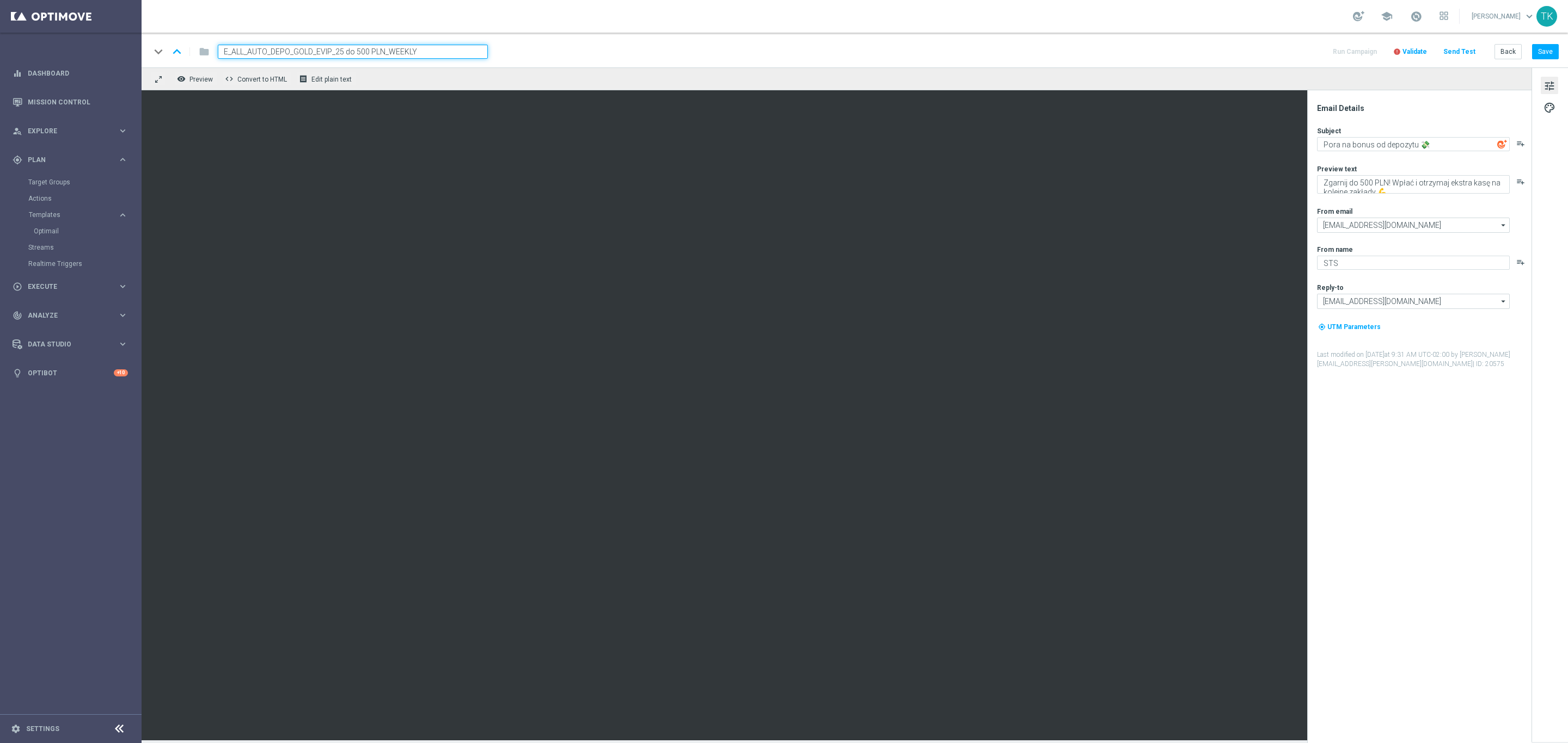
type input "E_ALL_AUTO_DEPO_GOLD_EVIP_25 do 500 PLN_WEEKLY"
click at [546, 43] on div "keyboard_arrow_down keyboard_arrow_up folder E_ALL_AUTO_DEPO_GOLD_EVIP_25 do 50…" at bounding box center [855, 50] width 1426 height 35
click at [551, 47] on div "keyboard_arrow_down keyboard_arrow_up folder E_ALL_AUTO_DEPO_GOLD_EVIP_25 do 50…" at bounding box center [854, 51] width 1408 height 14
click at [1508, 54] on button "Back" at bounding box center [1508, 52] width 27 height 15
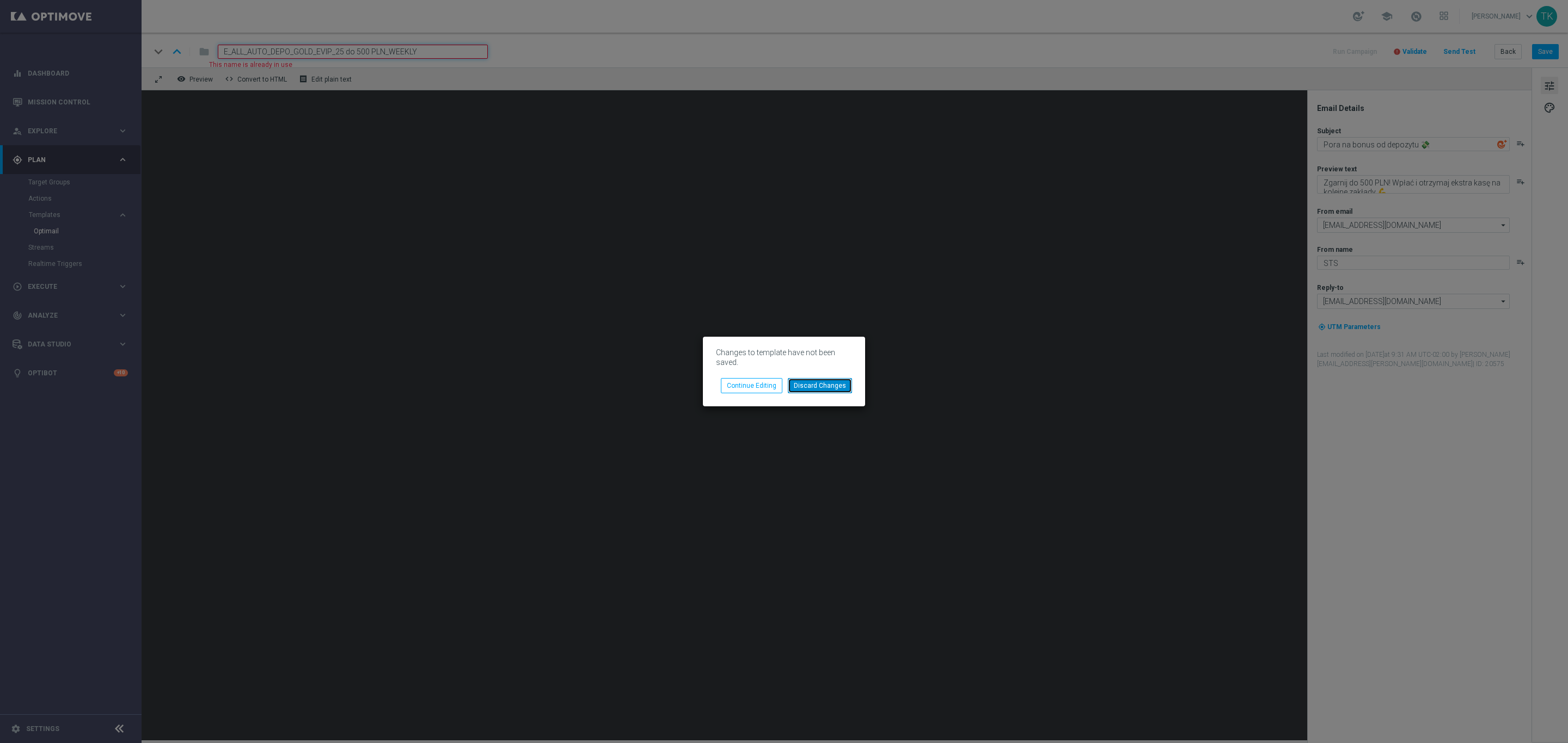
click at [811, 390] on button "Discard Changes" at bounding box center [820, 386] width 64 height 15
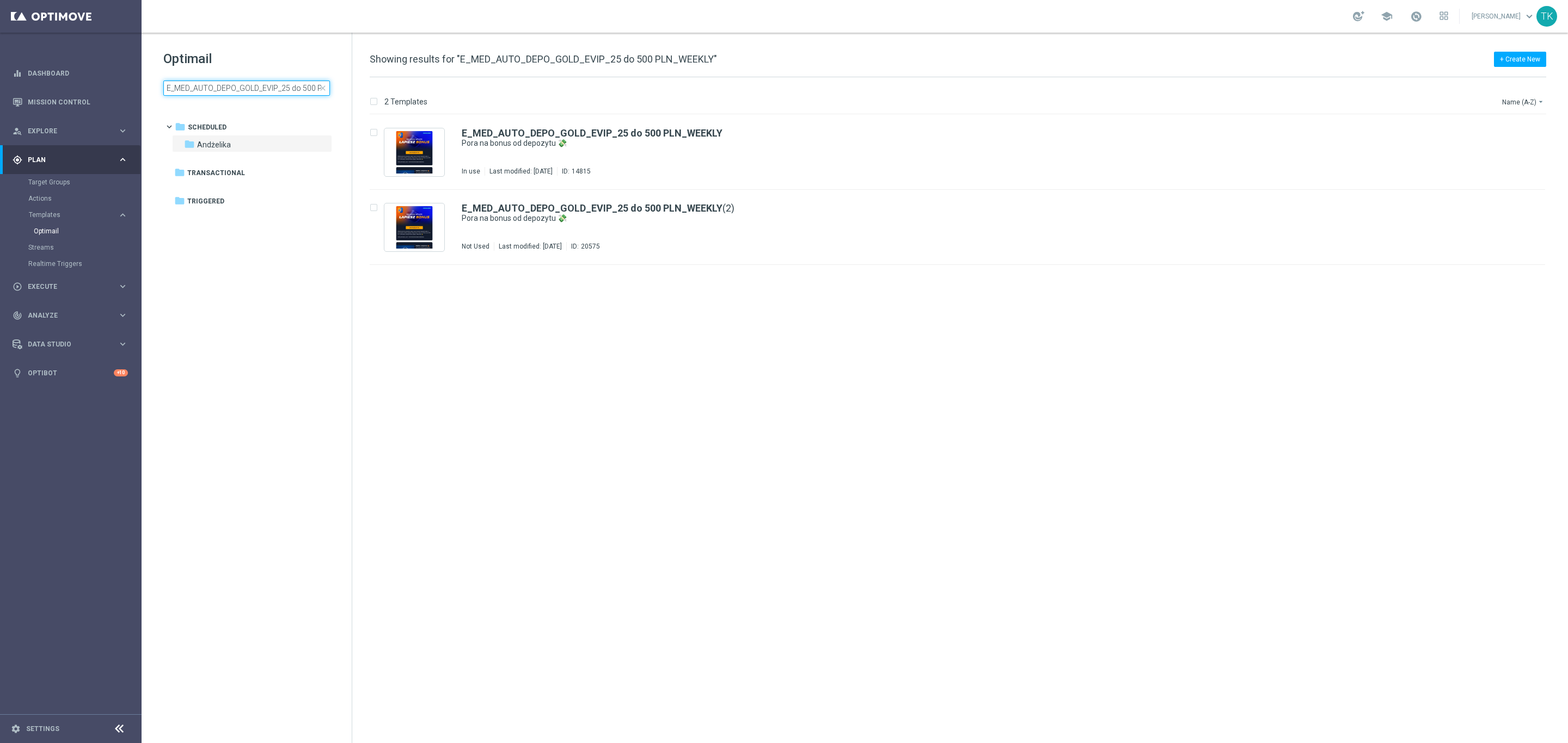
click at [217, 83] on input "E_MED_AUTO_DEPO_GOLD_EVIP_25 do 500 PLN_WEEKLY" at bounding box center [247, 88] width 166 height 15
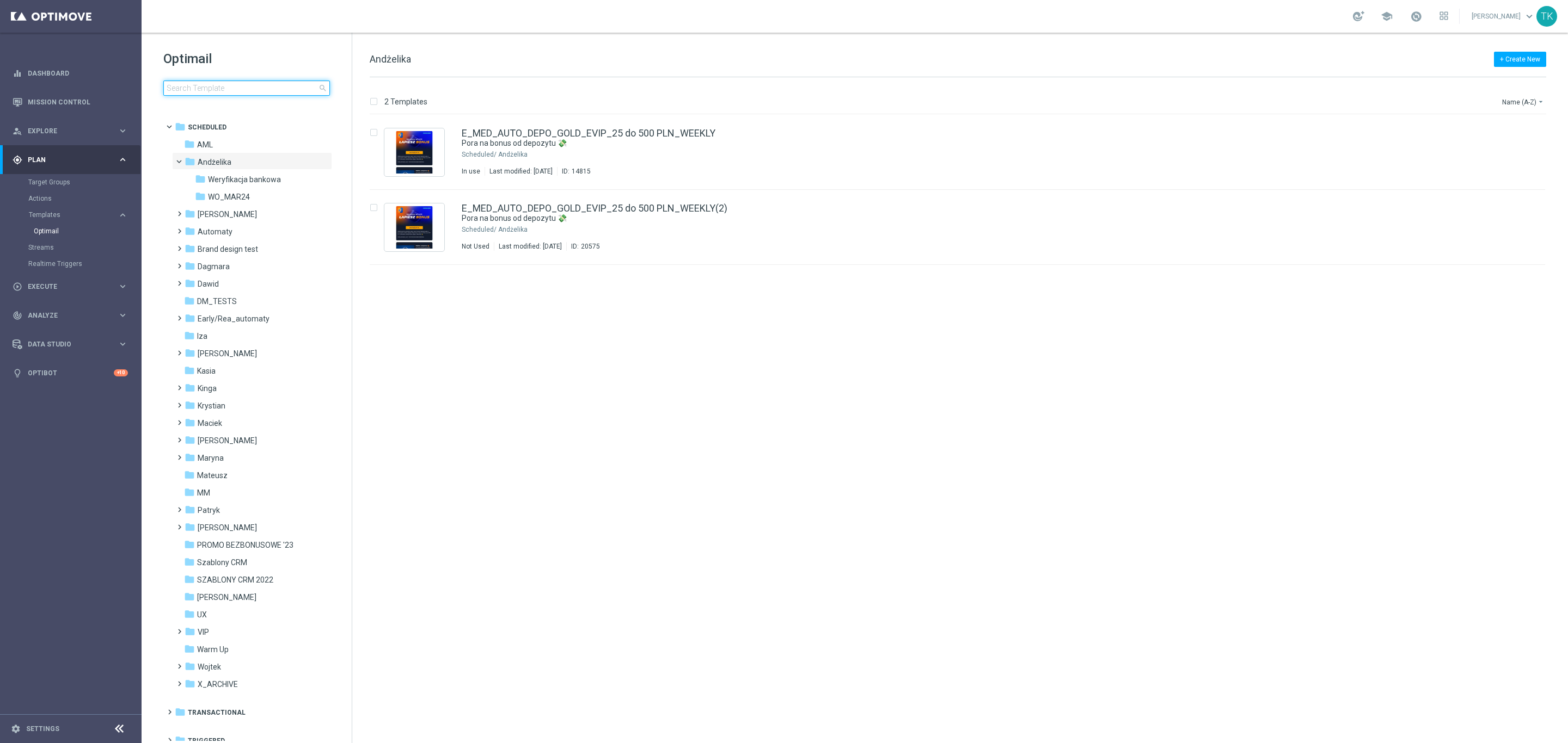
type input "E_ALL_AUTO_DEPO_GOLD_EVIP_25 do 500 PLN_WEEKLY"
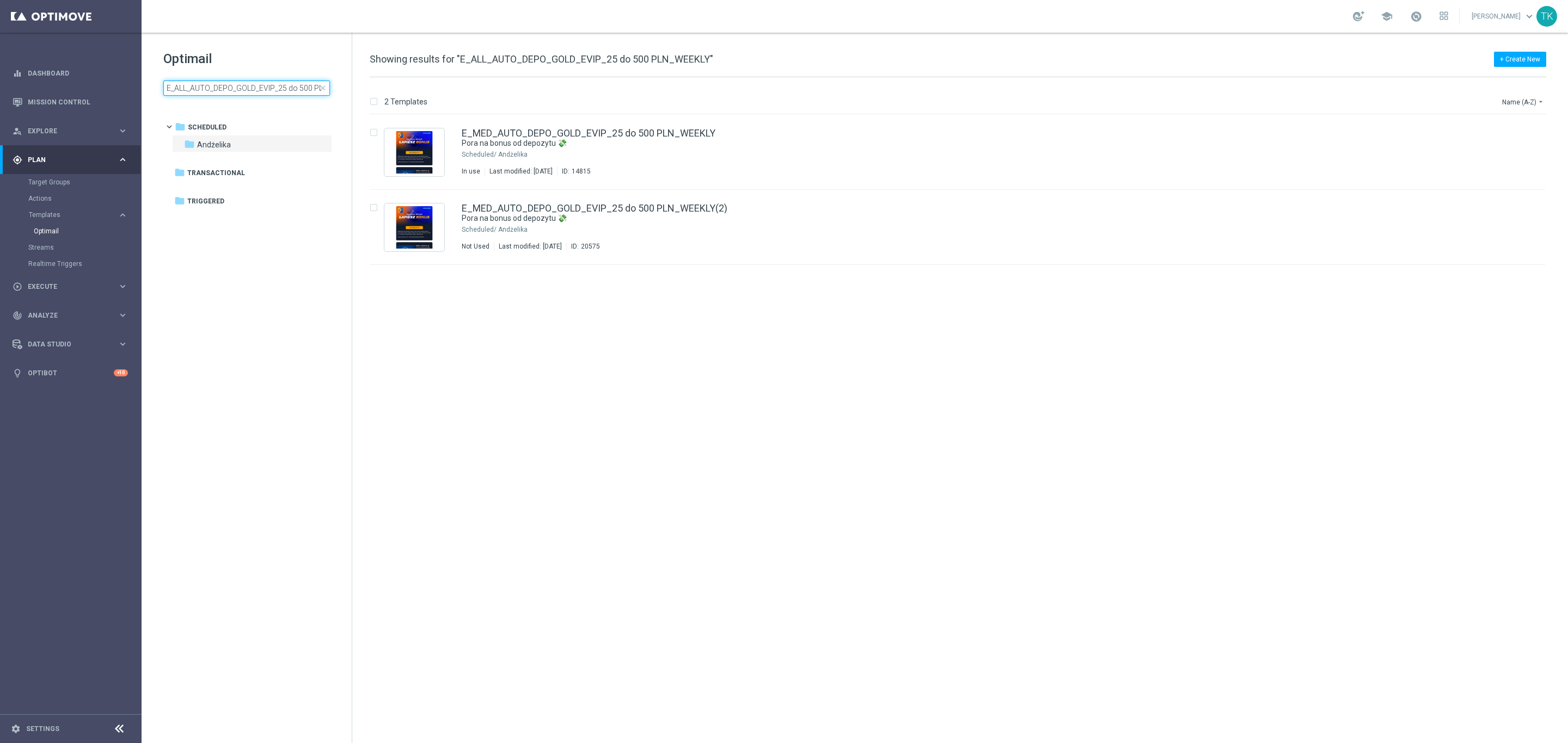
scroll to position [0, 36]
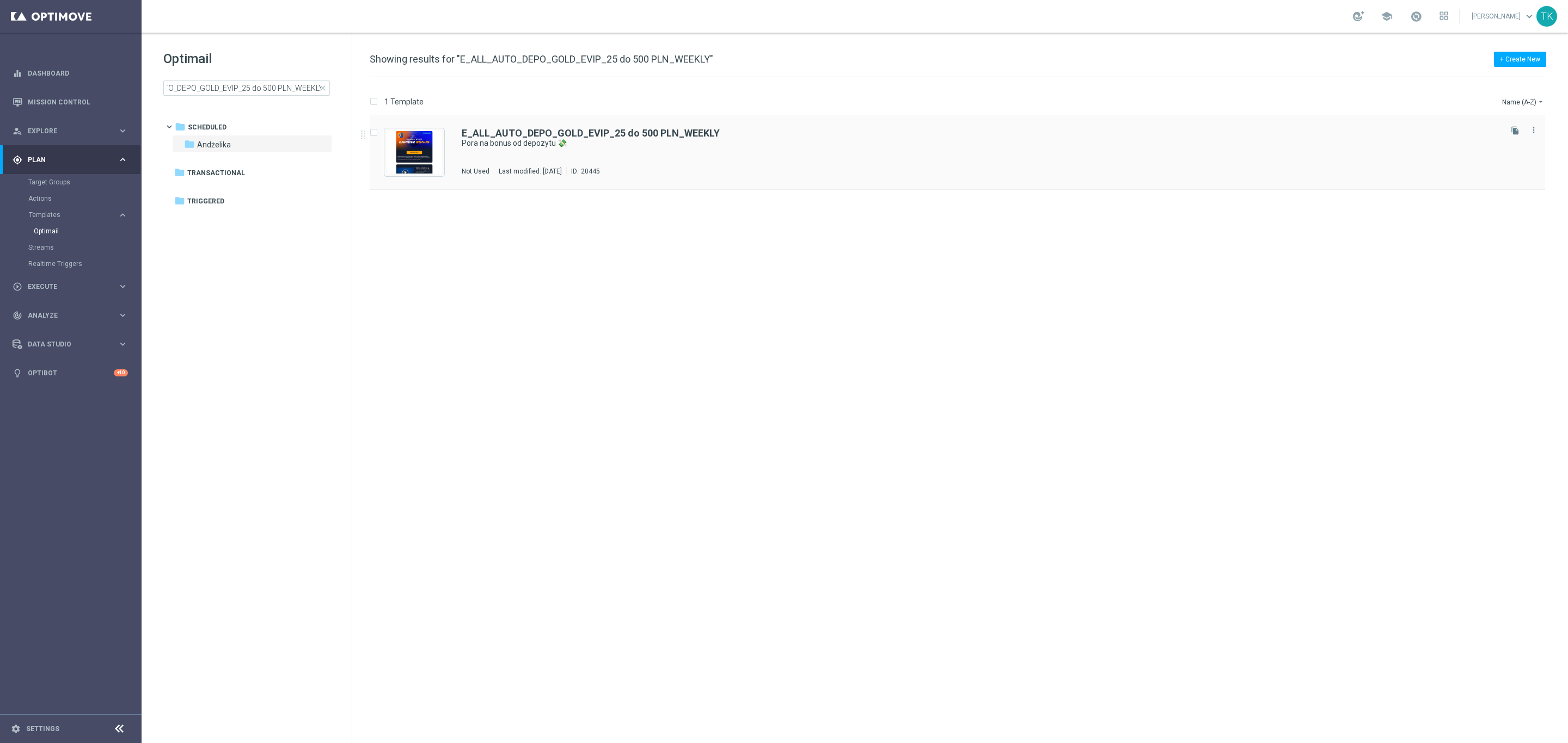
click at [616, 149] on div "E_ALL_AUTO_DEPO_GOLD_EVIP_25 do 500 PLN_WEEKLY Pora na bonus od depozytu 💸 Not …" at bounding box center [980, 152] width 1037 height 47
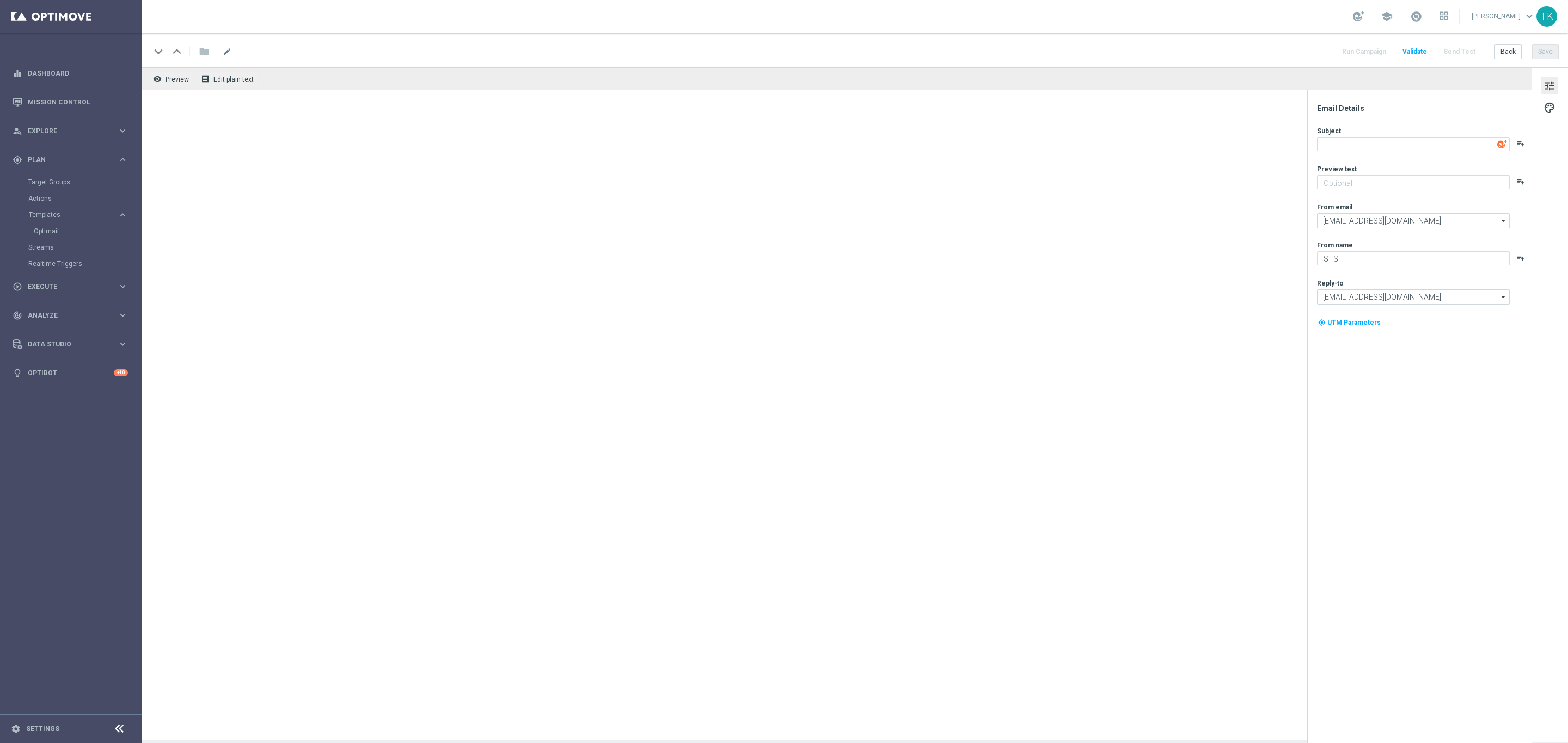
type textarea "Pora na bonus od depozytu 💸"
type textarea "Zgarnij do 500 PLN! Wpłać i otrzymaj ekstra kasę na kolejne zakłady 💪"
type input "oferta@sts.pl"
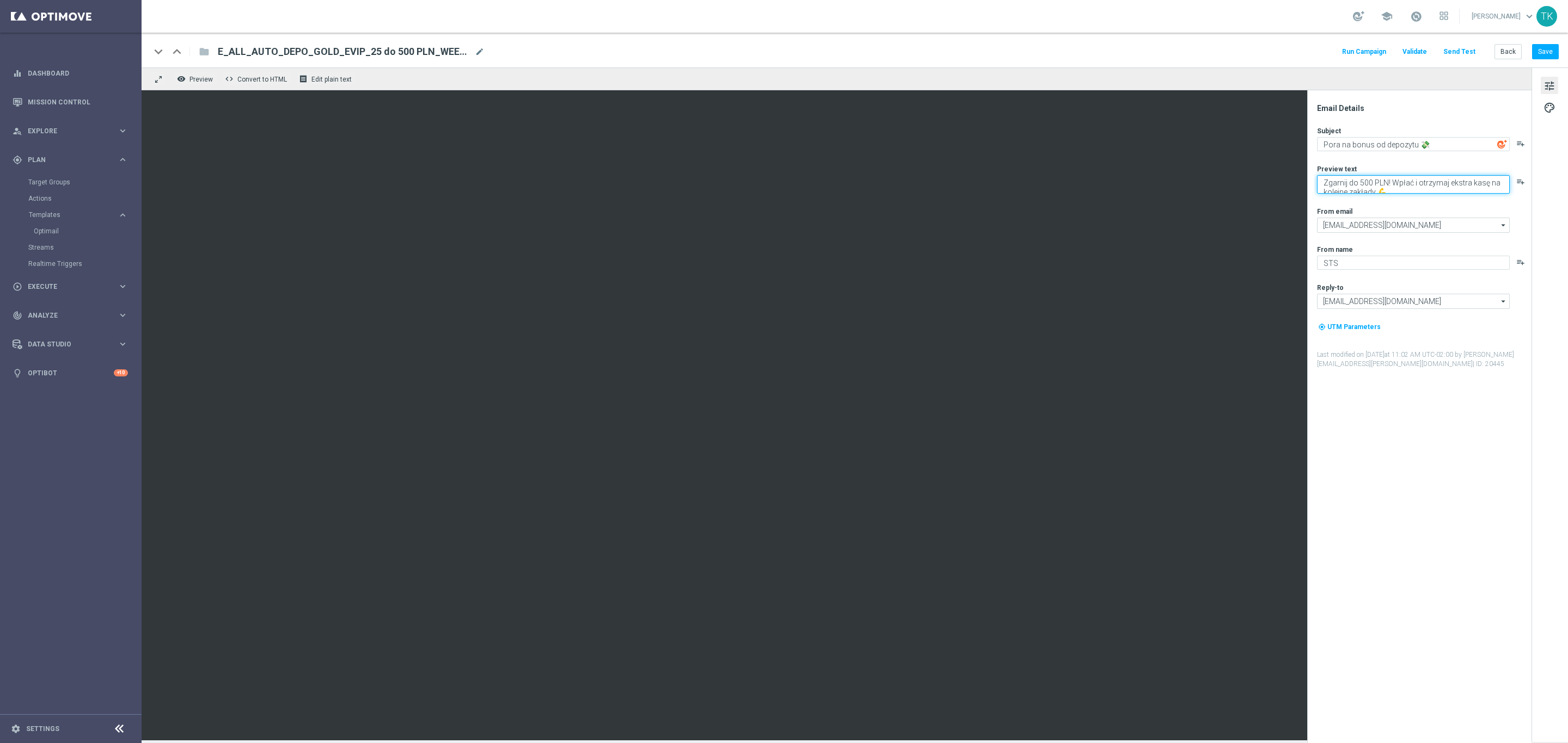
click at [1387, 179] on textarea "Zgarnij do 500 PLN! Wpłać i otrzymaj ekstra kasę na kolejne zakłady 💪" at bounding box center [1413, 184] width 193 height 18
type textarea "Zgarnij do 500 zł! Wpłać i otrzymaj ekstra kasę na kolejne zakłady 💪"
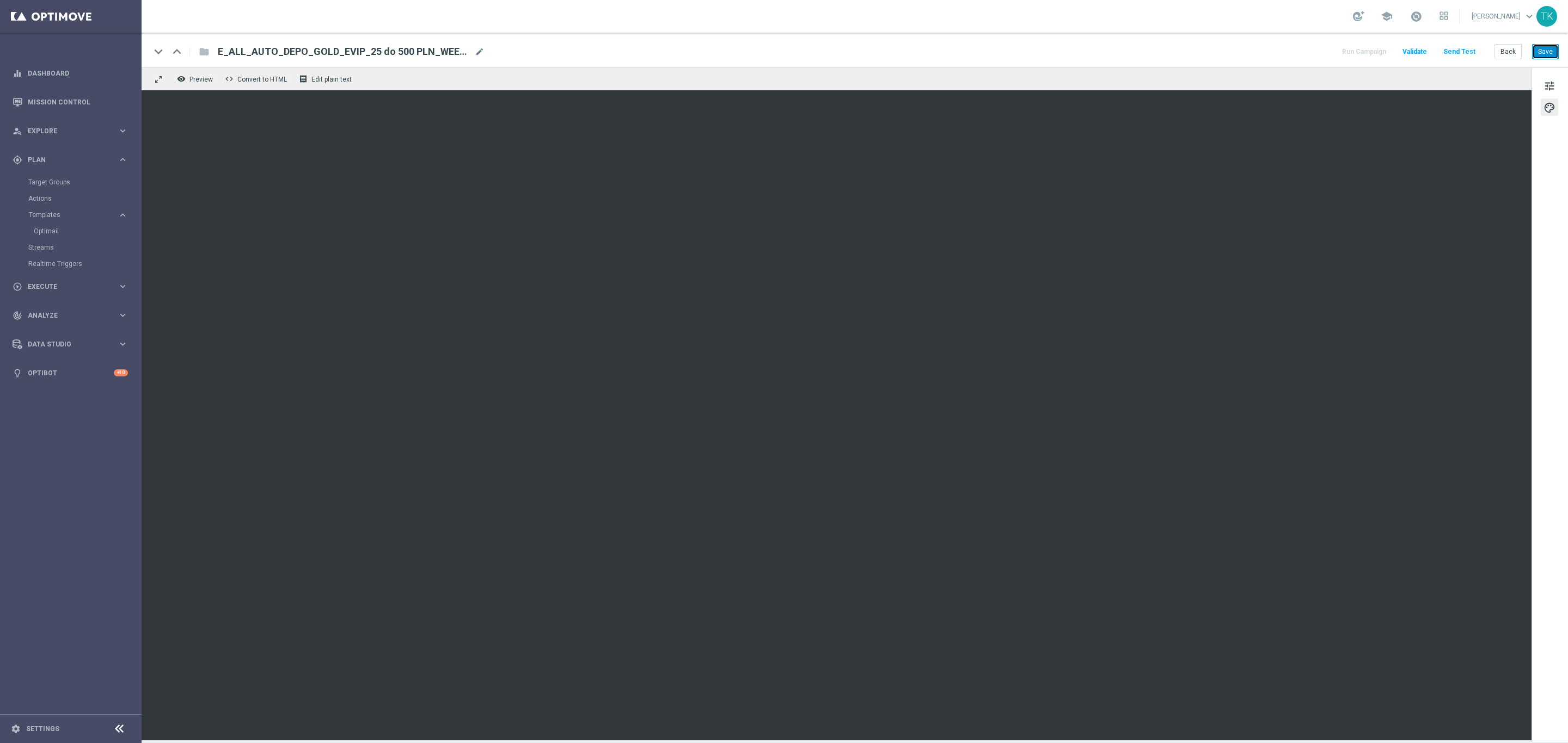
click at [1543, 47] on button "Save" at bounding box center [1545, 52] width 27 height 15
click at [1552, 86] on span "tune" at bounding box center [1549, 86] width 12 height 14
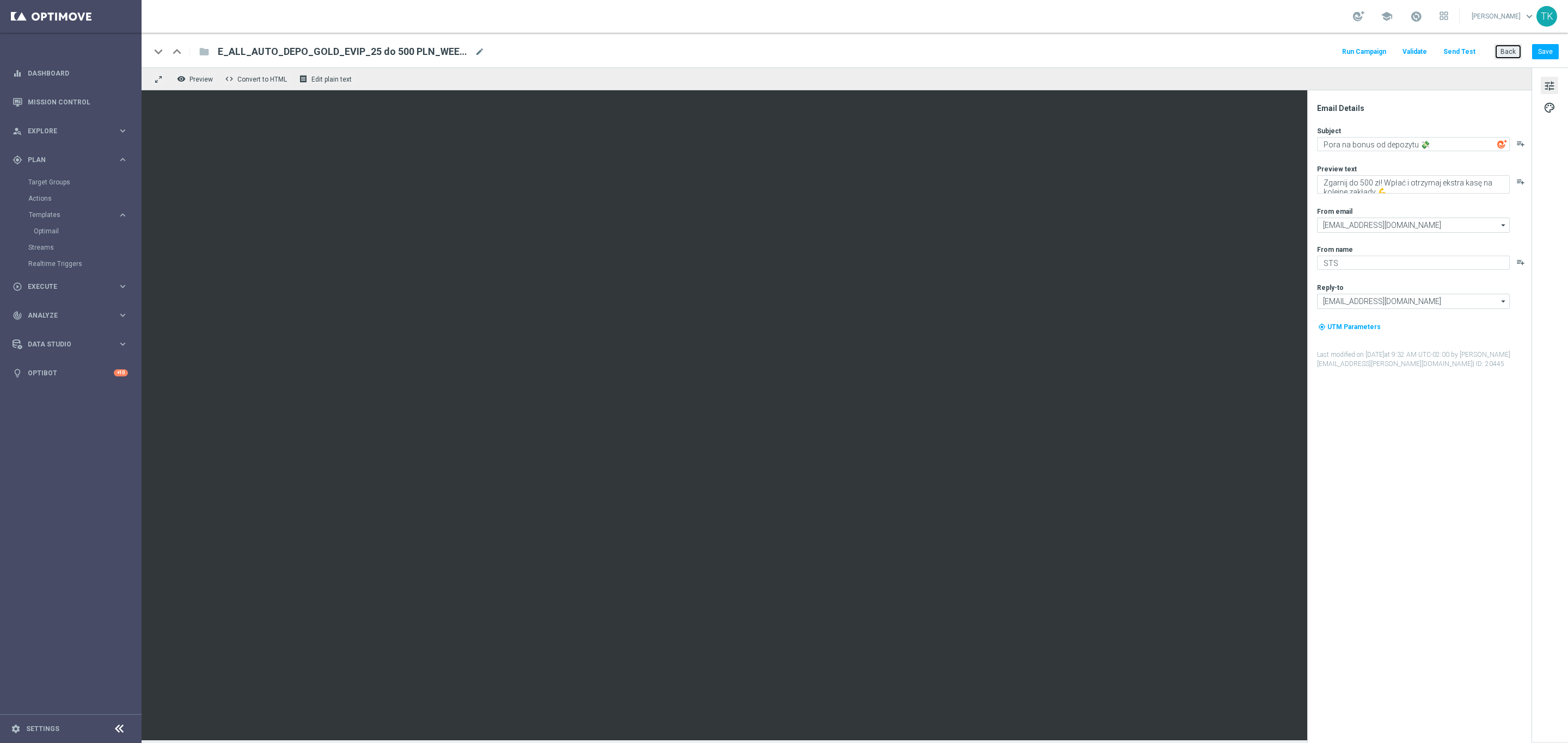
click at [1509, 44] on button "Back" at bounding box center [1508, 52] width 27 height 15
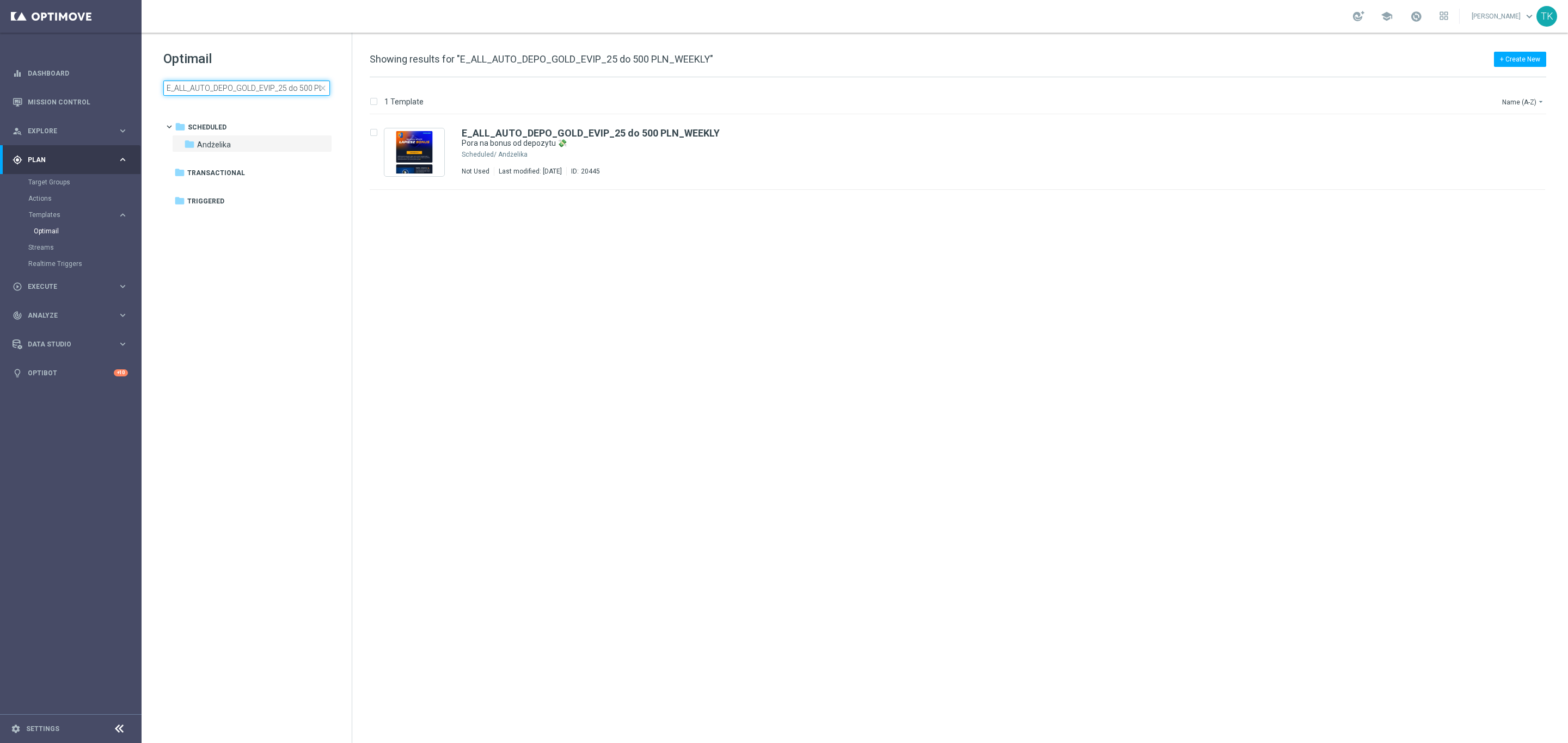
click at [192, 91] on input "E_ALL_AUTO_DEPO_GOLD_EVIP_25 do 500 PLN_WEEKLY" at bounding box center [247, 88] width 166 height 15
type input "E_ALL_AUTO_DEPO_SILVER_EVIP_25 do 500 PLN_WEEKLY"
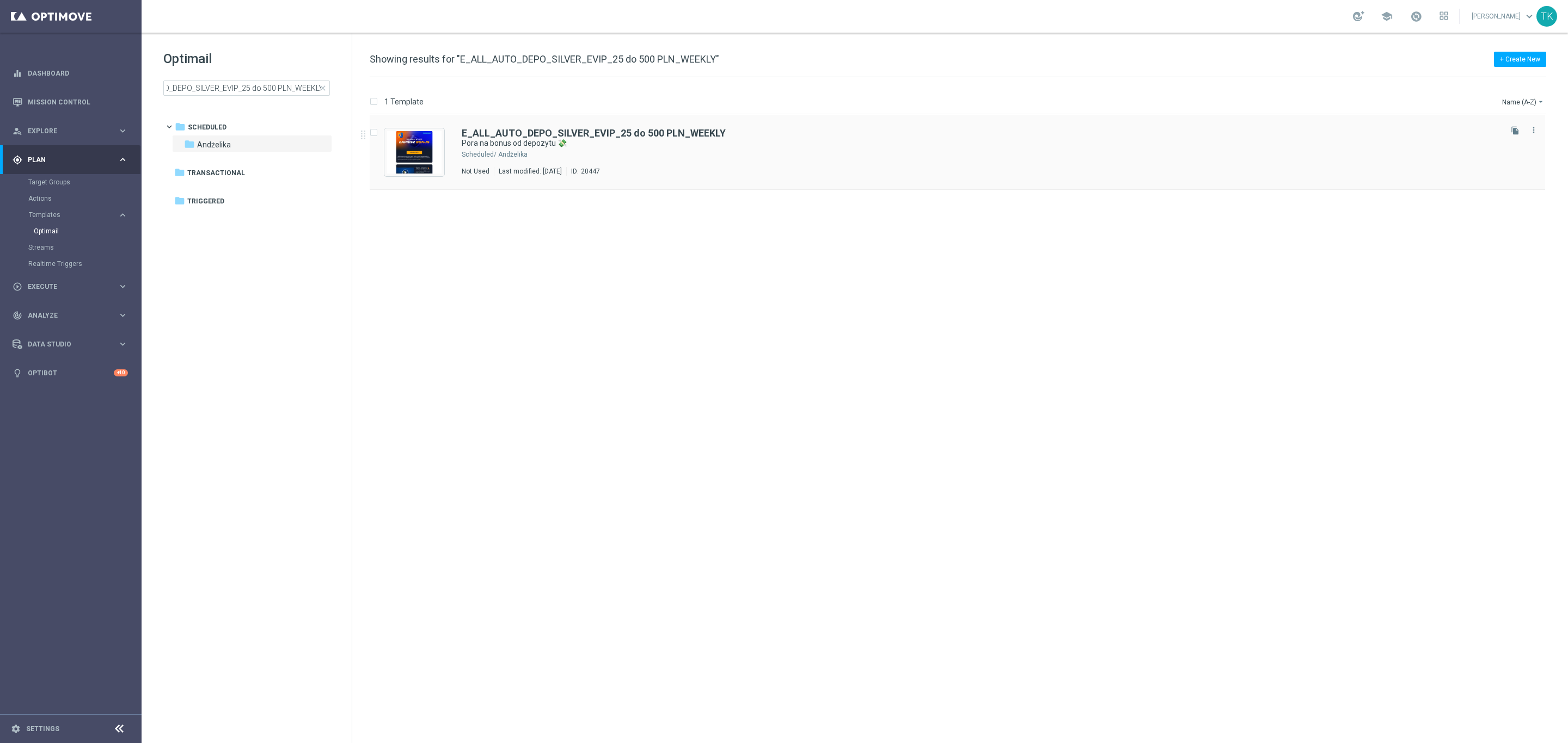
click at [684, 158] on div "Andżelika" at bounding box center [998, 155] width 1001 height 9
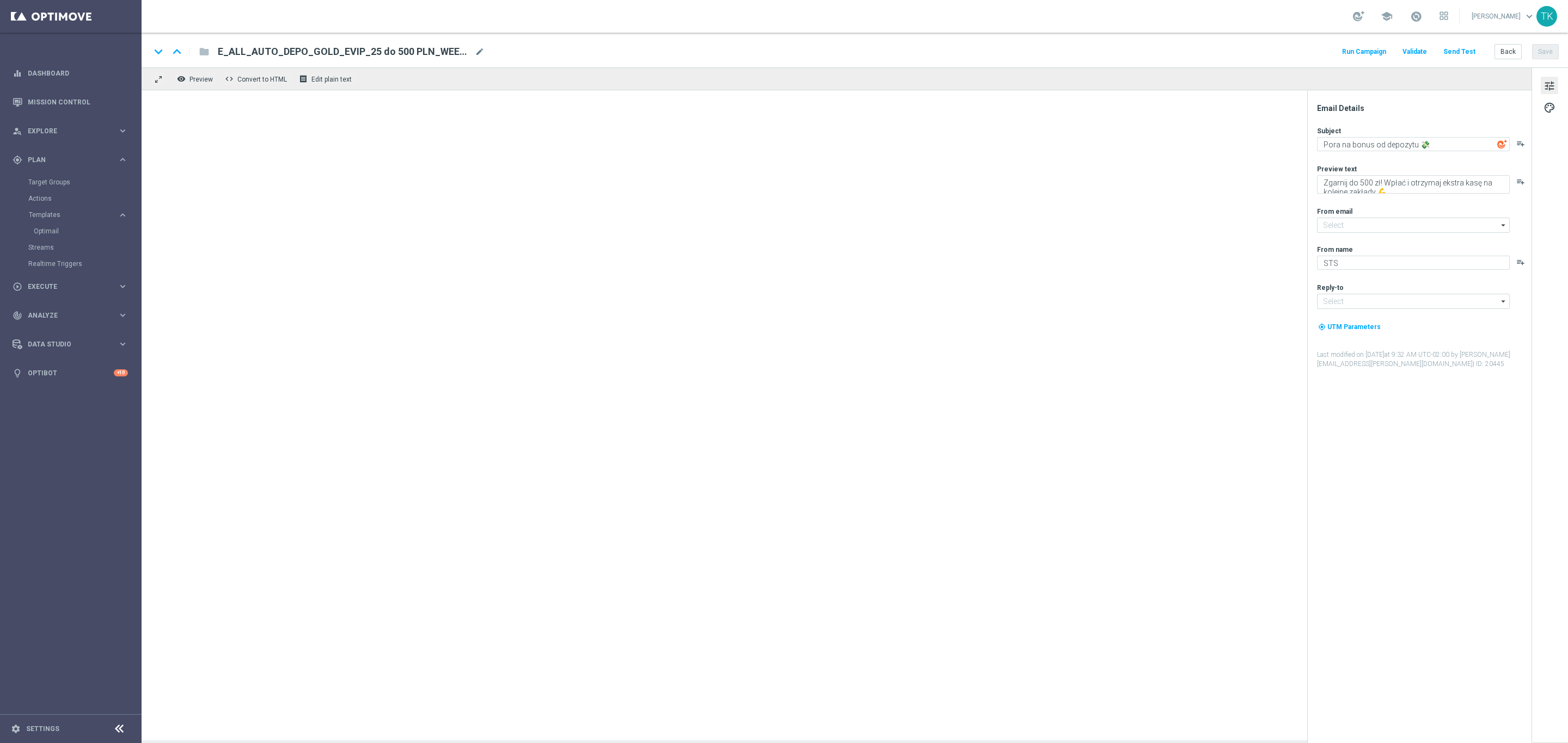
type input "oferta@sts.pl"
type input "kontakt@sts.pl"
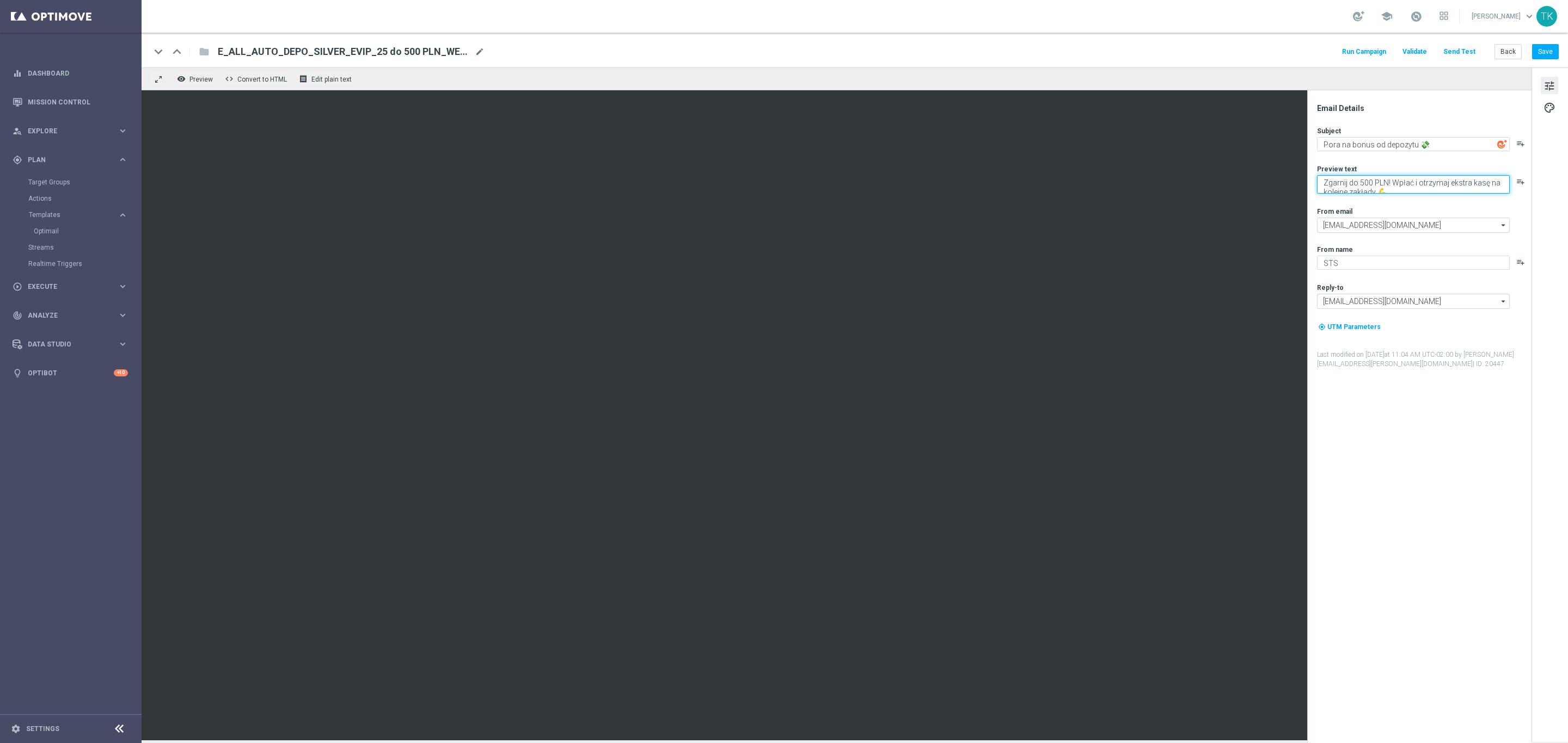
click at [1387, 184] on textarea "Zgarnij do 500 PLN! Wpłać i otrzymaj ekstra kasę na kolejne zakłady 💪" at bounding box center [1413, 184] width 193 height 18
type textarea "Zgarnij do 500 zł! Wpłać i otrzymaj ekstra kasę na kolejne zakłady 💪"
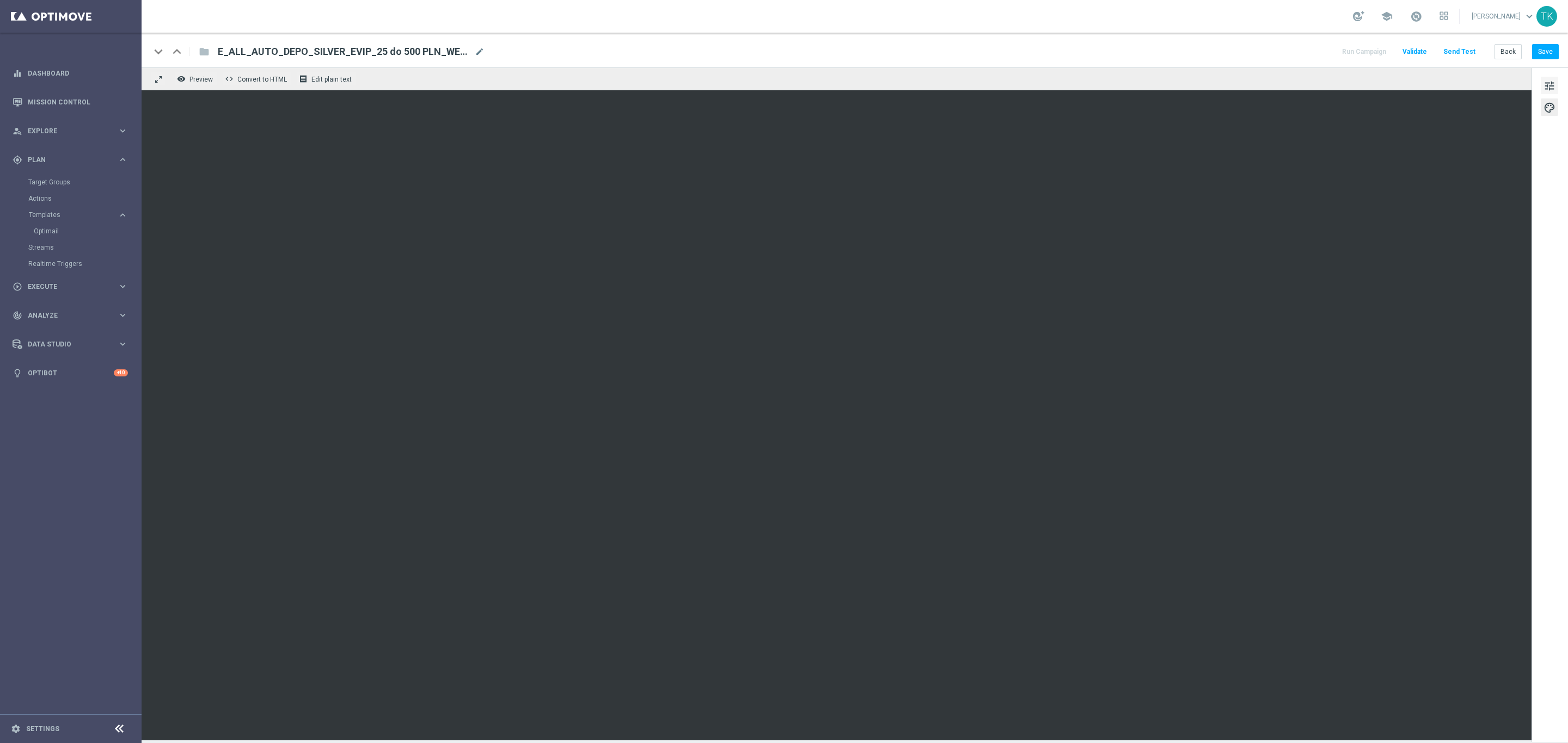
click at [1552, 87] on span "tune" at bounding box center [1549, 86] width 12 height 14
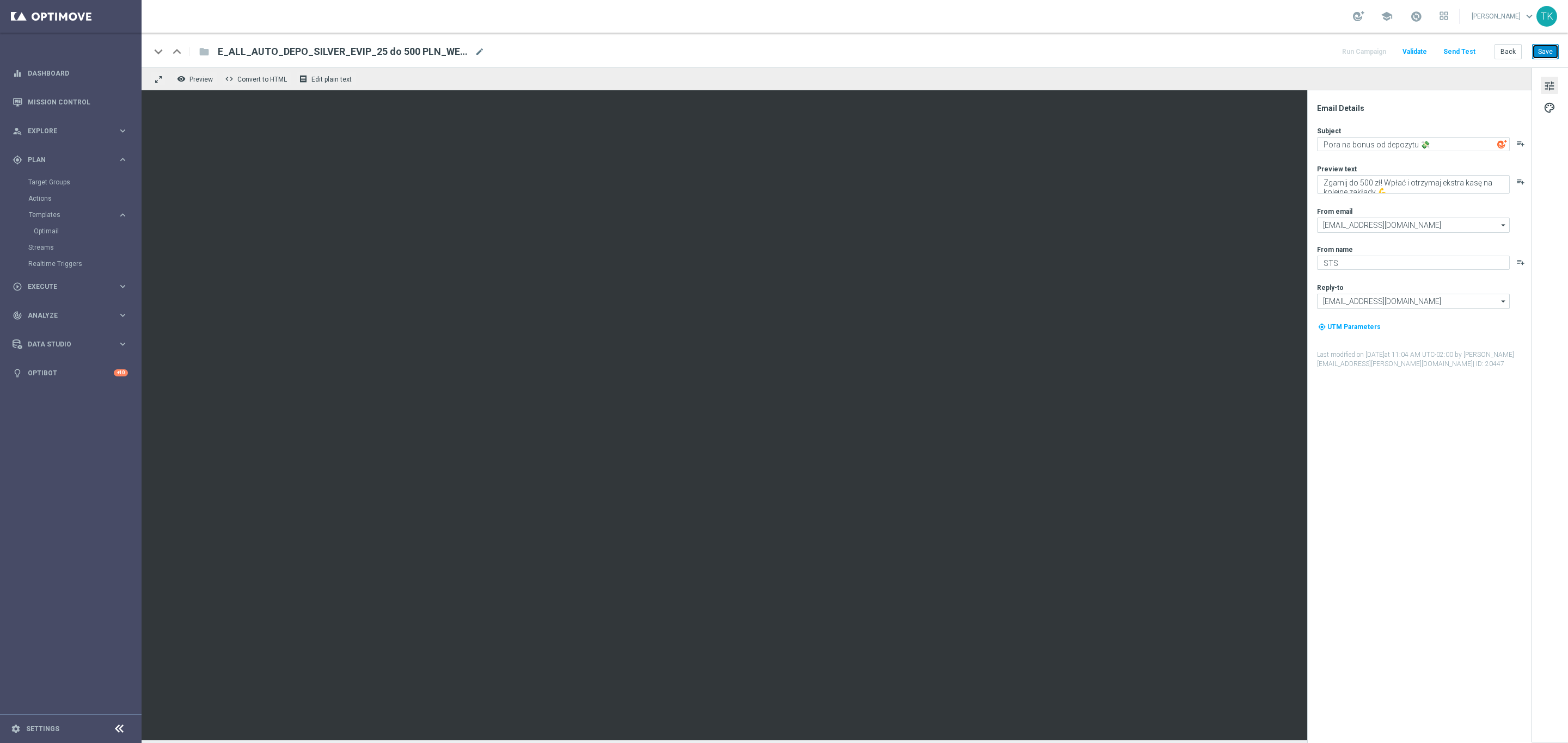
click at [1550, 44] on button "Save" at bounding box center [1545, 52] width 27 height 15
click at [1513, 46] on button "Back" at bounding box center [1508, 52] width 27 height 15
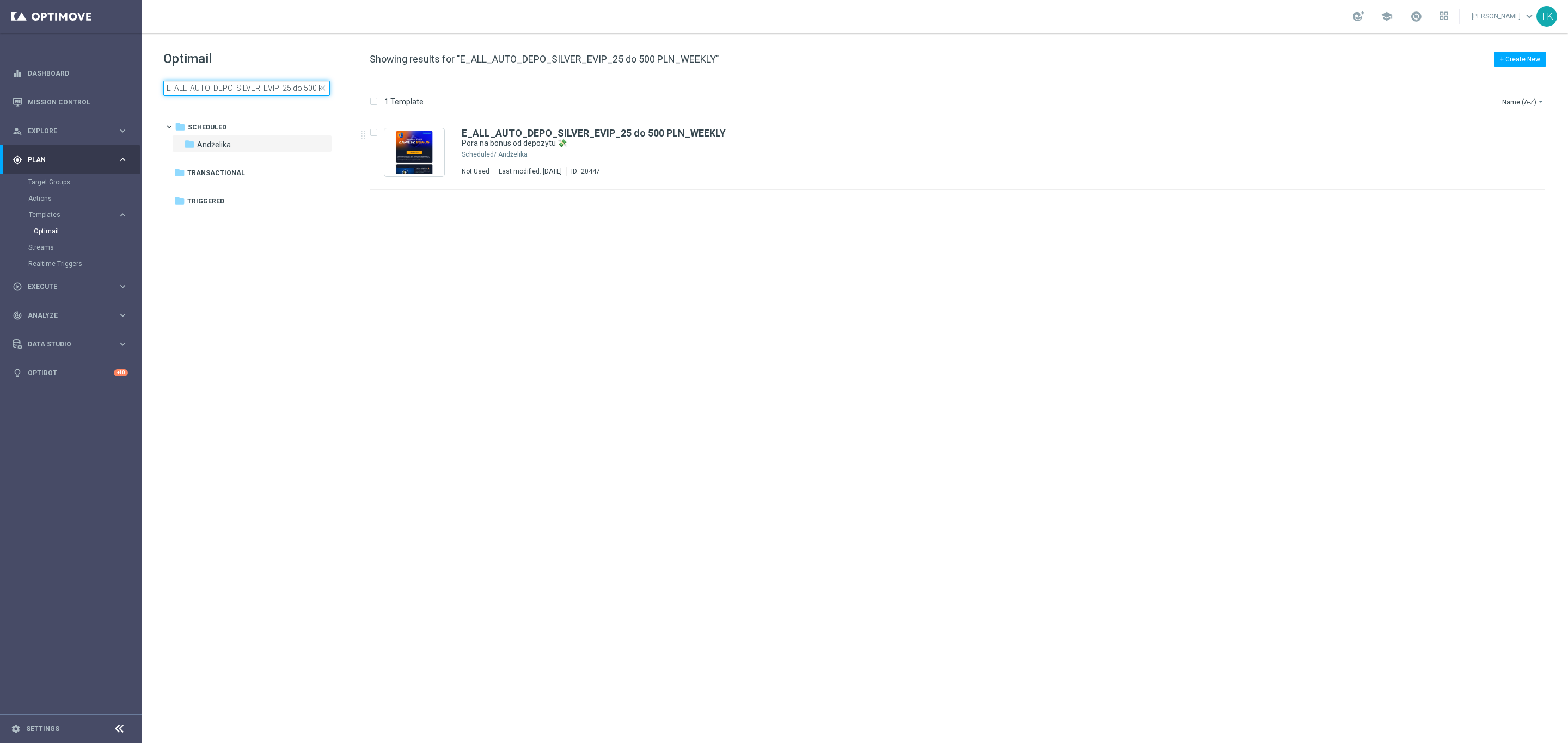
click at [203, 81] on input "E_ALL_AUTO_DEPO_SILVER_EVIP_25 do 500 PLN_WEEKLY" at bounding box center [247, 88] width 166 height 15
type input "E_ALL_AUTO_DEPO_GOLD_EVIP_25 do 500 PLN_WEEKLY"
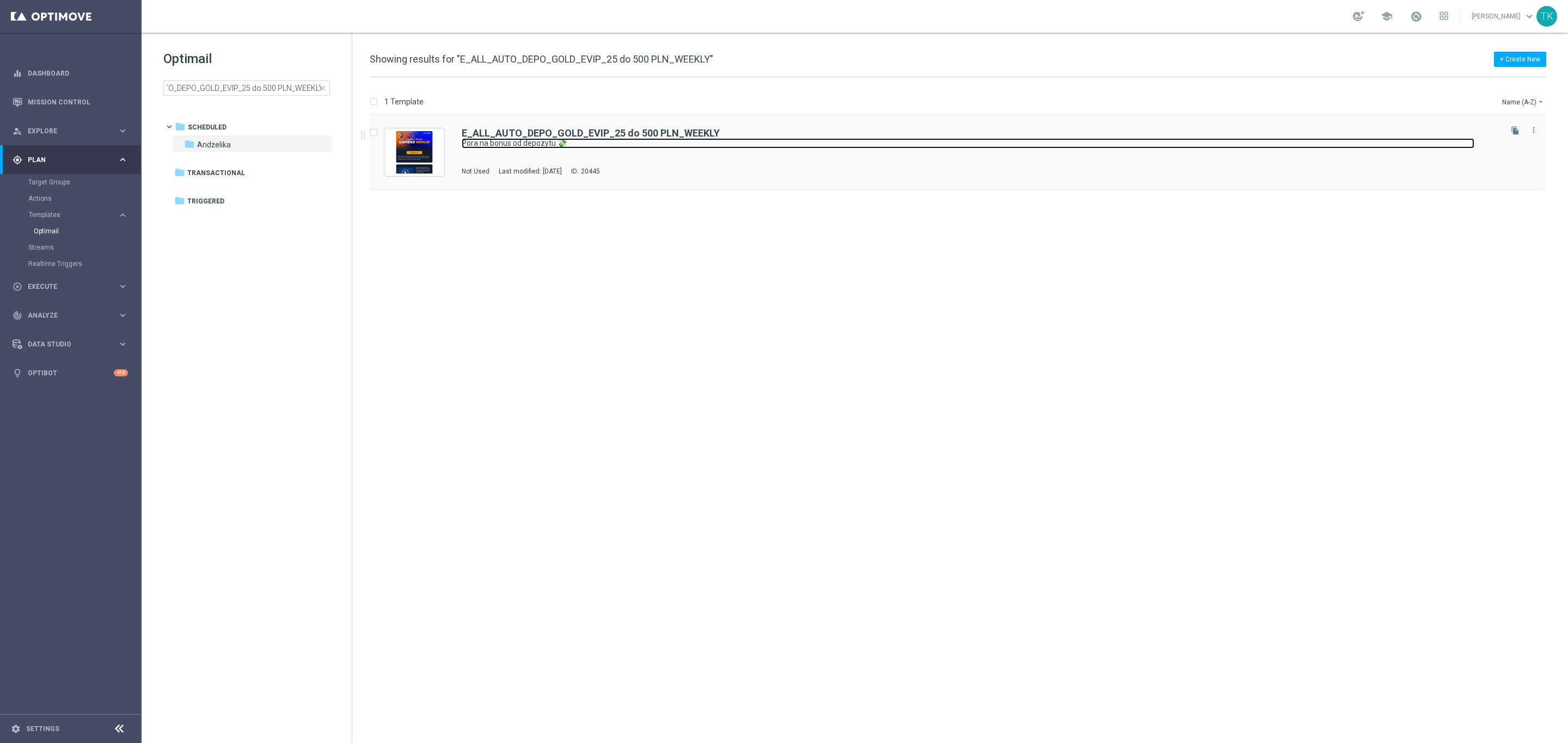
click at [595, 139] on link "Pora na bonus od depozytu 💸" at bounding box center [968, 143] width 1013 height 10
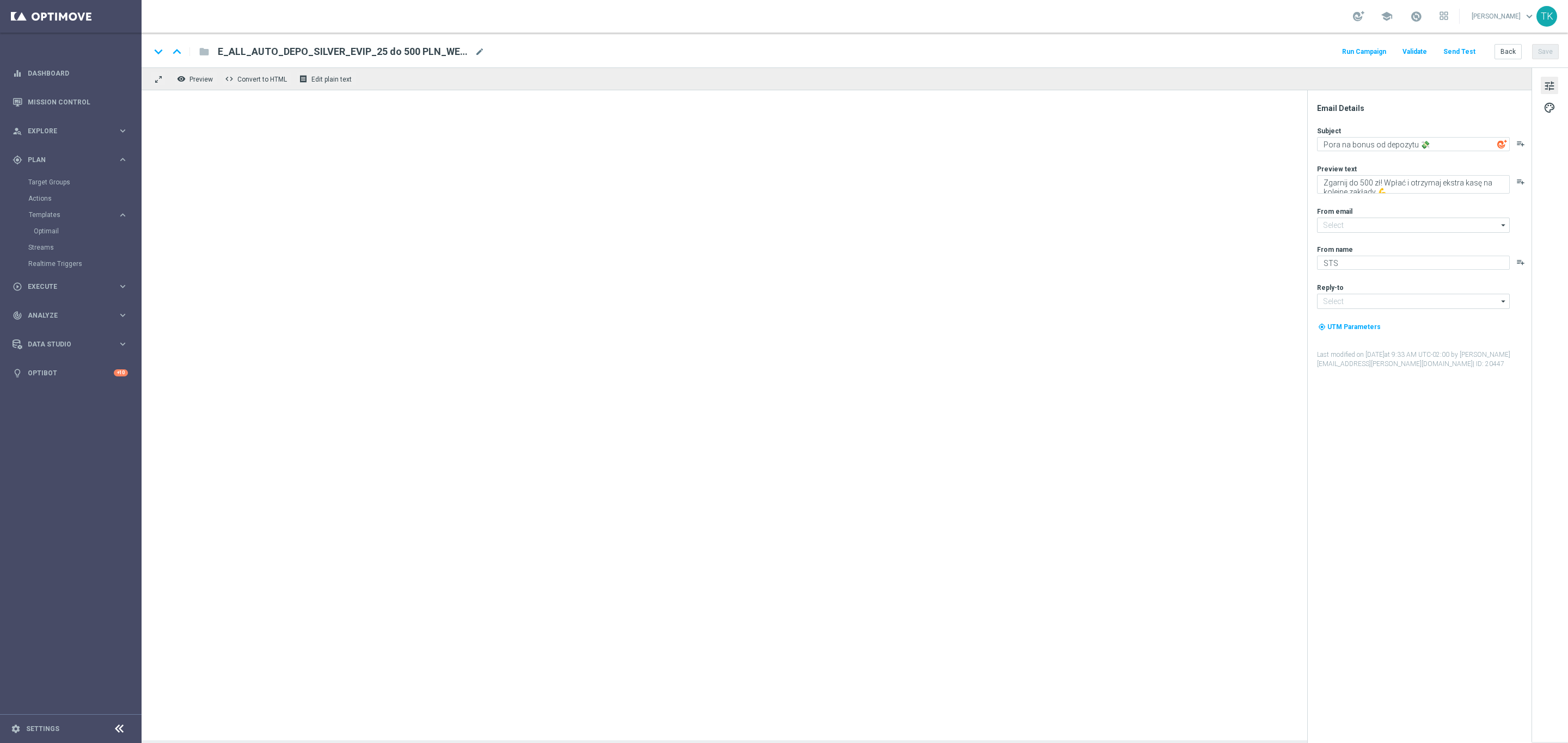
type input "oferta@sts.pl"
type input "kontakt@sts.pl"
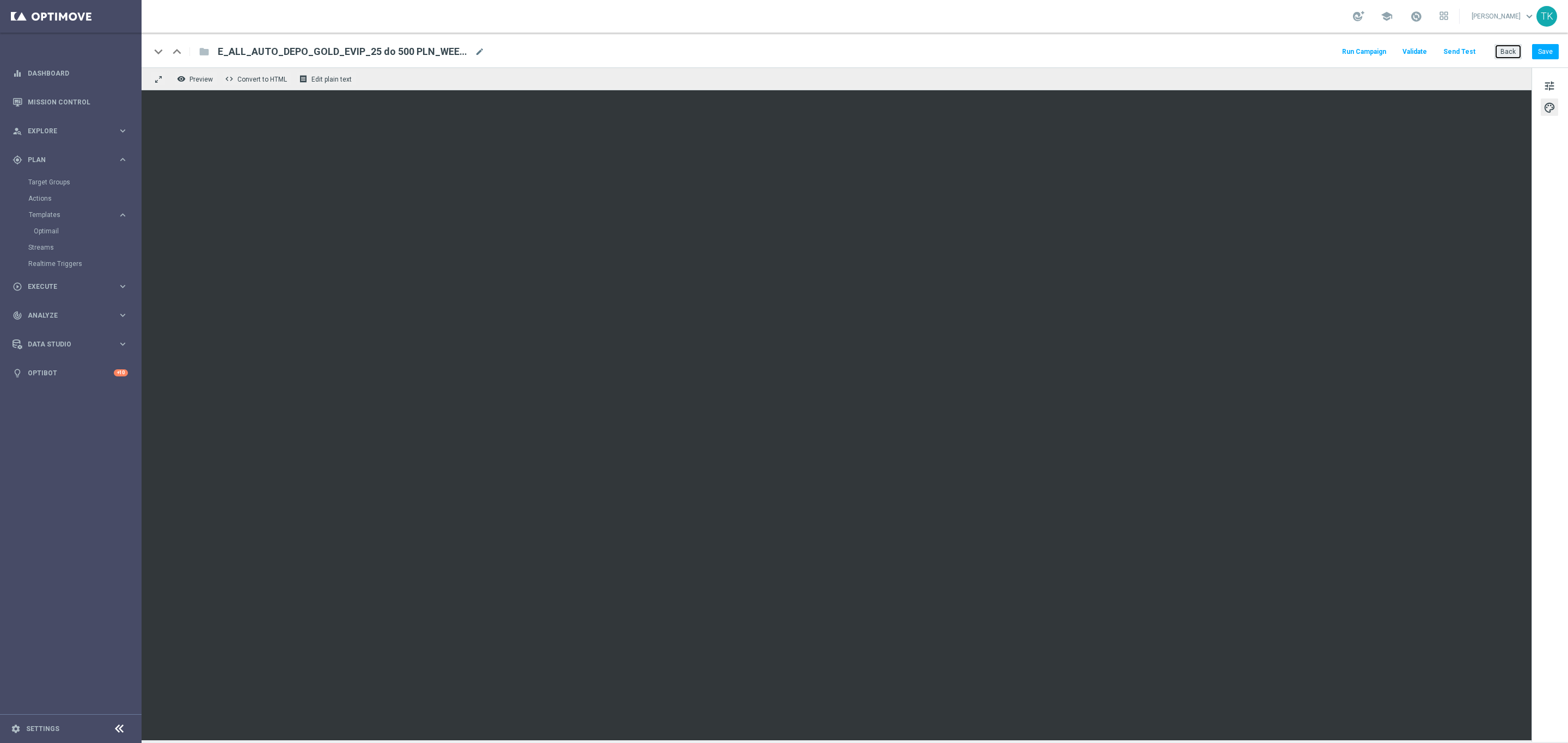
click at [1504, 46] on button "Back" at bounding box center [1508, 52] width 27 height 15
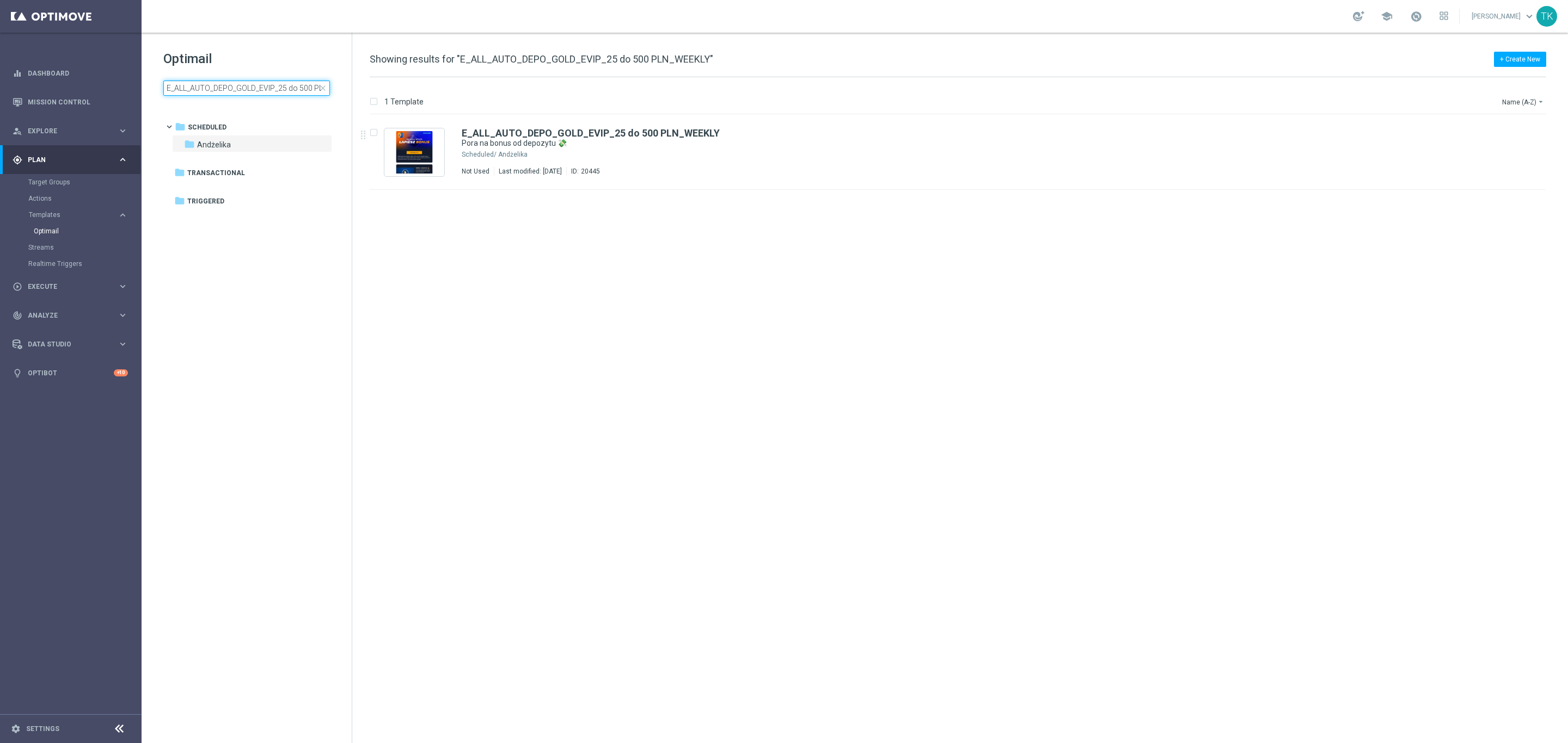
click at [221, 93] on input "E_ALL_AUTO_DEPO_GOLD_EVIP_25 do 500 PLN_WEEKLY" at bounding box center [247, 88] width 166 height 15
type input "REACQ_ALL_TARGET_BET DO 200PLN_REM_160925"
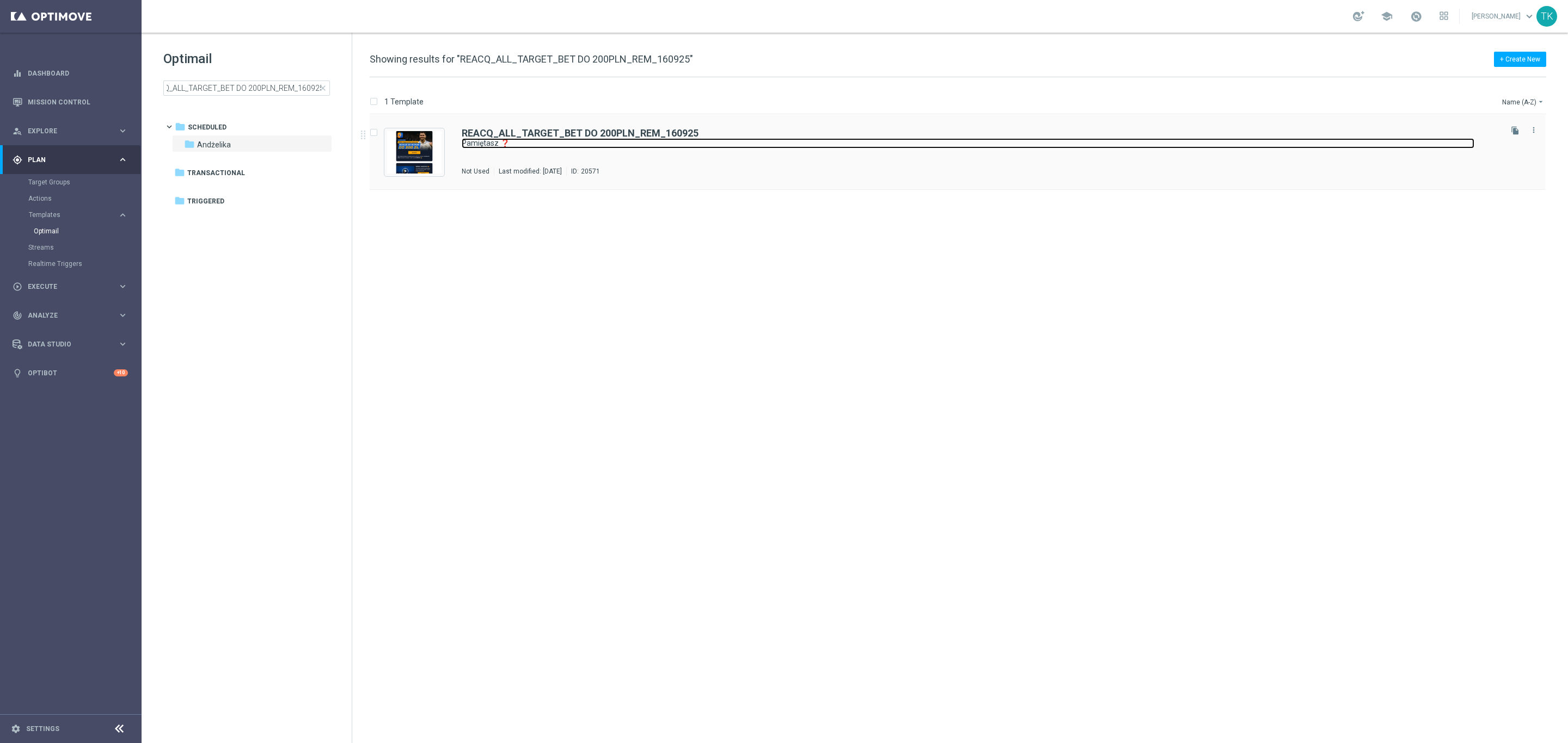
click at [614, 144] on link "Pamiętasz ❓" at bounding box center [968, 143] width 1013 height 10
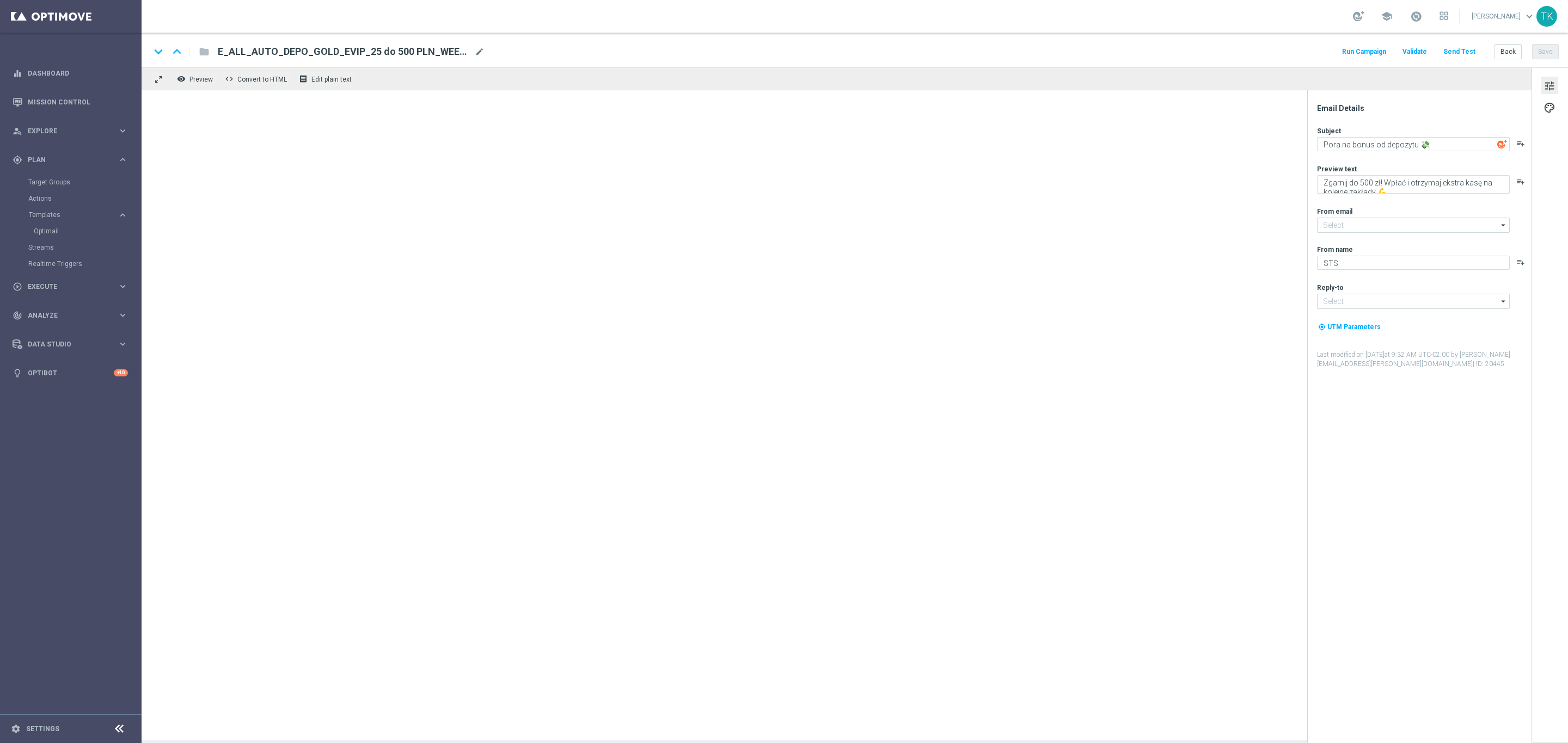
type input "oferta@sts.pl"
type input "kontakt@sts.pl"
type textarea "Pamiętasz ❓"
type textarea "Jeszcze dziś Liga Mistrzów i szansa na bonus do 200 zł 💰"
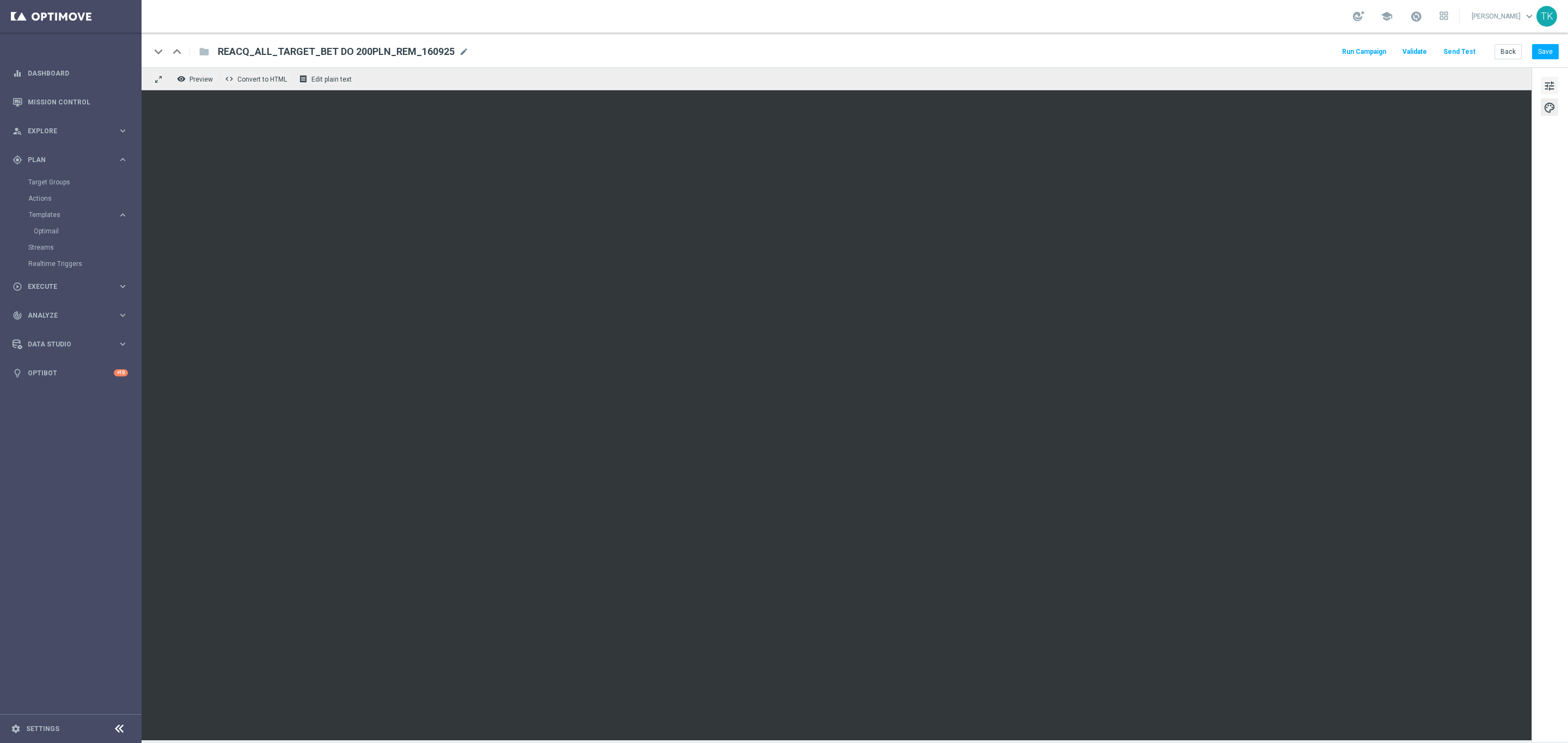
click at [1548, 86] on span "tune" at bounding box center [1549, 86] width 12 height 14
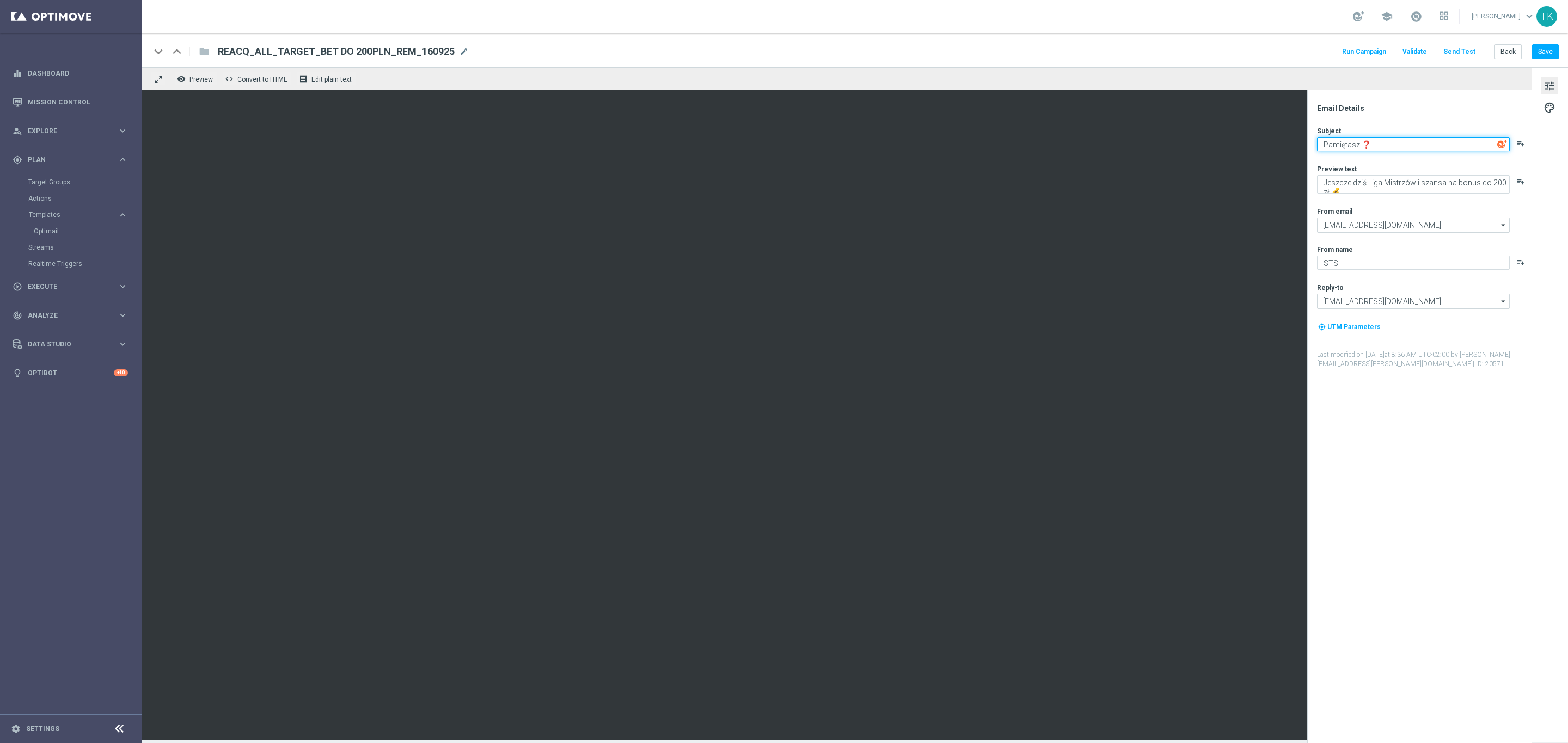
click at [1355, 144] on textarea "Pamiętasz ❓" at bounding box center [1413, 144] width 193 height 14
paste textarea "Newcastle vs Barcelona :fire:"
click at [1426, 142] on textarea "Newcastle vs Barcelona :fire:" at bounding box center [1413, 144] width 193 height 14
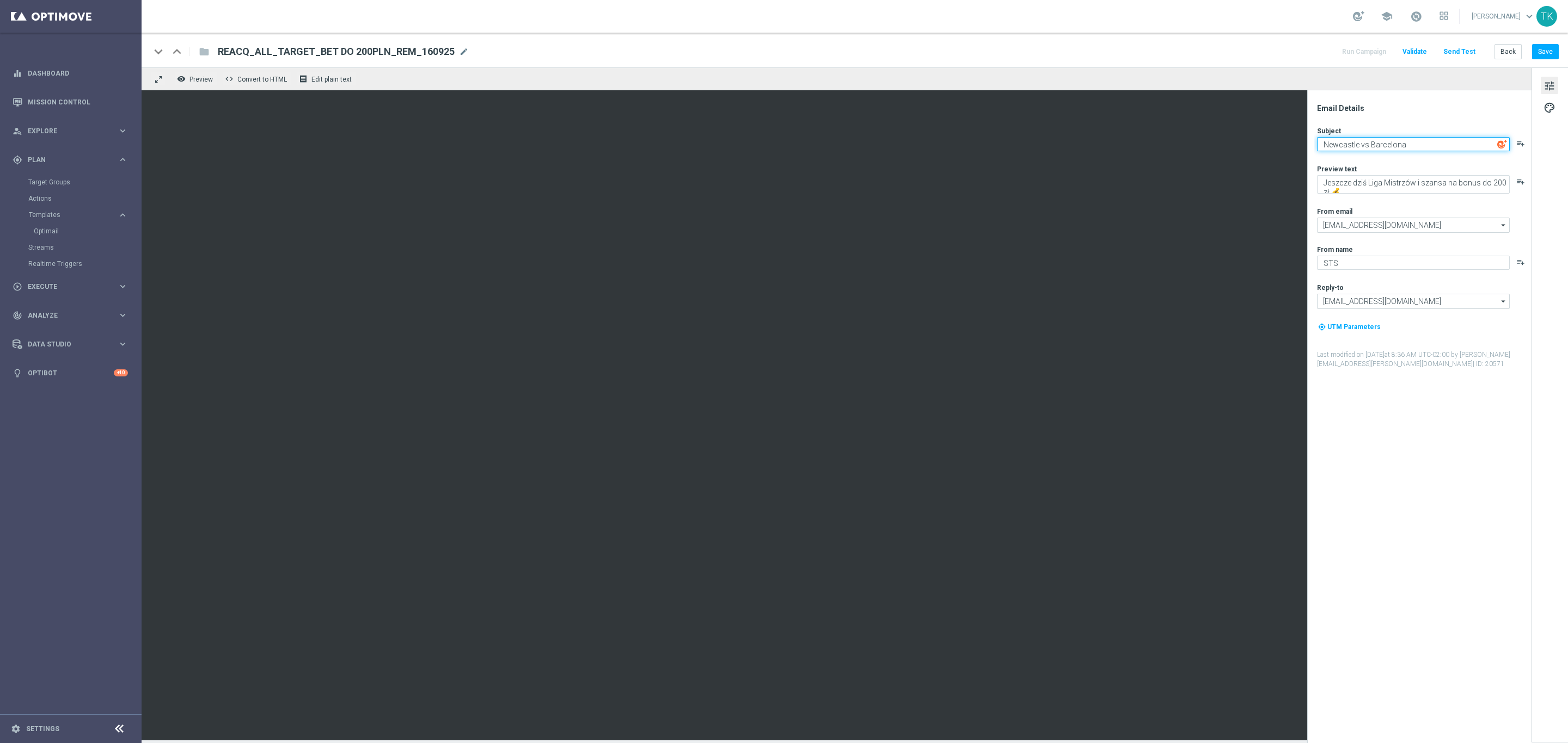
click at [1339, 140] on textarea "Newcastle vs Barcelona" at bounding box center [1413, 144] width 193 height 14
paste textarea ":fire:"
click at [1427, 152] on div "Subject Newcastle vs Barcelona :fire: playlist_add Preview text Jeszcze dziś Li…" at bounding box center [1424, 248] width 213 height 243
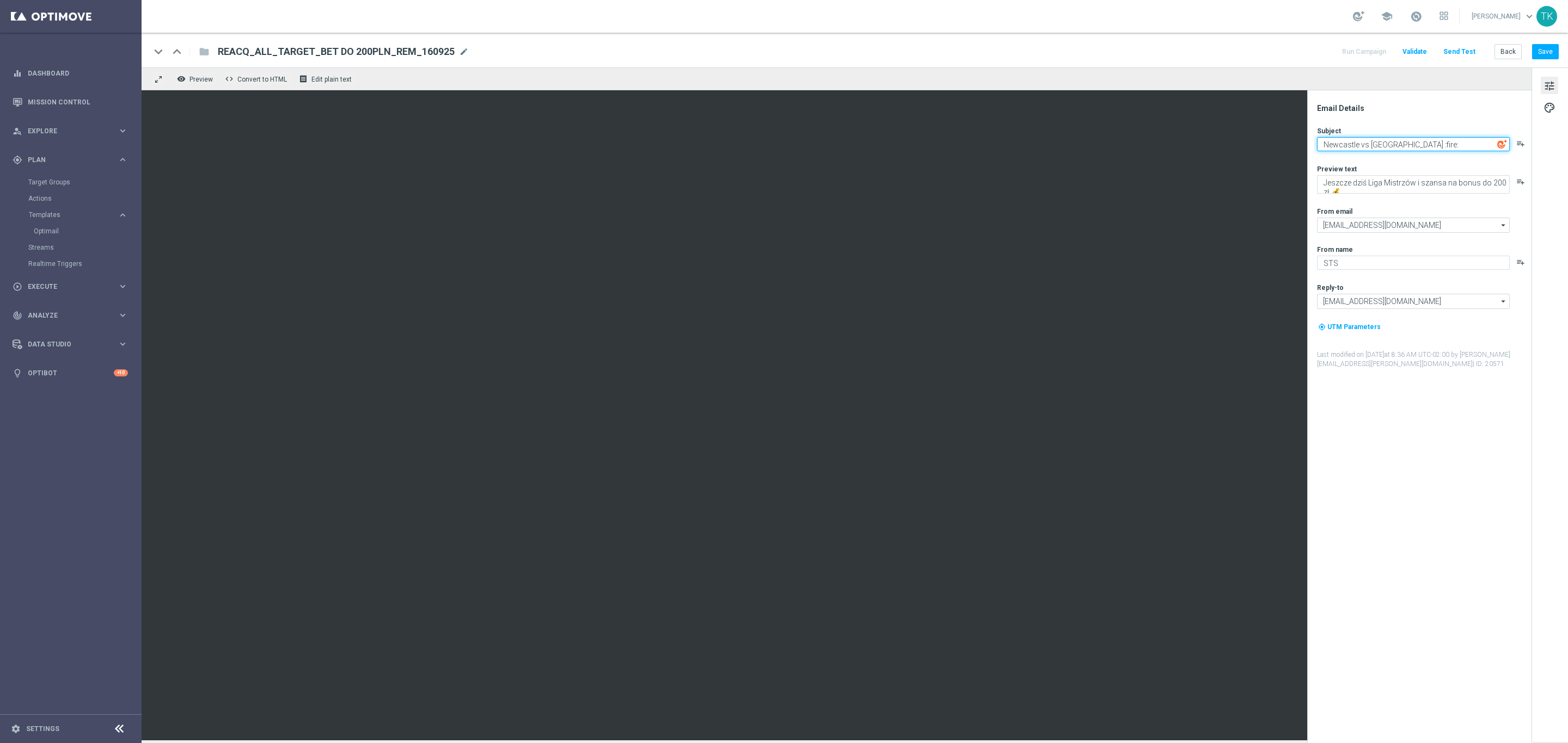
click at [1424, 147] on textarea "Newcastle vs Barcelona :fire:" at bounding box center [1413, 144] width 193 height 14
paste textarea "🔥"
click at [1424, 146] on textarea "Newcastle vs Barcelona 🔥" at bounding box center [1413, 144] width 193 height 14
type textarea "Newcastle vs Barcelona 🔥"
drag, startPoint x: 1321, startPoint y: 184, endPoint x: 1377, endPoint y: 203, distance: 59.1
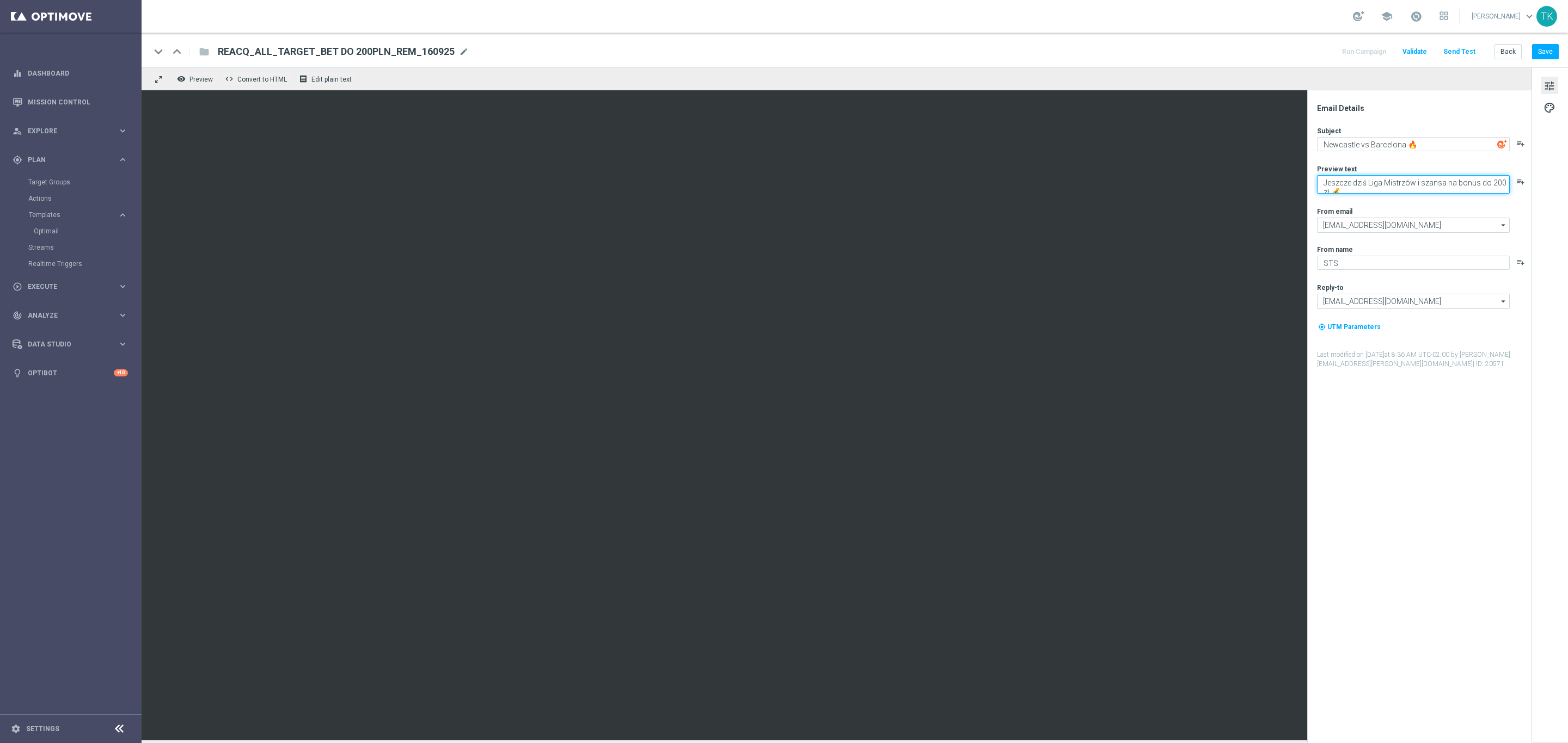
click at [1377, 203] on div "Subject Newcastle vs Barcelona 🔥 playlist_add Preview text Jeszcze dziś Liga Mi…" at bounding box center [1424, 248] width 213 height 243
click at [1337, 191] on textarea "Jeszcze dziś Liga Mistrzów i szansa na bonus do 200 zł 💰" at bounding box center [1413, 184] width 193 height 18
drag, startPoint x: 1349, startPoint y: 191, endPoint x: 1317, endPoint y: 179, distance: 34.2
click at [1317, 179] on div "Email Details Subject Newcastle vs Barcelona 🔥 playlist_add Preview text Jeszcz…" at bounding box center [1422, 423] width 217 height 640
click at [1333, 183] on textarea "Jeszcze dziś Liga Mistrzów i szansa na bonus do 200 zł 💰" at bounding box center [1413, 184] width 193 height 18
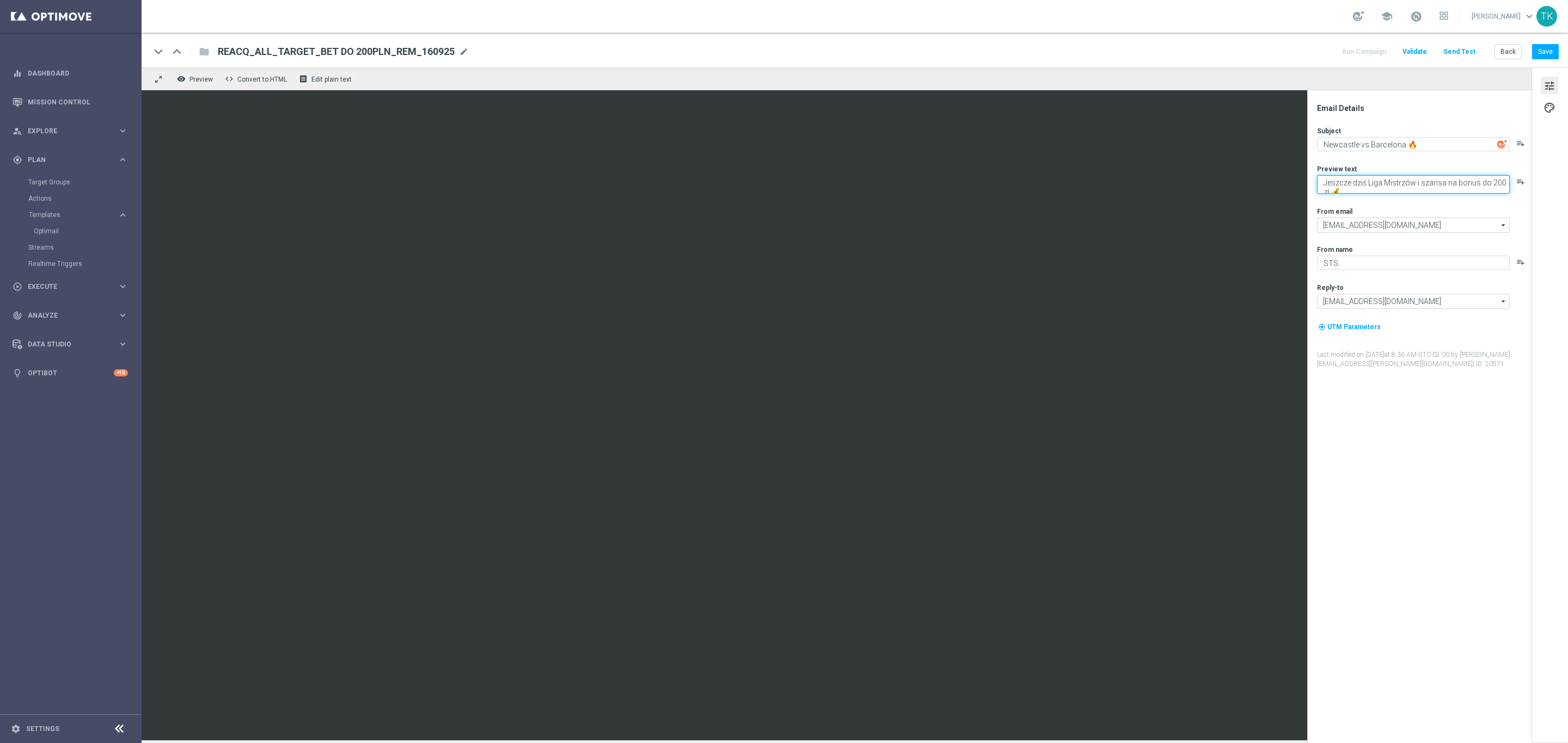
drag, startPoint x: 1323, startPoint y: 181, endPoint x: 1328, endPoint y: 197, distance: 16.8
click at [1328, 197] on div "Subject Newcastle vs Barcelona 🔥 playlist_add Preview text Jeszcze dziś Liga Mi…" at bounding box center [1424, 248] width 213 height 243
paste textarea "Oraz inne mecze Ligi Mistrzów z bonusem"
click at [1323, 180] on textarea "Oraz inne mecze Ligi Mistrzów z bonusem do 200 zł 💰" at bounding box center [1413, 182] width 193 height 14
type textarea "Oraz inne mecze Ligi Mistrzów z bonusem do 200 zł 💰"
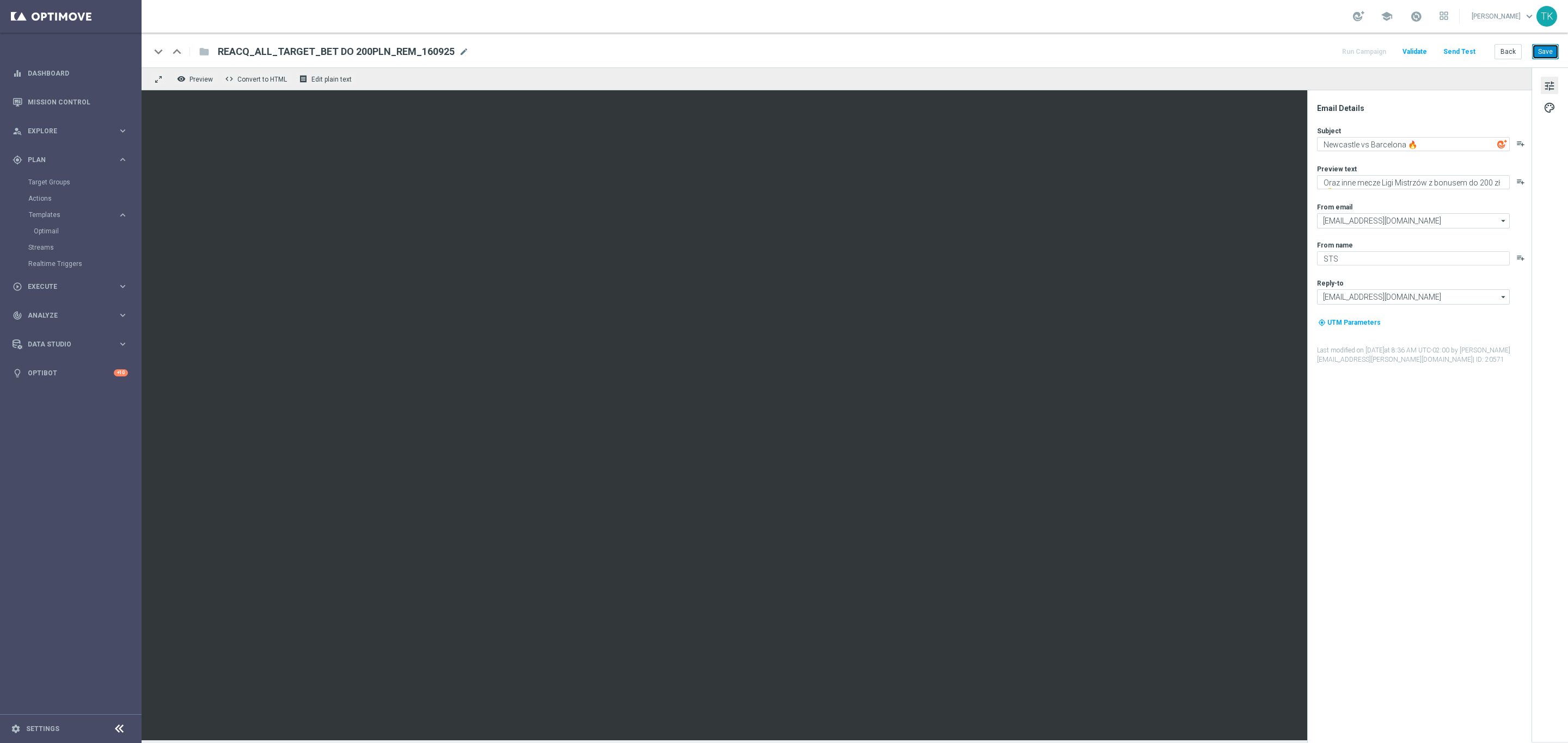
click at [1541, 54] on button "Save" at bounding box center [1545, 52] width 27 height 15
click at [1505, 52] on button "Back" at bounding box center [1508, 52] width 27 height 15
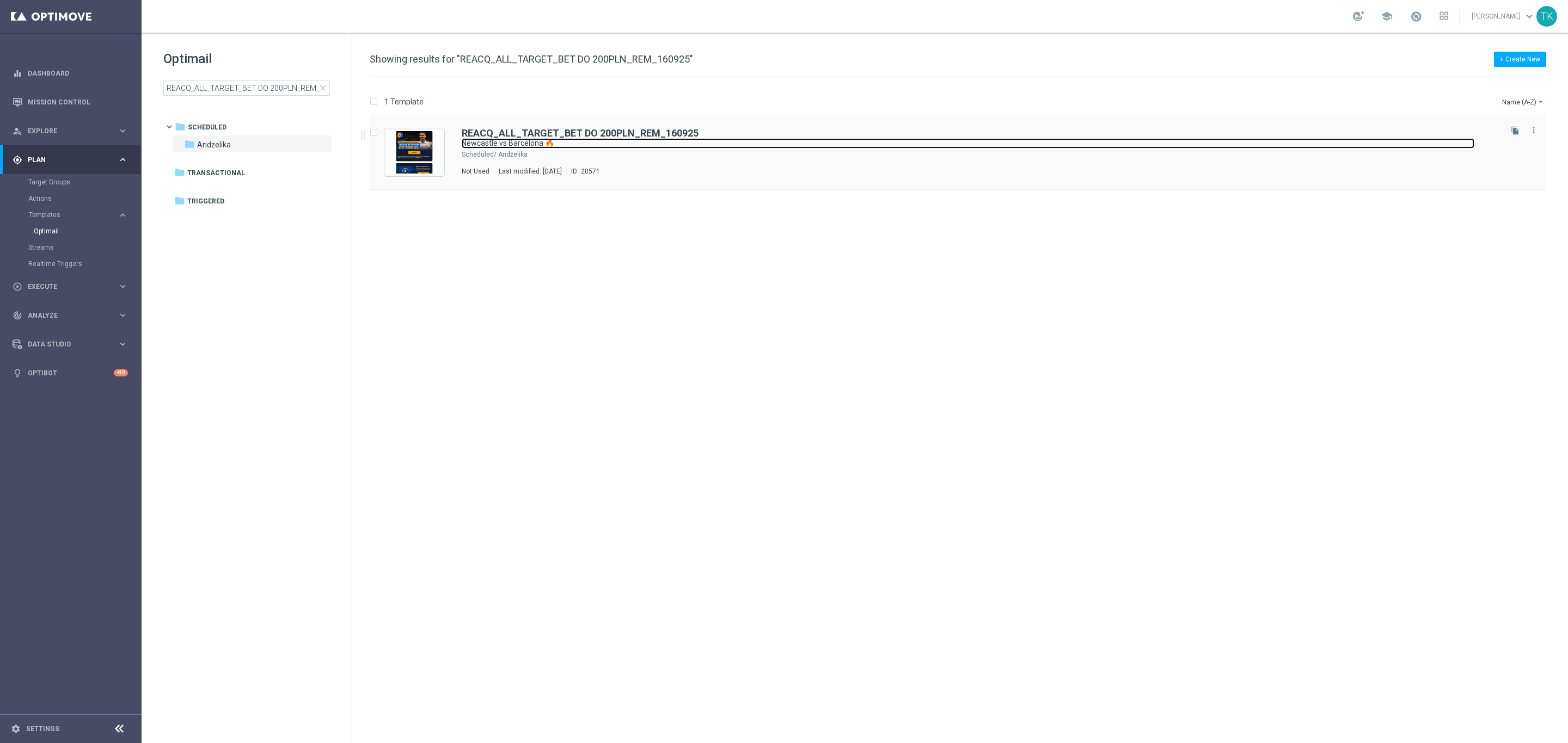
click at [707, 142] on link "Newcastle vs Barcelona 🔥" at bounding box center [968, 143] width 1013 height 10
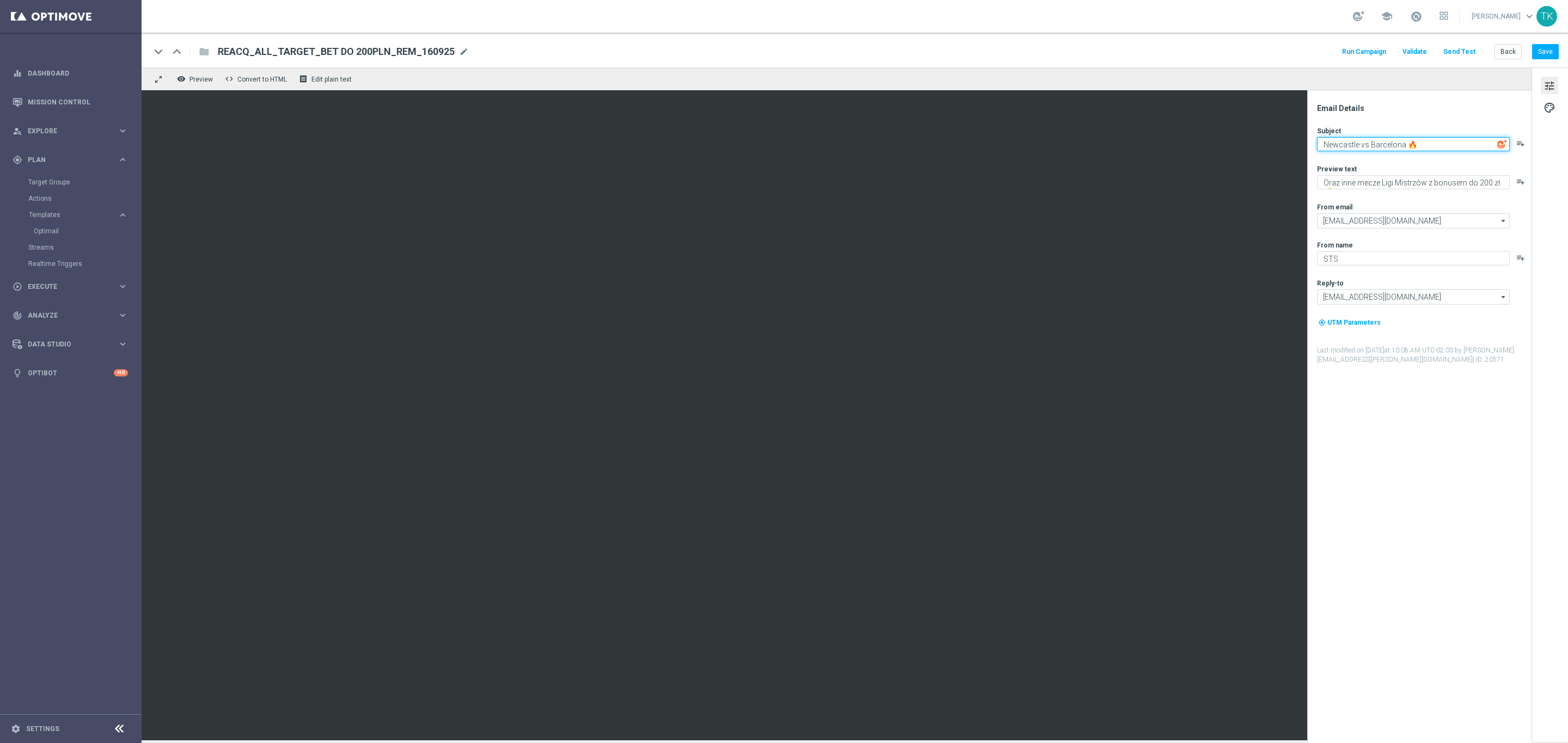
click at [1345, 147] on textarea "Newcastle vs Barcelona 🔥" at bounding box center [1413, 144] width 193 height 14
click at [1359, 174] on div "Preview text Oraz inne mecze Ligi Mistrzów z bonusem do 200 zł 💰 playlist_add" at bounding box center [1424, 177] width 213 height 25
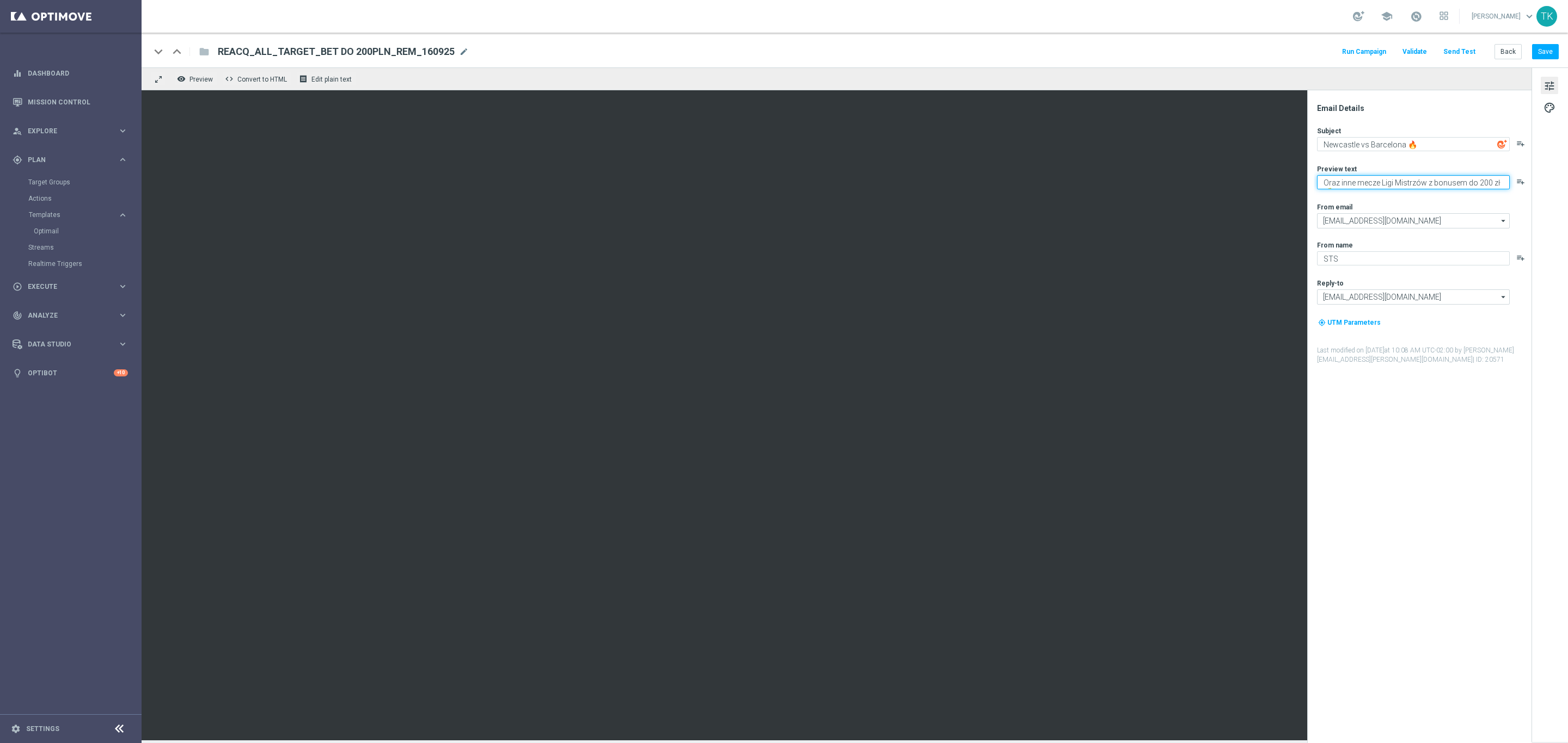
click at [1358, 184] on textarea "Oraz inne mecze Ligi Mistrzów z bonusem do 200 zł 💰" at bounding box center [1413, 182] width 193 height 14
click at [1536, 51] on button "Save" at bounding box center [1545, 52] width 27 height 15
click at [1509, 57] on button "Back" at bounding box center [1508, 52] width 27 height 15
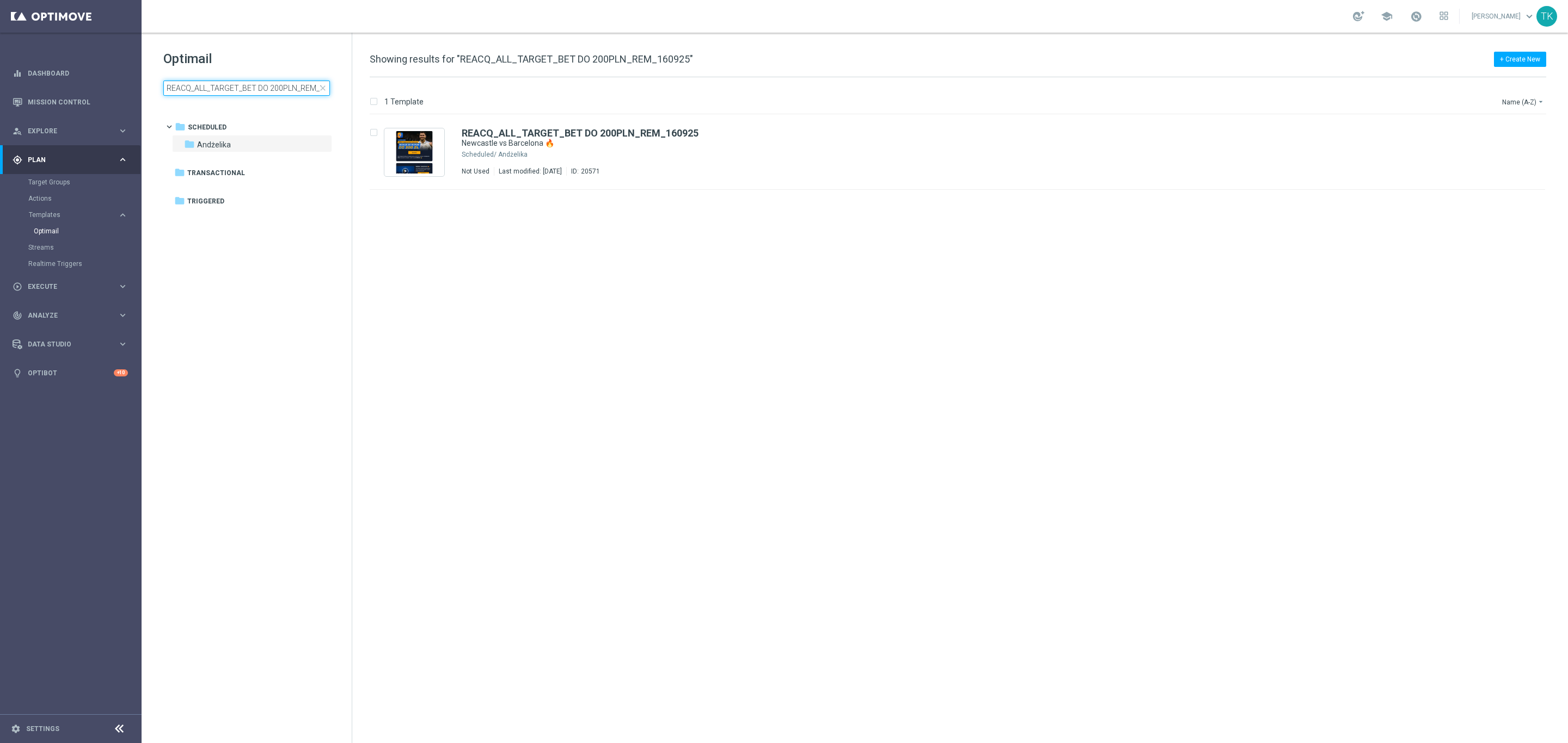
click at [229, 85] on input "REACQ_ALL_TARGET_BET DO 200PLN_REM_160925" at bounding box center [247, 88] width 166 height 15
click at [251, 83] on input "REACQ_ALL_TARGET_BET DO 200PLN_REM_160925" at bounding box center [247, 88] width 166 height 15
click at [249, 84] on input "REACQ_ALL_TARGET_BET DO 200PLN_REM_160925" at bounding box center [247, 88] width 166 height 15
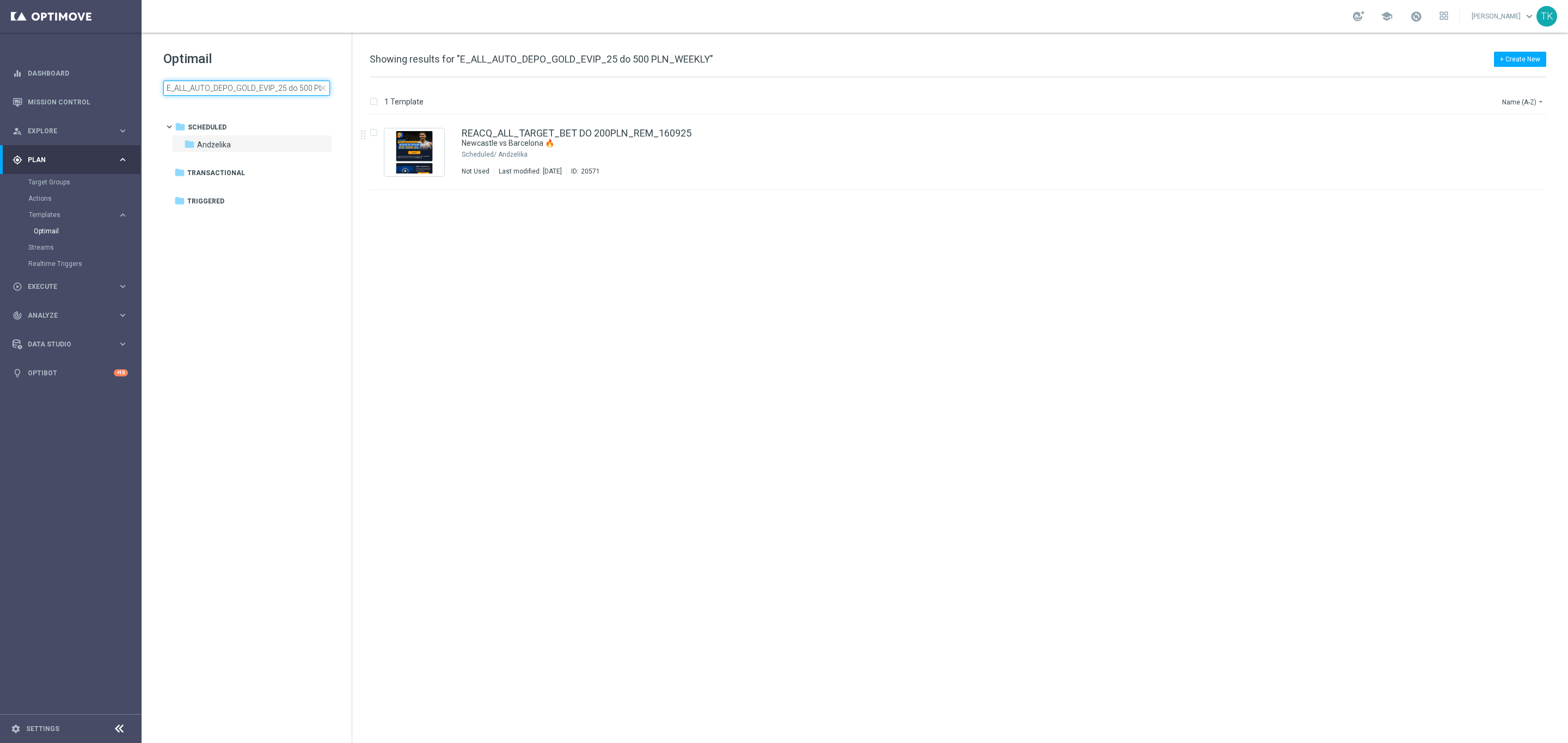
scroll to position [0, 36]
type input "E_ALL_AUTO_DEPO_GOLD_EVIP_25 do 500 PLN_WEEKLY"
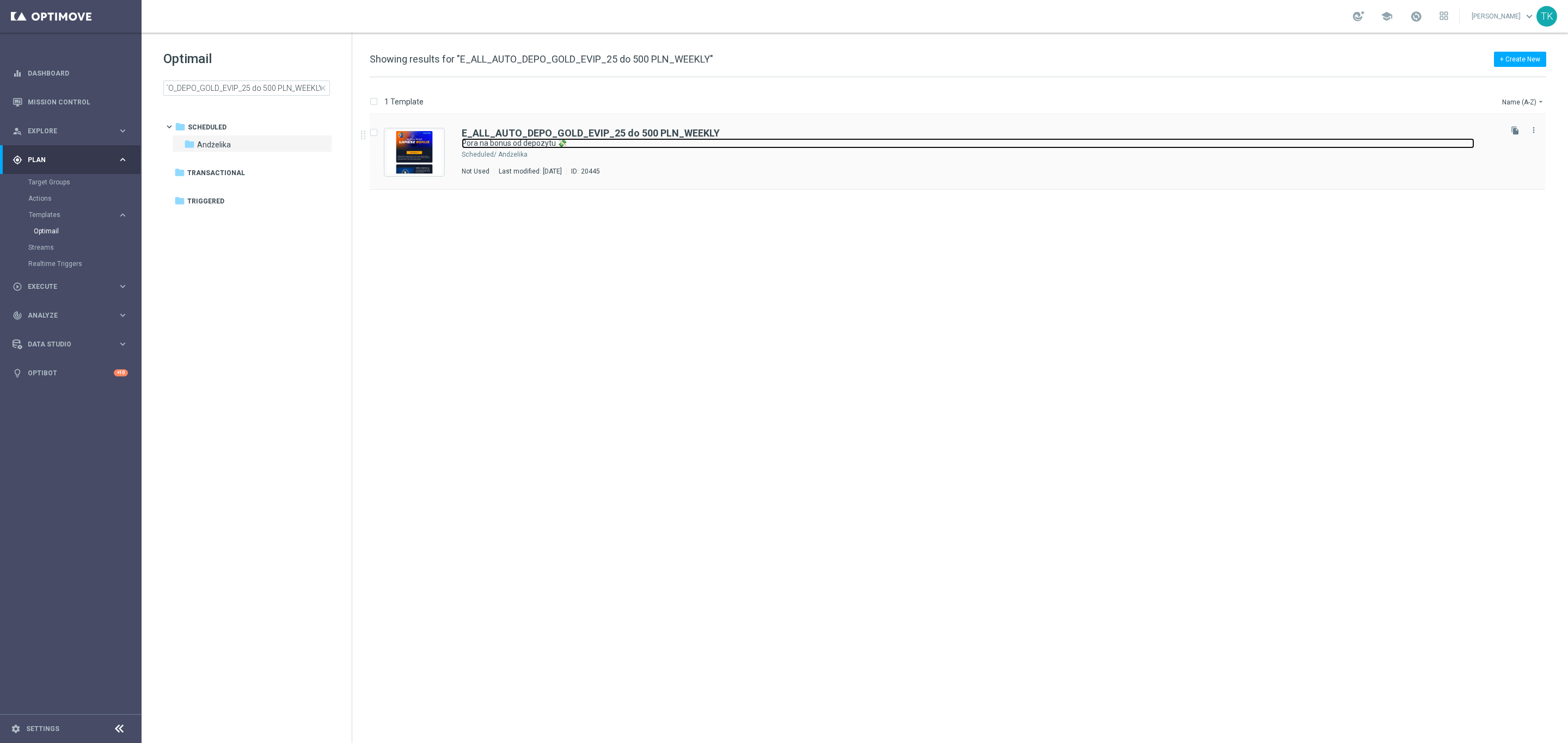
click at [711, 145] on link "Pora na bonus od depozytu 💸" at bounding box center [968, 143] width 1013 height 10
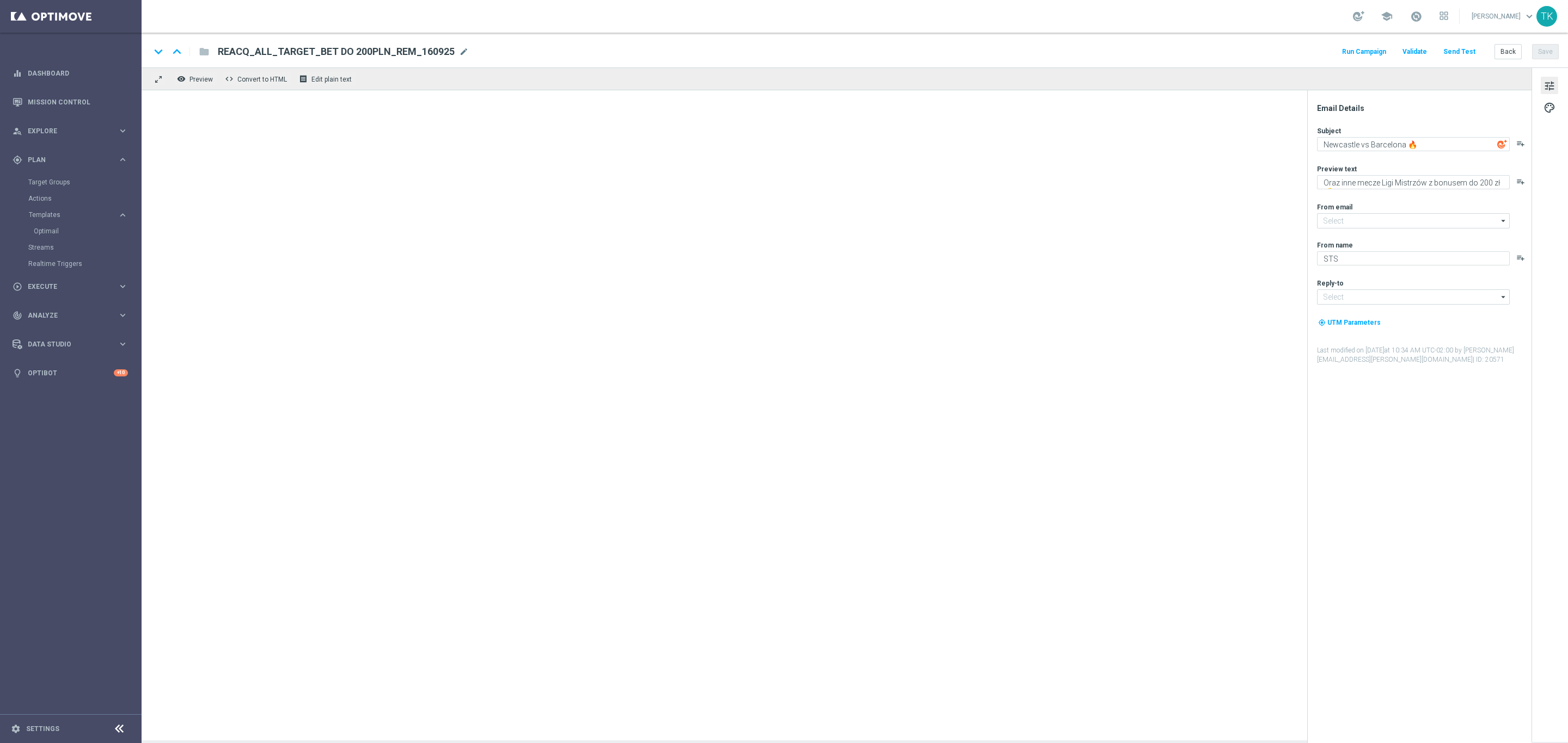
type input "oferta@sts.pl"
type input "kontakt@sts.pl"
type textarea "Pora na bonus od depozytu 💸"
type textarea "Zgarnij do 500 zł! Wpłać i otrzymaj ekstra kasę na kolejne zakłady 💪"
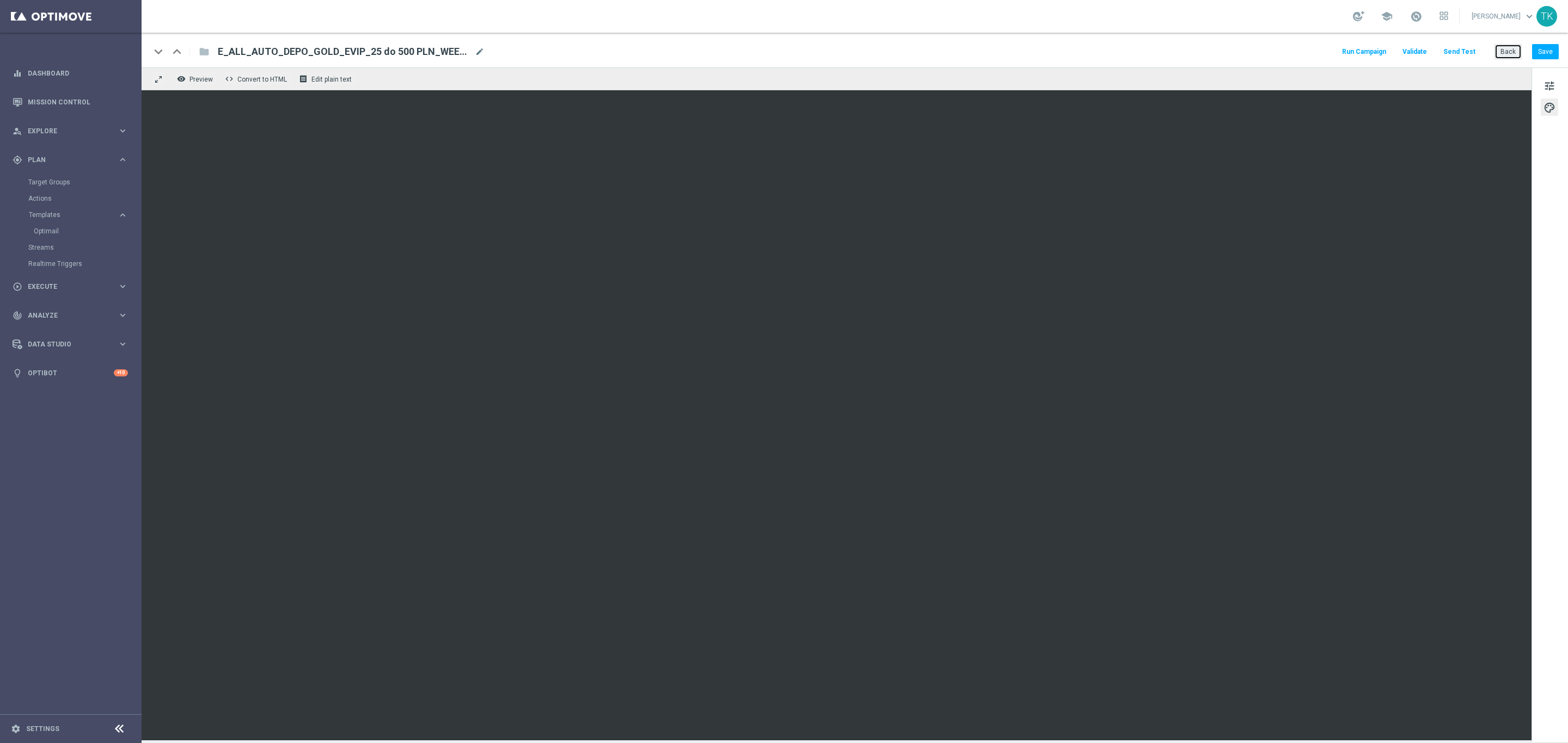
click at [1503, 46] on button "Back" at bounding box center [1508, 52] width 27 height 15
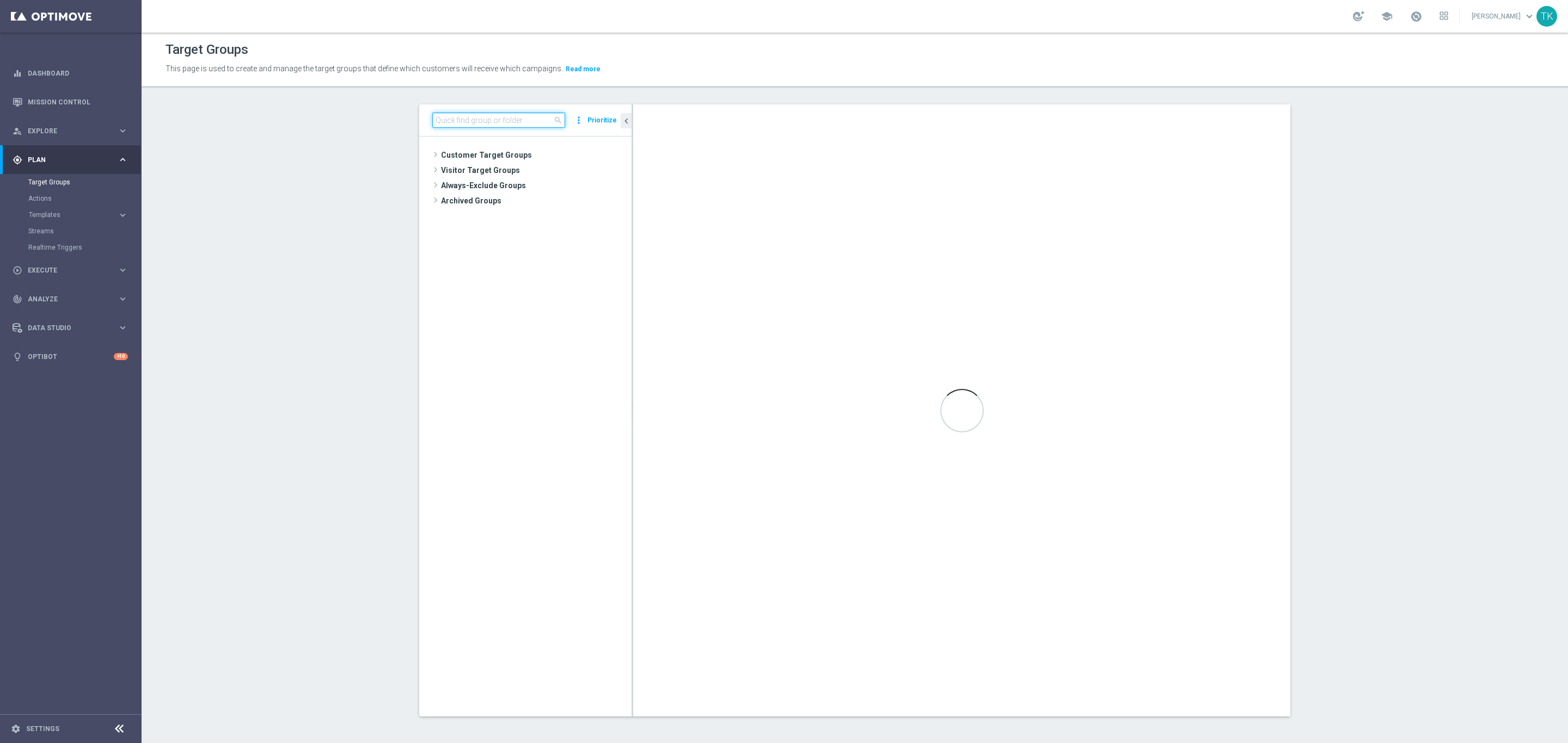
click at [443, 121] on input at bounding box center [499, 120] width 133 height 15
paste input "E_ALL_TARGET_BET_1DEPO DO 200PLN_REM_160925"
type input "E_ALL_TARGET_BET_1DEPO DO 200PLN_REM_160925"
click at [469, 124] on input "E_ALL_TARGET_BET_1DEPO DO 200PLN_REM_160925" at bounding box center [499, 120] width 133 height 15
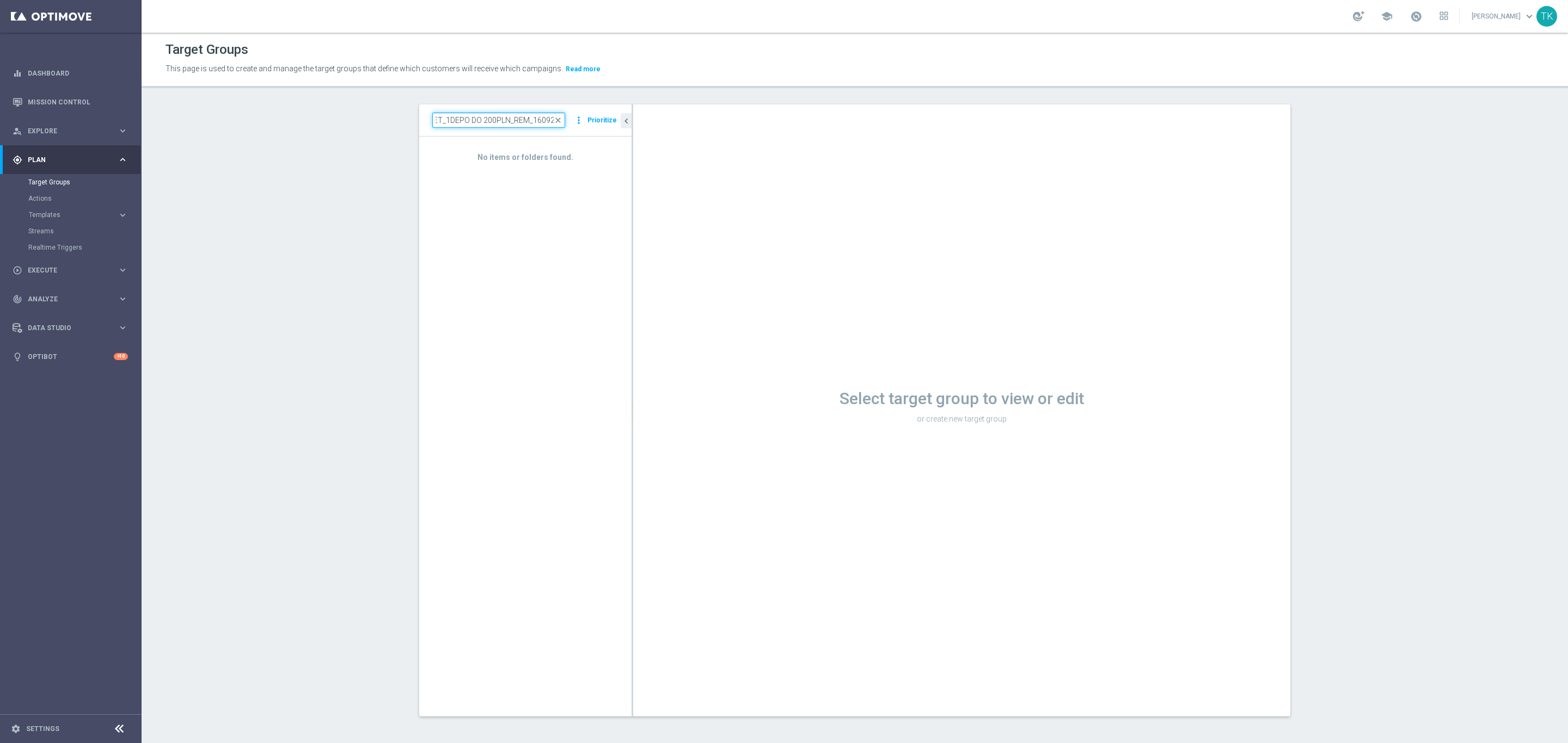
click at [468, 123] on input "E_ALL_TARGET_BET_1DEPO DO 200PLN_REM_160925" at bounding box center [499, 120] width 133 height 15
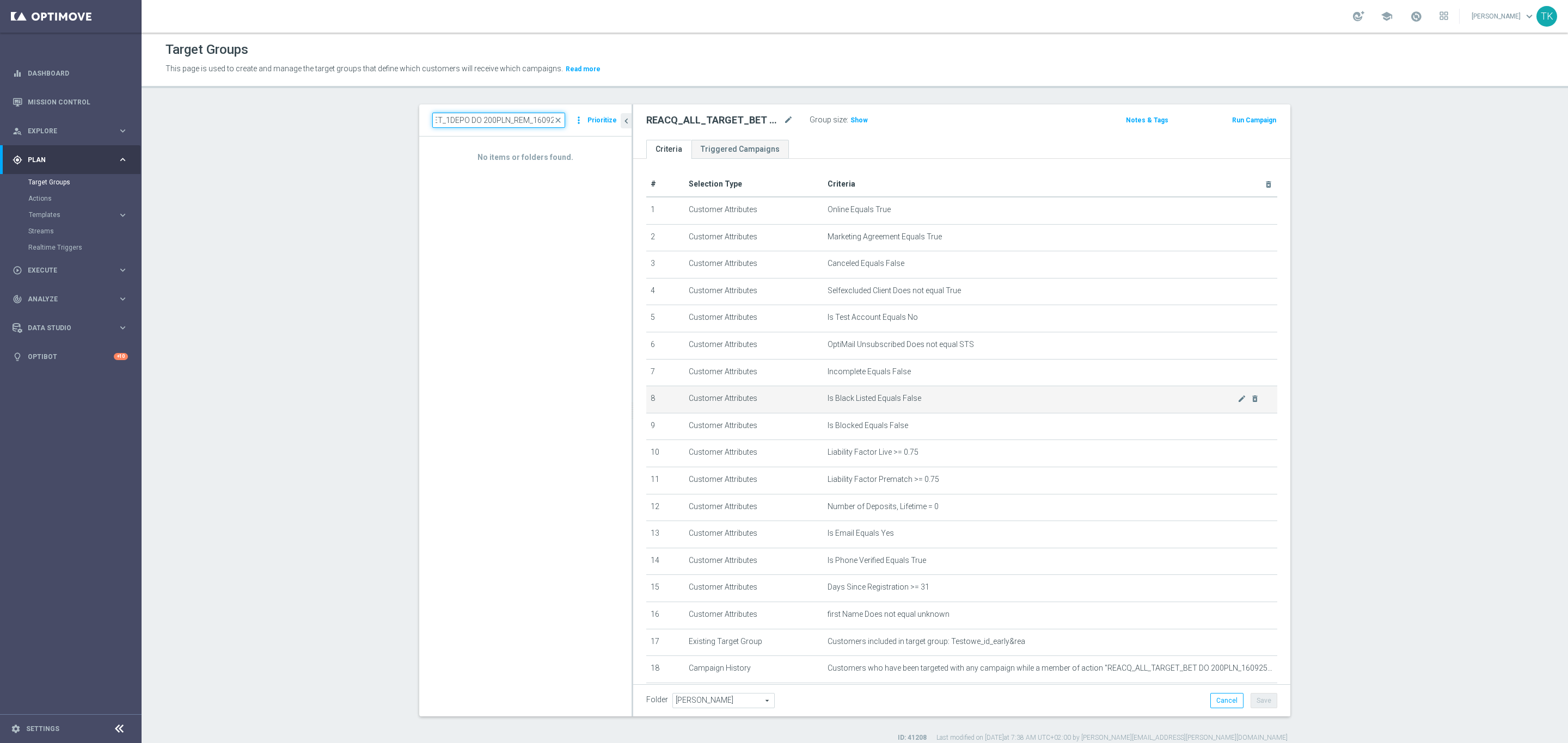
scroll to position [90, 0]
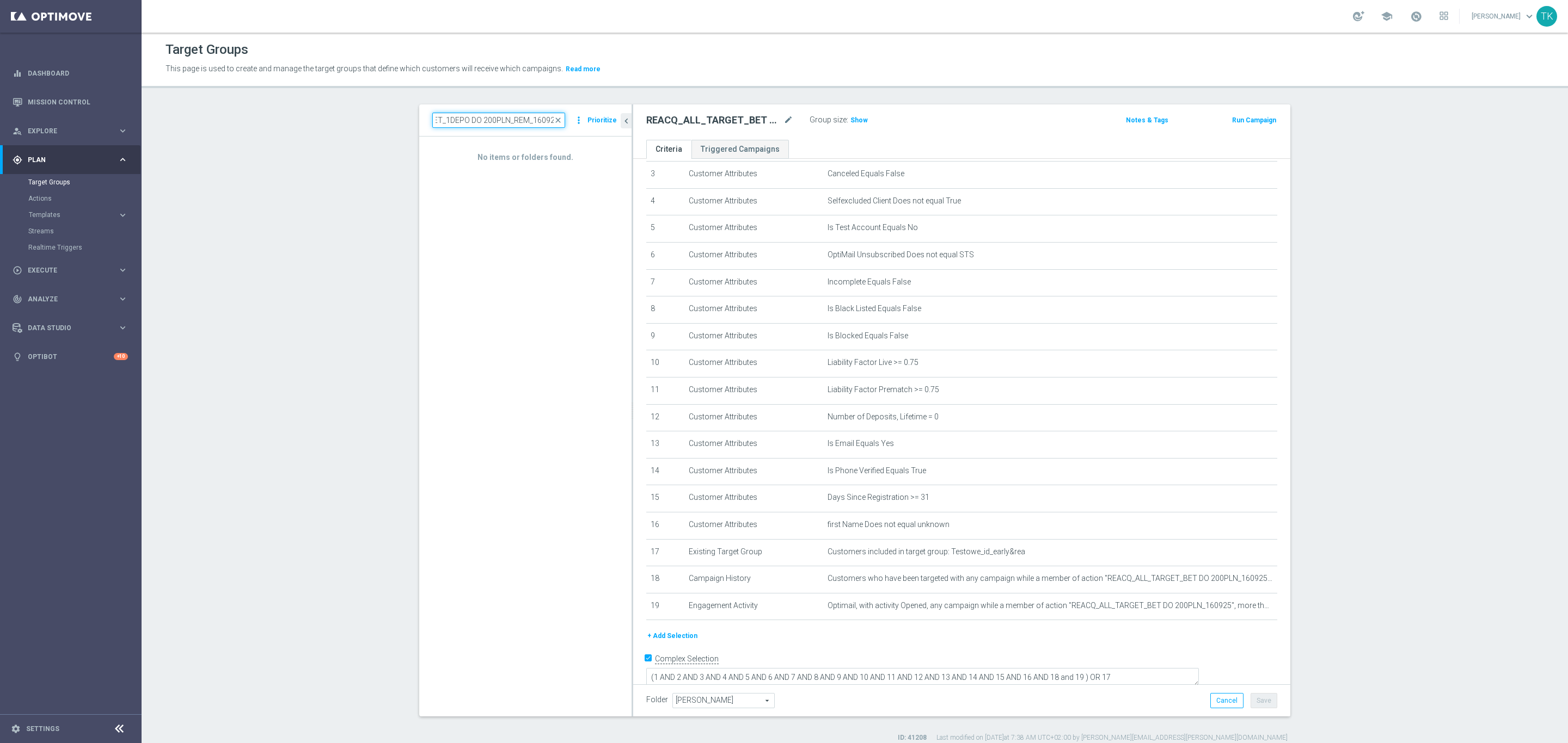
click at [459, 126] on input "E_ALL_TARGET_BET_1DEPO DO 200PLN_REM_160925" at bounding box center [499, 120] width 133 height 15
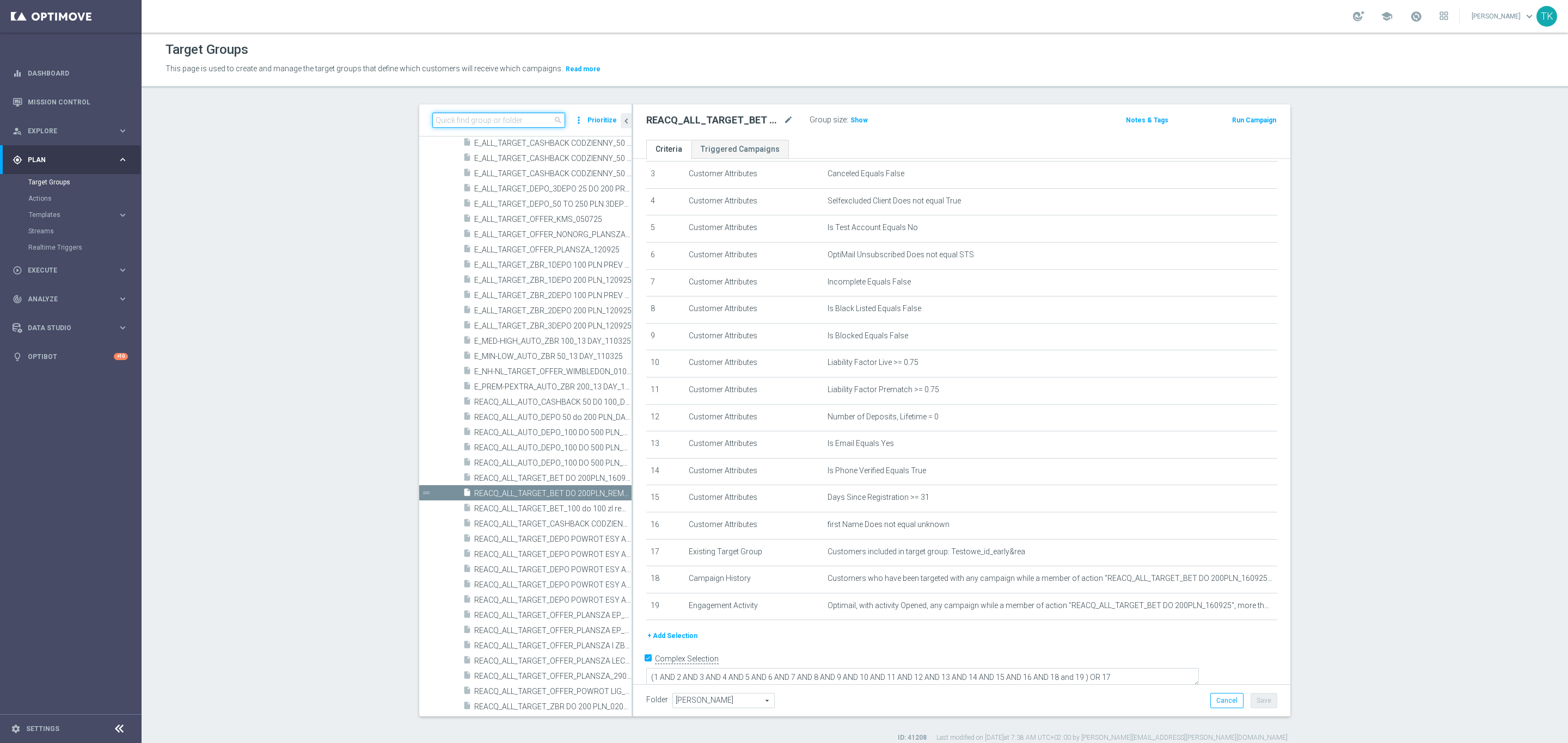
paste input "E_ALL_TARGET_BET_1DEPO DO 200PLN_REM_160925"
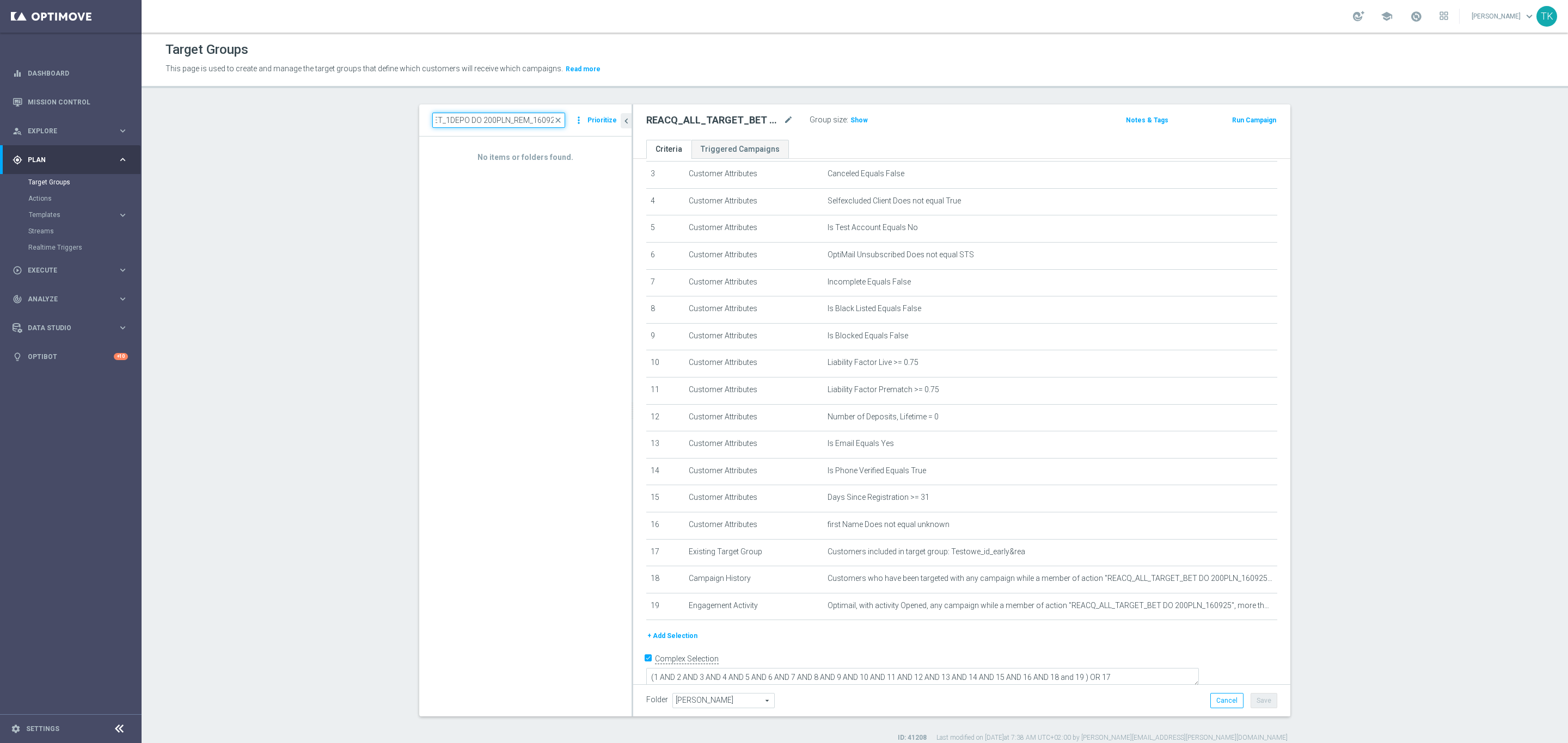
type input "E_ALL_TARGET_BET_1DEPO DO 200PLN_REM_160925"
click at [495, 121] on input "E_ALL_TARGET_BET_1DEPO DO 200PLN_REM_160925" at bounding box center [499, 120] width 133 height 15
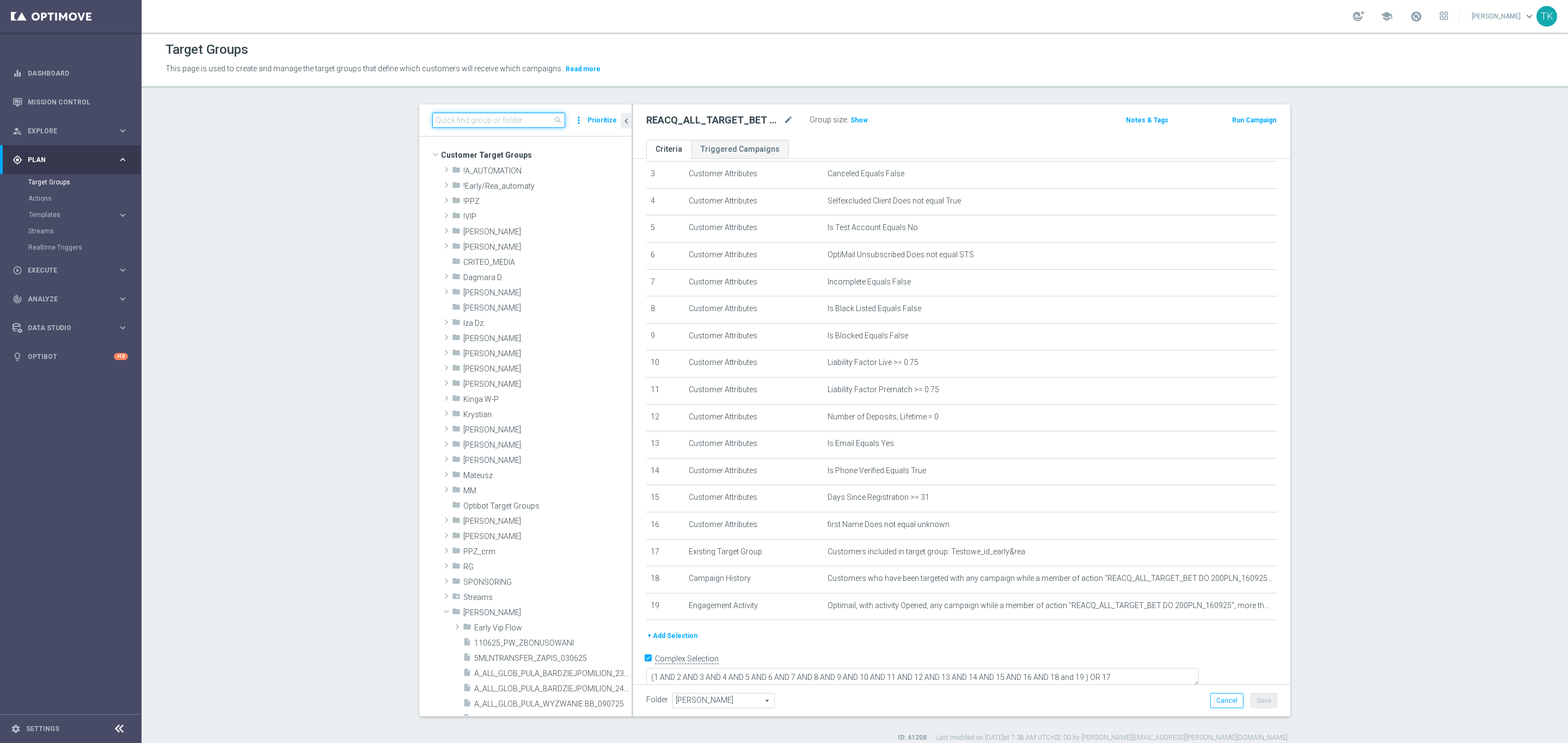
click at [454, 120] on input at bounding box center [499, 120] width 133 height 15
paste input "E_ALL_TARGET_BET_1DEPO DO 200PLN_REM_160925"
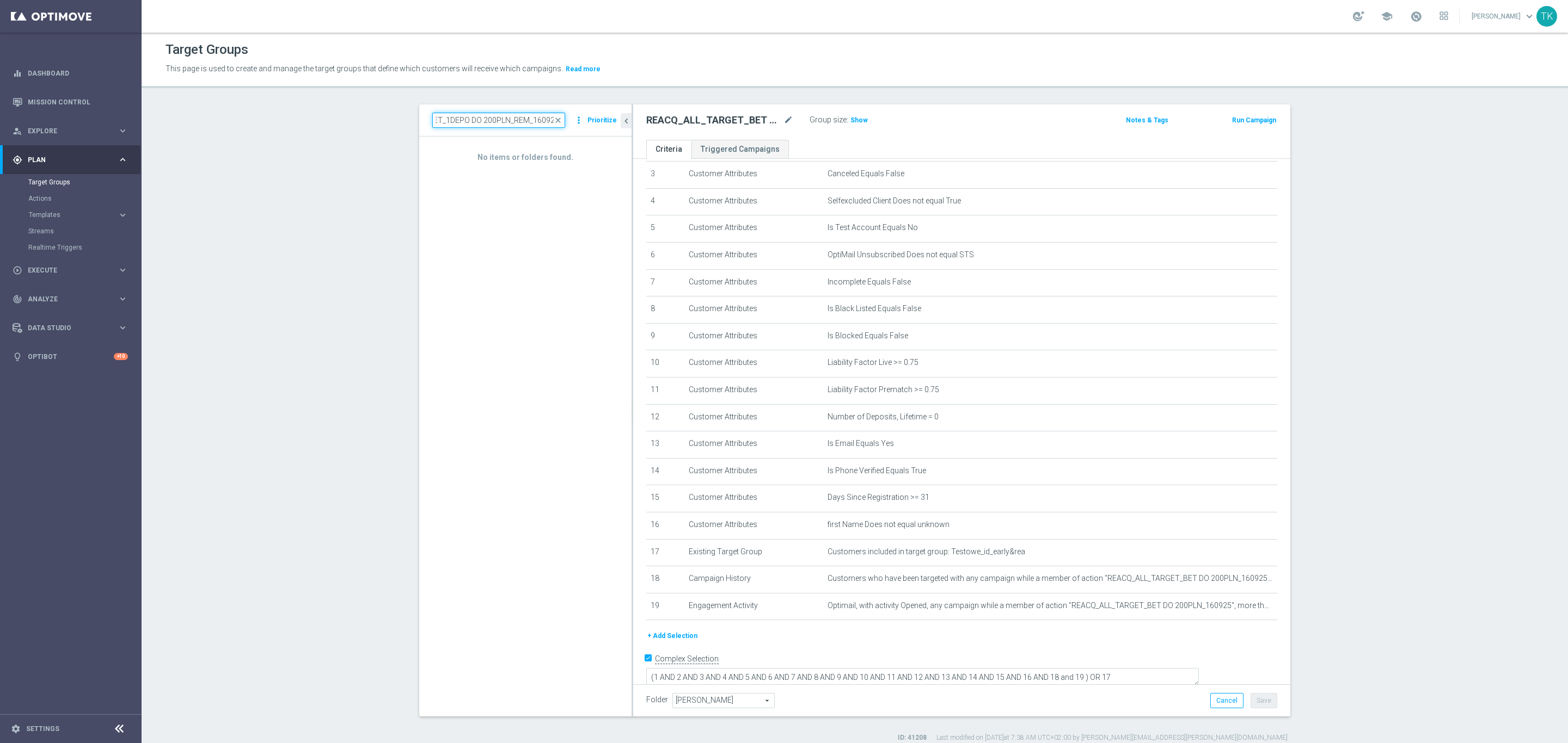
type input "E_ALL_TARGET_BET_1DEPO DO 200PLN_REM_160925"
click at [48, 97] on link "Mission Control" at bounding box center [78, 102] width 100 height 29
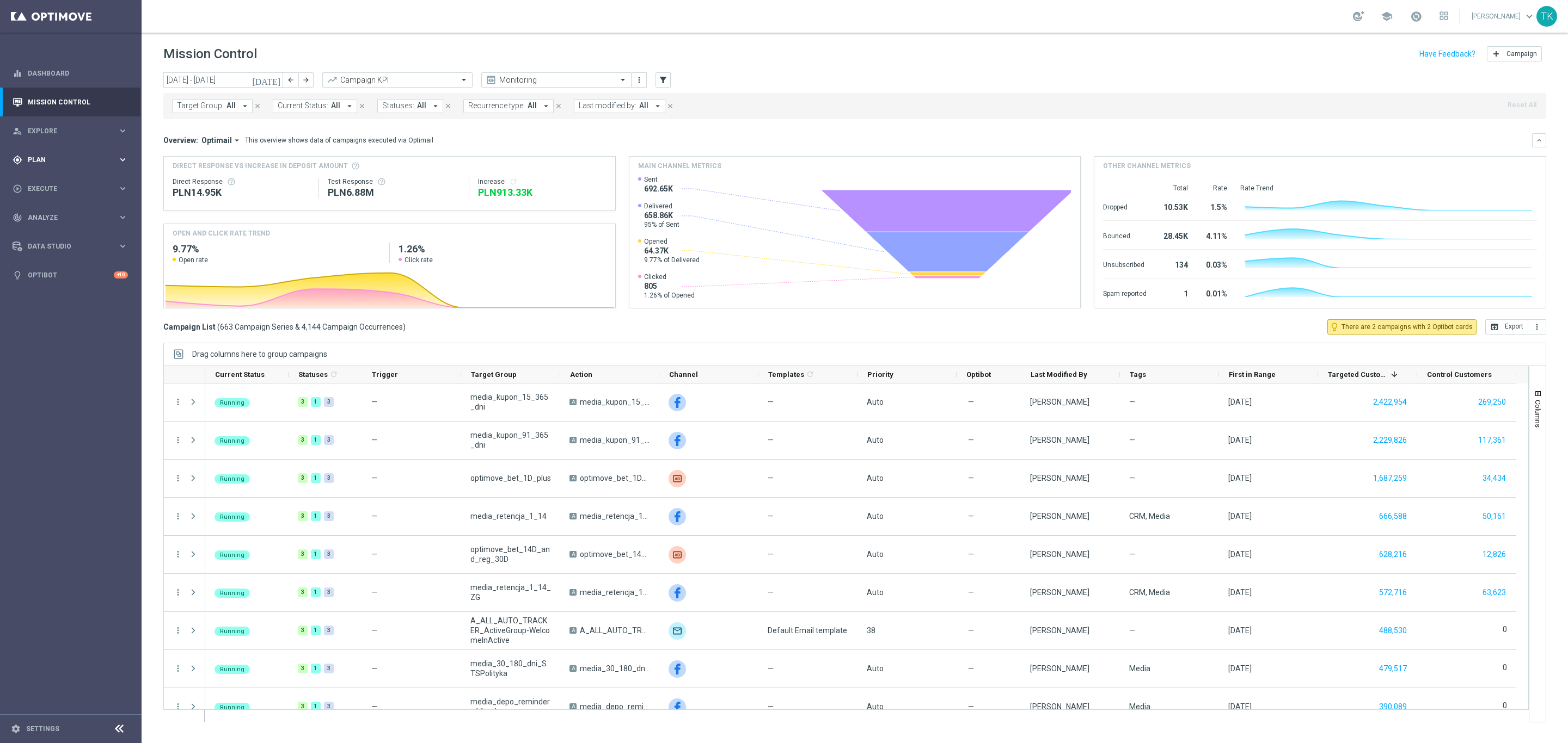
click at [38, 156] on span "Plan" at bounding box center [73, 160] width 90 height 7
click at [48, 180] on link "Target Groups" at bounding box center [71, 182] width 85 height 9
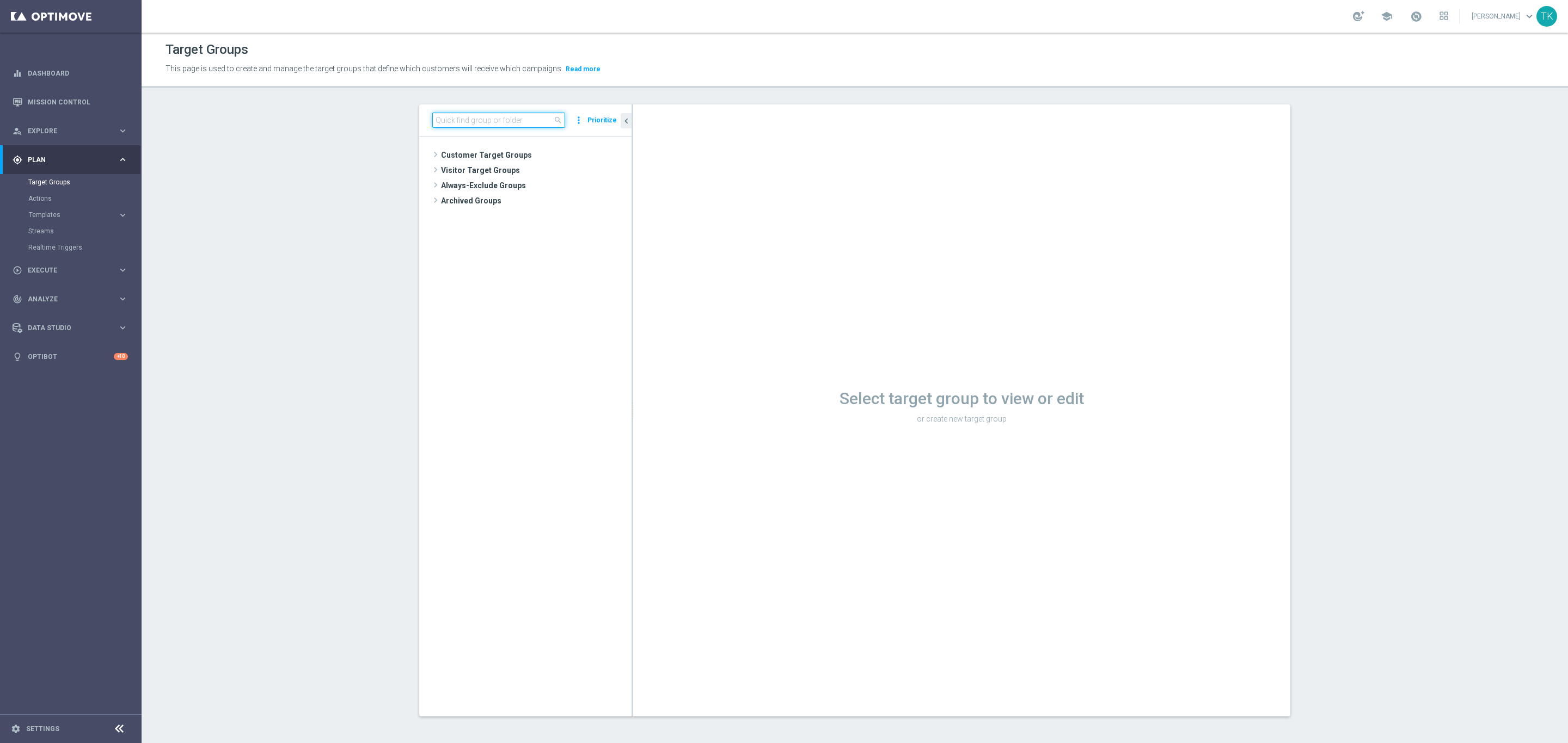
click at [469, 115] on input at bounding box center [499, 120] width 133 height 15
paste input "E_ALL_TARGET_BET_1DEPO DO 200PLN_REM_160925"
click at [555, 188] on span "E_ALL_TARGET_BET_1DEPO DO 200PLN_REM_160925" at bounding box center [541, 186] width 133 height 9
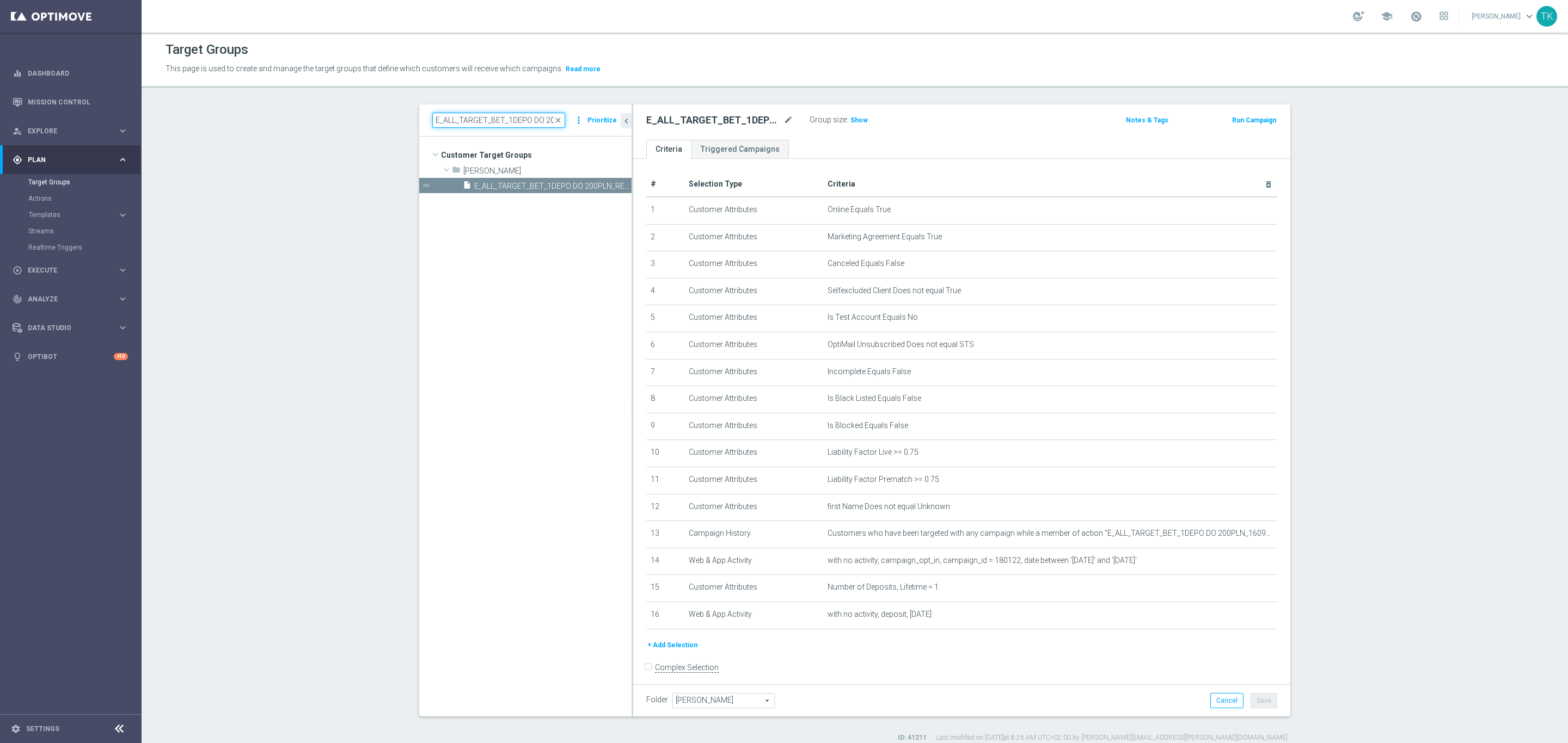
click at [513, 123] on input "E_ALL_TARGET_BET_1DEPO DO 200PLN_REM_160925" at bounding box center [499, 120] width 133 height 15
paste input "REACQ_ALL_TARGET_BET"
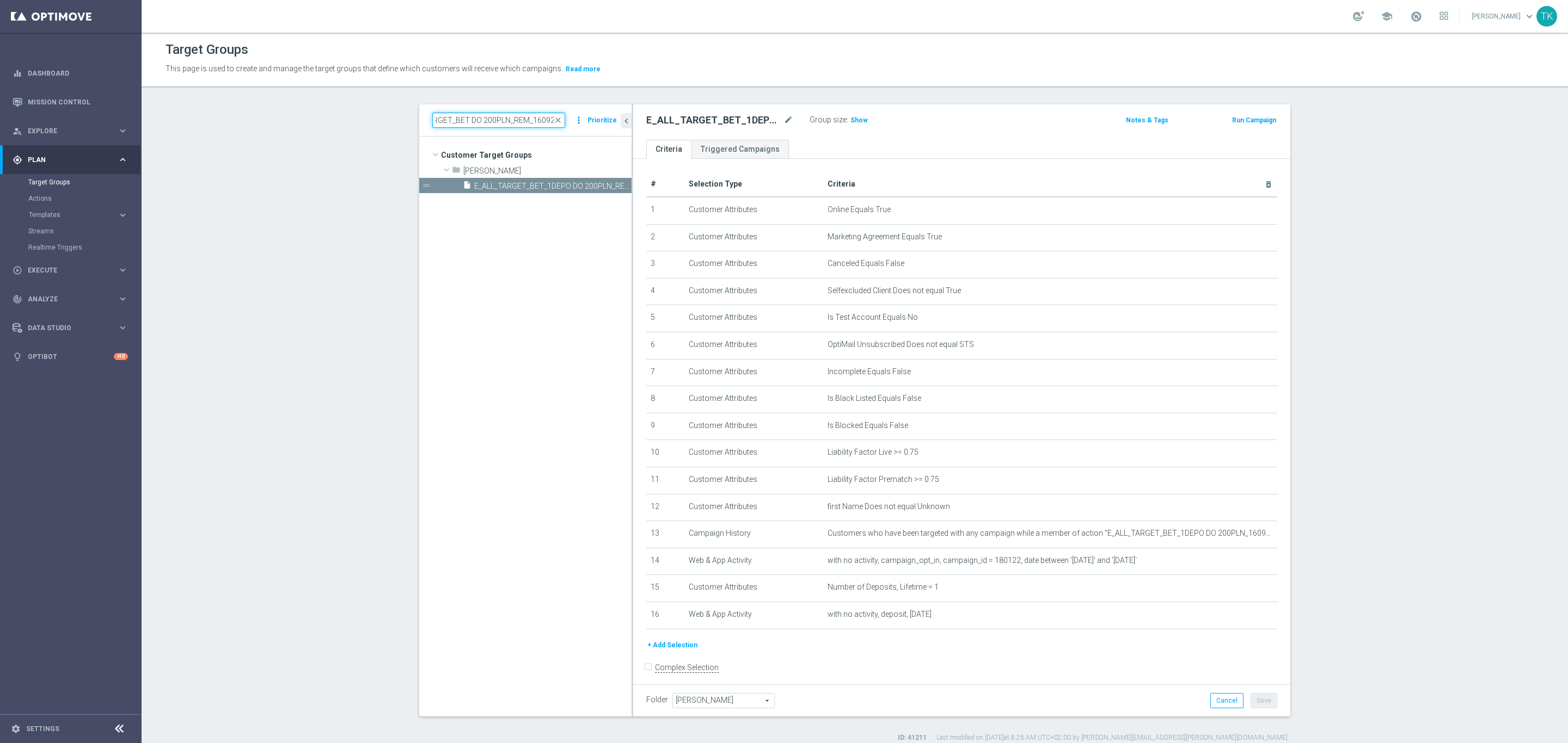
type input "REACQ_ALL_TARGET_BET DO 200PLN_REM_160925"
click at [541, 180] on div "insert_drive_file REACQ_ALL_TARGET_BET DO 200PLN_REM_160925" at bounding box center [535, 185] width 144 height 15
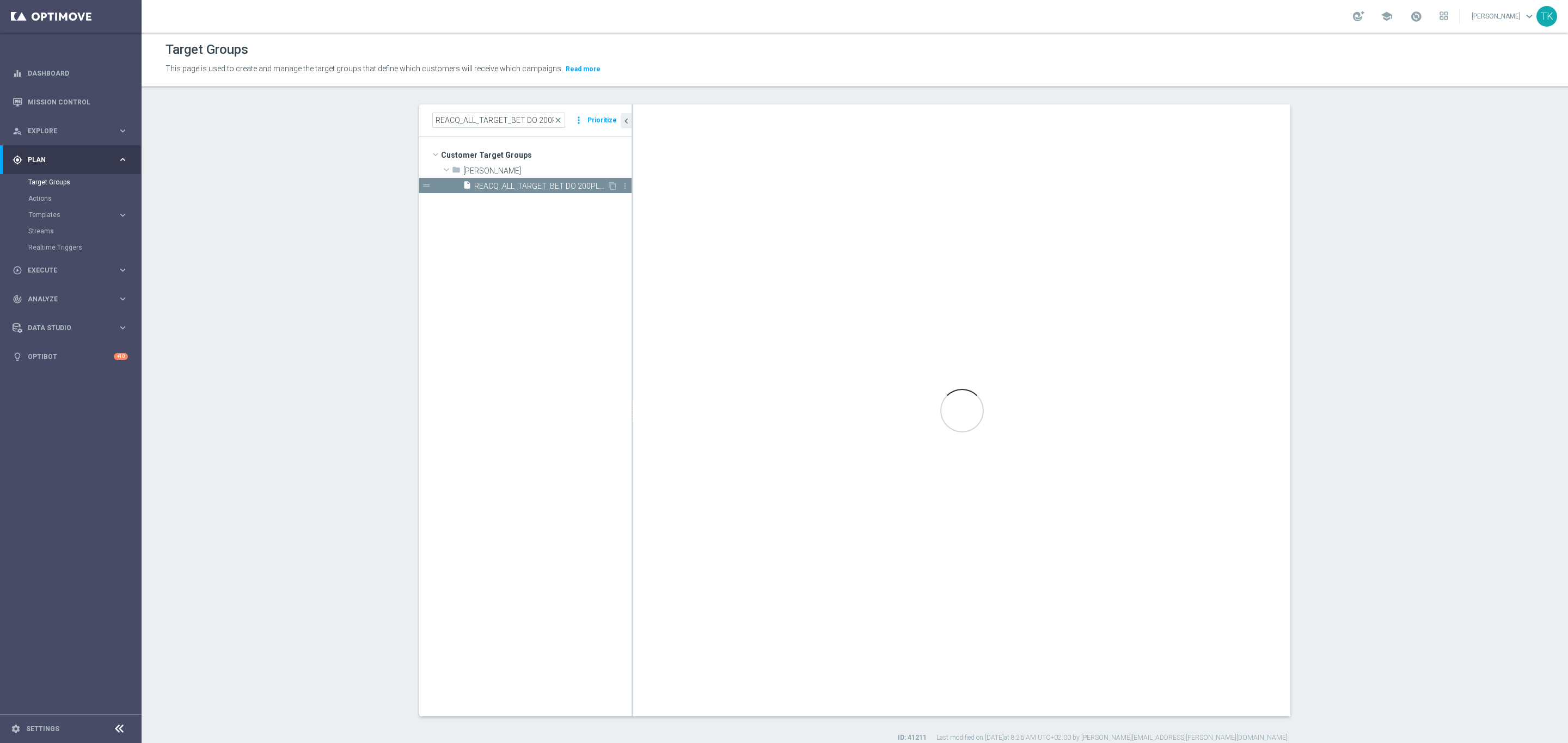
checkbox input "true"
type input "[PERSON_NAME]"
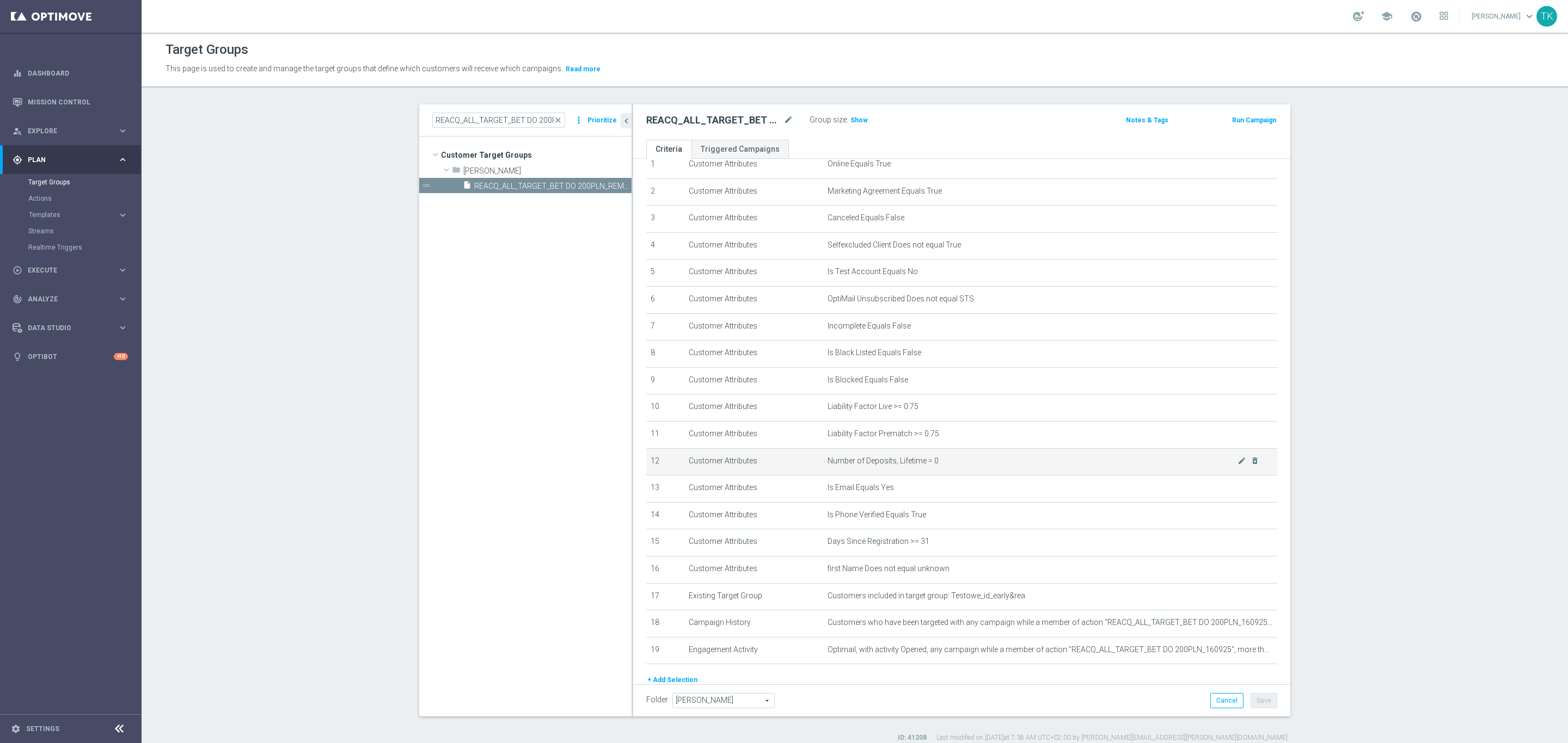
scroll to position [90, 0]
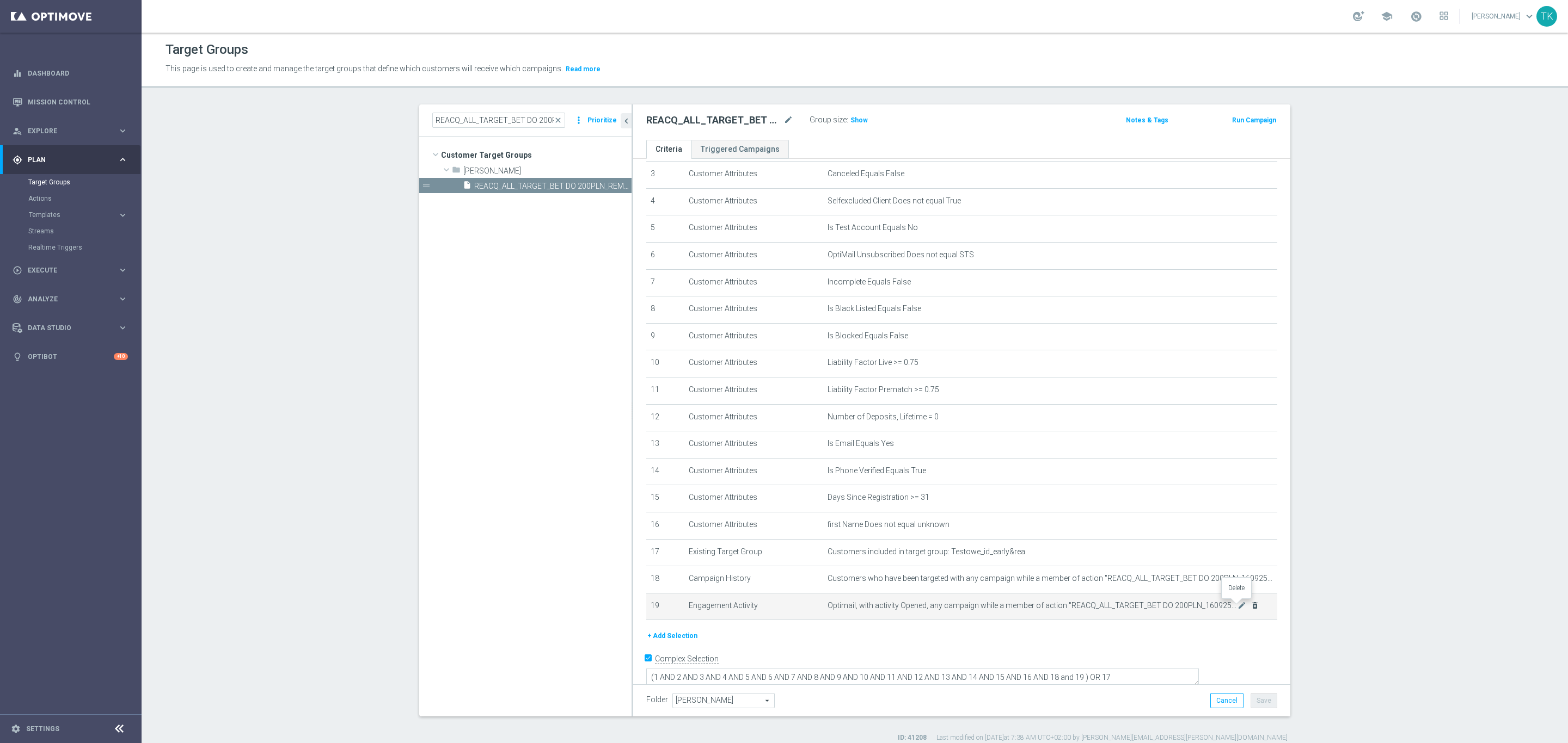
click at [1251, 606] on icon "delete_forever" at bounding box center [1255, 606] width 9 height 9
click at [657, 635] on button "+ Add Selection" at bounding box center [672, 635] width 52 height 12
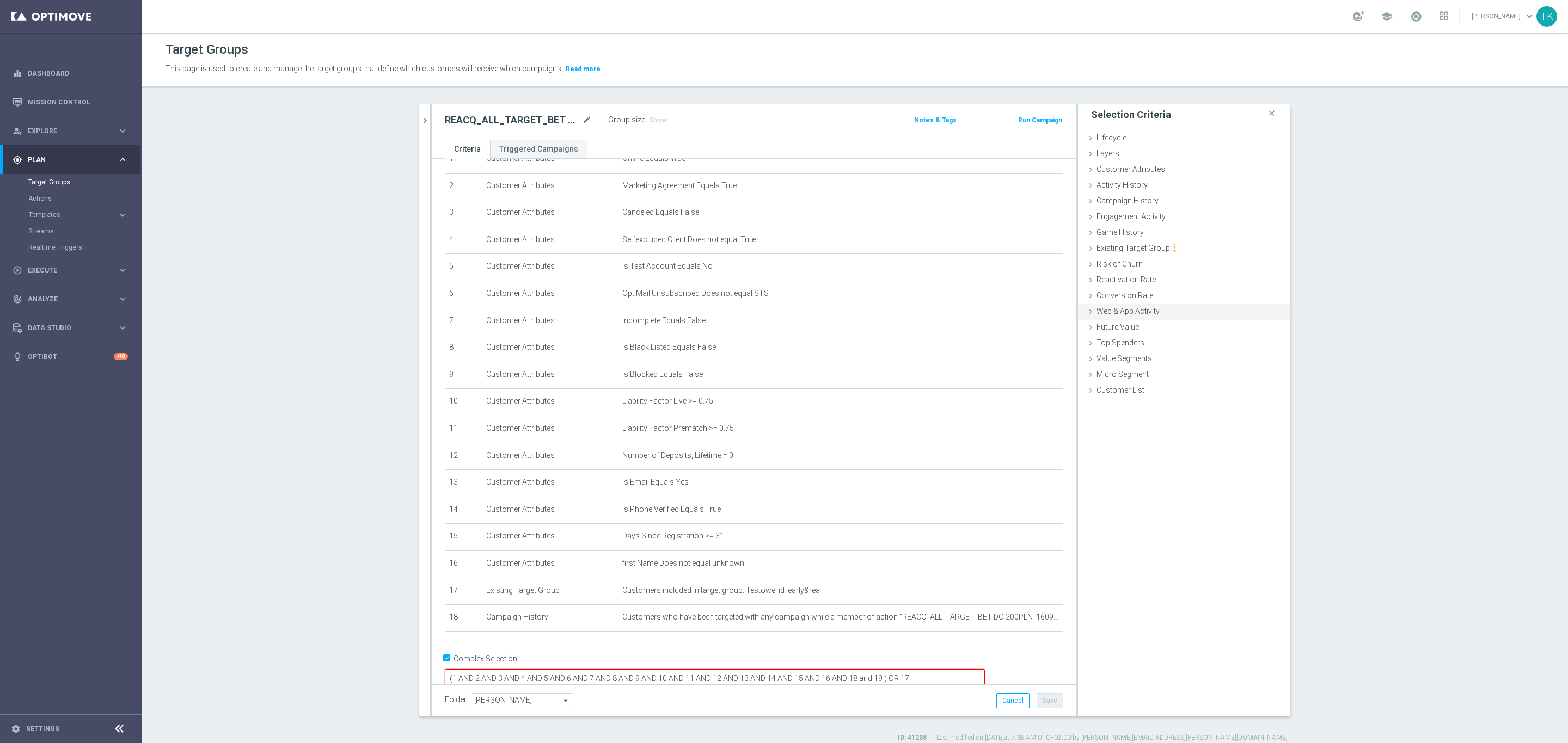
click at [1129, 317] on div "Web & App Activity done" at bounding box center [1184, 312] width 212 height 16
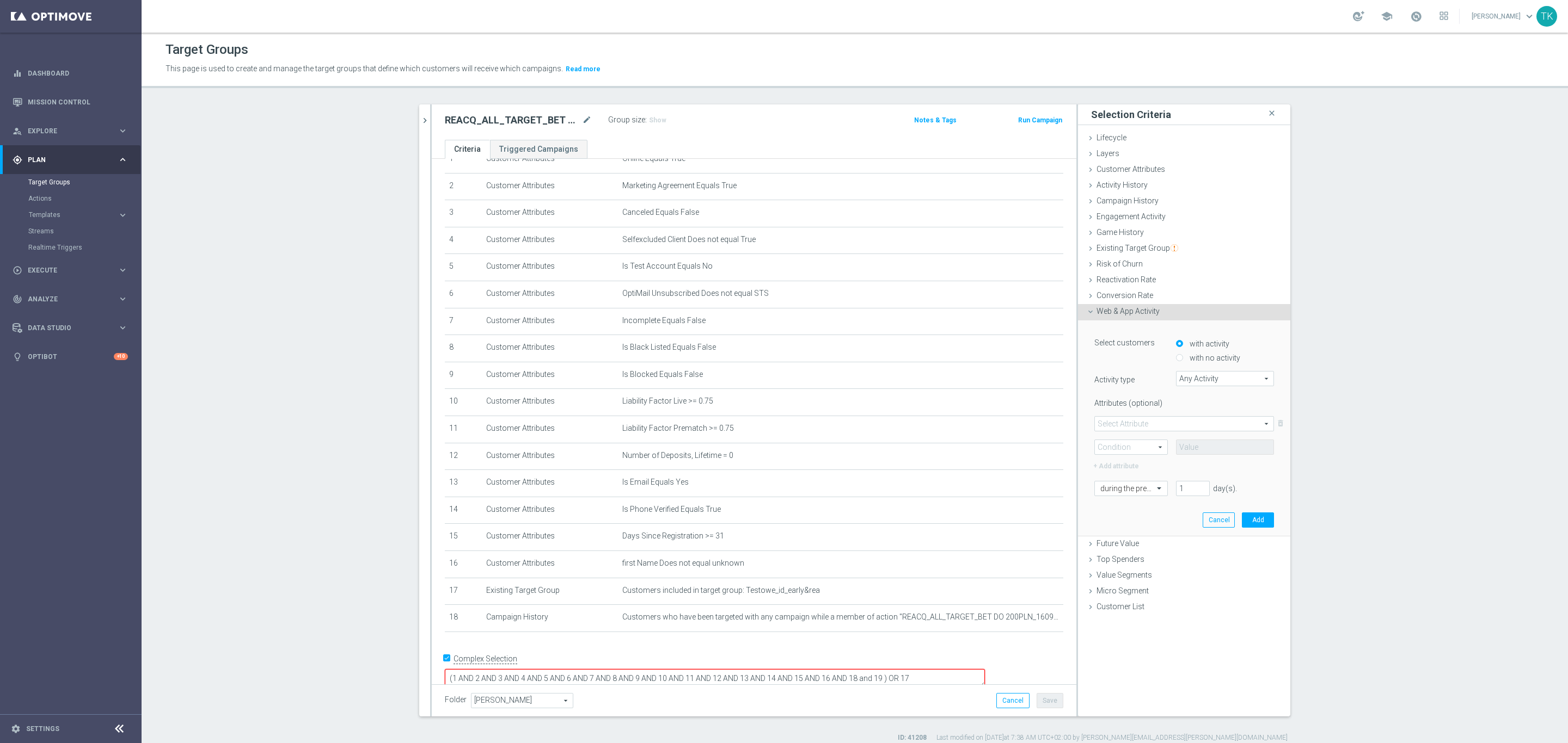
click at [1176, 357] on input "with no activity" at bounding box center [1179, 358] width 7 height 7
radio input "true"
click at [1182, 384] on span "Any Activity" at bounding box center [1225, 378] width 97 height 14
click at [1196, 473] on label "deposit" at bounding box center [1225, 480] width 98 height 14
type input "deposit"
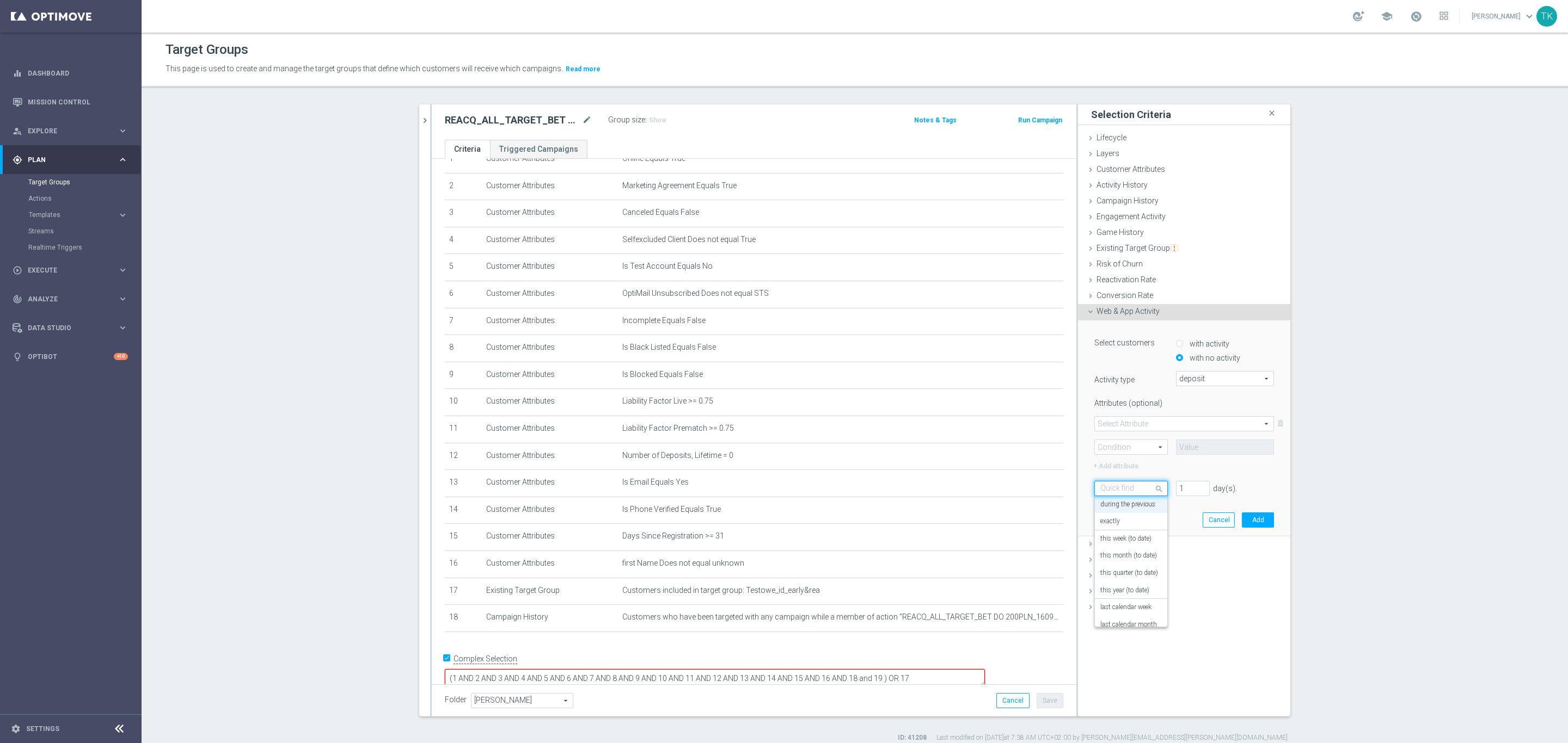
click at [1109, 492] on input "text" at bounding box center [1120, 489] width 39 height 10
click at [1106, 580] on label "[DATE]" at bounding box center [1109, 582] width 19 height 9
click at [1255, 519] on button "Add" at bounding box center [1258, 520] width 32 height 15
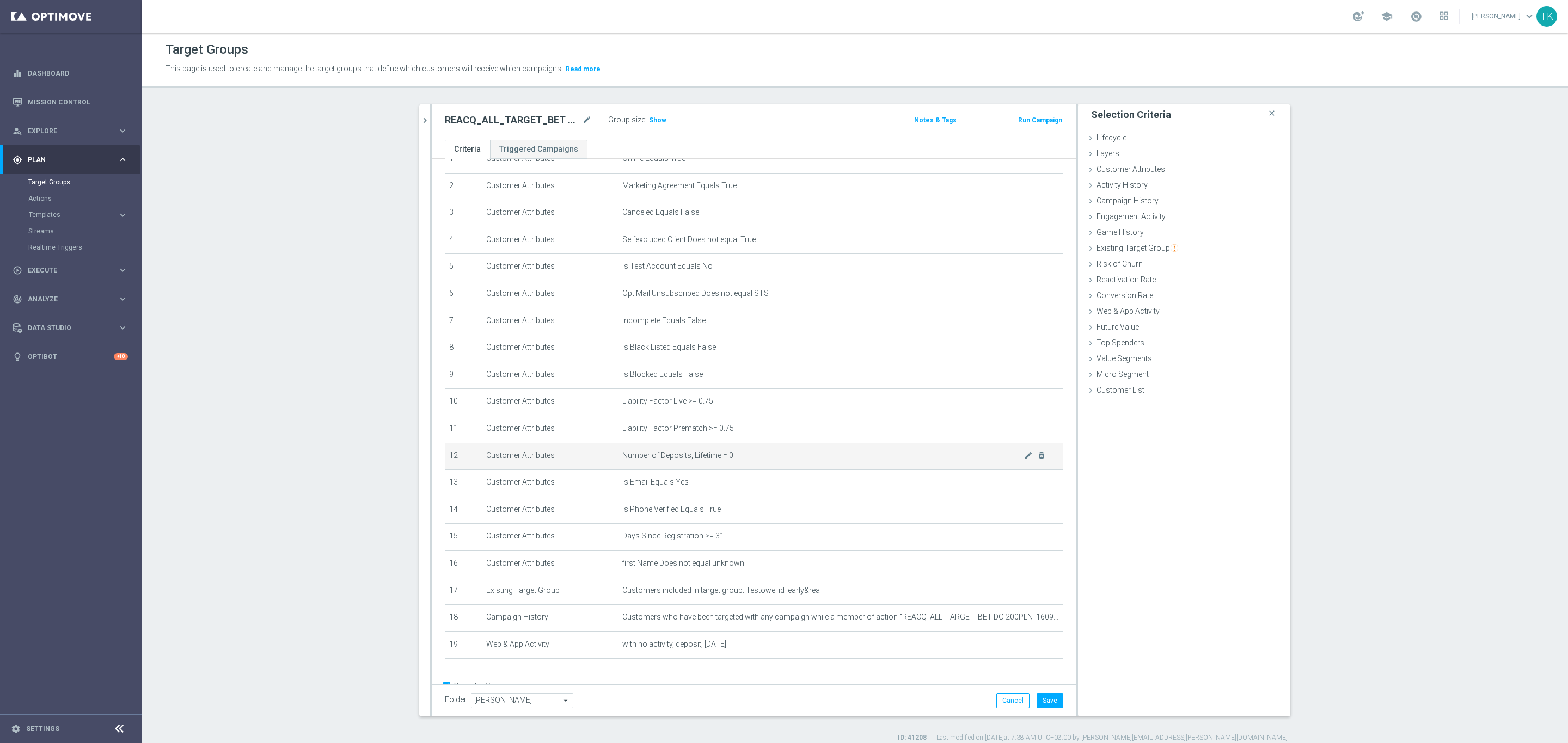
scroll to position [77, 0]
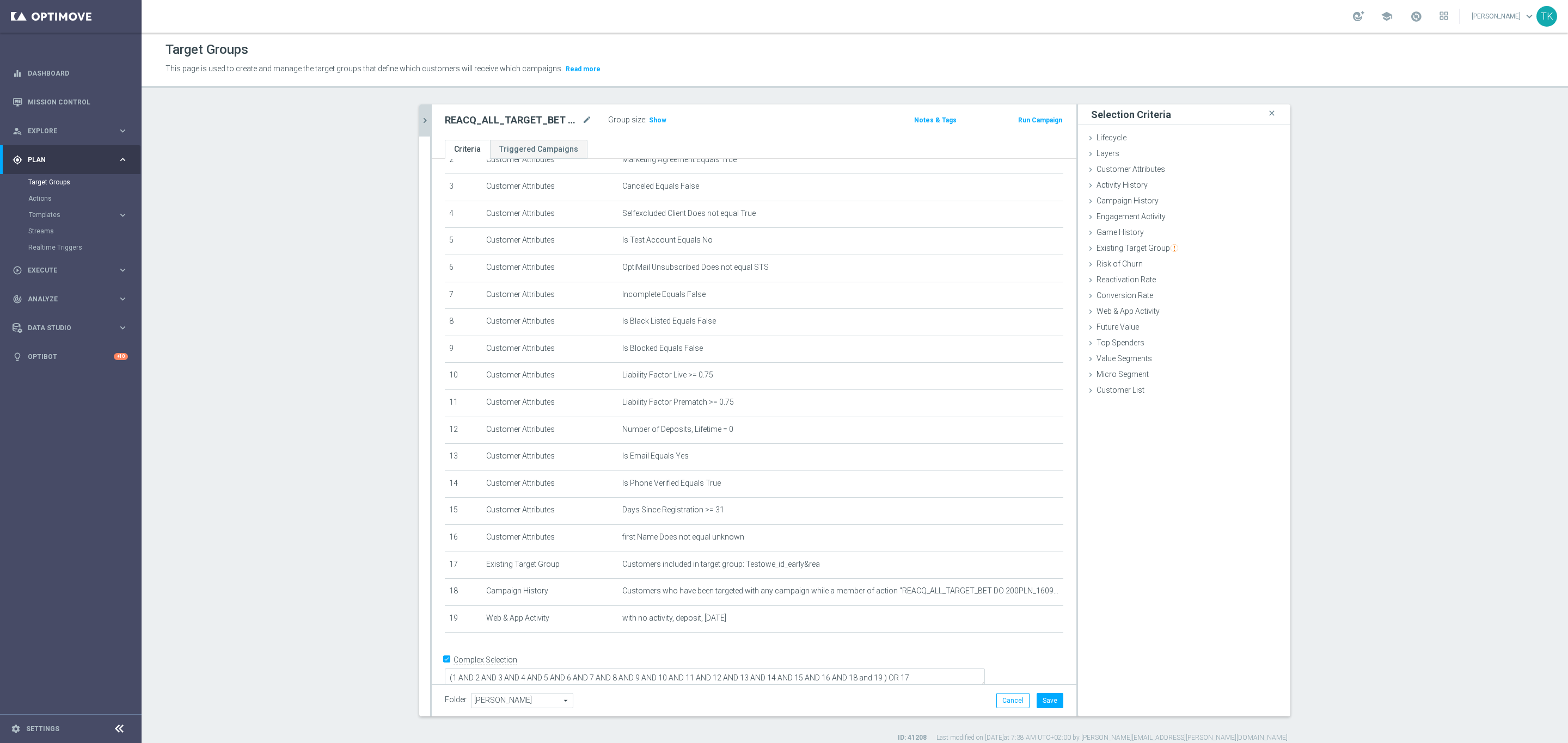
click at [423, 115] on icon "chevron_right" at bounding box center [425, 120] width 10 height 10
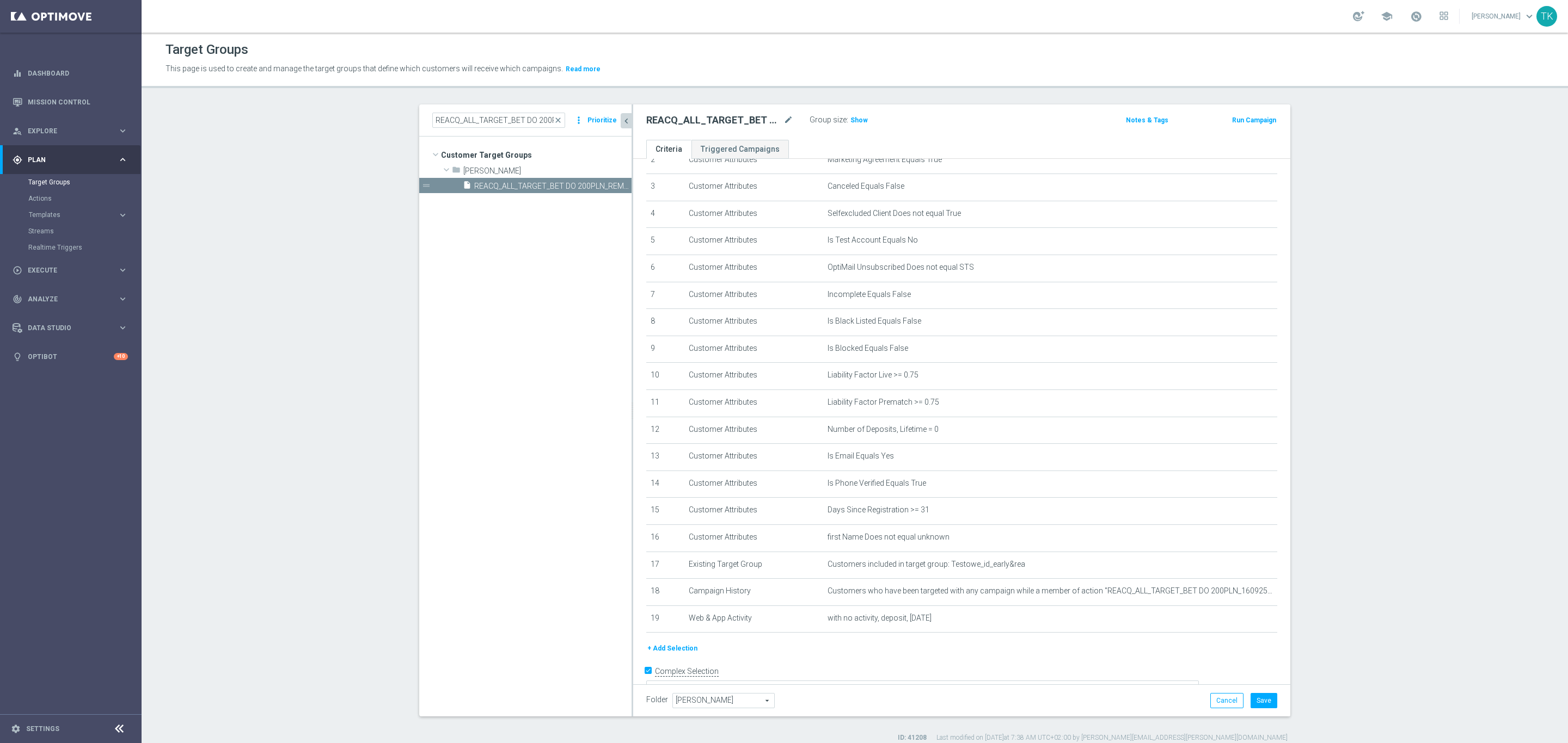
click at [660, 650] on button "+ Add Selection" at bounding box center [672, 648] width 52 height 12
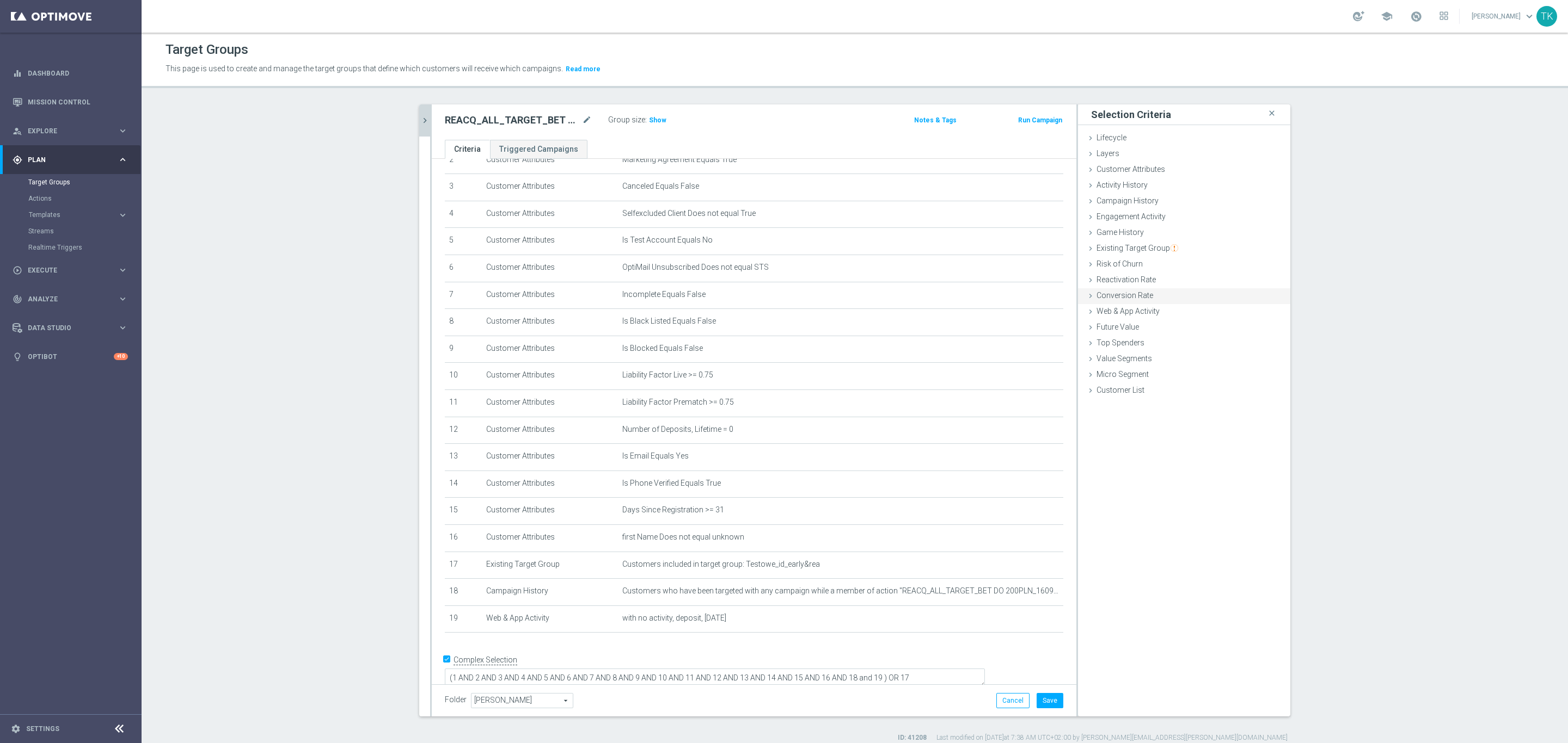
click at [1135, 302] on div "Conversion Rate done" at bounding box center [1184, 296] width 212 height 16
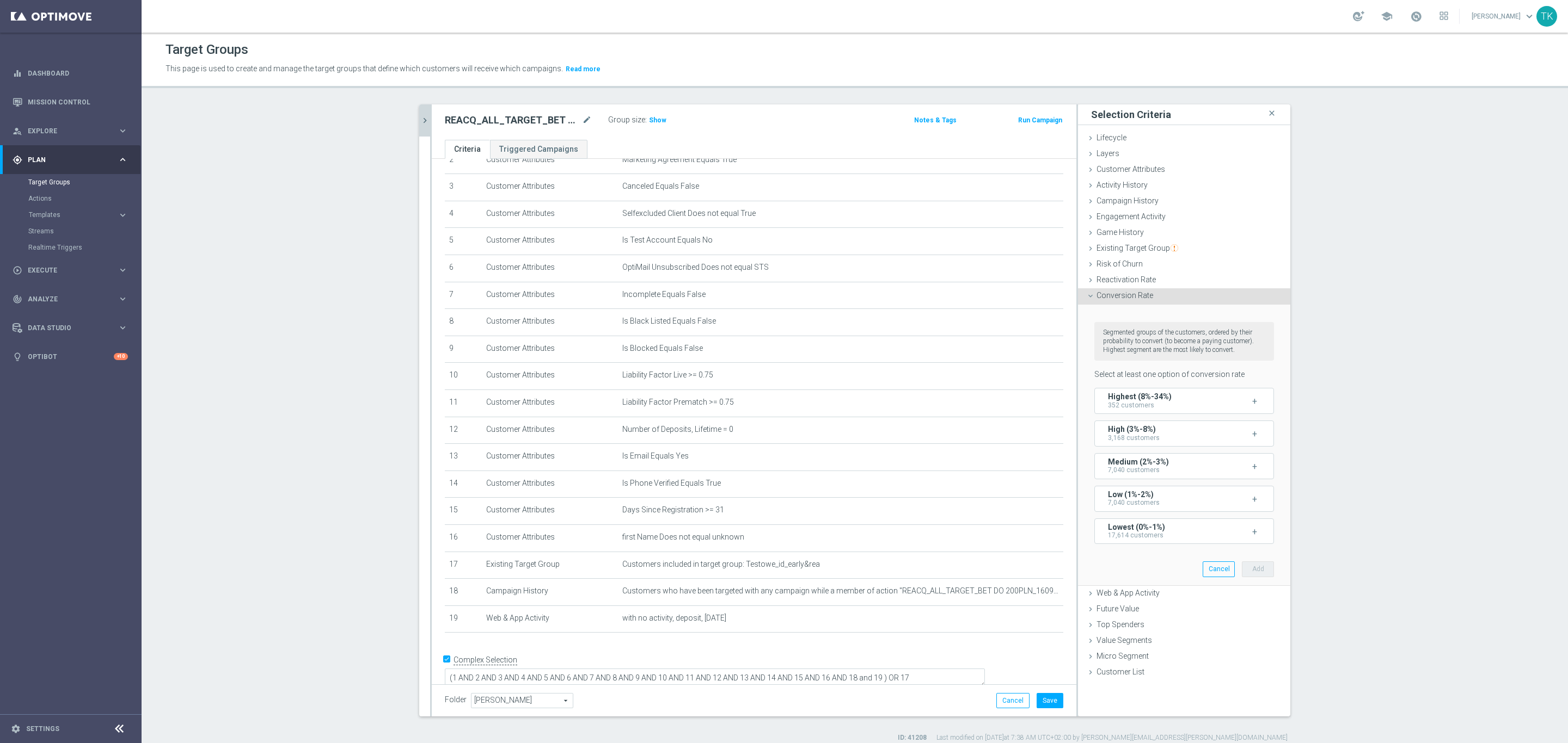
click at [1133, 297] on span "Conversion Rate" at bounding box center [1125, 296] width 57 height 9
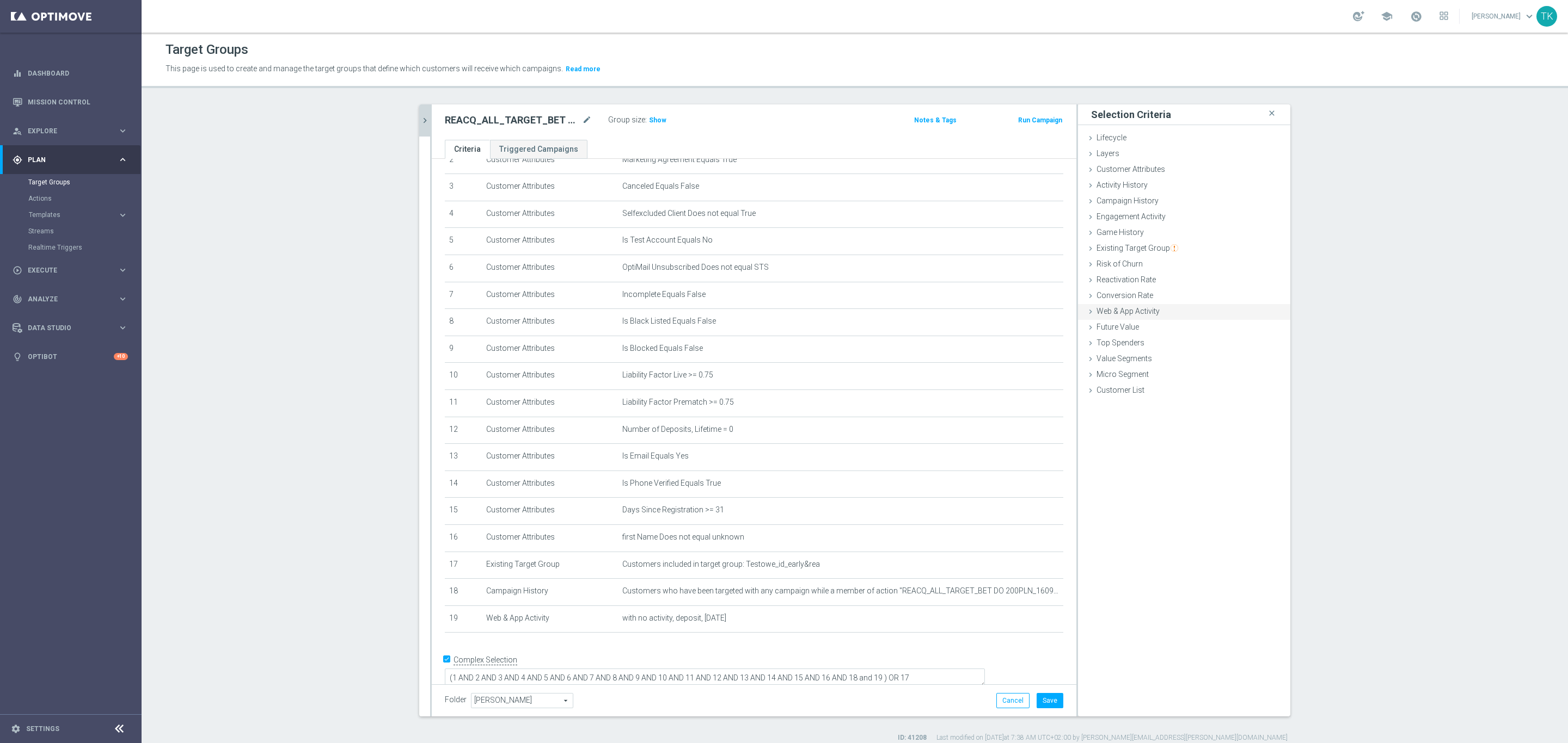
click at [1129, 315] on span "Web & App Activity" at bounding box center [1128, 311] width 63 height 9
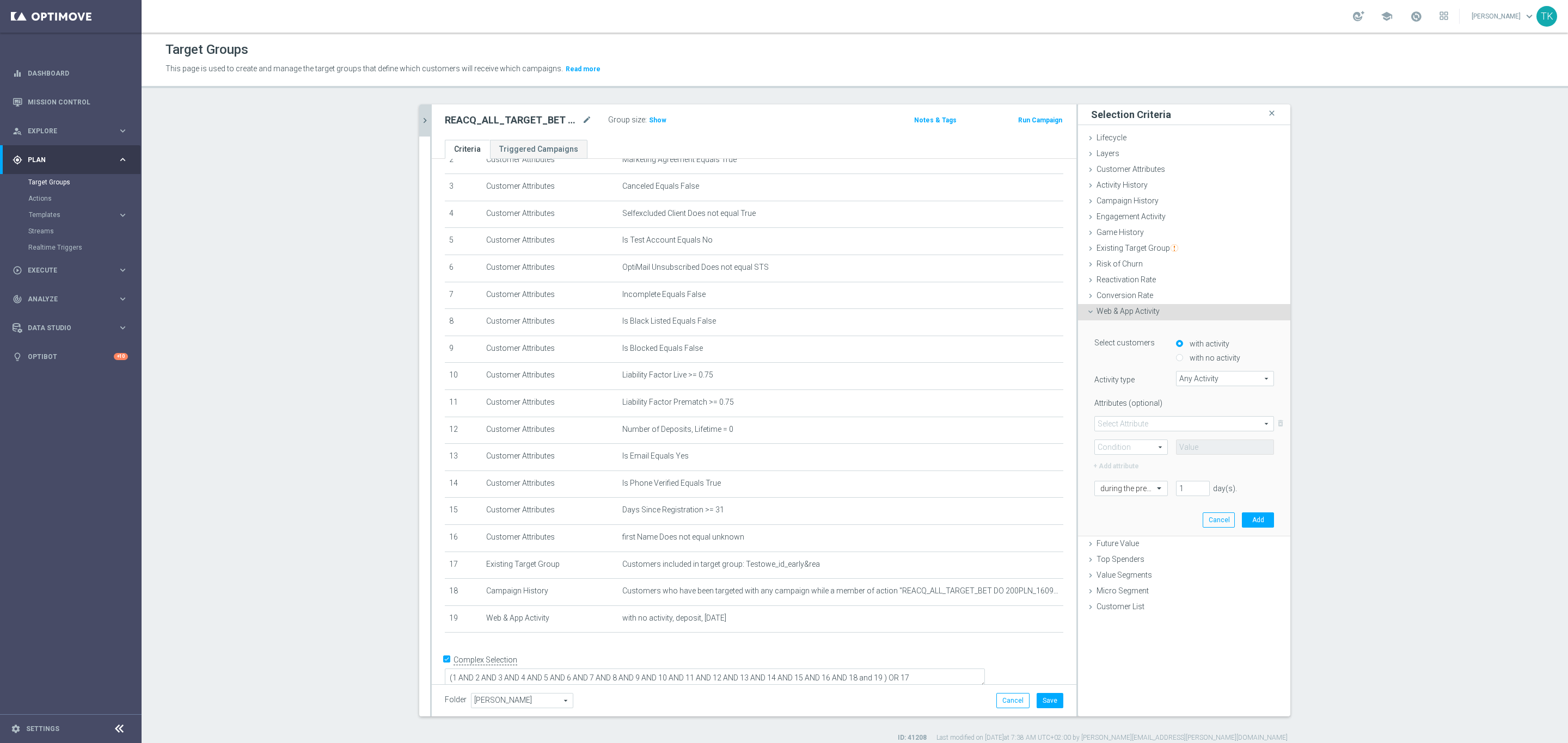
click at [1177, 358] on input "with no activity" at bounding box center [1179, 358] width 7 height 7
radio input "true"
click at [1186, 382] on span "Any Activity" at bounding box center [1225, 378] width 97 height 14
click at [1197, 379] on input "search" at bounding box center [1225, 378] width 98 height 15
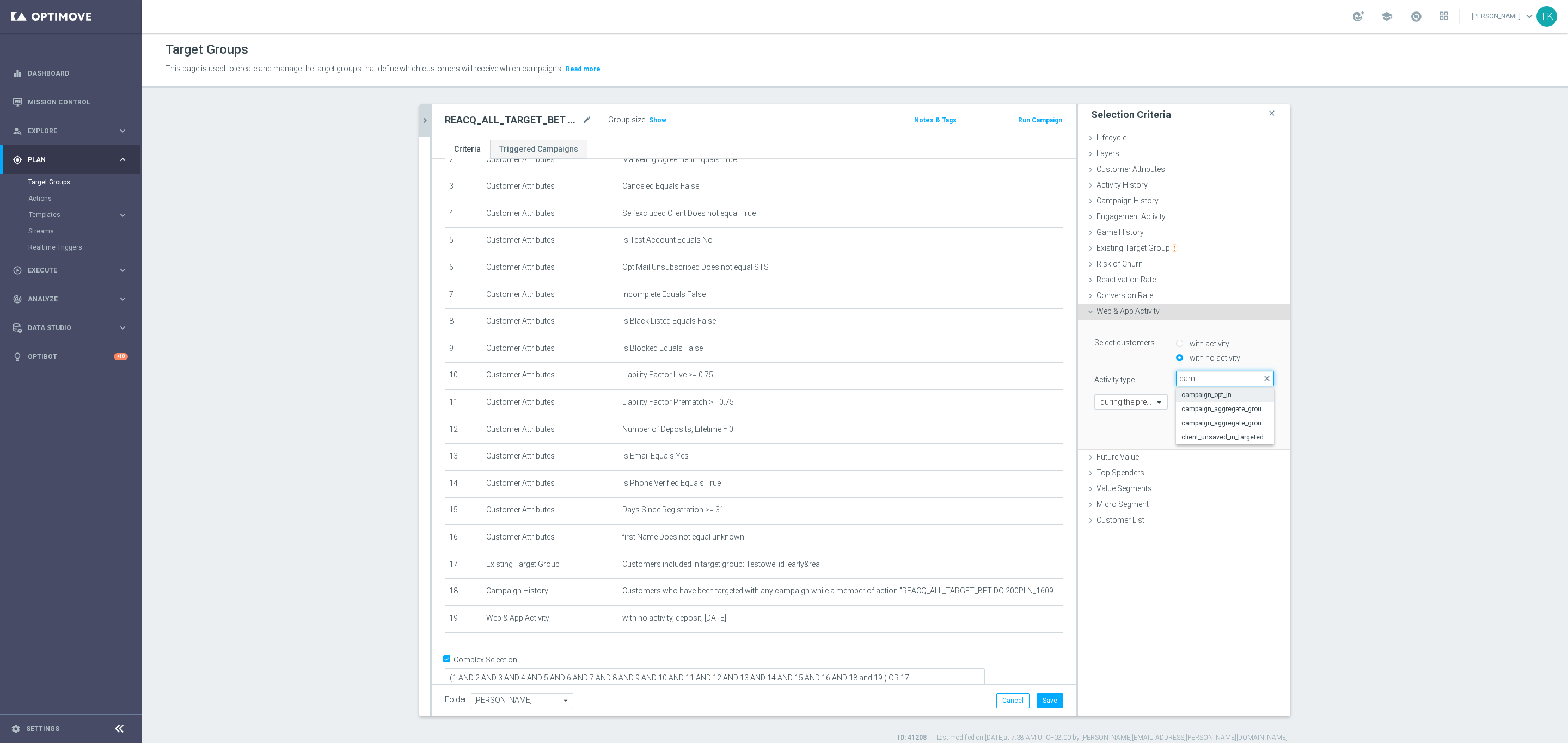
type input "cam"
click at [1199, 395] on span "campaign_opt_in" at bounding box center [1225, 395] width 87 height 9
type input "campaign_opt_in"
click at [1107, 422] on span at bounding box center [1184, 424] width 179 height 14
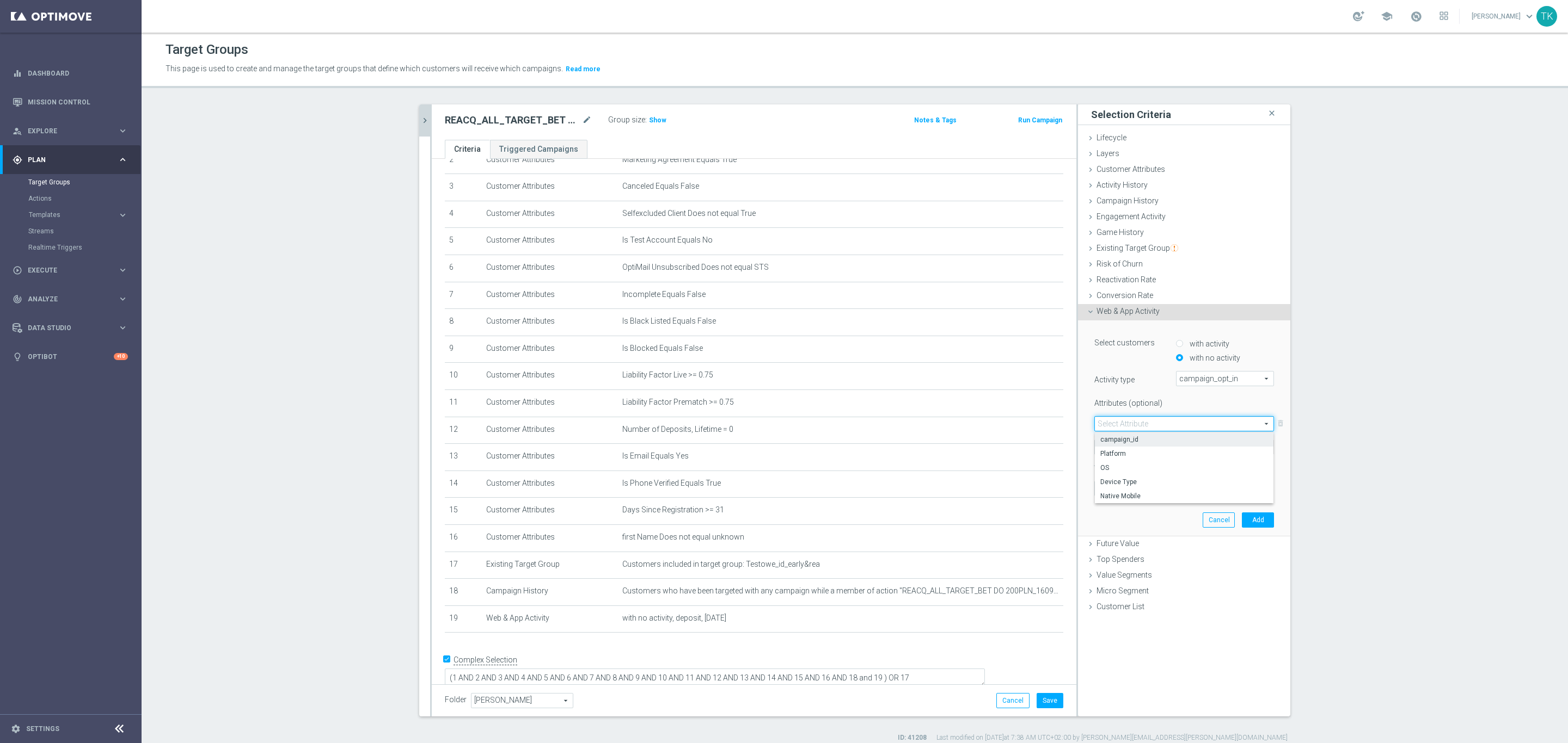
click at [1122, 443] on span "campaign_id" at bounding box center [1184, 440] width 168 height 9
type input "campaign_id"
click at [1121, 444] on span at bounding box center [1130, 447] width 72 height 14
click at [1114, 457] on label "=" at bounding box center [1130, 463] width 72 height 14
type input "="
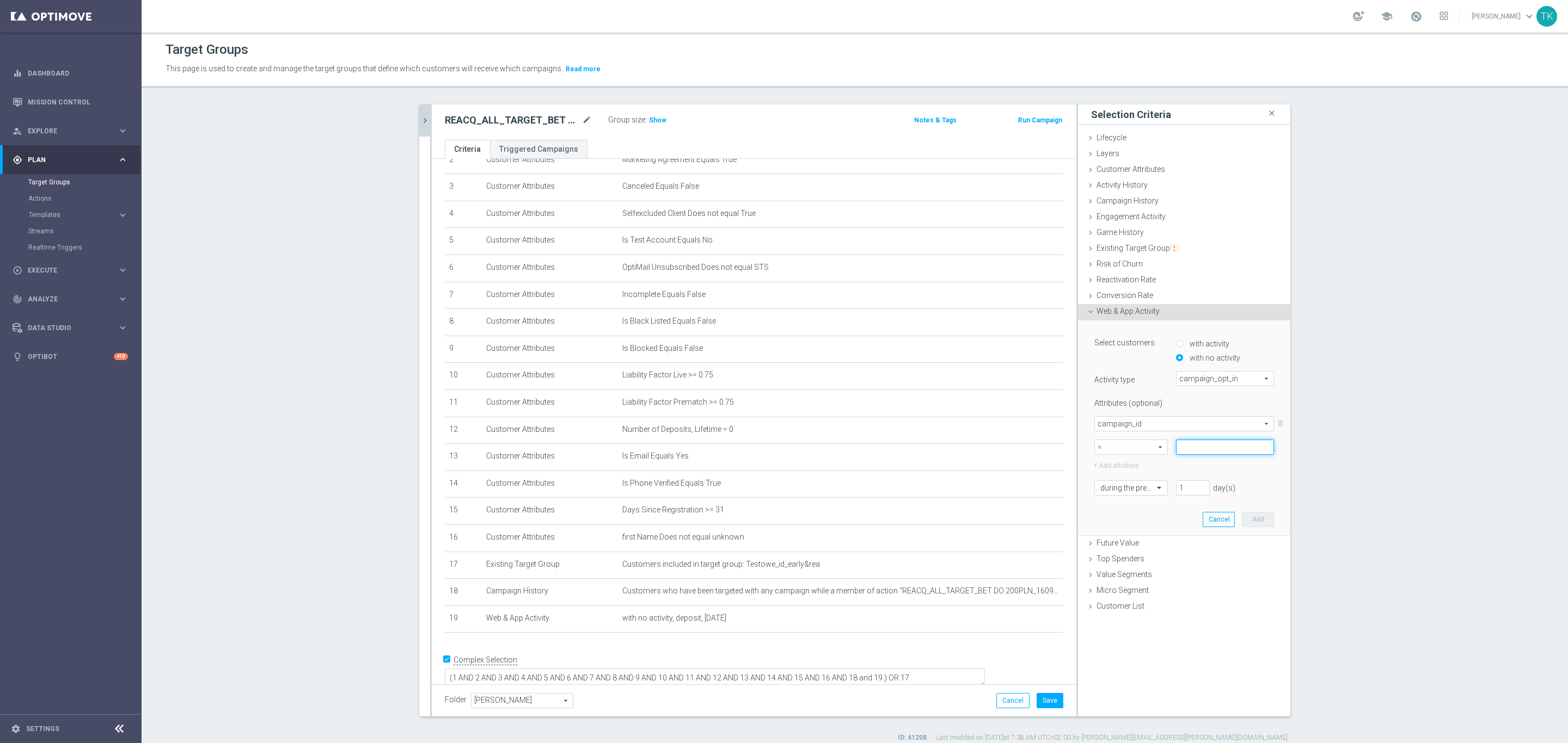
click at [1189, 448] on input at bounding box center [1225, 447] width 98 height 15
paste input "180125"
type input "180125"
click at [1132, 490] on input "text" at bounding box center [1120, 489] width 39 height 10
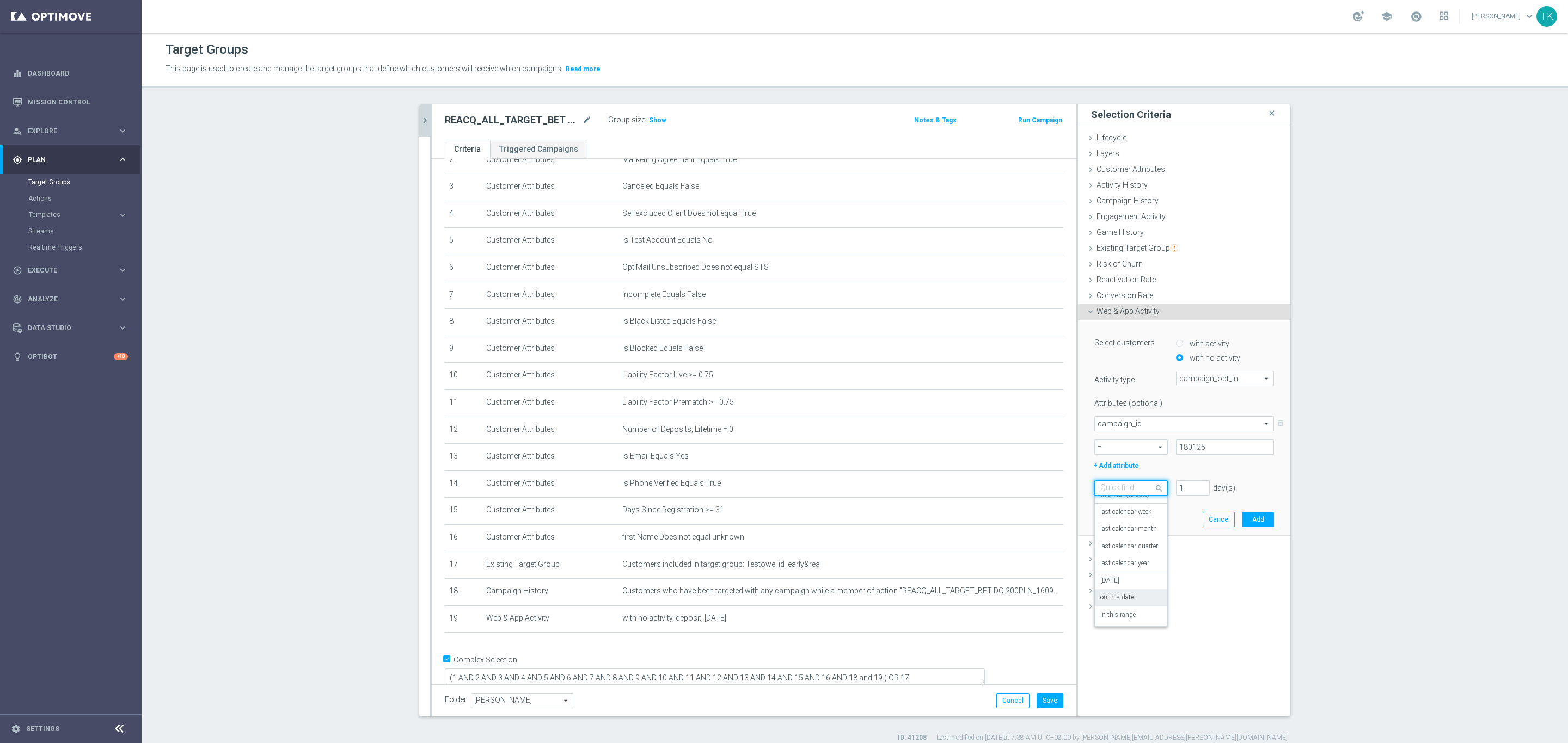
click at [1127, 598] on label "on this date" at bounding box center [1117, 598] width 33 height 9
click at [1116, 510] on input at bounding box center [1183, 511] width 179 height 15
click at [1139, 606] on span "16" at bounding box center [1144, 607] width 17 height 17
type input "[DATE]"
click at [1207, 490] on input "text" at bounding box center [1214, 489] width 64 height 10
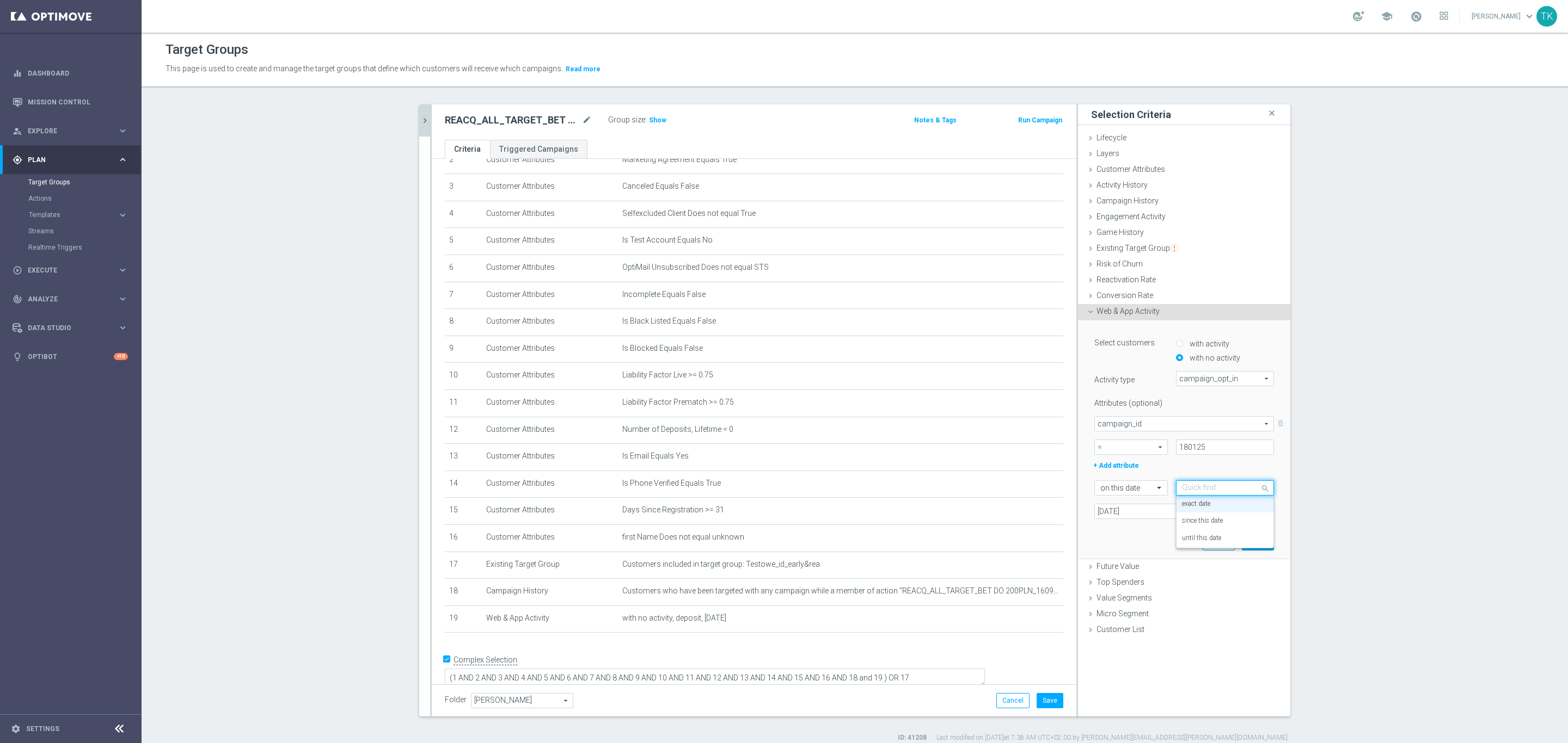
click at [1194, 471] on div "+ Add attribute" at bounding box center [1184, 465] width 196 height 14
click at [1137, 487] on div at bounding box center [1130, 489] width 72 height 10
click at [1135, 614] on div "in this range" at bounding box center [1131, 615] width 62 height 17
click at [1121, 510] on input at bounding box center [1183, 511] width 179 height 15
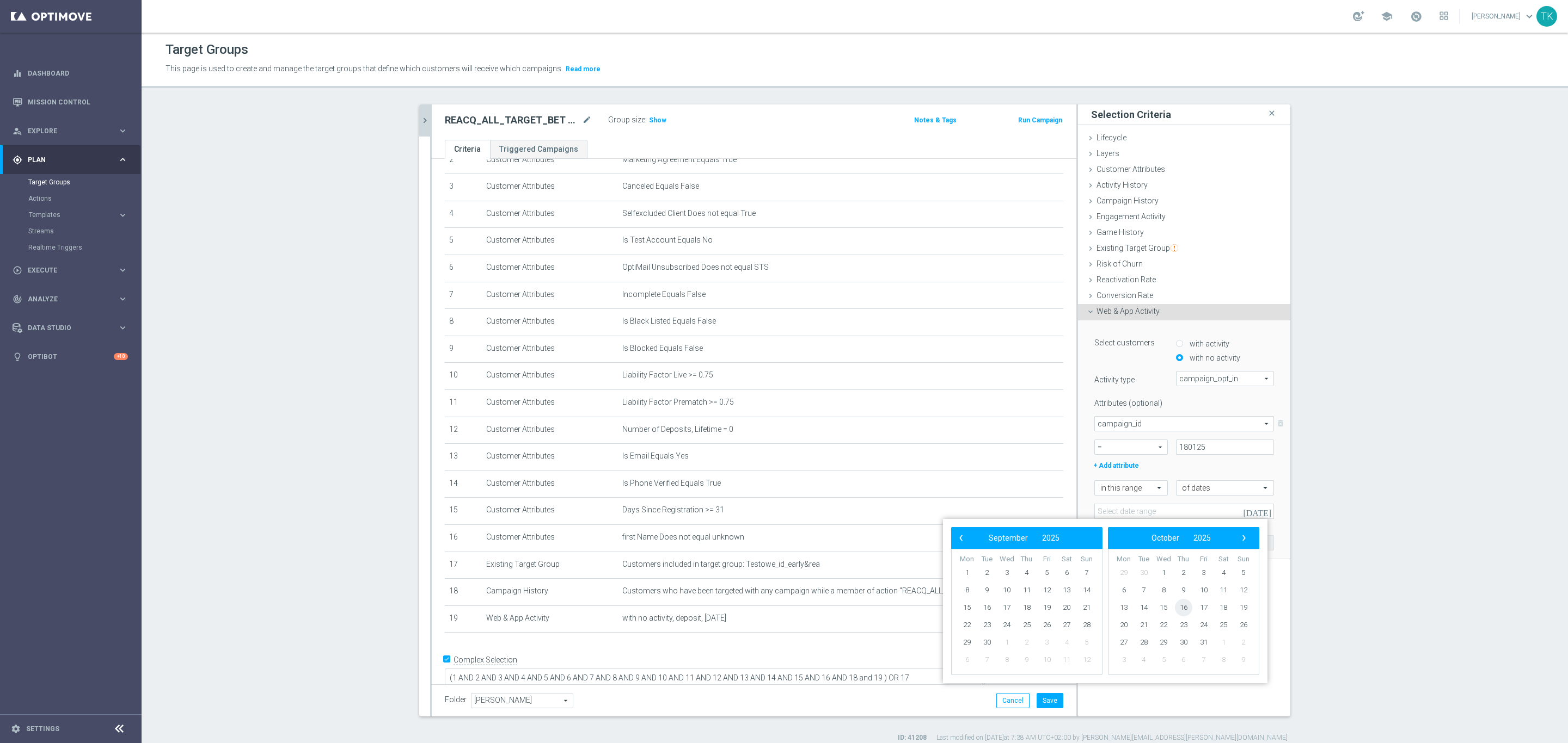
click at [1185, 611] on span "16" at bounding box center [1183, 607] width 17 height 17
click at [958, 532] on span "‹" at bounding box center [960, 538] width 14 height 14
click at [988, 607] on span "16" at bounding box center [987, 607] width 17 height 17
click at [1023, 606] on span "18" at bounding box center [1027, 607] width 17 height 17
type input "[DATE] - [DATE]"
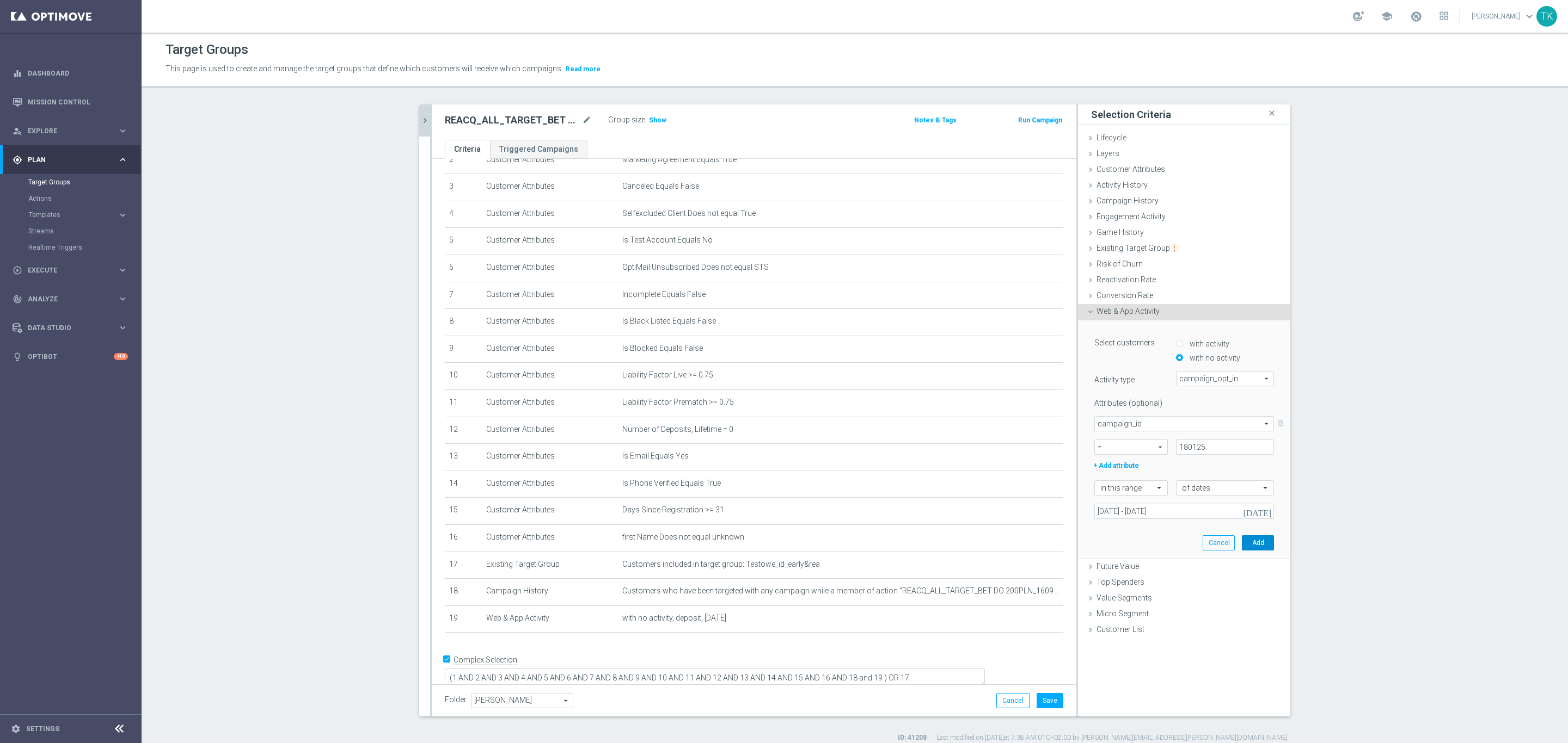
click at [1252, 540] on button "Add" at bounding box center [1258, 543] width 32 height 15
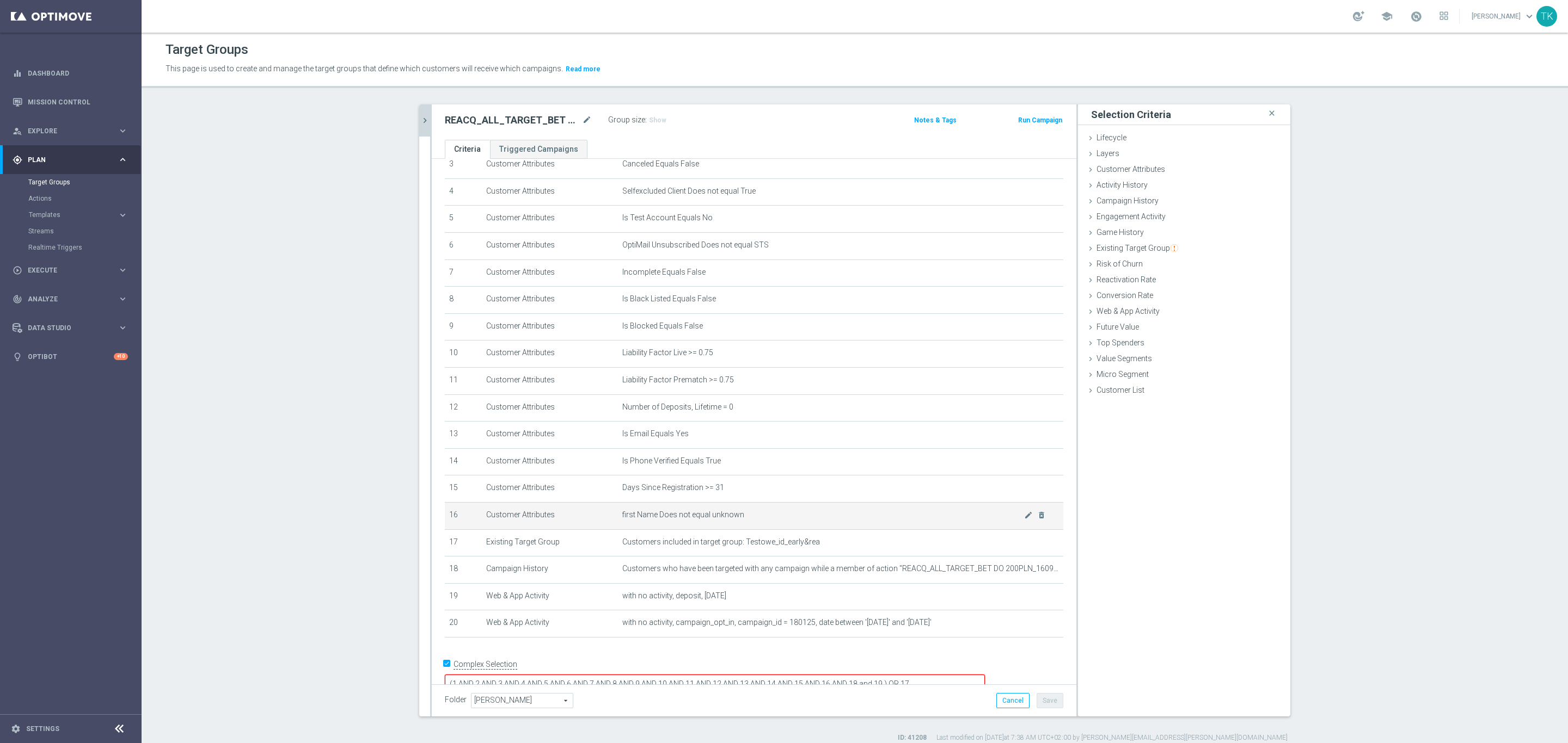
scroll to position [105, 0]
click at [419, 128] on button "chevron_right" at bounding box center [425, 121] width 11 height 32
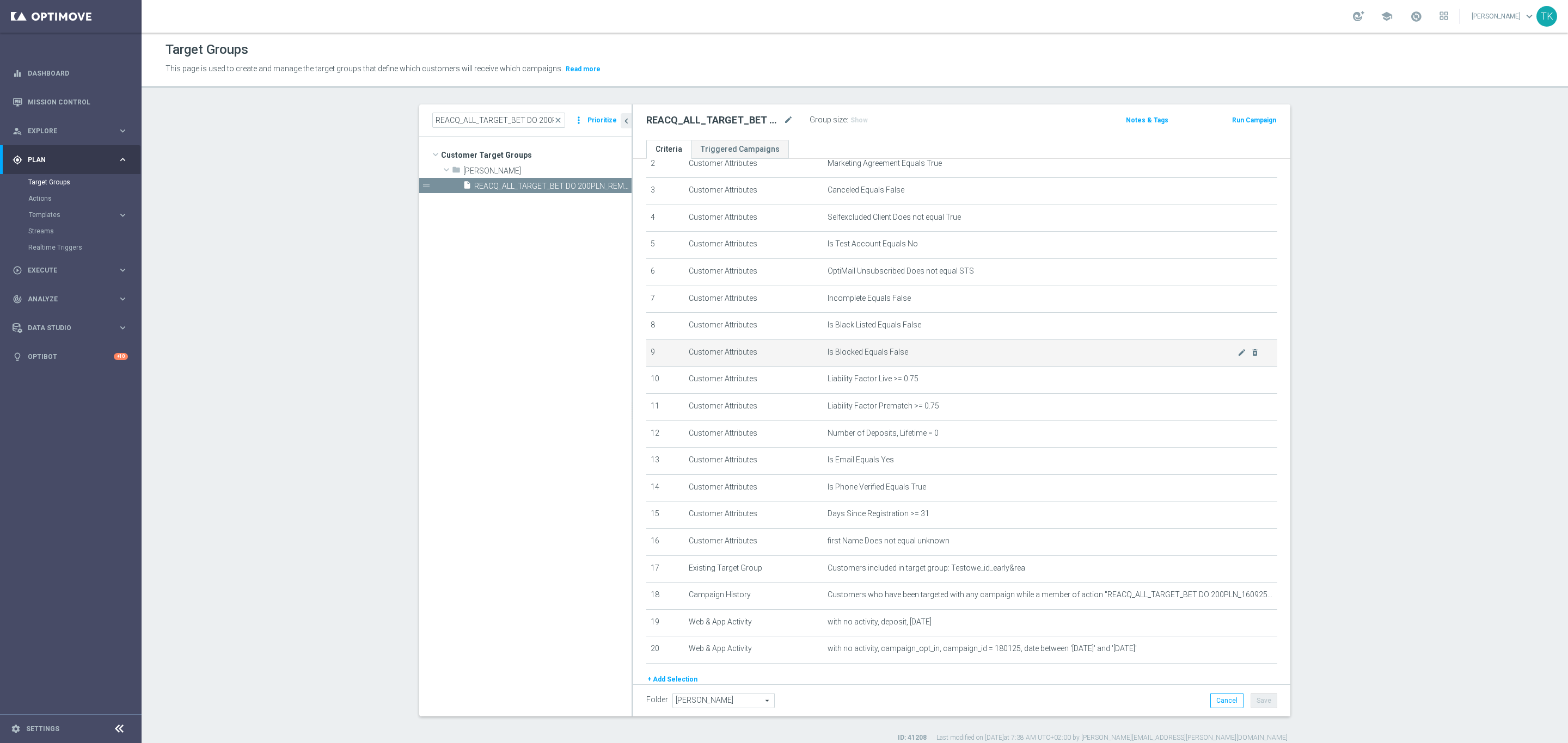
scroll to position [118, 0]
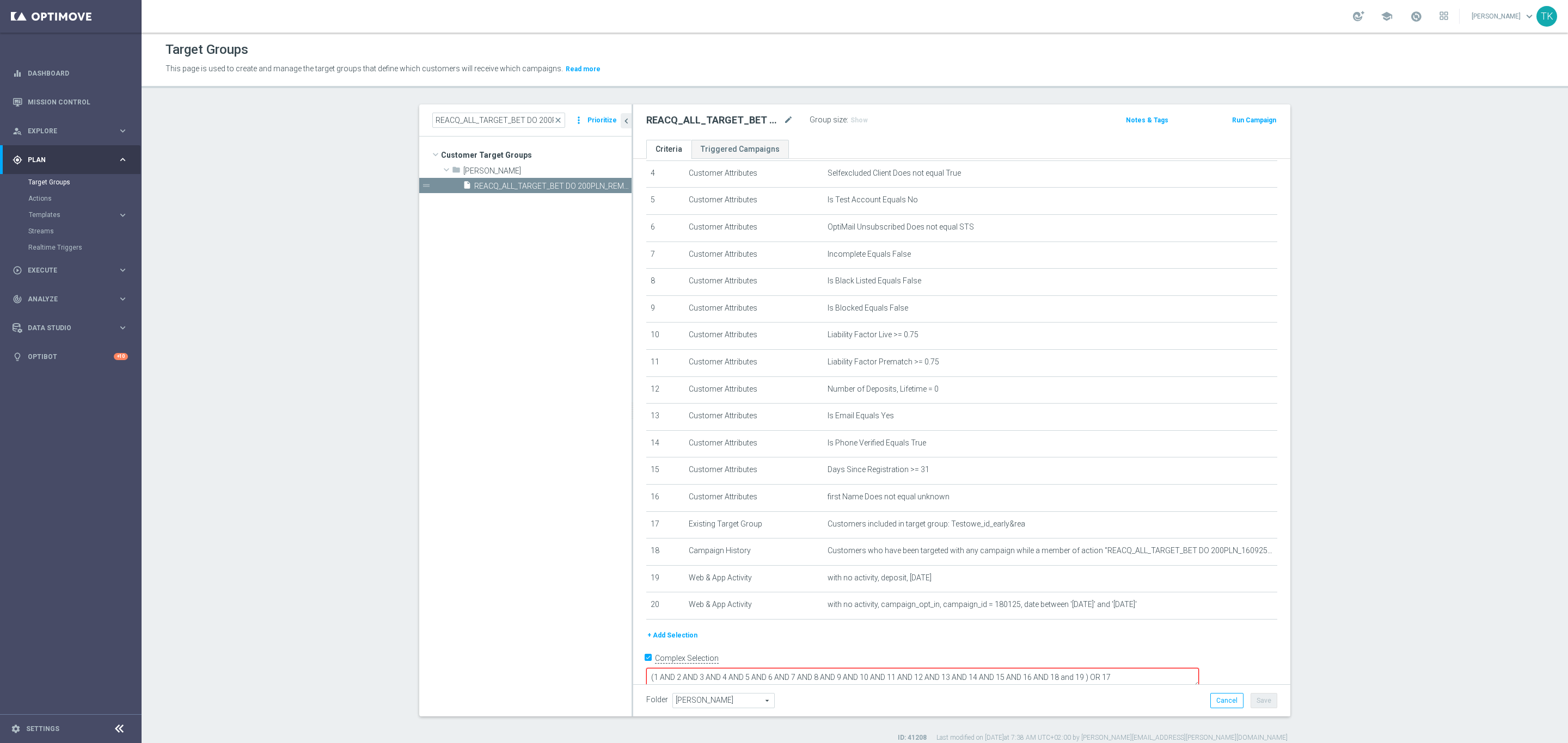
click at [659, 634] on button "+ Add Selection" at bounding box center [672, 635] width 52 height 12
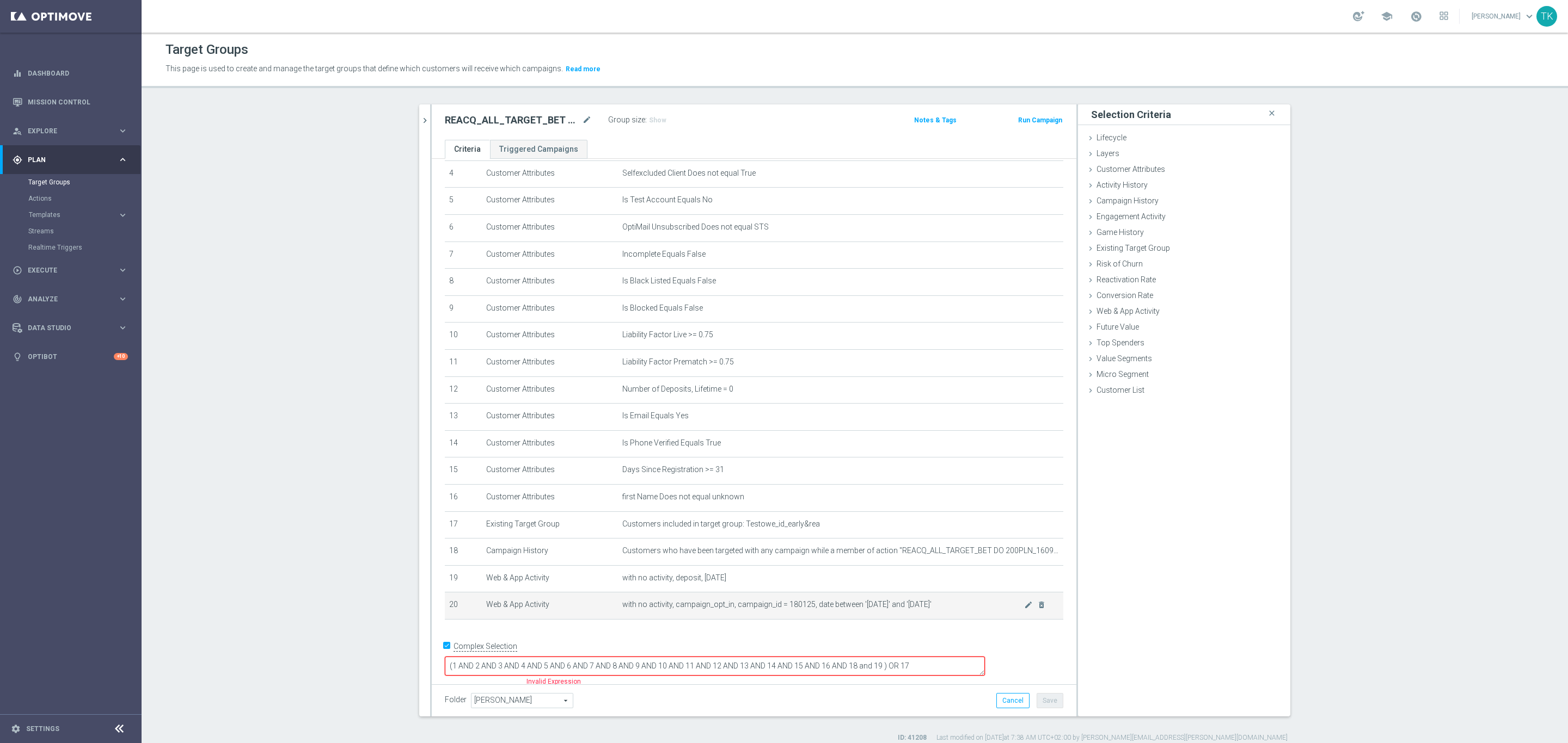
scroll to position [105, 0]
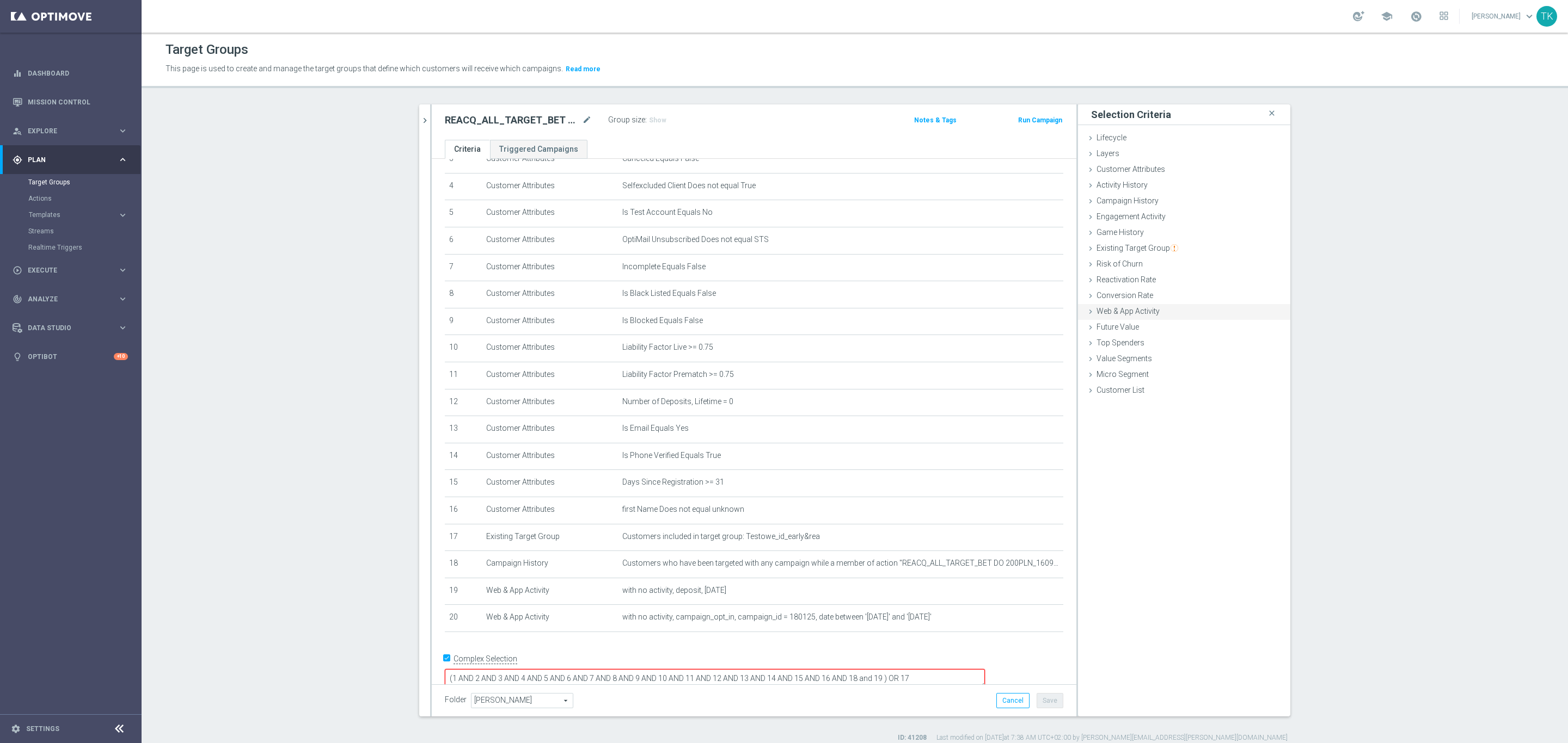
click at [1117, 314] on span "Web & App Activity" at bounding box center [1128, 311] width 63 height 9
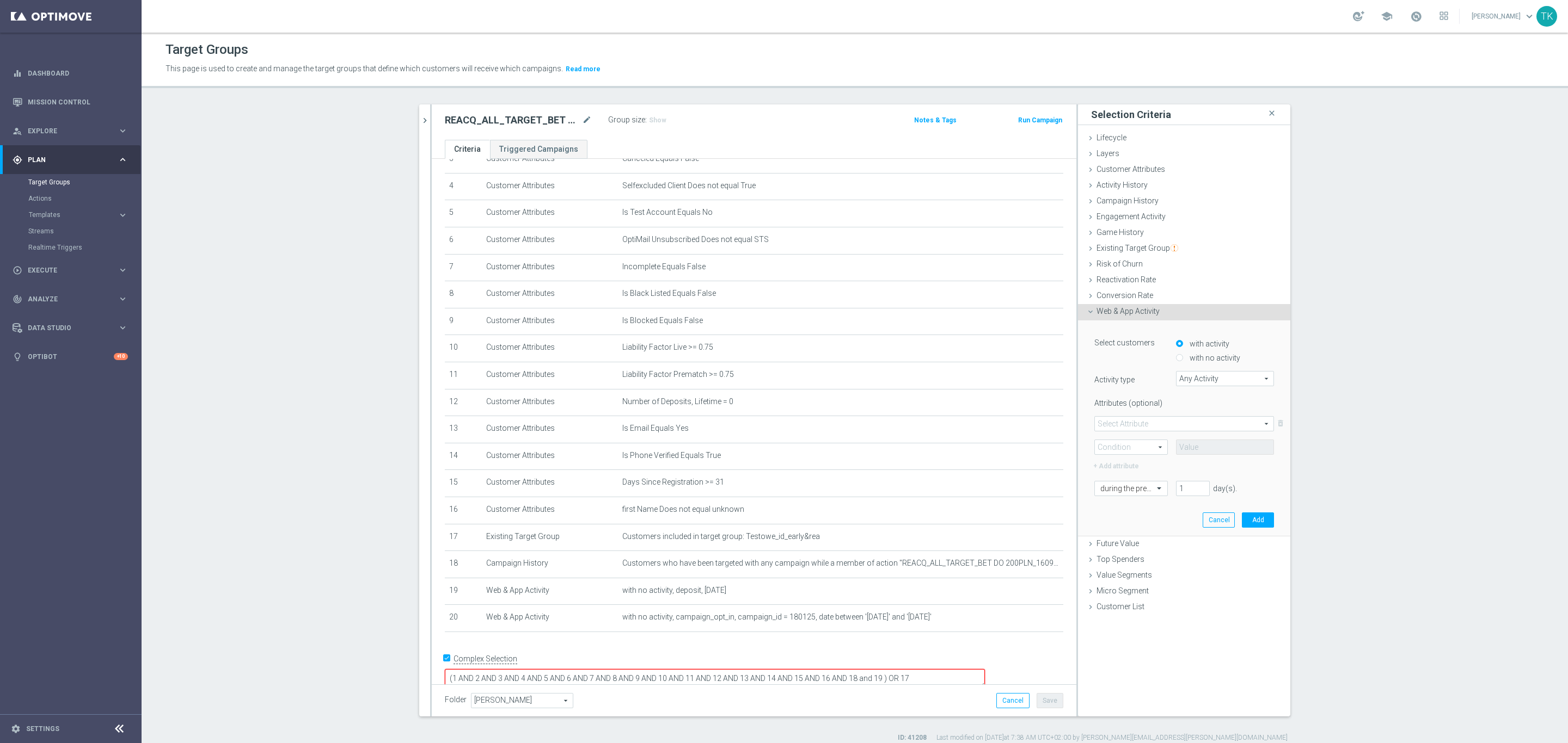
click at [1176, 353] on div "with no activity" at bounding box center [1225, 355] width 98 height 14
click at [1176, 355] on div "with no activity" at bounding box center [1225, 355] width 98 height 14
click at [1176, 355] on input "with no activity" at bounding box center [1179, 358] width 7 height 7
radio input "true"
click at [1190, 382] on span "Any Activity" at bounding box center [1225, 378] width 97 height 14
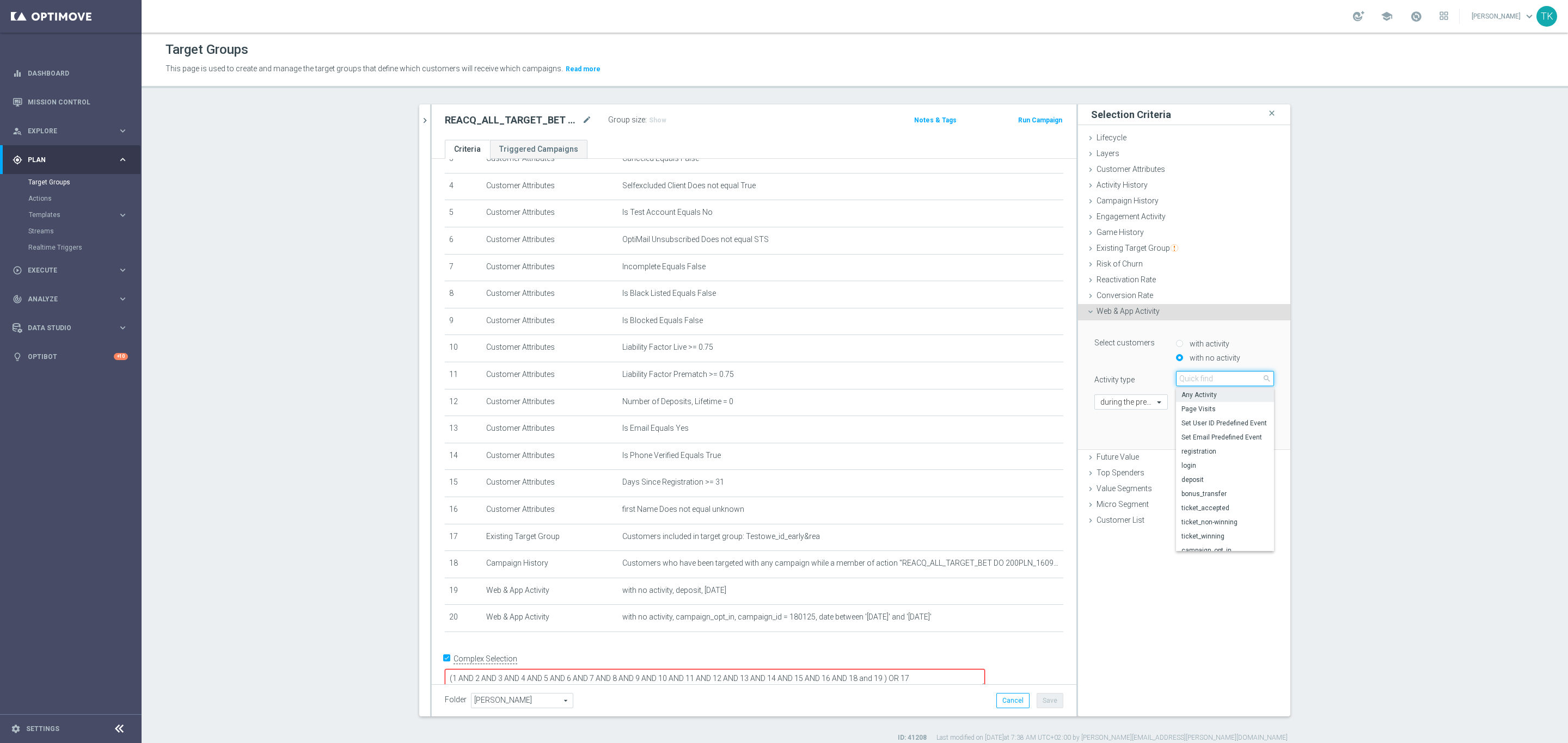
click at [1193, 382] on input "search" at bounding box center [1225, 378] width 98 height 15
type input "camp"
click at [1207, 392] on span "campaign_opt_in" at bounding box center [1225, 395] width 87 height 9
type input "campaign_opt_in"
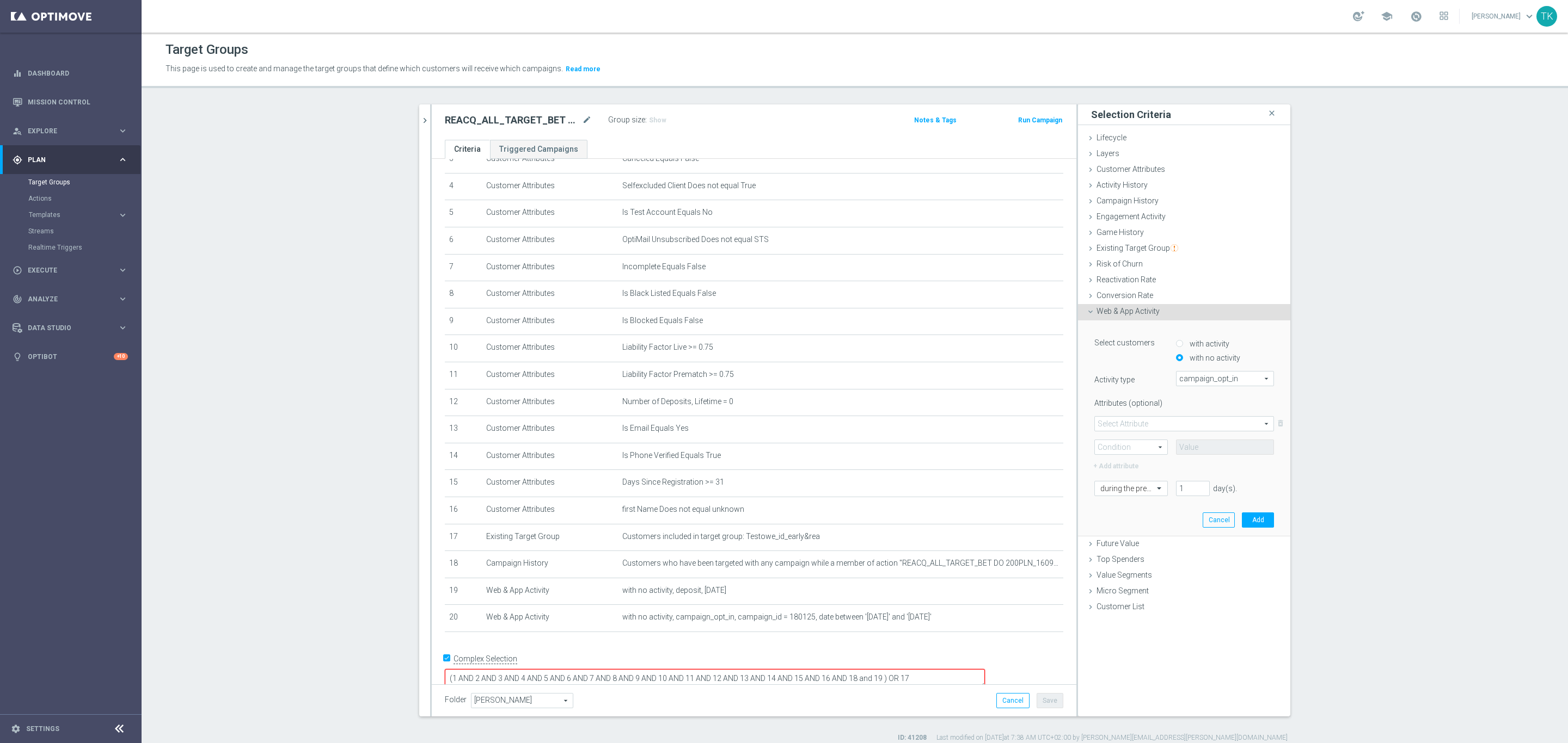
click at [1106, 426] on span at bounding box center [1184, 424] width 179 height 14
click at [1116, 439] on span "campaign_id" at bounding box center [1184, 440] width 168 height 9
type input "campaign_id"
click at [1100, 453] on span at bounding box center [1130, 447] width 72 height 14
click at [1109, 464] on span "=" at bounding box center [1131, 463] width 62 height 9
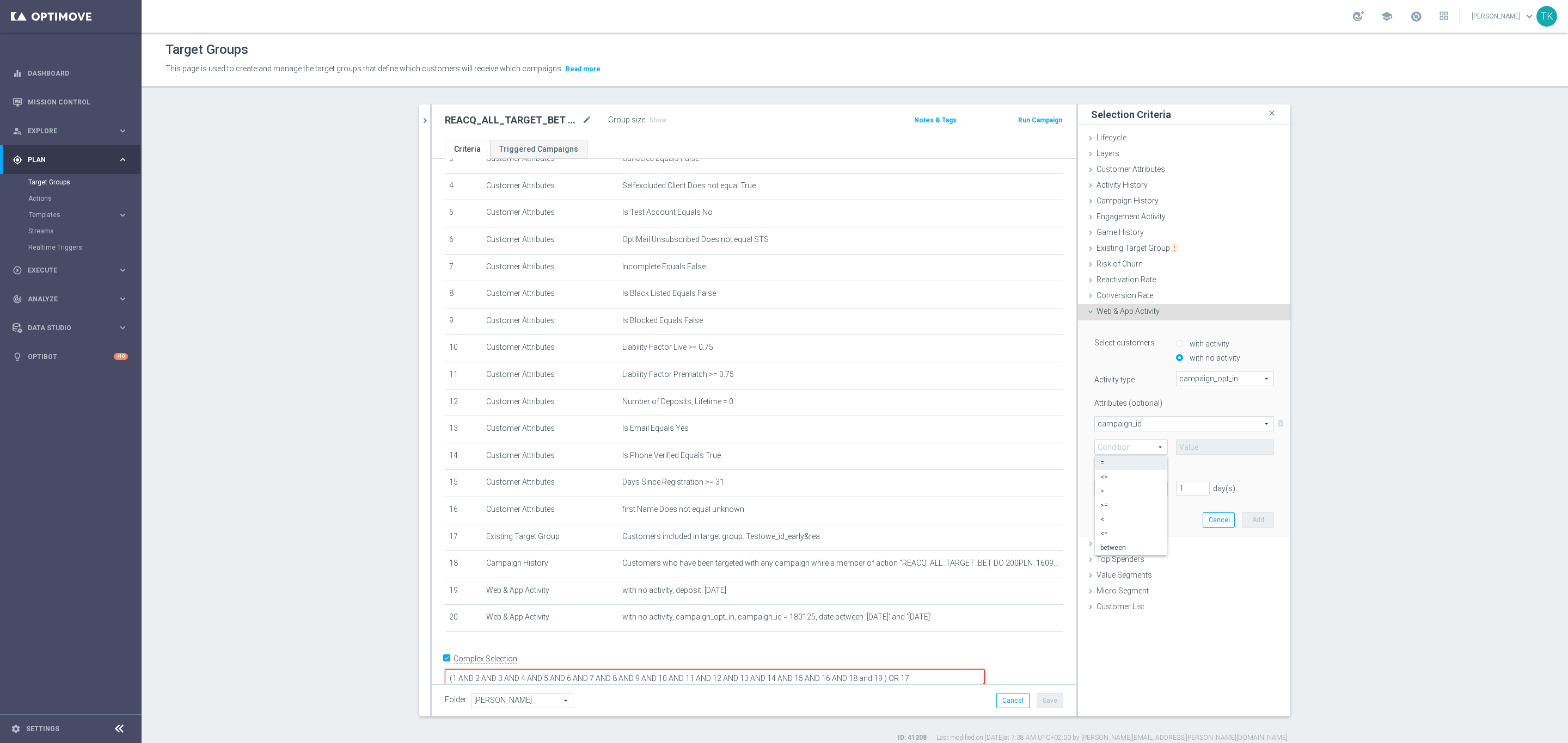
type input "="
click at [1184, 442] on input at bounding box center [1225, 447] width 98 height 15
paste input "180125"
type input "180125"
click at [1122, 482] on div "during the previous" at bounding box center [1130, 488] width 73 height 15
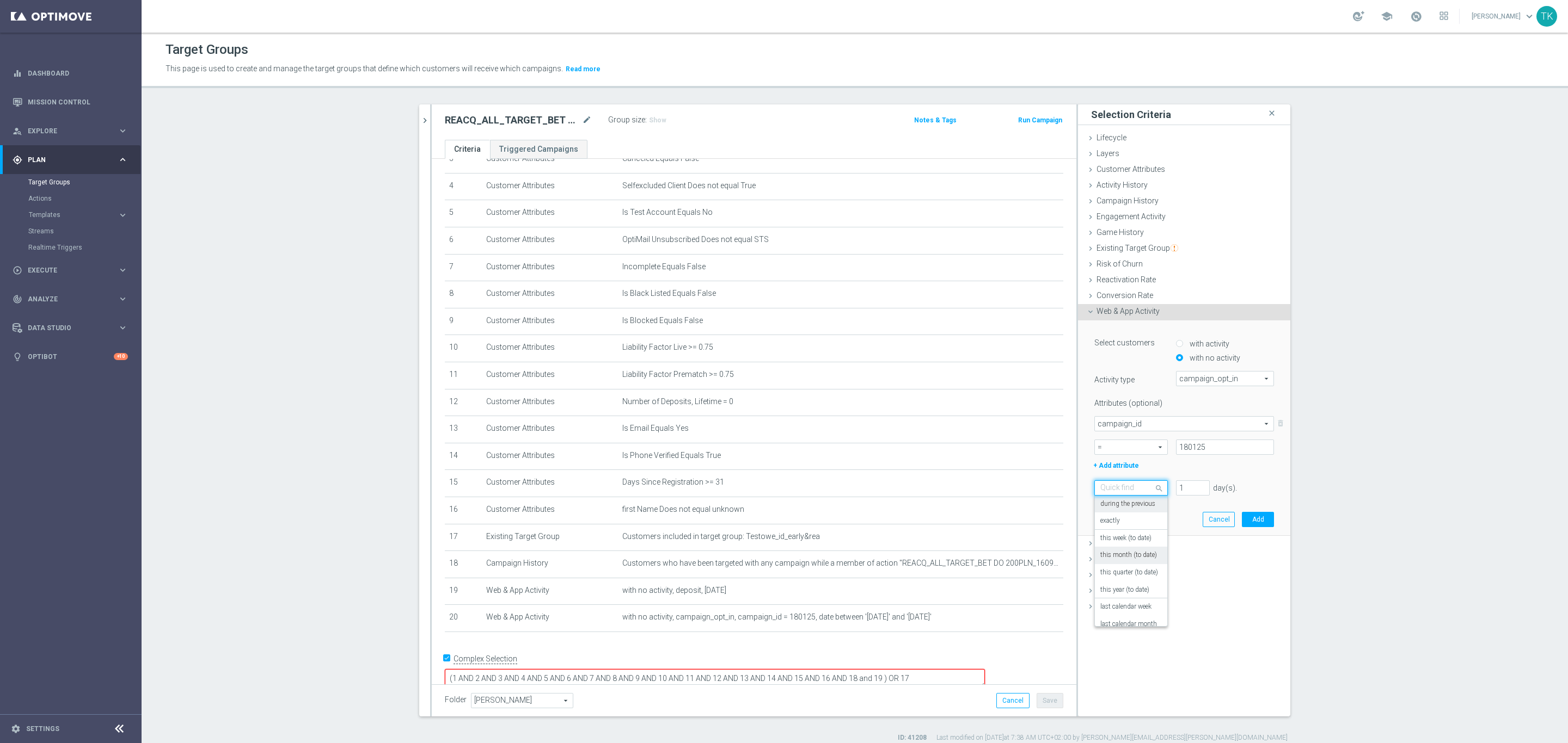
scroll to position [95, 0]
click at [1122, 580] on div "today" at bounding box center [1131, 581] width 62 height 17
click at [1248, 519] on button "Add" at bounding box center [1258, 519] width 32 height 15
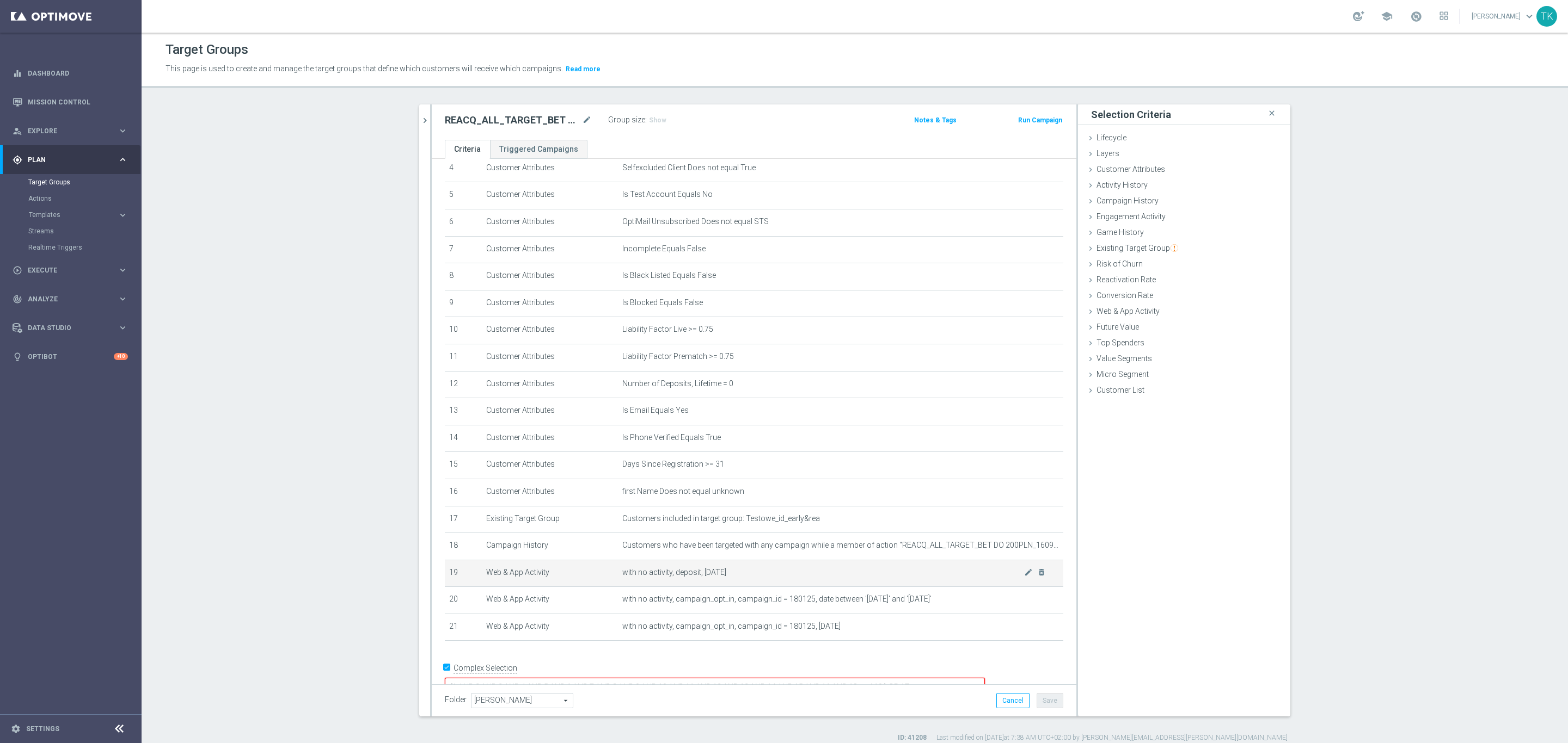
scroll to position [133, 0]
click at [958, 668] on textarea "(1 AND 2 AND 3 AND 4 AND 5 AND 6 AND 7 AND 8 AND 9 AND 10 AND 11 AND 12 AND 13 …" at bounding box center [715, 678] width 540 height 19
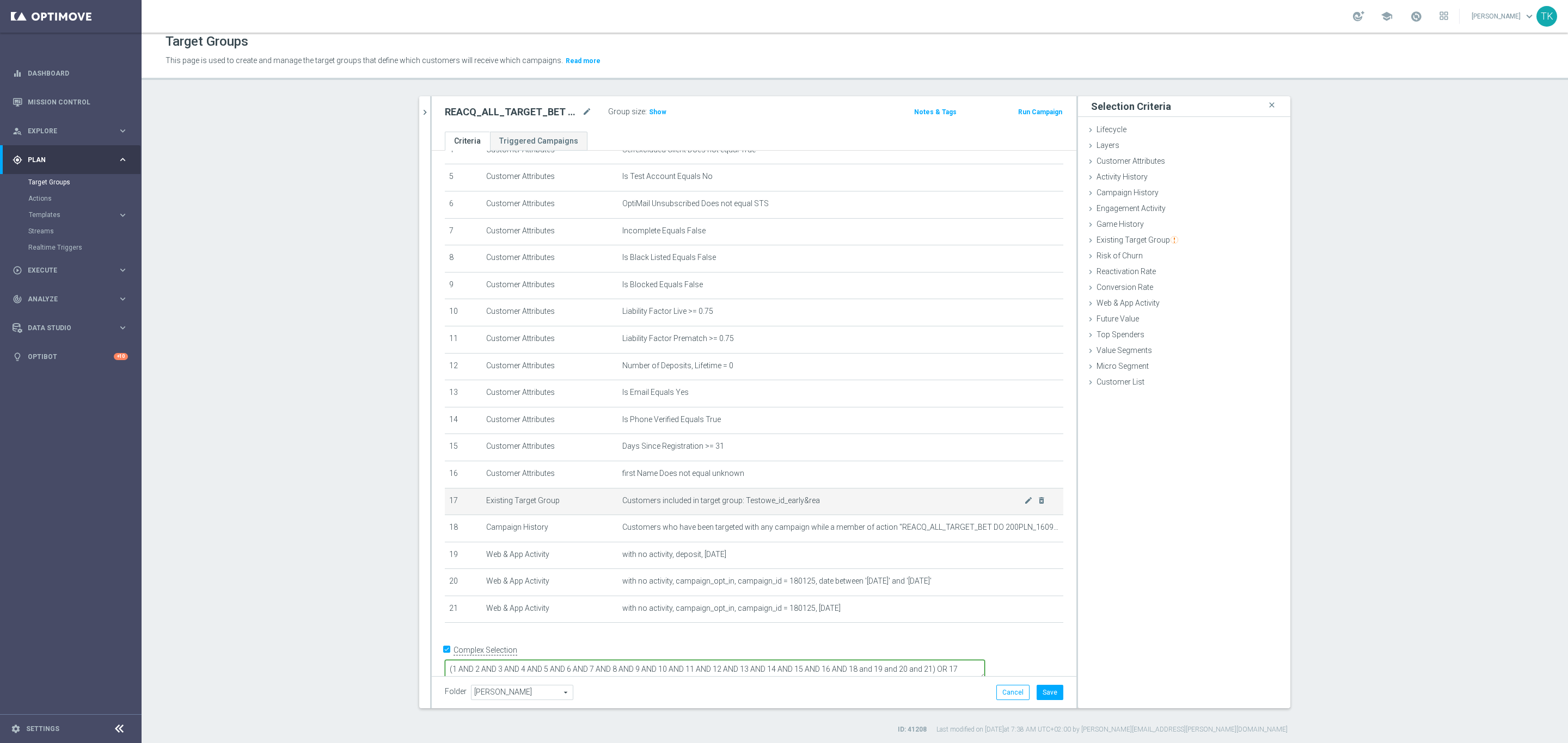
scroll to position [10, 0]
type textarea "(1 AND 2 AND 3 AND 4 AND 5 AND 6 AND 7 AND 8 AND 9 AND 10 AND 11 AND 12 AND 13 …"
click at [1047, 688] on button "Save" at bounding box center [1050, 690] width 27 height 15
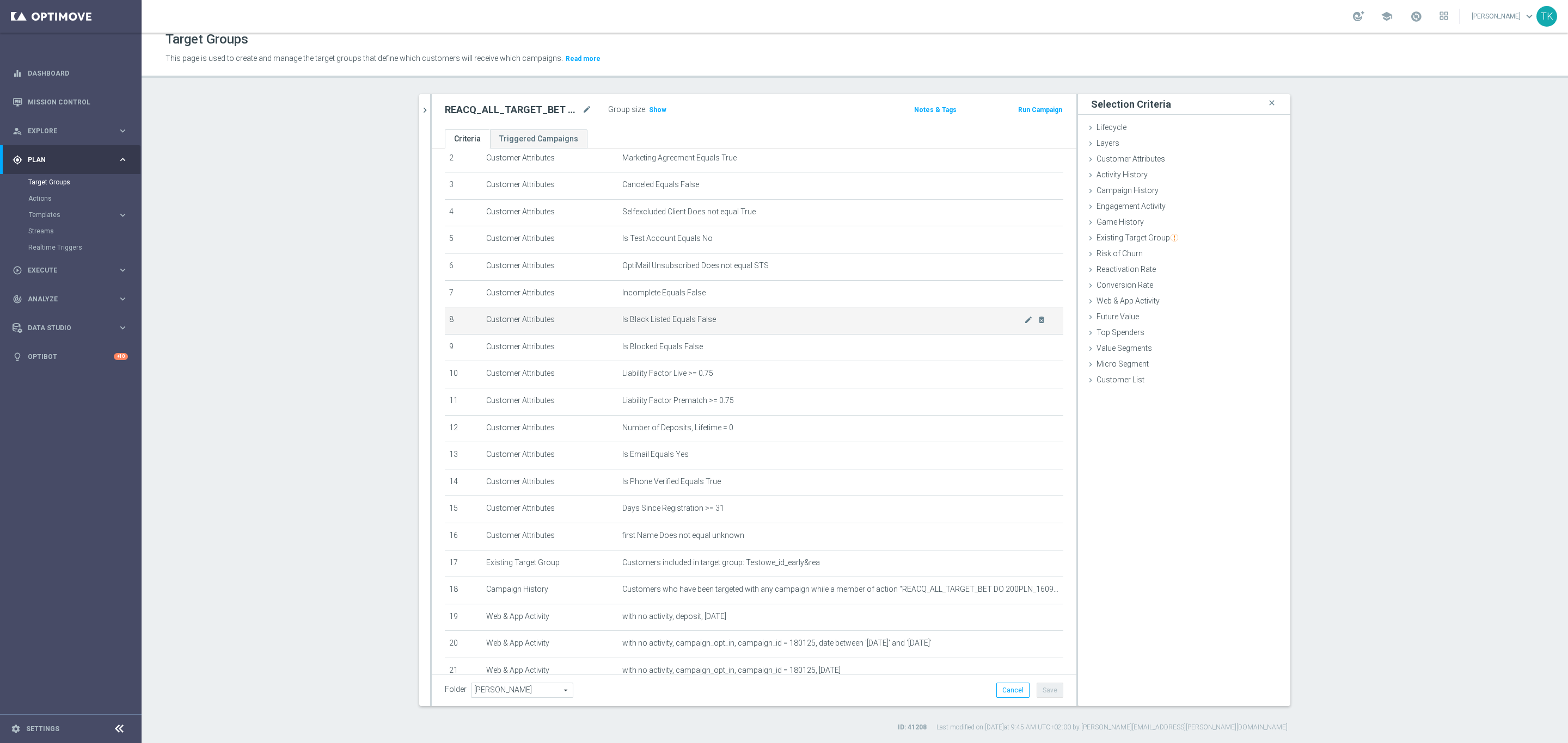
scroll to position [131, 0]
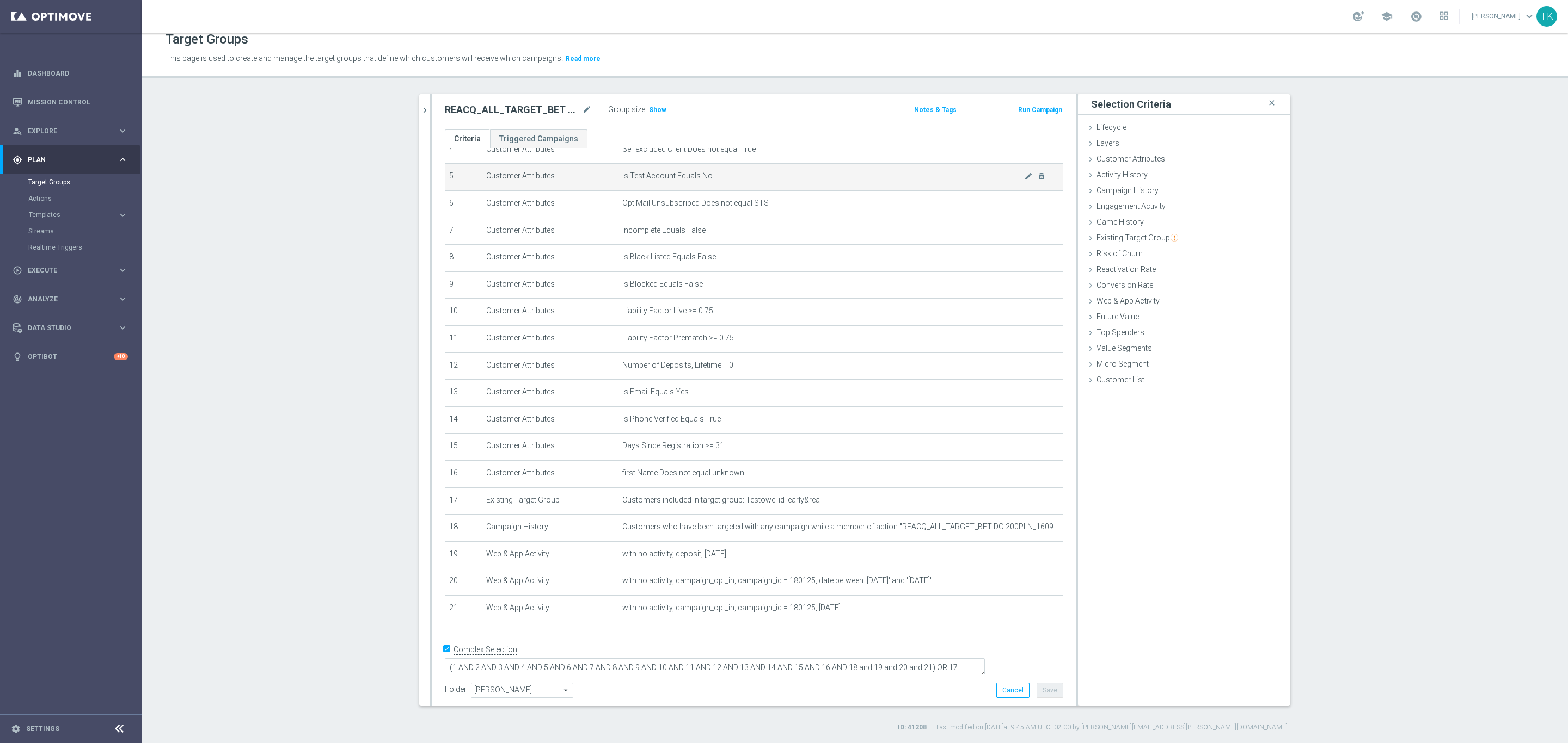
drag, startPoint x: 642, startPoint y: 113, endPoint x: 692, endPoint y: 176, distance: 80.4
click at [649, 113] on span "Show" at bounding box center [658, 110] width 17 height 7
click at [420, 108] on icon "chevron_right" at bounding box center [425, 110] width 10 height 10
